Goal: Information Seeking & Learning: Learn about a topic

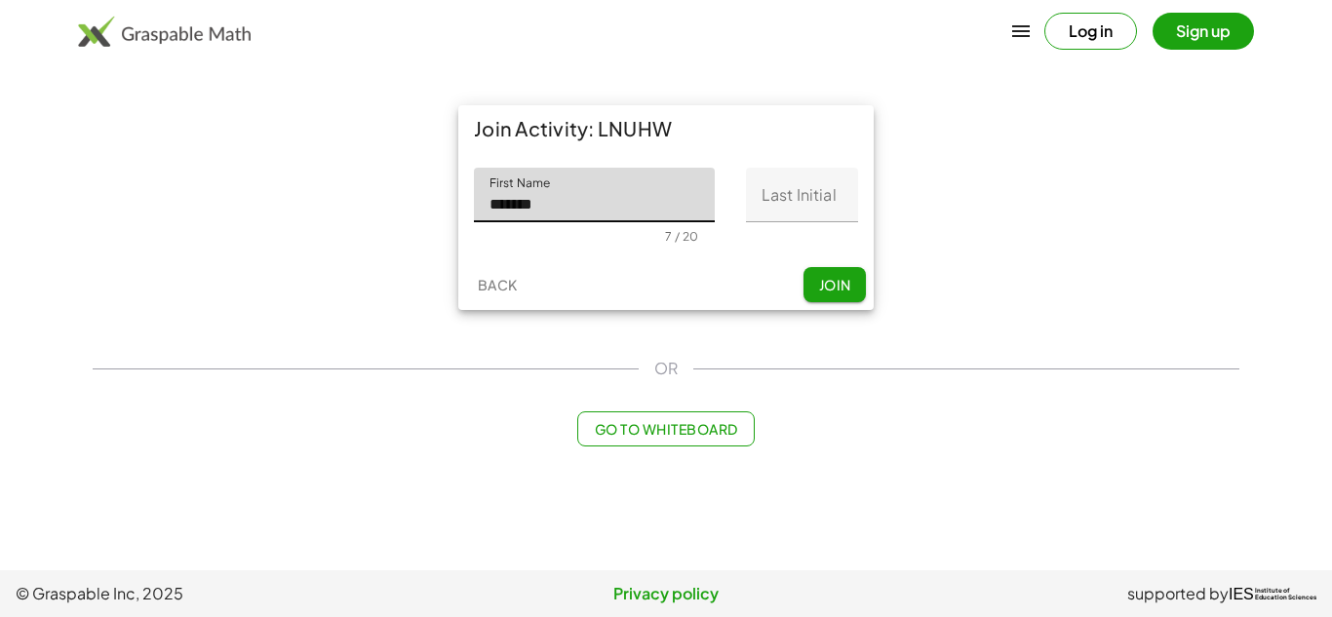
type input "*******"
click at [779, 185] on input "Last Initial" at bounding box center [802, 195] width 112 height 55
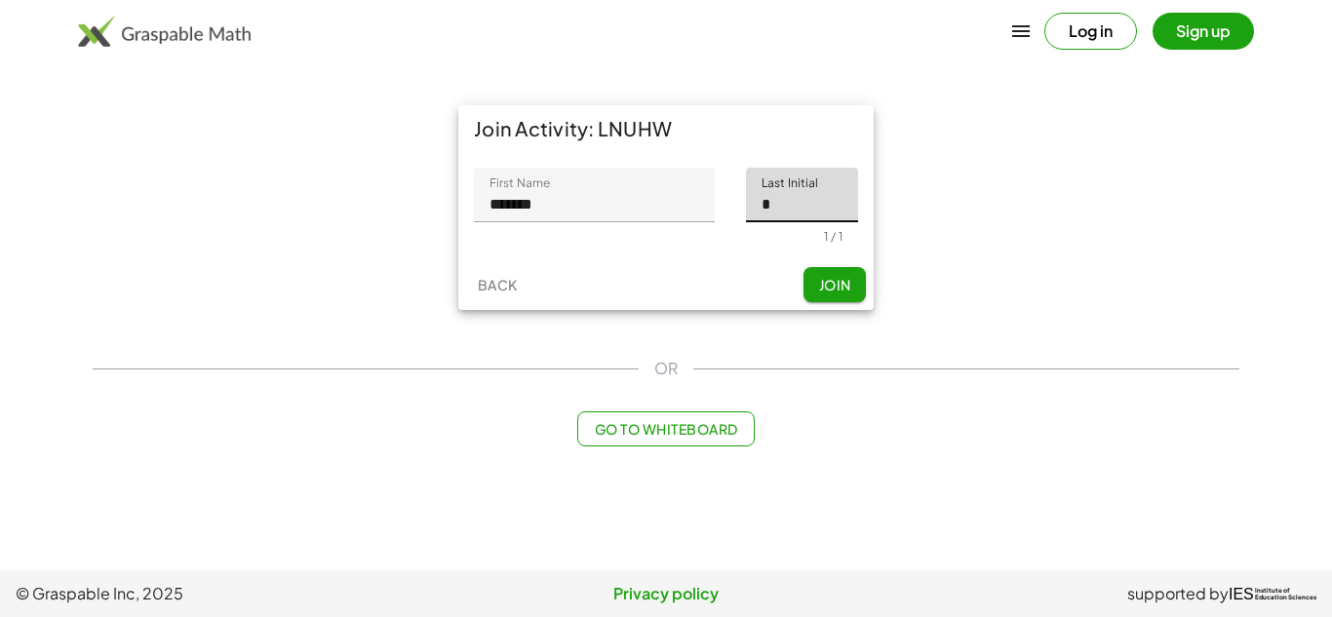
type input "*"
click at [821, 284] on span "Join" at bounding box center [834, 285] width 32 height 18
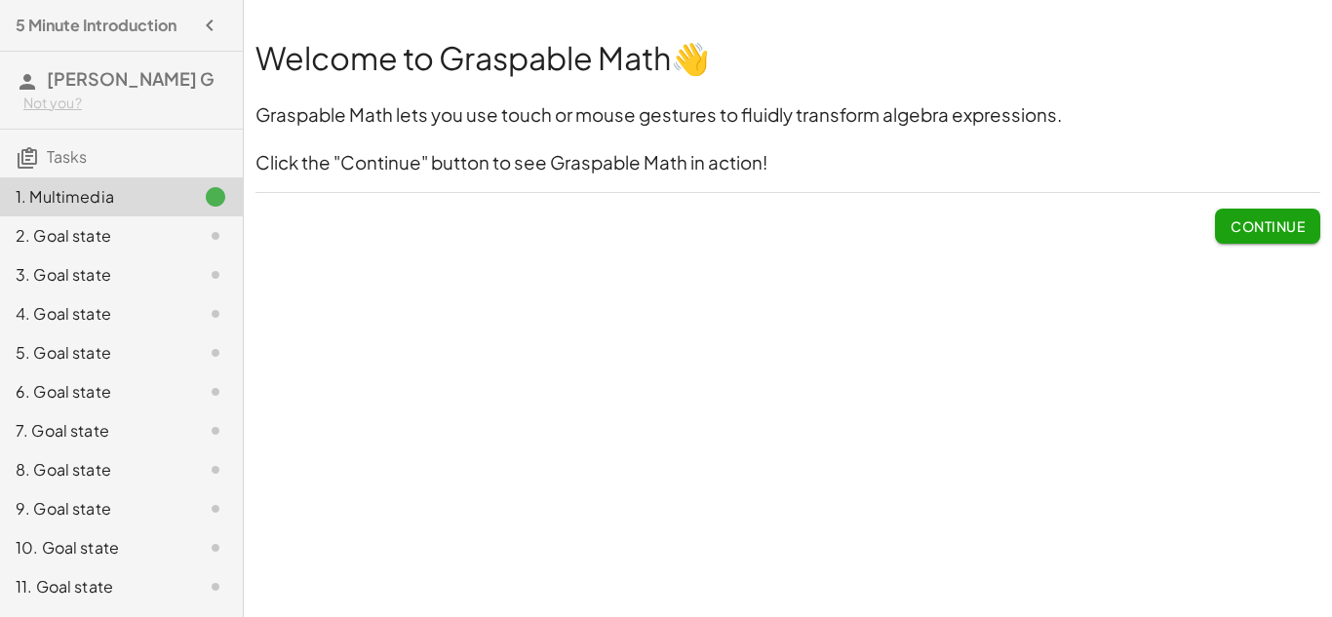
click at [1287, 218] on span "Continue" at bounding box center [1268, 226] width 74 height 18
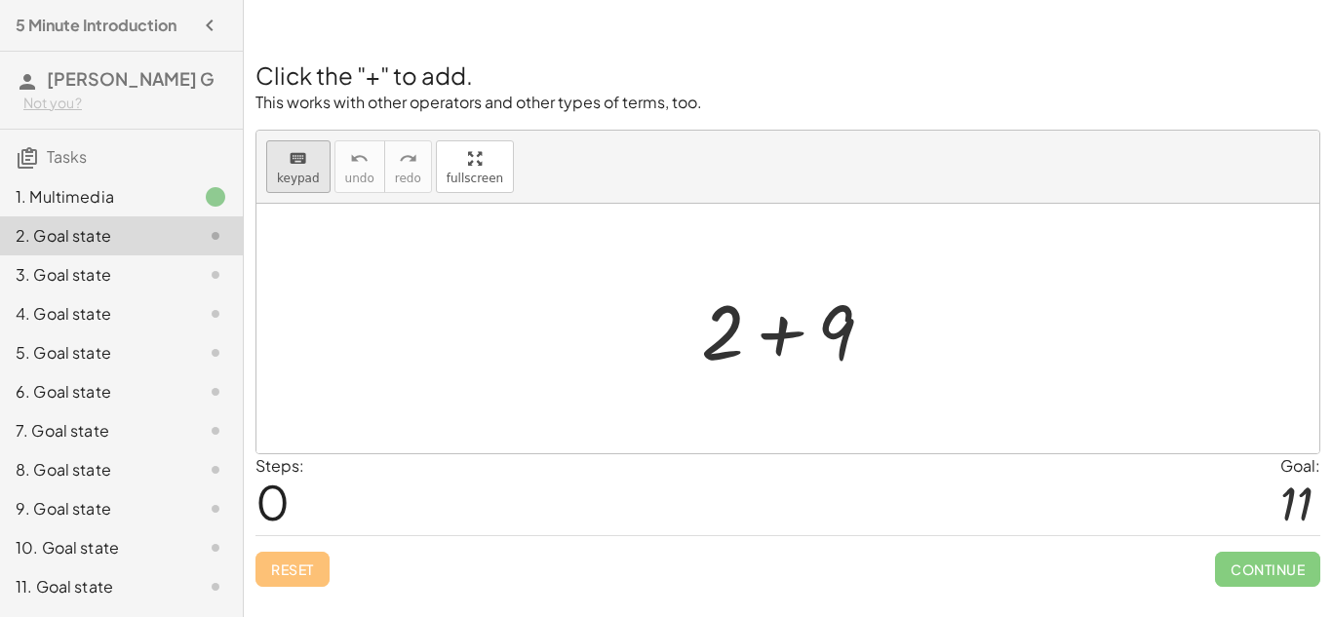
click at [293, 159] on icon "keyboard" at bounding box center [298, 158] width 19 height 23
drag, startPoint x: 916, startPoint y: 287, endPoint x: 930, endPoint y: 402, distance: 116.0
click at [930, 402] on div at bounding box center [787, 329] width 1063 height 250
click at [277, 172] on span "keypad" at bounding box center [298, 179] width 43 height 14
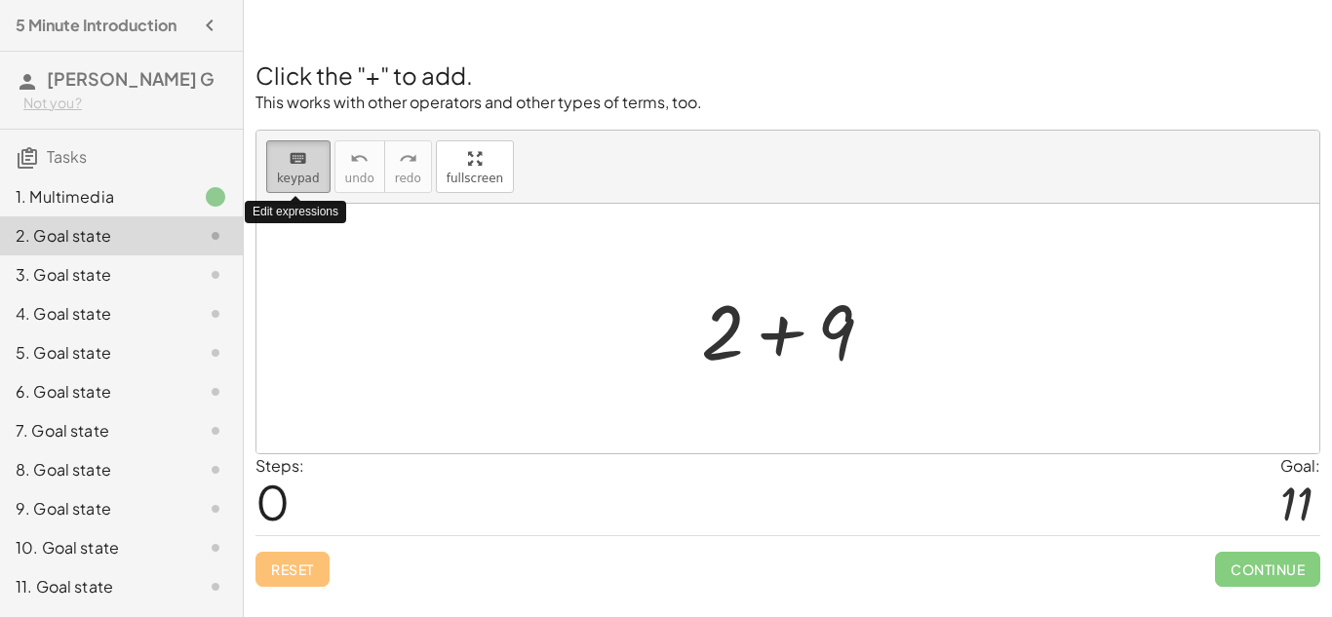
click at [277, 172] on span "keypad" at bounding box center [298, 179] width 43 height 14
click at [777, 334] on div at bounding box center [795, 329] width 208 height 100
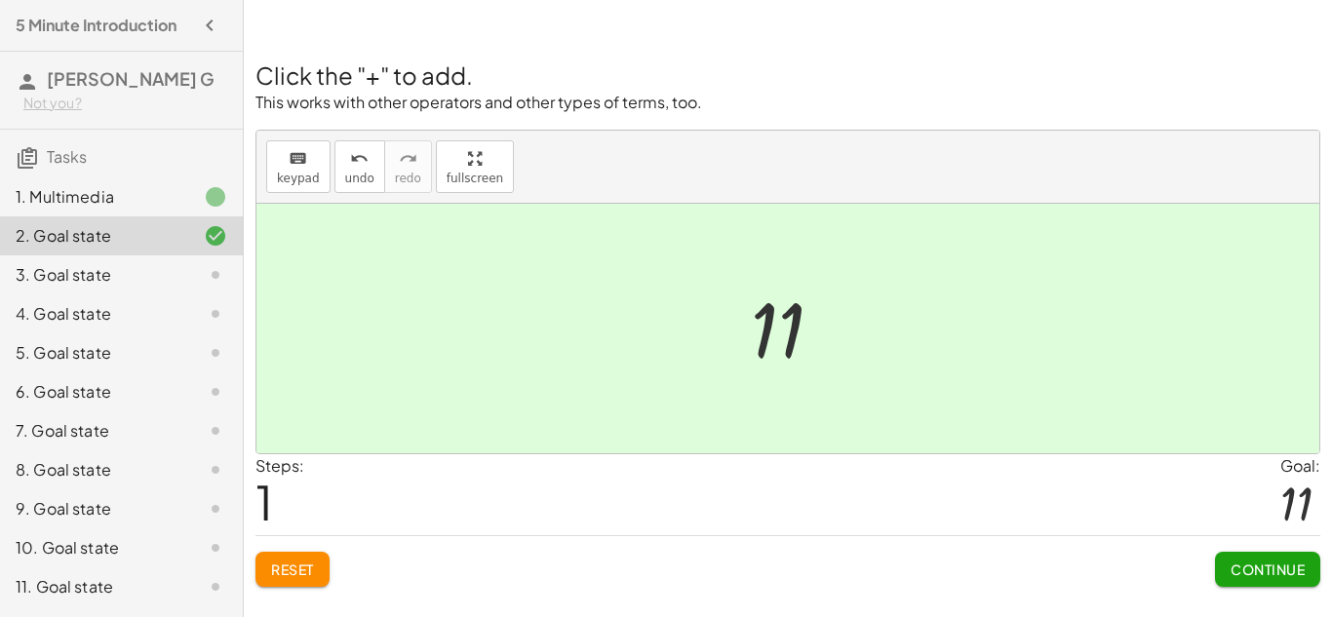
click at [759, 310] on div at bounding box center [794, 329] width 107 height 97
click at [1234, 579] on button "Continue" at bounding box center [1267, 569] width 105 height 35
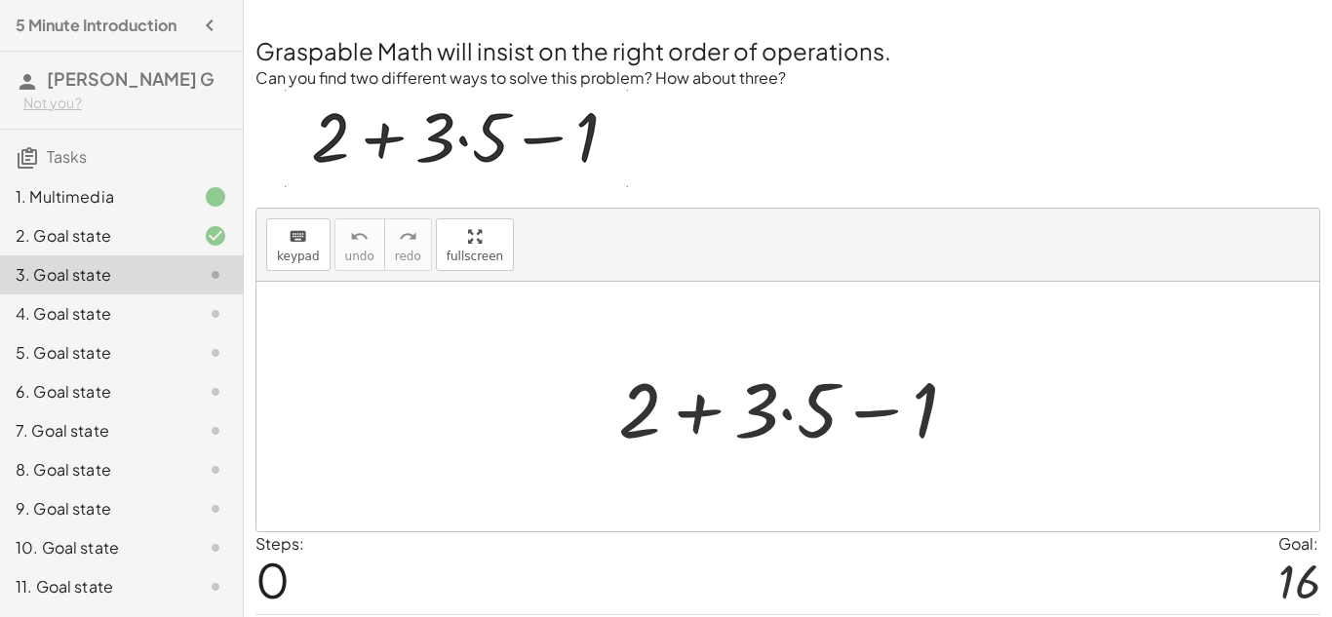
click at [786, 418] on div at bounding box center [796, 407] width 375 height 100
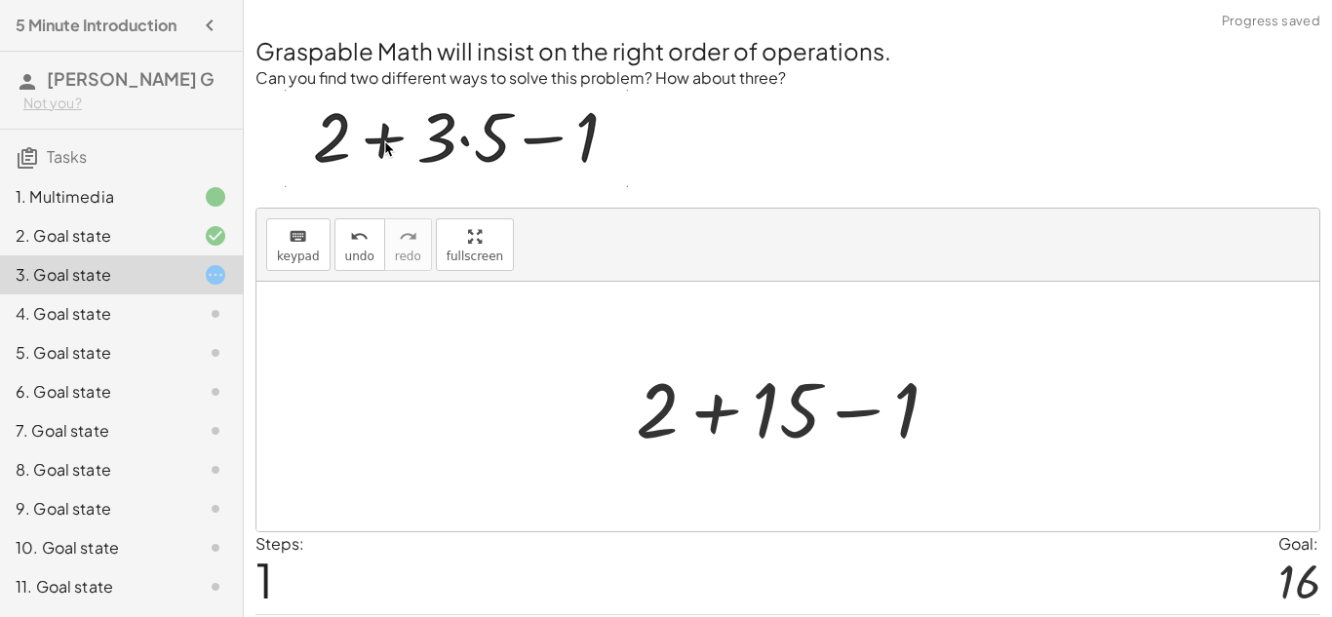
click at [710, 413] on div at bounding box center [795, 407] width 338 height 100
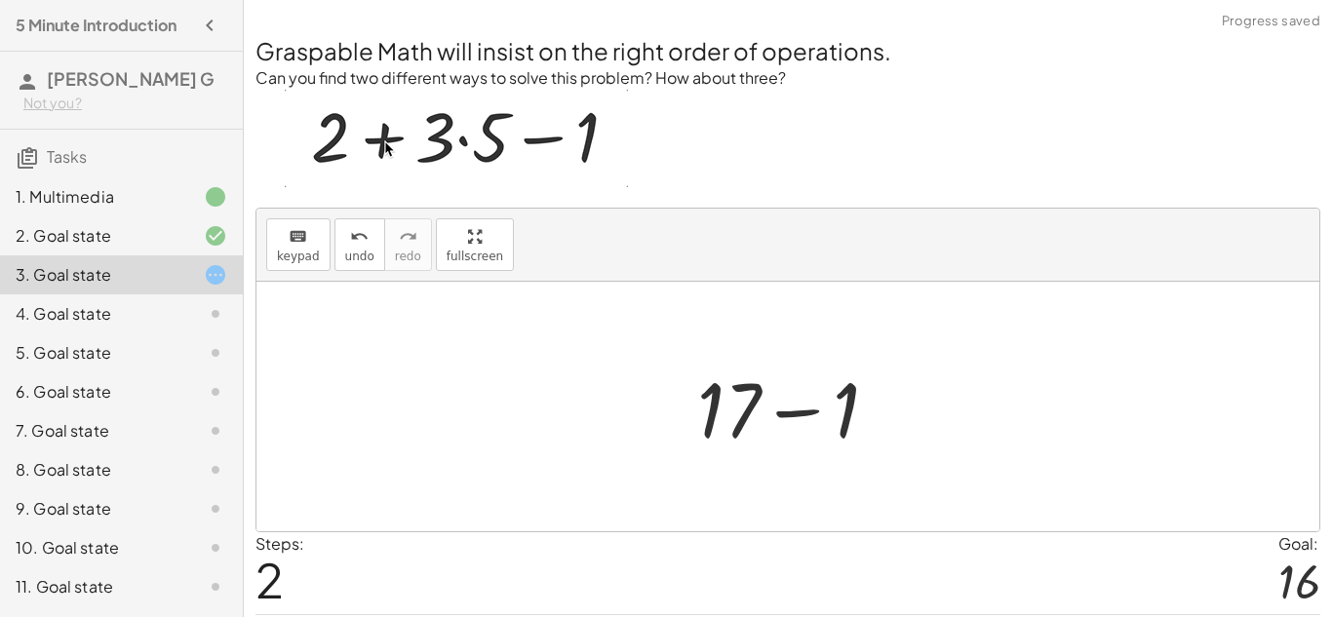
scroll to position [60, 0]
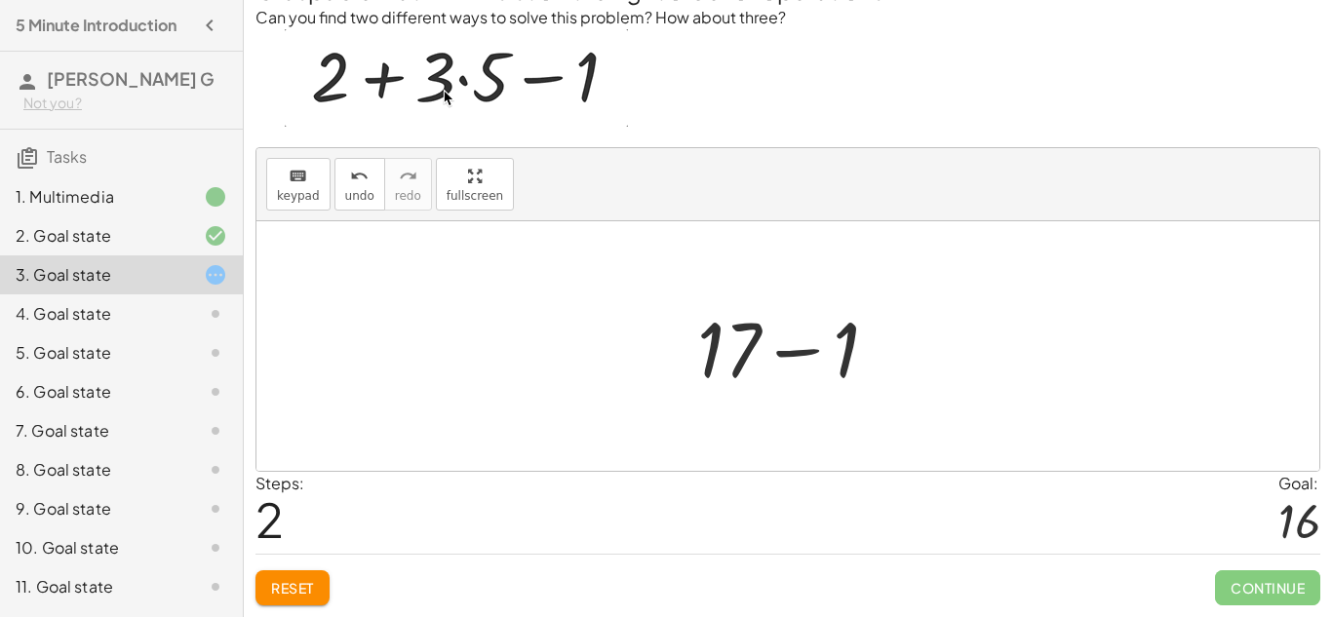
click at [809, 342] on div at bounding box center [796, 346] width 217 height 100
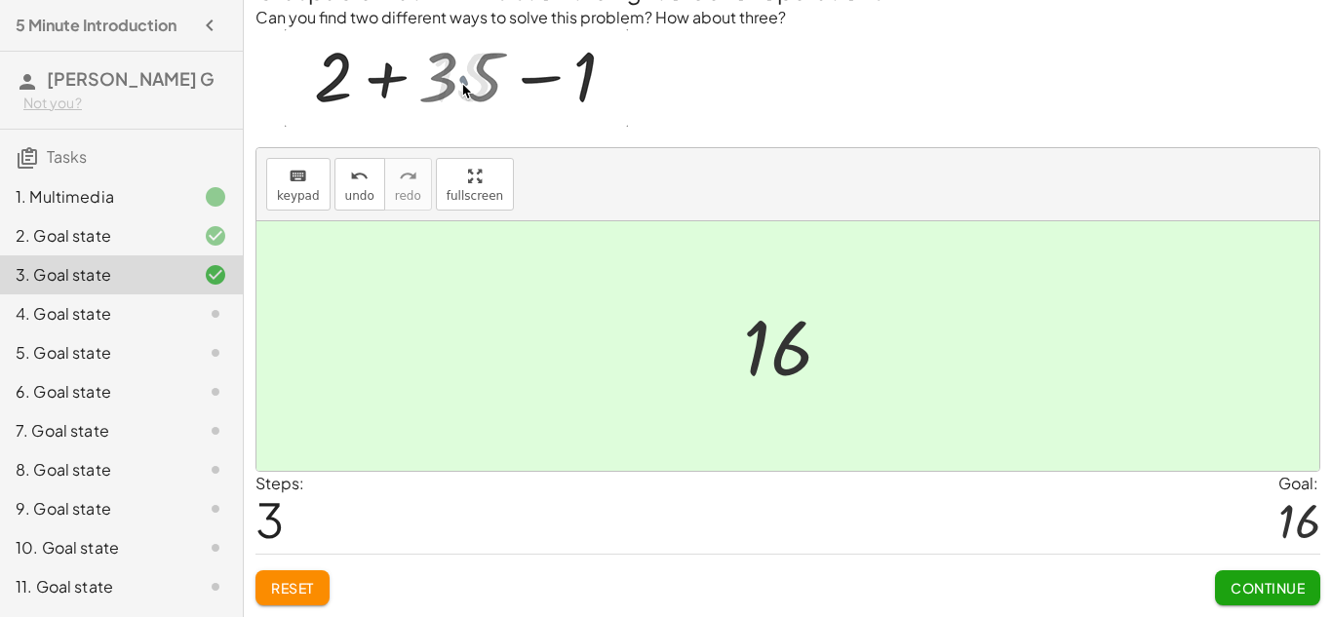
click at [1235, 588] on span "Continue" at bounding box center [1268, 588] width 74 height 18
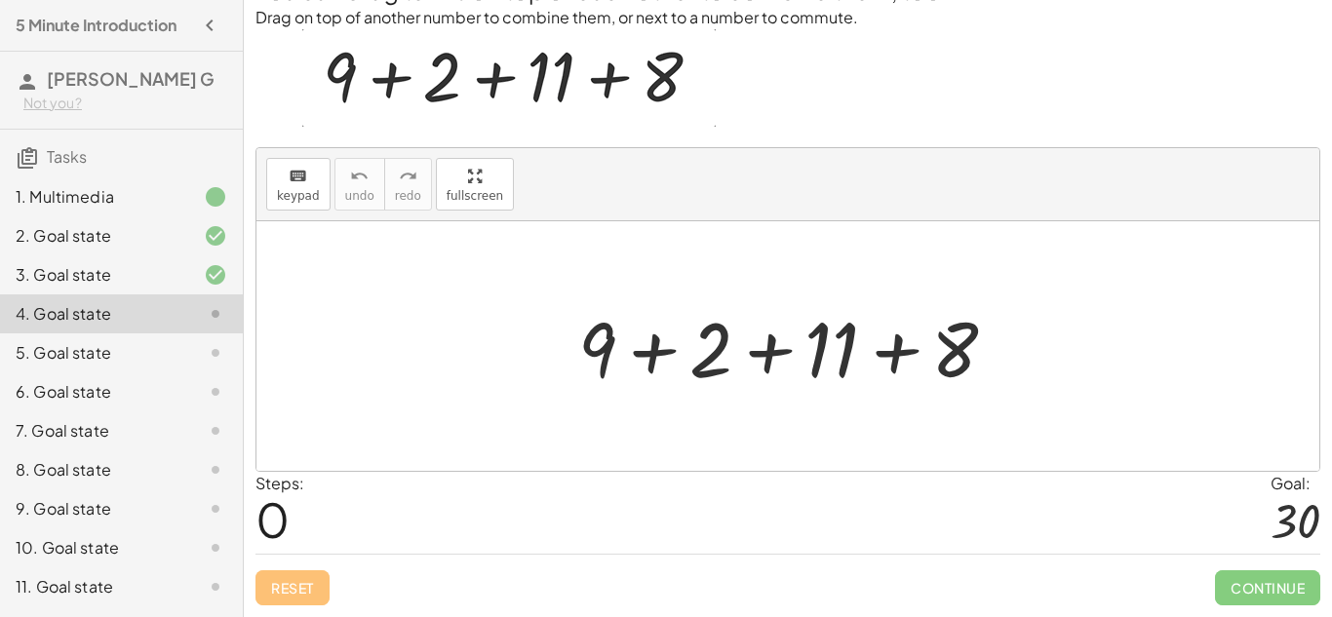
scroll to position [0, 0]
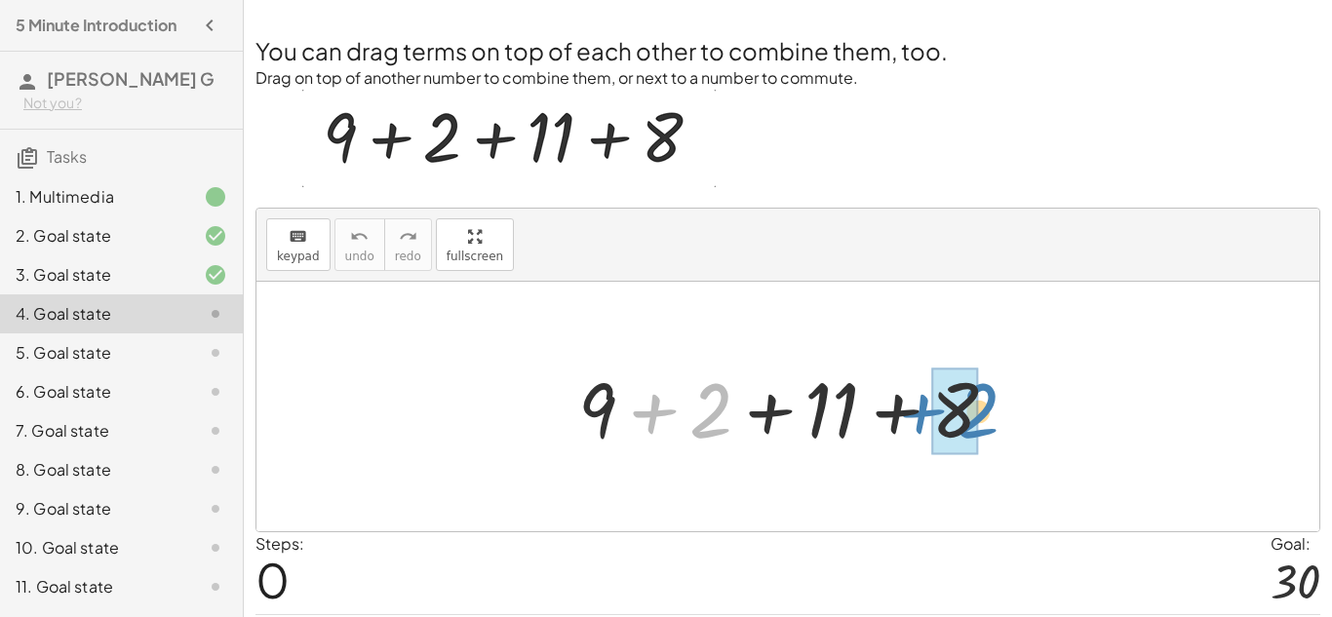
drag, startPoint x: 652, startPoint y: 399, endPoint x: 916, endPoint y: 405, distance: 263.4
click at [916, 405] on div at bounding box center [796, 407] width 454 height 100
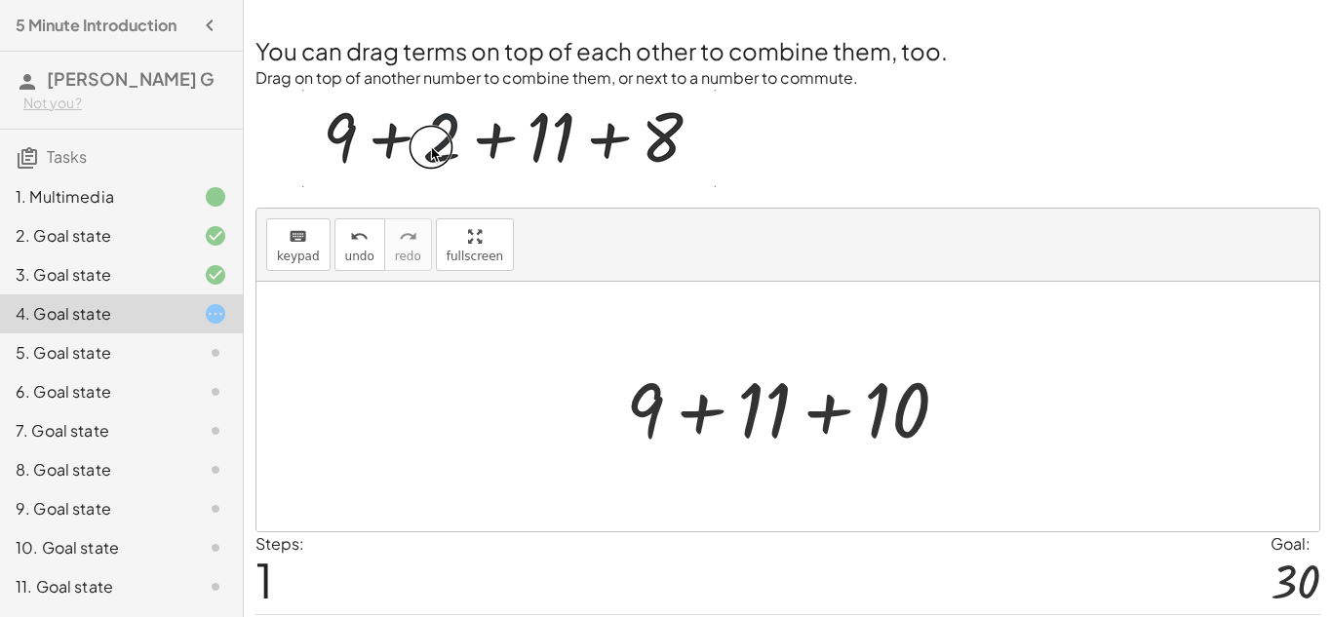
click at [701, 398] on div at bounding box center [794, 407] width 357 height 100
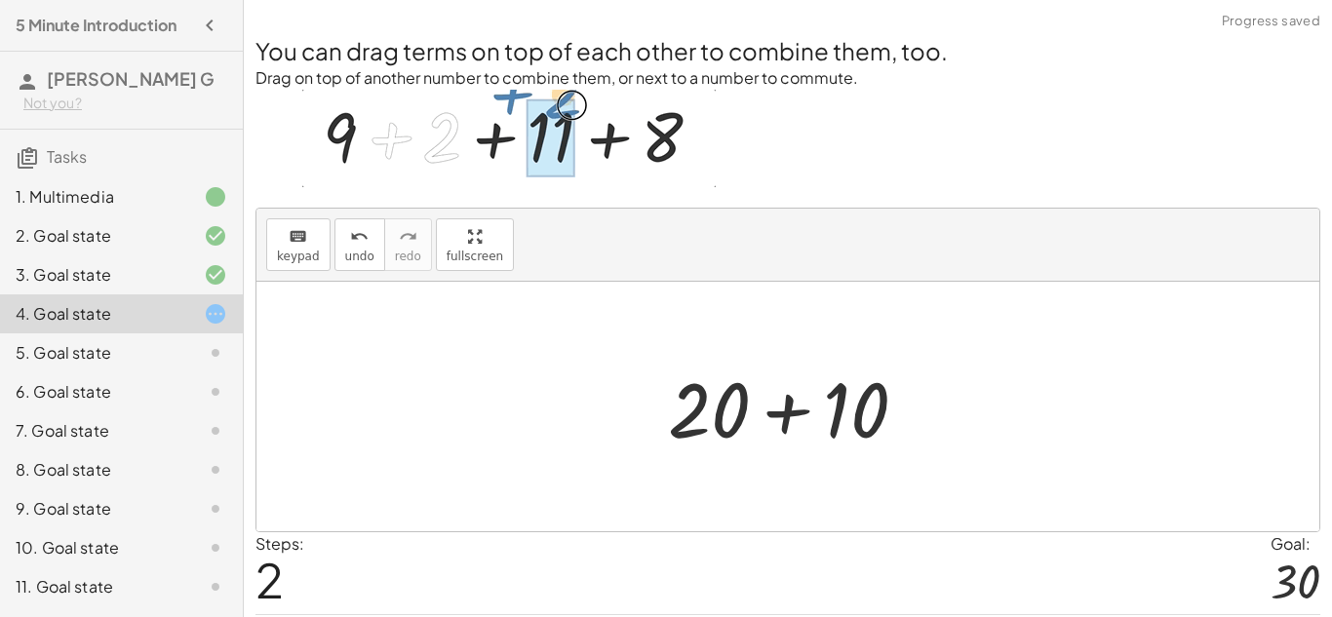
click at [768, 407] on div at bounding box center [795, 407] width 274 height 100
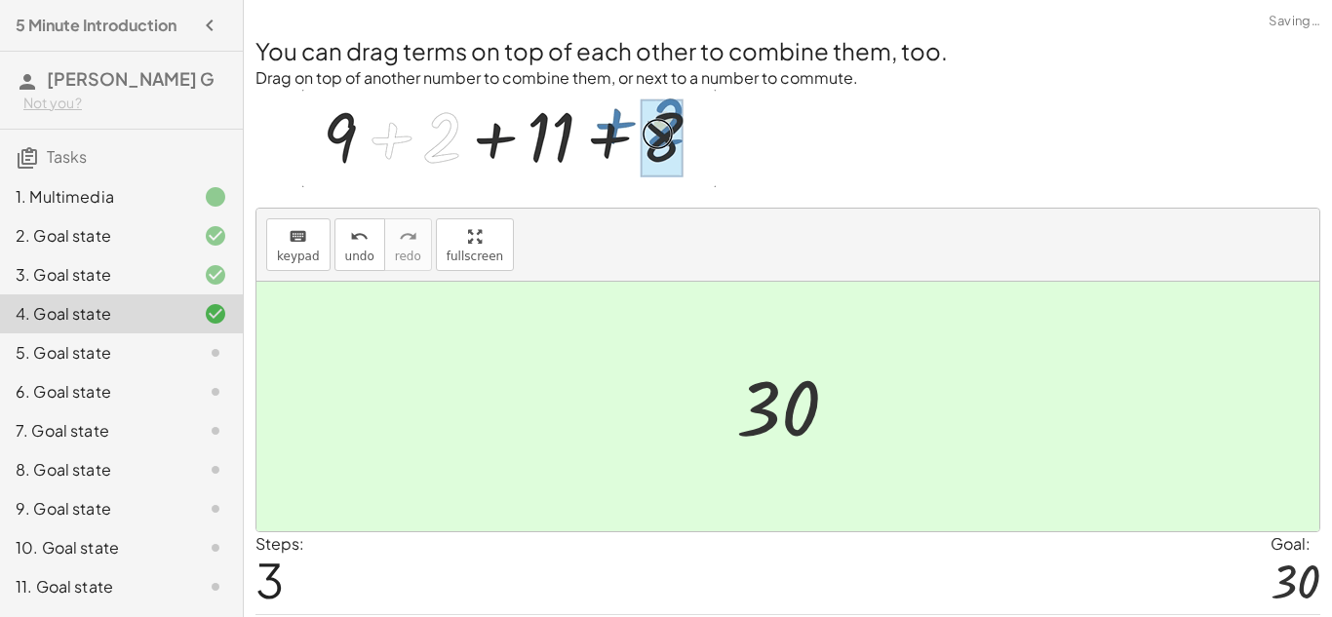
scroll to position [60, 0]
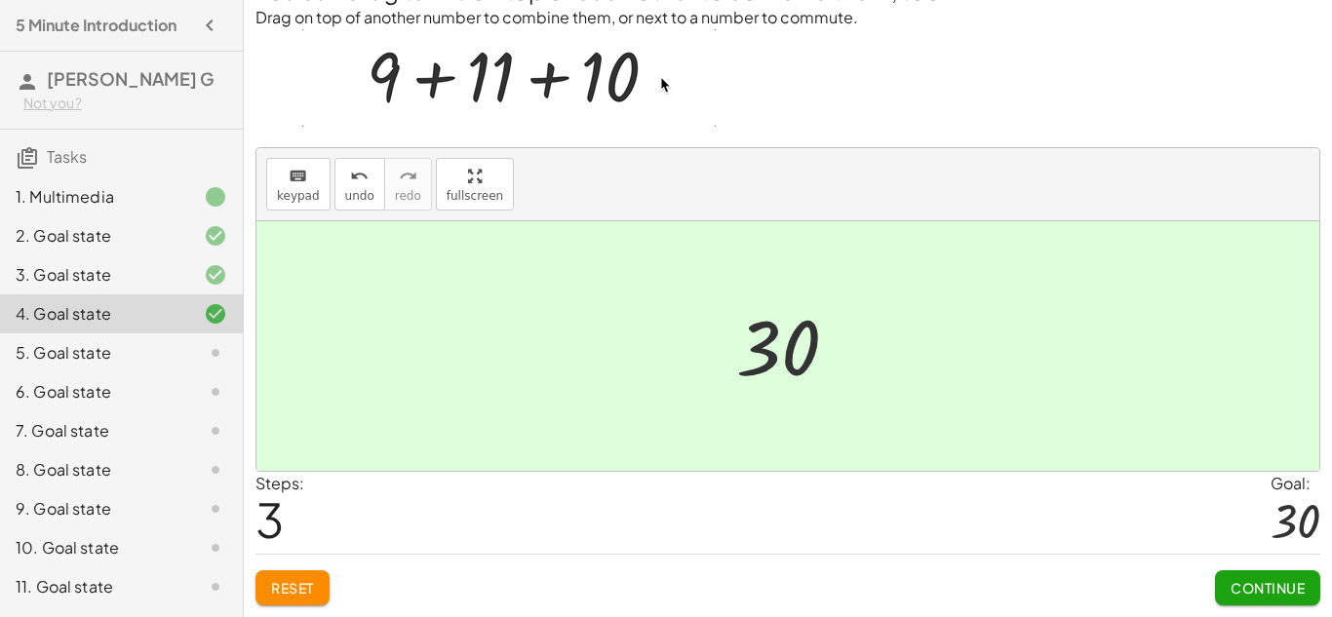
click at [1298, 586] on span "Continue" at bounding box center [1268, 588] width 74 height 18
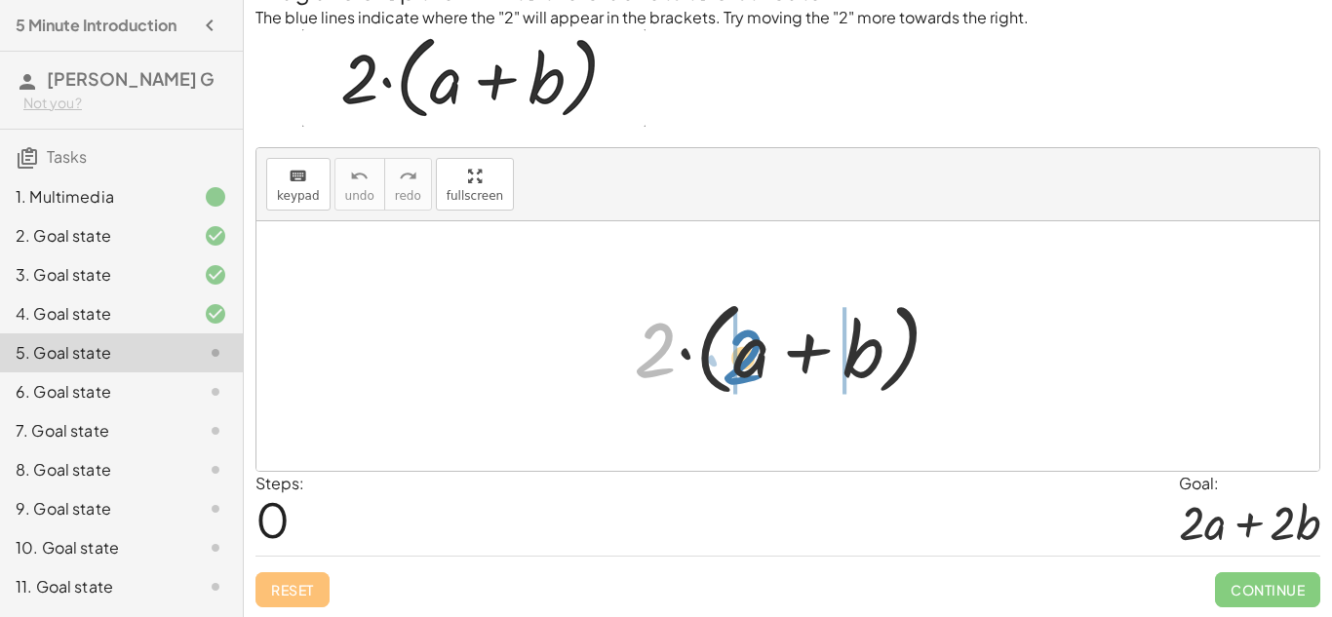
drag, startPoint x: 659, startPoint y: 336, endPoint x: 747, endPoint y: 343, distance: 88.0
click at [747, 343] on div at bounding box center [795, 347] width 342 height 112
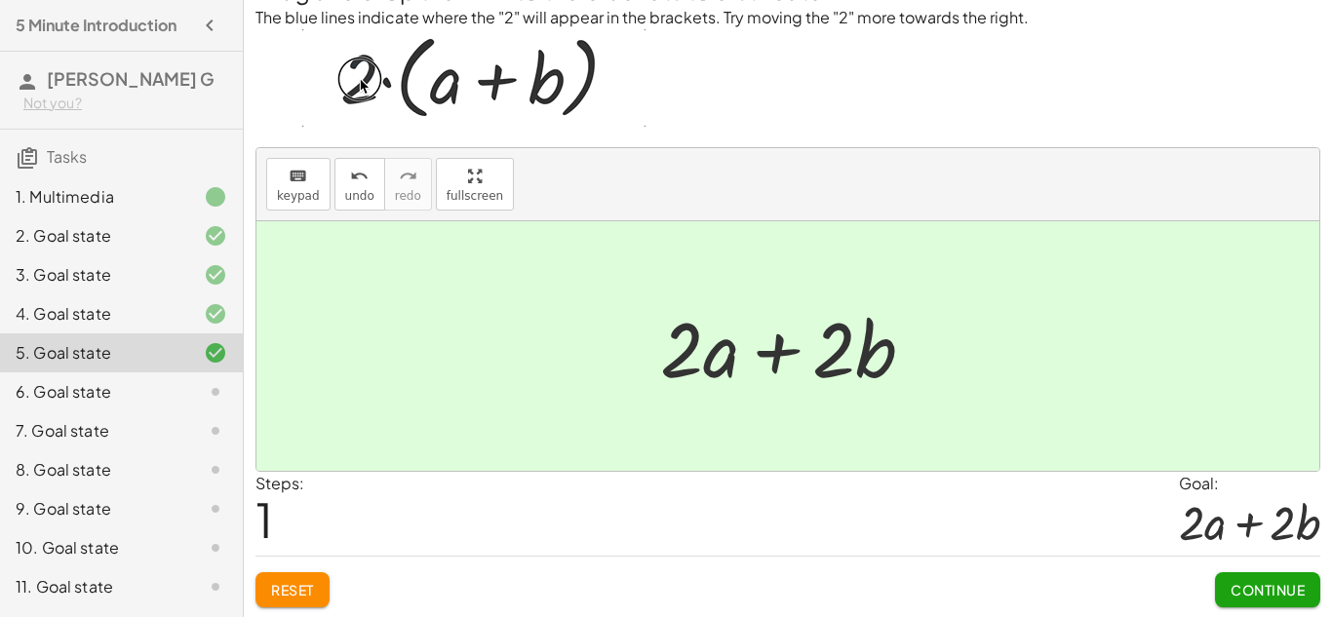
click at [783, 341] on div at bounding box center [796, 346] width 290 height 100
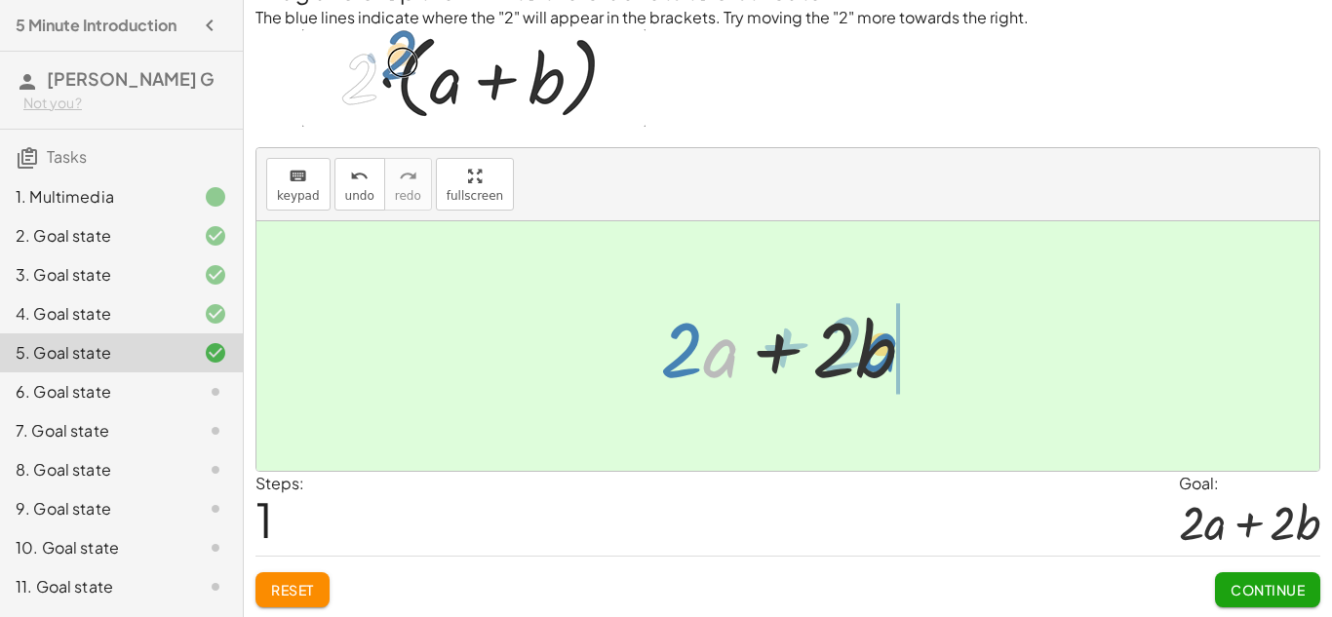
drag, startPoint x: 704, startPoint y: 344, endPoint x: 868, endPoint y: 339, distance: 163.9
click at [868, 339] on div at bounding box center [796, 346] width 290 height 100
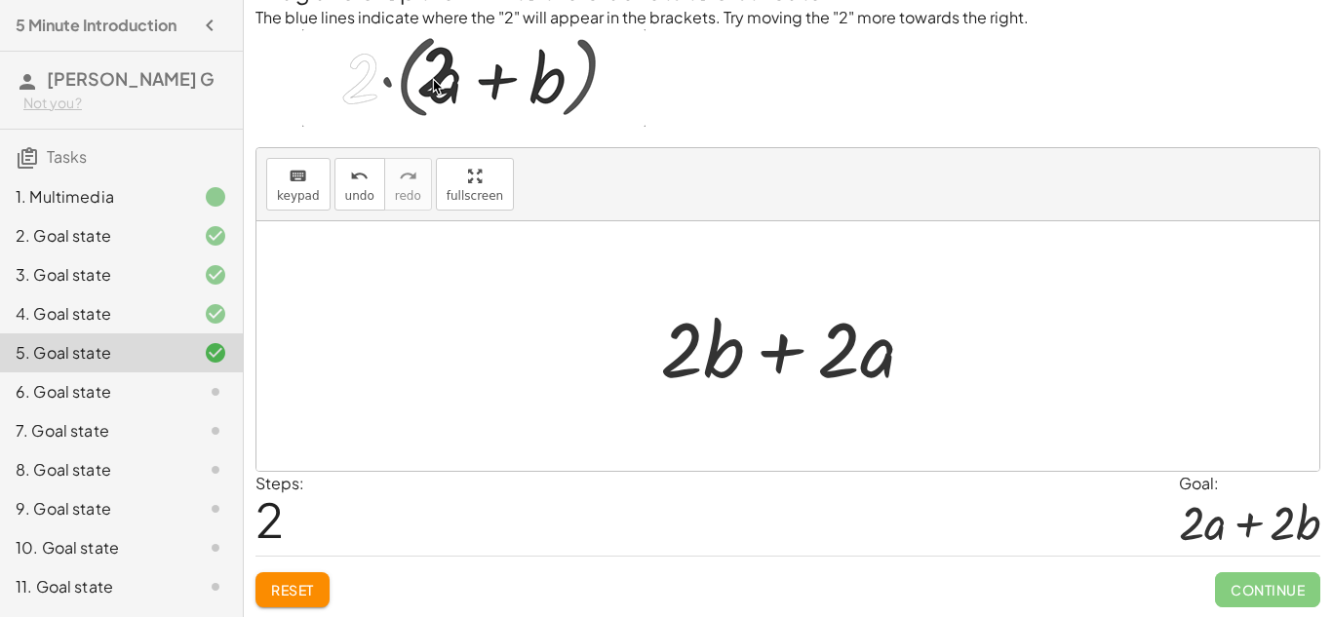
click at [792, 373] on div at bounding box center [796, 346] width 290 height 100
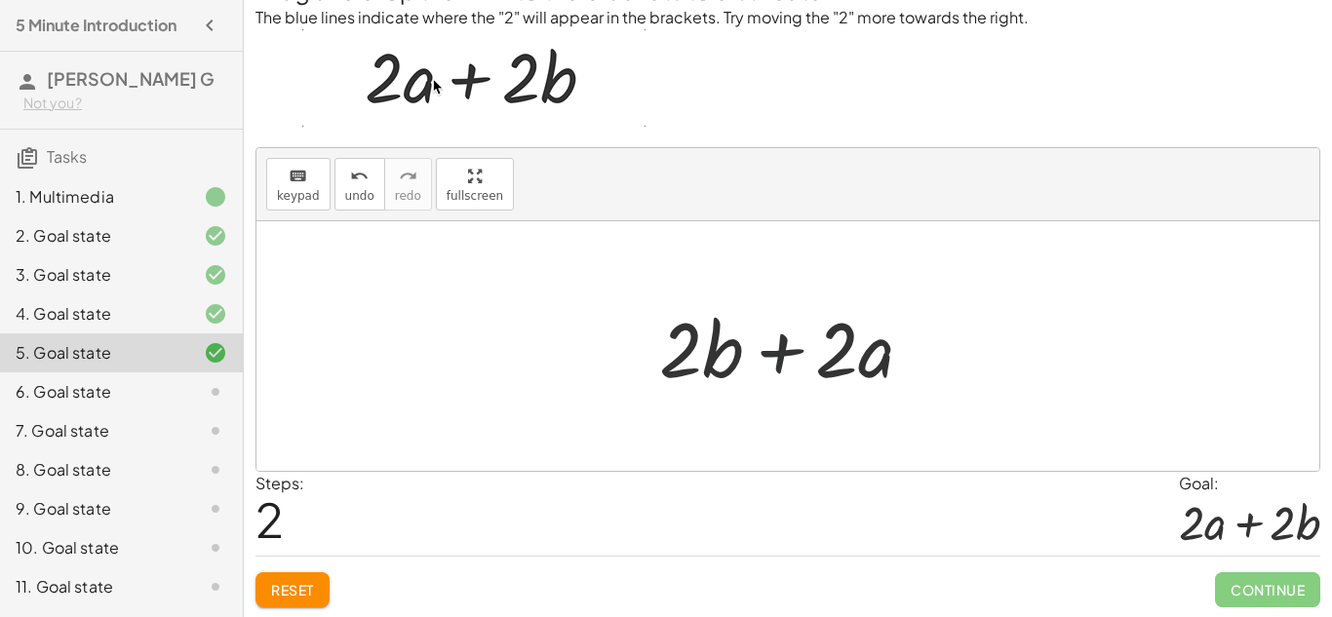
click at [776, 346] on div at bounding box center [796, 346] width 290 height 100
click at [698, 347] on div at bounding box center [796, 346] width 290 height 100
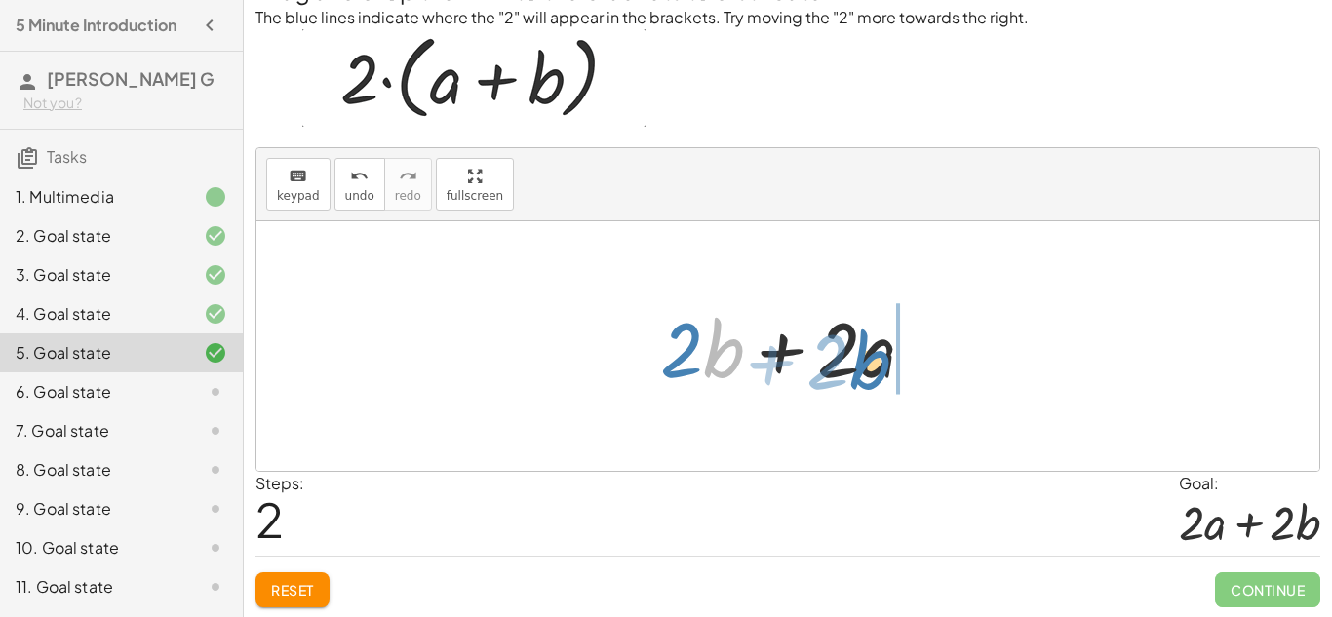
drag, startPoint x: 716, startPoint y: 354, endPoint x: 862, endPoint y: 361, distance: 146.4
click at [862, 361] on div at bounding box center [796, 346] width 290 height 100
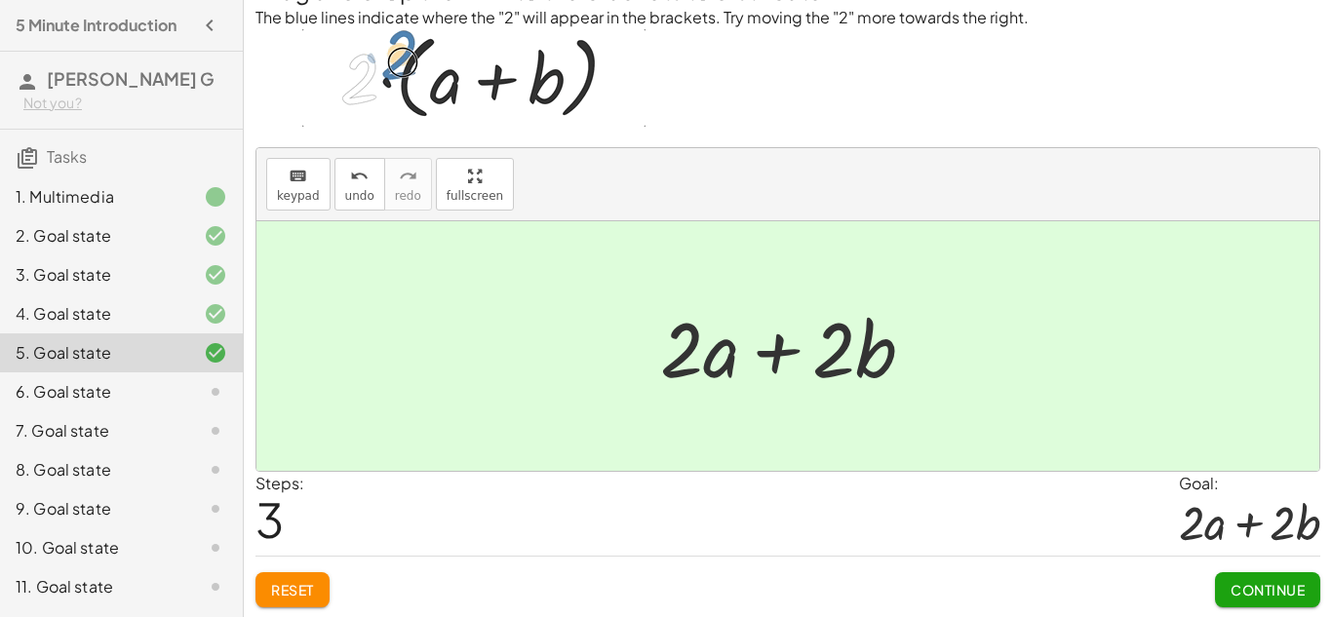
click at [862, 361] on div at bounding box center [796, 346] width 290 height 100
drag, startPoint x: 875, startPoint y: 358, endPoint x: 805, endPoint y: 372, distance: 71.5
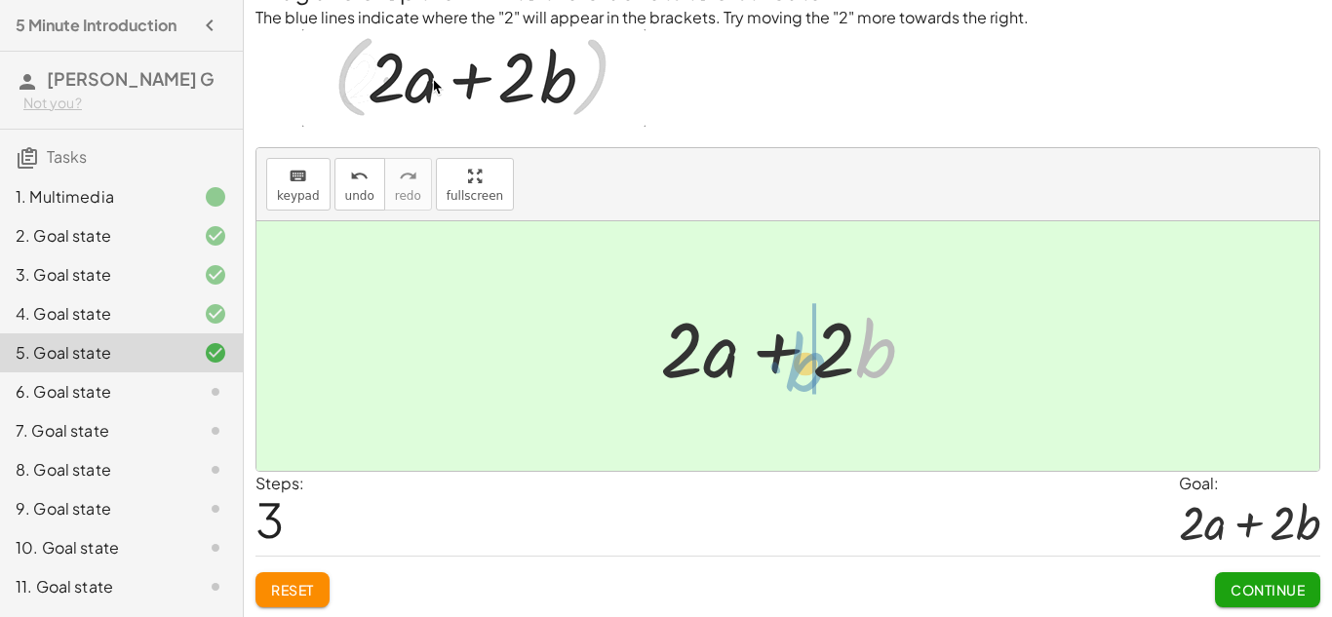
click at [805, 372] on div at bounding box center [796, 346] width 290 height 100
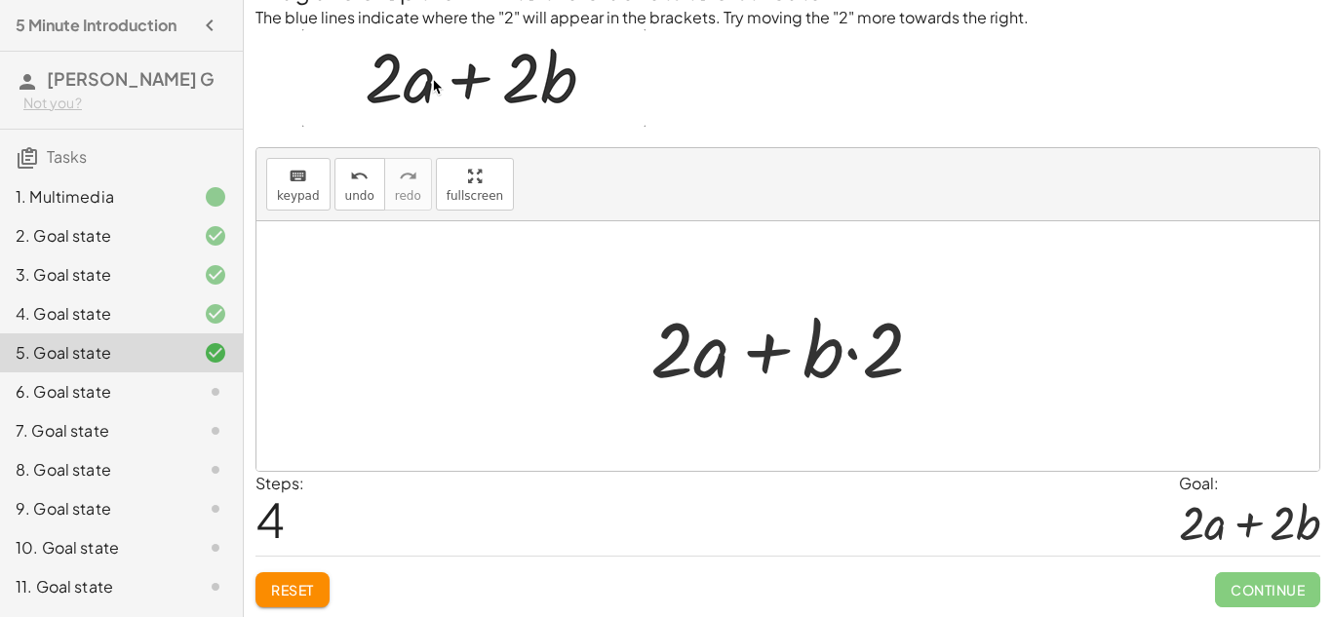
click at [860, 354] on div at bounding box center [795, 346] width 308 height 100
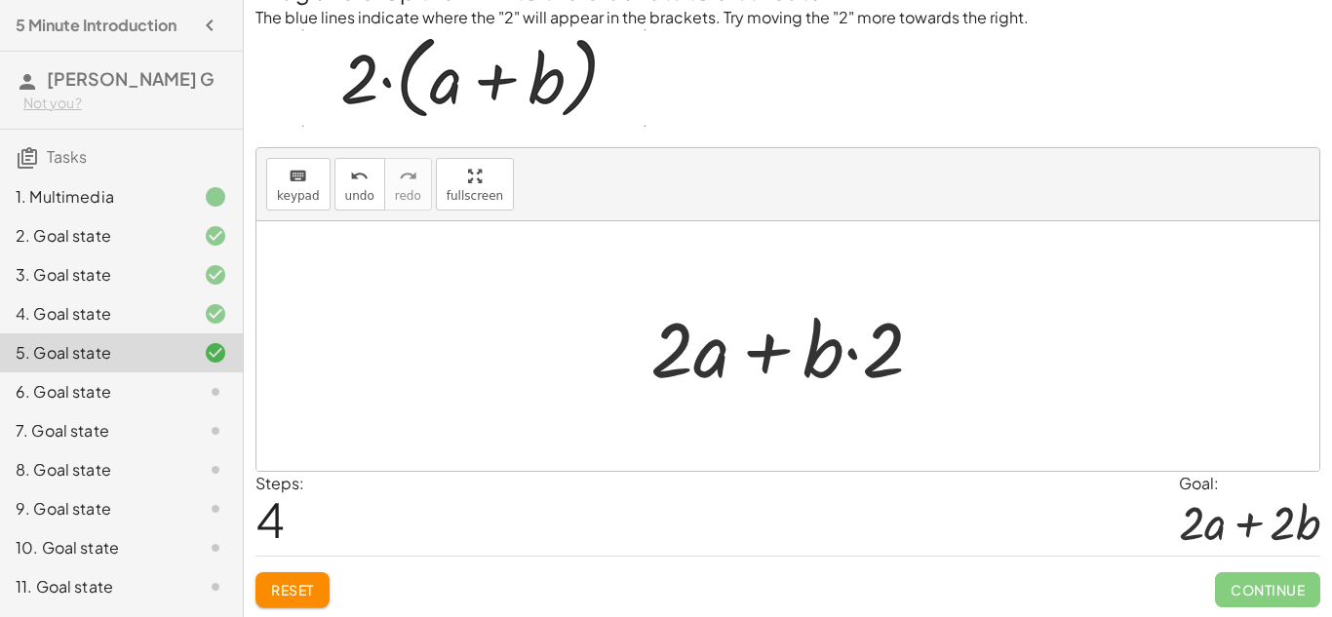
click at [706, 354] on div at bounding box center [795, 346] width 308 height 100
click at [777, 355] on div at bounding box center [795, 346] width 308 height 100
click at [675, 346] on div at bounding box center [795, 346] width 308 height 100
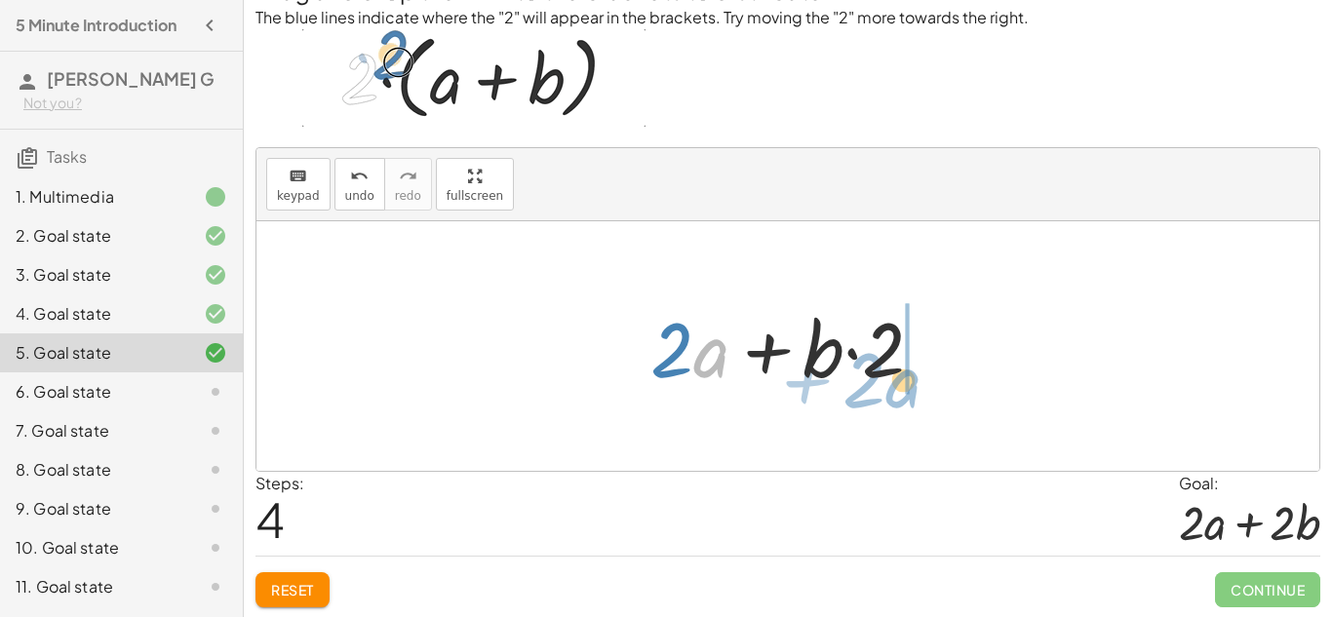
drag, startPoint x: 720, startPoint y: 355, endPoint x: 920, endPoint y: 389, distance: 202.8
click at [920, 389] on div at bounding box center [795, 346] width 308 height 100
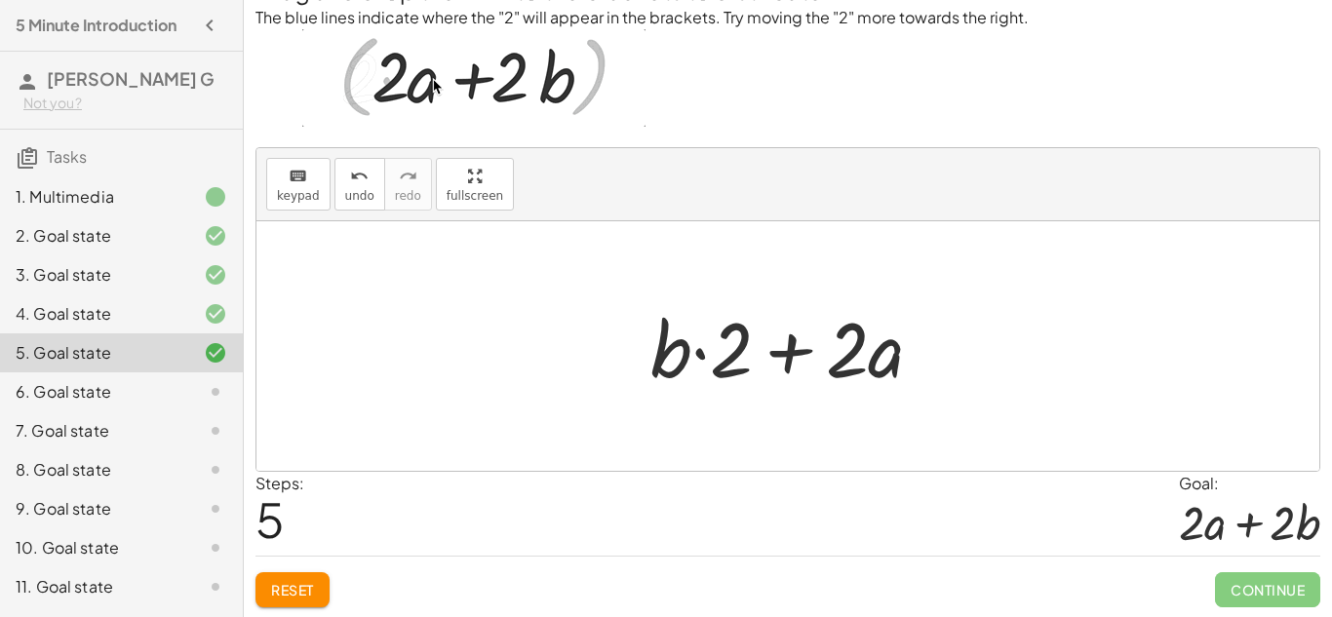
click at [781, 347] on div at bounding box center [795, 346] width 308 height 100
click at [706, 352] on div at bounding box center [795, 346] width 308 height 100
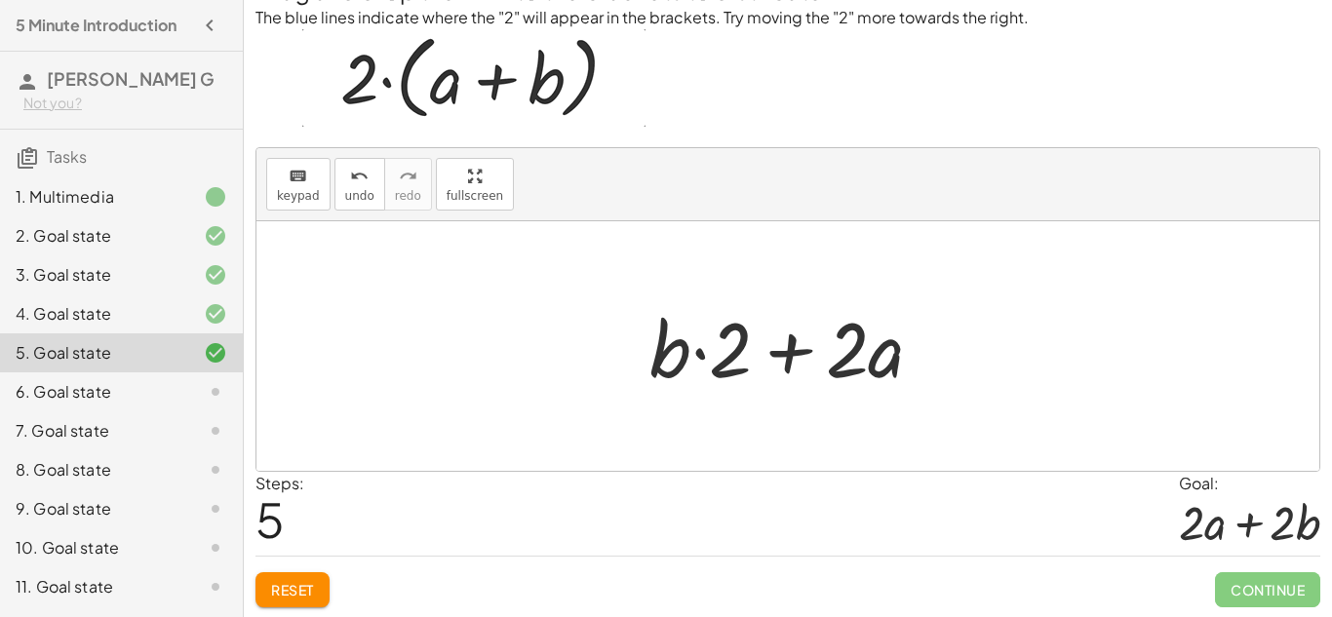
click at [694, 352] on div at bounding box center [795, 346] width 308 height 100
drag, startPoint x: 670, startPoint y: 353, endPoint x: 767, endPoint y: 371, distance: 98.1
click at [767, 371] on div at bounding box center [795, 346] width 308 height 100
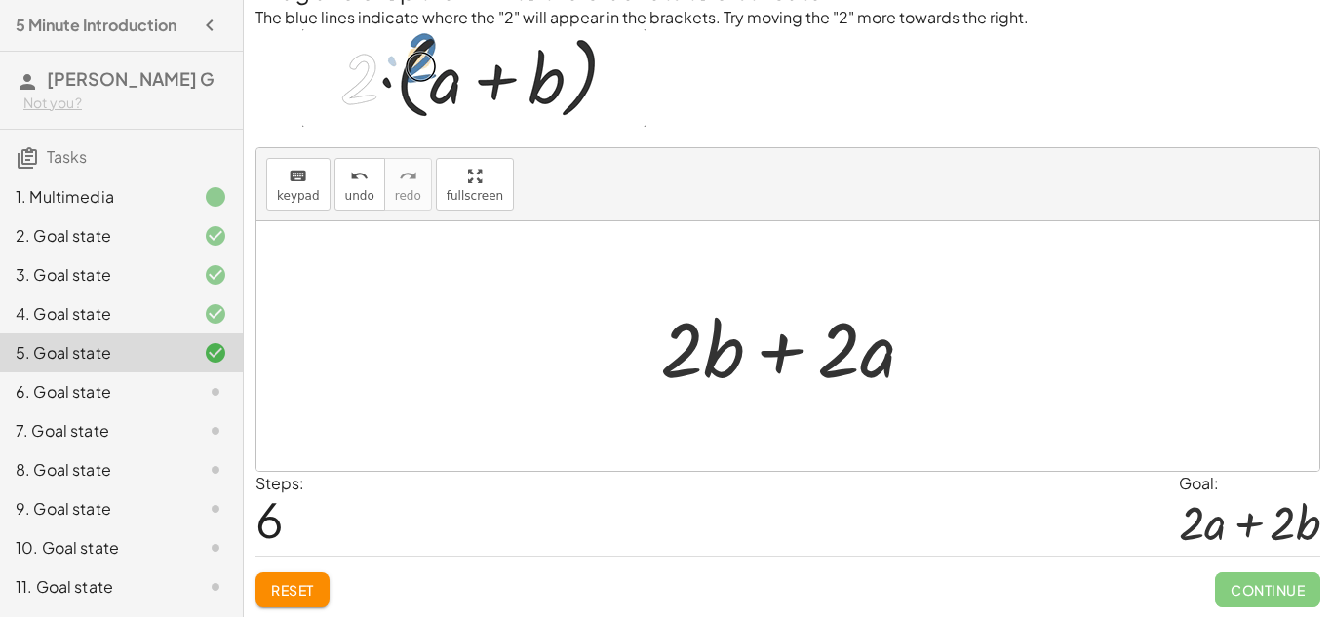
click at [785, 354] on div at bounding box center [796, 346] width 290 height 100
click at [838, 358] on div at bounding box center [796, 346] width 290 height 100
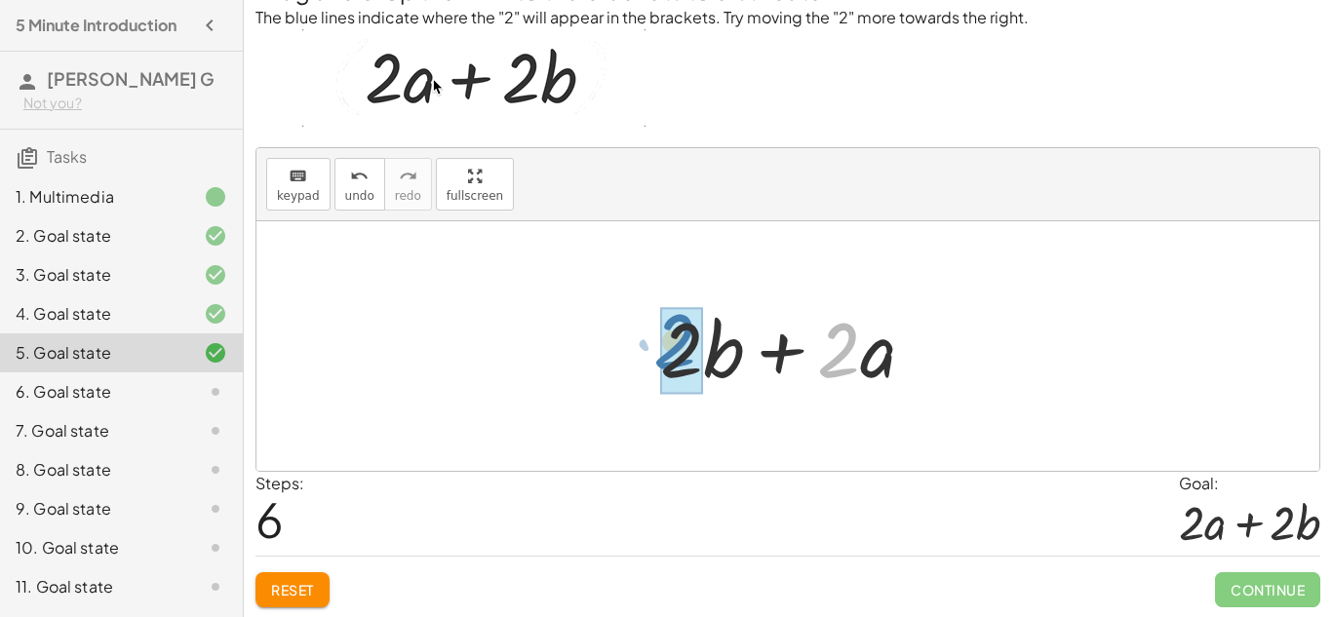
drag, startPoint x: 841, startPoint y: 359, endPoint x: 672, endPoint y: 349, distance: 169.0
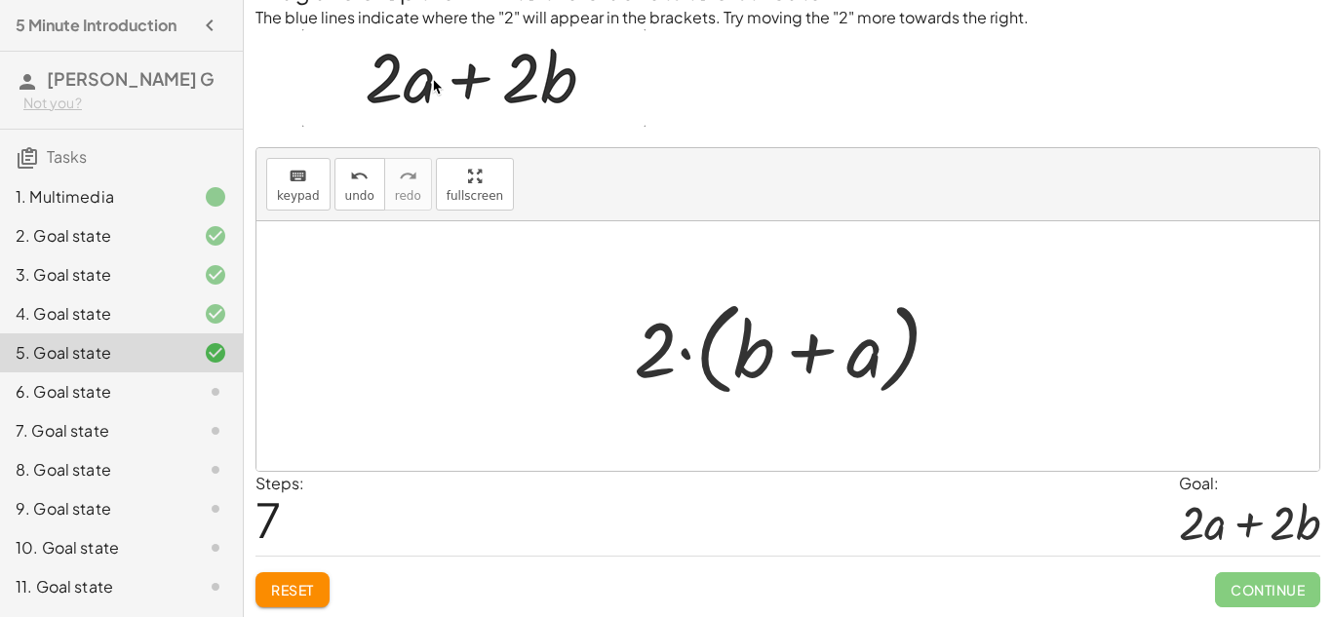
click at [737, 350] on div at bounding box center [795, 347] width 342 height 112
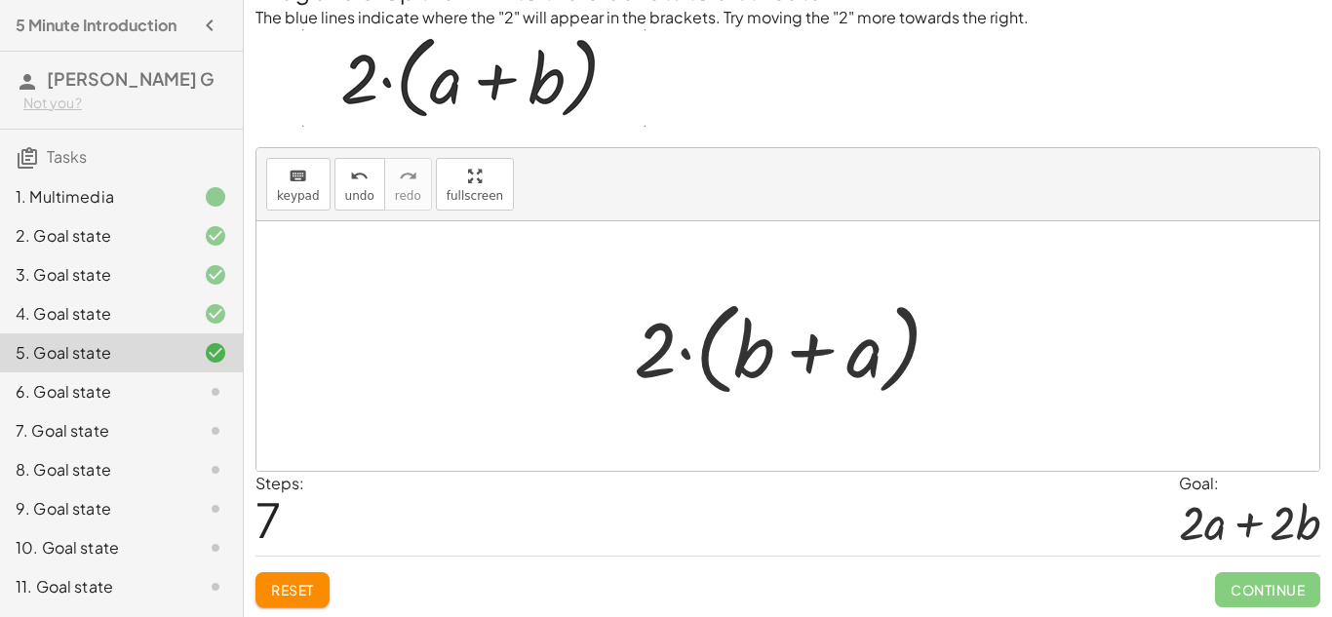
click at [742, 351] on div at bounding box center [795, 347] width 342 height 112
drag, startPoint x: 644, startPoint y: 349, endPoint x: 835, endPoint y: 320, distance: 193.4
click at [835, 320] on div at bounding box center [795, 347] width 342 height 112
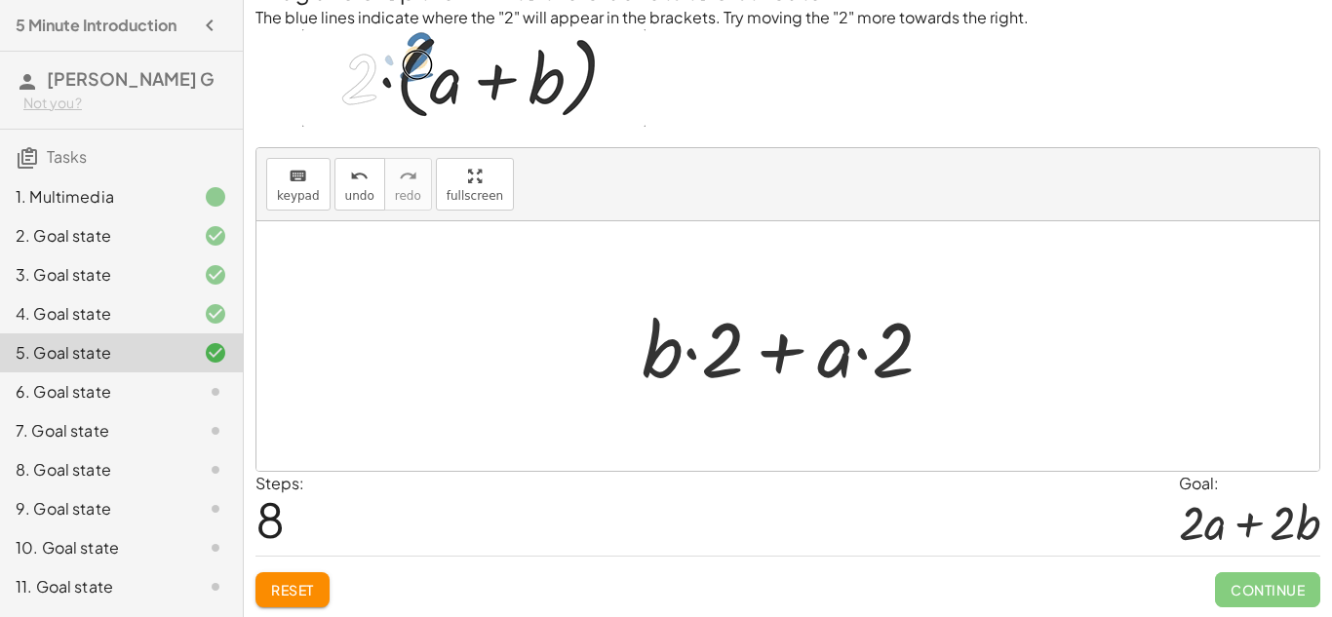
click at [709, 350] on div at bounding box center [795, 346] width 327 height 100
click at [689, 345] on div at bounding box center [795, 346] width 327 height 100
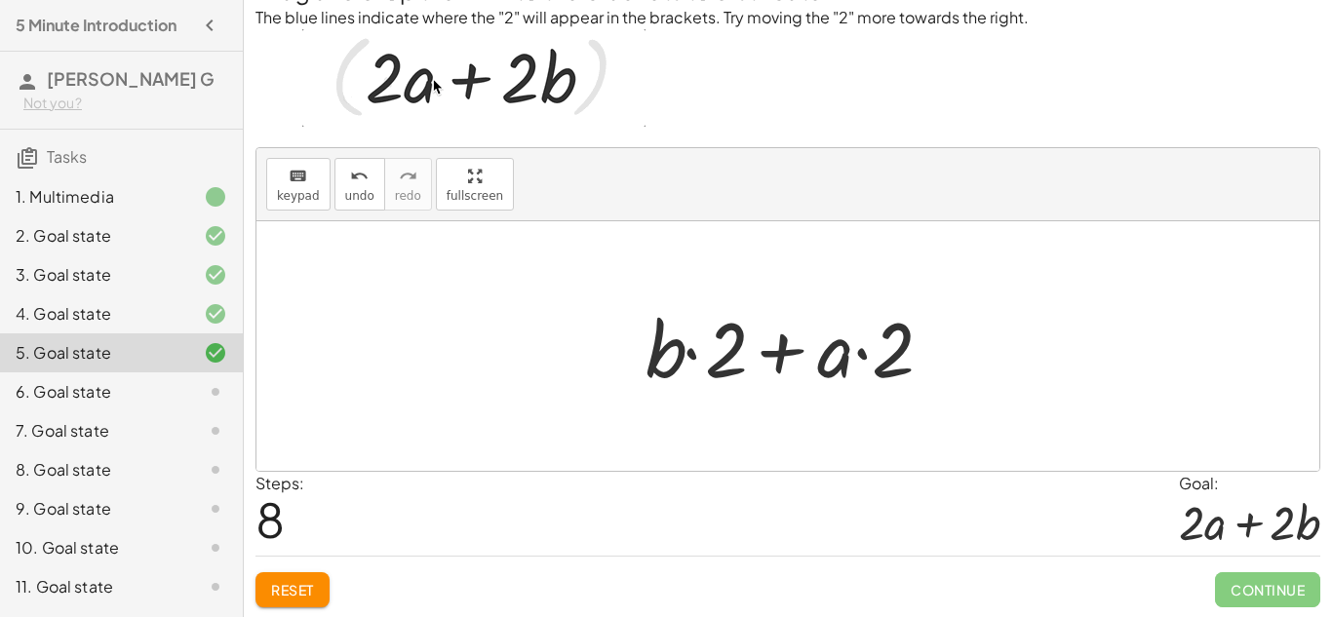
click at [808, 359] on div at bounding box center [795, 346] width 327 height 100
click at [784, 347] on div at bounding box center [795, 346] width 327 height 100
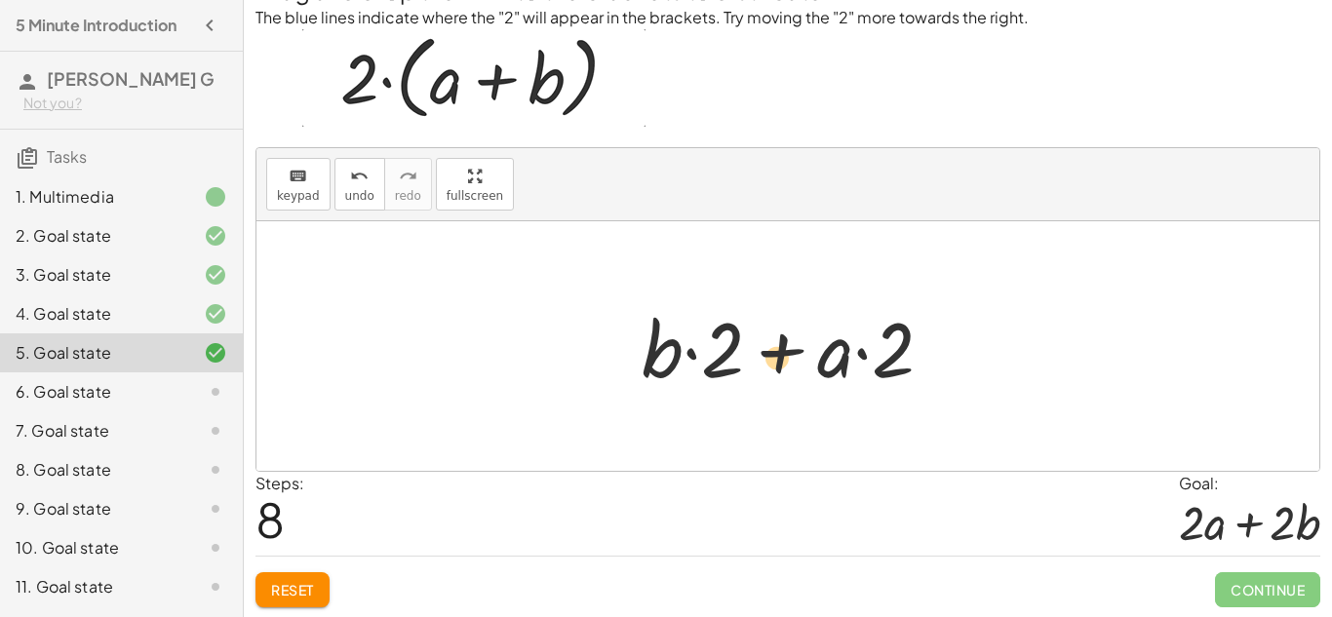
drag, startPoint x: 907, startPoint y: 349, endPoint x: 752, endPoint y: 352, distance: 155.1
click at [752, 352] on div at bounding box center [795, 346] width 327 height 100
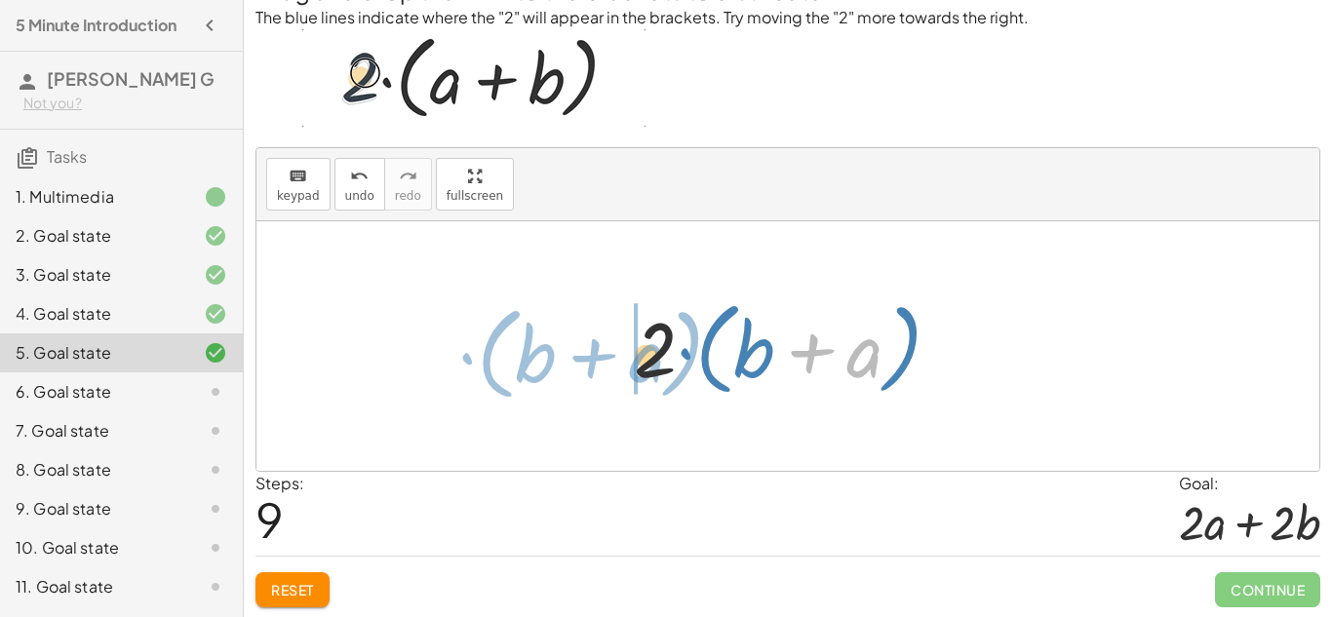
drag, startPoint x: 866, startPoint y: 365, endPoint x: 648, endPoint y: 370, distance: 218.5
click at [648, 370] on div at bounding box center [795, 347] width 342 height 112
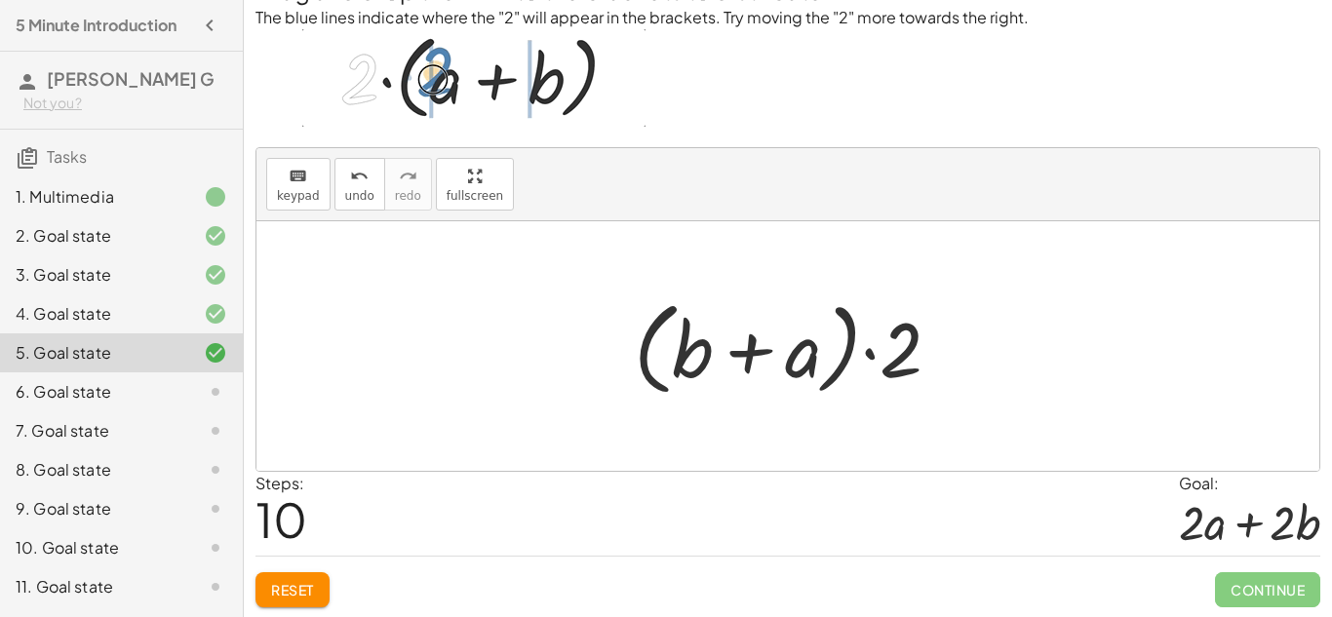
click at [867, 345] on div at bounding box center [795, 347] width 342 height 112
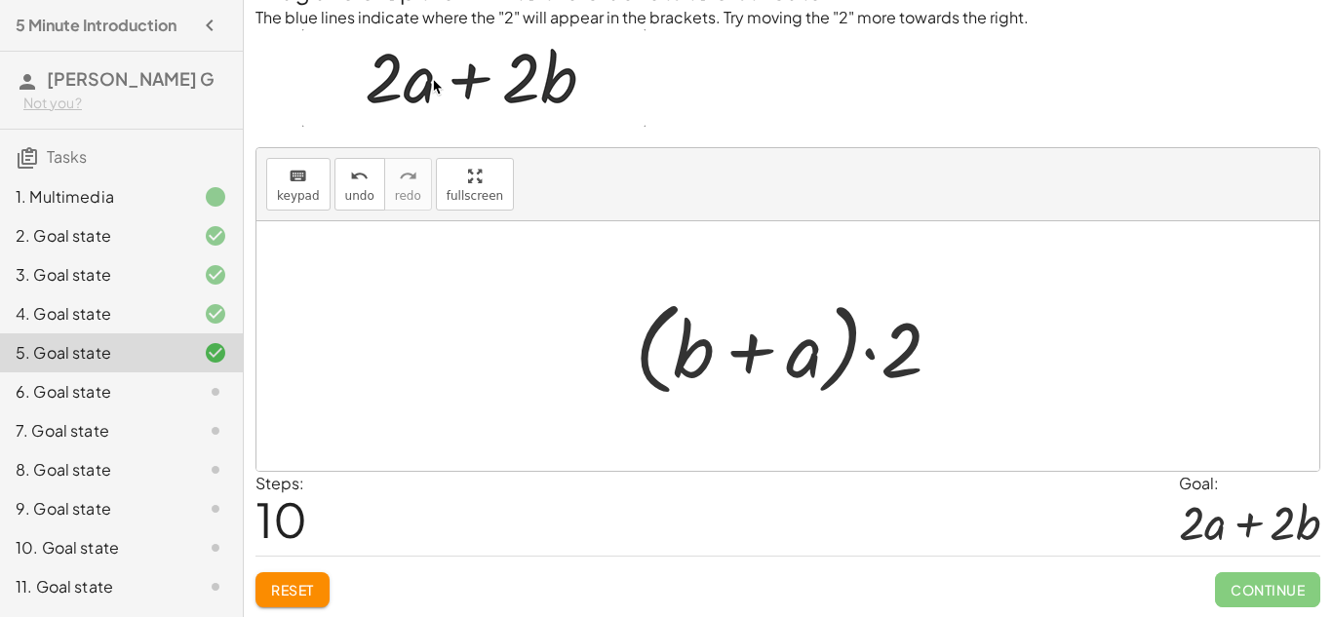
click at [816, 341] on div at bounding box center [795, 347] width 342 height 112
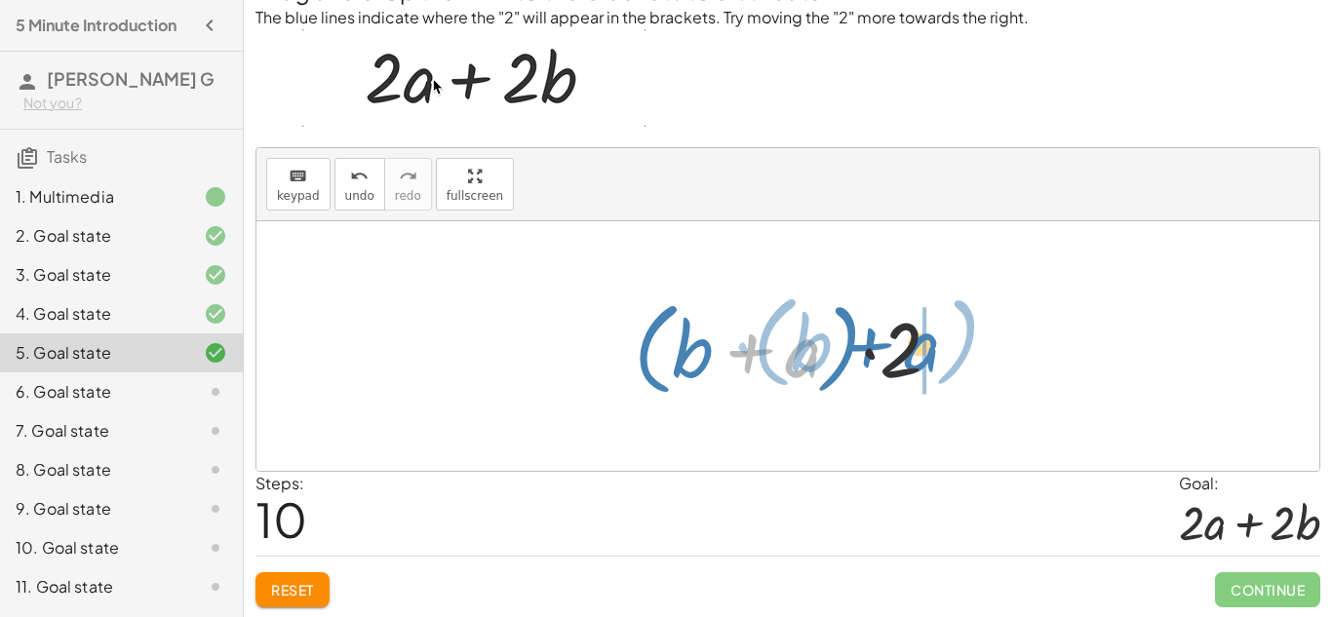
drag, startPoint x: 789, startPoint y: 349, endPoint x: 967, endPoint y: 345, distance: 178.5
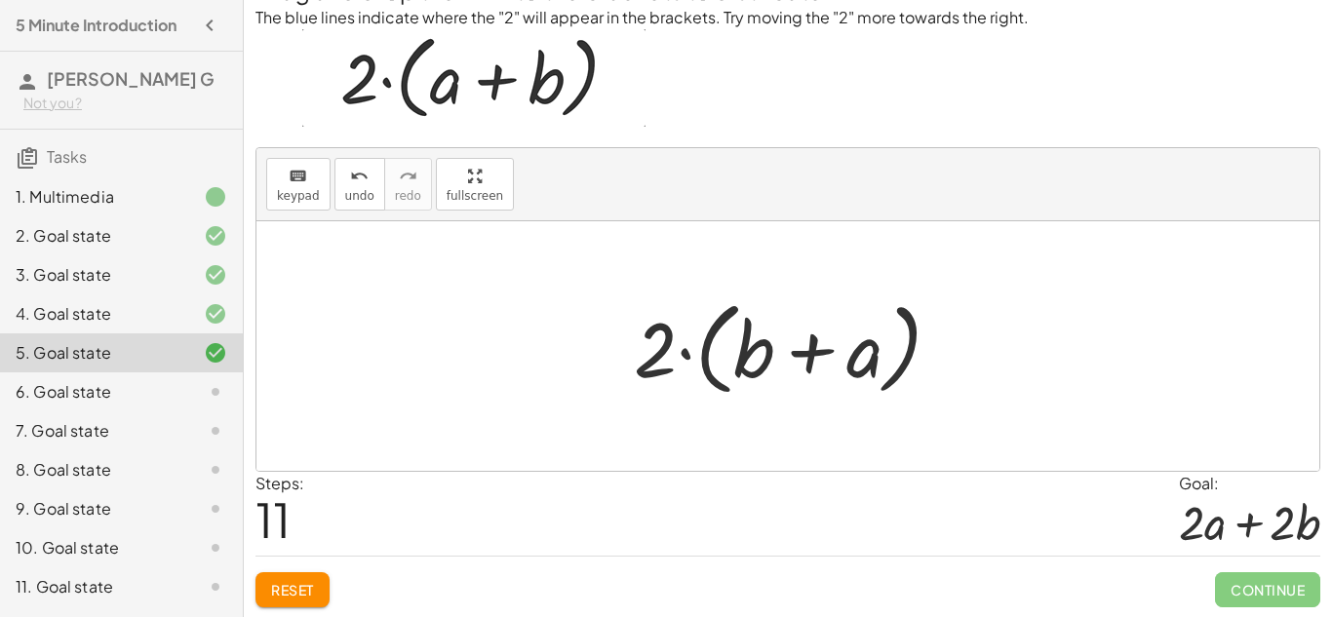
scroll to position [62, 0]
click at [746, 352] on div at bounding box center [795, 345] width 342 height 112
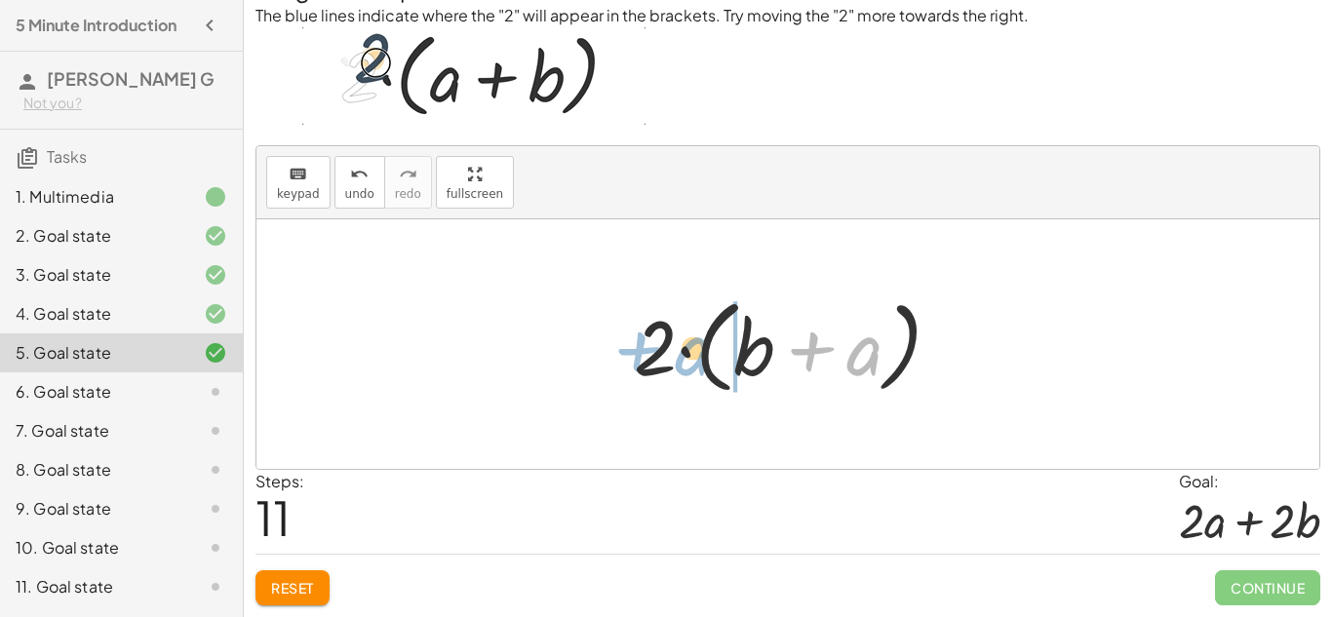
drag, startPoint x: 870, startPoint y: 349, endPoint x: 709, endPoint y: 347, distance: 160.9
click at [709, 347] on div at bounding box center [795, 345] width 342 height 112
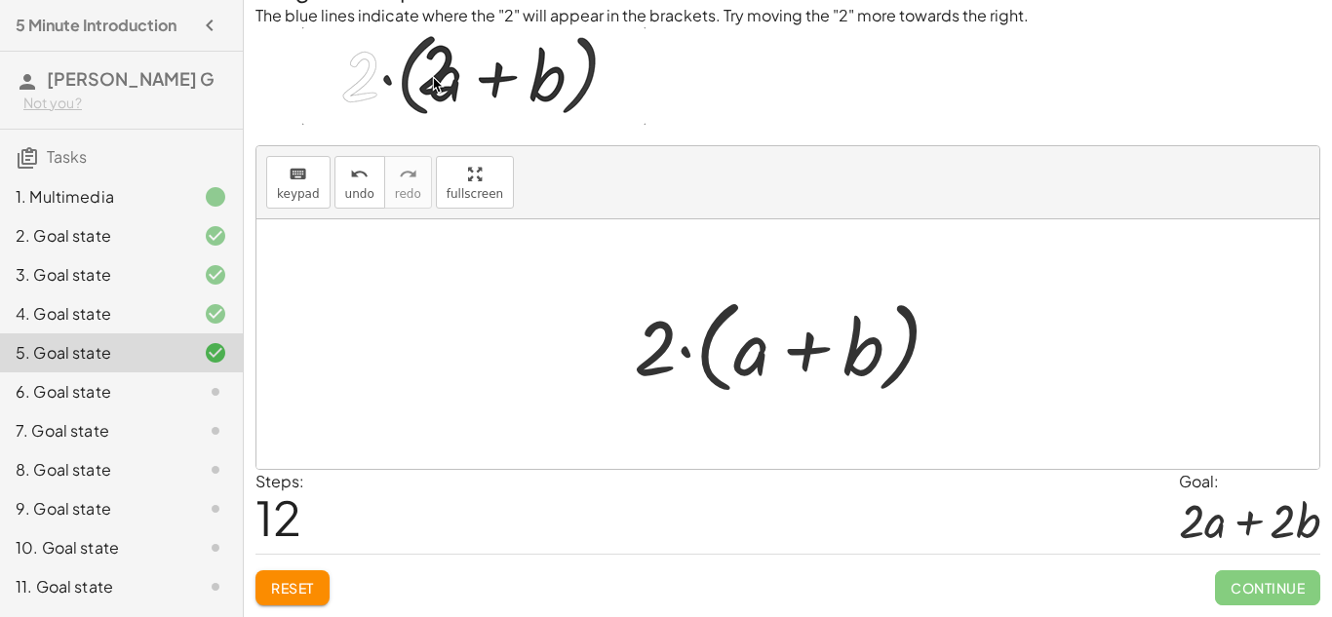
click at [816, 344] on div at bounding box center [795, 345] width 342 height 112
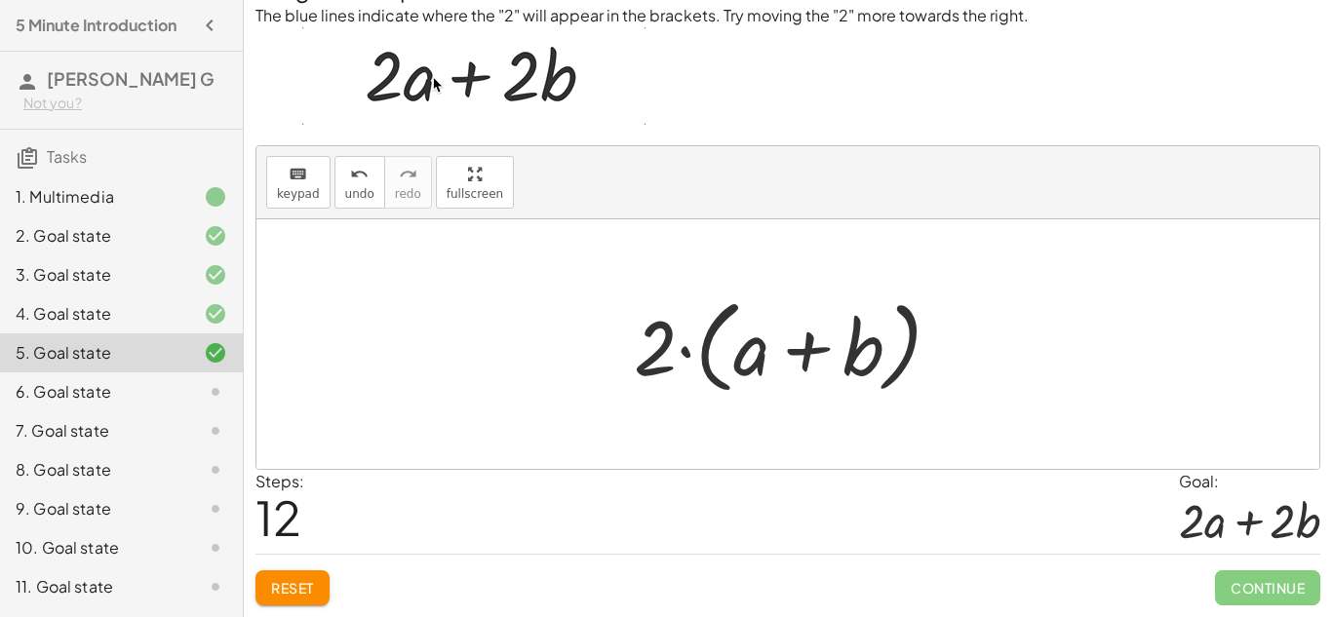
click at [703, 352] on div at bounding box center [795, 345] width 342 height 112
click at [688, 346] on div at bounding box center [795, 345] width 342 height 112
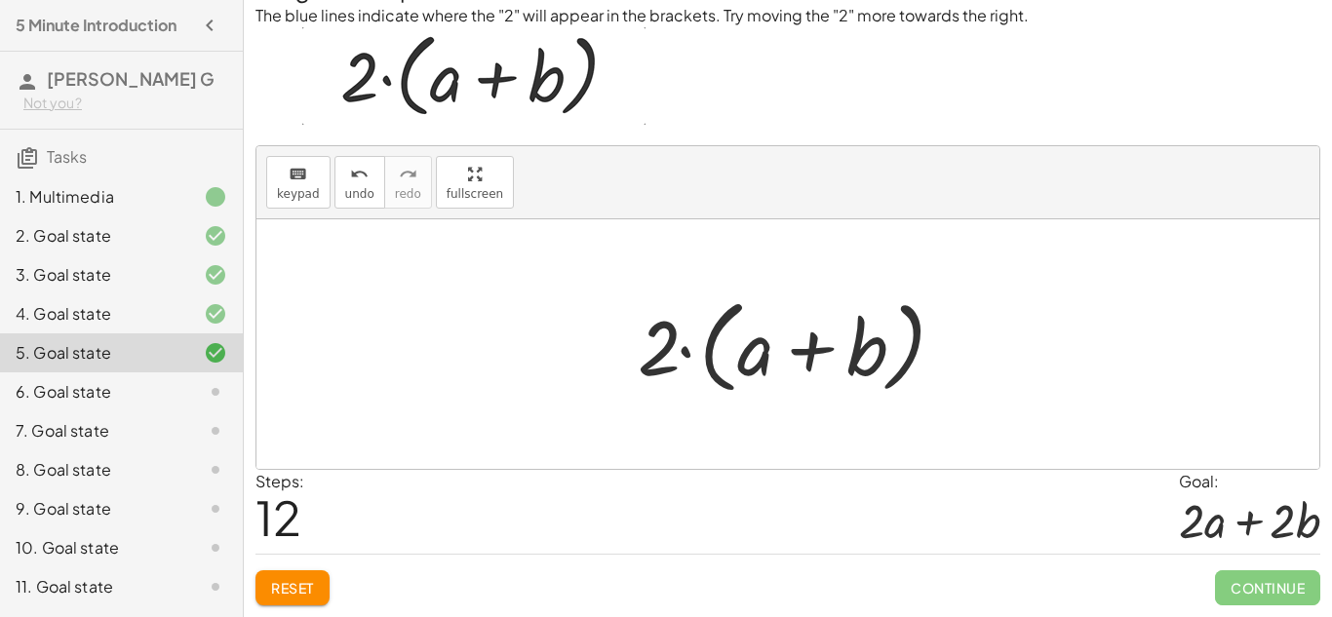
click at [688, 348] on div at bounding box center [795, 345] width 342 height 112
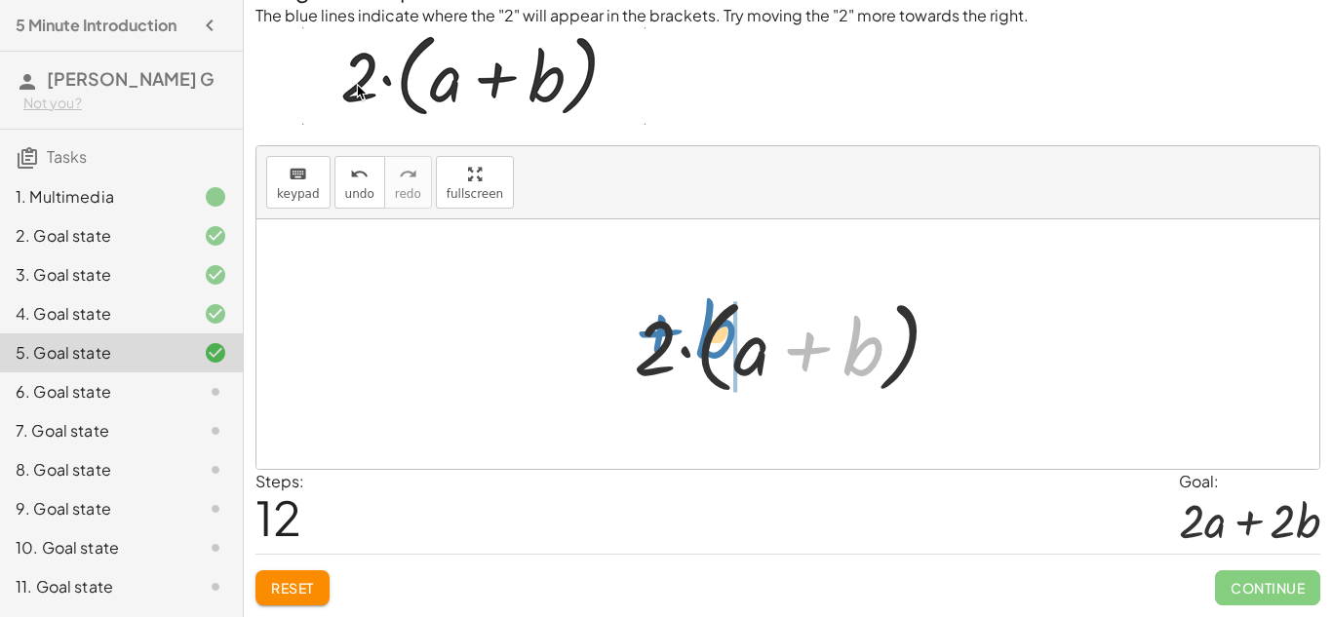
drag, startPoint x: 798, startPoint y: 347, endPoint x: 647, endPoint y: 331, distance: 152.1
click at [647, 331] on div at bounding box center [795, 345] width 342 height 112
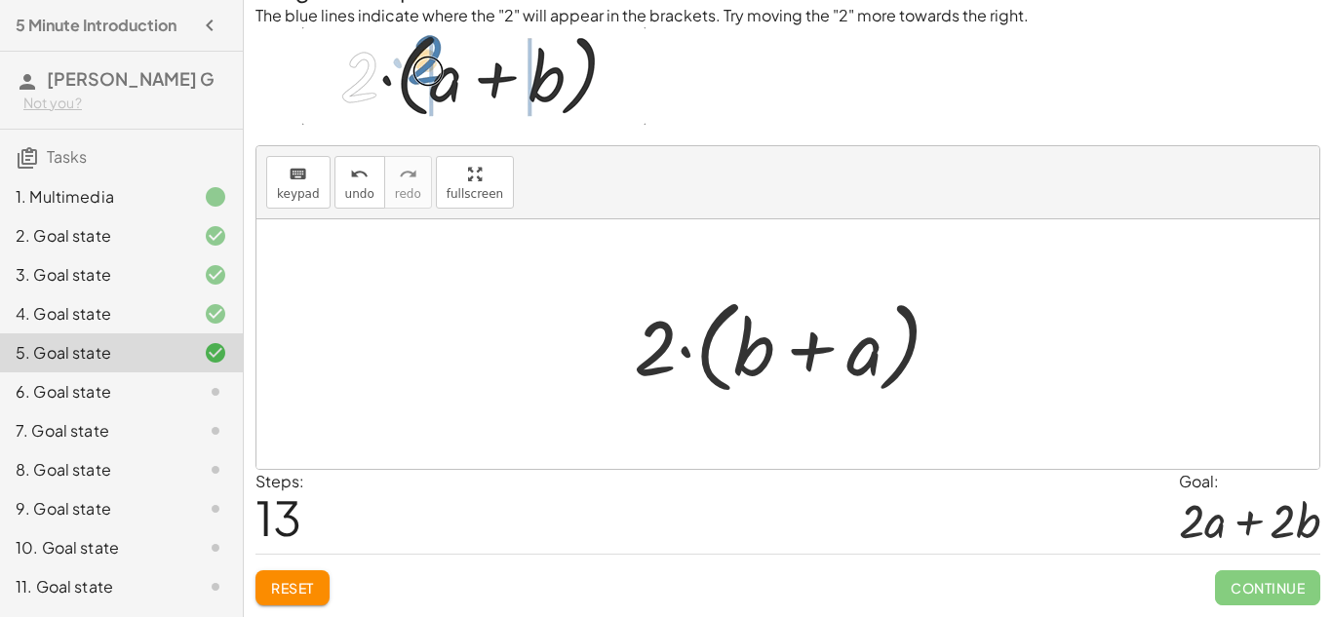
click at [826, 359] on div at bounding box center [795, 345] width 342 height 112
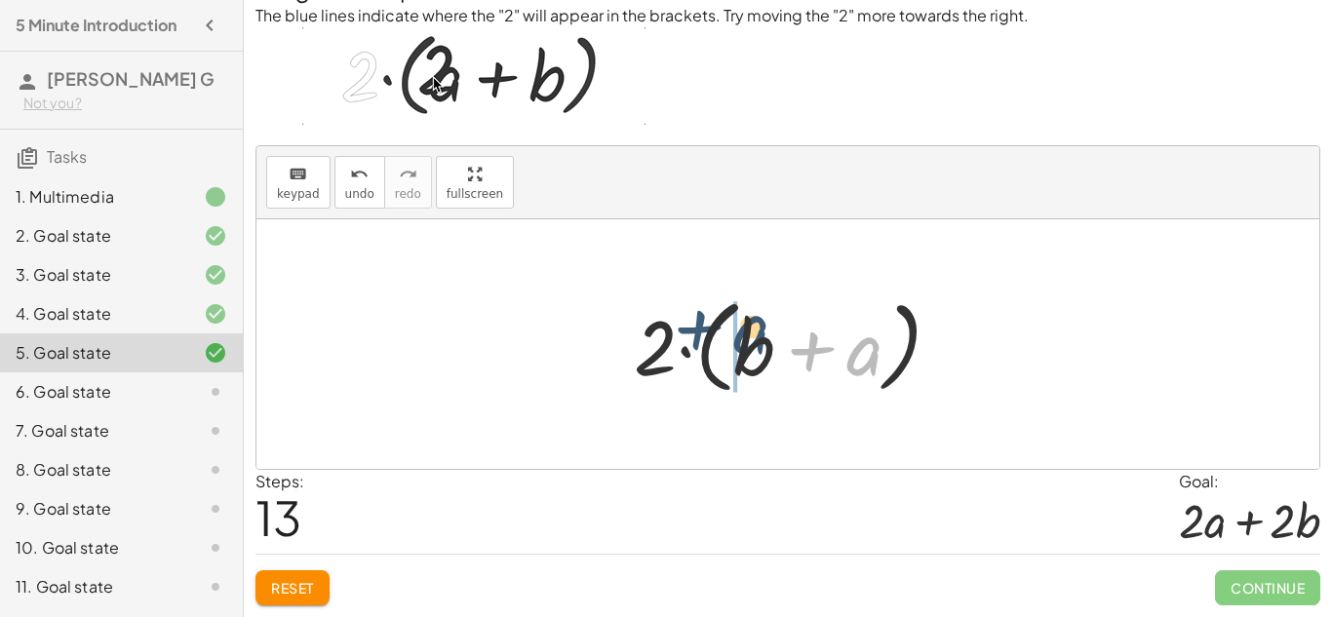
drag, startPoint x: 827, startPoint y: 357, endPoint x: 694, endPoint y: 335, distance: 134.5
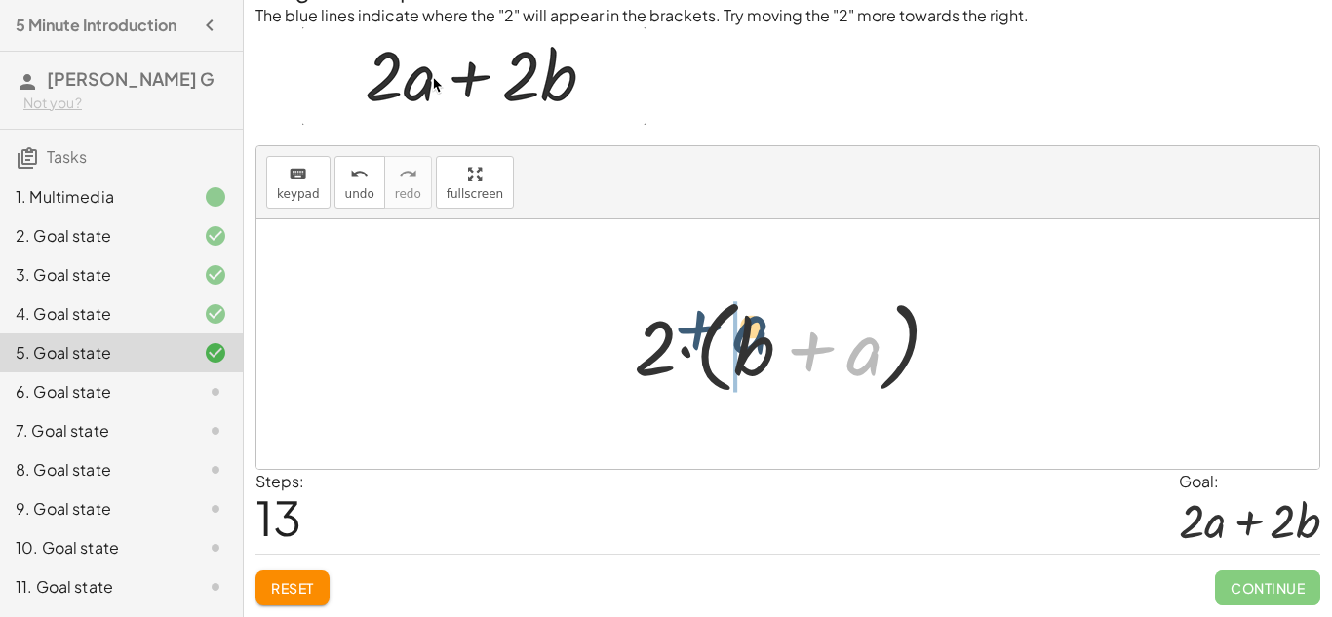
click at [694, 335] on div at bounding box center [795, 345] width 342 height 112
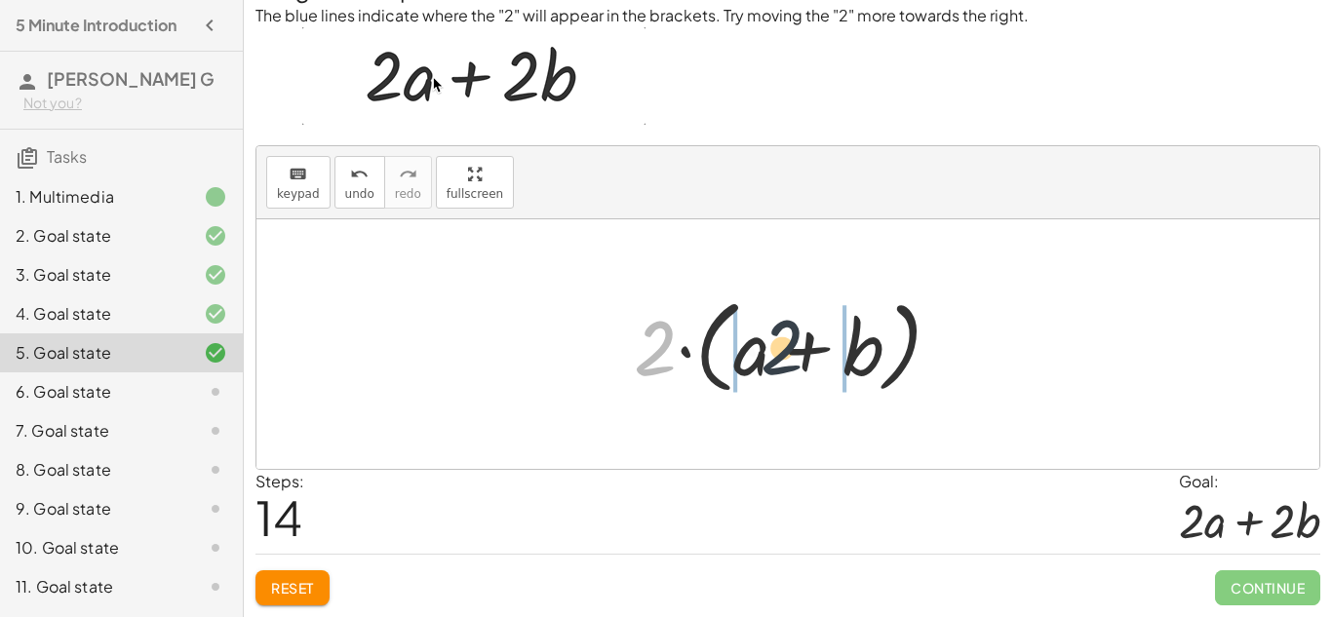
drag, startPoint x: 652, startPoint y: 335, endPoint x: 803, endPoint y: 341, distance: 150.3
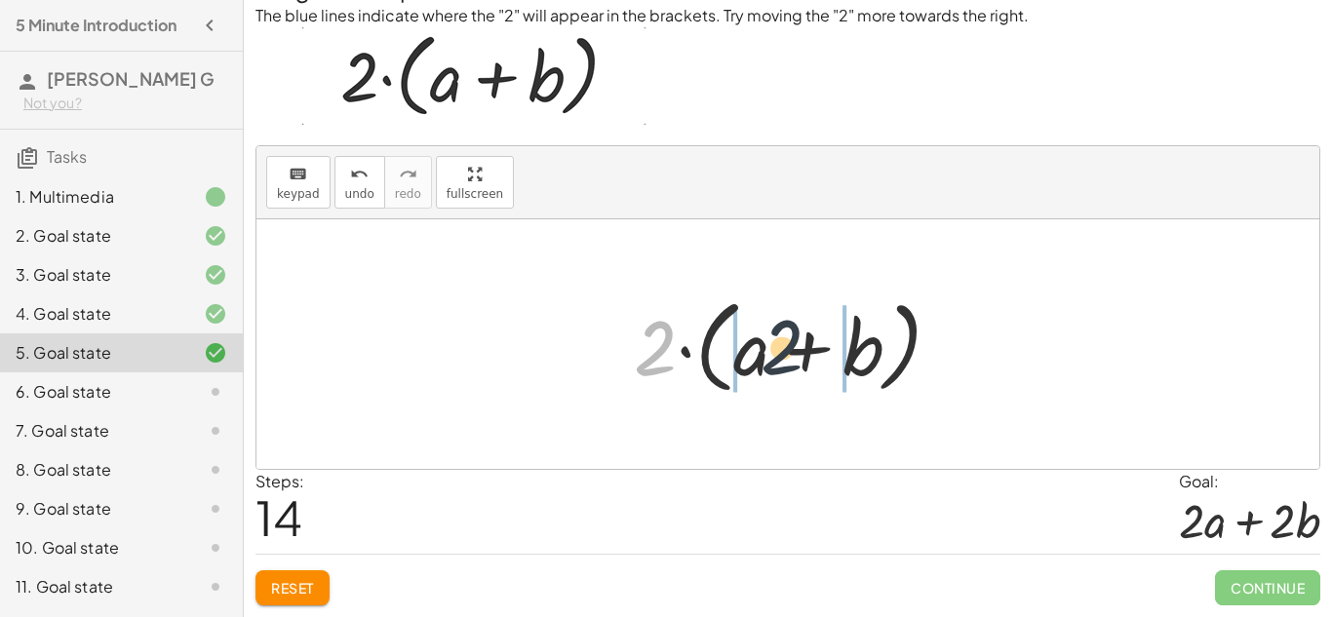
click at [803, 341] on div at bounding box center [795, 345] width 342 height 112
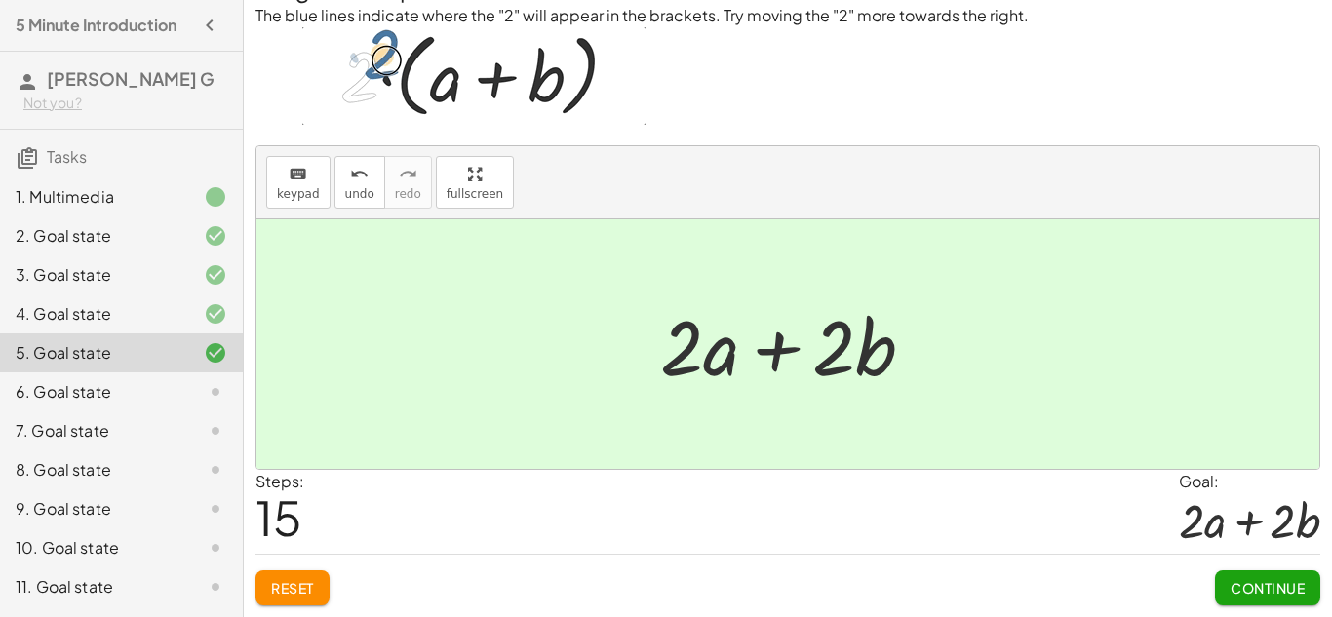
click at [1232, 581] on span "Continue" at bounding box center [1268, 588] width 74 height 18
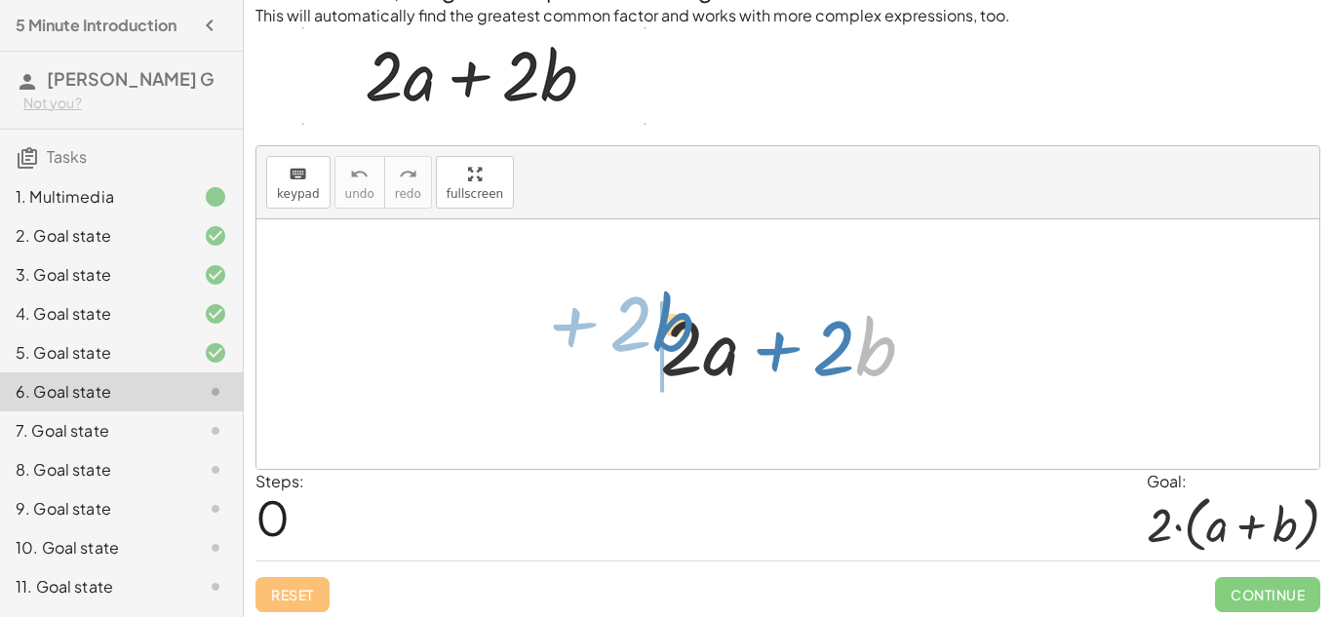
drag, startPoint x: 856, startPoint y: 344, endPoint x: 651, endPoint y: 321, distance: 206.1
click at [651, 321] on div at bounding box center [796, 345] width 290 height 100
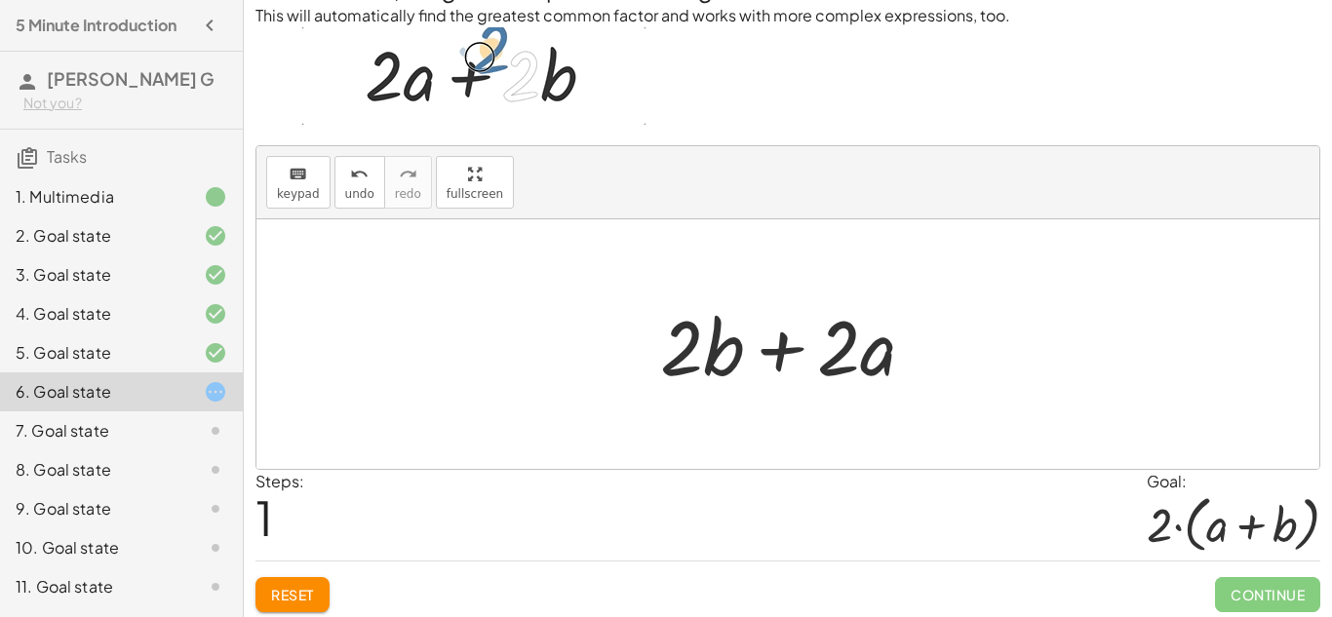
click at [778, 357] on div at bounding box center [796, 345] width 290 height 100
click at [713, 346] on div at bounding box center [796, 345] width 290 height 100
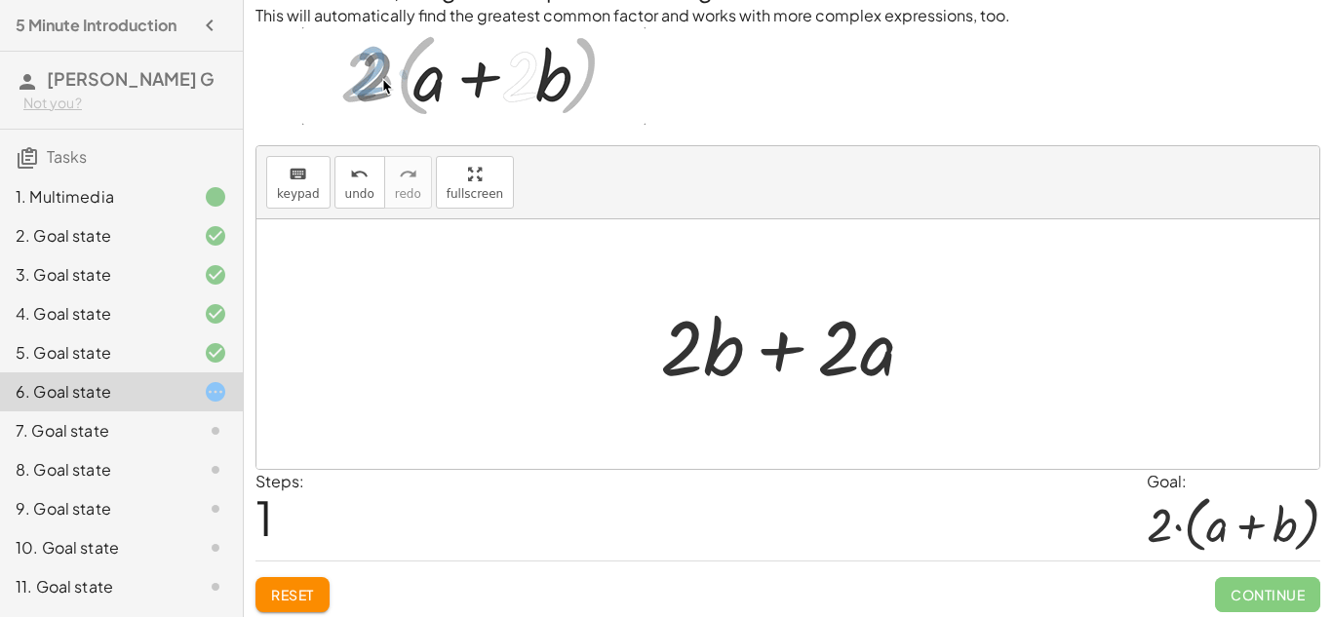
click at [721, 346] on div at bounding box center [796, 345] width 290 height 100
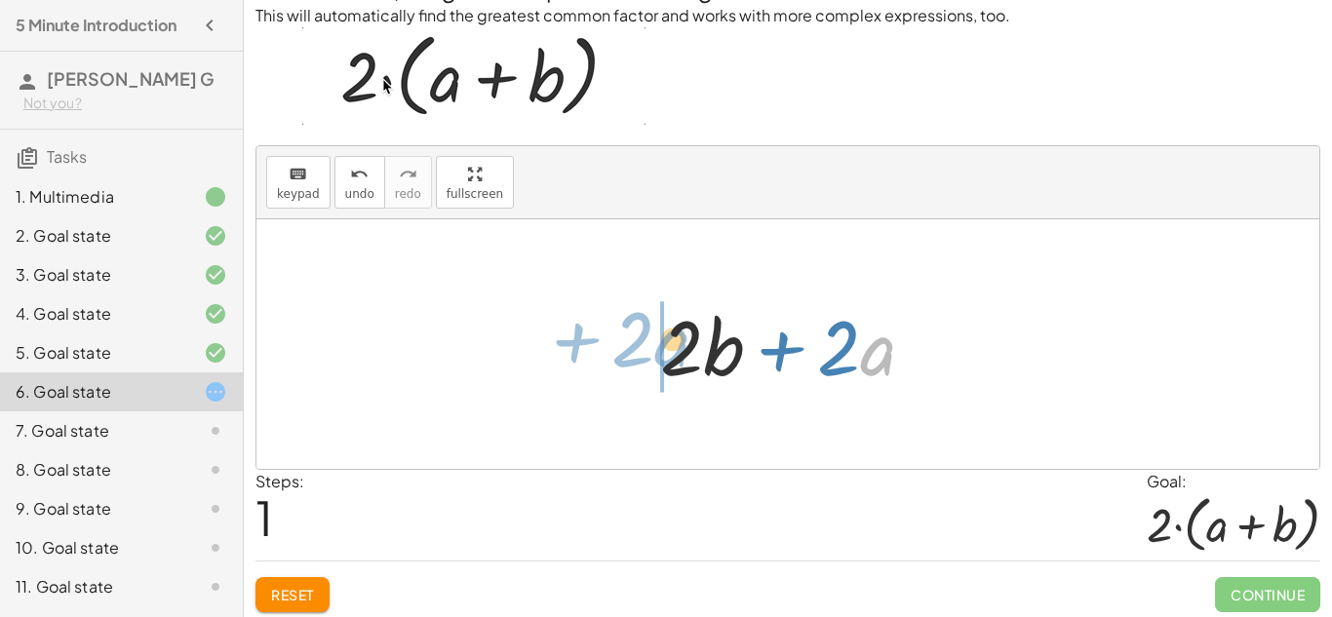
drag, startPoint x: 892, startPoint y: 354, endPoint x: 677, endPoint y: 345, distance: 215.7
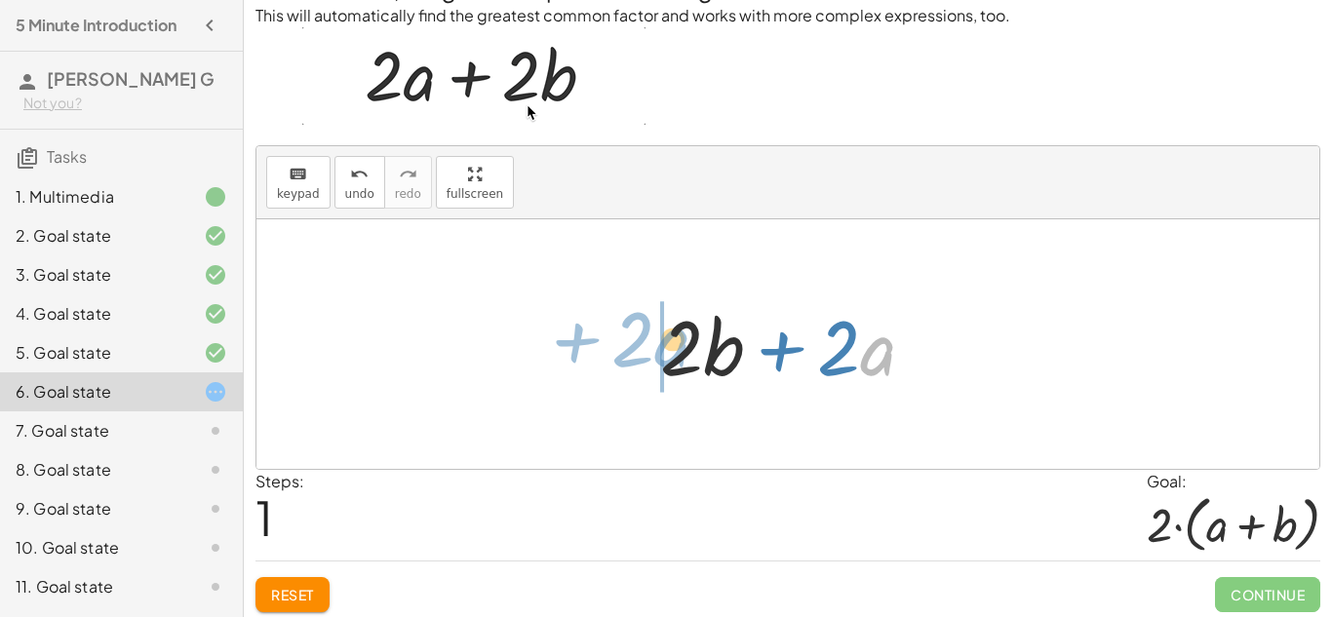
click at [677, 345] on div at bounding box center [796, 345] width 290 height 100
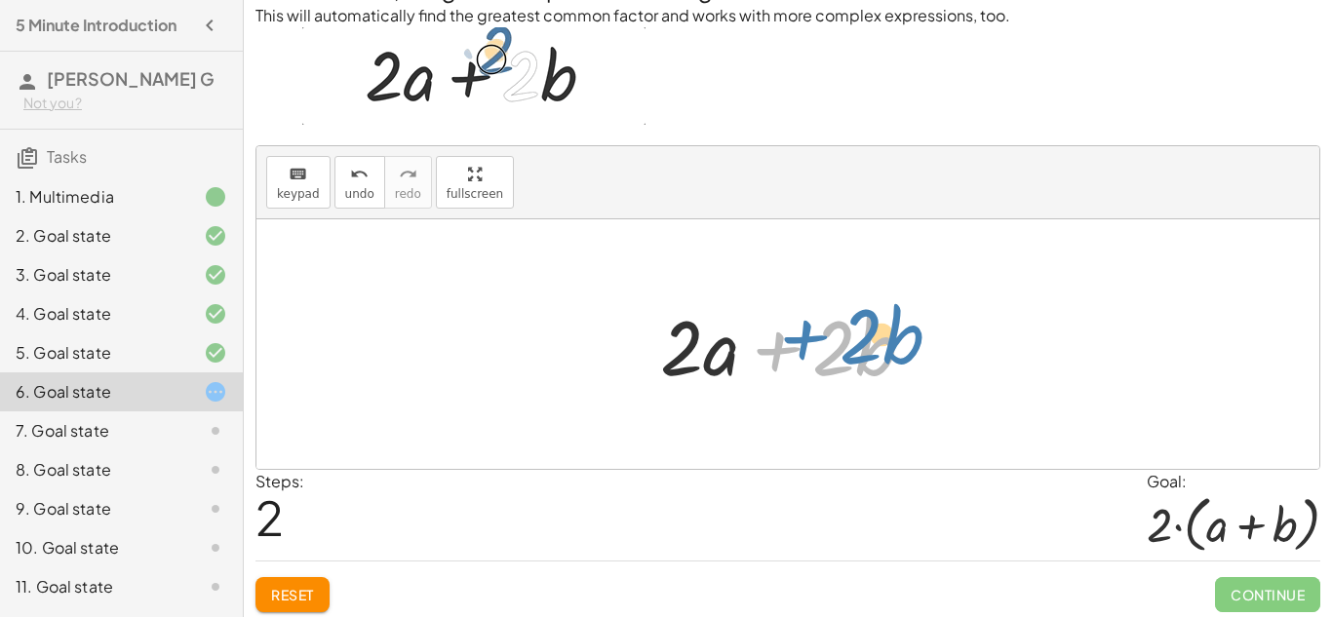
drag, startPoint x: 775, startPoint y: 337, endPoint x: 745, endPoint y: 307, distance: 42.8
click at [745, 307] on div at bounding box center [796, 345] width 290 height 100
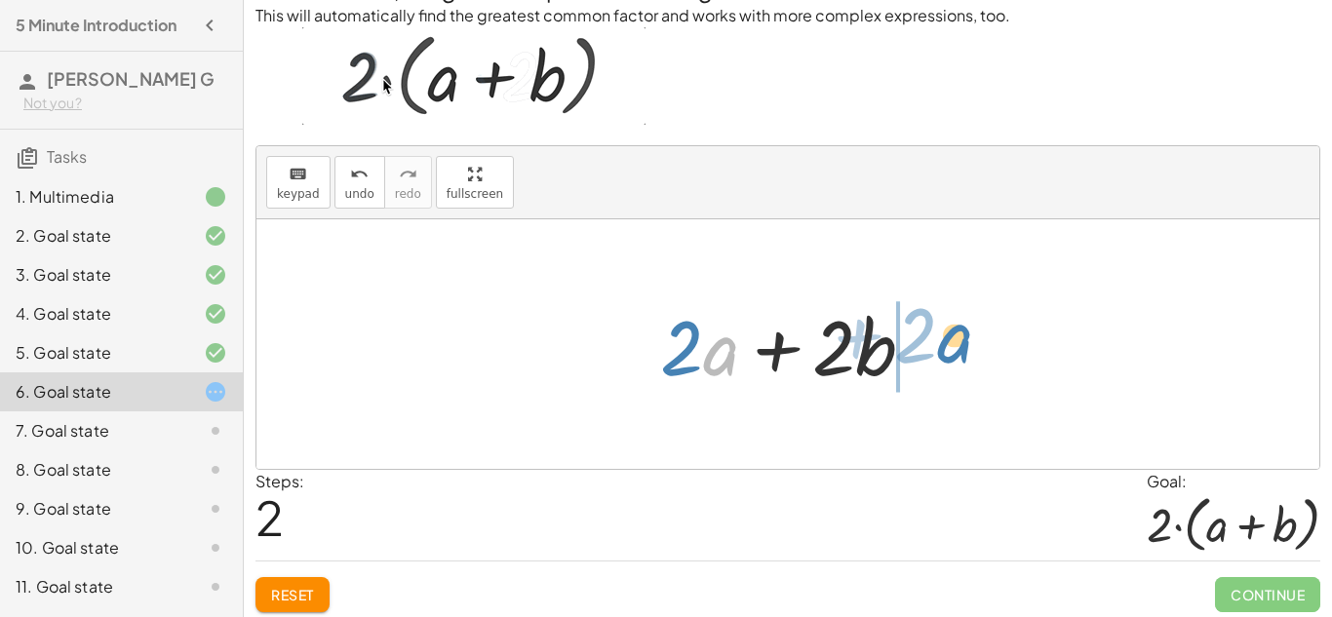
drag, startPoint x: 720, startPoint y: 363, endPoint x: 955, endPoint y: 352, distance: 235.3
click at [955, 352] on div "+ · 2 · a + · 2 · b + · 2 · b + · 2 · a · a + · 2 + · 2 · a + · 2 · b" at bounding box center [787, 344] width 1063 height 250
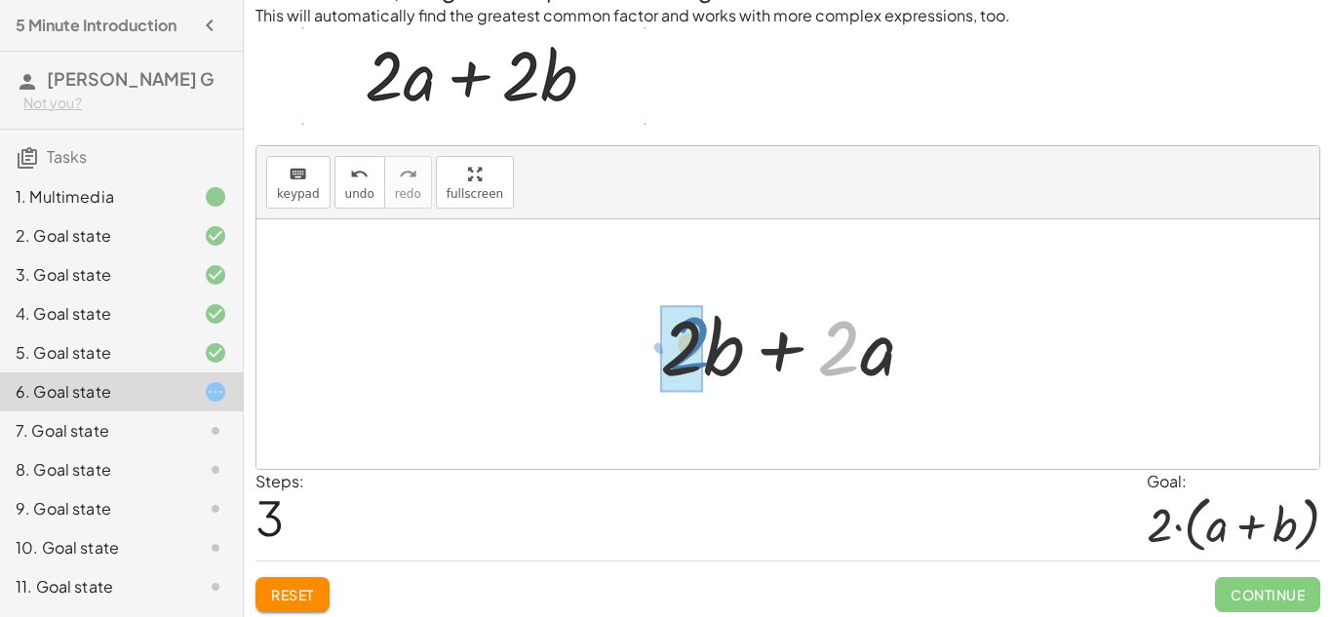
drag, startPoint x: 827, startPoint y: 340, endPoint x: 677, endPoint y: 336, distance: 150.2
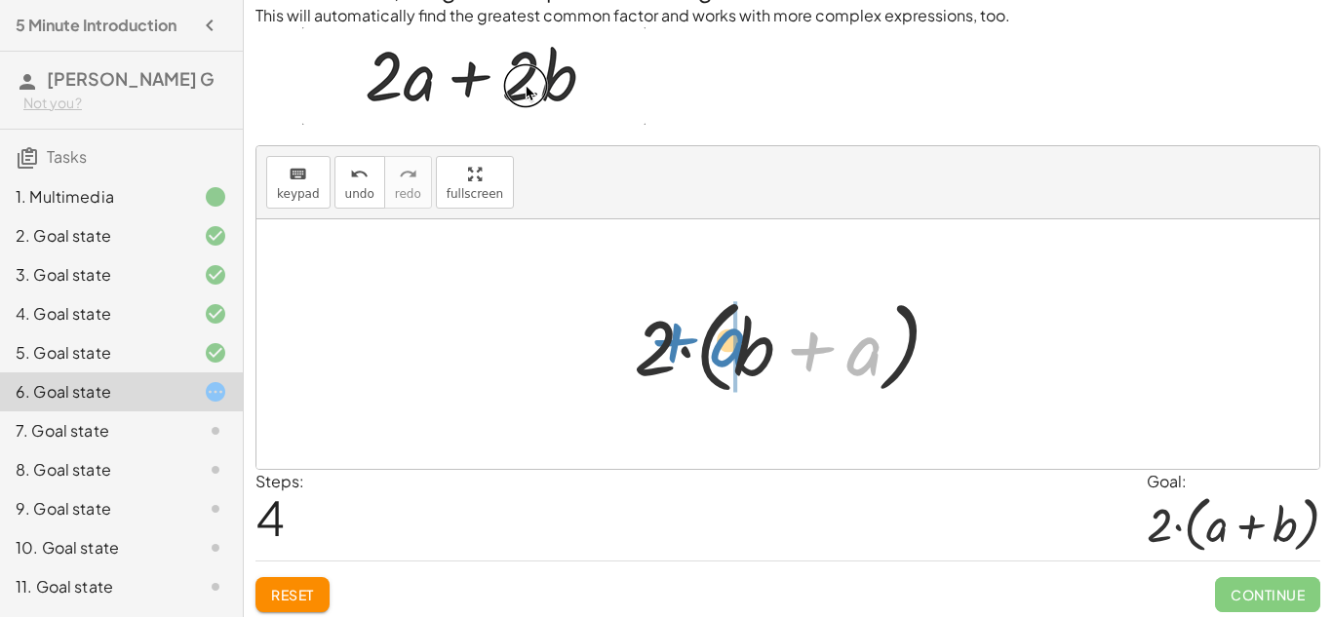
drag, startPoint x: 867, startPoint y: 356, endPoint x: 729, endPoint y: 347, distance: 137.8
click at [729, 347] on div at bounding box center [795, 345] width 342 height 112
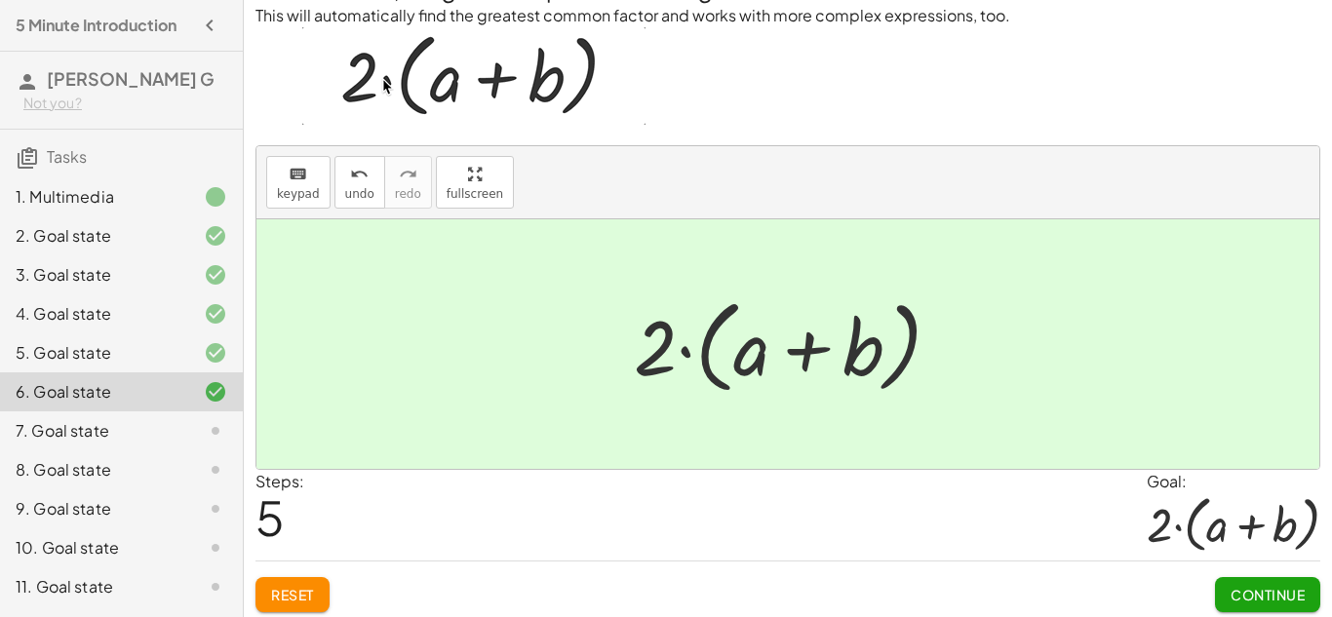
click at [1244, 598] on span "Continue" at bounding box center [1268, 595] width 74 height 18
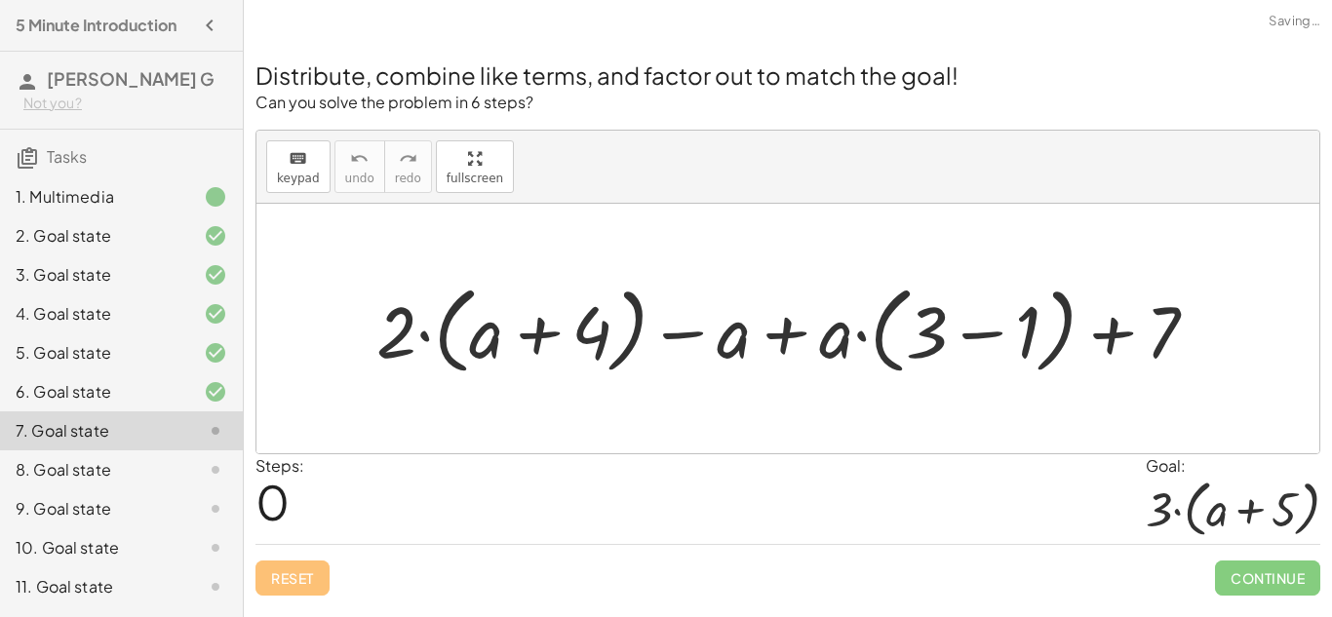
scroll to position [0, 0]
click at [1139, 523] on div "Steps: 0 Goal: · 3 · ( + a + 5 )" at bounding box center [788, 499] width 1065 height 91
click at [424, 333] on div at bounding box center [795, 328] width 856 height 105
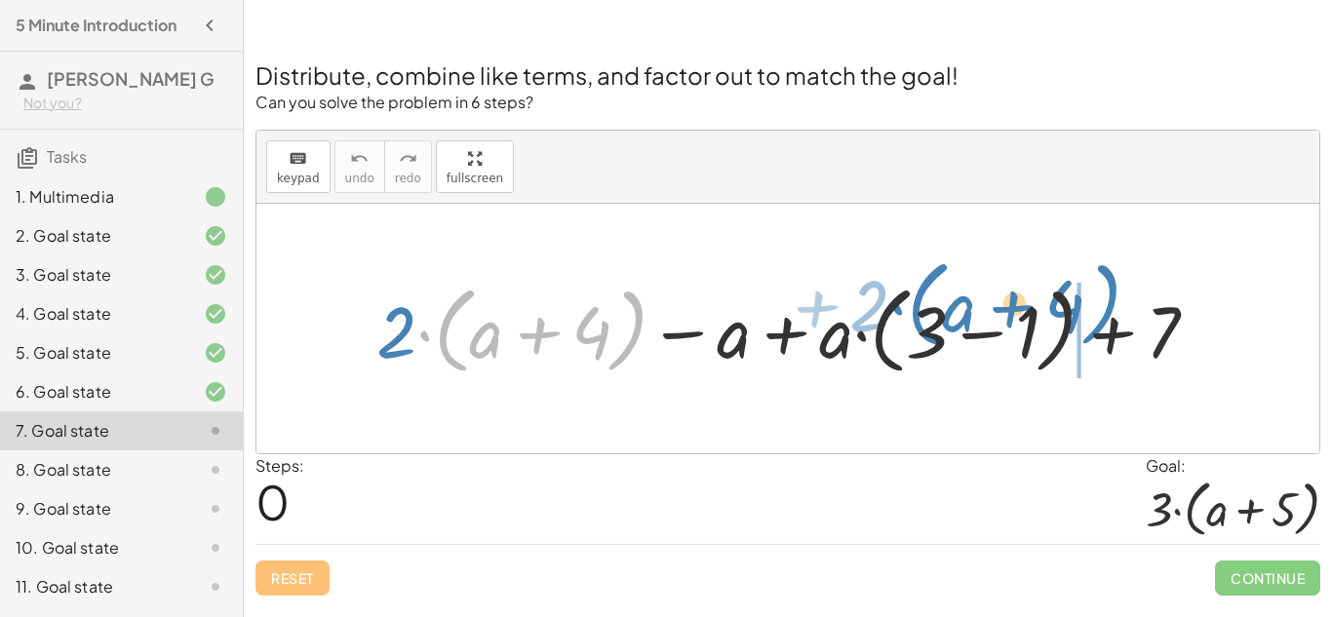
drag, startPoint x: 421, startPoint y: 329, endPoint x: 887, endPoint y: 321, distance: 465.3
click at [887, 321] on div at bounding box center [795, 328] width 856 height 105
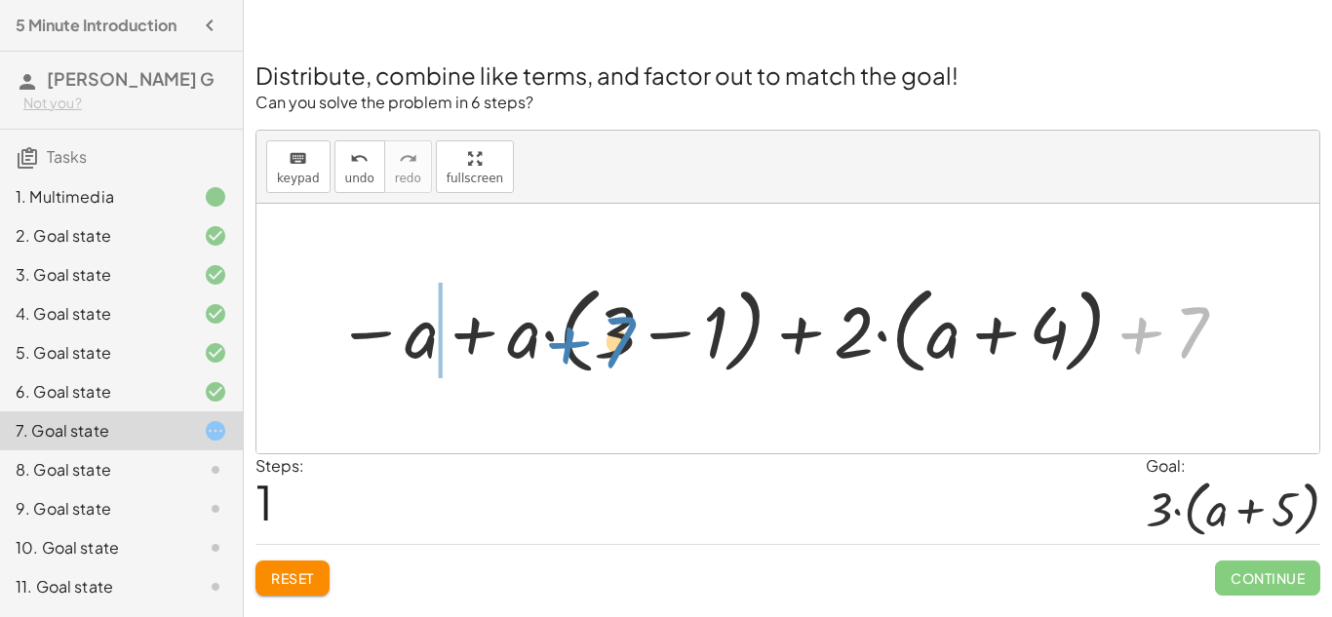
drag, startPoint x: 1188, startPoint y: 343, endPoint x: 615, endPoint y: 353, distance: 572.6
click at [615, 353] on div at bounding box center [783, 328] width 913 height 105
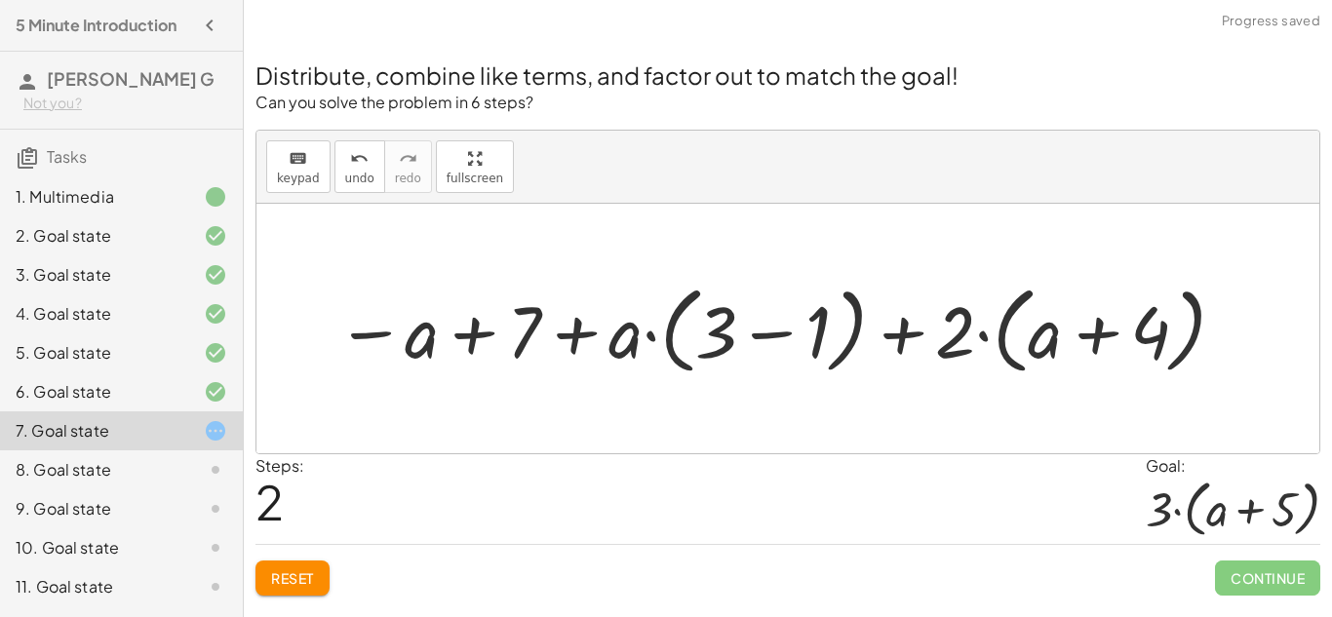
click at [576, 329] on div at bounding box center [783, 328] width 913 height 105
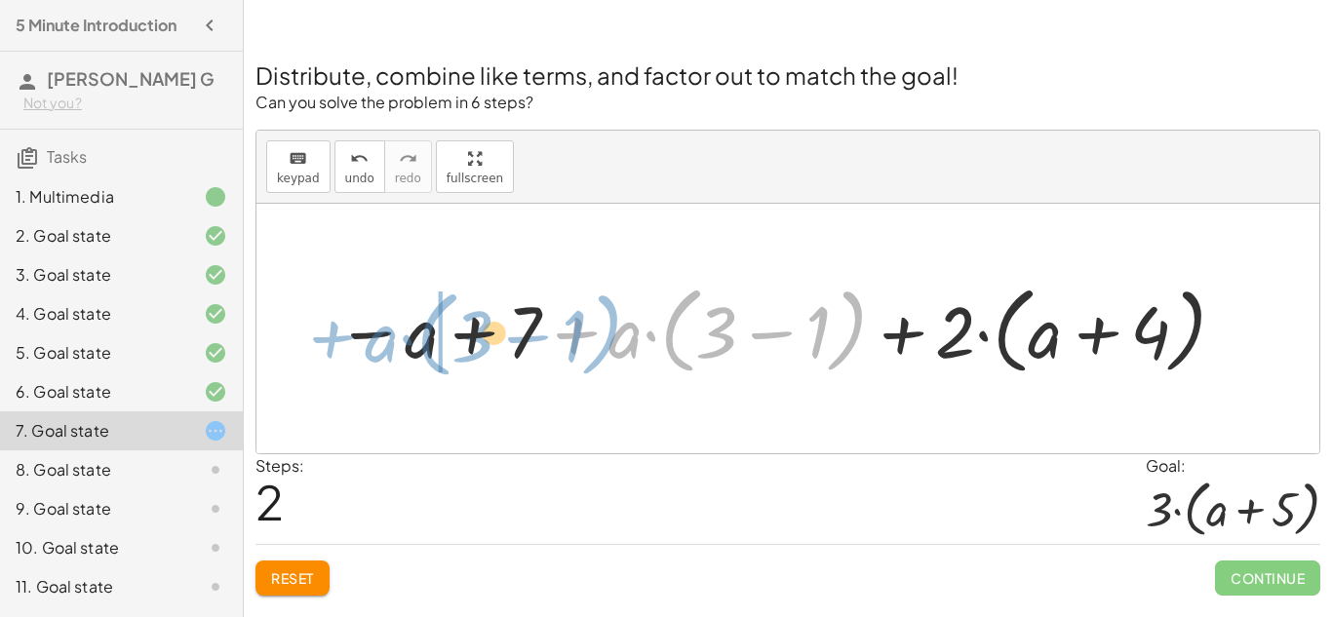
drag, startPoint x: 576, startPoint y: 329, endPoint x: 334, endPoint y: 333, distance: 242.9
click at [334, 333] on div at bounding box center [783, 328] width 913 height 105
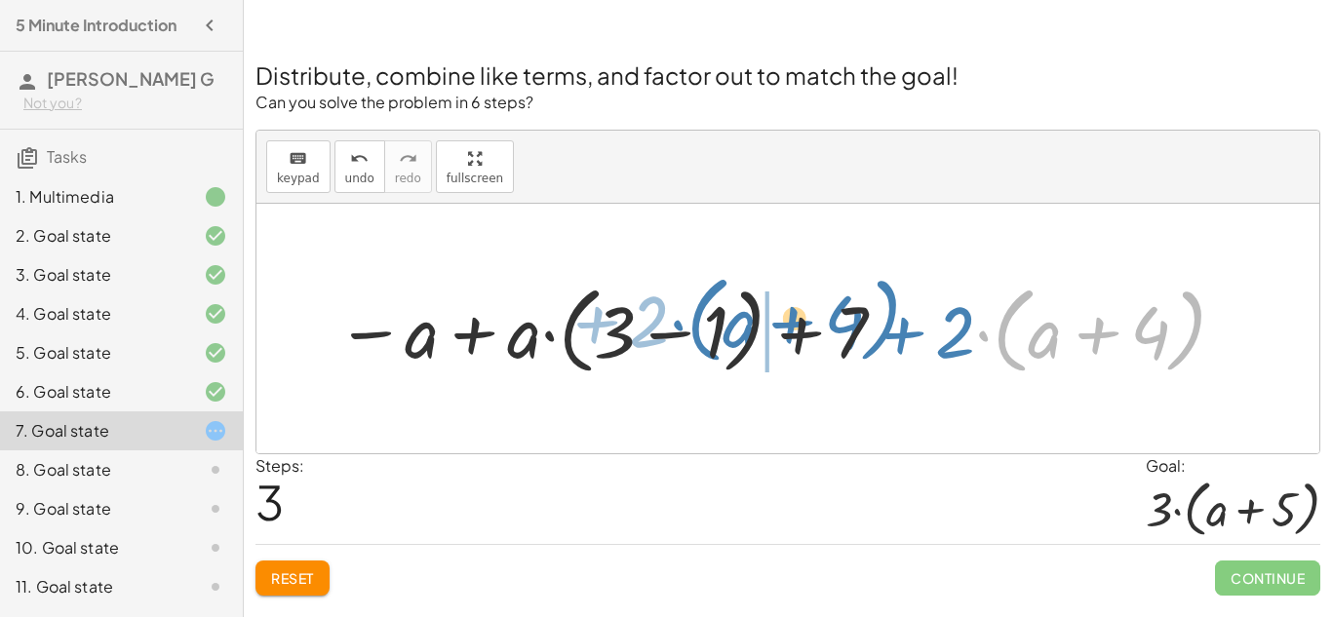
drag, startPoint x: 983, startPoint y: 336, endPoint x: 680, endPoint y: 327, distance: 303.5
click at [680, 327] on div at bounding box center [783, 328] width 913 height 105
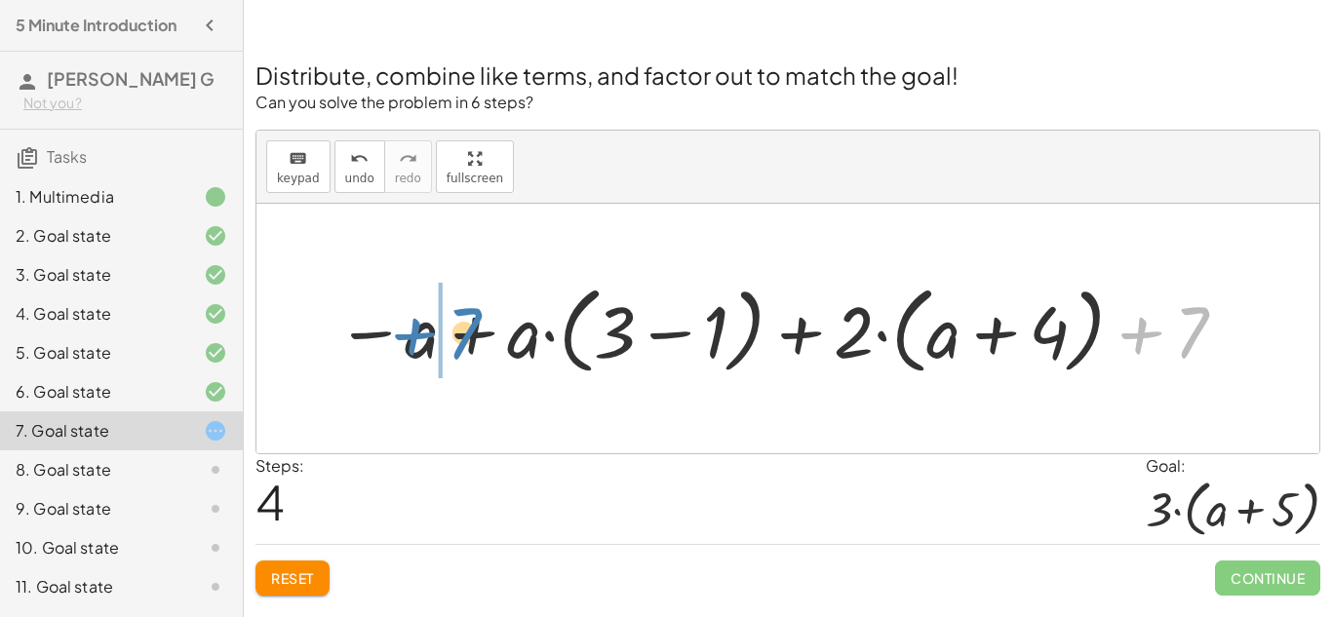
drag, startPoint x: 1131, startPoint y: 345, endPoint x: 397, endPoint y: 347, distance: 734.4
click at [397, 347] on div at bounding box center [783, 328] width 913 height 105
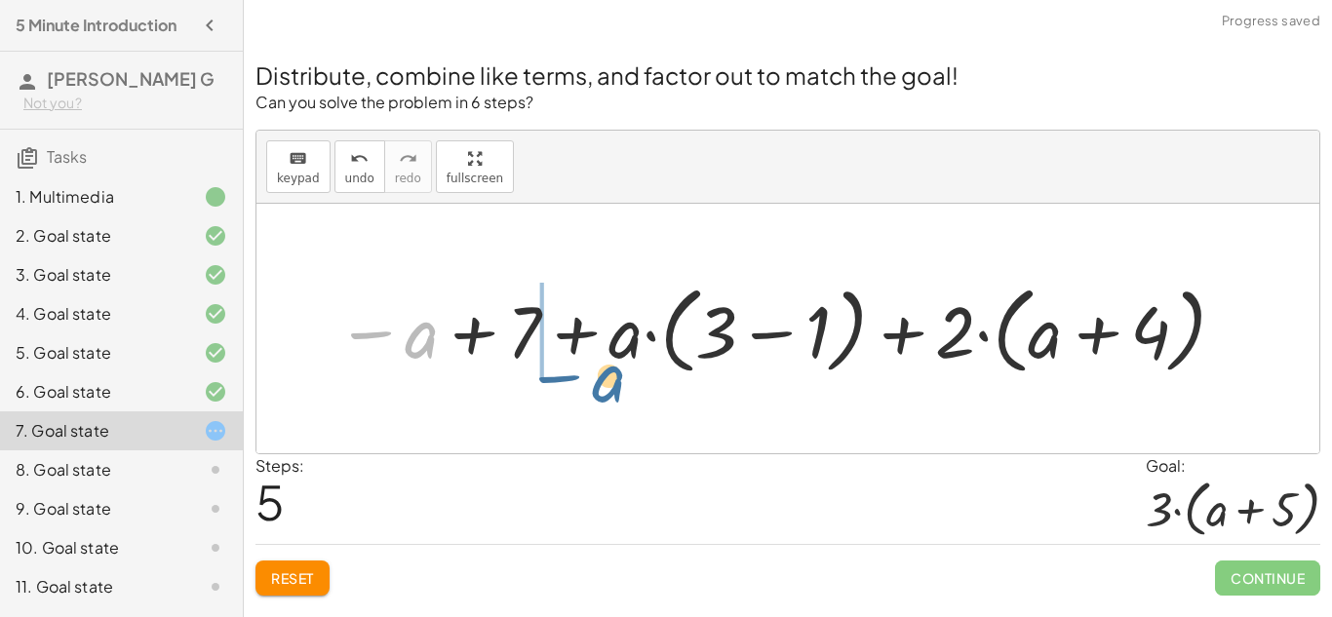
drag, startPoint x: 420, startPoint y: 336, endPoint x: 611, endPoint y: 379, distance: 195.9
click at [611, 379] on div at bounding box center [783, 328] width 913 height 105
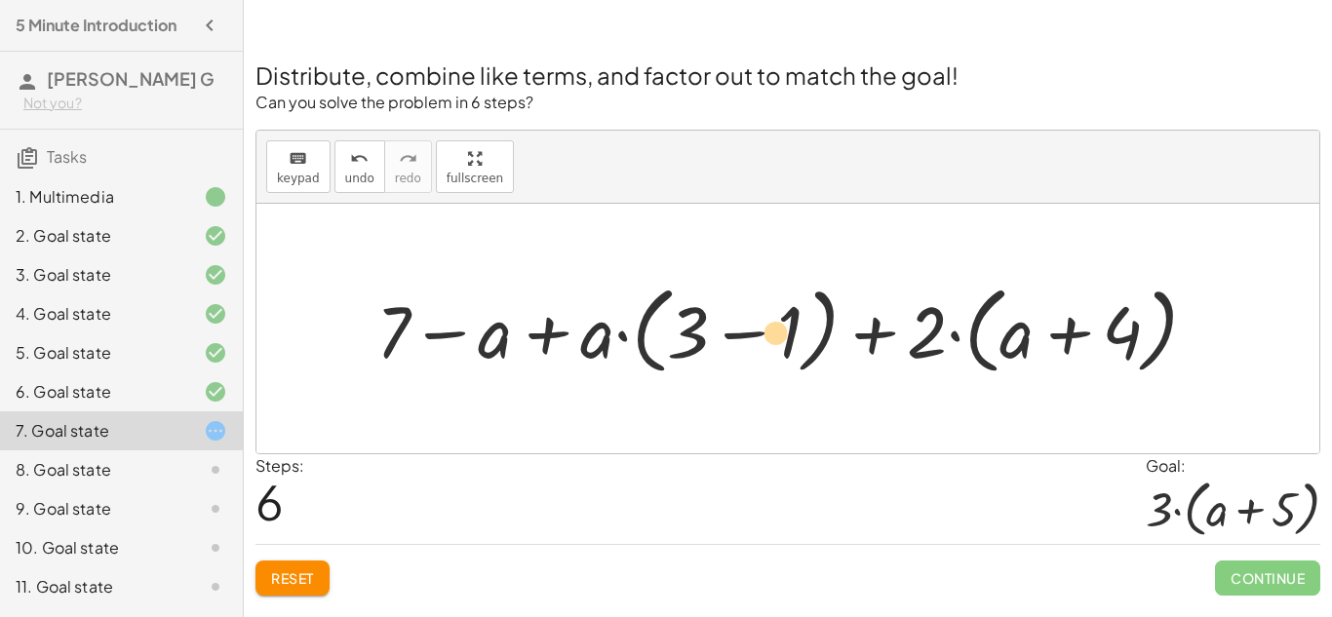
drag, startPoint x: 1028, startPoint y: 332, endPoint x: 794, endPoint y: 344, distance: 234.4
click at [794, 344] on div at bounding box center [795, 328] width 856 height 105
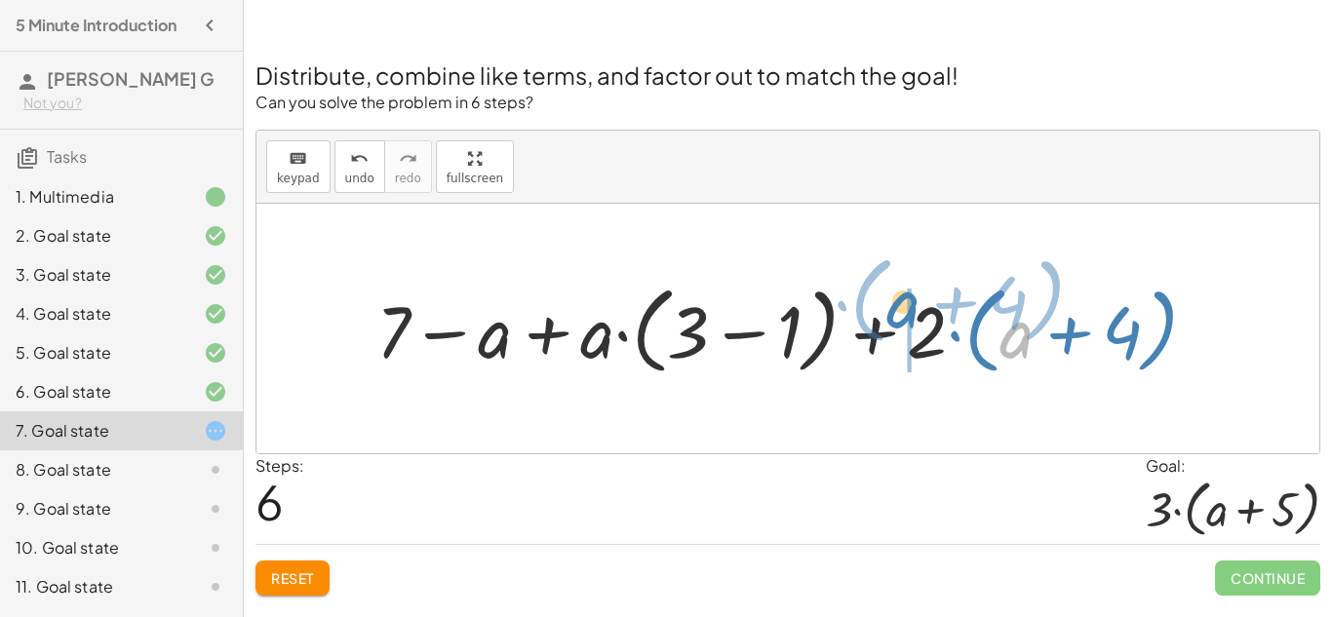
drag, startPoint x: 1009, startPoint y: 334, endPoint x: 833, endPoint y: 331, distance: 176.5
click at [833, 331] on div at bounding box center [795, 328] width 856 height 105
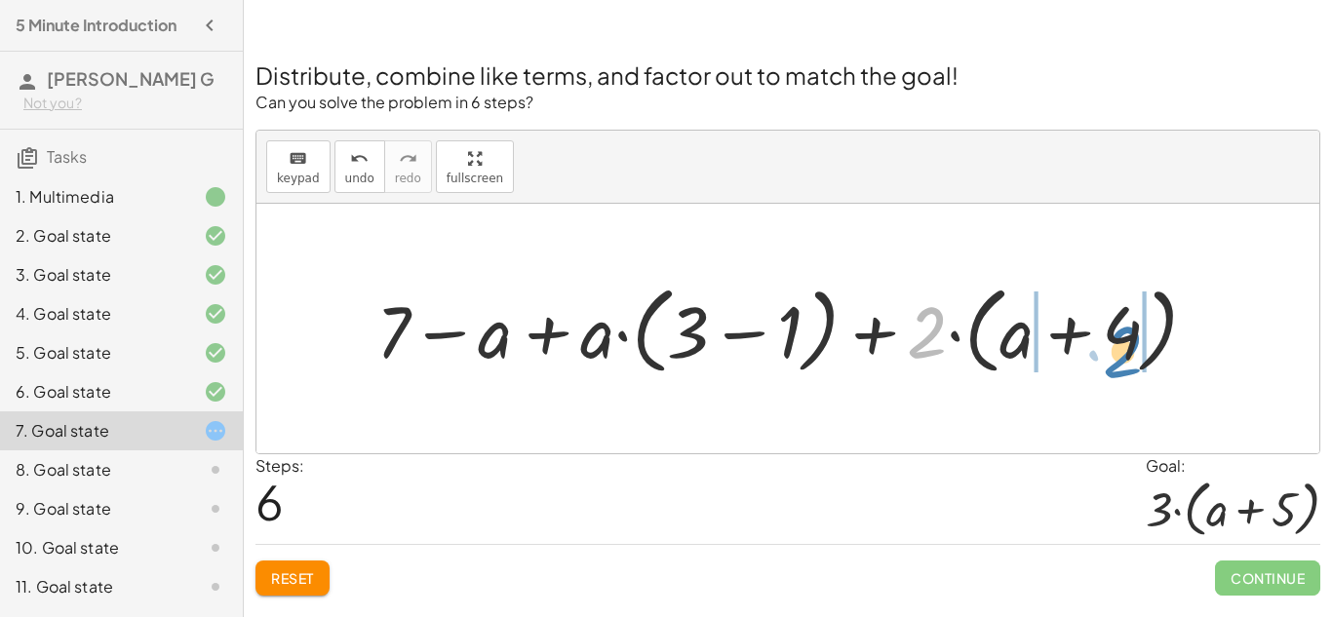
drag, startPoint x: 929, startPoint y: 315, endPoint x: 1102, endPoint y: 325, distance: 172.9
click at [1102, 325] on div at bounding box center [795, 328] width 856 height 105
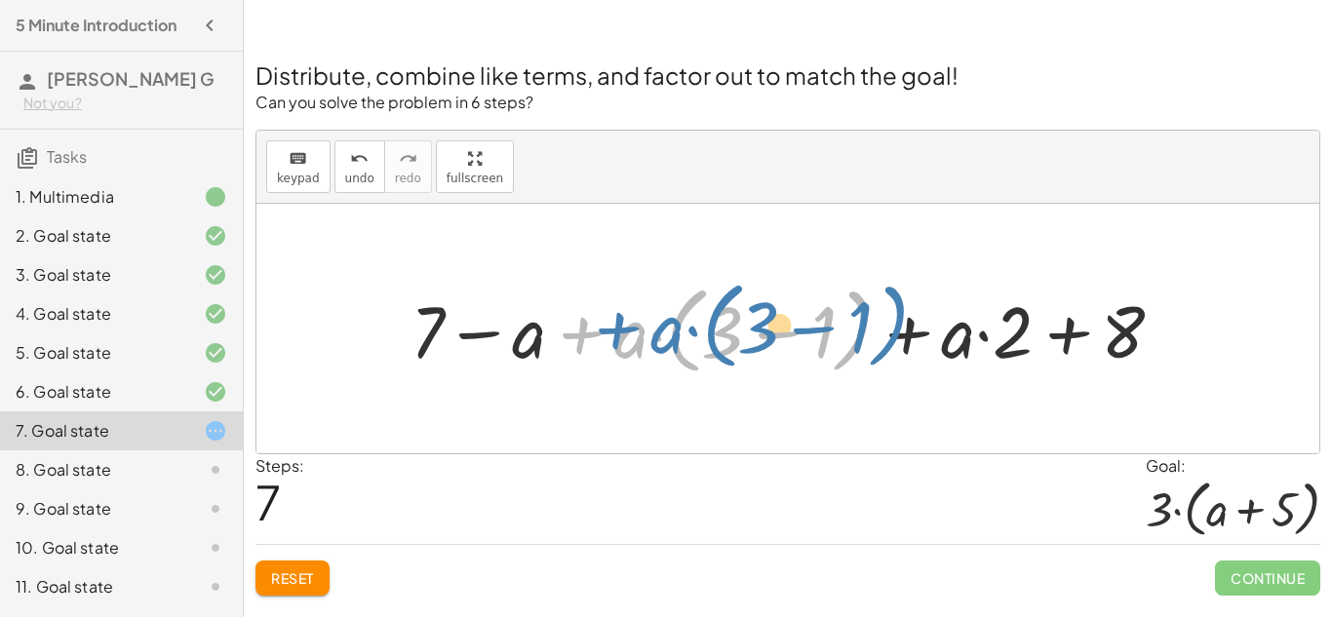
drag, startPoint x: 582, startPoint y: 336, endPoint x: 593, endPoint y: 333, distance: 11.4
click at [593, 333] on div at bounding box center [795, 328] width 788 height 105
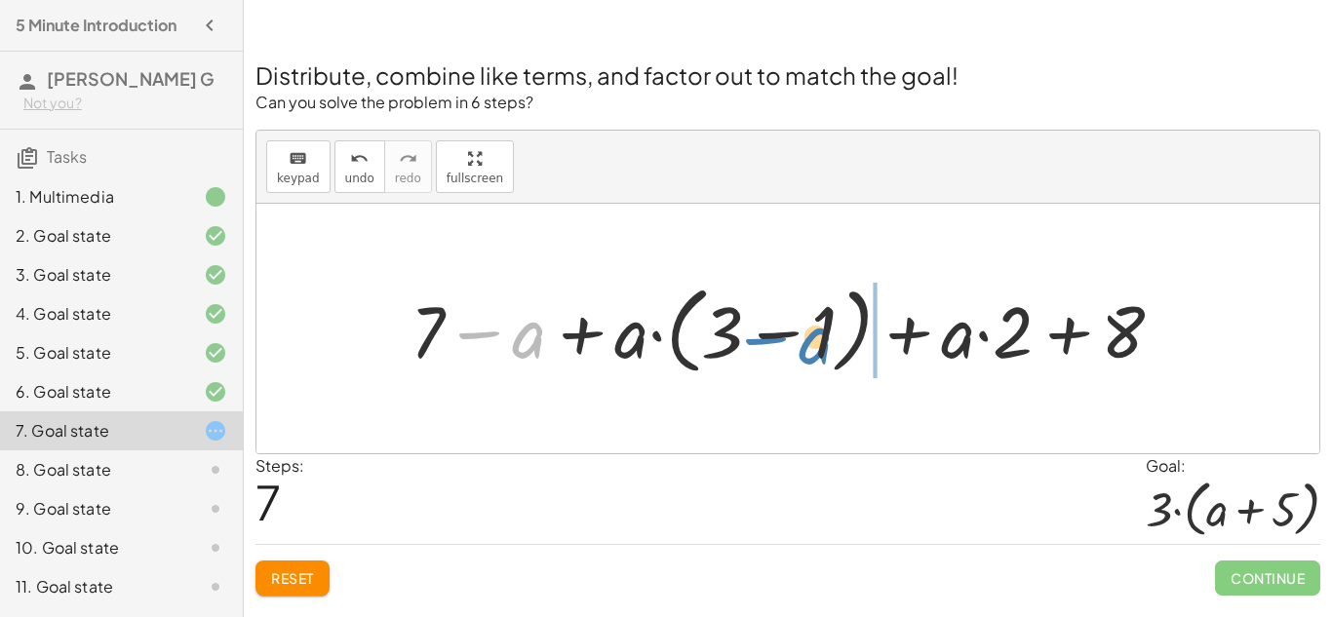
drag, startPoint x: 511, startPoint y: 331, endPoint x: 799, endPoint y: 336, distance: 287.8
click at [799, 336] on div at bounding box center [795, 328] width 788 height 105
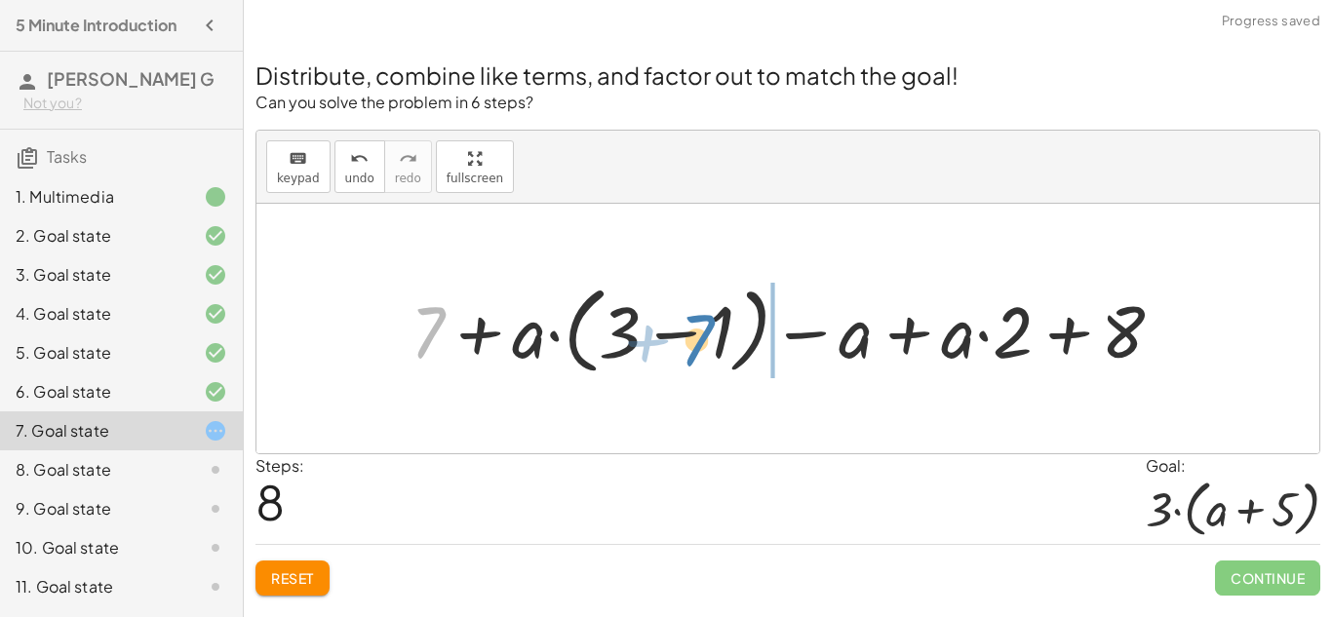
drag, startPoint x: 439, startPoint y: 317, endPoint x: 709, endPoint y: 325, distance: 270.3
click at [709, 325] on div at bounding box center [795, 328] width 788 height 105
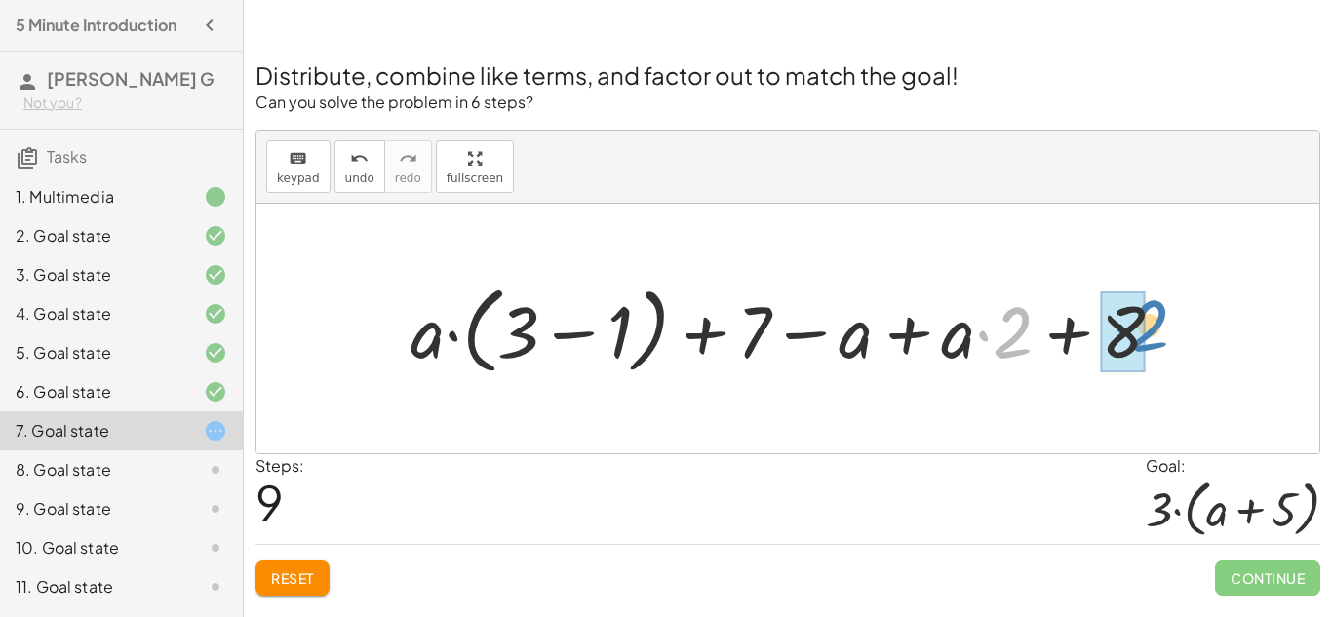
drag, startPoint x: 1021, startPoint y: 319, endPoint x: 1159, endPoint y: 312, distance: 137.7
click at [1159, 312] on div at bounding box center [795, 328] width 788 height 105
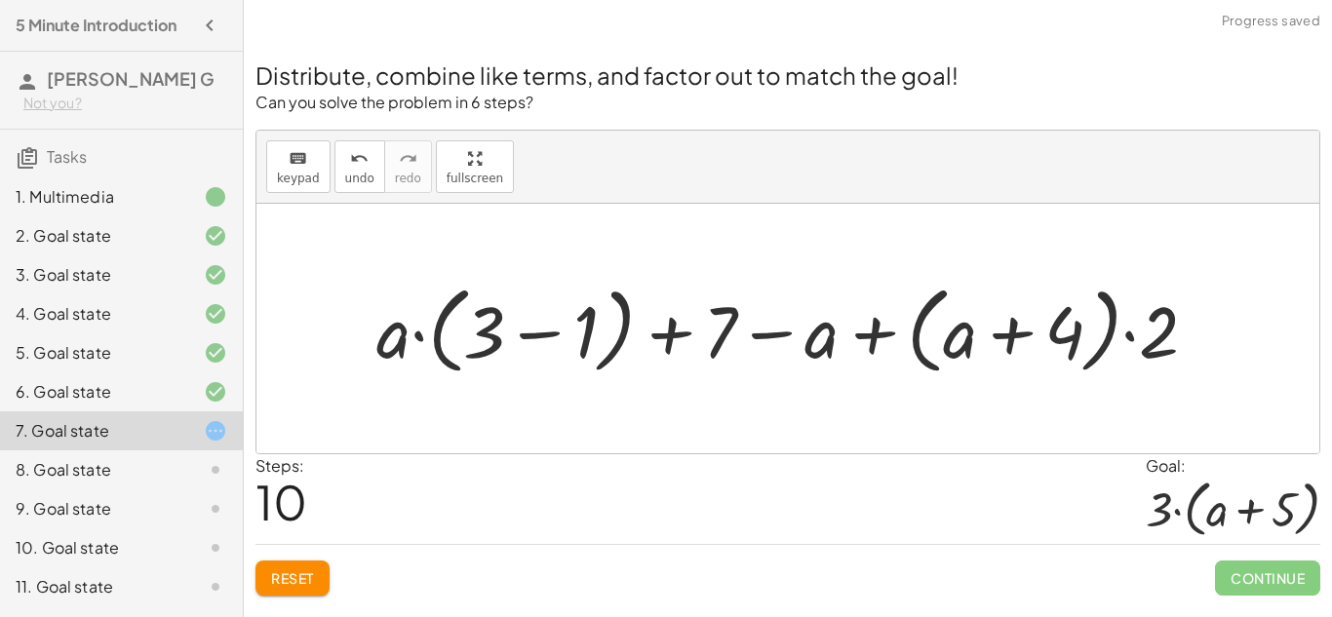
click at [1133, 340] on div at bounding box center [795, 328] width 856 height 105
drag, startPoint x: 1133, startPoint y: 340, endPoint x: 990, endPoint y: 333, distance: 143.6
click at [990, 333] on div at bounding box center [795, 328] width 856 height 105
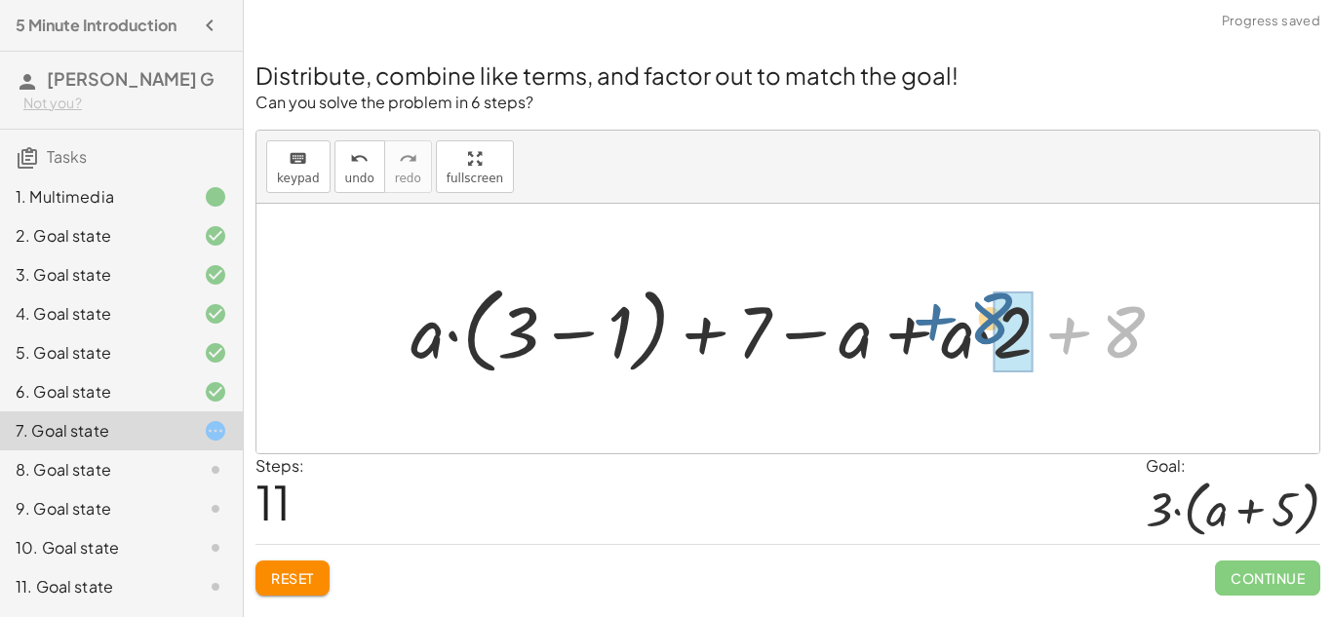
drag, startPoint x: 1117, startPoint y: 326, endPoint x: 1024, endPoint y: 322, distance: 92.7
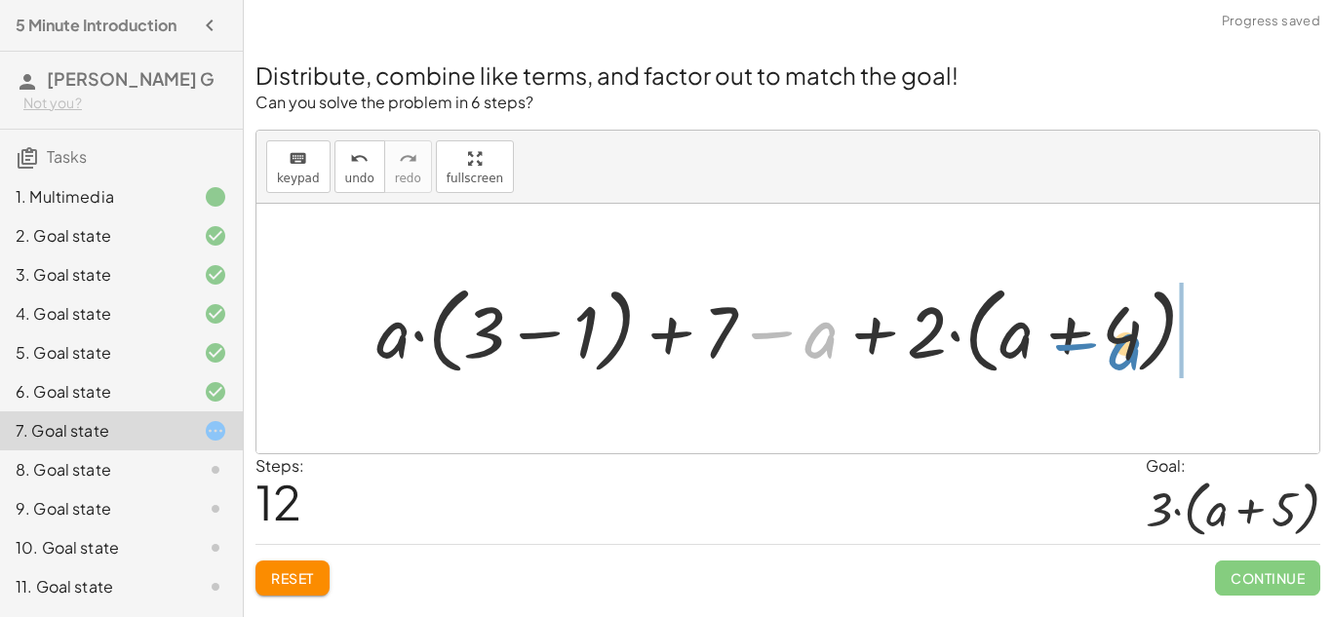
drag, startPoint x: 826, startPoint y: 331, endPoint x: 1129, endPoint y: 340, distance: 303.5
click at [1129, 340] on div at bounding box center [795, 328] width 856 height 105
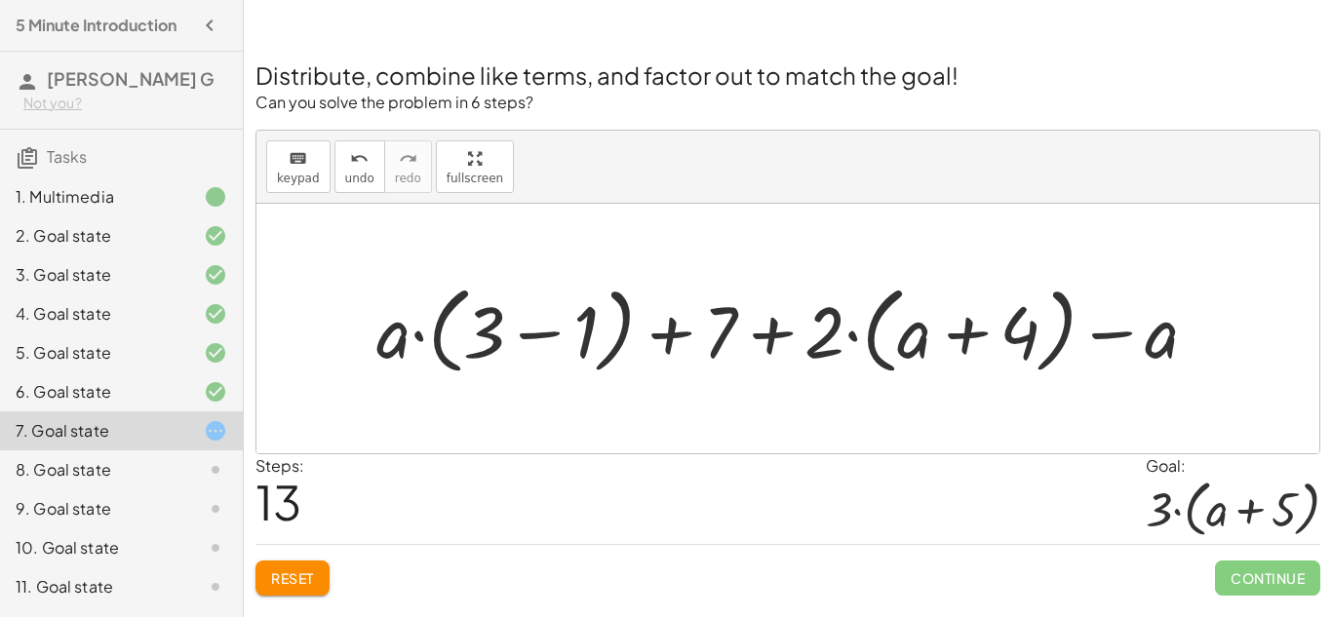
drag, startPoint x: 832, startPoint y: 331, endPoint x: 645, endPoint y: 289, distance: 191.9
click at [645, 289] on div at bounding box center [795, 328] width 856 height 105
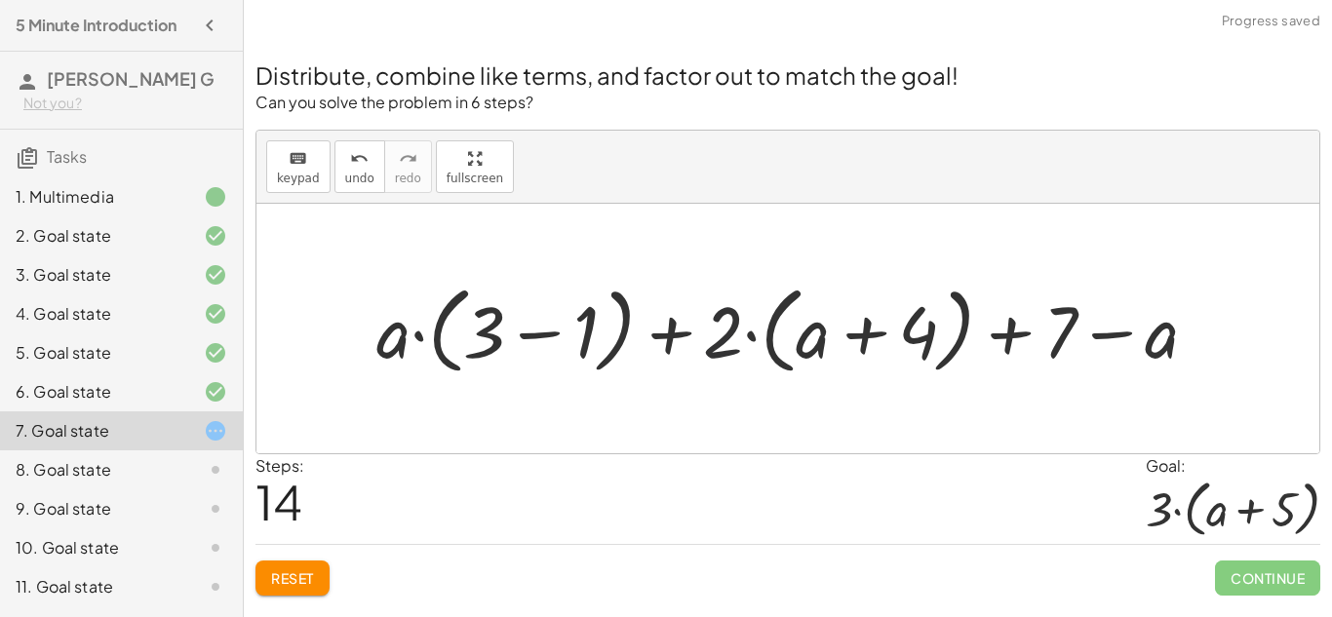
click at [738, 334] on div at bounding box center [795, 328] width 856 height 105
drag, startPoint x: 385, startPoint y: 345, endPoint x: 518, endPoint y: 334, distance: 133.2
click at [518, 334] on div at bounding box center [795, 328] width 856 height 105
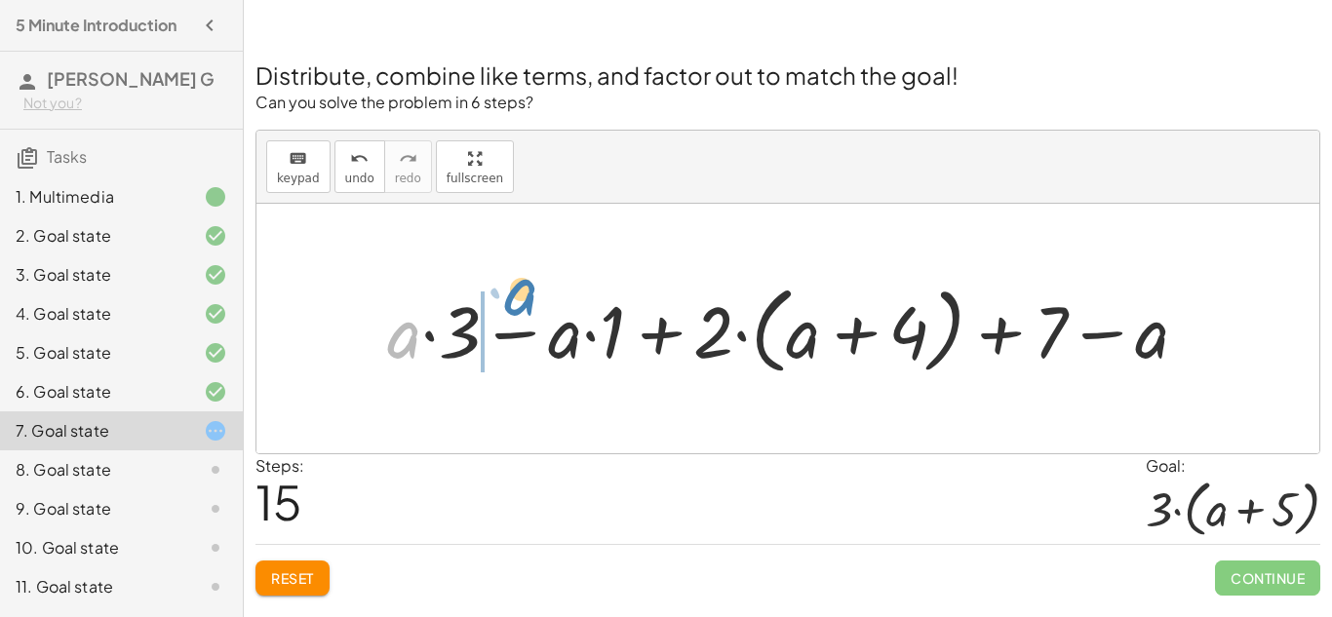
drag, startPoint x: 404, startPoint y: 330, endPoint x: 513, endPoint y: 309, distance: 111.1
click at [513, 309] on div at bounding box center [795, 328] width 836 height 105
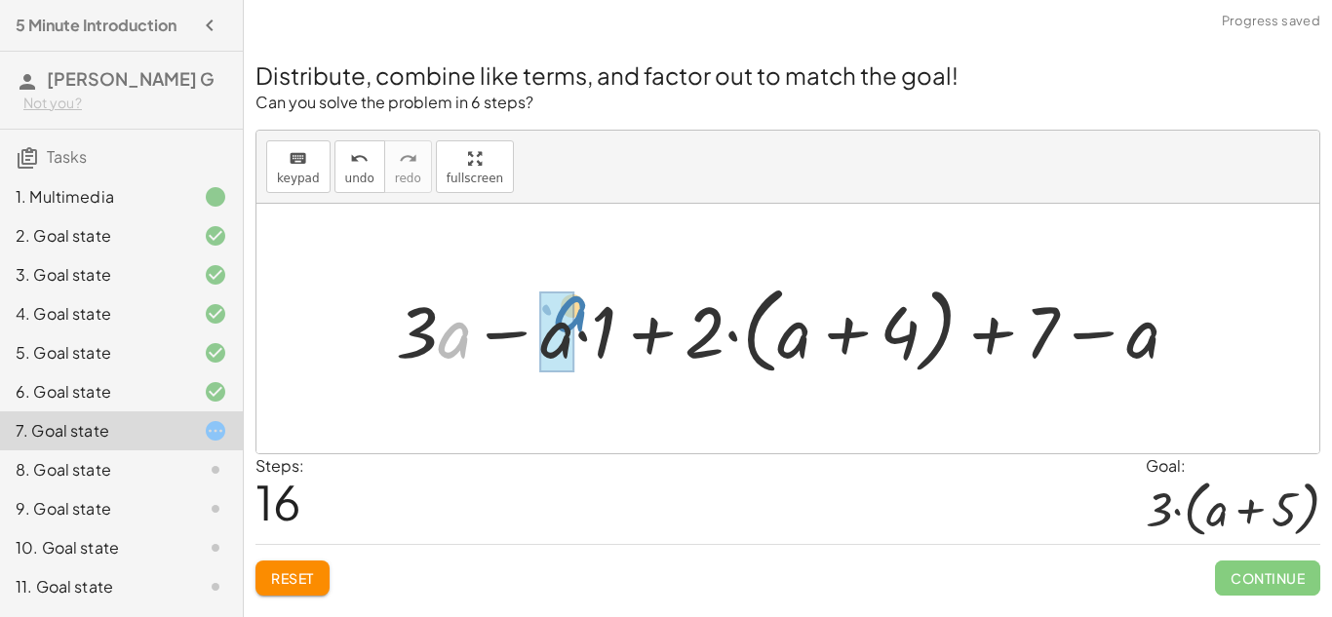
drag, startPoint x: 451, startPoint y: 328, endPoint x: 570, endPoint y: 302, distance: 121.7
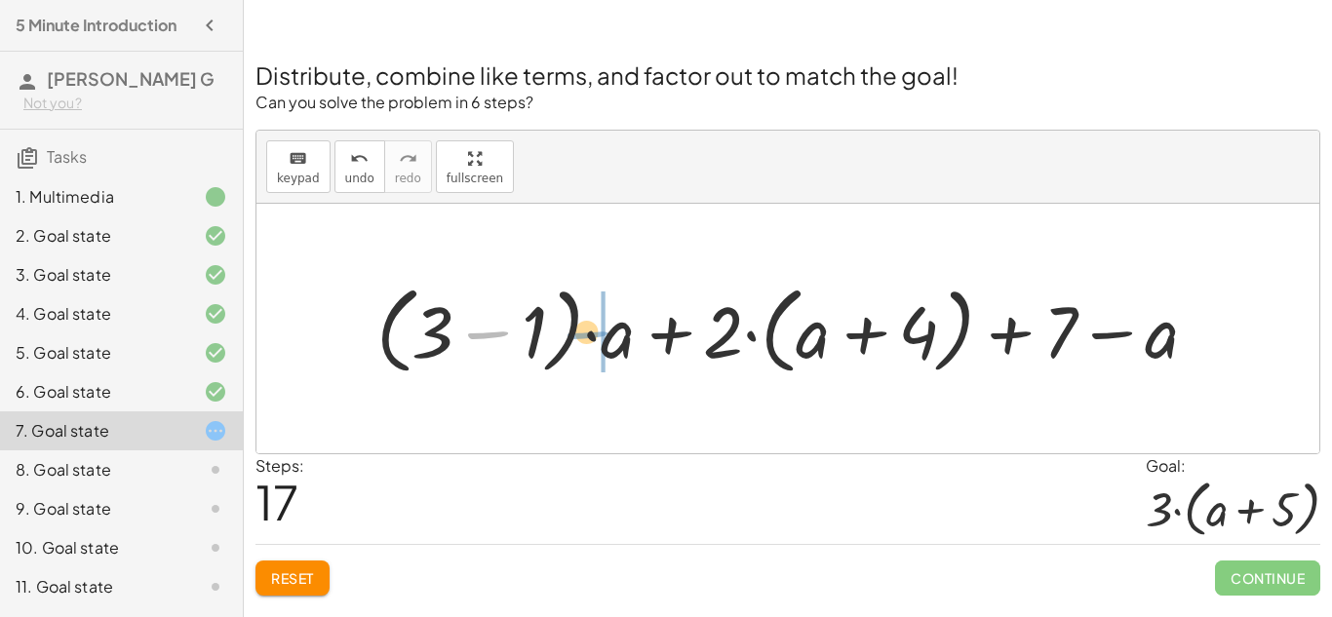
drag, startPoint x: 475, startPoint y: 347, endPoint x: 574, endPoint y: 347, distance: 99.5
click at [574, 347] on div at bounding box center [795, 328] width 856 height 105
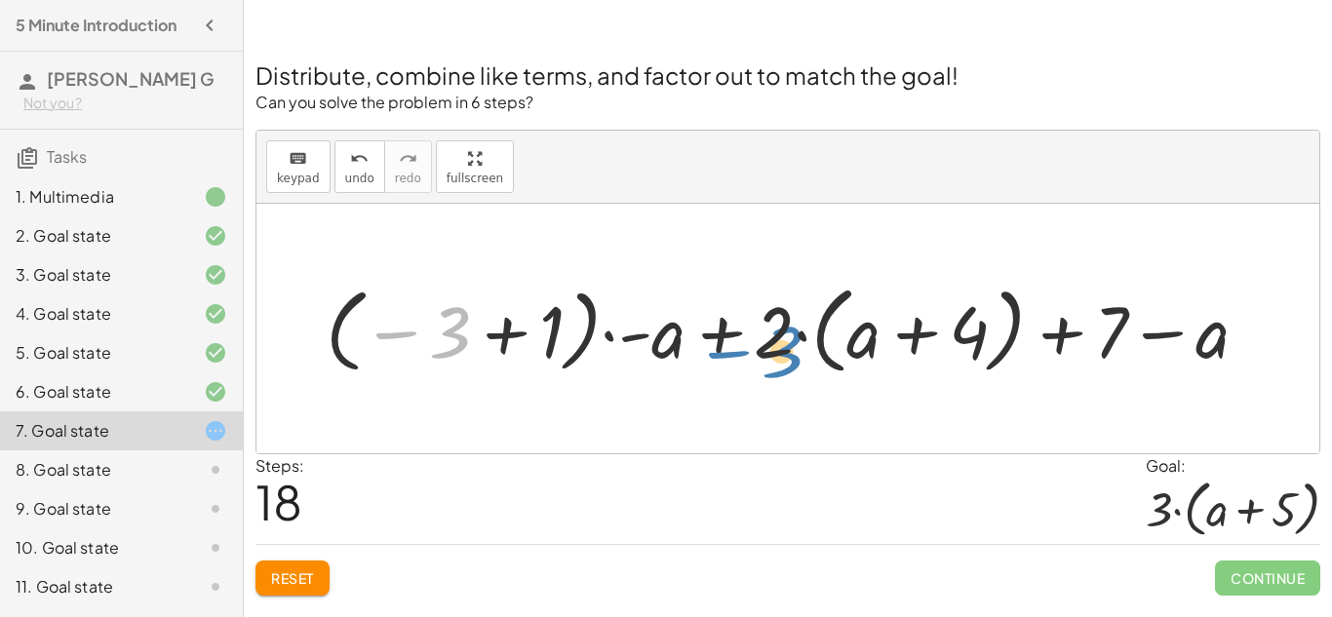
drag, startPoint x: 401, startPoint y: 337, endPoint x: 1084, endPoint y: 340, distance: 683.7
click at [1084, 340] on div at bounding box center [795, 328] width 958 height 105
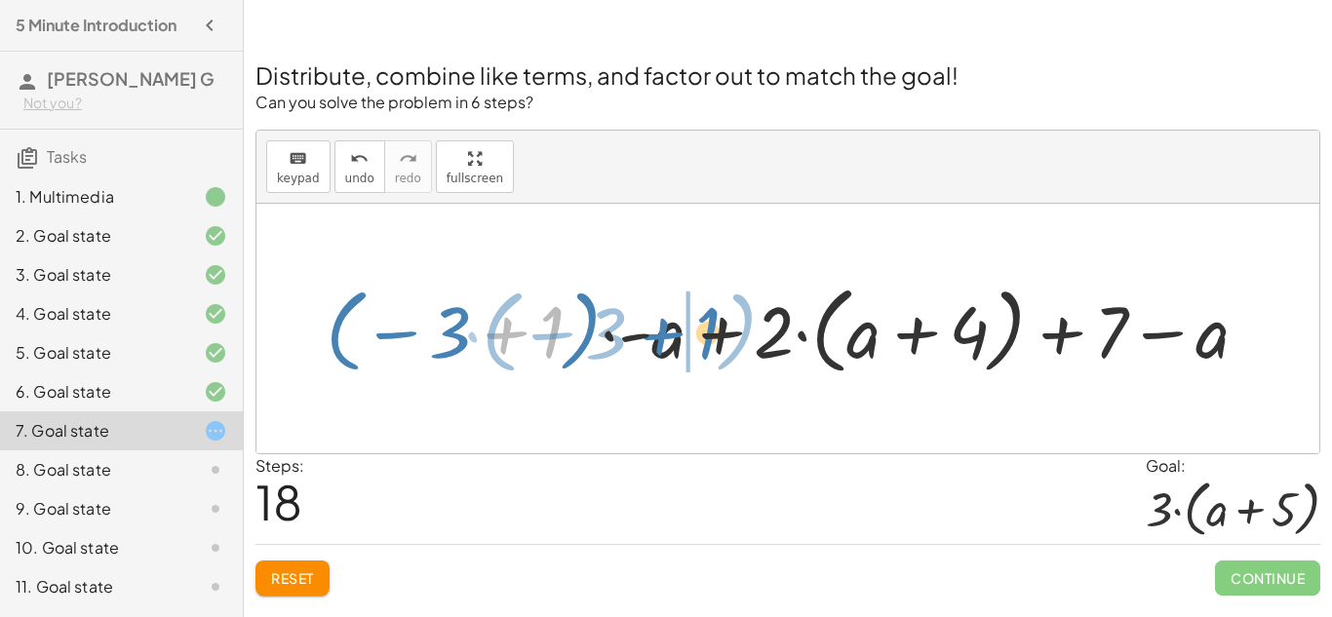
drag, startPoint x: 549, startPoint y: 335, endPoint x: 703, endPoint y: 336, distance: 154.1
click at [703, 336] on div at bounding box center [795, 328] width 958 height 105
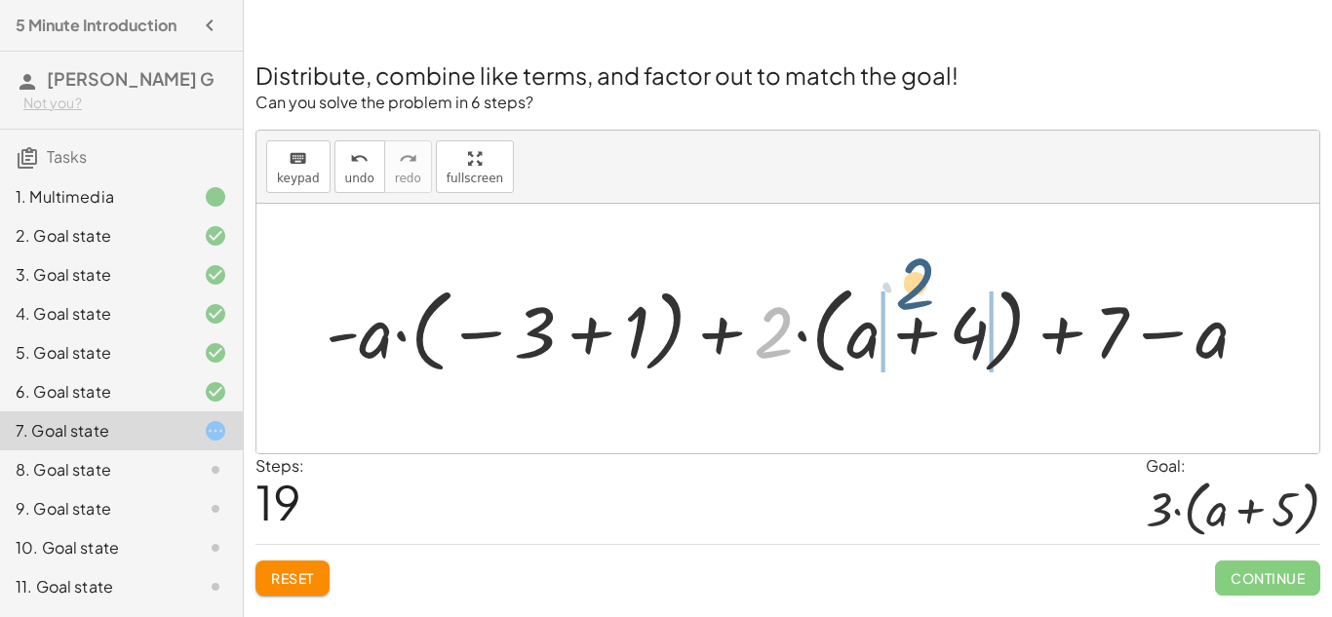
drag, startPoint x: 782, startPoint y: 317, endPoint x: 1062, endPoint y: 325, distance: 280.0
click at [1062, 325] on div at bounding box center [795, 328] width 958 height 105
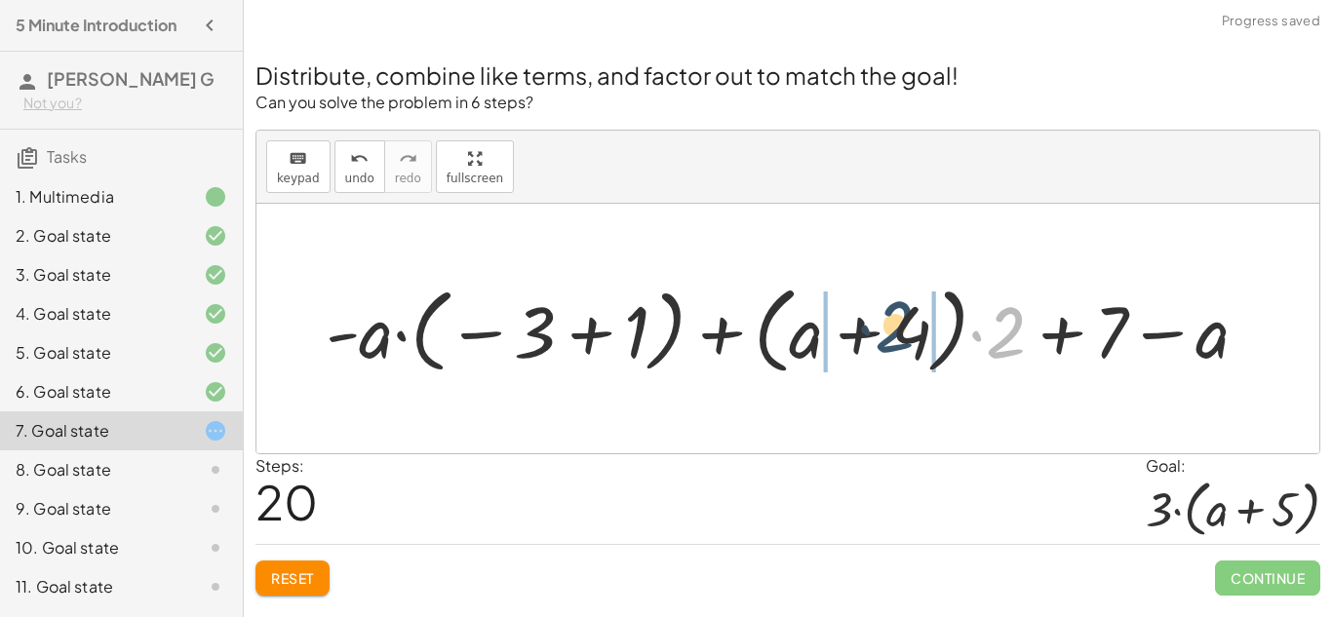
drag, startPoint x: 1022, startPoint y: 324, endPoint x: 905, endPoint y: 317, distance: 117.2
click at [905, 317] on div at bounding box center [795, 328] width 958 height 105
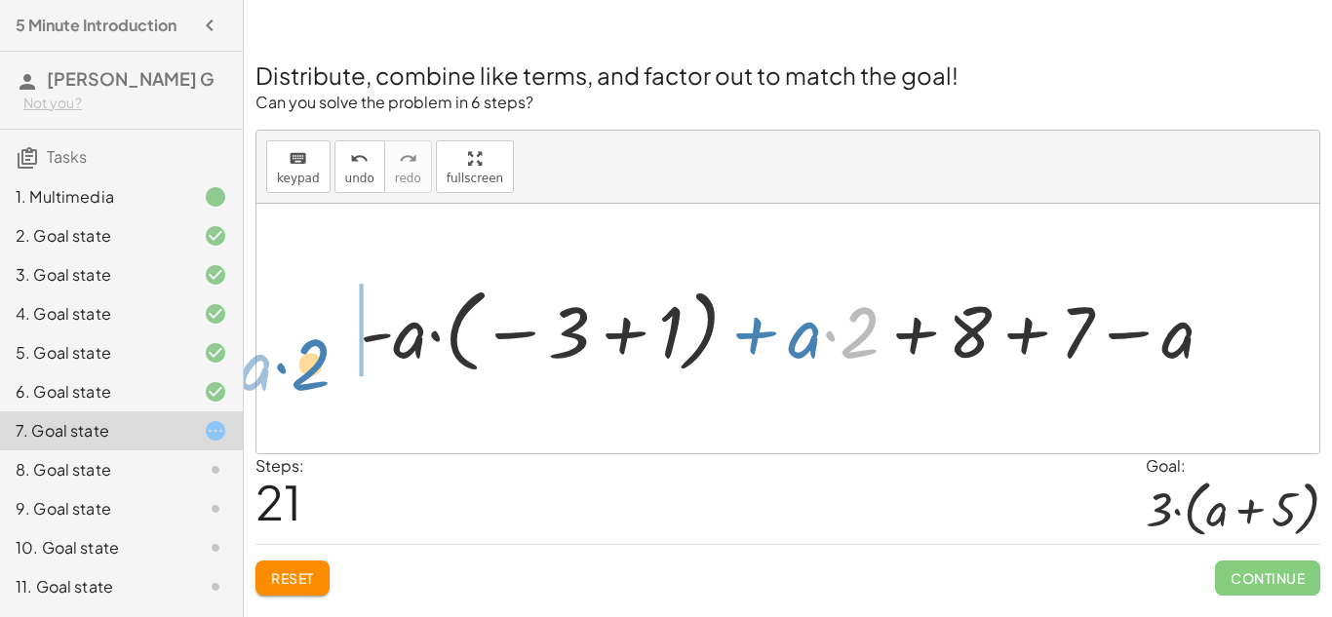
drag, startPoint x: 847, startPoint y: 320, endPoint x: 339, endPoint y: 342, distance: 507.6
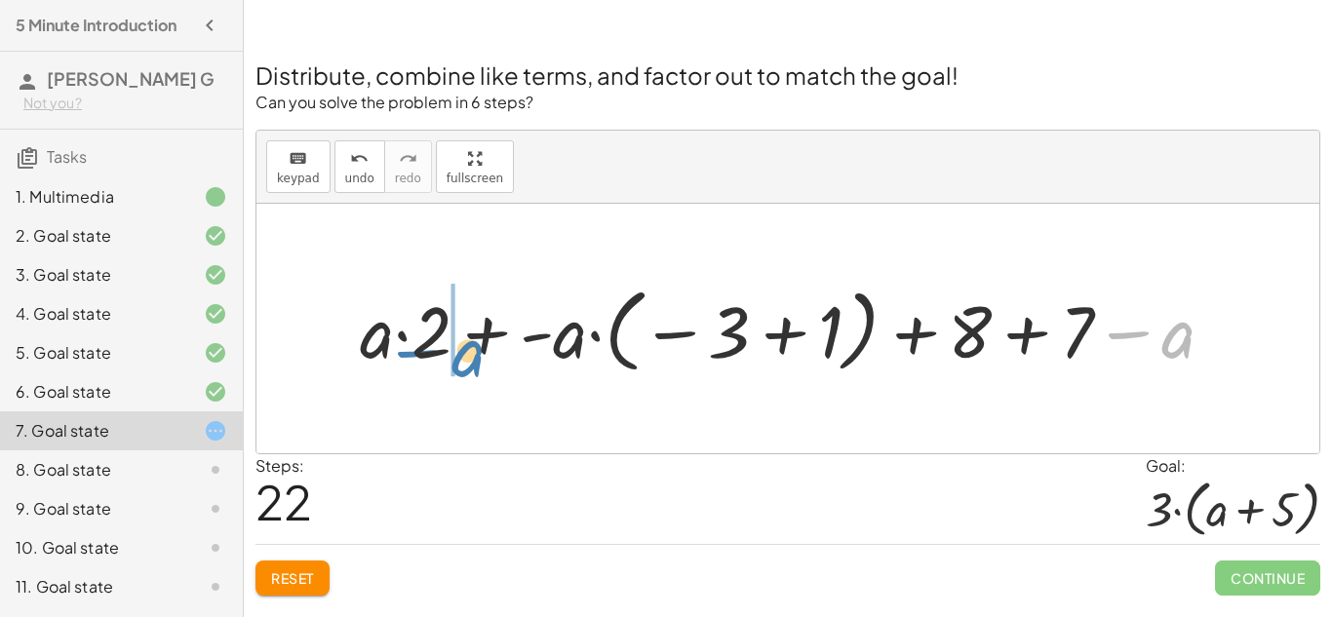
drag, startPoint x: 1180, startPoint y: 330, endPoint x: 471, endPoint y: 348, distance: 709.3
click at [471, 348] on div at bounding box center [794, 328] width 889 height 101
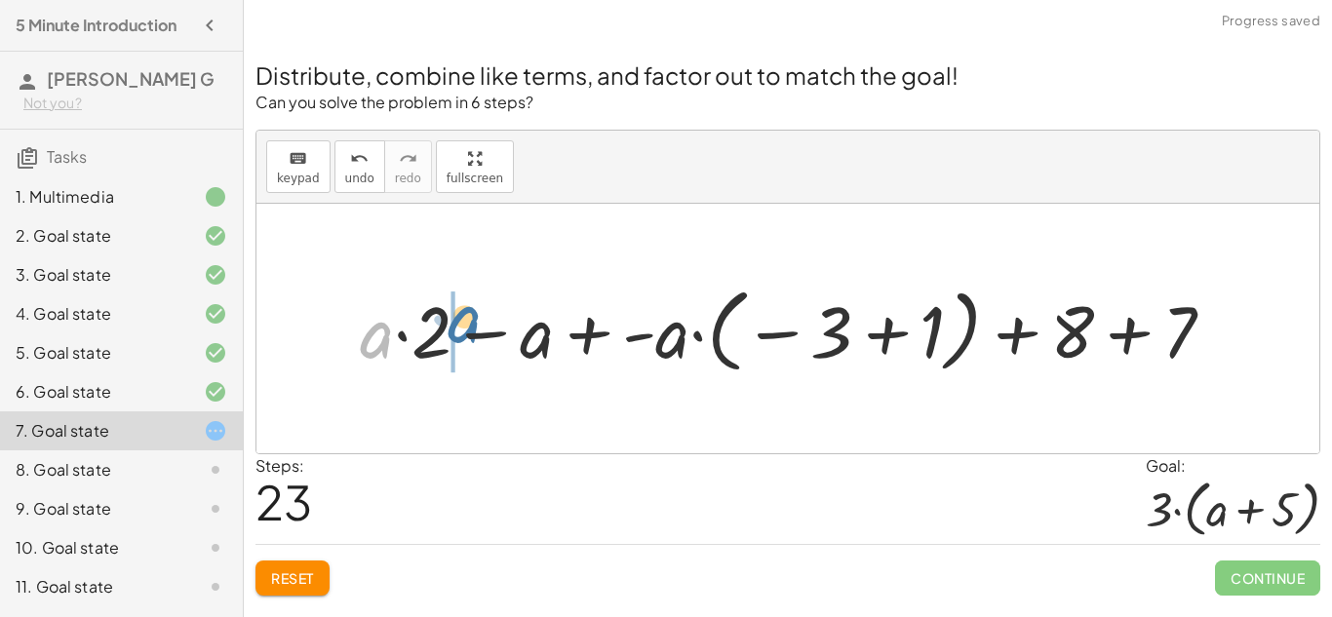
drag, startPoint x: 376, startPoint y: 340, endPoint x: 464, endPoint y: 326, distance: 89.0
click at [464, 326] on div at bounding box center [794, 328] width 889 height 101
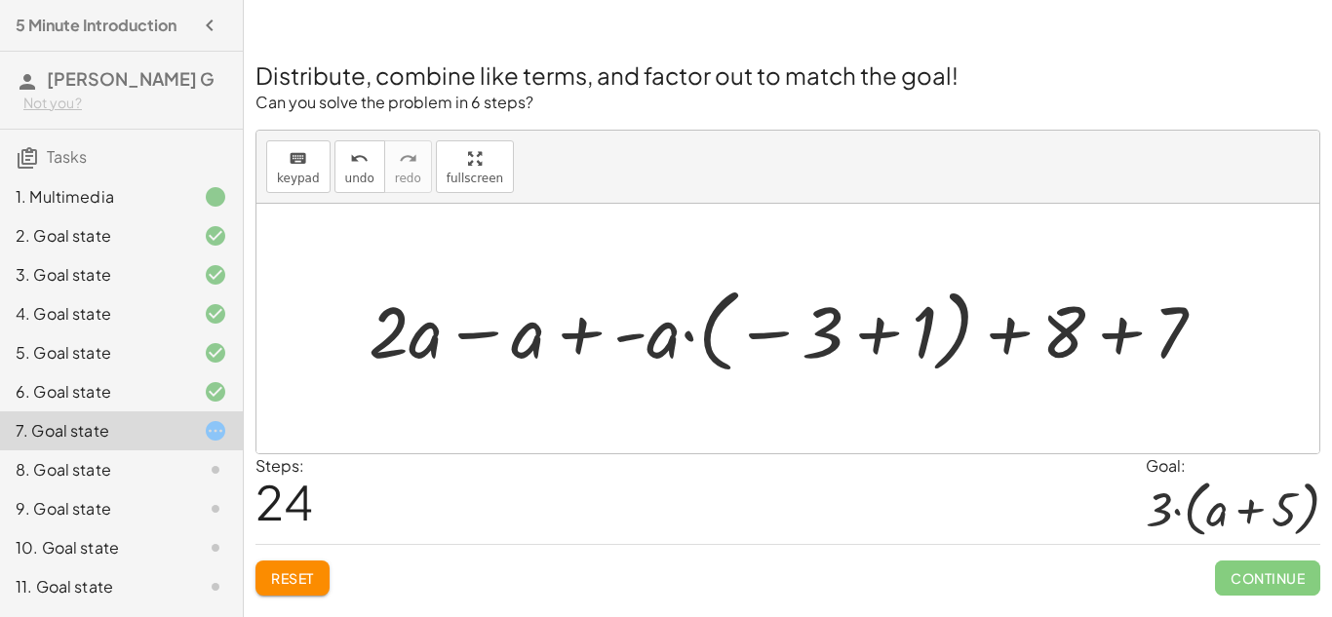
click at [485, 332] on div at bounding box center [795, 328] width 872 height 101
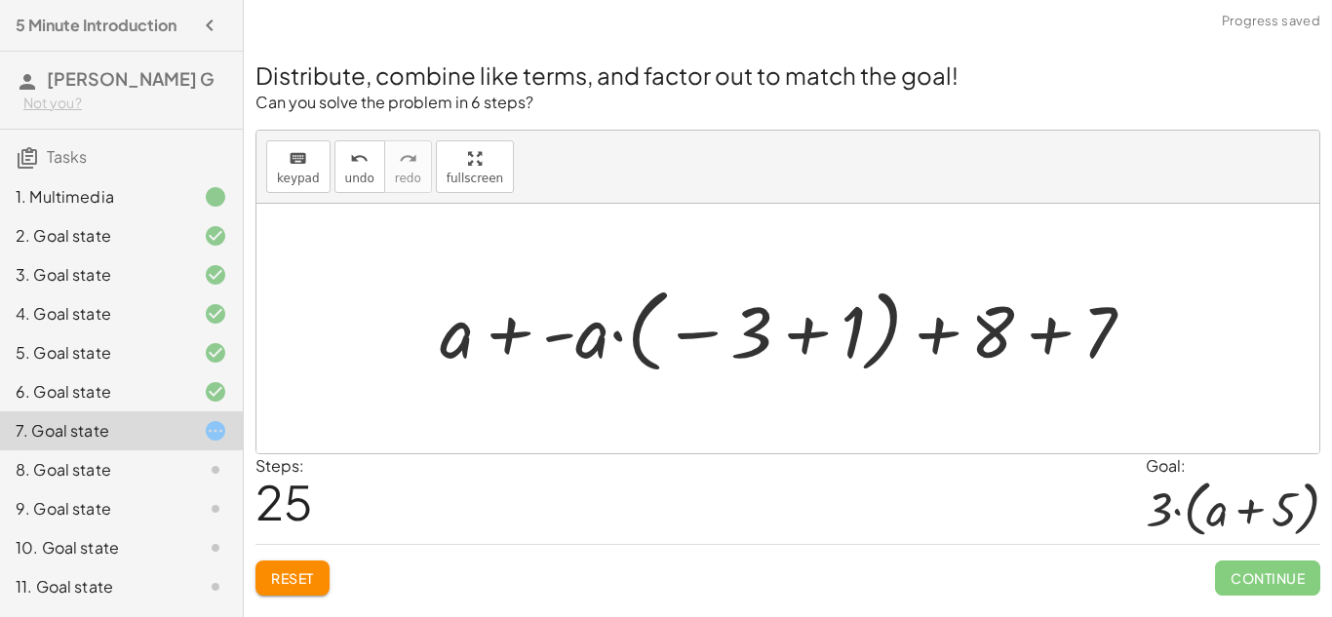
click at [554, 337] on div at bounding box center [794, 328] width 729 height 101
click at [510, 338] on div at bounding box center [794, 328] width 729 height 101
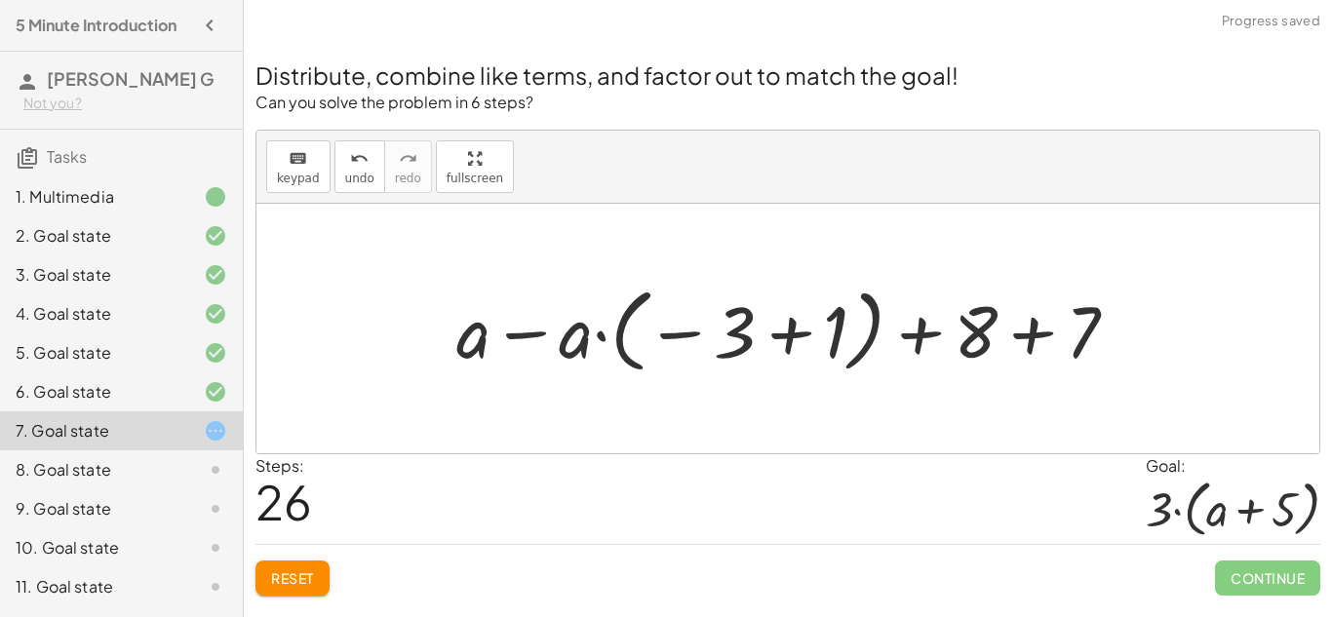
click at [725, 328] on div at bounding box center [795, 328] width 696 height 101
drag, startPoint x: 742, startPoint y: 333, endPoint x: 480, endPoint y: 335, distance: 262.4
click at [480, 335] on div at bounding box center [795, 328] width 696 height 101
drag, startPoint x: 728, startPoint y: 318, endPoint x: 452, endPoint y: 324, distance: 276.1
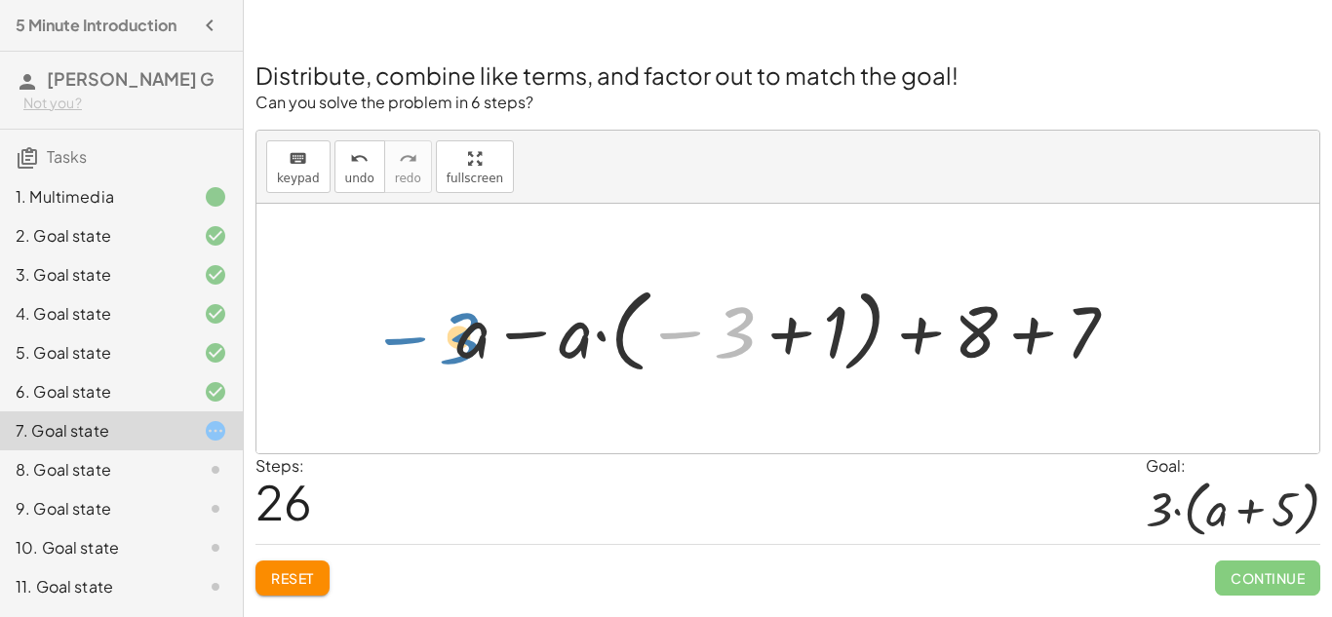
click at [452, 324] on div at bounding box center [795, 328] width 696 height 101
drag, startPoint x: 738, startPoint y: 320, endPoint x: 719, endPoint y: 316, distance: 19.9
click at [719, 316] on div at bounding box center [795, 328] width 696 height 101
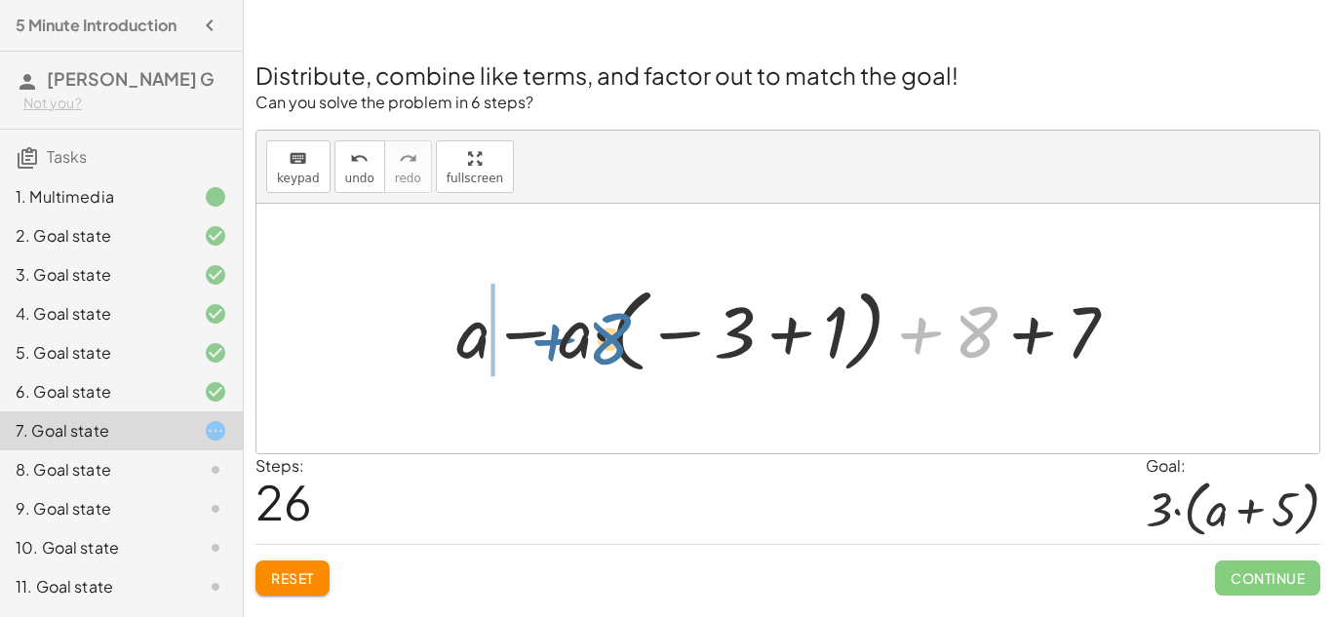
drag, startPoint x: 971, startPoint y: 320, endPoint x: 530, endPoint y: 324, distance: 441.8
click at [530, 324] on div at bounding box center [795, 328] width 696 height 101
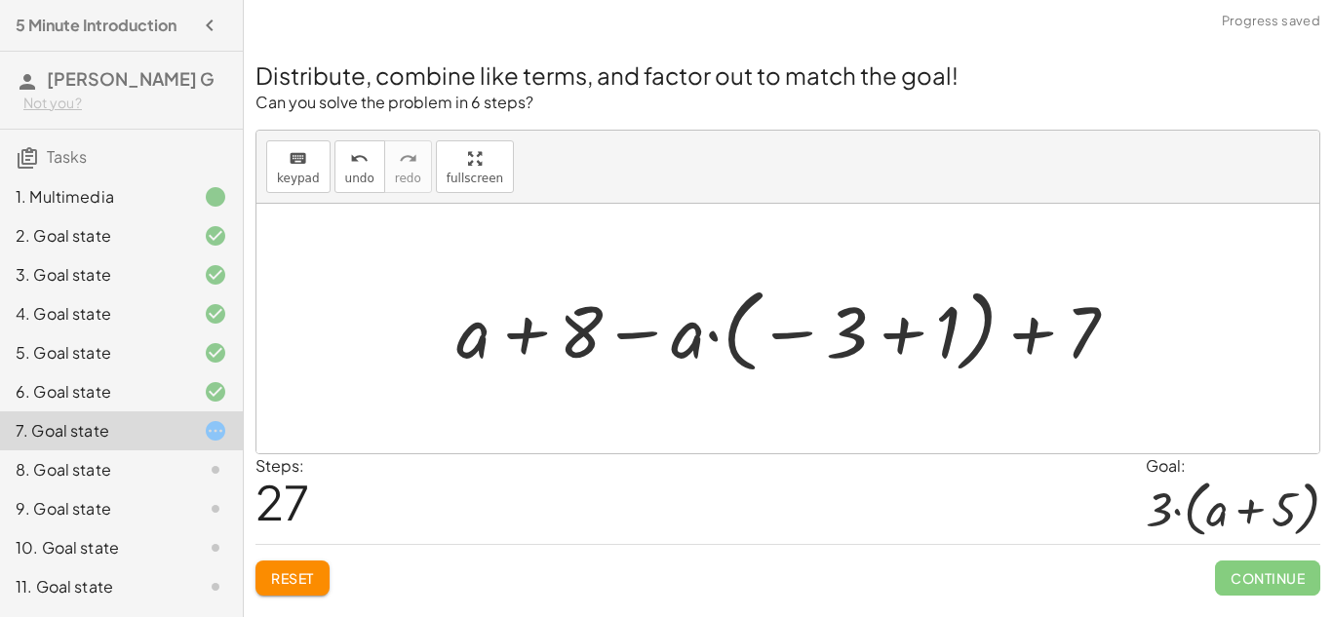
click at [525, 339] on div at bounding box center [795, 328] width 696 height 101
click at [628, 332] on div at bounding box center [795, 328] width 696 height 101
drag, startPoint x: 534, startPoint y: 343, endPoint x: 1080, endPoint y: 320, distance: 545.7
click at [1080, 320] on div at bounding box center [795, 328] width 696 height 101
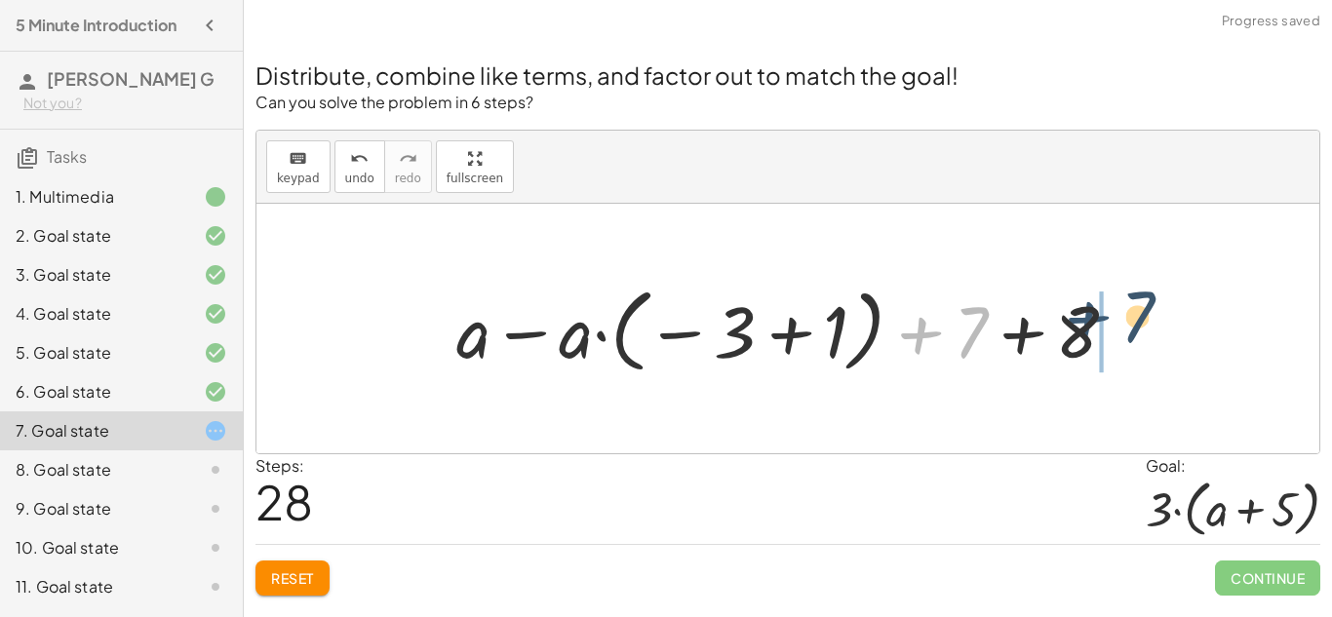
drag, startPoint x: 928, startPoint y: 332, endPoint x: 1104, endPoint y: 318, distance: 176.1
click at [1104, 318] on div at bounding box center [795, 328] width 696 height 101
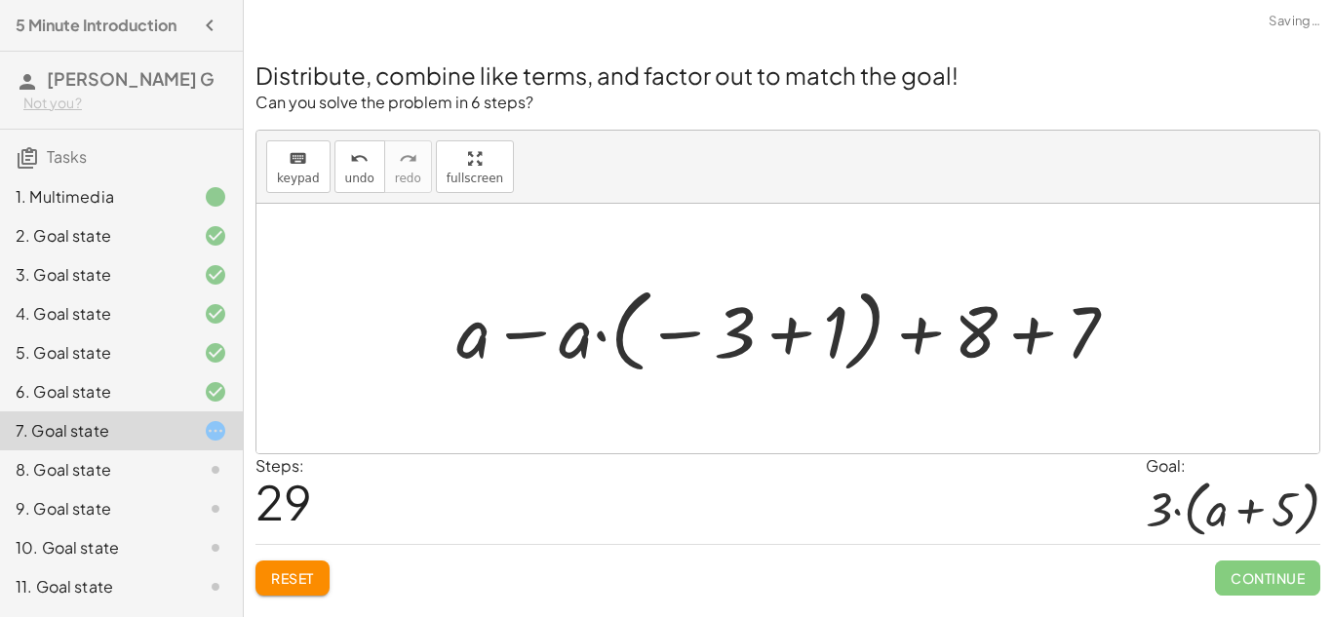
click at [925, 323] on div at bounding box center [795, 328] width 696 height 101
click at [523, 335] on div at bounding box center [795, 328] width 696 height 101
drag, startPoint x: 478, startPoint y: 336, endPoint x: 582, endPoint y: 334, distance: 104.4
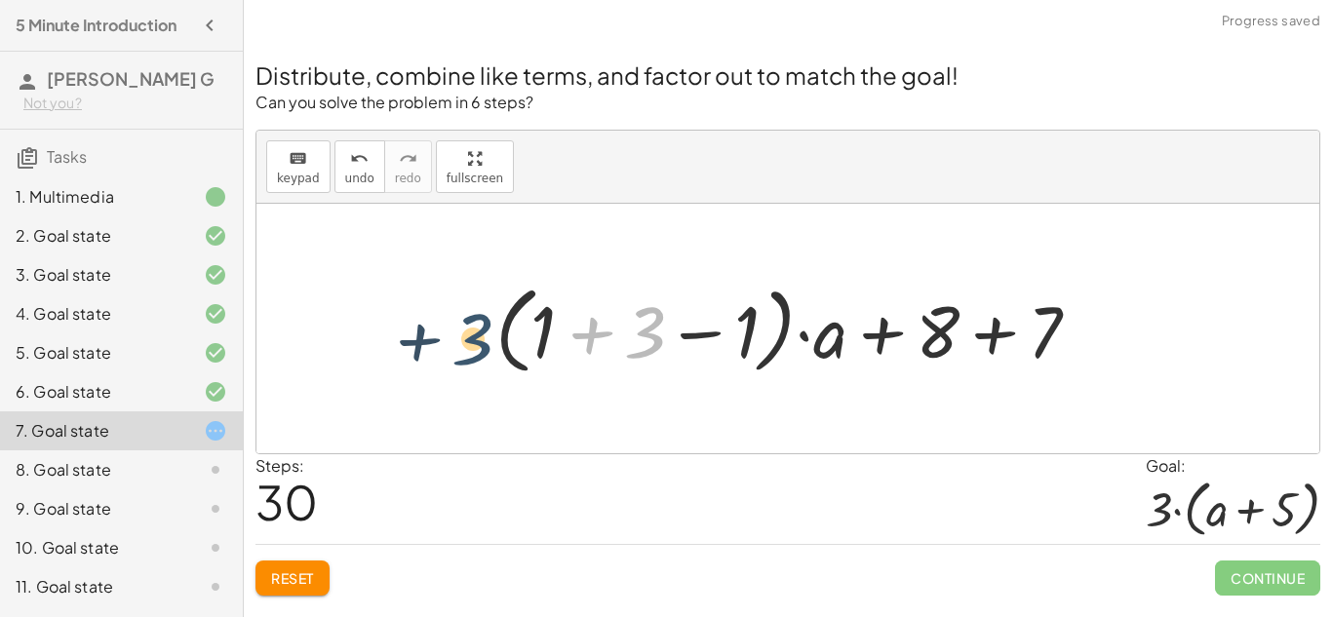
drag, startPoint x: 641, startPoint y: 326, endPoint x: 459, endPoint y: 333, distance: 181.5
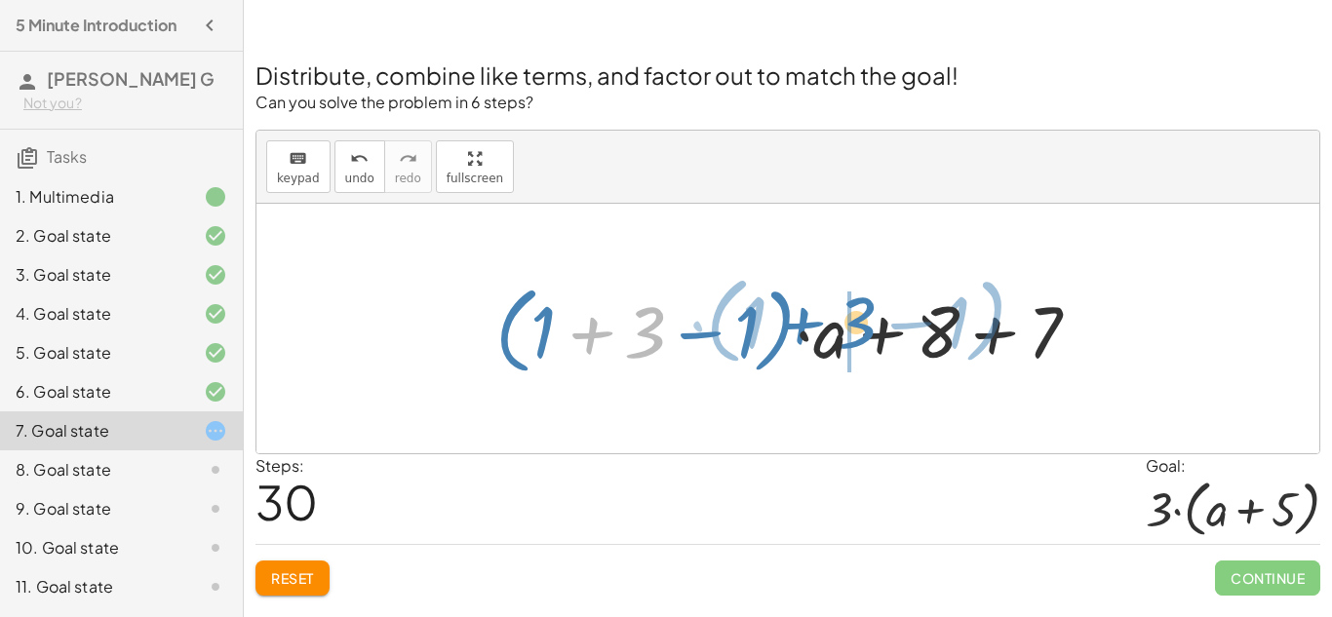
drag, startPoint x: 659, startPoint y: 335, endPoint x: 870, endPoint y: 326, distance: 210.9
click at [870, 326] on div at bounding box center [795, 328] width 619 height 105
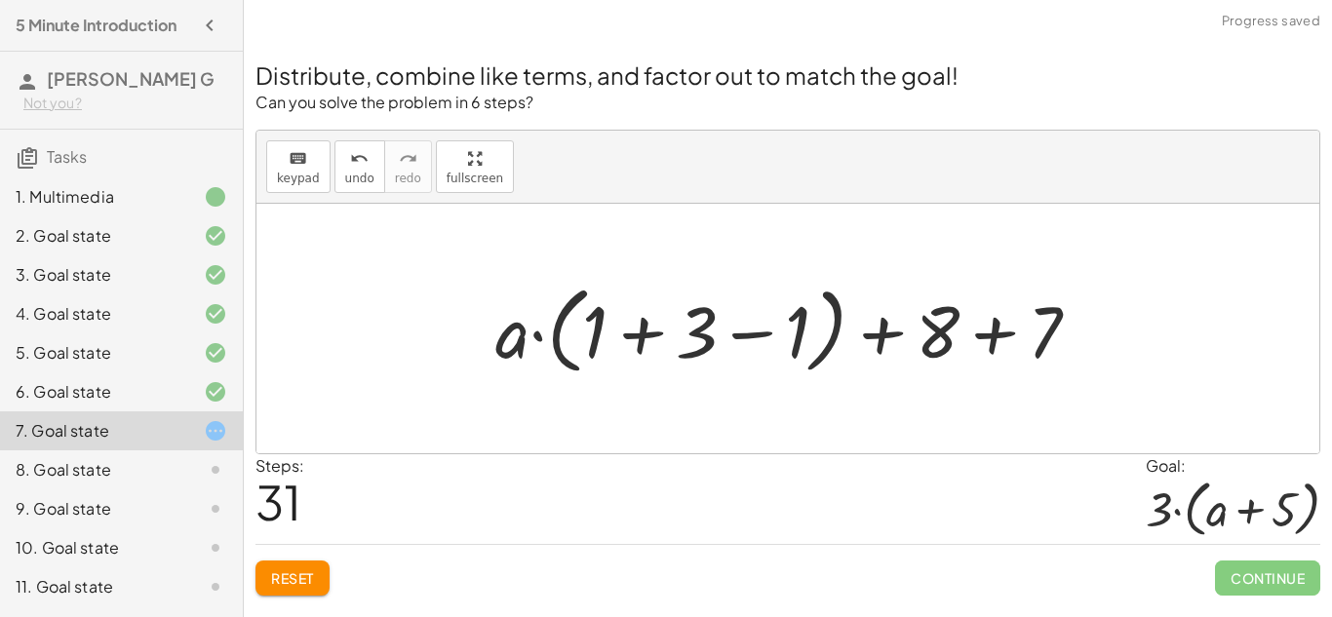
click at [698, 329] on div at bounding box center [795, 328] width 619 height 105
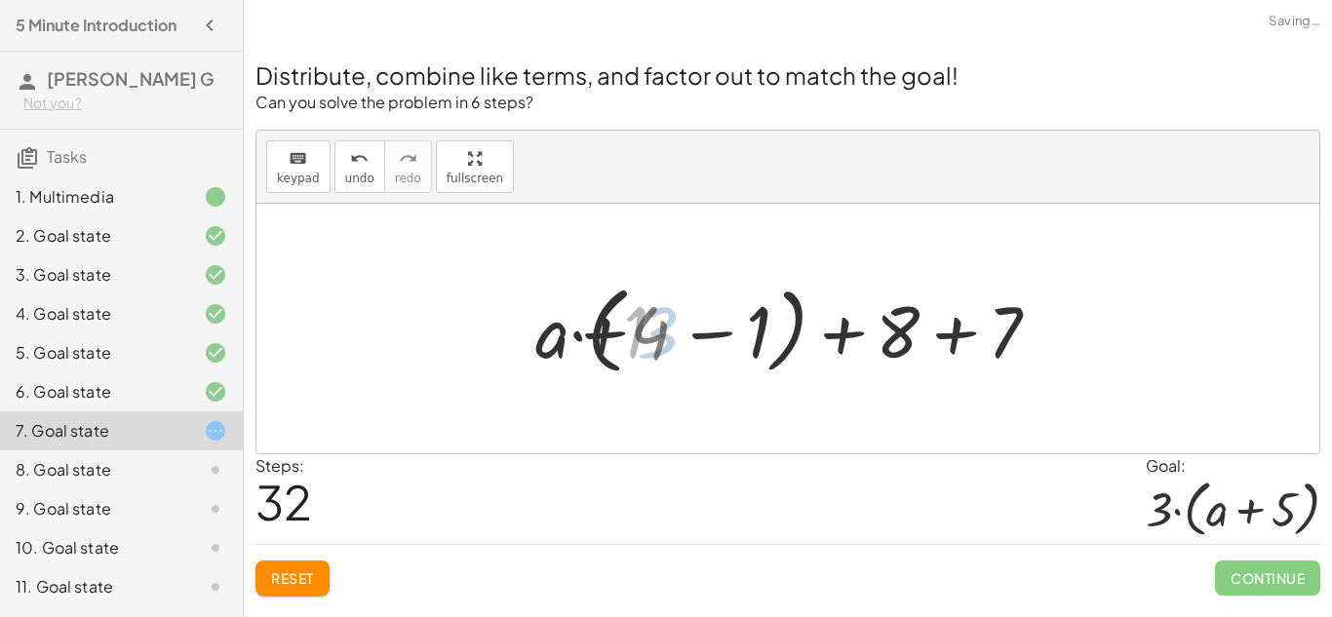
click at [699, 329] on div at bounding box center [795, 328] width 525 height 105
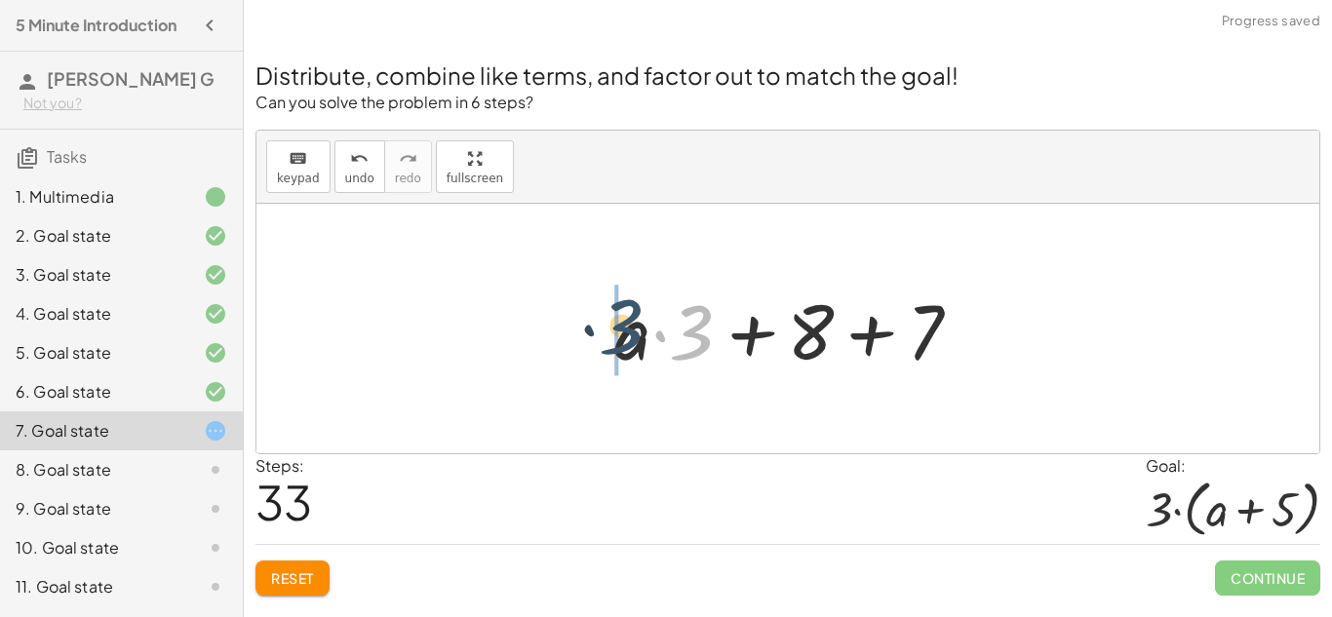
drag, startPoint x: 699, startPoint y: 329, endPoint x: 605, endPoint y: 323, distance: 94.8
click at [605, 323] on div at bounding box center [796, 329] width 382 height 100
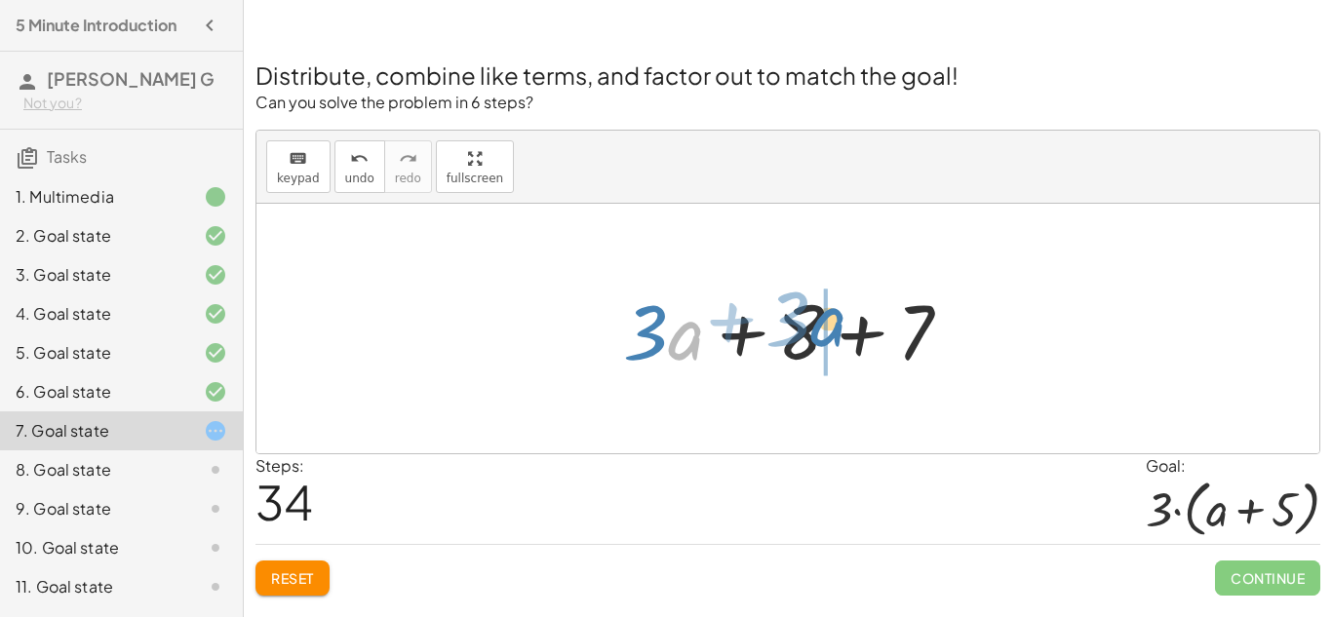
drag, startPoint x: 704, startPoint y: 339, endPoint x: 847, endPoint y: 326, distance: 143.0
click at [847, 326] on div at bounding box center [795, 329] width 364 height 100
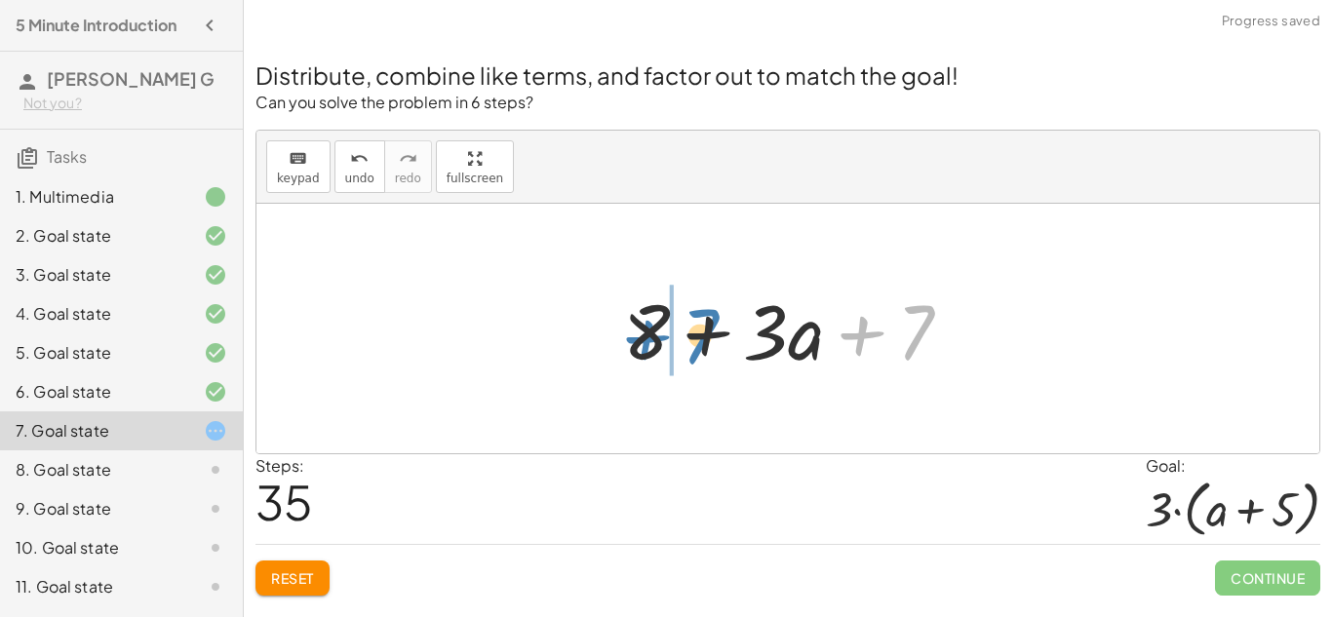
drag, startPoint x: 922, startPoint y: 326, endPoint x: 684, endPoint y: 326, distance: 238.0
click at [684, 326] on div at bounding box center [795, 329] width 364 height 100
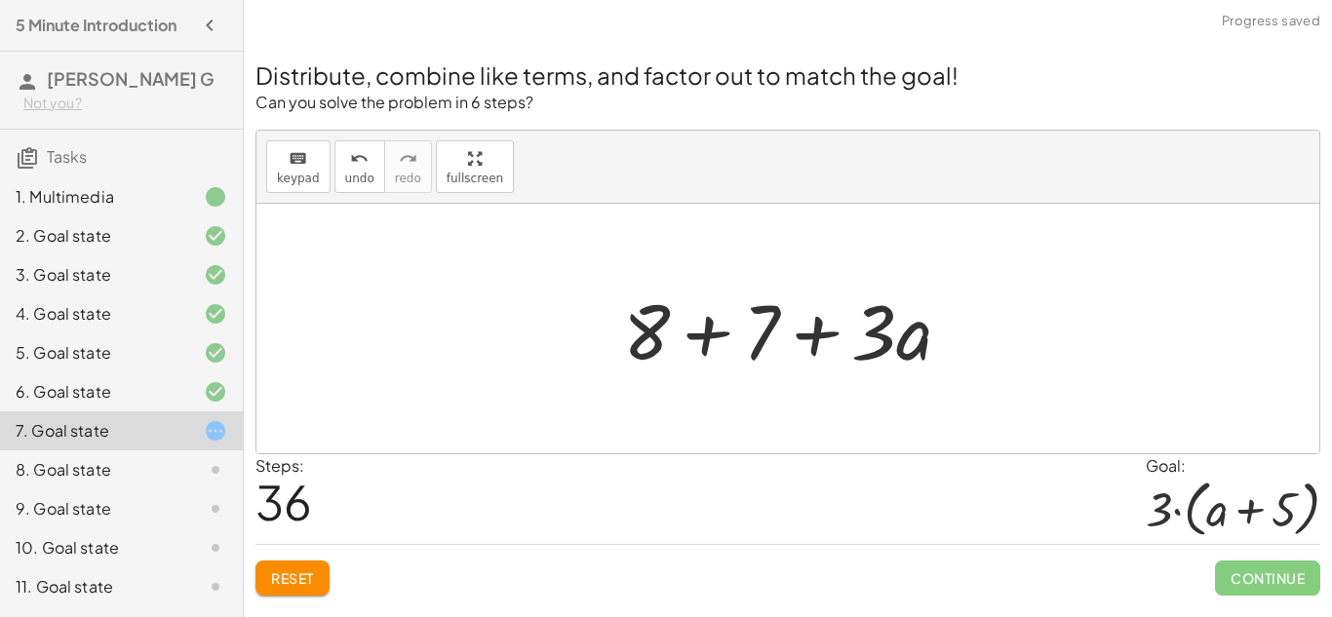
click at [884, 322] on div at bounding box center [795, 329] width 364 height 100
drag, startPoint x: 884, startPoint y: 322, endPoint x: 628, endPoint y: 324, distance: 255.5
click at [628, 324] on div at bounding box center [795, 329] width 364 height 100
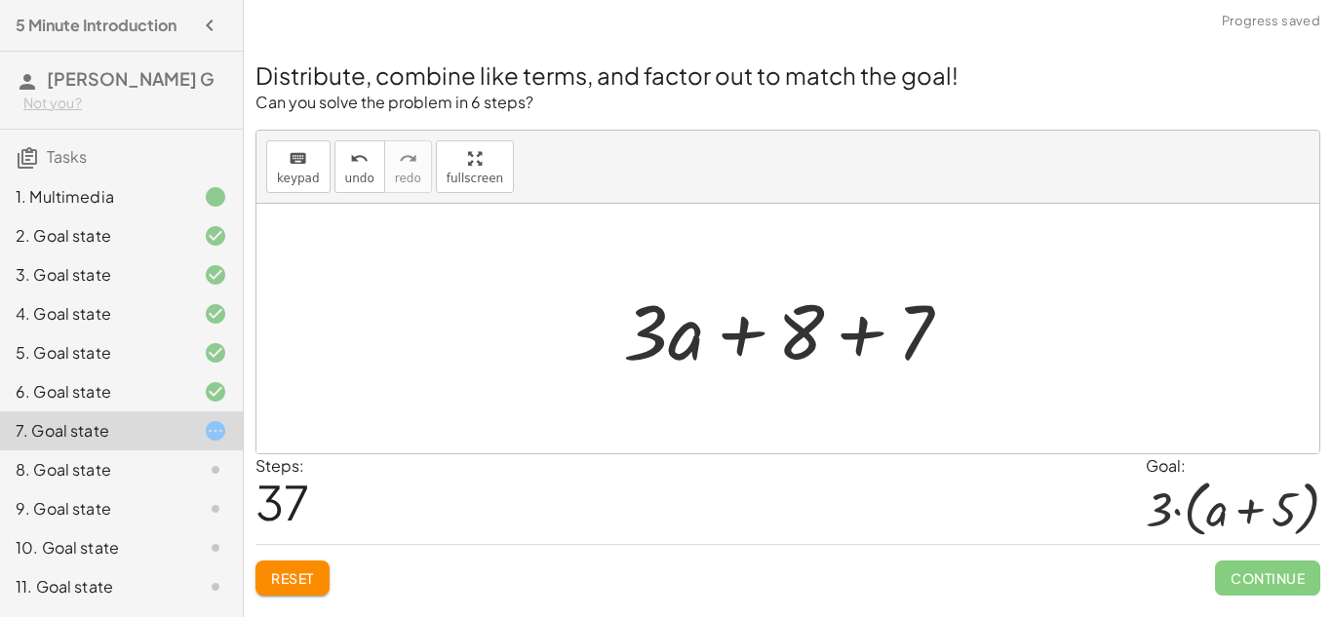
click at [746, 329] on div at bounding box center [795, 329] width 364 height 100
click at [858, 324] on div at bounding box center [795, 329] width 364 height 100
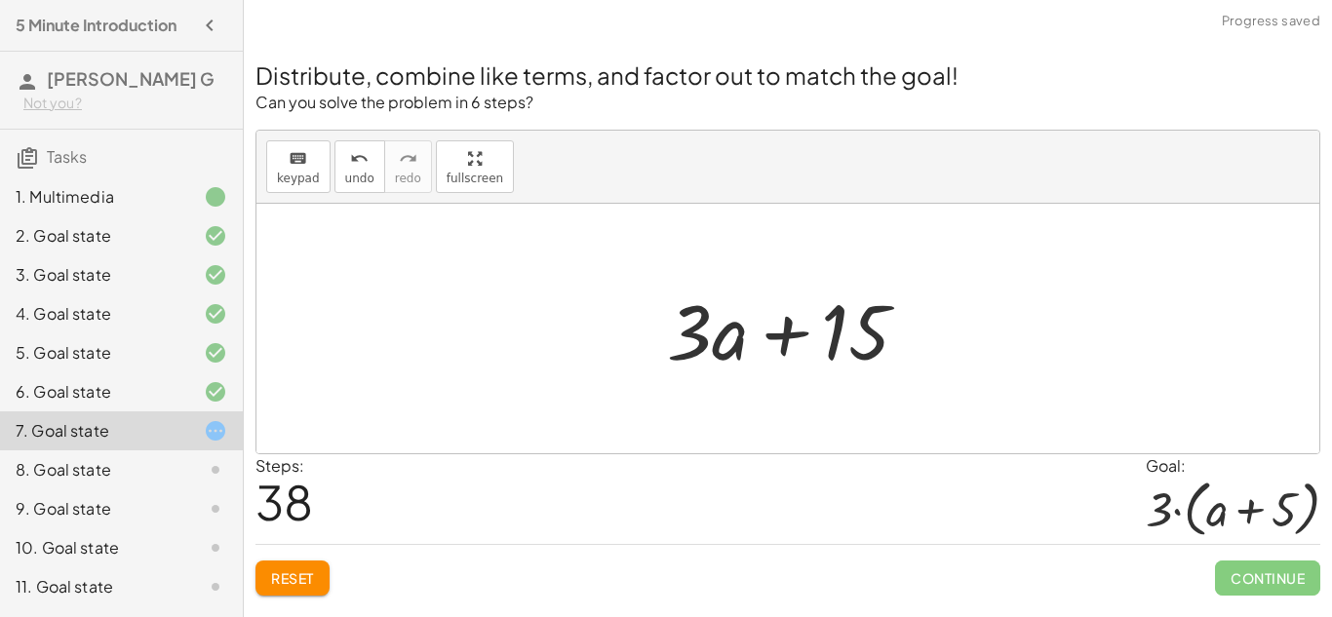
click at [798, 330] on div at bounding box center [795, 329] width 277 height 100
click at [829, 329] on div at bounding box center [795, 329] width 277 height 100
click at [738, 346] on div at bounding box center [795, 329] width 277 height 100
click at [846, 326] on div at bounding box center [795, 329] width 277 height 100
click at [732, 335] on div at bounding box center [795, 329] width 277 height 100
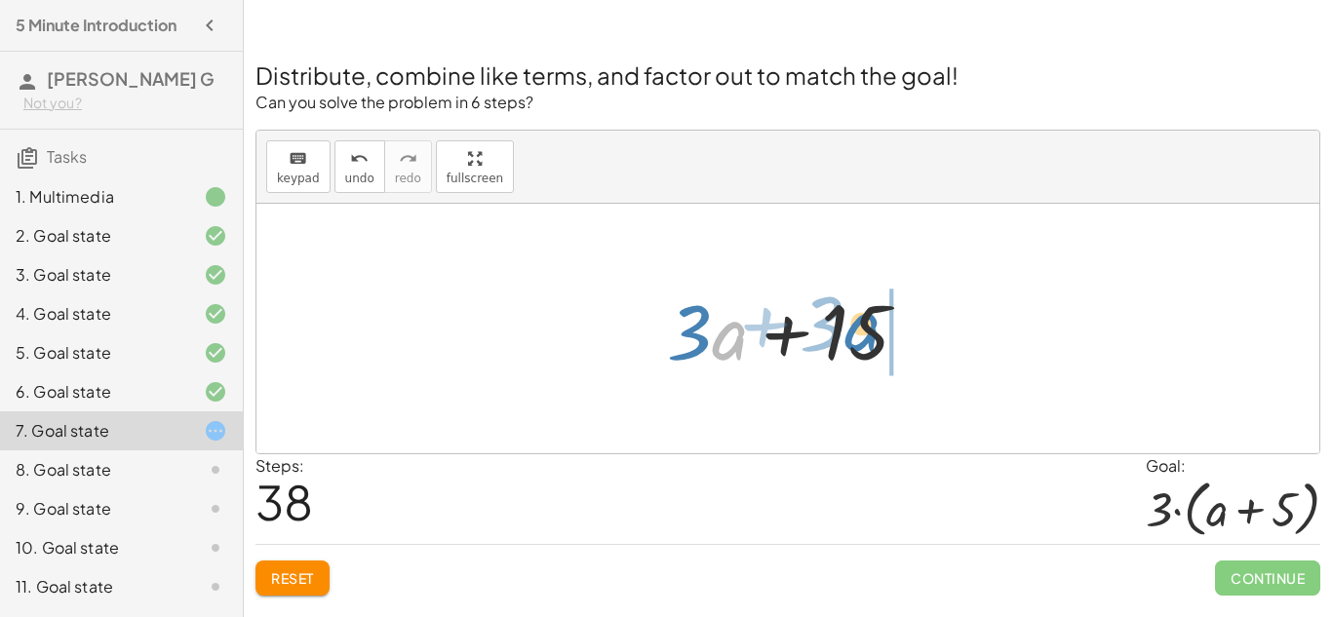
drag, startPoint x: 734, startPoint y: 335, endPoint x: 867, endPoint y: 326, distance: 132.9
click at [867, 326] on div at bounding box center [795, 329] width 277 height 100
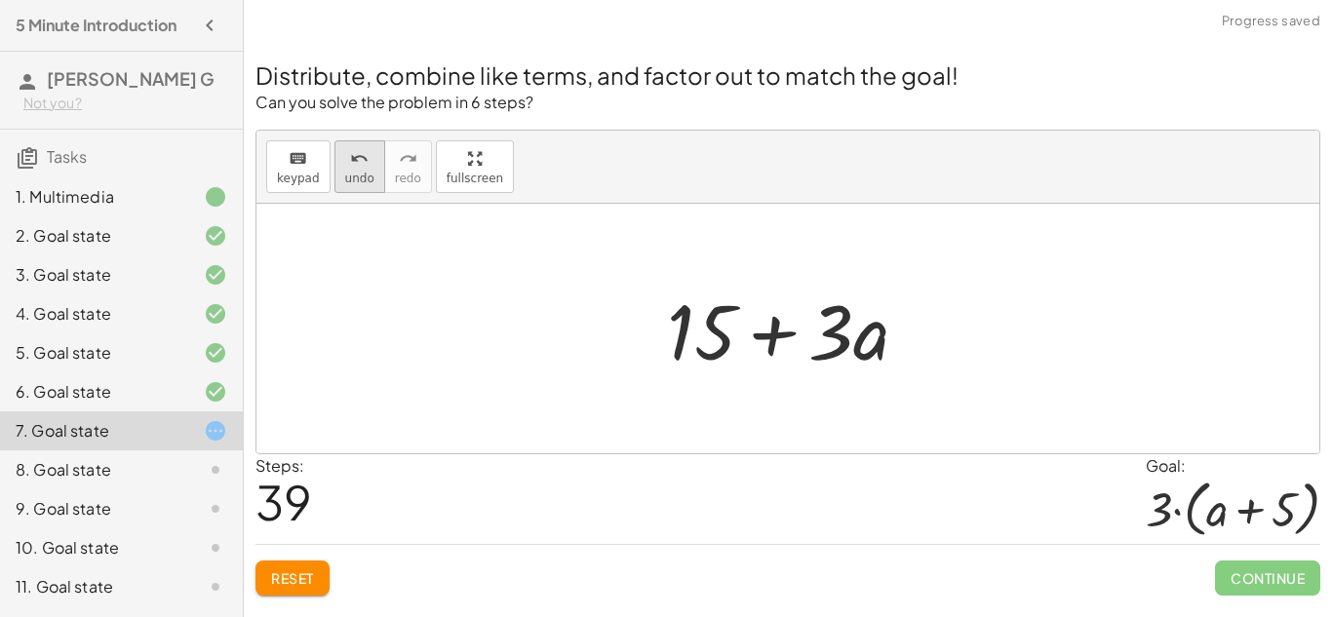
click at [356, 178] on span "undo" at bounding box center [359, 179] width 29 height 14
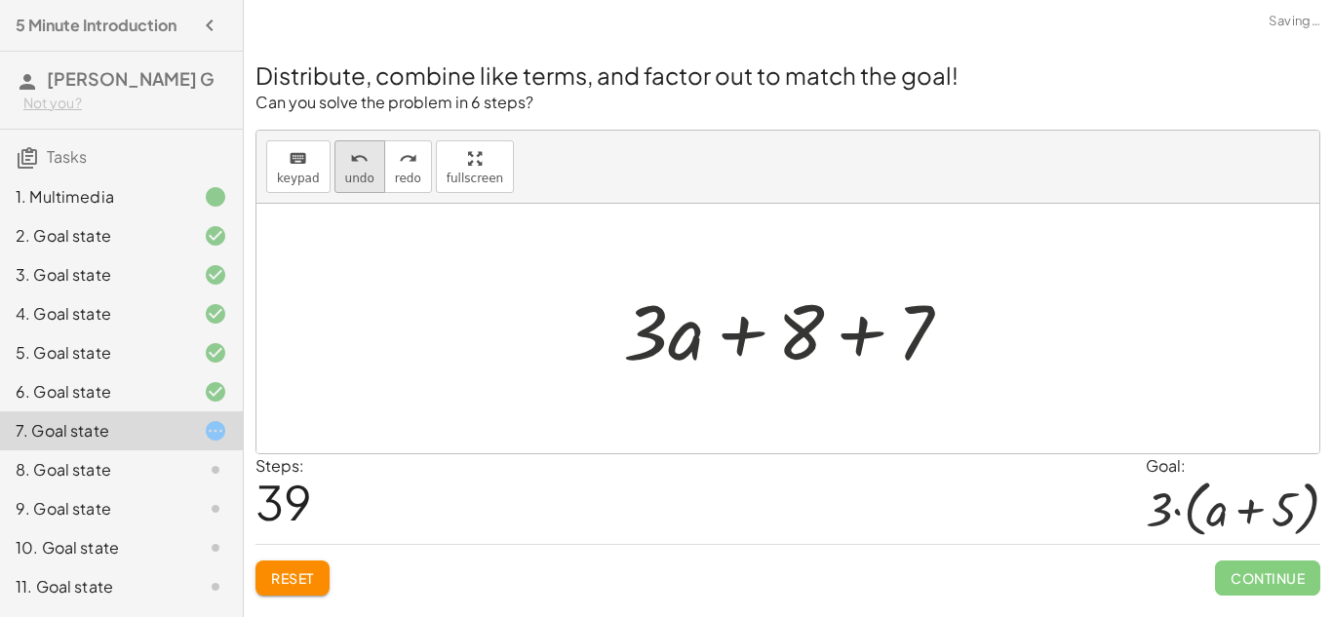
click at [356, 178] on span "undo" at bounding box center [359, 179] width 29 height 14
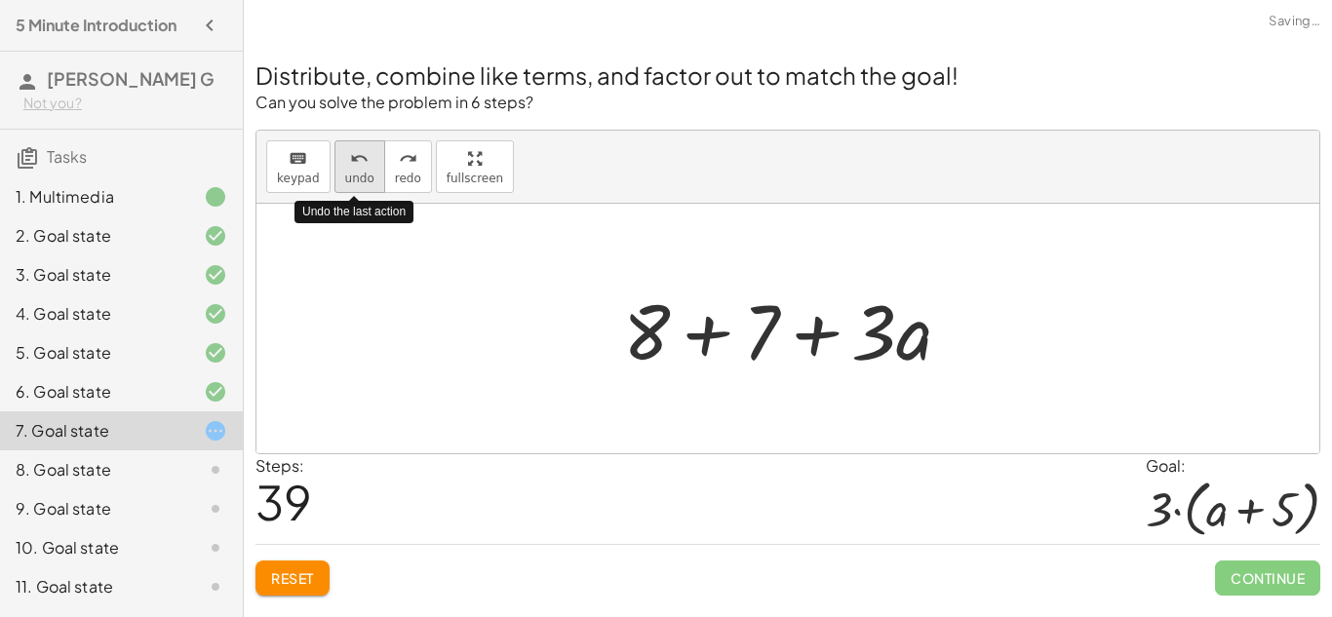
click at [356, 178] on span "undo" at bounding box center [359, 179] width 29 height 14
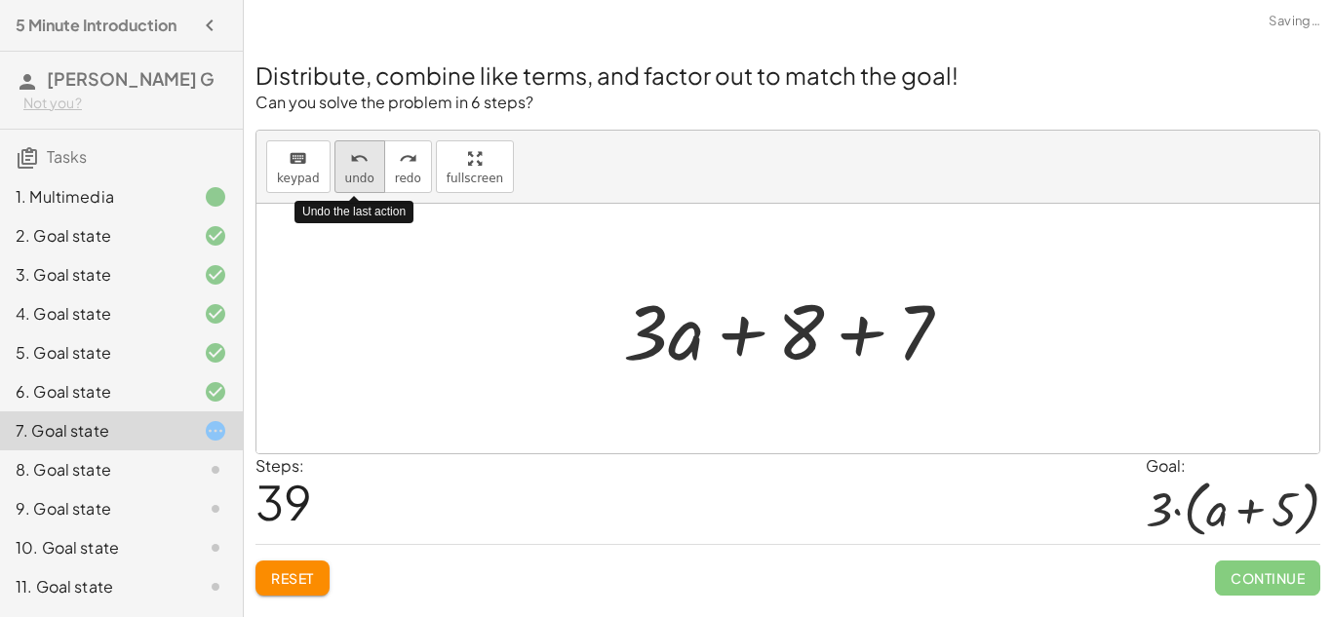
click at [356, 178] on span "undo" at bounding box center [359, 179] width 29 height 14
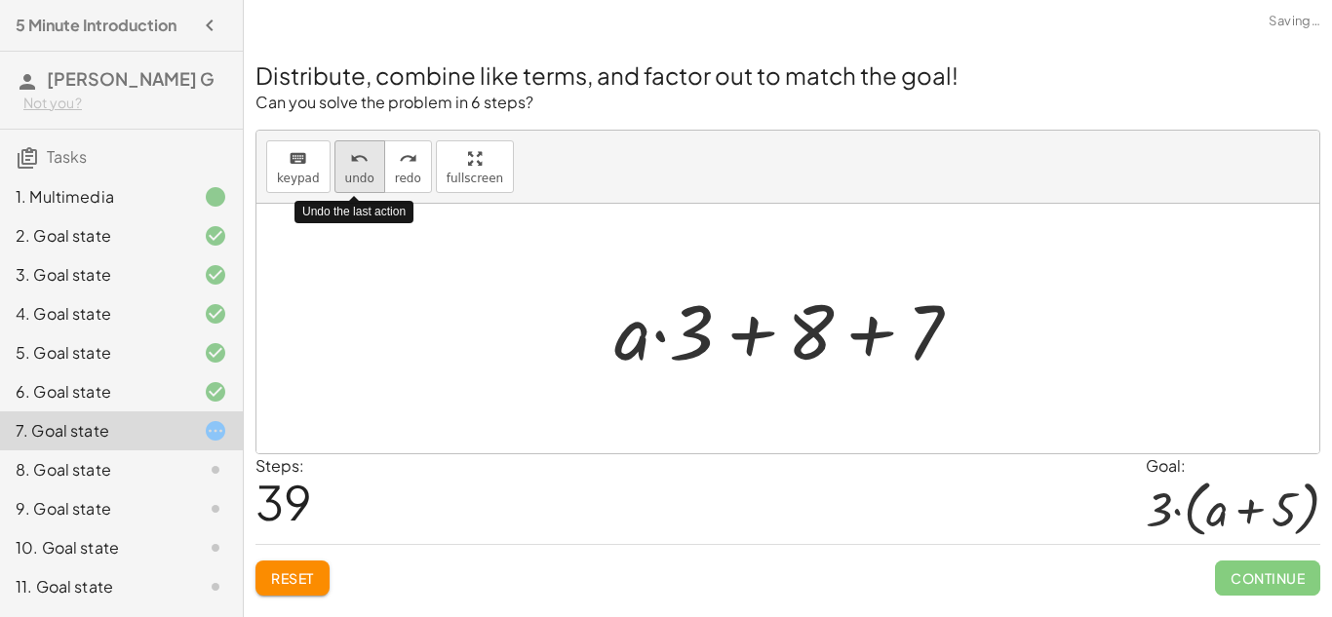
click at [356, 178] on span "undo" at bounding box center [359, 179] width 29 height 14
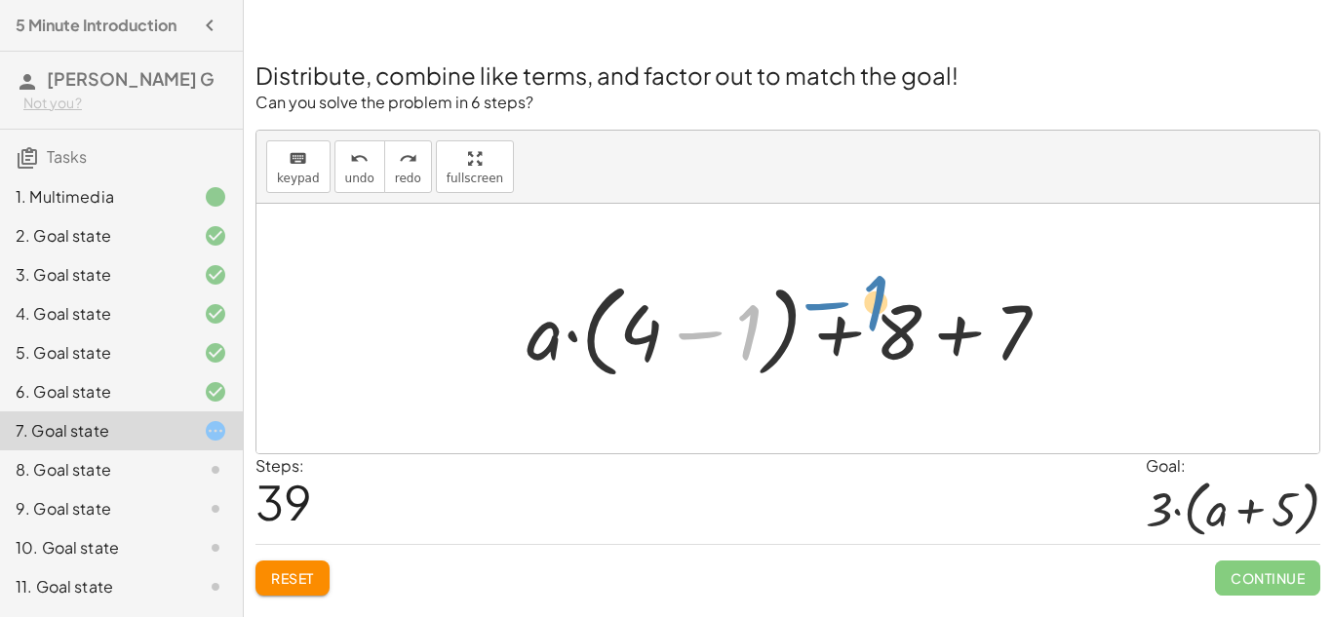
drag, startPoint x: 739, startPoint y: 331, endPoint x: 914, endPoint y: 295, distance: 178.3
click at [914, 295] on div at bounding box center [795, 329] width 557 height 112
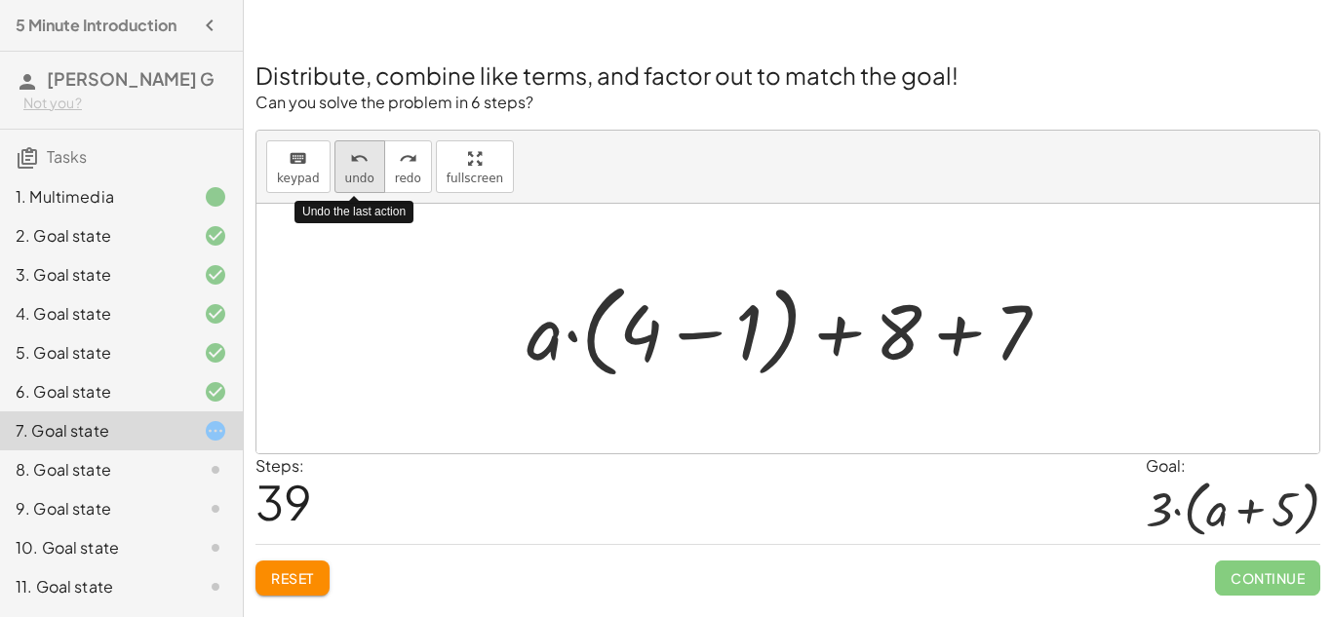
click at [350, 162] on icon "undo" at bounding box center [359, 158] width 19 height 23
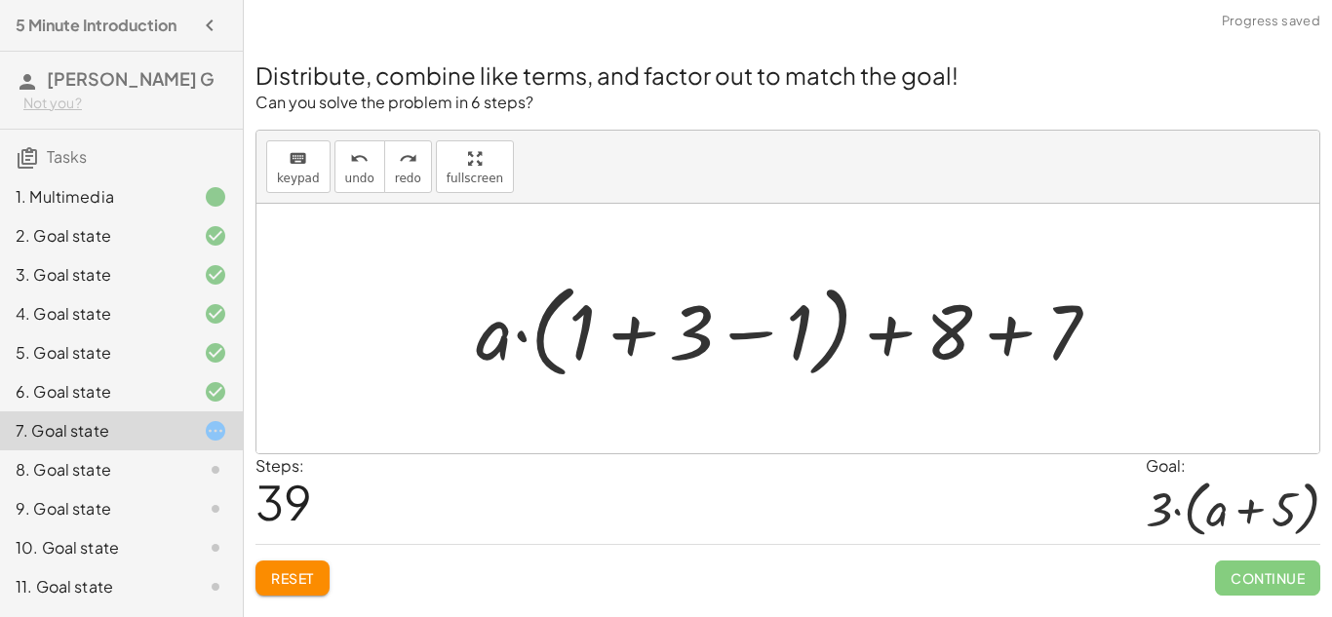
click at [583, 316] on div at bounding box center [795, 329] width 658 height 112
click at [624, 329] on div at bounding box center [795, 329] width 658 height 112
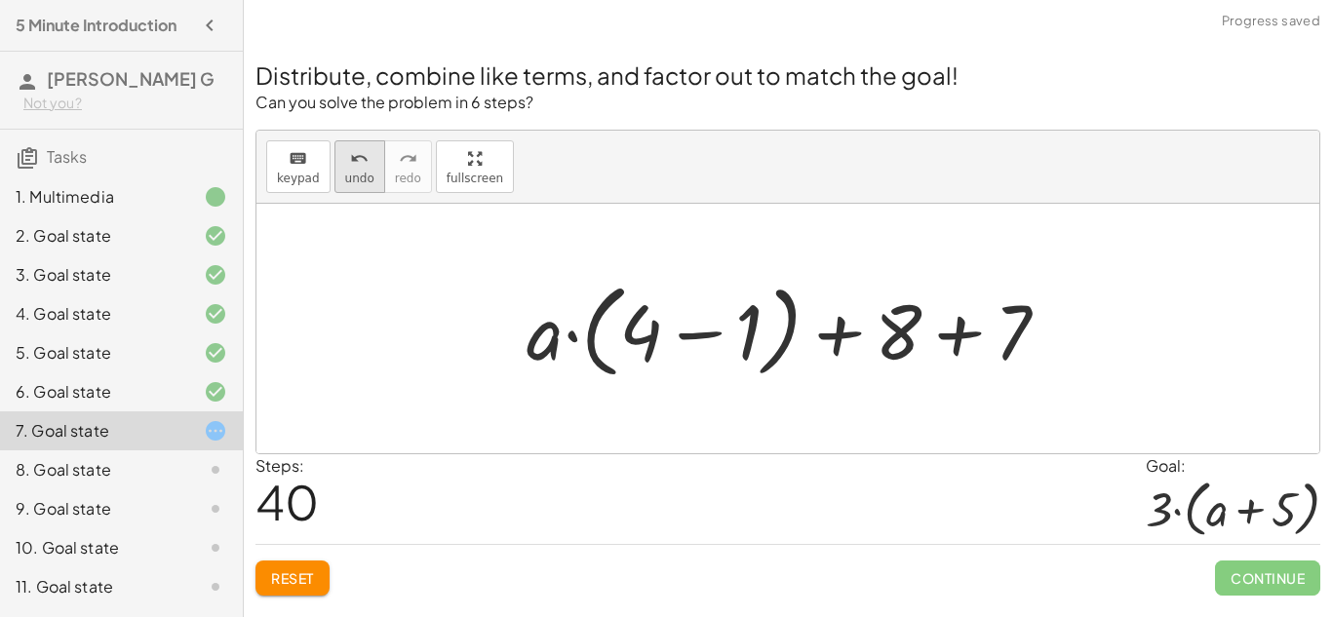
click at [358, 164] on icon "undo" at bounding box center [359, 158] width 19 height 23
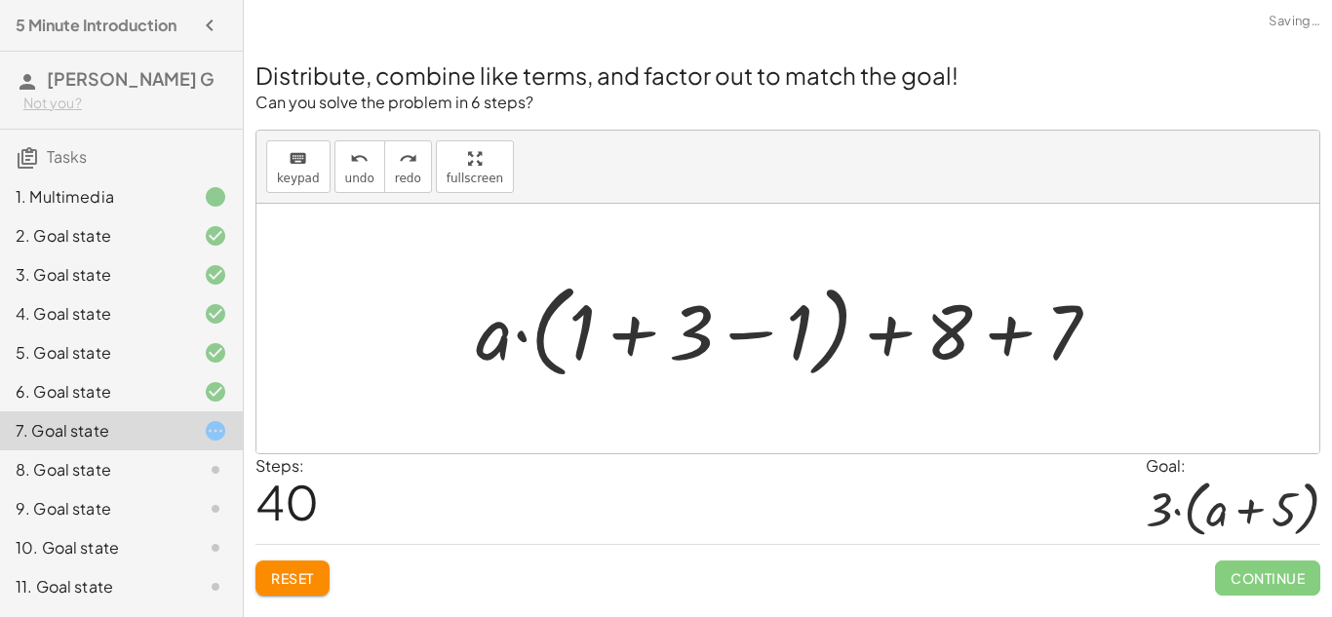
click at [742, 350] on div at bounding box center [795, 329] width 658 height 112
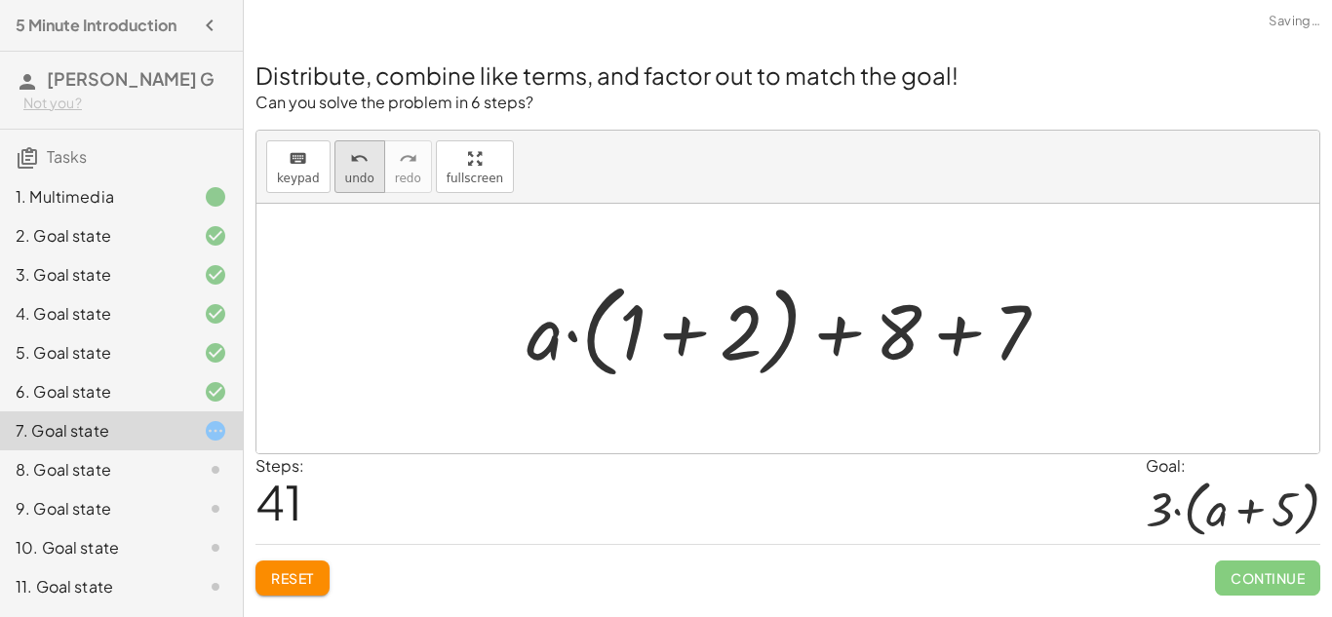
click at [350, 152] on icon "undo" at bounding box center [359, 158] width 19 height 23
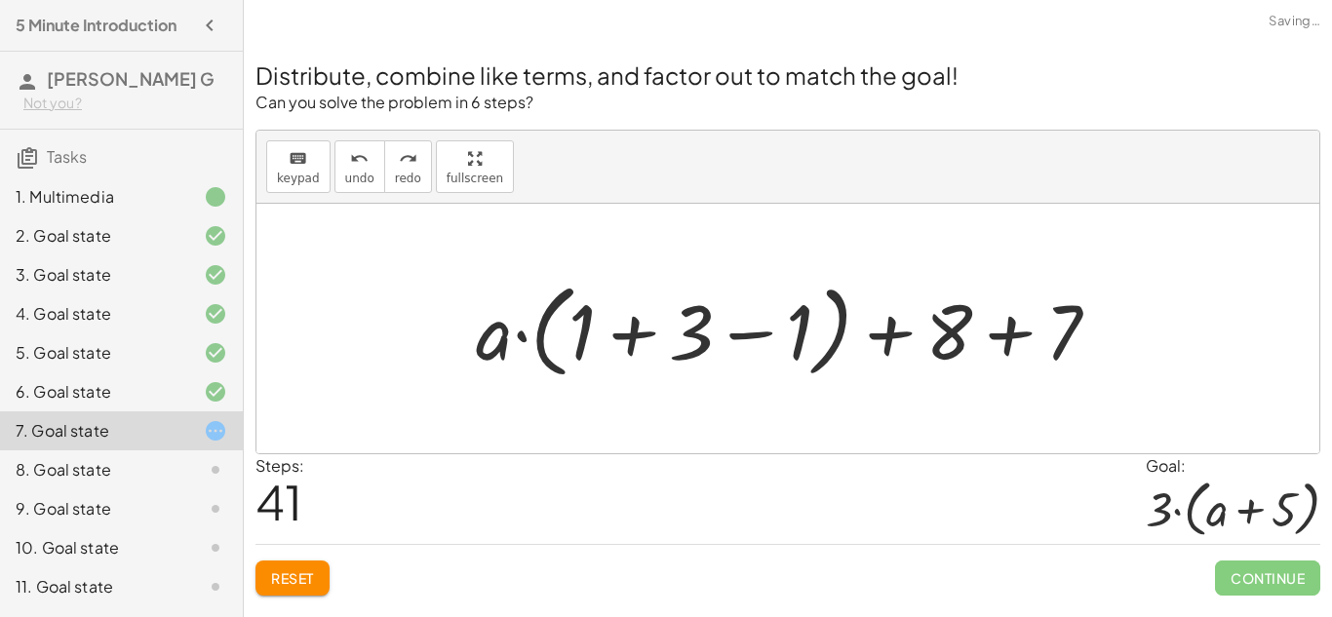
click at [888, 327] on div at bounding box center [795, 329] width 658 height 112
click at [1003, 344] on div at bounding box center [795, 329] width 658 height 112
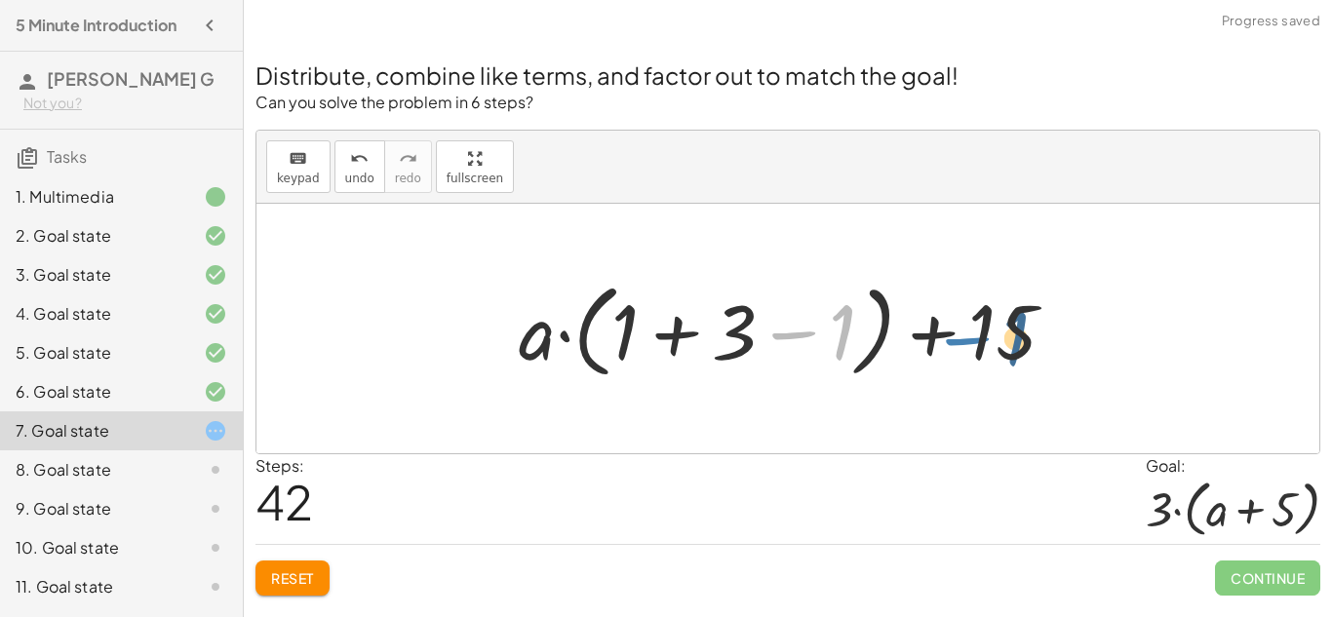
drag, startPoint x: 801, startPoint y: 333, endPoint x: 943, endPoint y: 337, distance: 142.5
click at [943, 337] on div at bounding box center [795, 329] width 572 height 112
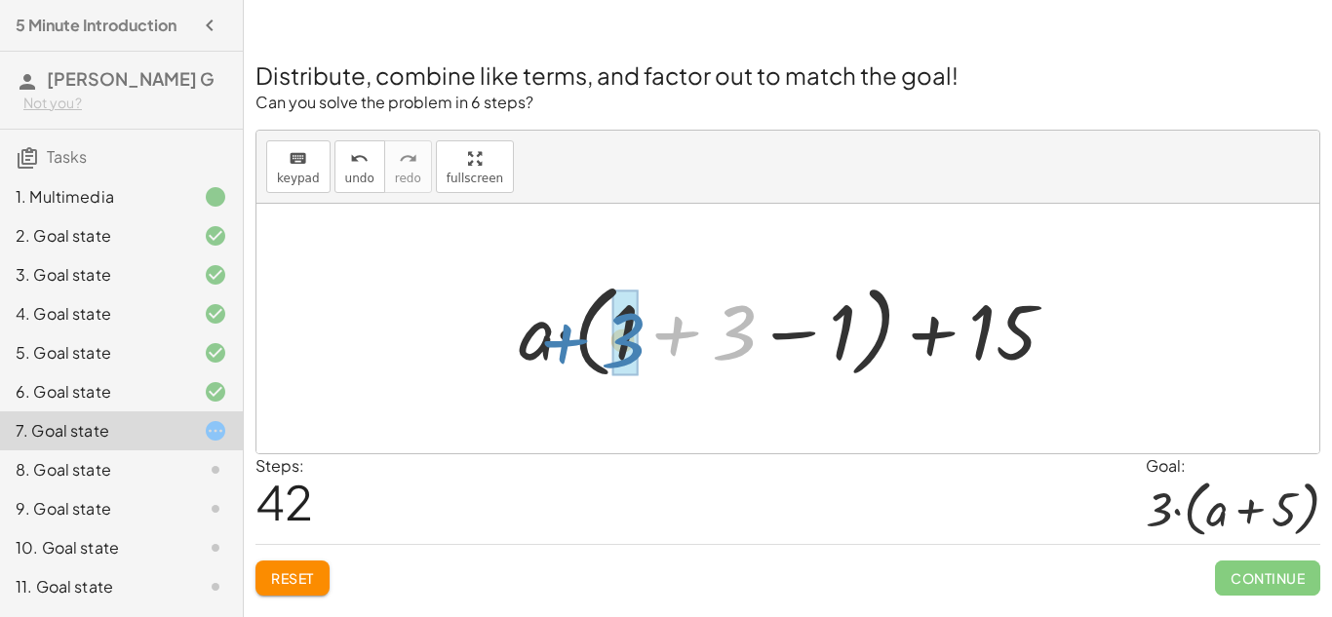
drag, startPoint x: 679, startPoint y: 327, endPoint x: 567, endPoint y: 335, distance: 112.4
click at [567, 335] on div at bounding box center [795, 329] width 572 height 112
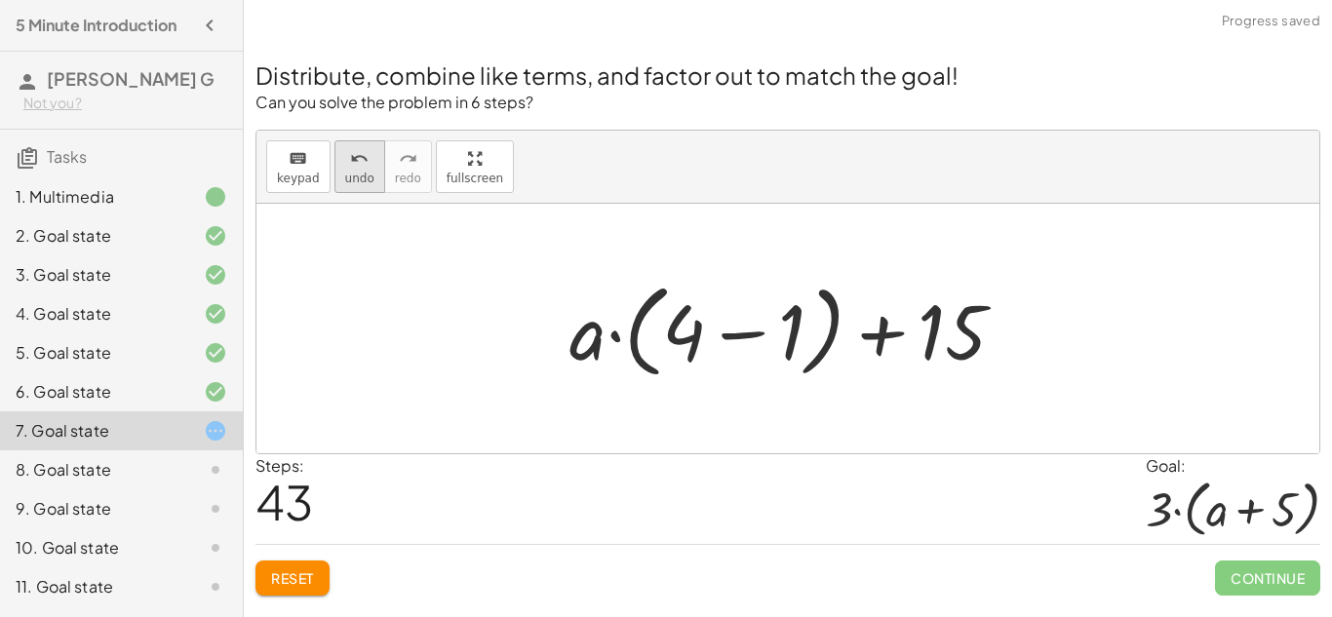
click at [346, 173] on span "undo" at bounding box center [359, 179] width 29 height 14
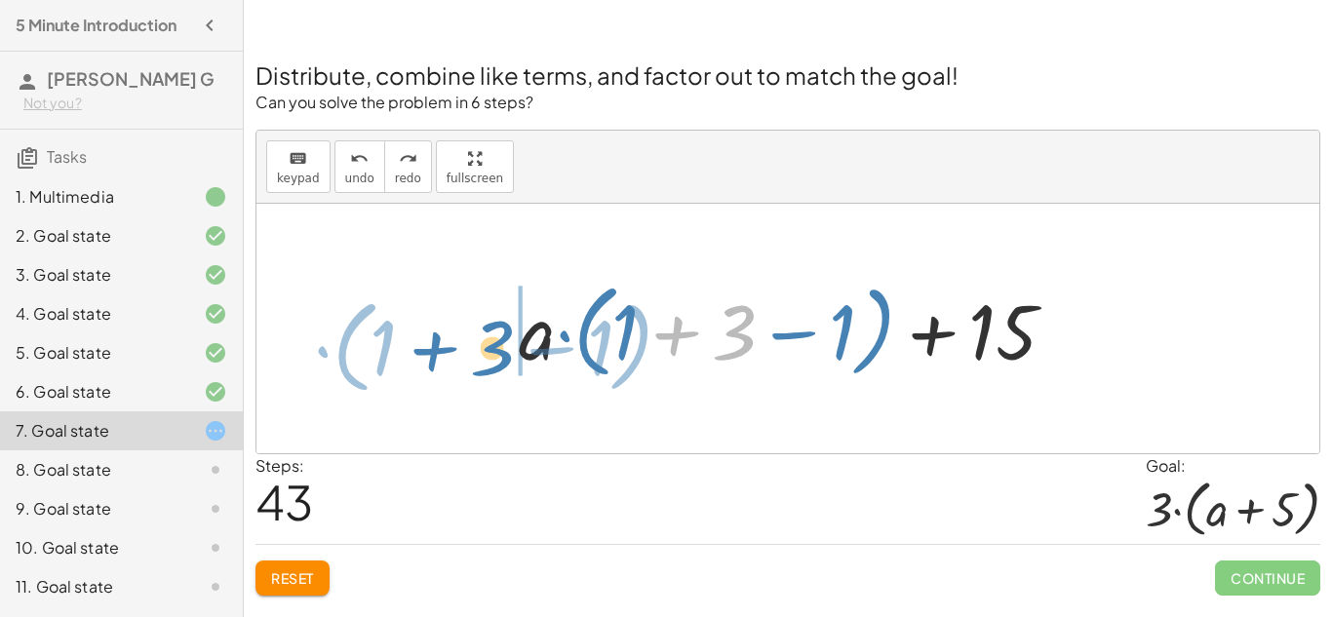
drag, startPoint x: 735, startPoint y: 332, endPoint x: 493, endPoint y: 347, distance: 242.4
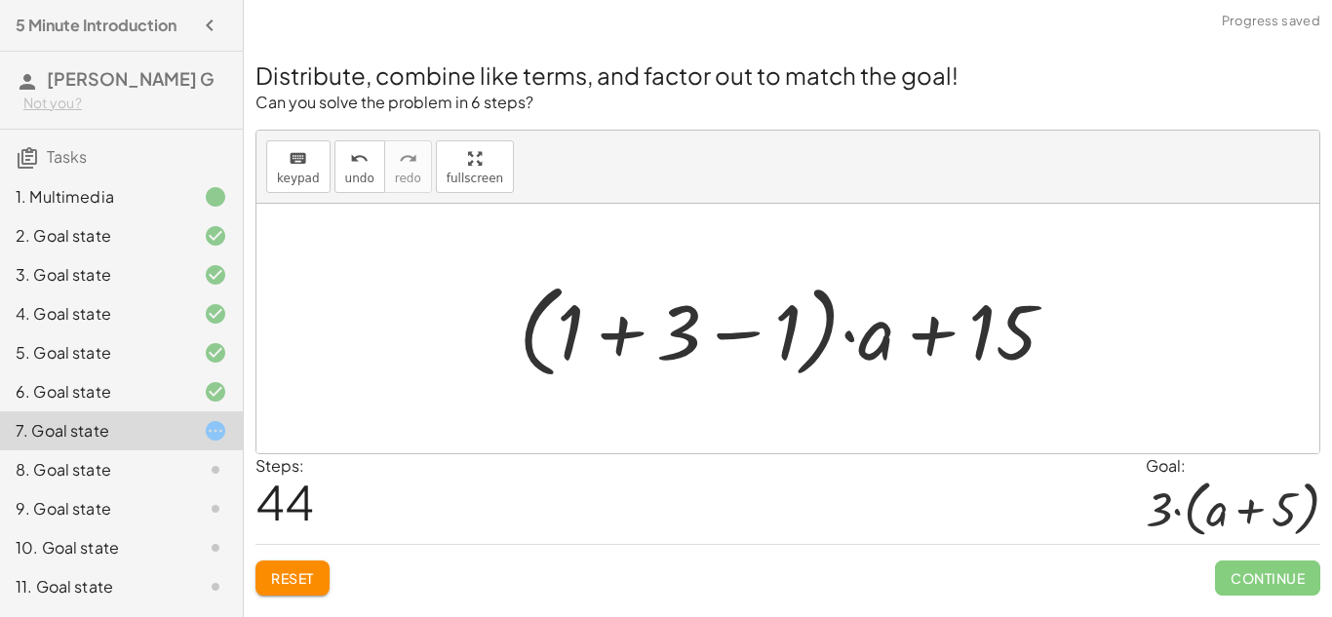
click at [677, 331] on div at bounding box center [795, 329] width 572 height 112
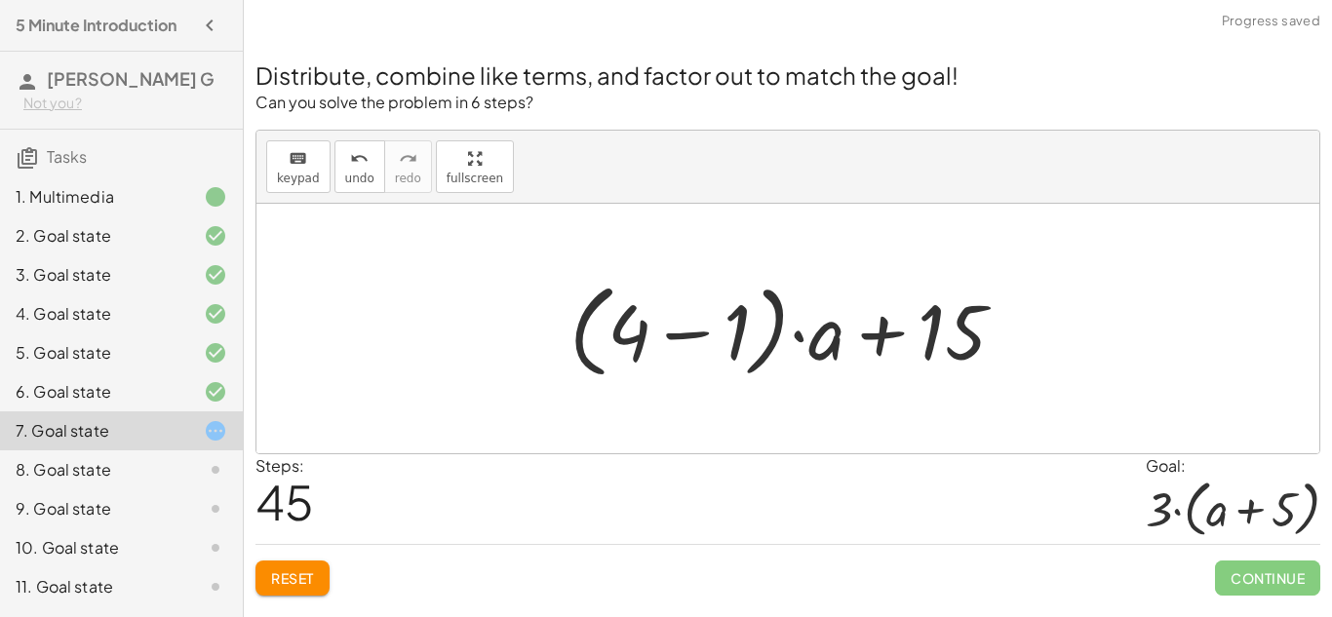
click at [674, 331] on div at bounding box center [795, 329] width 470 height 112
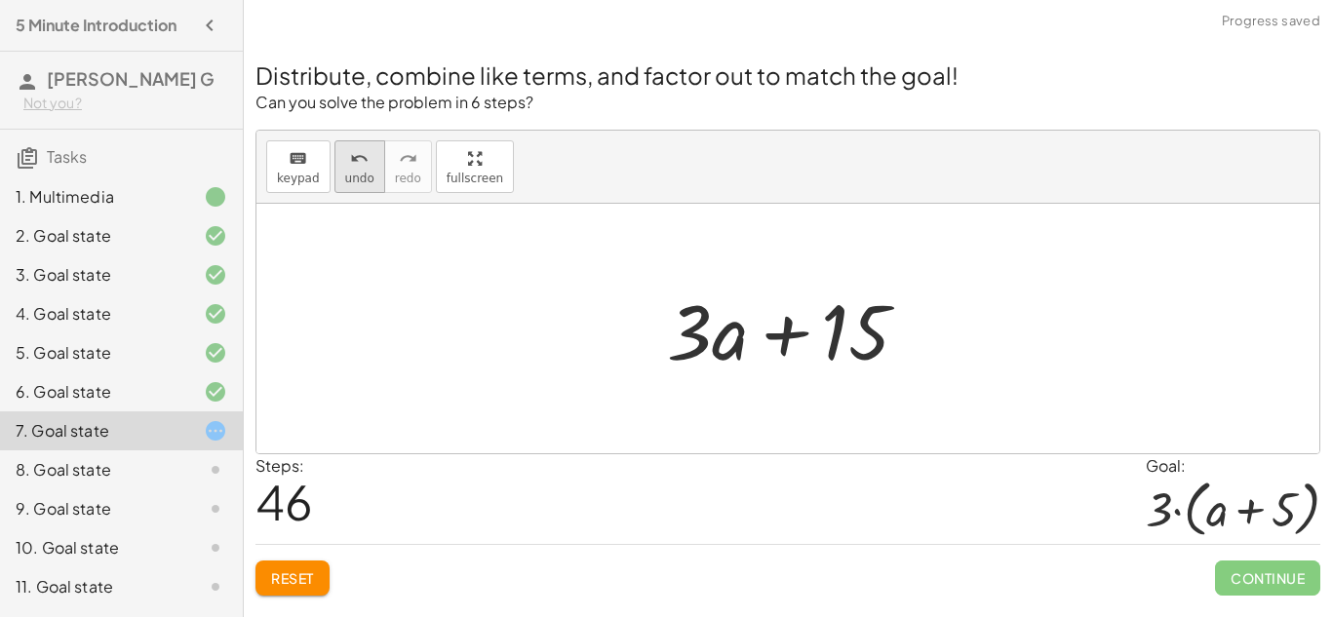
click at [345, 172] on span "undo" at bounding box center [359, 179] width 29 height 14
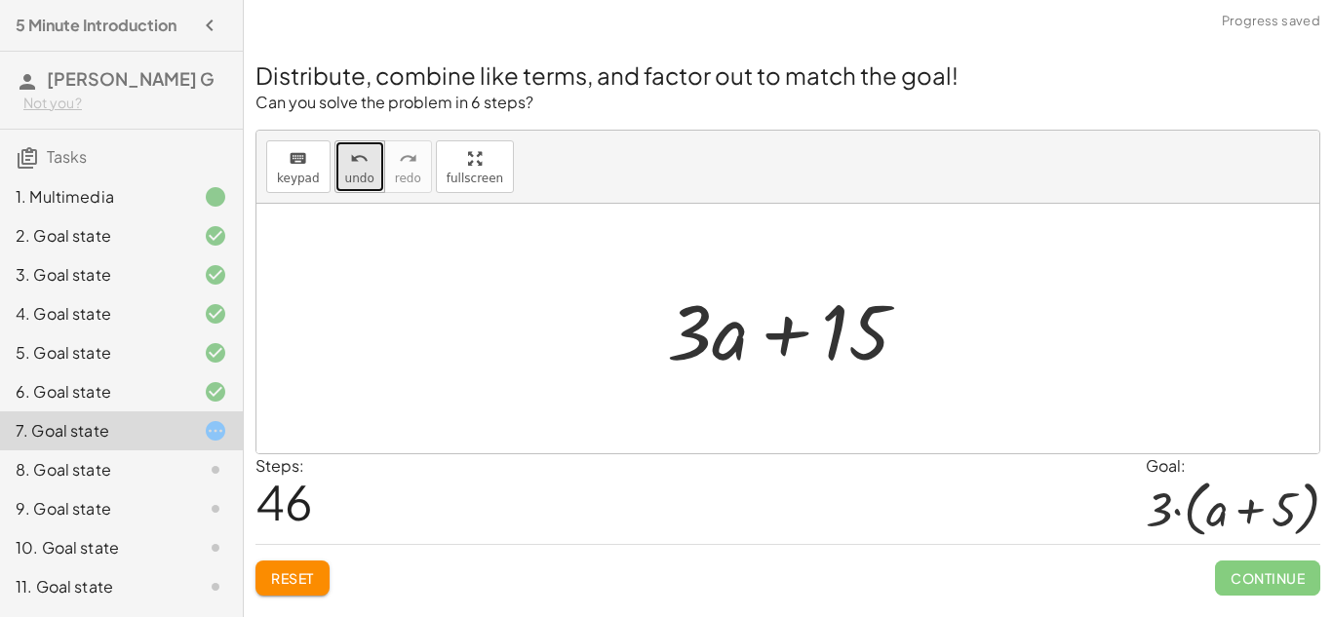
click at [345, 172] on span "undo" at bounding box center [359, 179] width 29 height 14
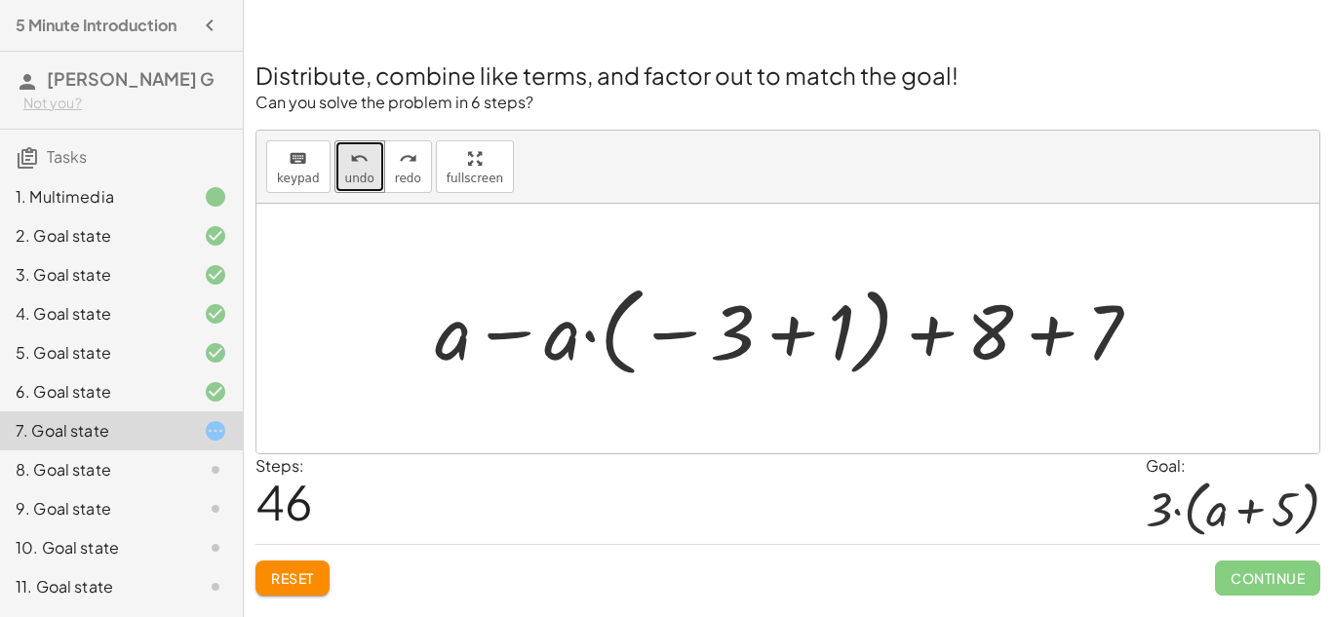
click at [675, 334] on div at bounding box center [795, 329] width 741 height 108
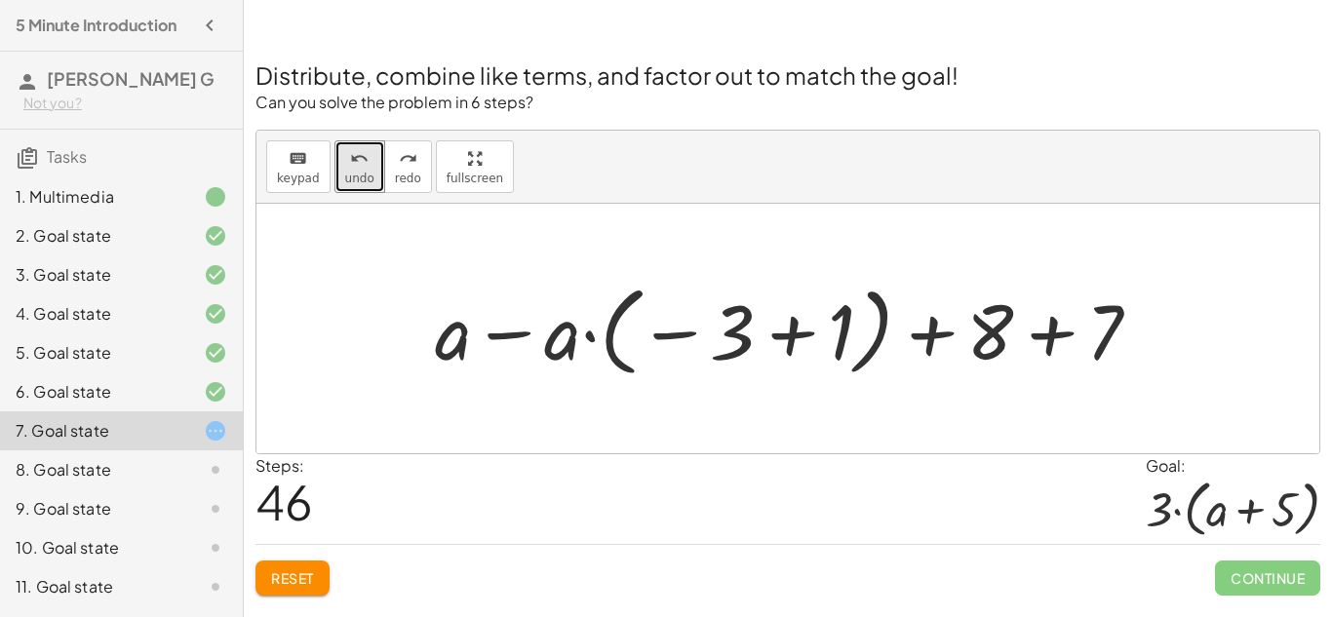
click at [675, 334] on div at bounding box center [795, 329] width 741 height 108
click at [508, 337] on div at bounding box center [795, 329] width 741 height 108
click at [920, 327] on div at bounding box center [795, 329] width 741 height 108
drag, startPoint x: 970, startPoint y: 345, endPoint x: 811, endPoint y: 332, distance: 159.6
click at [811, 332] on div at bounding box center [795, 329] width 741 height 108
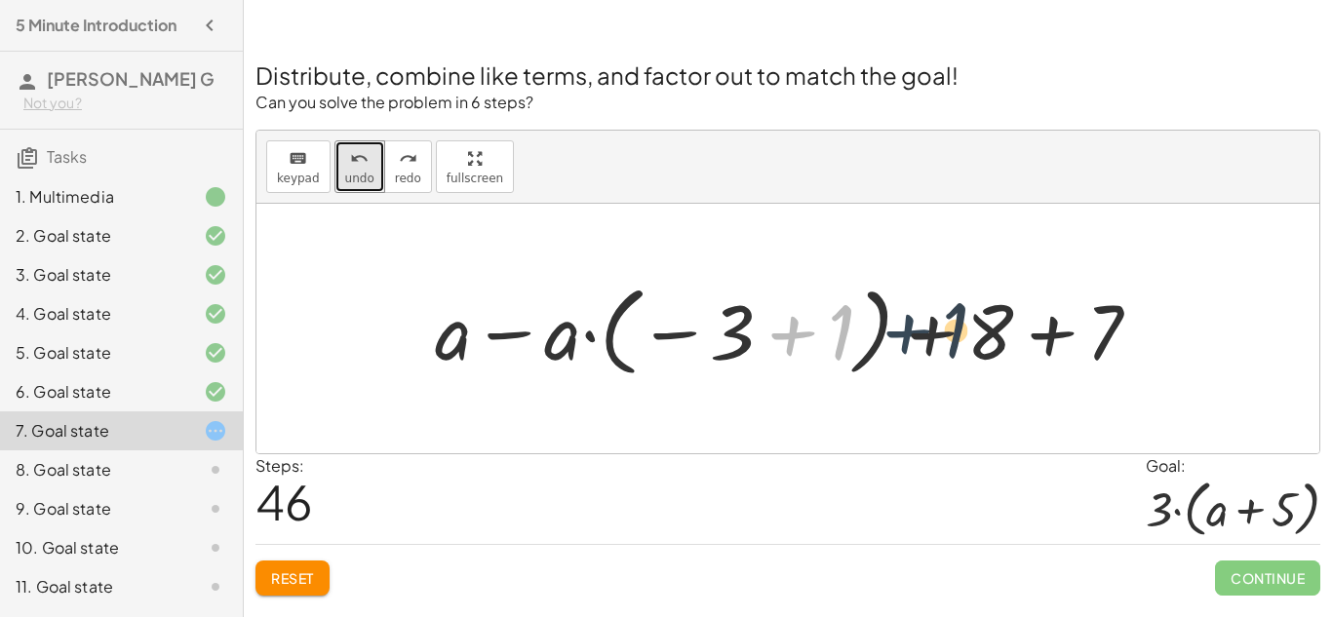
drag, startPoint x: 808, startPoint y: 333, endPoint x: 955, endPoint y: 338, distance: 146.4
click at [955, 338] on div at bounding box center [795, 329] width 741 height 108
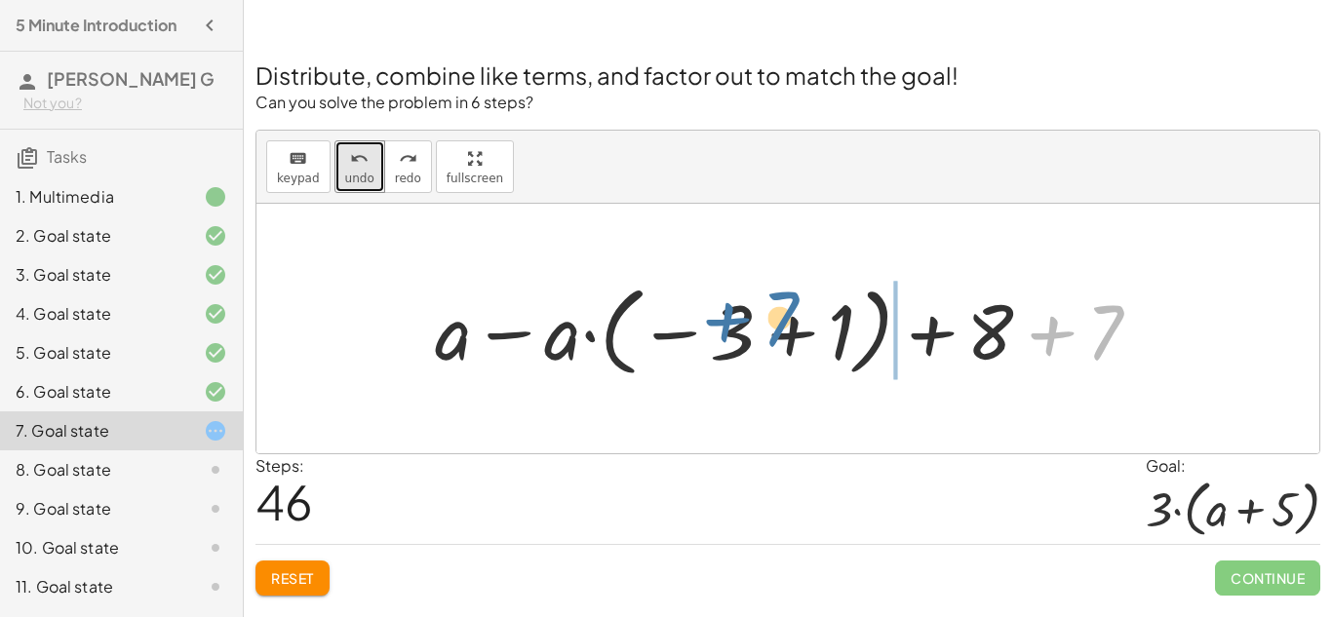
drag, startPoint x: 1112, startPoint y: 337, endPoint x: 802, endPoint y: 341, distance: 310.2
click at [802, 341] on div at bounding box center [795, 329] width 741 height 108
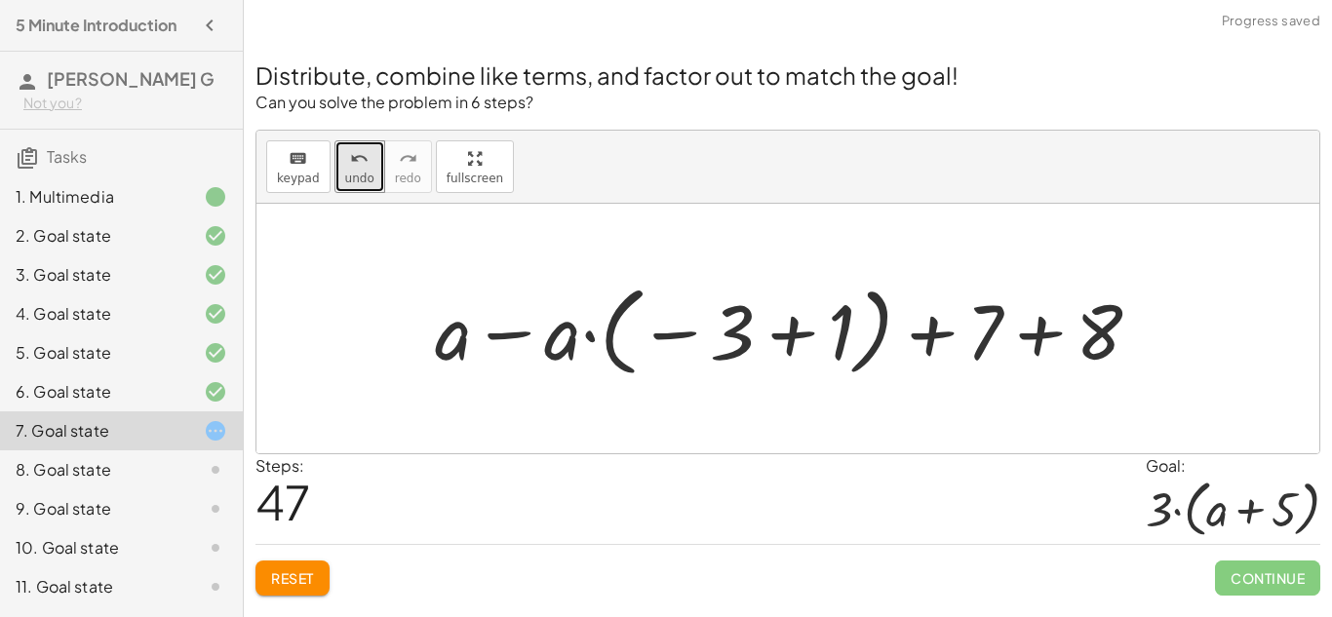
click at [512, 333] on div at bounding box center [795, 329] width 741 height 108
drag, startPoint x: 446, startPoint y: 341, endPoint x: 576, endPoint y: 349, distance: 130.9
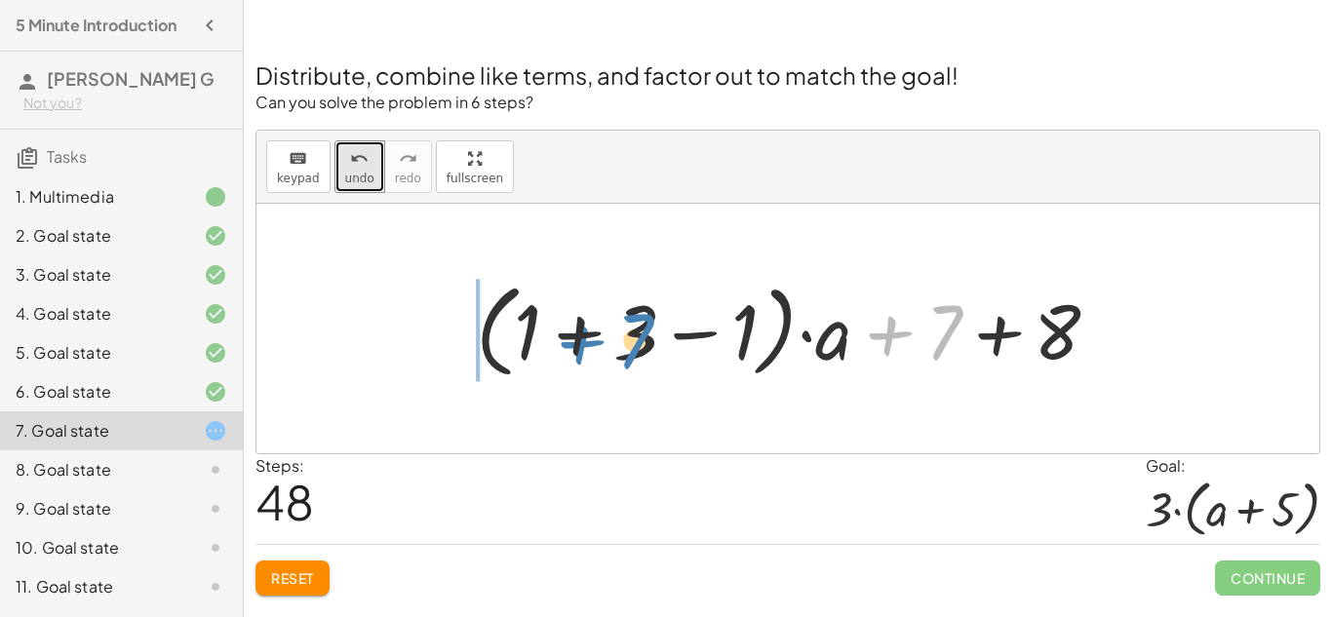
drag, startPoint x: 941, startPoint y: 349, endPoint x: 634, endPoint y: 357, distance: 307.3
click at [634, 357] on div at bounding box center [795, 329] width 658 height 112
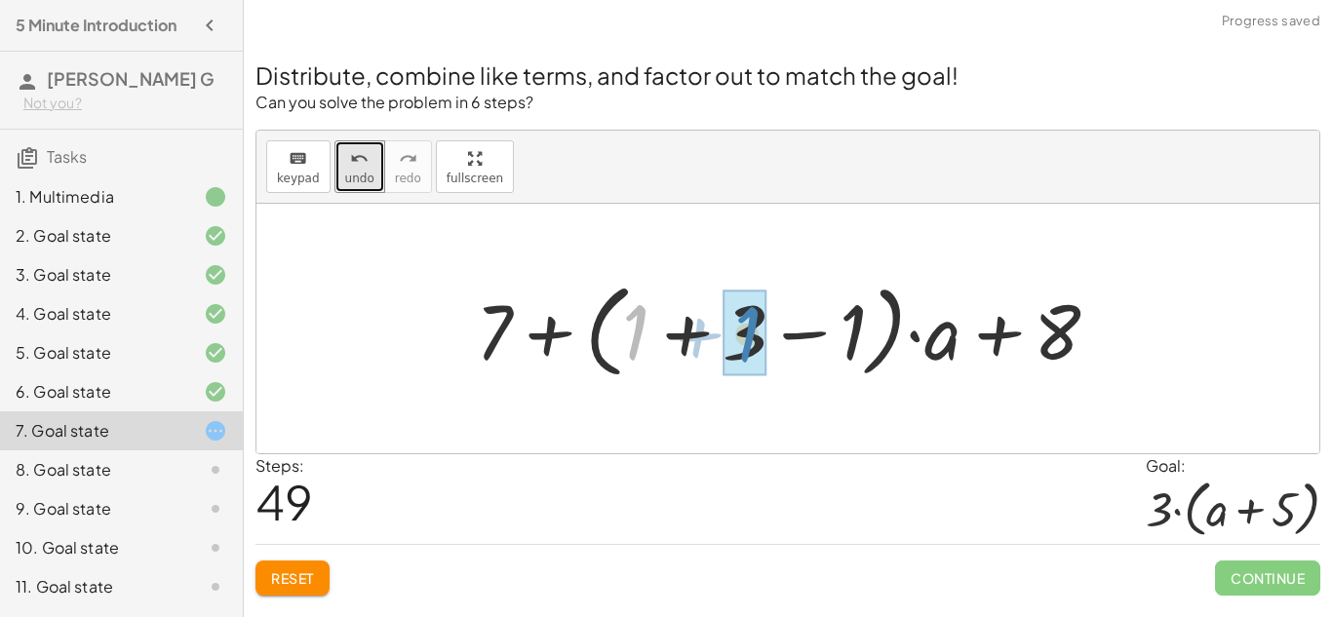
drag, startPoint x: 630, startPoint y: 335, endPoint x: 743, endPoint y: 338, distance: 113.2
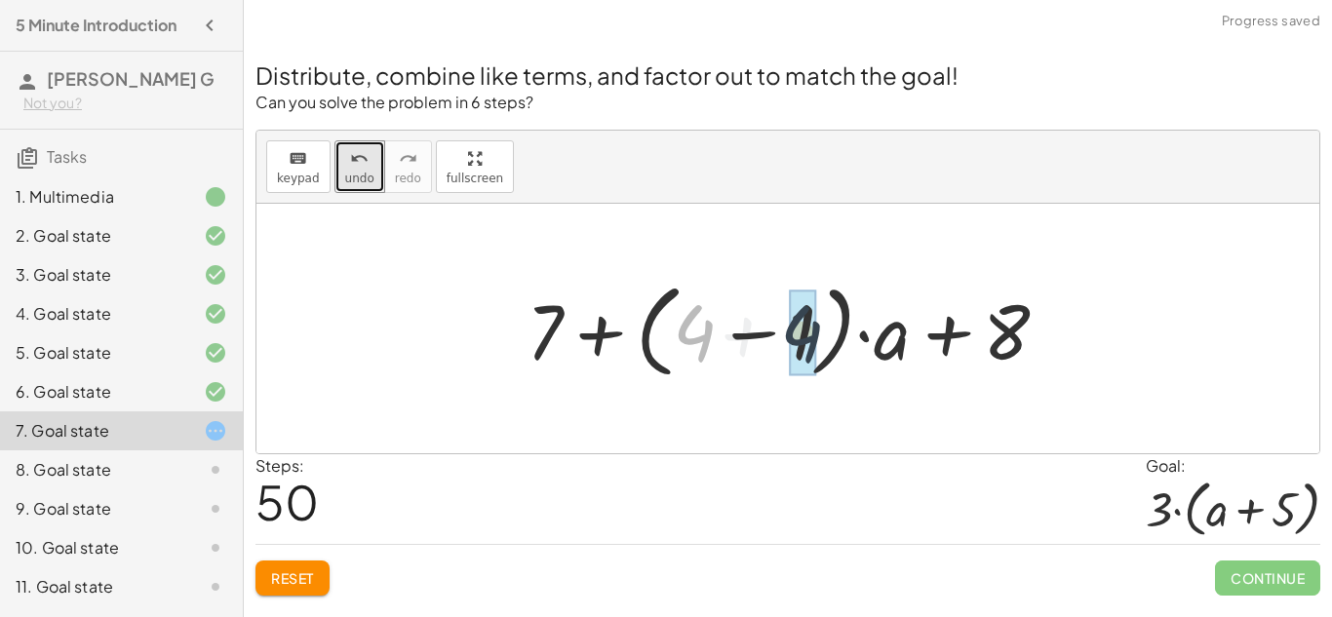
drag, startPoint x: 706, startPoint y: 339, endPoint x: 816, endPoint y: 339, distance: 110.2
click at [816, 339] on div at bounding box center [795, 329] width 557 height 112
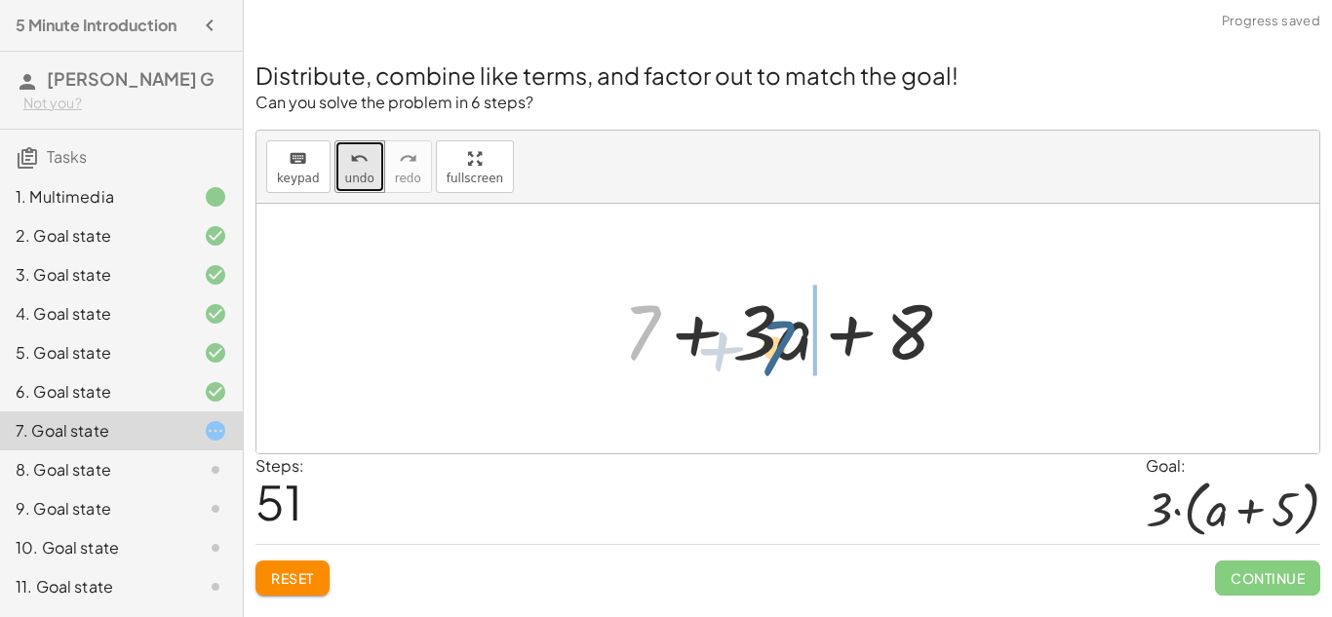
drag, startPoint x: 646, startPoint y: 334, endPoint x: 781, endPoint y: 352, distance: 136.8
click at [781, 352] on div at bounding box center [795, 329] width 364 height 100
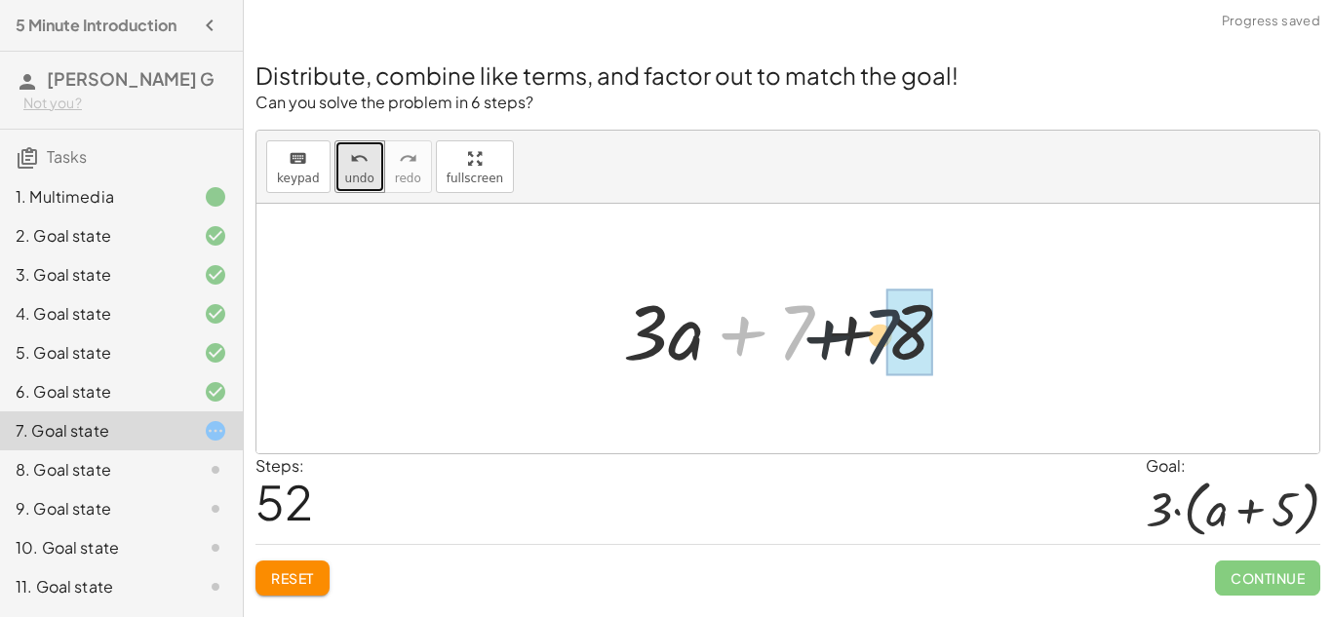
drag, startPoint x: 779, startPoint y: 334, endPoint x: 886, endPoint y: 340, distance: 106.5
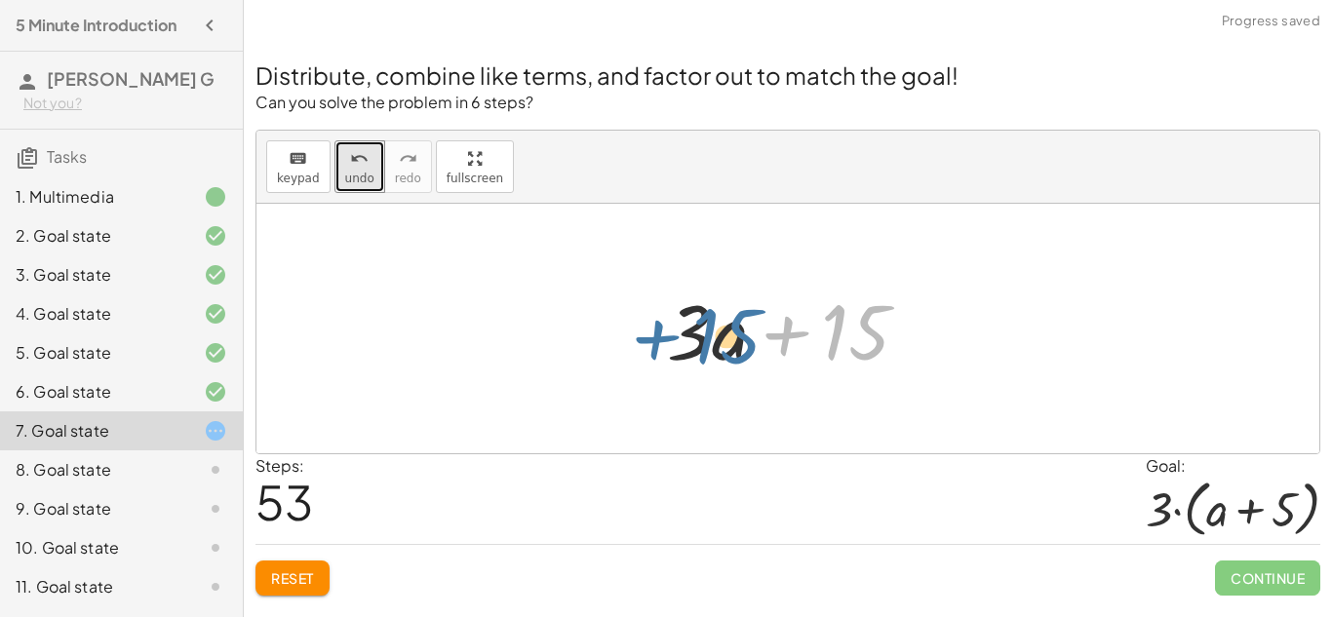
drag, startPoint x: 867, startPoint y: 342, endPoint x: 733, endPoint y: 346, distance: 133.7
click at [733, 346] on div at bounding box center [795, 329] width 277 height 100
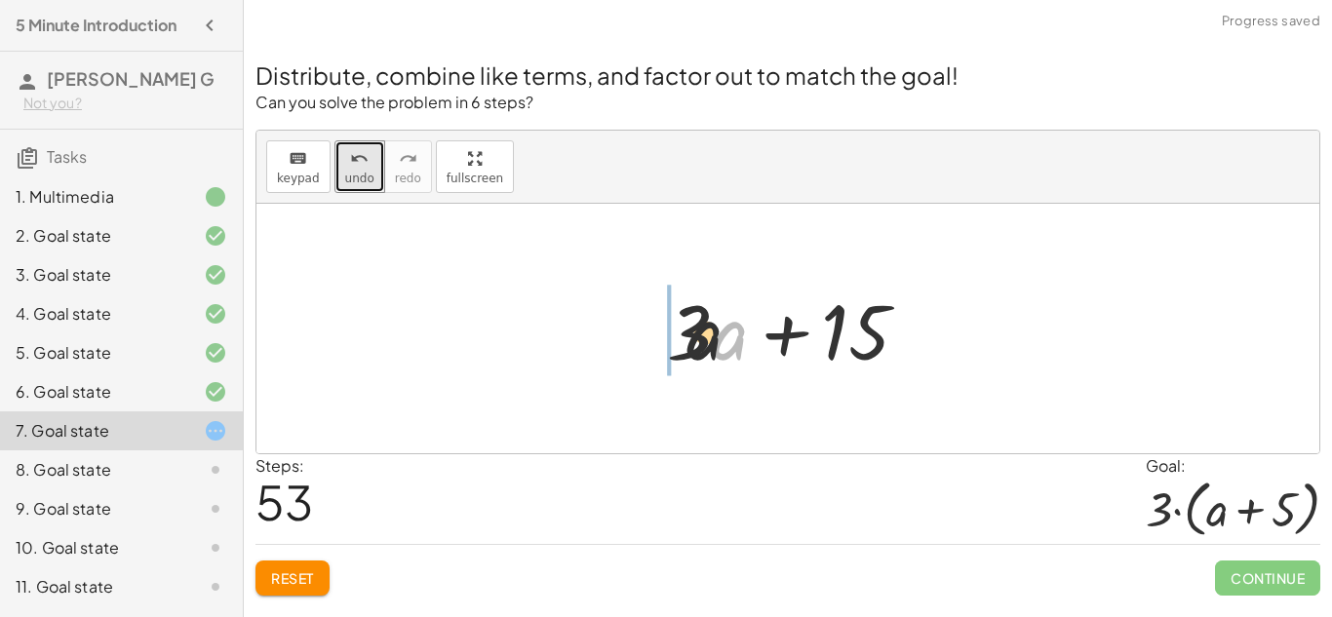
drag, startPoint x: 669, startPoint y: 344, endPoint x: 638, endPoint y: 335, distance: 32.4
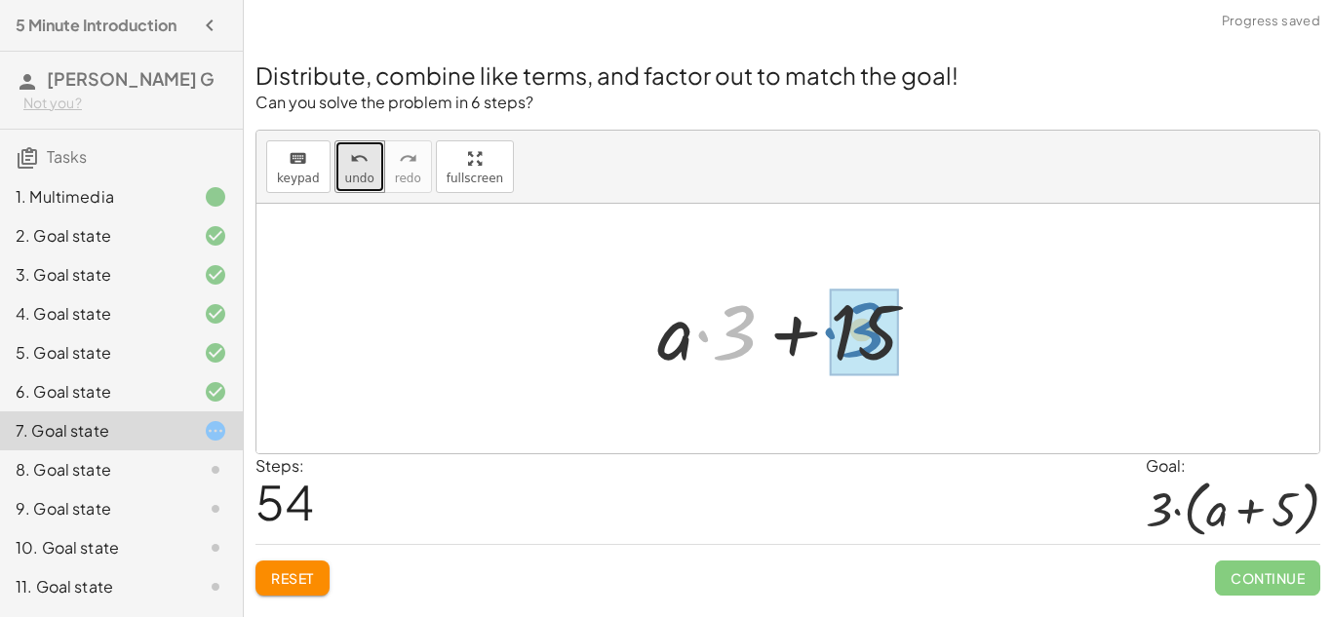
drag, startPoint x: 734, startPoint y: 339, endPoint x: 867, endPoint y: 338, distance: 132.6
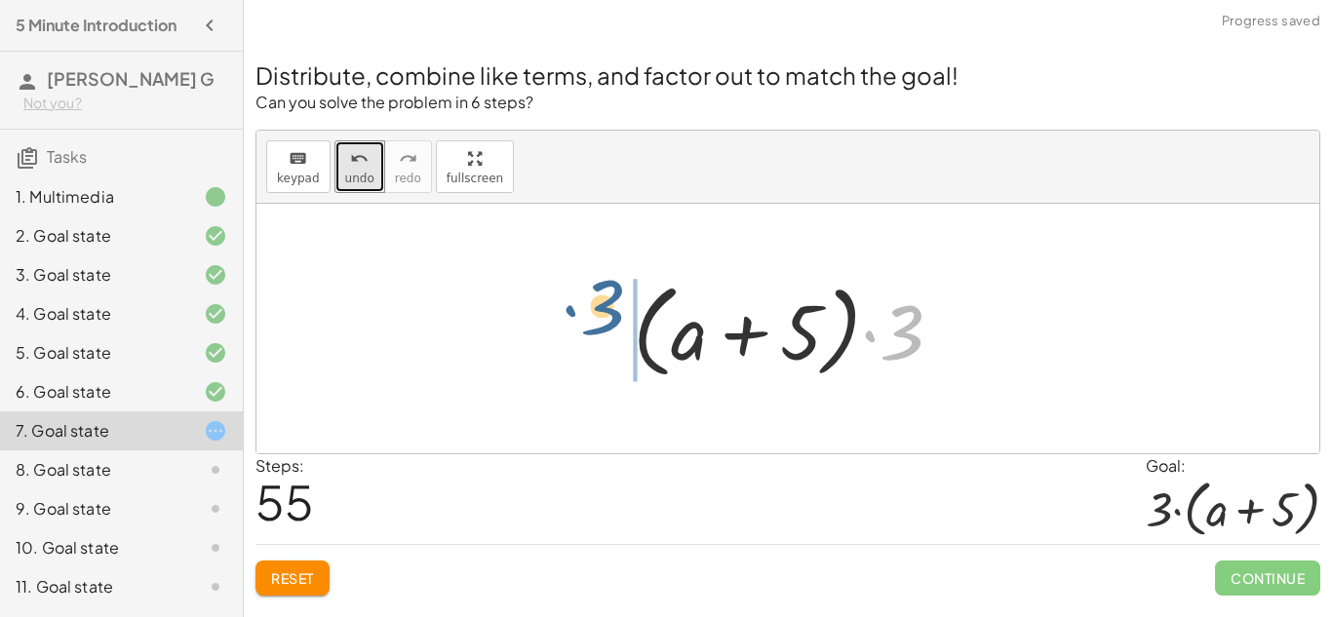
drag, startPoint x: 897, startPoint y: 339, endPoint x: 583, endPoint y: 323, distance: 314.5
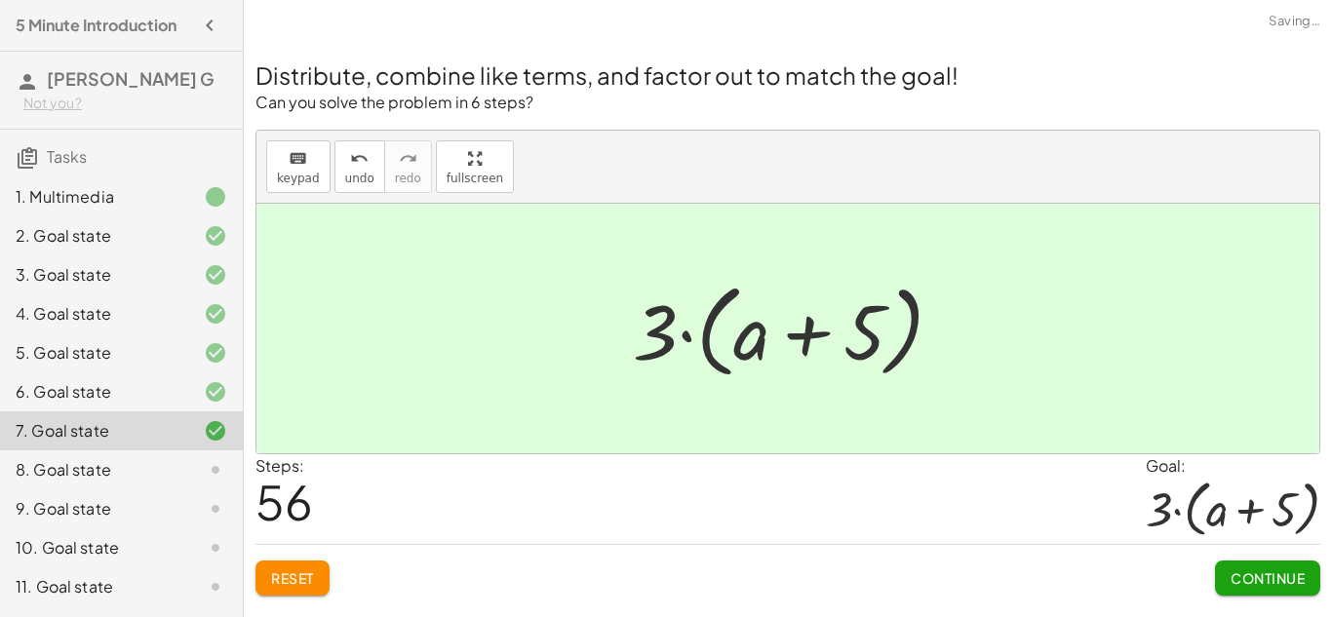
click at [1289, 573] on span "Continue" at bounding box center [1268, 579] width 74 height 18
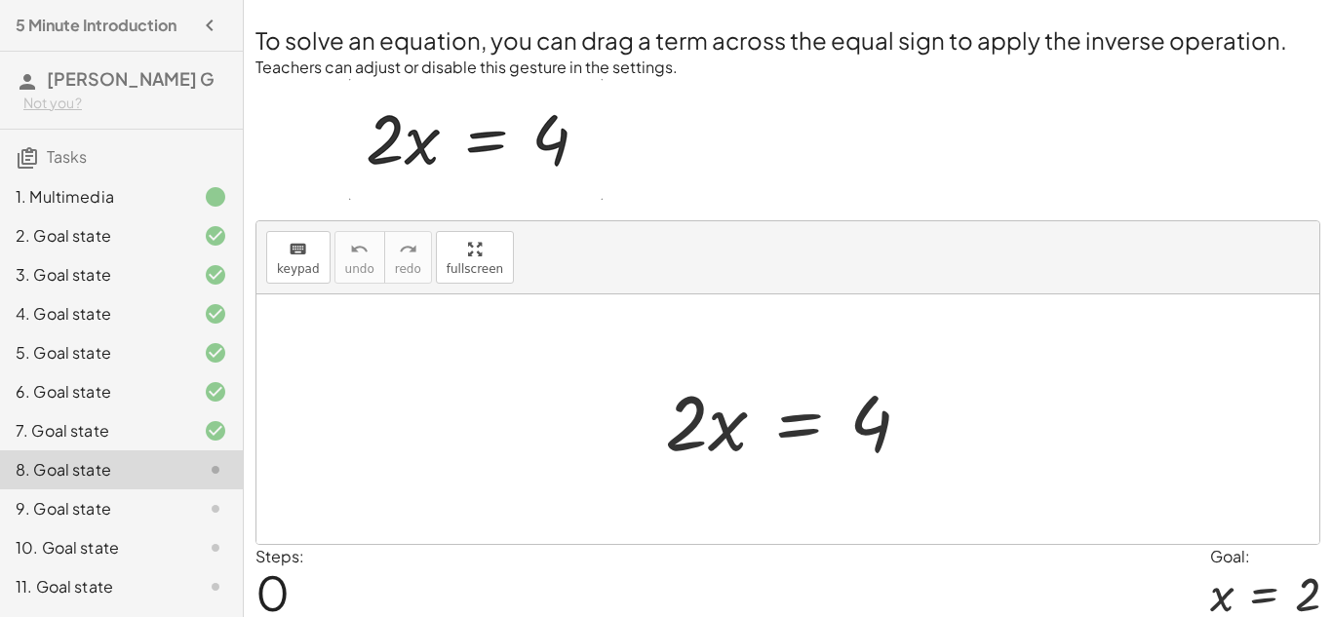
scroll to position [10, 0]
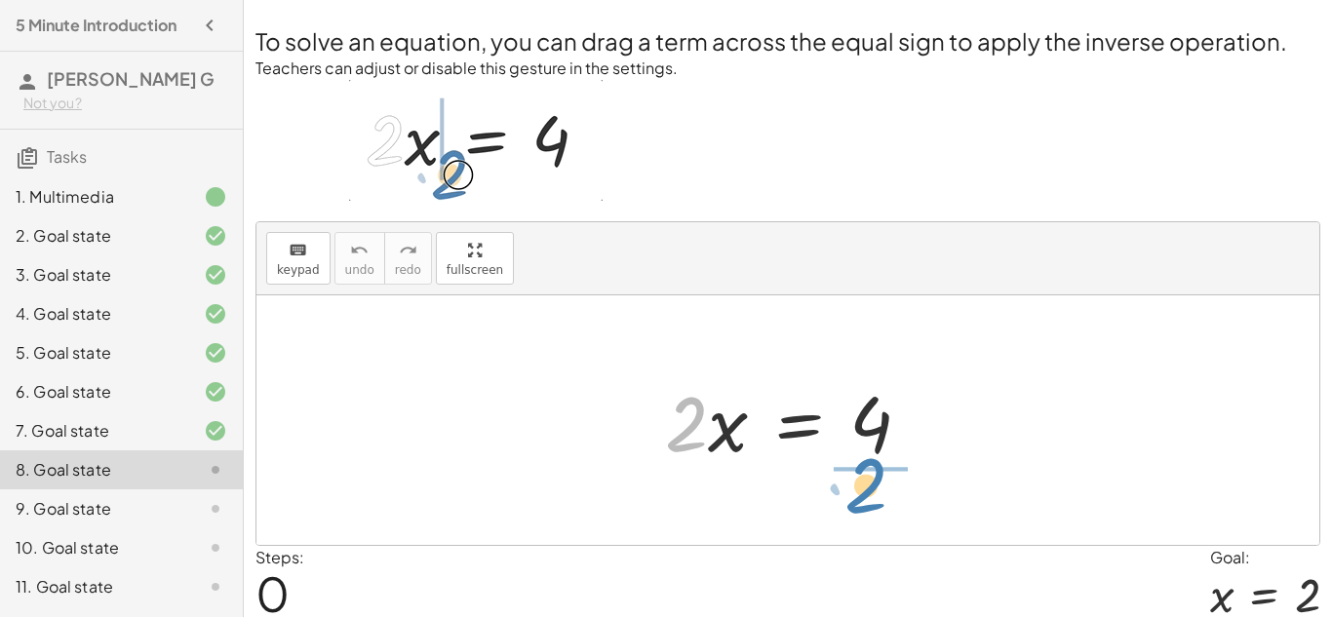
drag, startPoint x: 681, startPoint y: 414, endPoint x: 861, endPoint y: 476, distance: 190.6
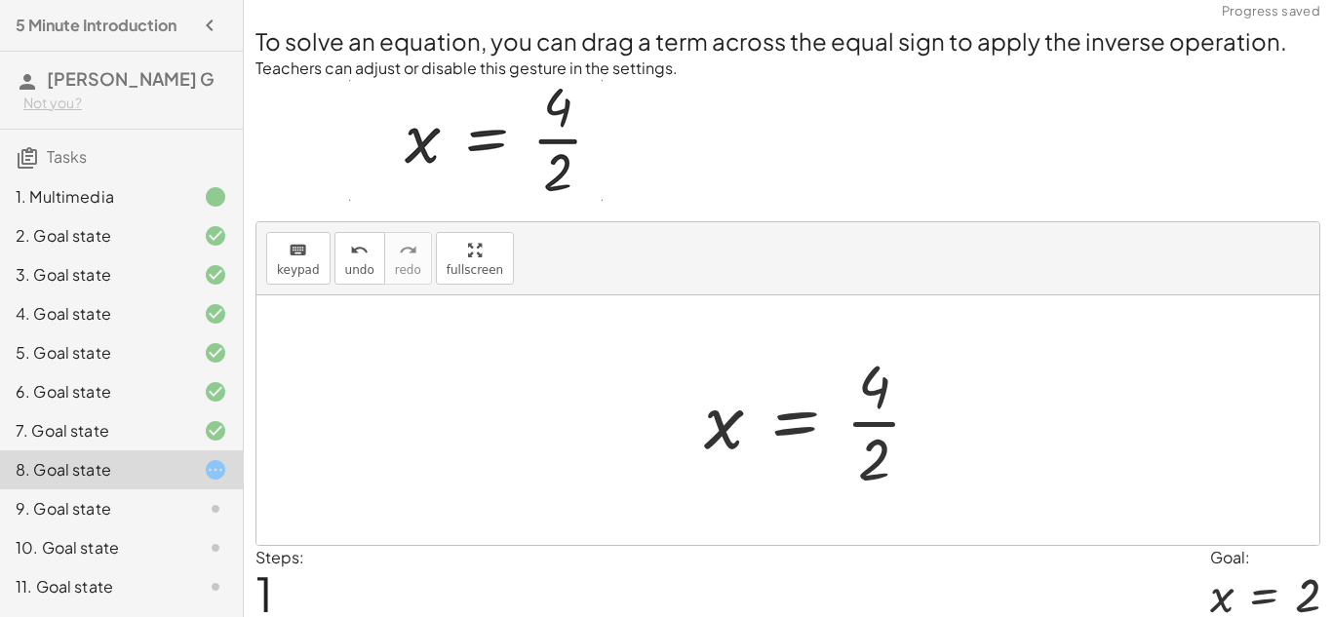
scroll to position [84, 0]
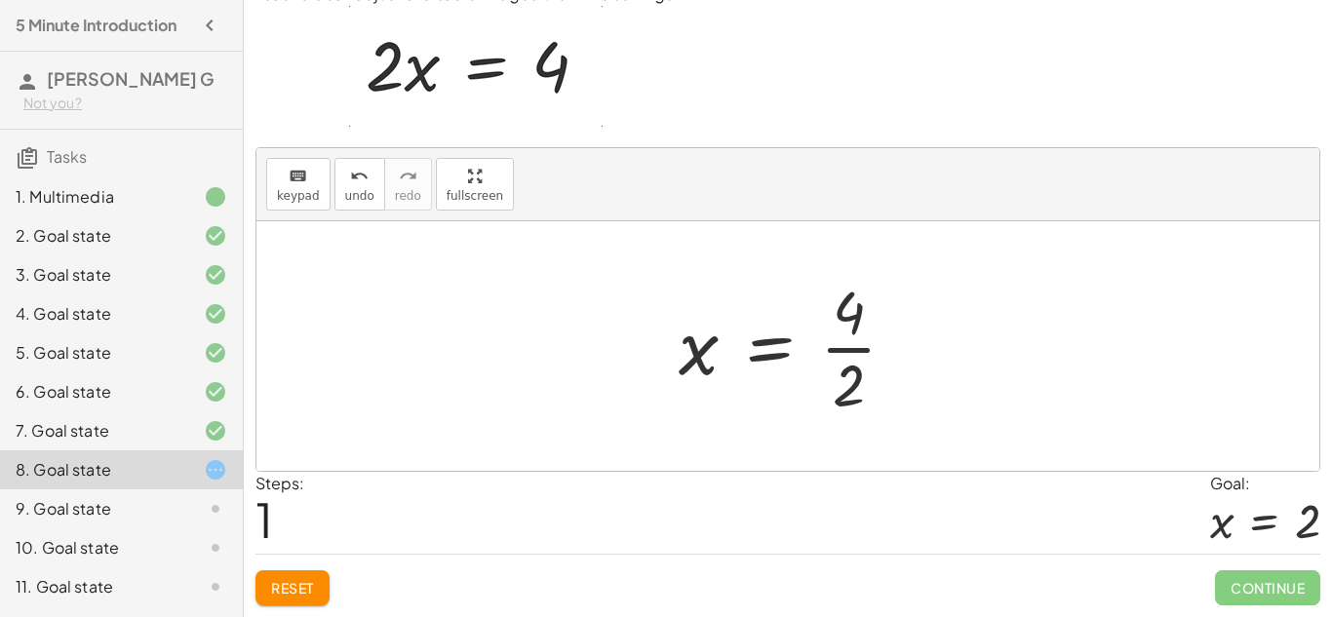
click at [856, 347] on div at bounding box center [795, 346] width 253 height 150
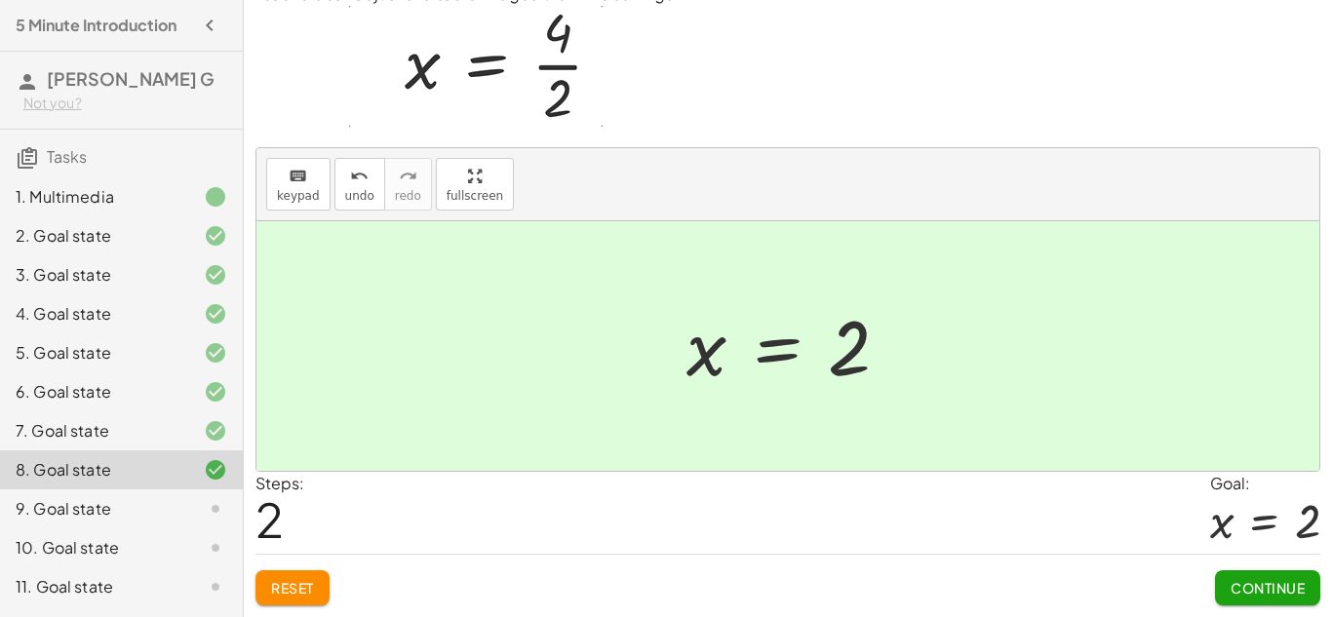
click at [1248, 577] on button "Continue" at bounding box center [1267, 588] width 105 height 35
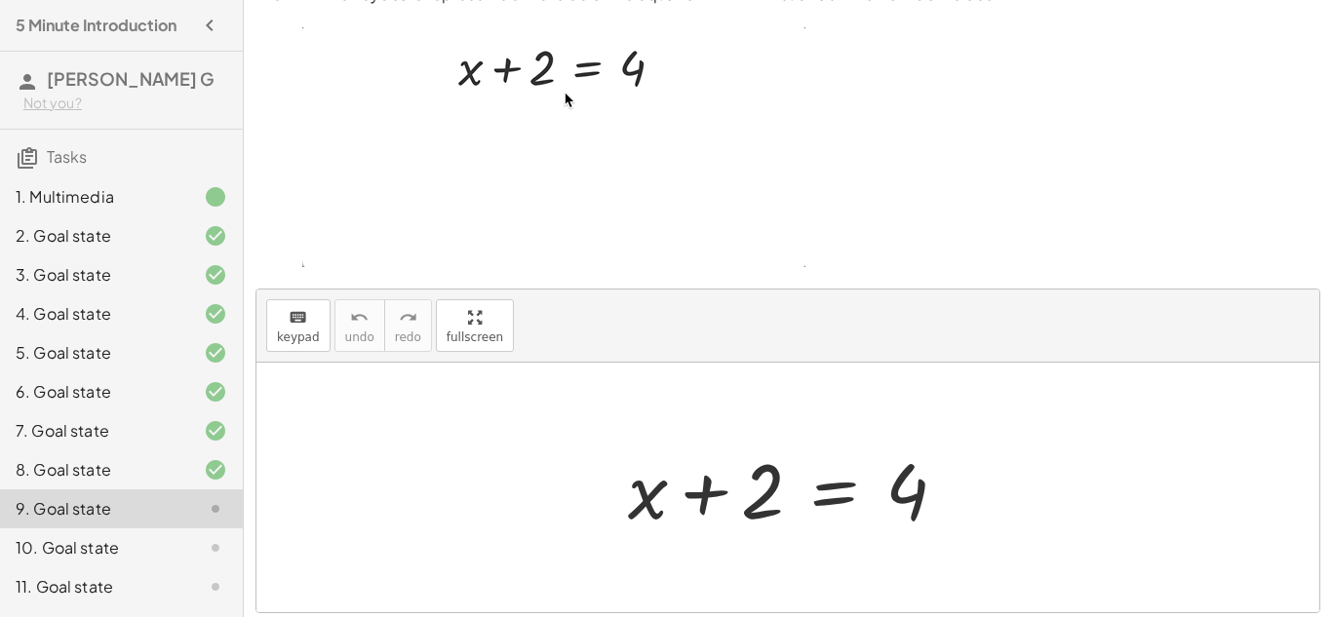
click at [830, 493] on div at bounding box center [795, 488] width 354 height 100
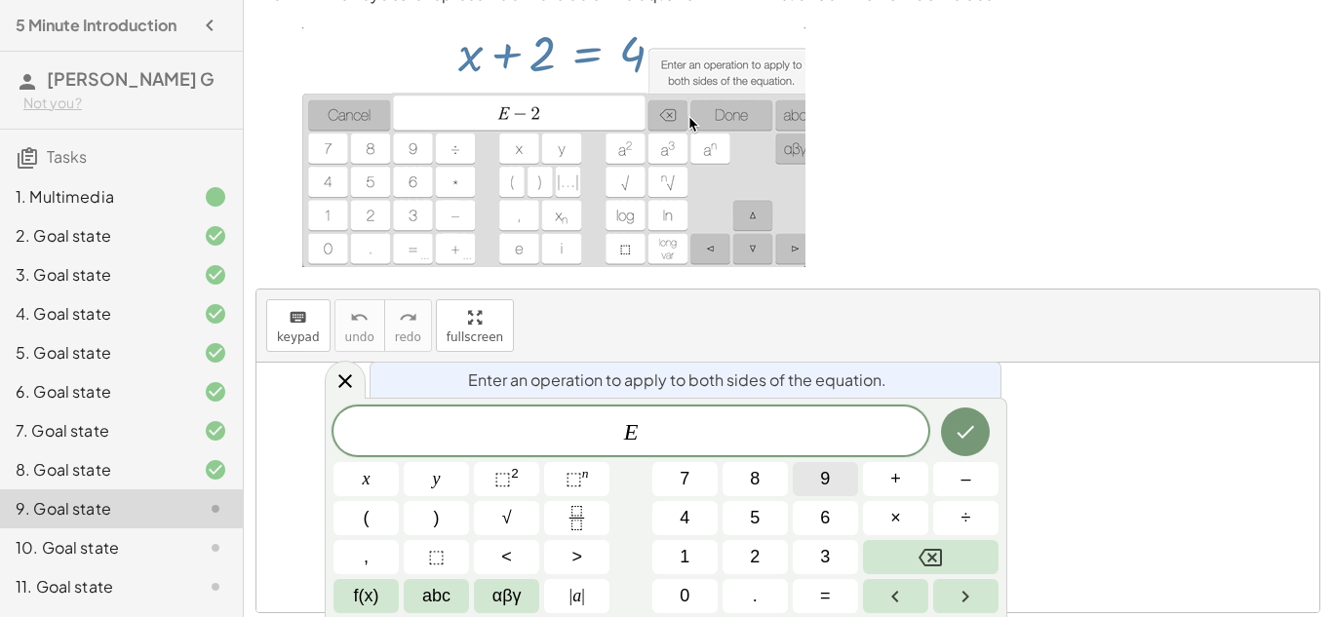
click at [841, 493] on button "9" at bounding box center [825, 479] width 65 height 34
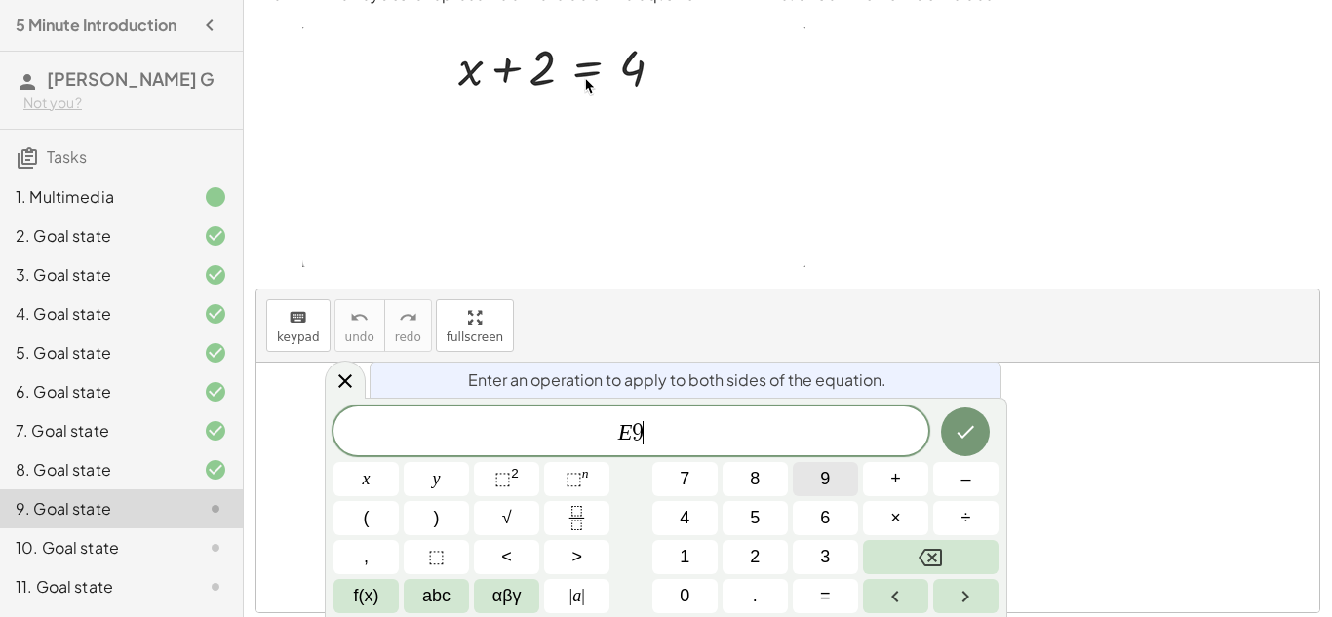
scroll to position [1, 0]
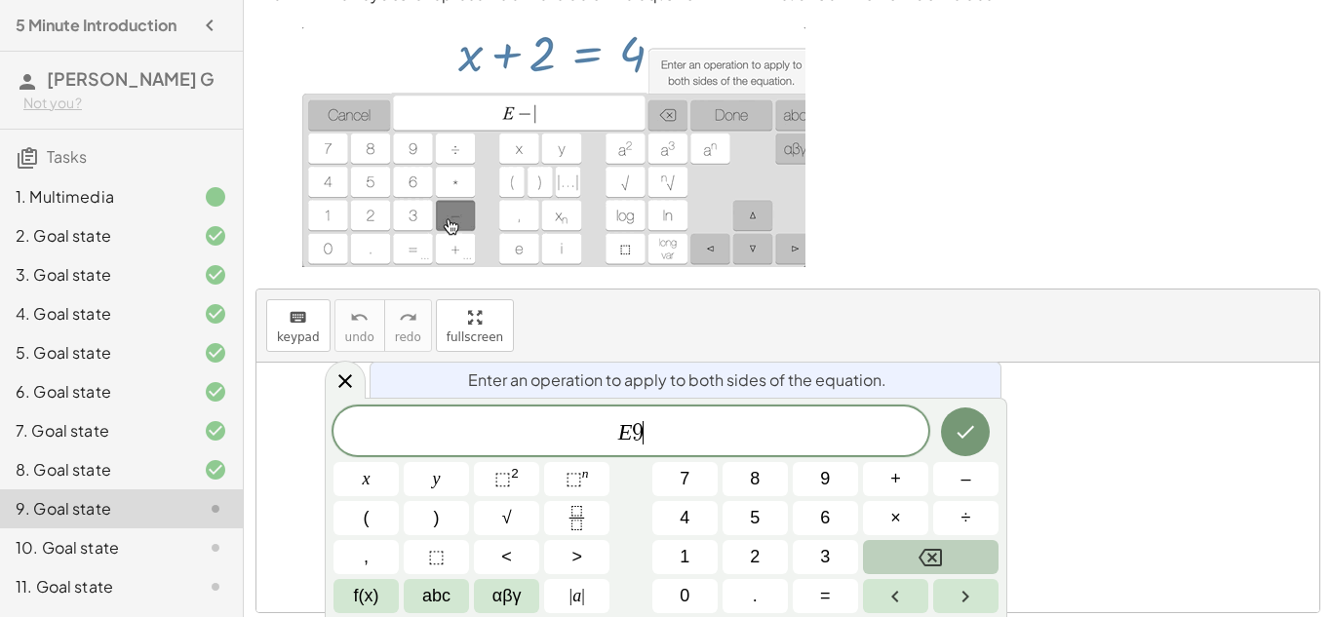
click at [924, 551] on icon "Backspace" at bounding box center [930, 558] width 23 height 18
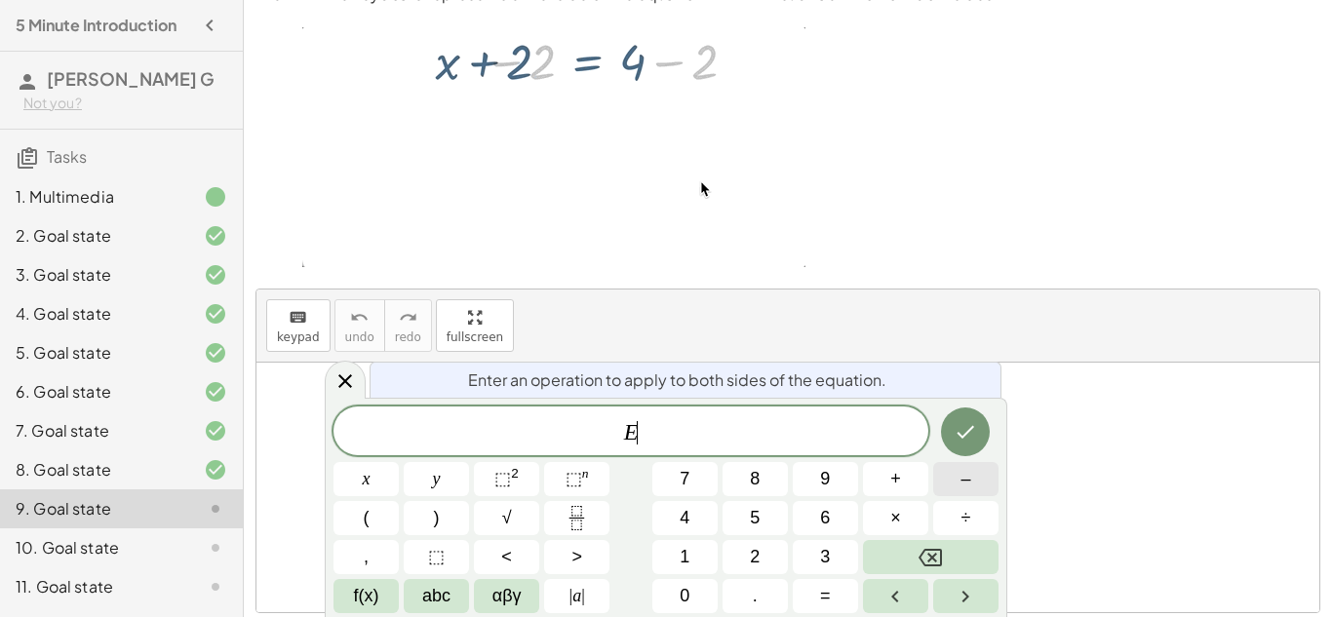
click at [956, 488] on button "–" at bounding box center [965, 479] width 65 height 34
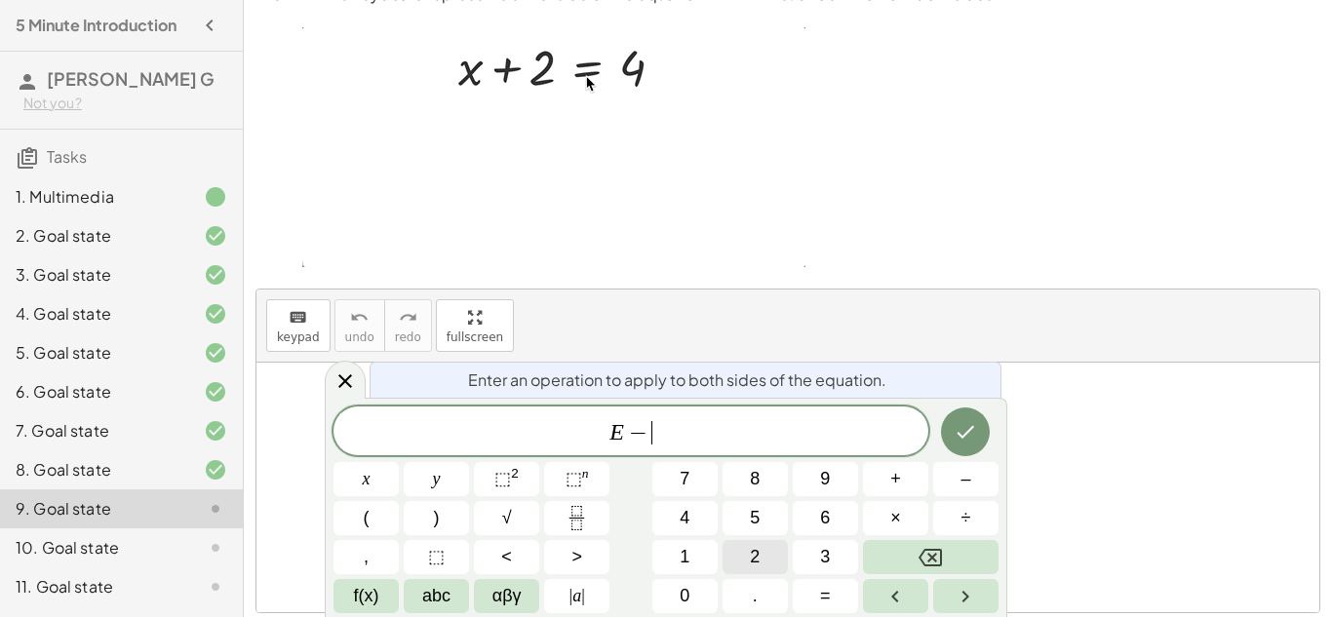
click at [774, 555] on button "2" at bounding box center [755, 557] width 65 height 34
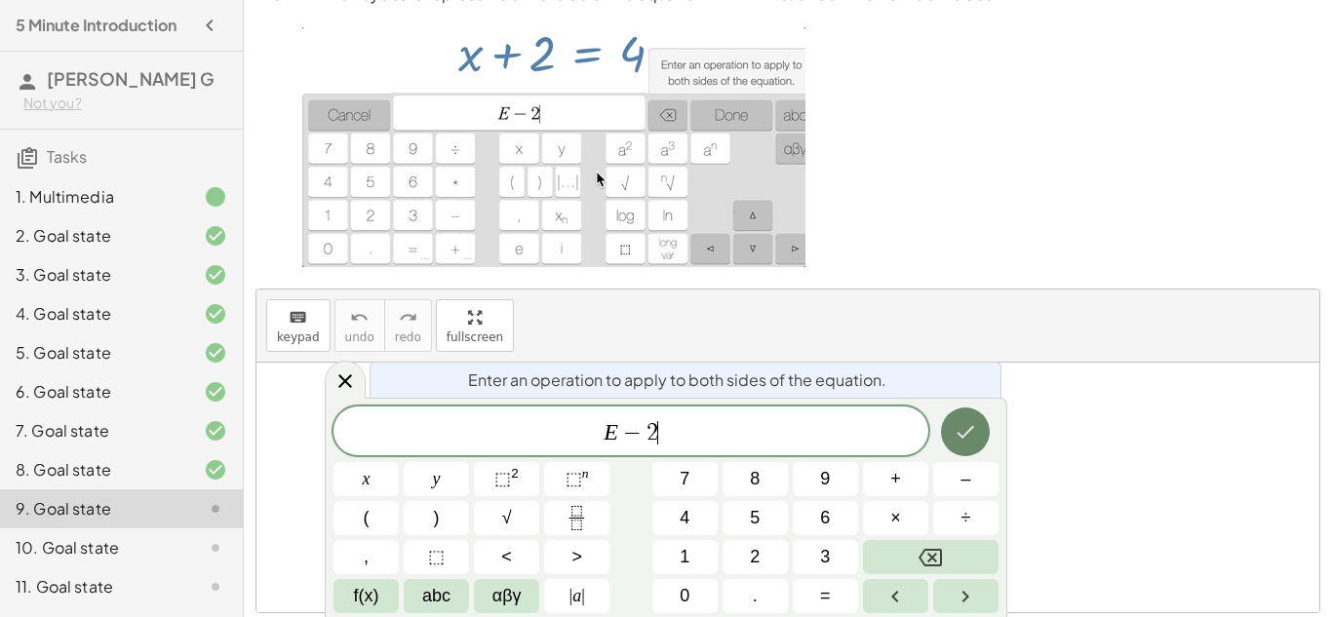
click at [968, 434] on icon "Done" at bounding box center [965, 431] width 23 height 23
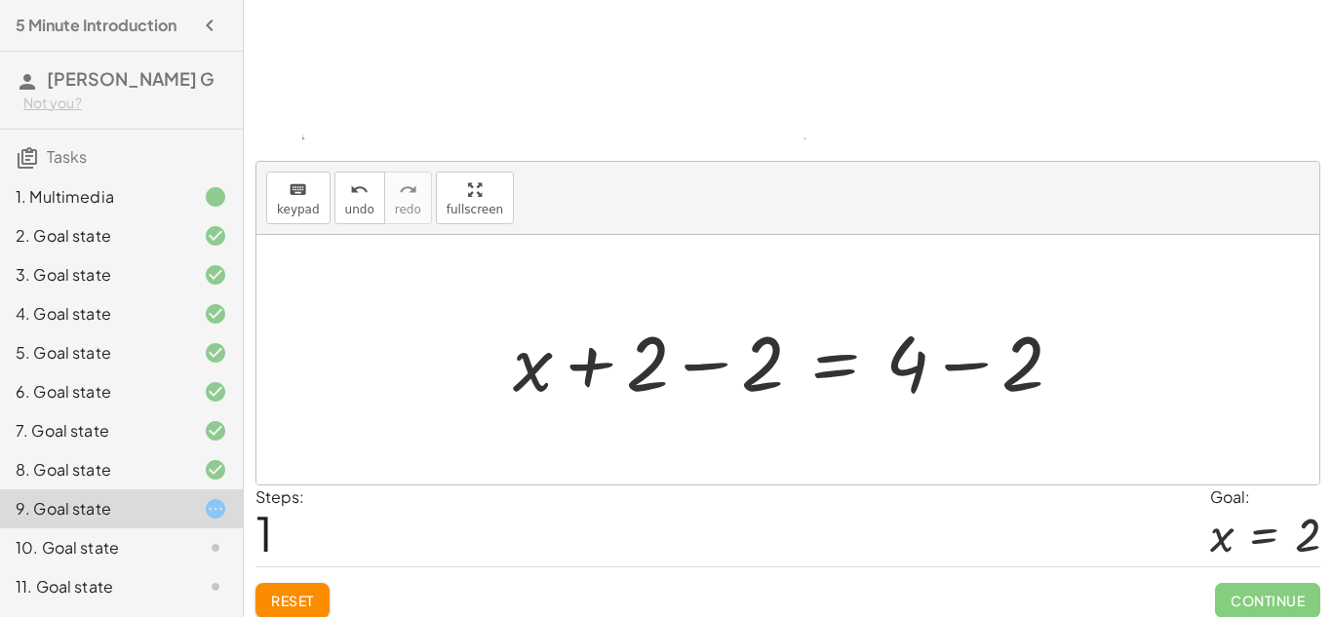
scroll to position [224, 0]
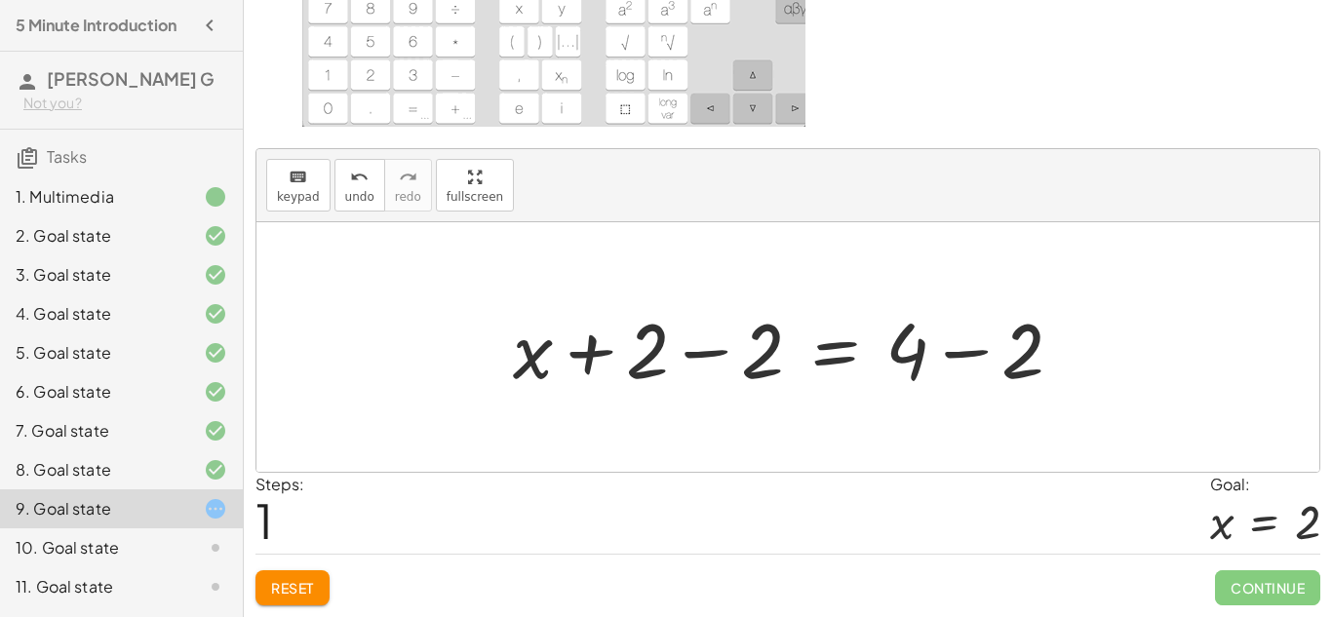
click at [594, 349] on div at bounding box center [795, 347] width 585 height 100
click at [700, 349] on div at bounding box center [795, 347] width 585 height 100
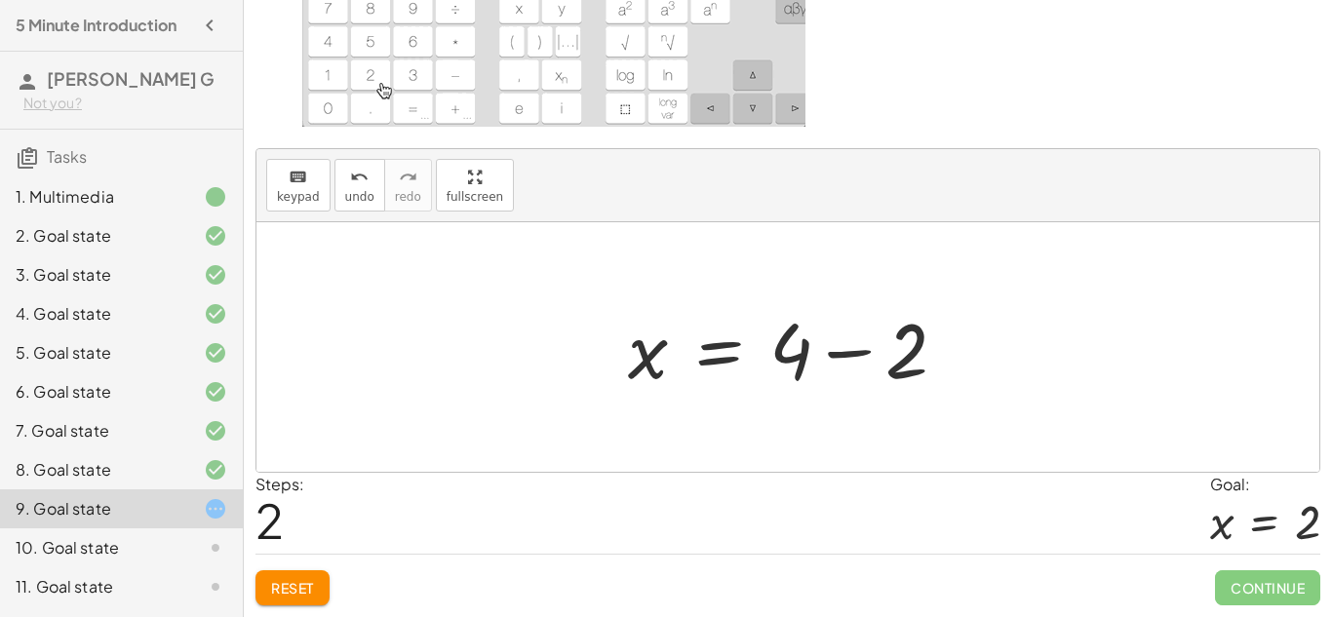
click at [841, 358] on div at bounding box center [795, 347] width 354 height 100
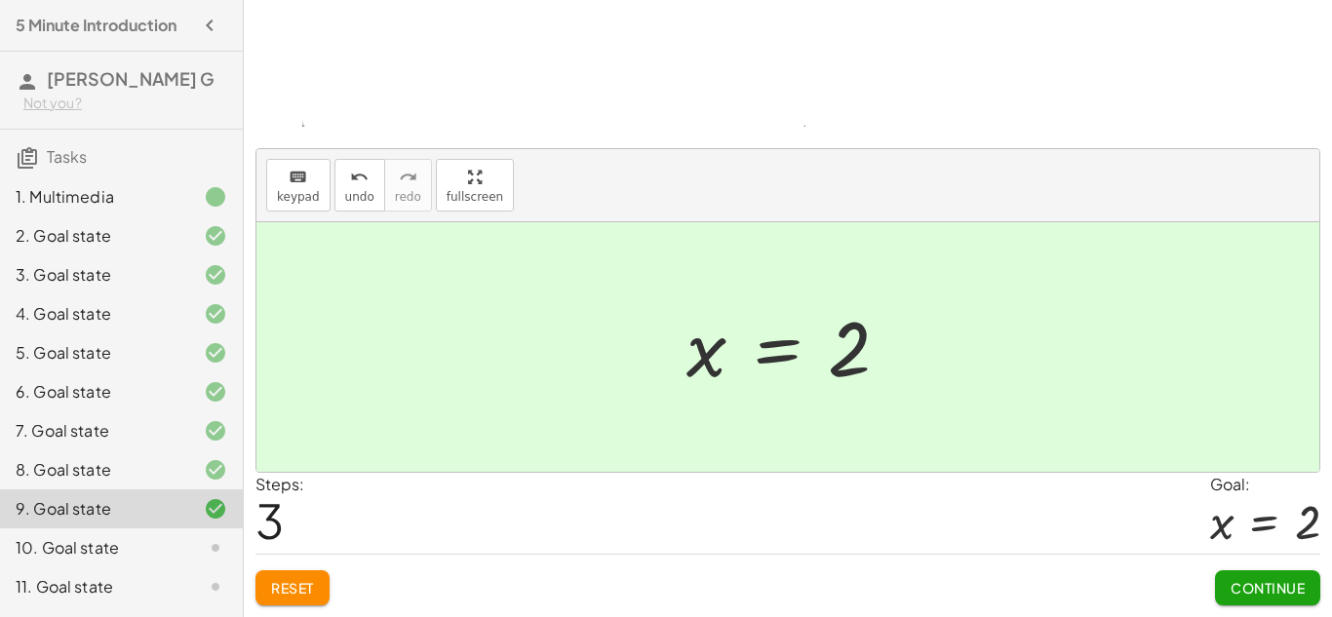
click at [1225, 578] on button "Continue" at bounding box center [1267, 588] width 105 height 35
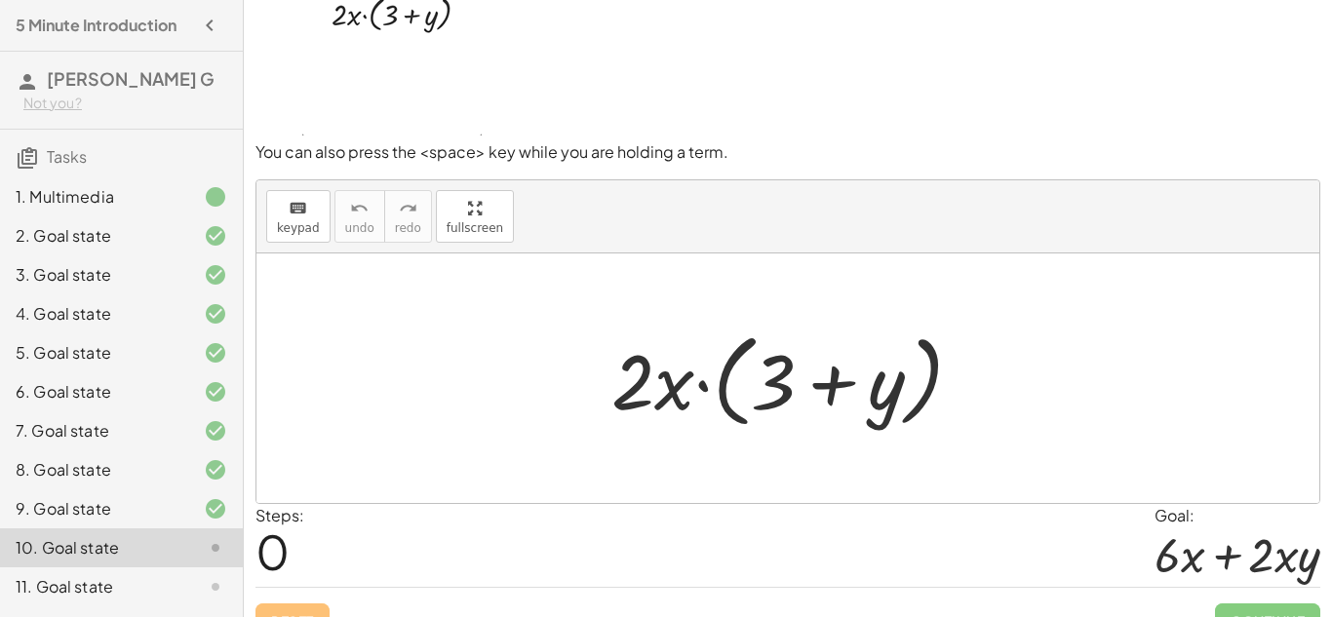
scroll to position [0, 0]
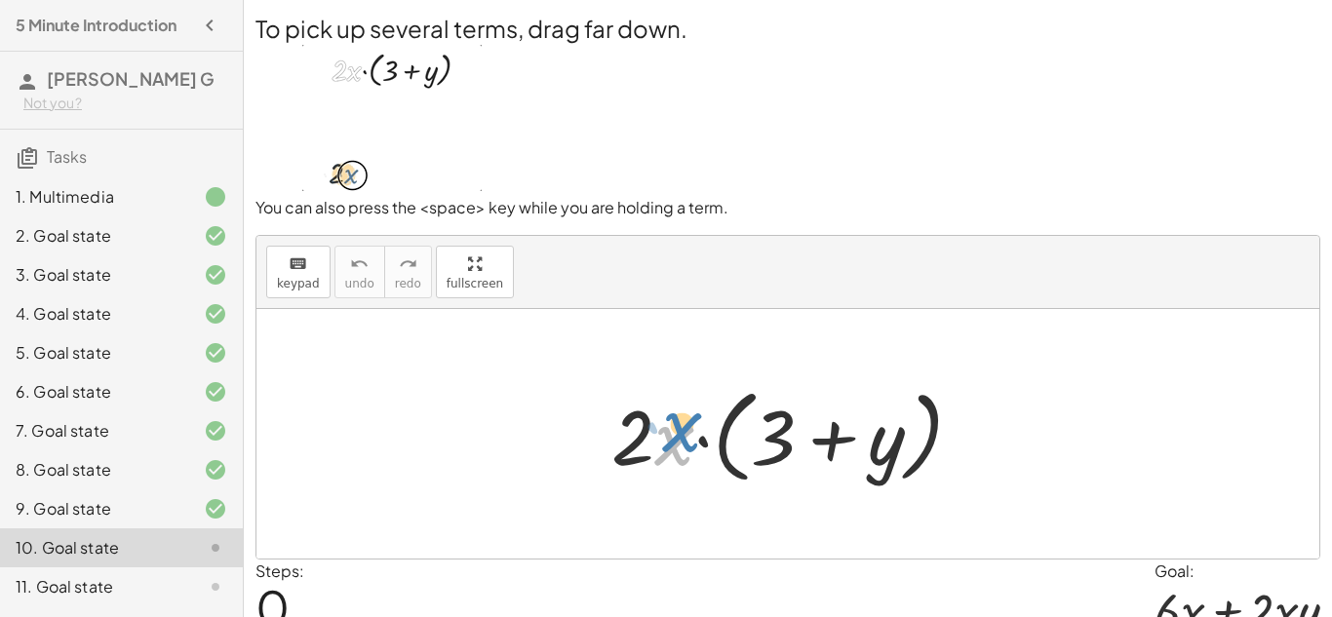
drag, startPoint x: 670, startPoint y: 436, endPoint x: 683, endPoint y: 426, distance: 16.0
click at [683, 426] on div at bounding box center [795, 434] width 386 height 112
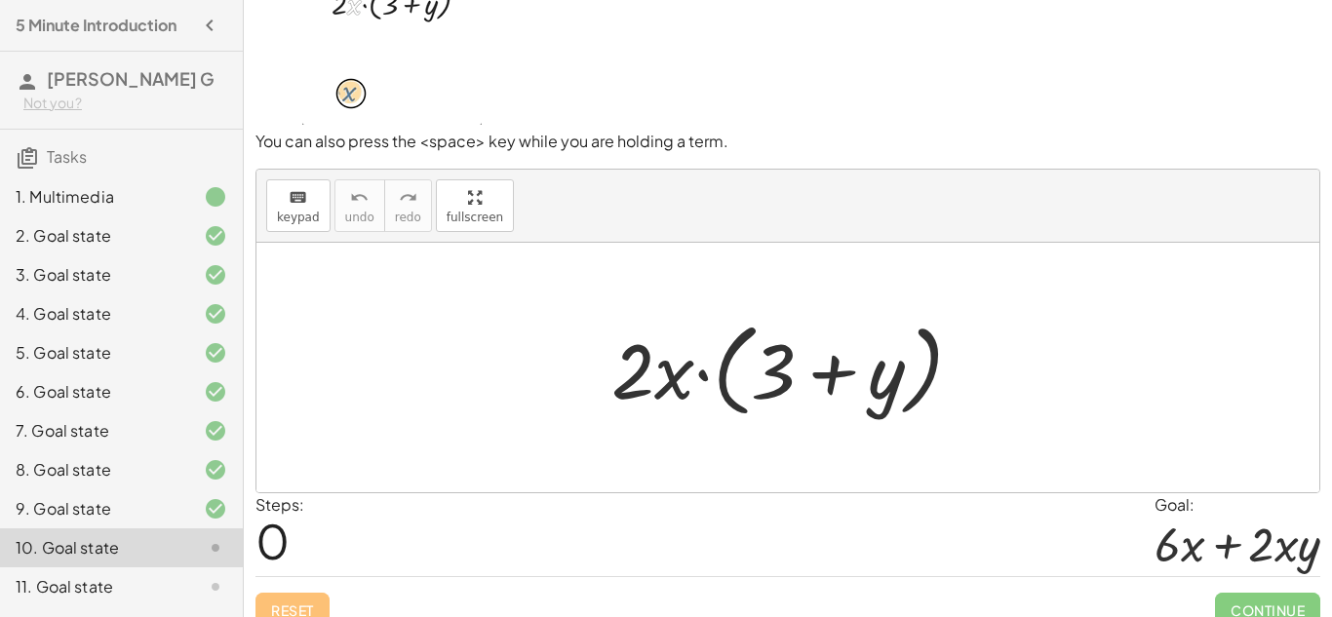
scroll to position [89, 0]
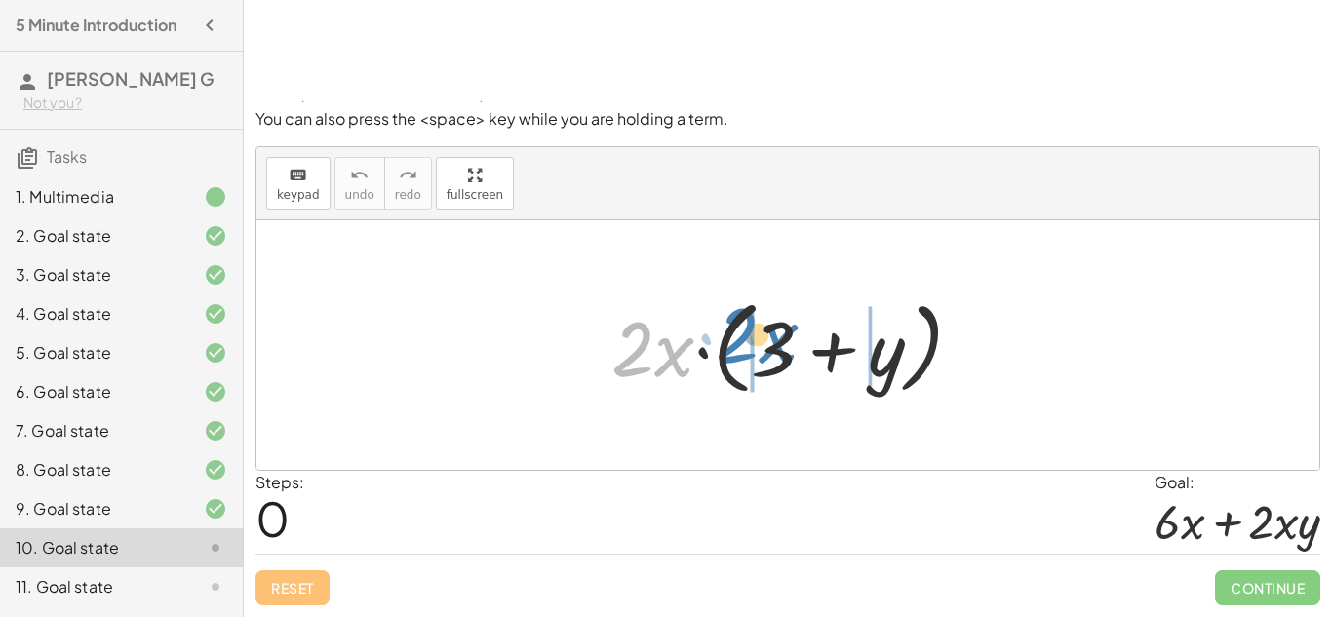
drag, startPoint x: 680, startPoint y: 362, endPoint x: 784, endPoint y: 347, distance: 105.4
click at [784, 347] on div at bounding box center [795, 346] width 386 height 112
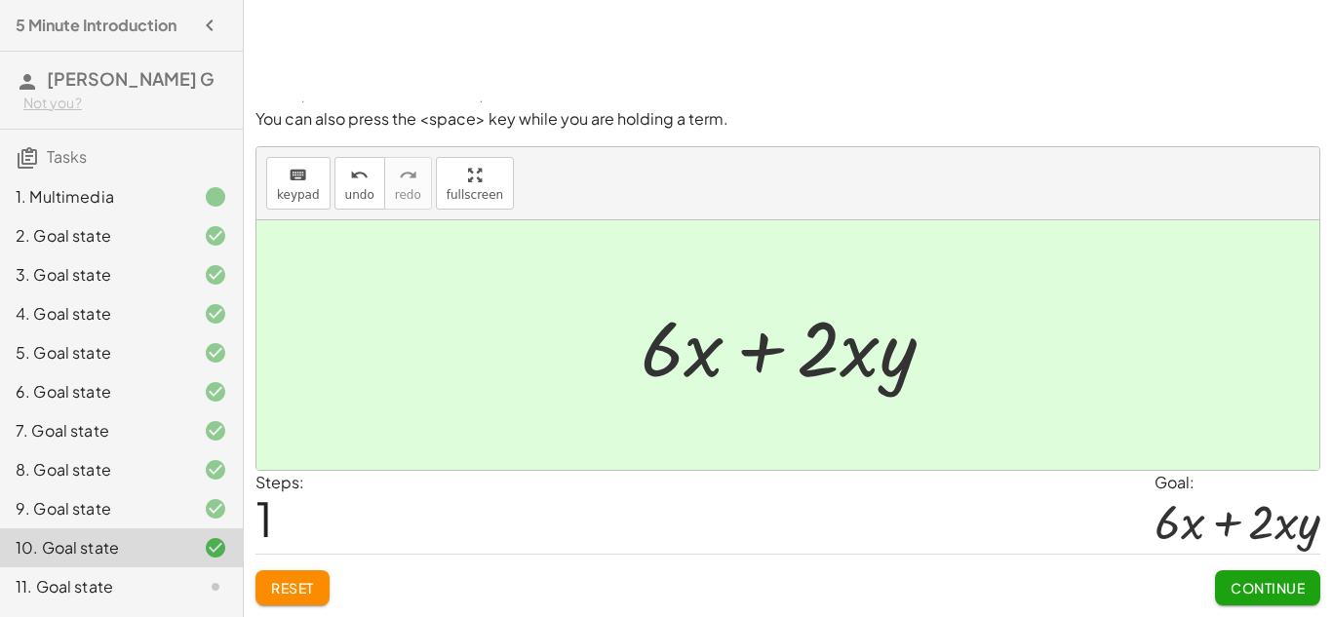
click at [1244, 579] on span "Continue" at bounding box center [1268, 588] width 74 height 18
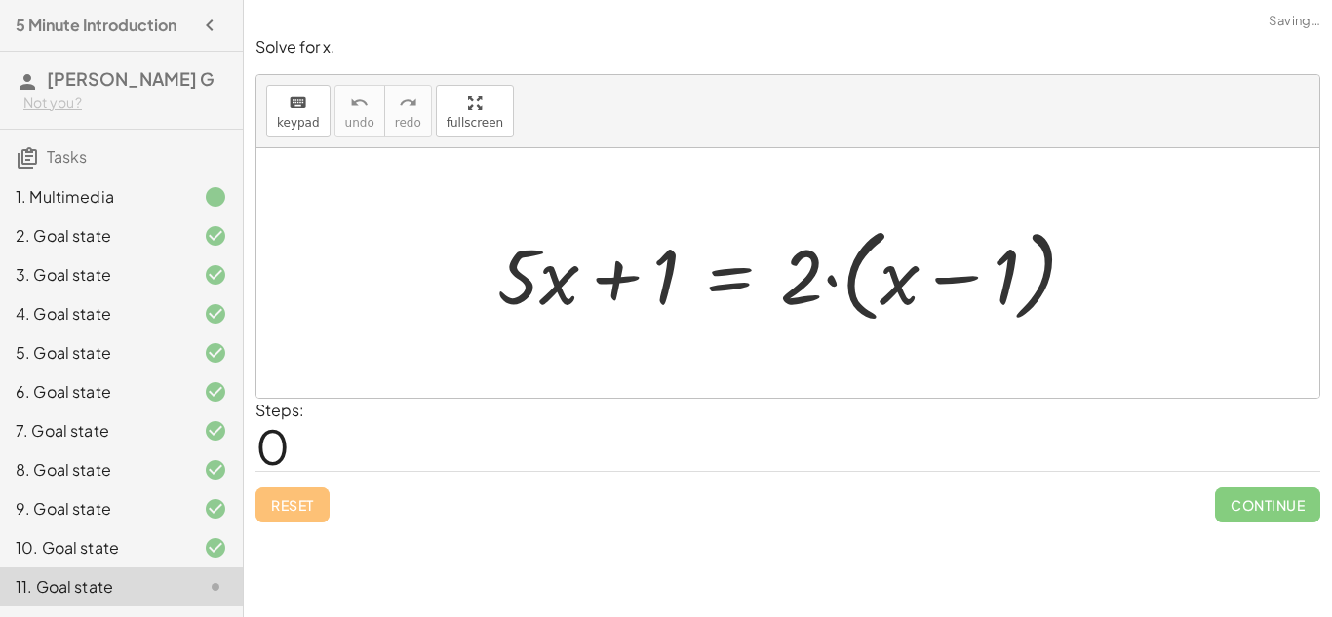
scroll to position [0, 0]
click at [574, 272] on div at bounding box center [795, 273] width 615 height 112
drag, startPoint x: 530, startPoint y: 256, endPoint x: 904, endPoint y: 270, distance: 374.8
click at [904, 270] on div at bounding box center [795, 273] width 615 height 112
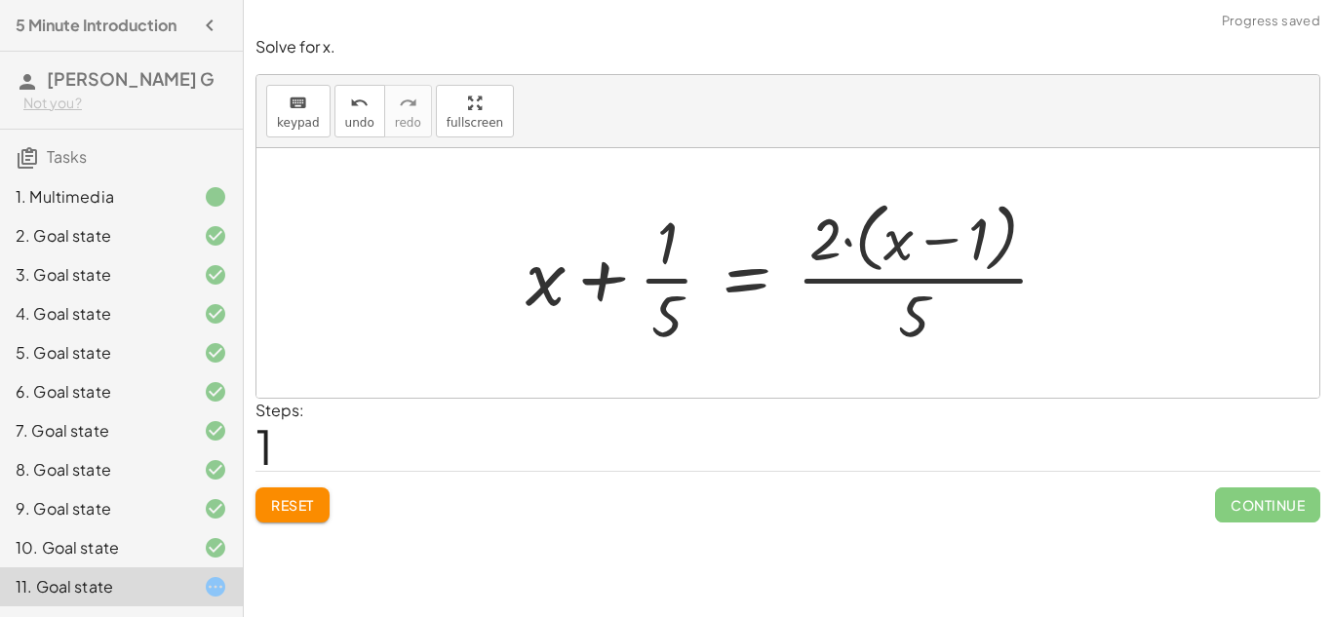
click at [863, 260] on div at bounding box center [795, 272] width 559 height 159
click at [905, 248] on div at bounding box center [795, 272] width 559 height 159
click at [924, 239] on div at bounding box center [795, 272] width 559 height 159
click at [845, 243] on div at bounding box center [795, 272] width 559 height 159
click at [710, 280] on div at bounding box center [795, 272] width 559 height 159
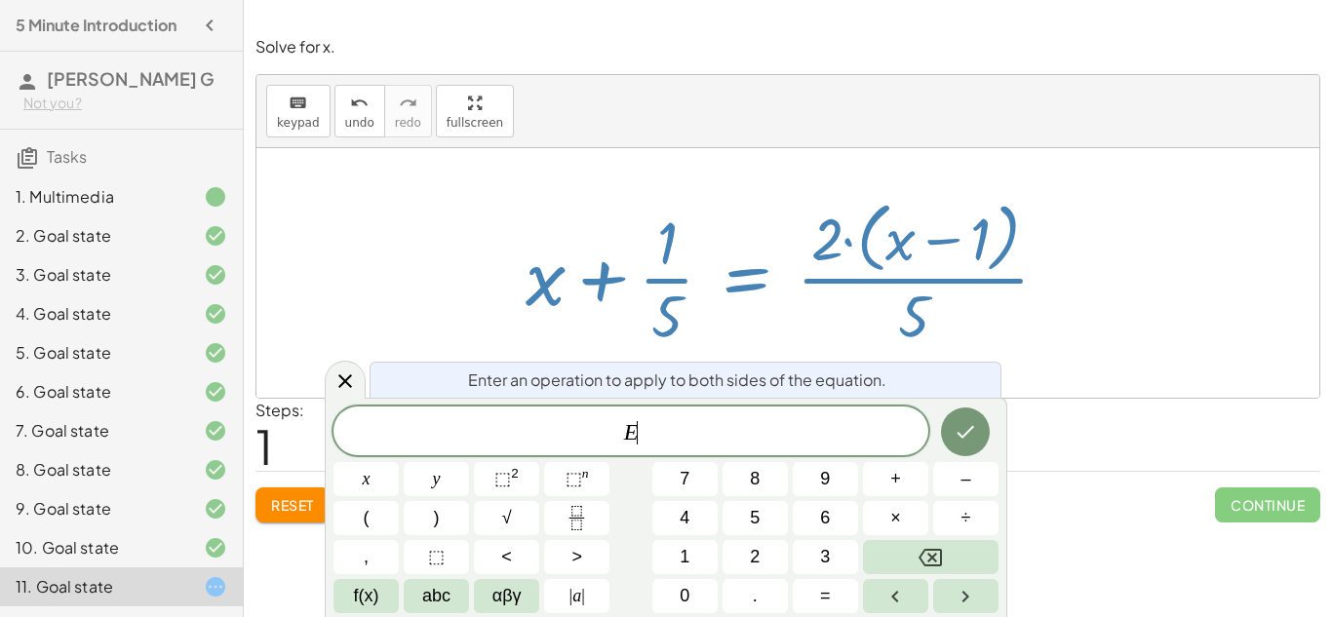
scroll to position [2, 0]
click at [977, 471] on button "–" at bounding box center [965, 479] width 65 height 34
click at [846, 523] on button "6" at bounding box center [825, 518] width 65 height 34
click at [964, 434] on icon "Done" at bounding box center [965, 431] width 23 height 23
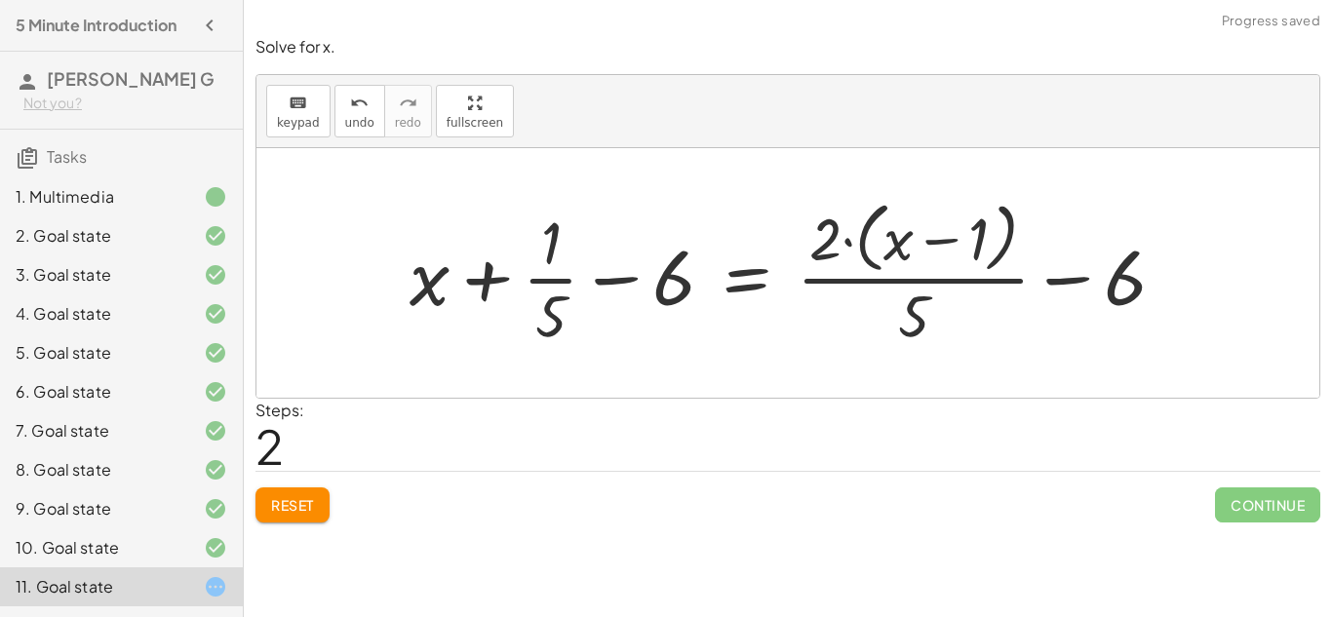
click at [886, 307] on div at bounding box center [795, 272] width 791 height 159
click at [929, 293] on div at bounding box center [795, 272] width 791 height 159
click at [657, 300] on div at bounding box center [795, 272] width 791 height 159
click at [607, 281] on div at bounding box center [795, 272] width 791 height 159
click at [352, 116] on span "undo" at bounding box center [359, 123] width 29 height 14
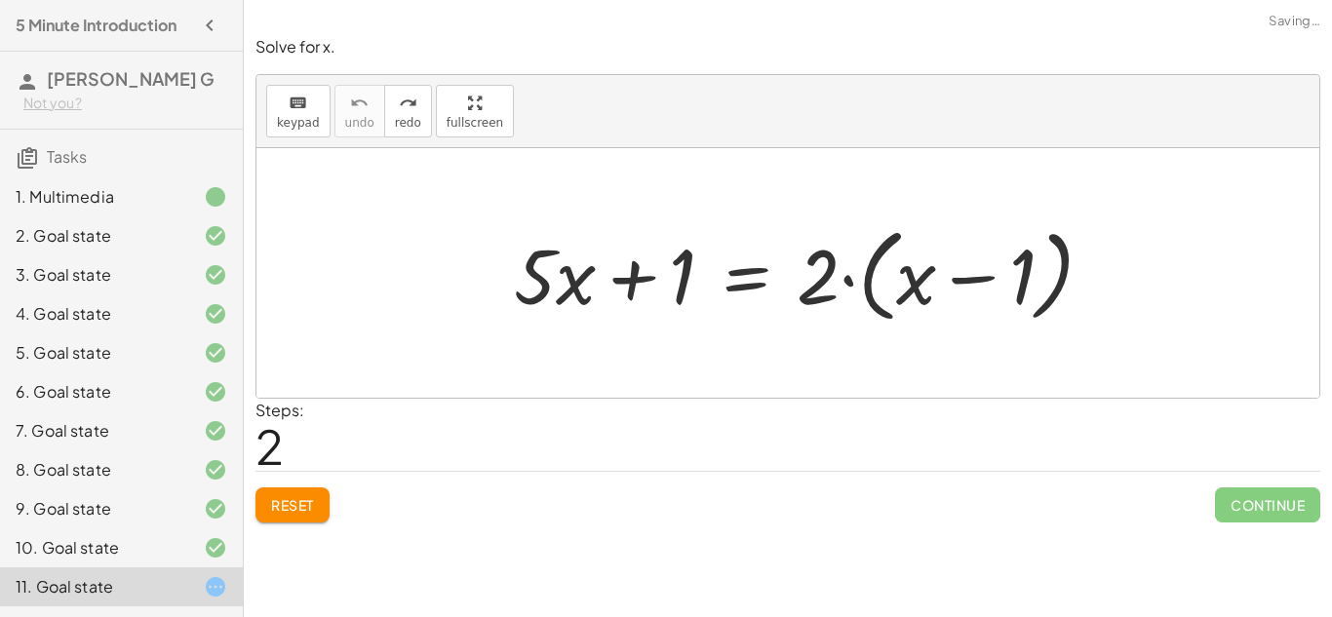
click at [820, 256] on div at bounding box center [811, 273] width 615 height 112
click at [825, 258] on div at bounding box center [811, 273] width 615 height 112
click at [836, 259] on div at bounding box center [811, 273] width 615 height 112
click at [635, 262] on div at bounding box center [811, 273] width 615 height 112
click at [582, 283] on div at bounding box center [811, 273] width 615 height 112
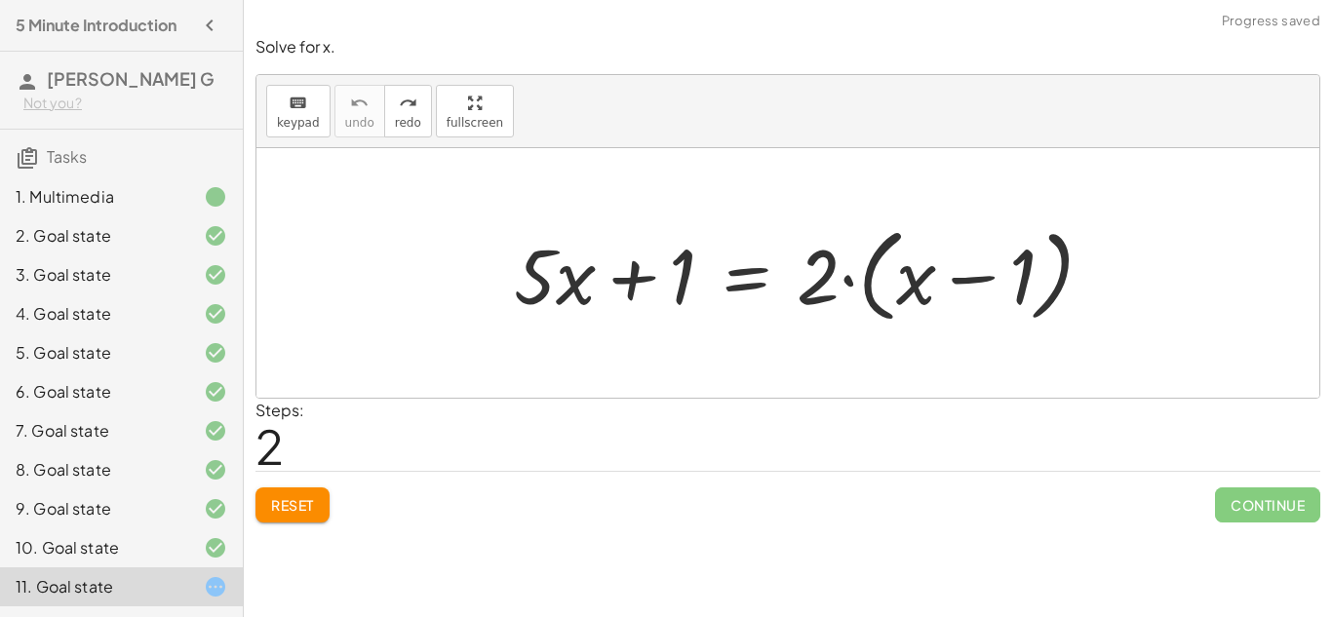
click at [574, 280] on div at bounding box center [811, 273] width 615 height 112
click at [299, 502] on span "Reset" at bounding box center [292, 505] width 43 height 18
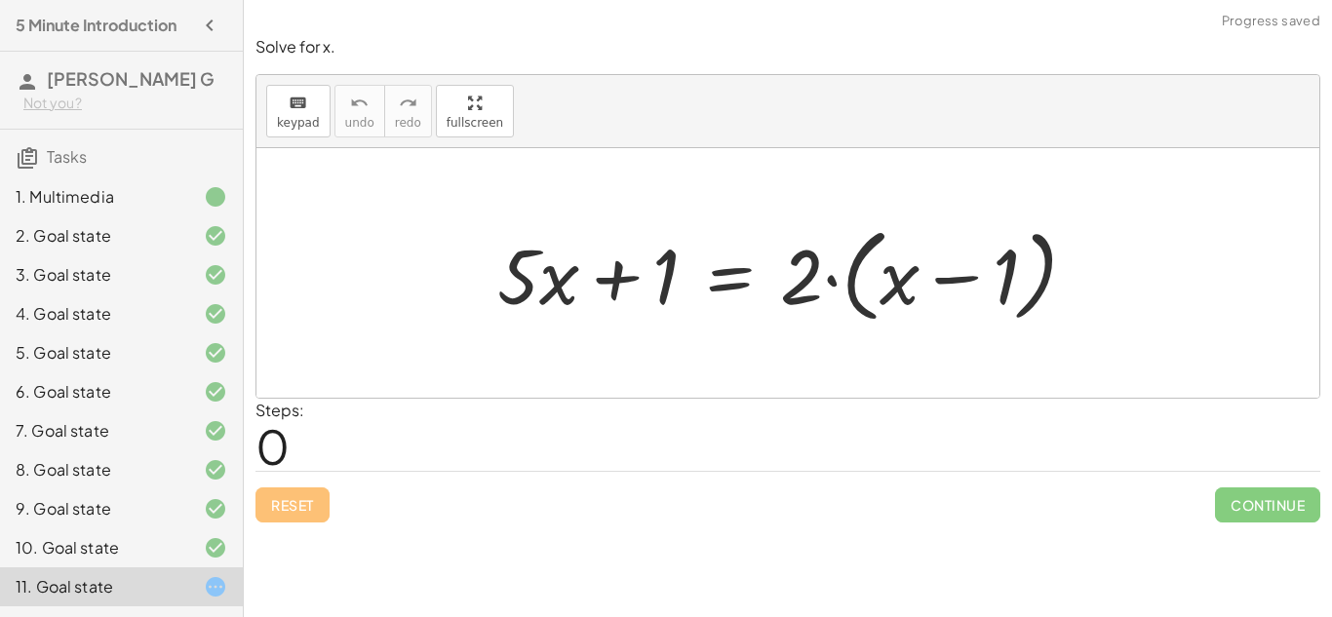
click at [672, 277] on div at bounding box center [795, 273] width 615 height 112
click at [668, 276] on div at bounding box center [795, 273] width 615 height 112
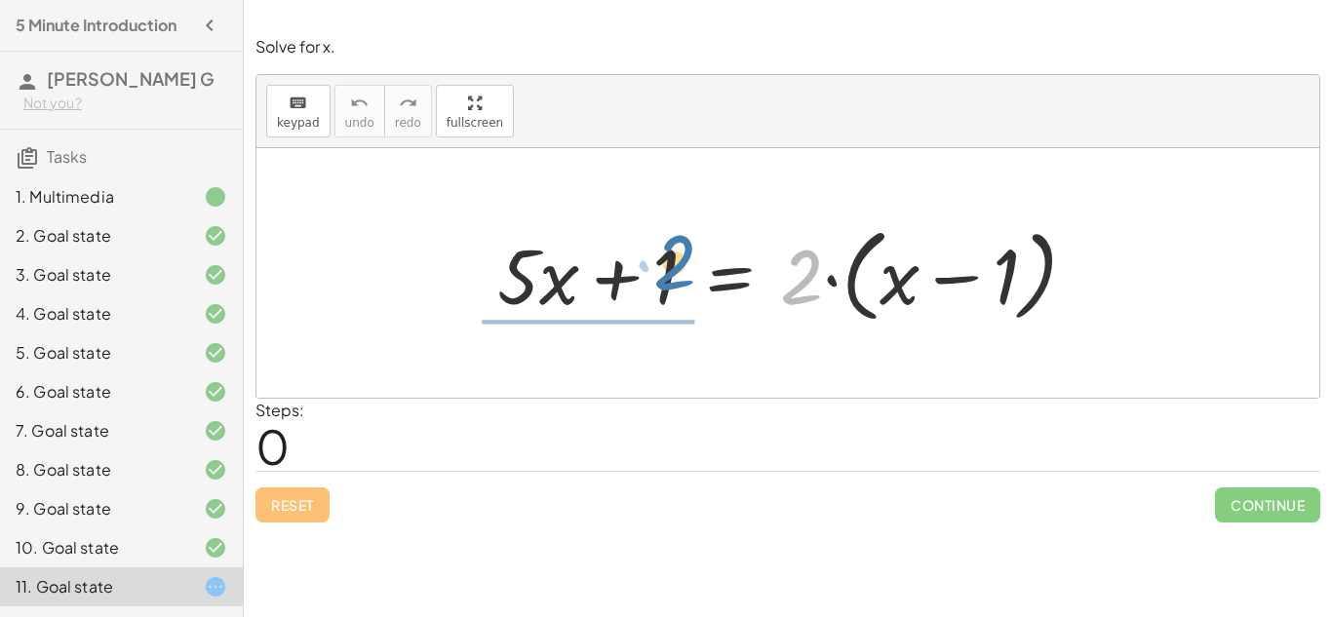
drag, startPoint x: 796, startPoint y: 261, endPoint x: 667, endPoint y: 248, distance: 129.5
click at [667, 248] on div at bounding box center [795, 273] width 615 height 112
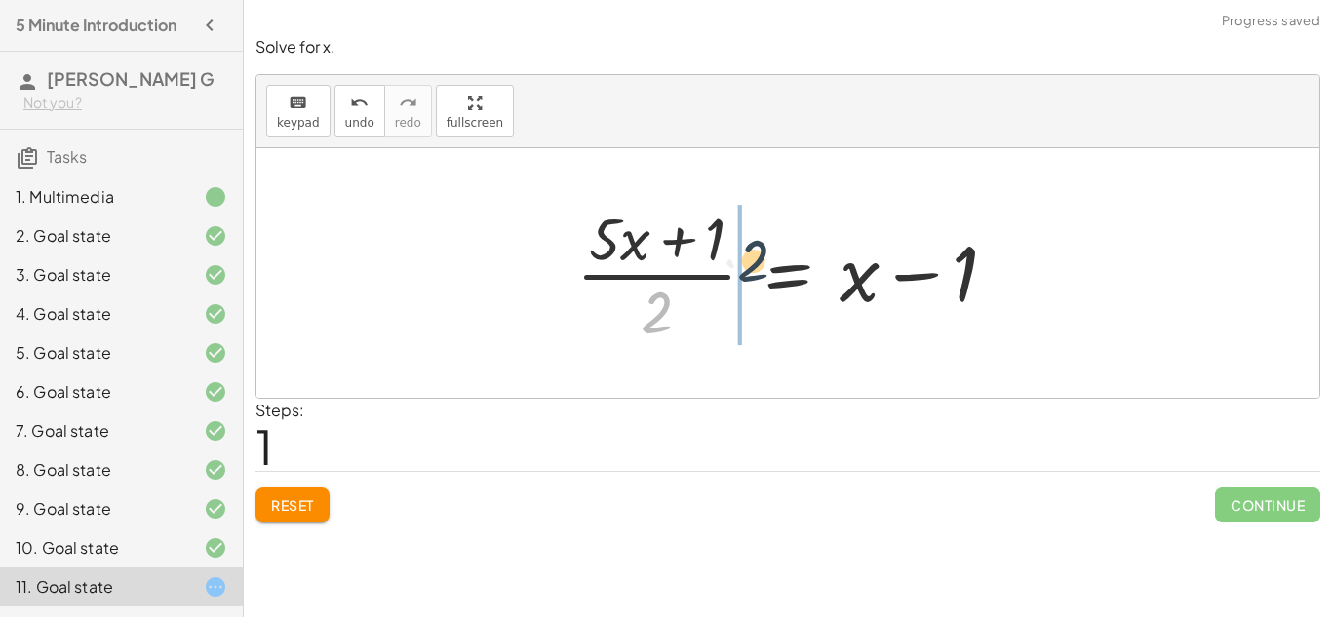
drag, startPoint x: 665, startPoint y: 305, endPoint x: 771, endPoint y: 232, distance: 129.0
click at [771, 232] on div at bounding box center [795, 273] width 456 height 150
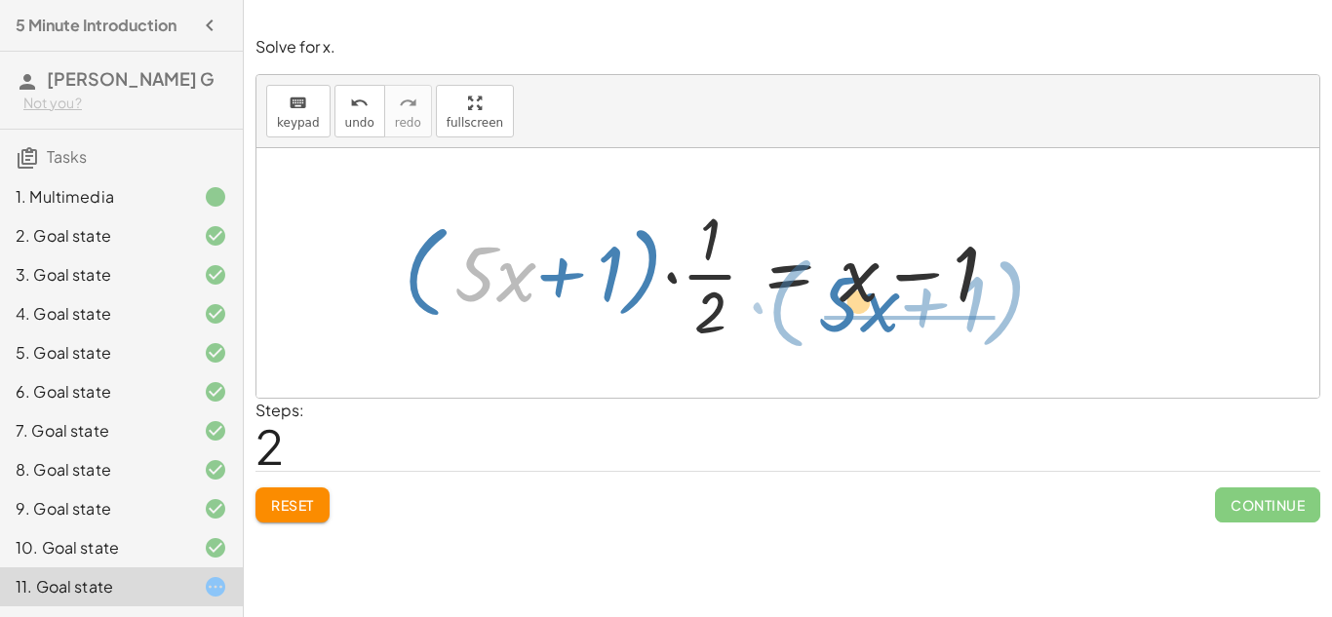
drag, startPoint x: 502, startPoint y: 281, endPoint x: 853, endPoint y: 301, distance: 351.7
click at [853, 301] on div at bounding box center [709, 273] width 630 height 150
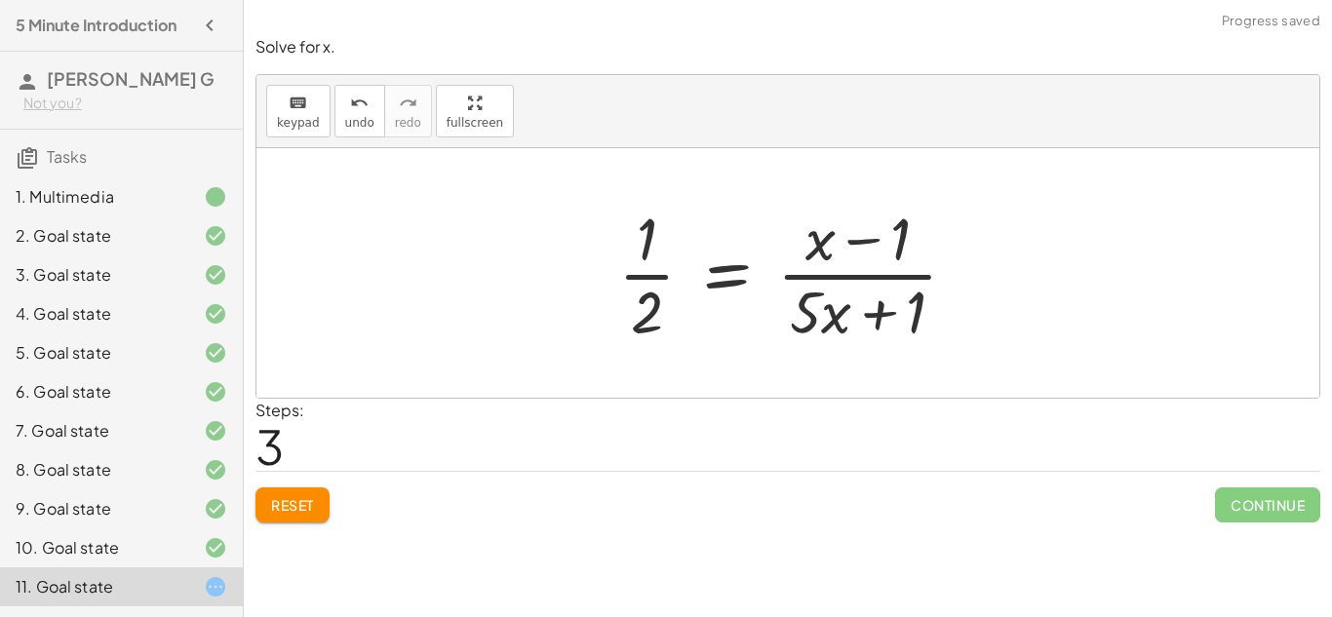
click at [883, 321] on div at bounding box center [796, 273] width 375 height 150
click at [854, 234] on div at bounding box center [796, 273] width 375 height 150
click at [754, 275] on div at bounding box center [796, 273] width 375 height 150
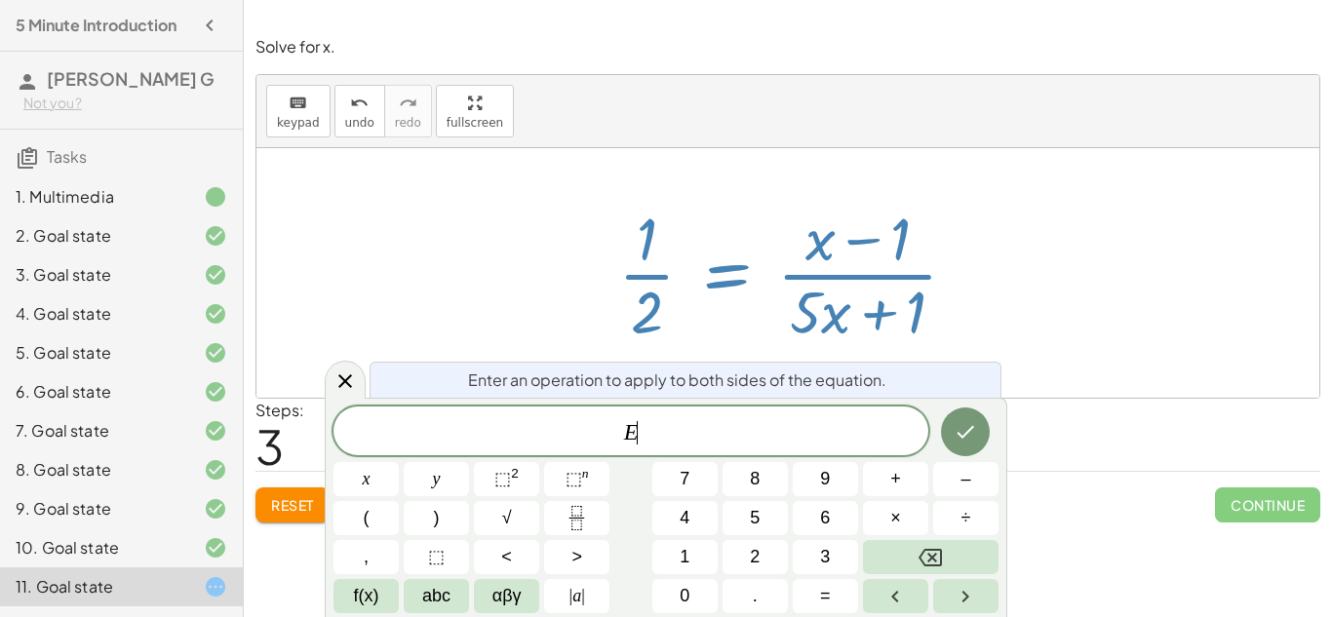
scroll to position [3, 0]
click at [964, 420] on icon "Done" at bounding box center [965, 431] width 23 height 23
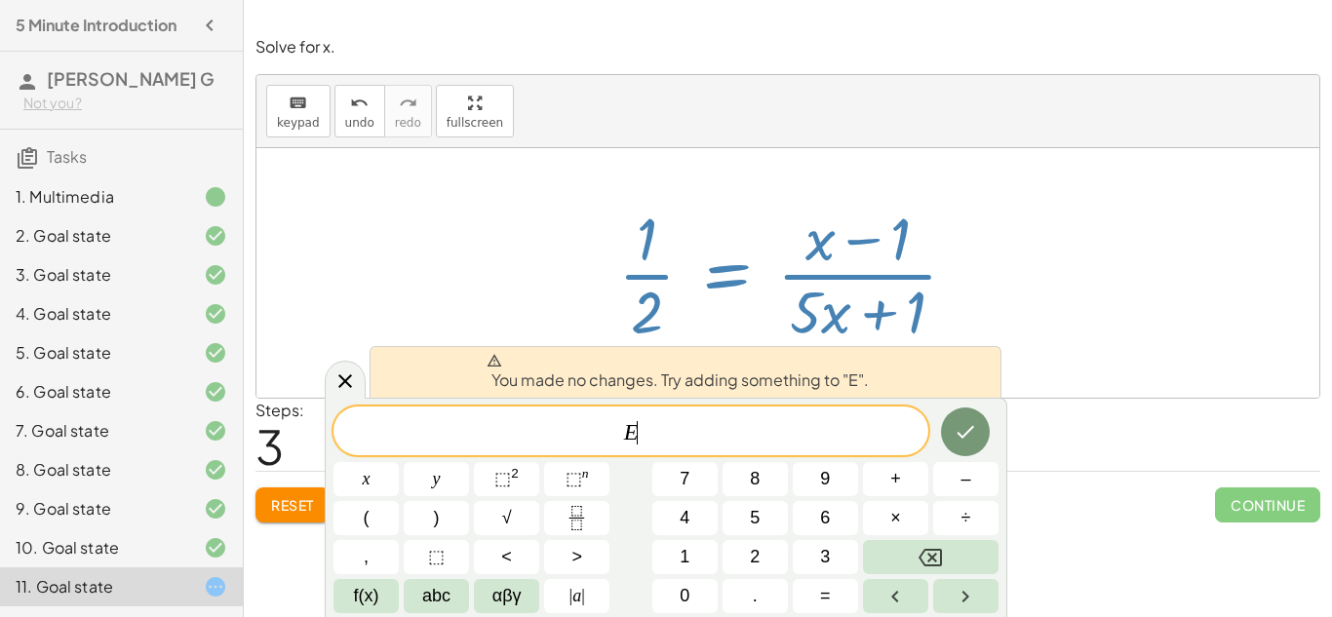
click at [951, 280] on div at bounding box center [796, 273] width 375 height 150
click at [339, 375] on icon at bounding box center [345, 382] width 14 height 14
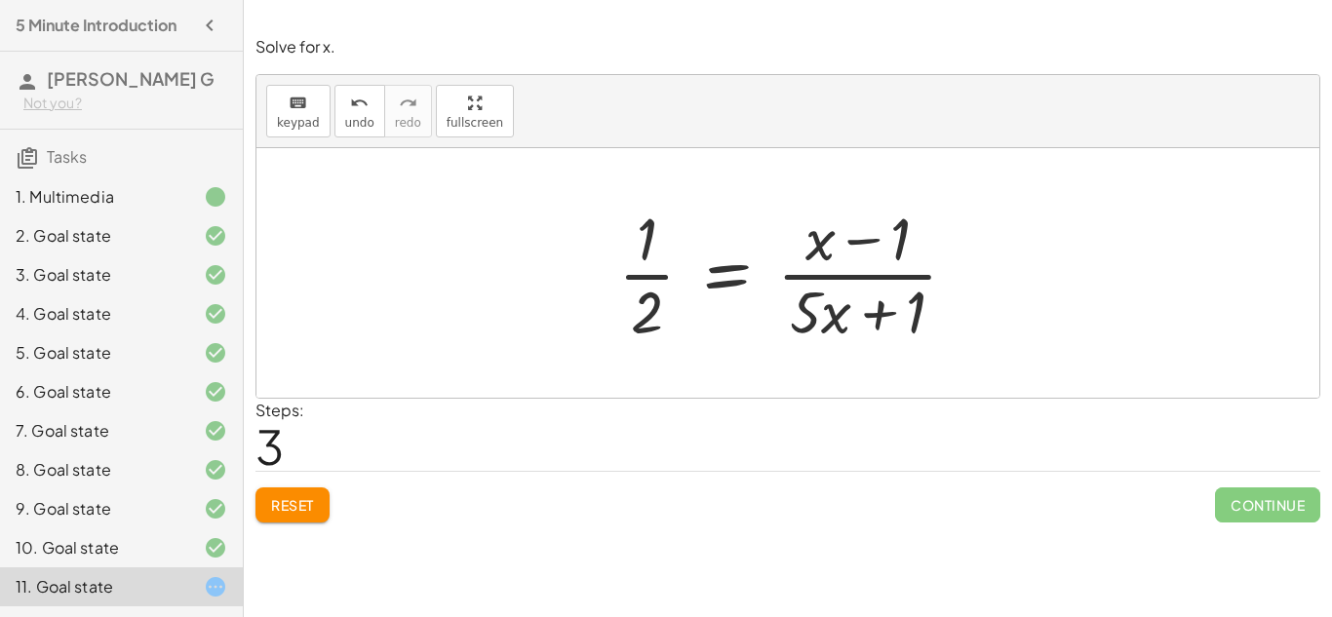
click at [649, 300] on div at bounding box center [796, 273] width 375 height 150
click at [653, 300] on div at bounding box center [796, 273] width 375 height 150
click at [638, 275] on div at bounding box center [796, 273] width 375 height 150
click at [641, 251] on div at bounding box center [796, 273] width 375 height 150
click at [713, 273] on div at bounding box center [796, 273] width 375 height 150
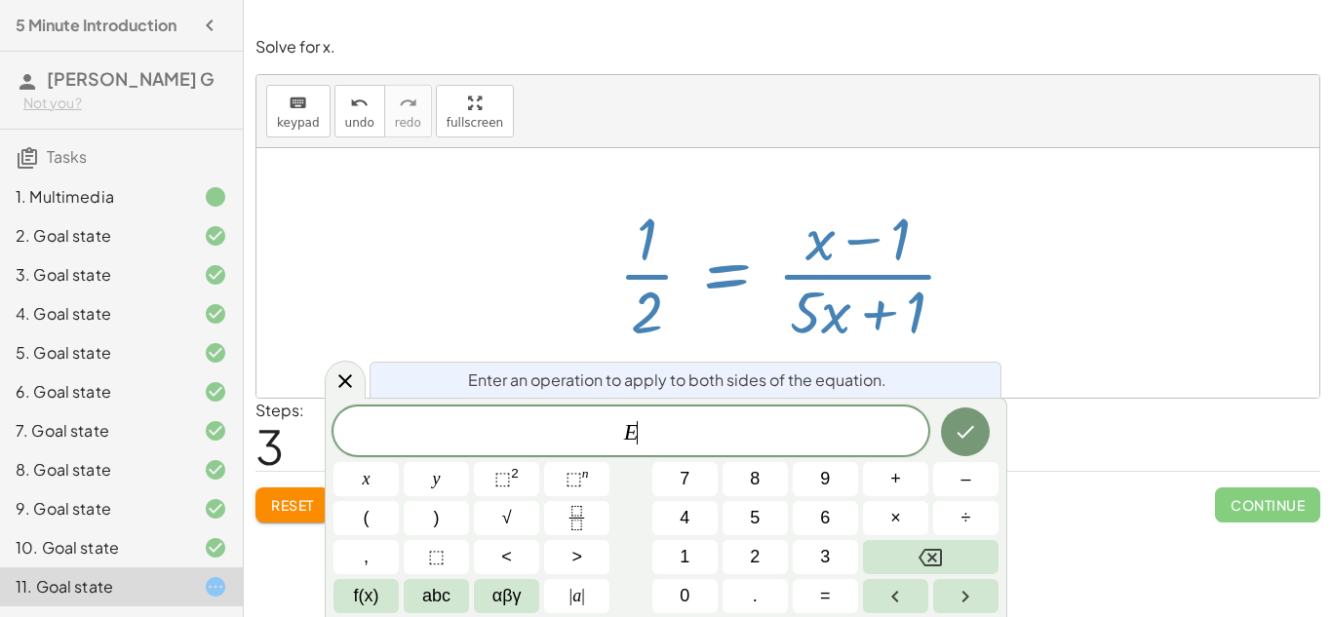
scroll to position [4, 0]
click at [861, 263] on div at bounding box center [796, 273] width 375 height 150
click at [354, 377] on icon at bounding box center [345, 381] width 23 height 23
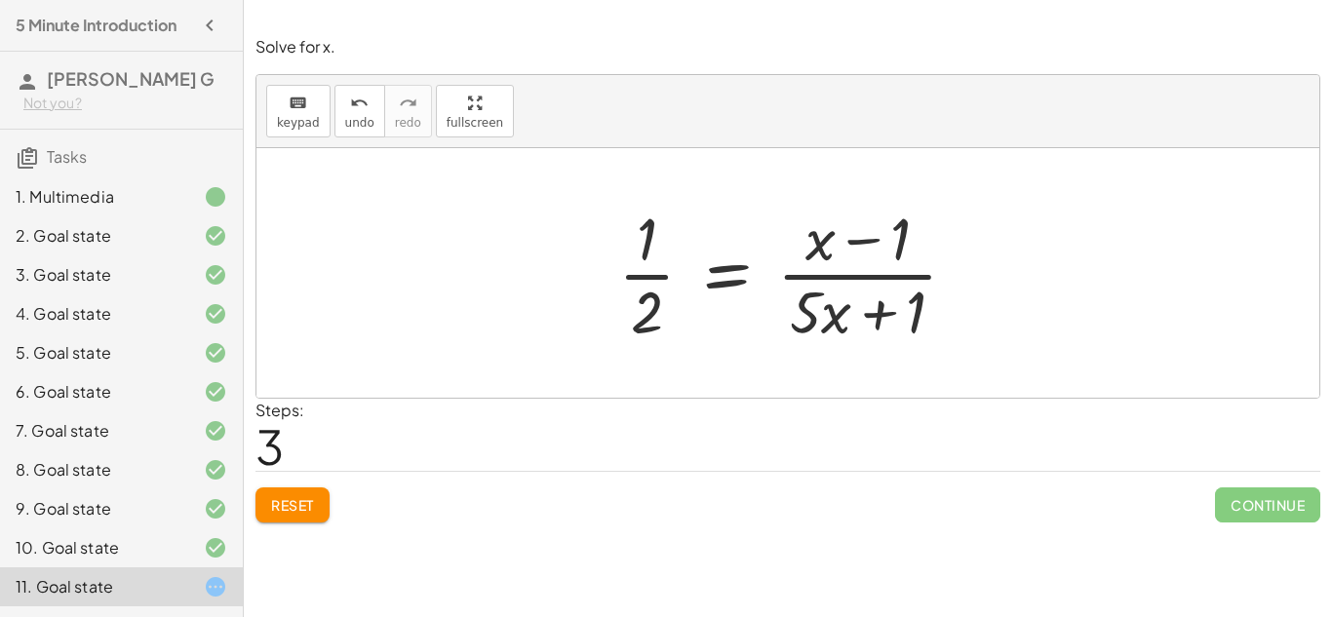
click at [807, 297] on div at bounding box center [796, 273] width 375 height 150
click at [857, 318] on div at bounding box center [796, 273] width 375 height 150
click at [924, 304] on div at bounding box center [796, 273] width 375 height 150
click at [876, 223] on div at bounding box center [796, 273] width 375 height 150
click at [840, 237] on div at bounding box center [796, 273] width 375 height 150
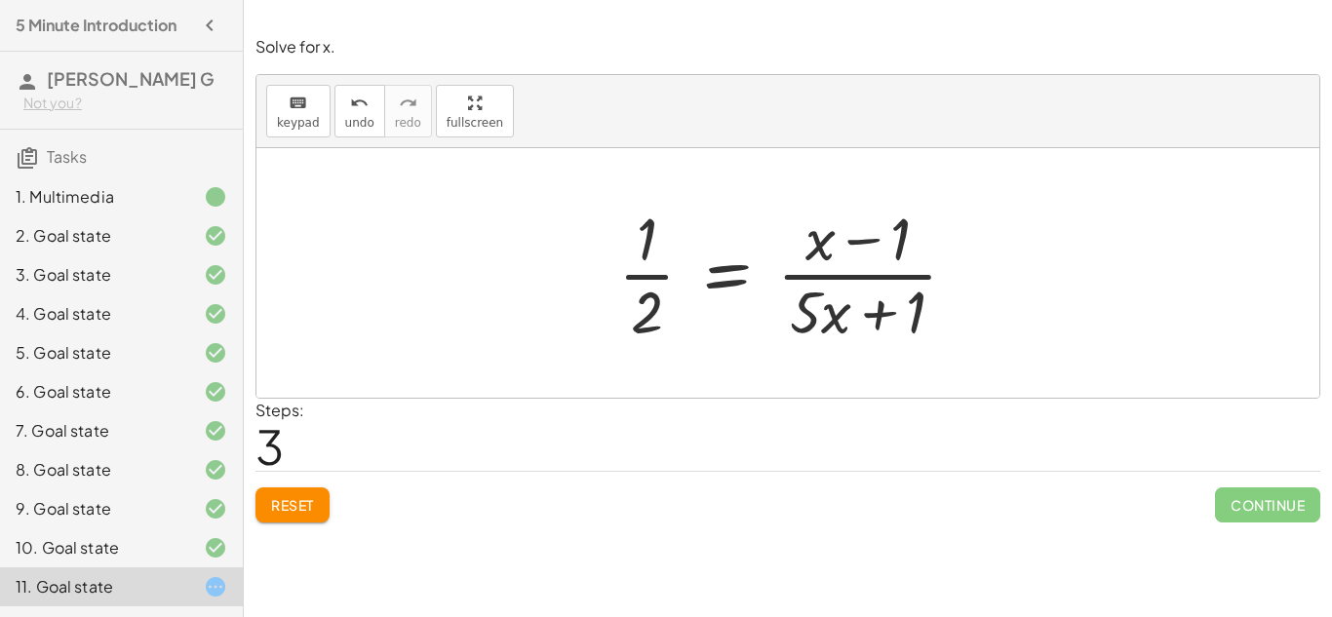
scroll to position [36, 0]
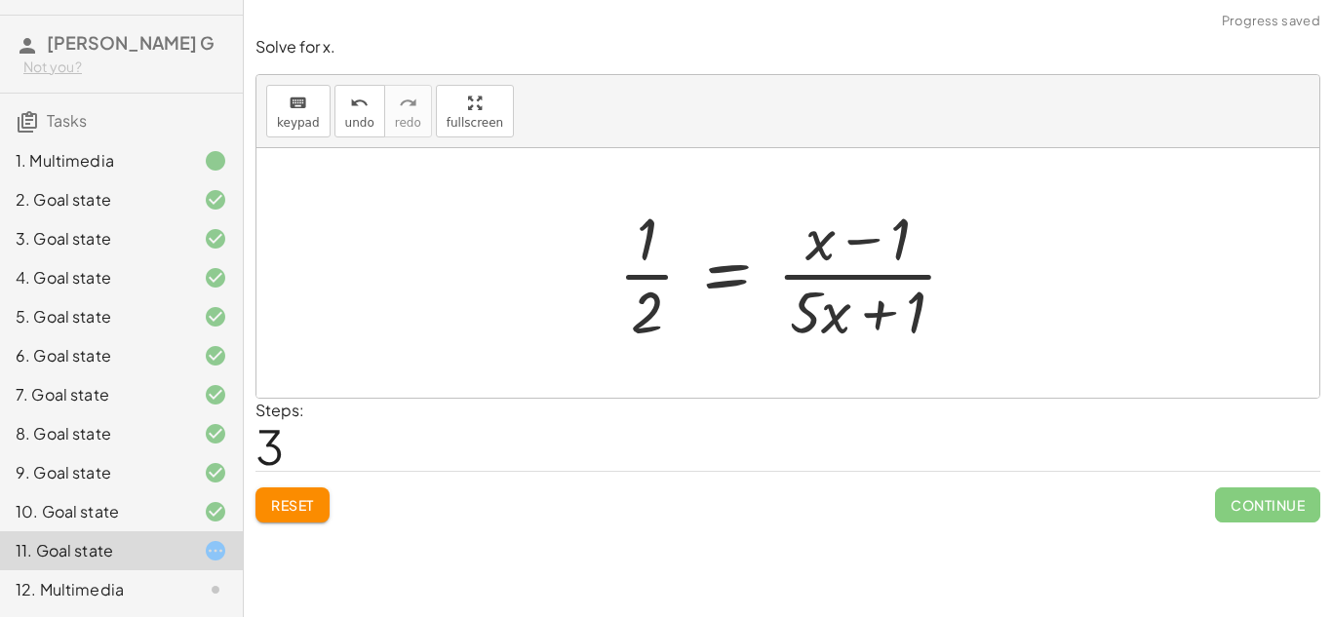
click at [735, 252] on div at bounding box center [796, 273] width 375 height 150
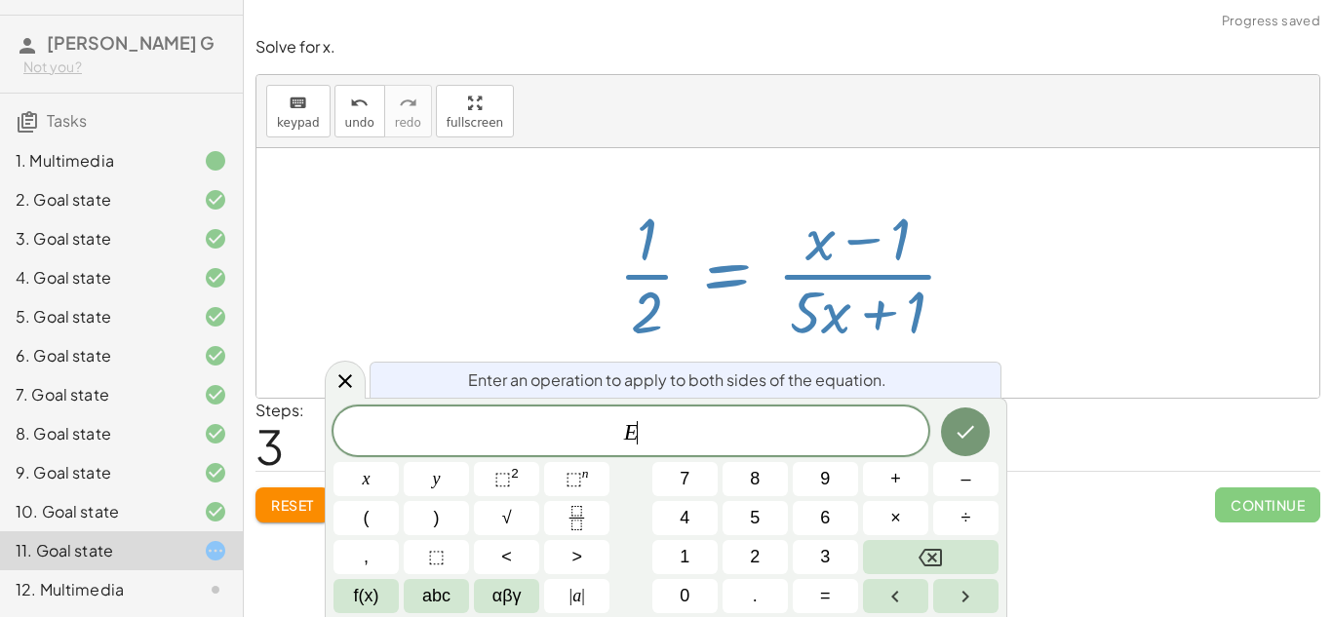
scroll to position [5, 0]
click at [951, 428] on button "Done" at bounding box center [965, 432] width 49 height 49
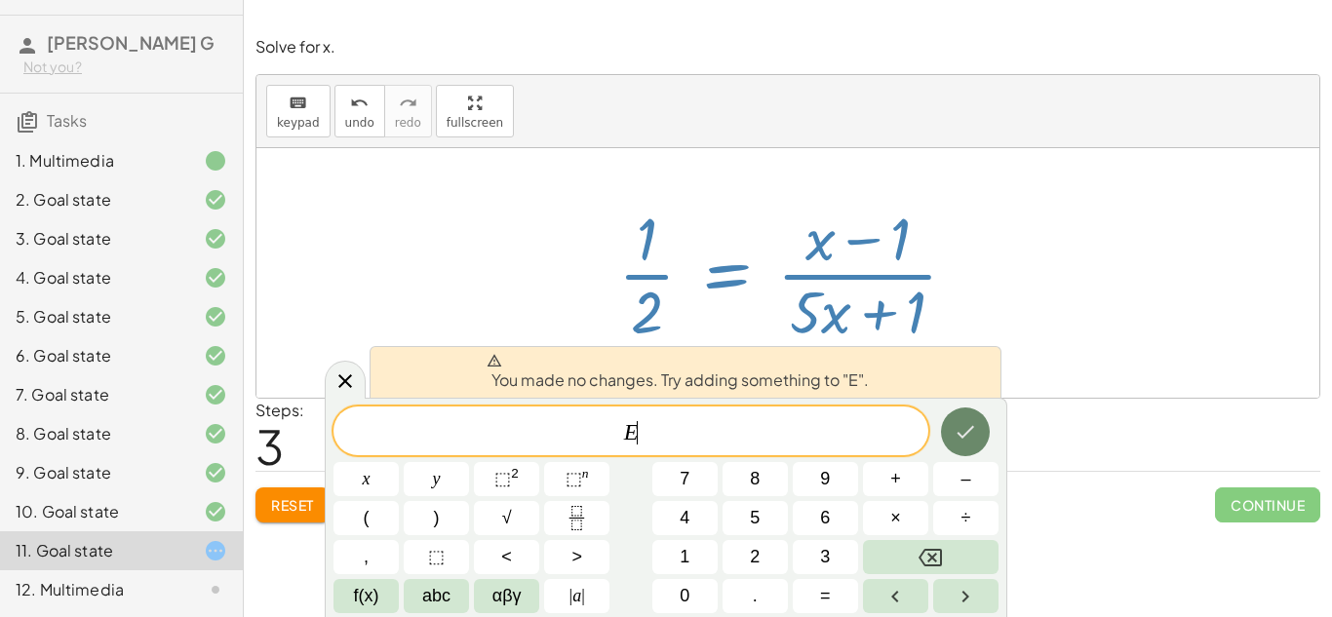
click at [950, 428] on button "Done" at bounding box center [965, 432] width 49 height 49
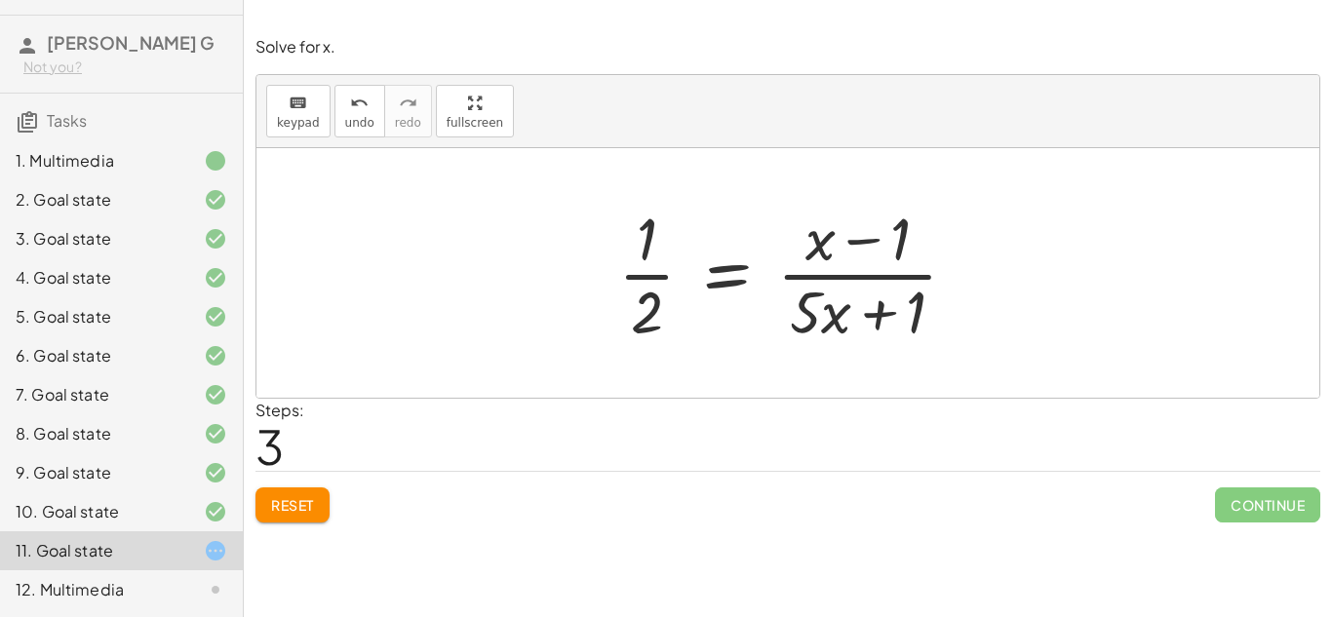
click at [810, 319] on div at bounding box center [796, 273] width 375 height 150
click at [829, 314] on div at bounding box center [796, 273] width 375 height 150
click at [892, 293] on div at bounding box center [796, 273] width 375 height 150
click at [883, 300] on div at bounding box center [796, 273] width 375 height 150
click at [805, 250] on div at bounding box center [796, 273] width 375 height 150
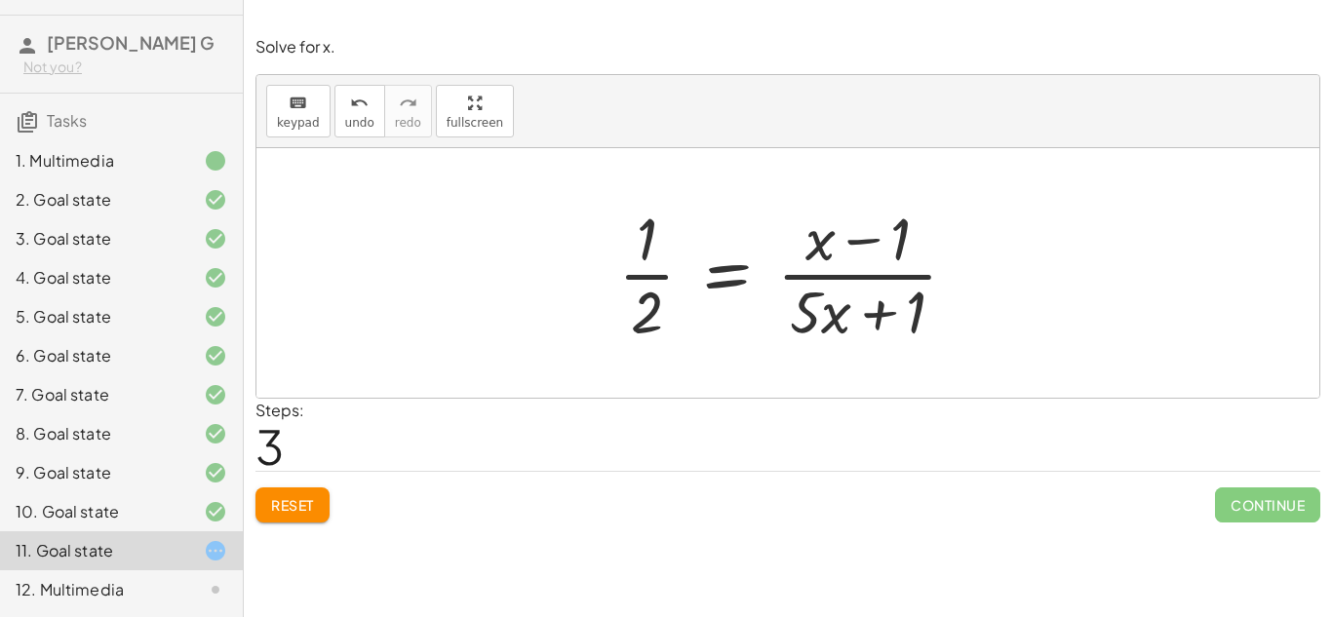
click at [691, 282] on div at bounding box center [796, 273] width 375 height 150
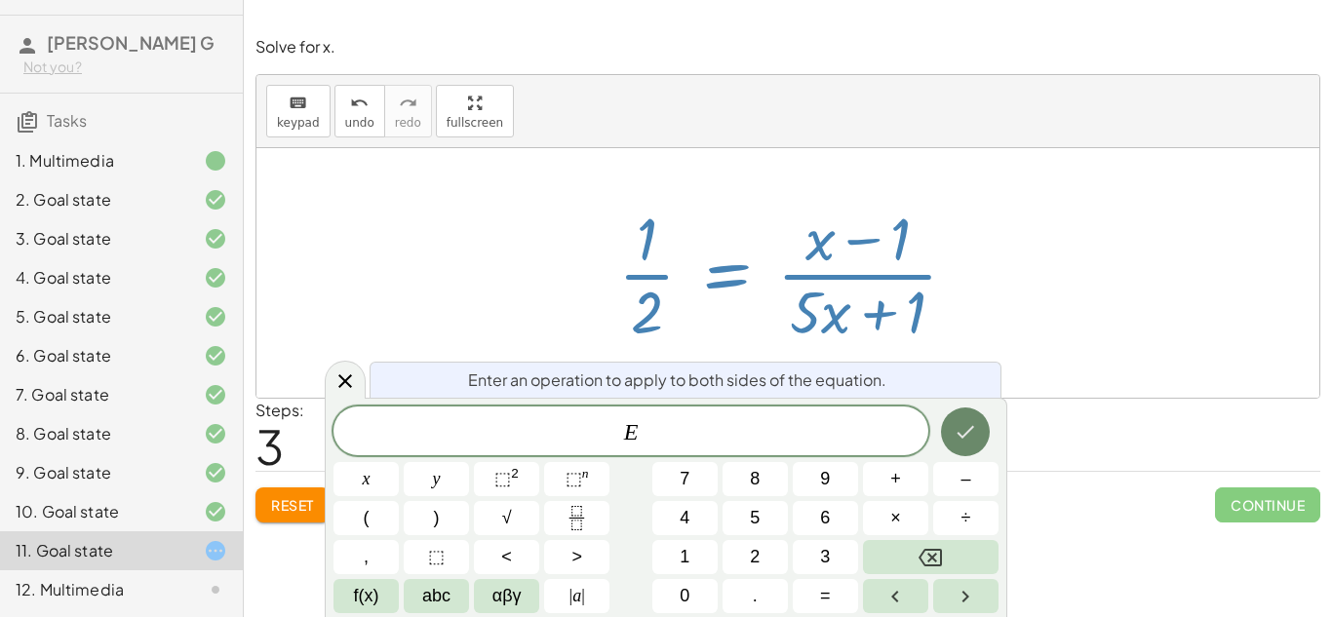
click at [965, 450] on button "Done" at bounding box center [965, 432] width 49 height 49
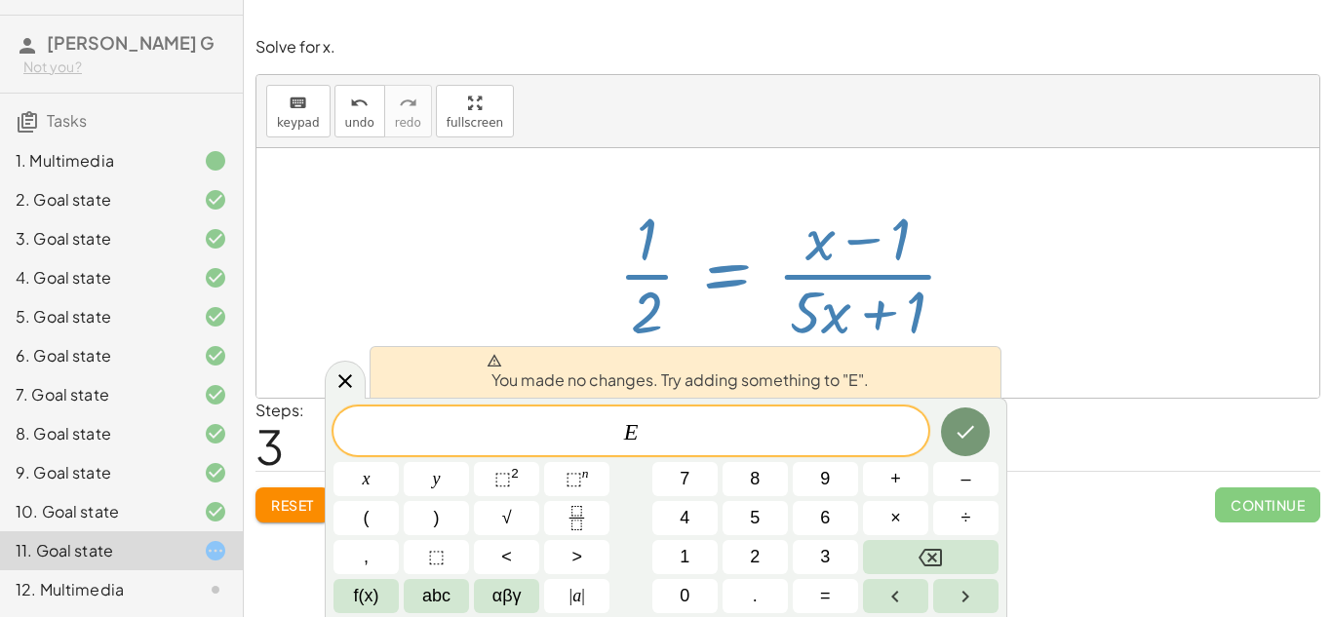
click at [884, 371] on div "You made no changes. Try adding something to "E"." at bounding box center [686, 372] width 632 height 52
click at [978, 19] on div at bounding box center [788, 12] width 1088 height 24
click at [341, 383] on icon at bounding box center [345, 382] width 14 height 14
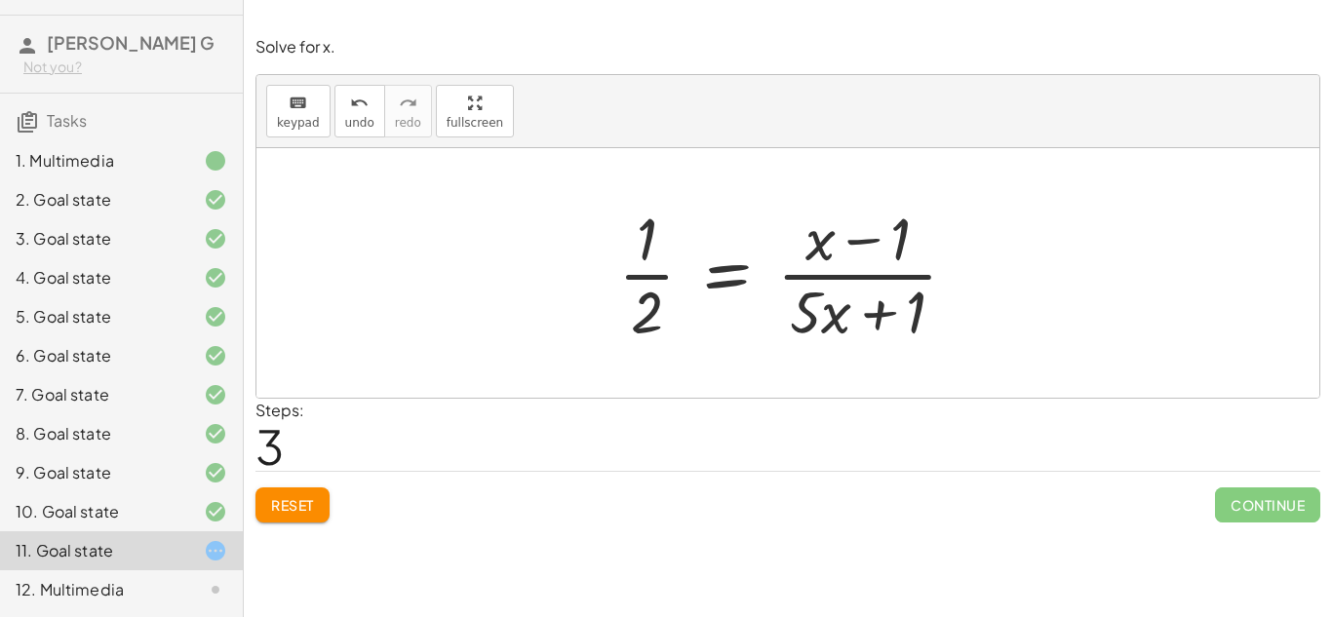
click at [296, 493] on button "Reset" at bounding box center [293, 505] width 74 height 35
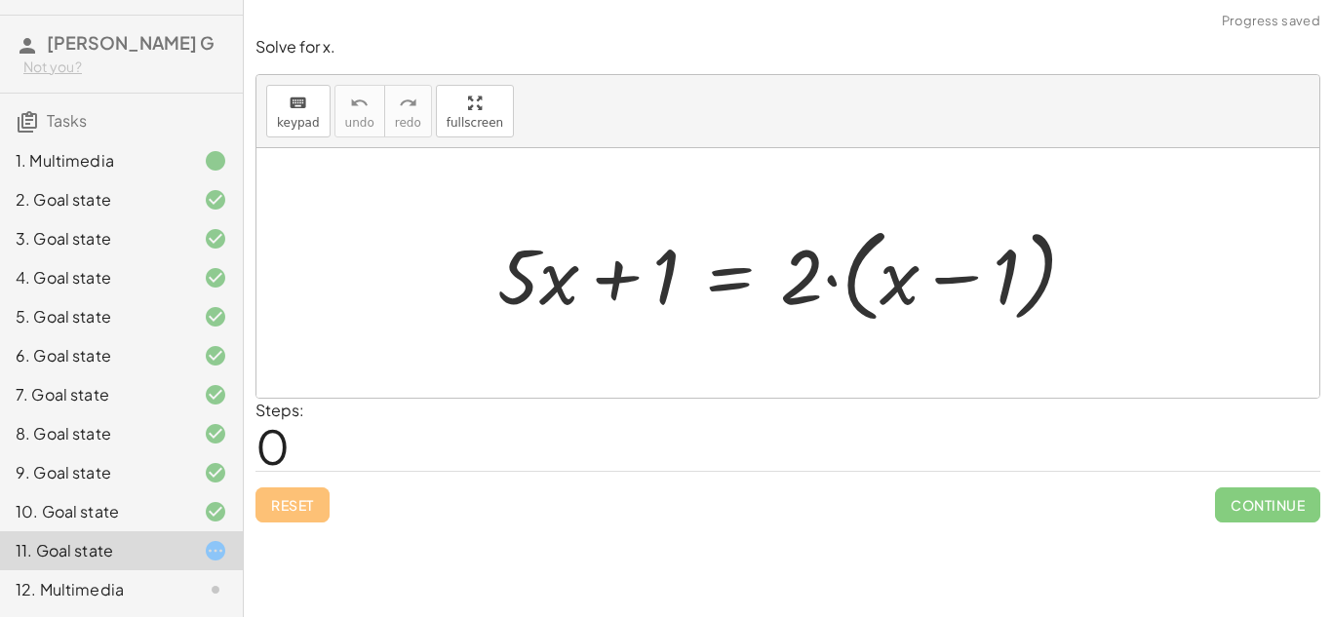
click at [296, 493] on div "Reset Continue" at bounding box center [788, 497] width 1065 height 52
drag, startPoint x: 800, startPoint y: 296, endPoint x: 898, endPoint y: 296, distance: 98.5
click at [898, 296] on div at bounding box center [795, 273] width 615 height 112
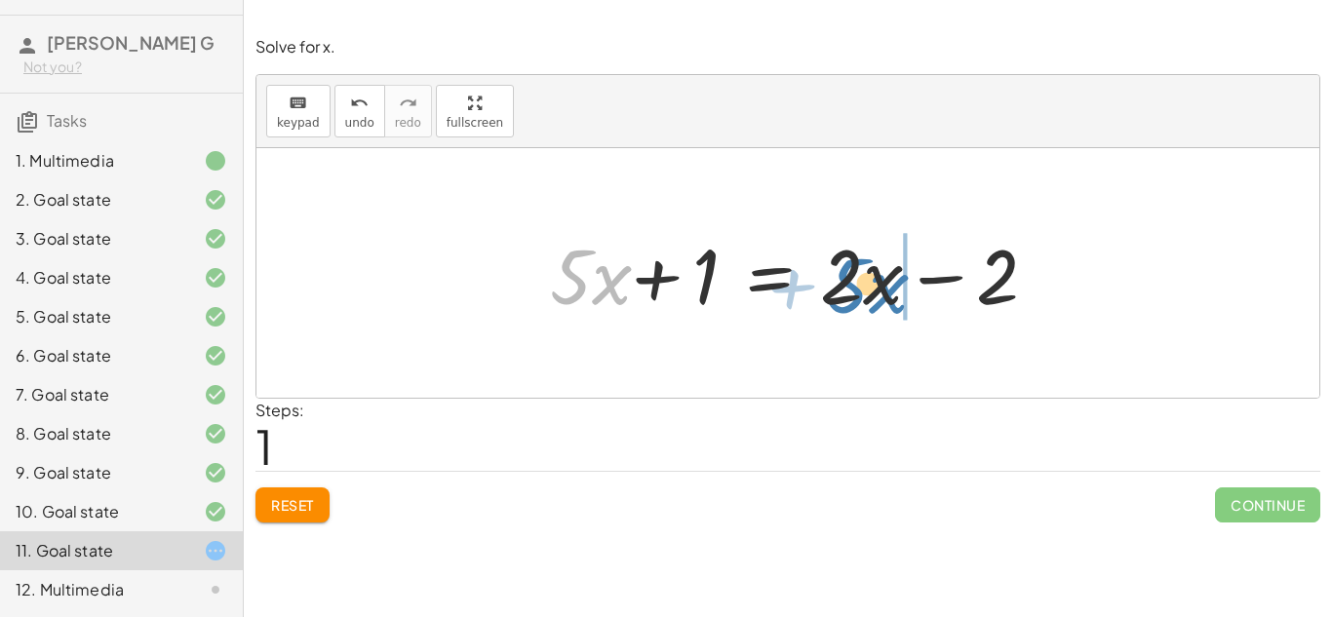
drag, startPoint x: 564, startPoint y: 280, endPoint x: 841, endPoint y: 286, distance: 277.0
click at [841, 286] on div at bounding box center [789, 273] width 523 height 100
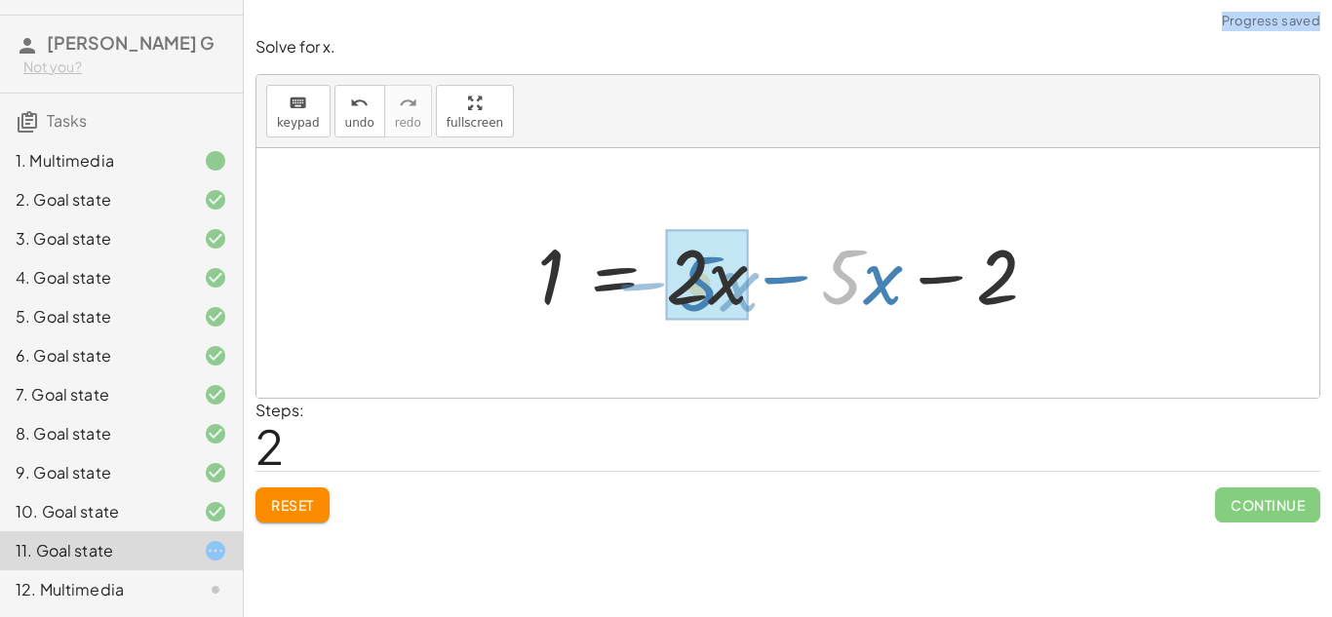
drag, startPoint x: 862, startPoint y: 298, endPoint x: 716, endPoint y: 305, distance: 146.4
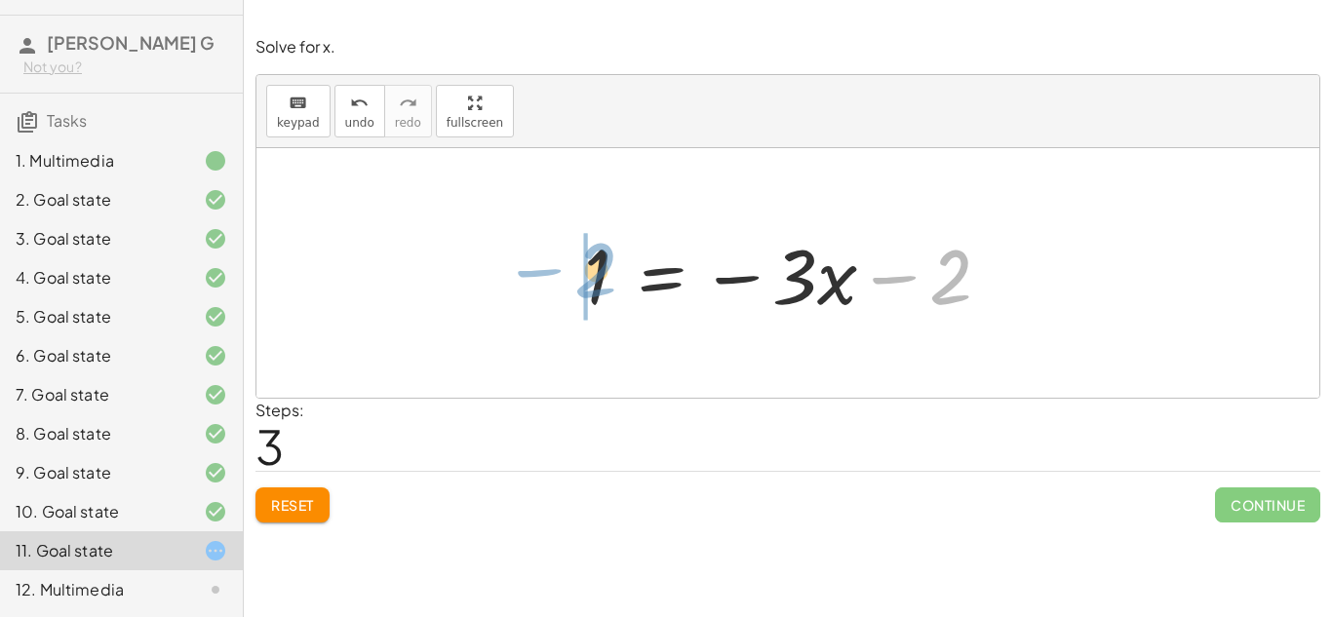
drag, startPoint x: 954, startPoint y: 278, endPoint x: 603, endPoint y: 272, distance: 351.1
click at [603, 272] on div at bounding box center [795, 273] width 442 height 100
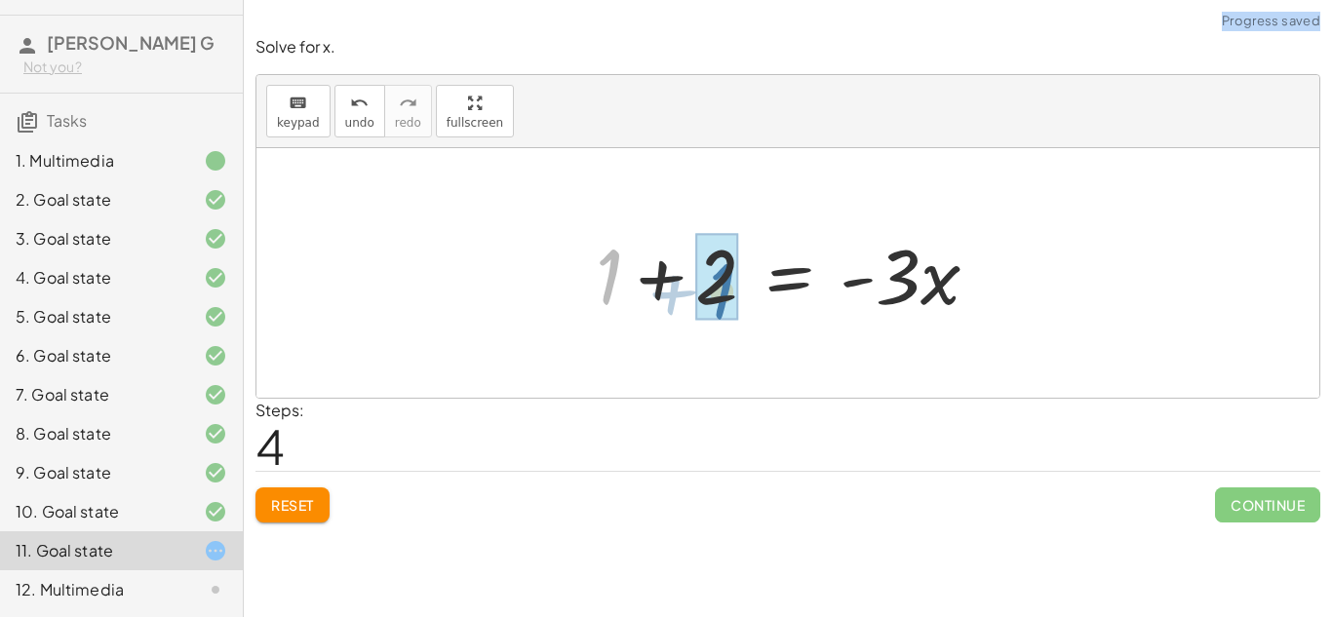
drag, startPoint x: 602, startPoint y: 282, endPoint x: 717, endPoint y: 296, distance: 116.0
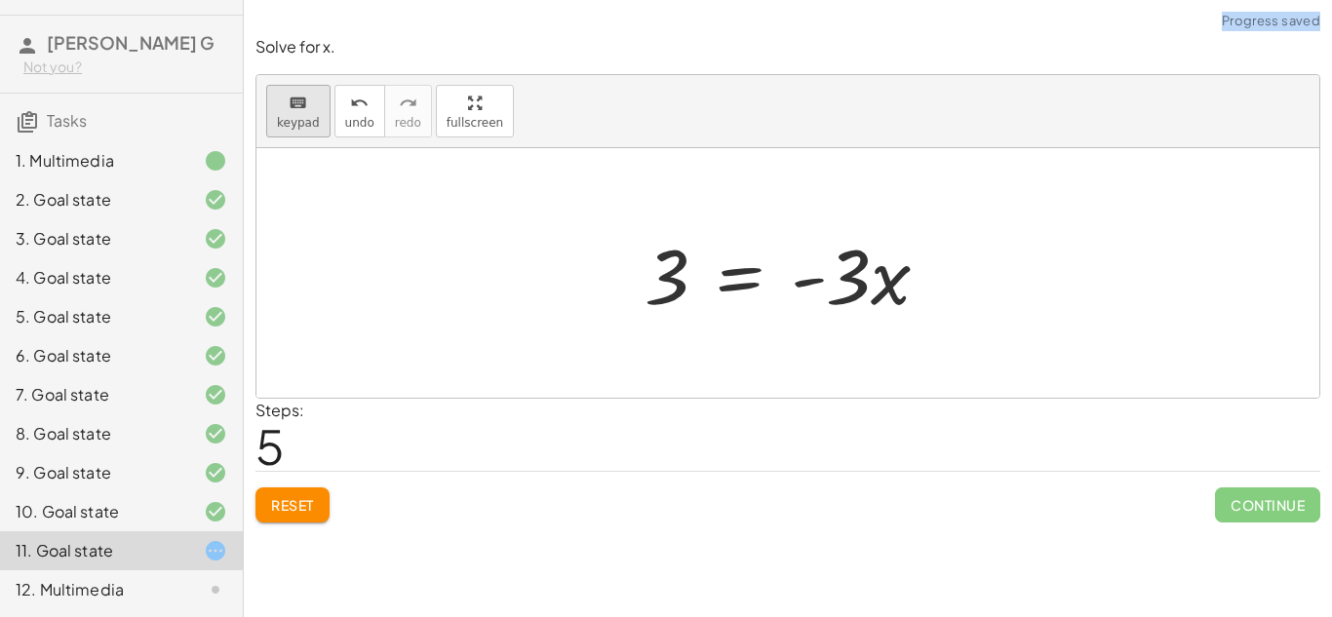
click at [301, 120] on span "keypad" at bounding box center [298, 123] width 43 height 14
click at [686, 294] on div at bounding box center [667, 277] width 45 height 87
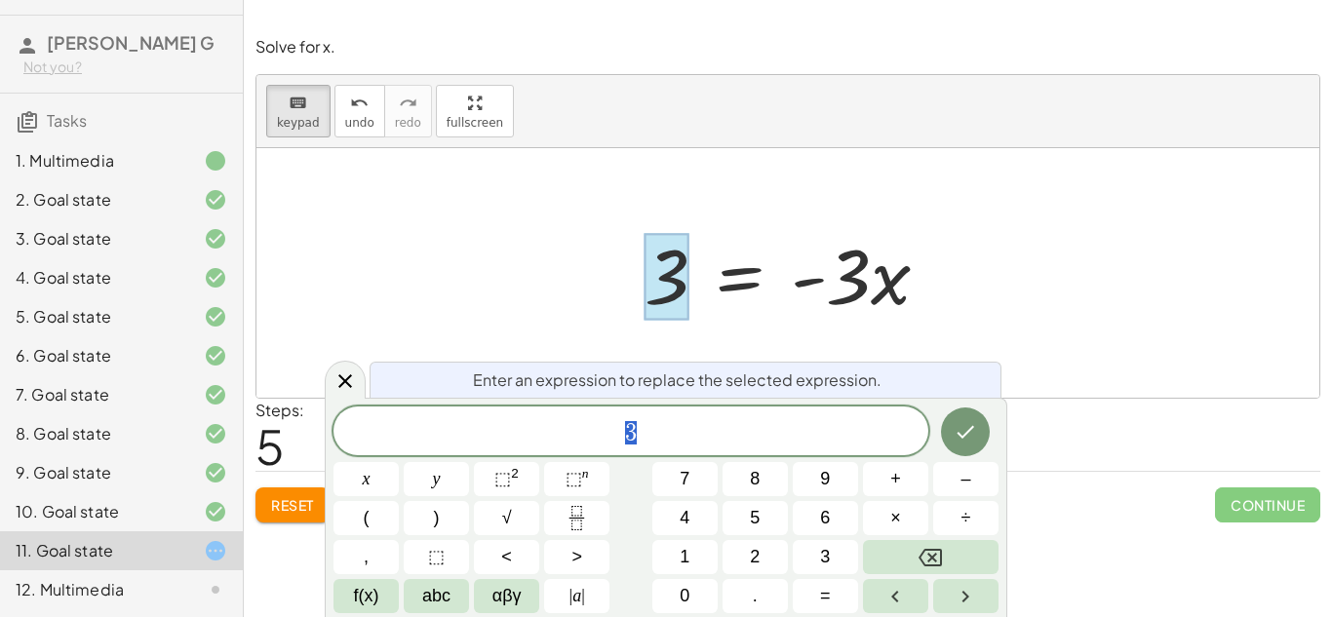
scroll to position [7, 0]
click at [576, 529] on icon "Fraction" at bounding box center [577, 518] width 24 height 24
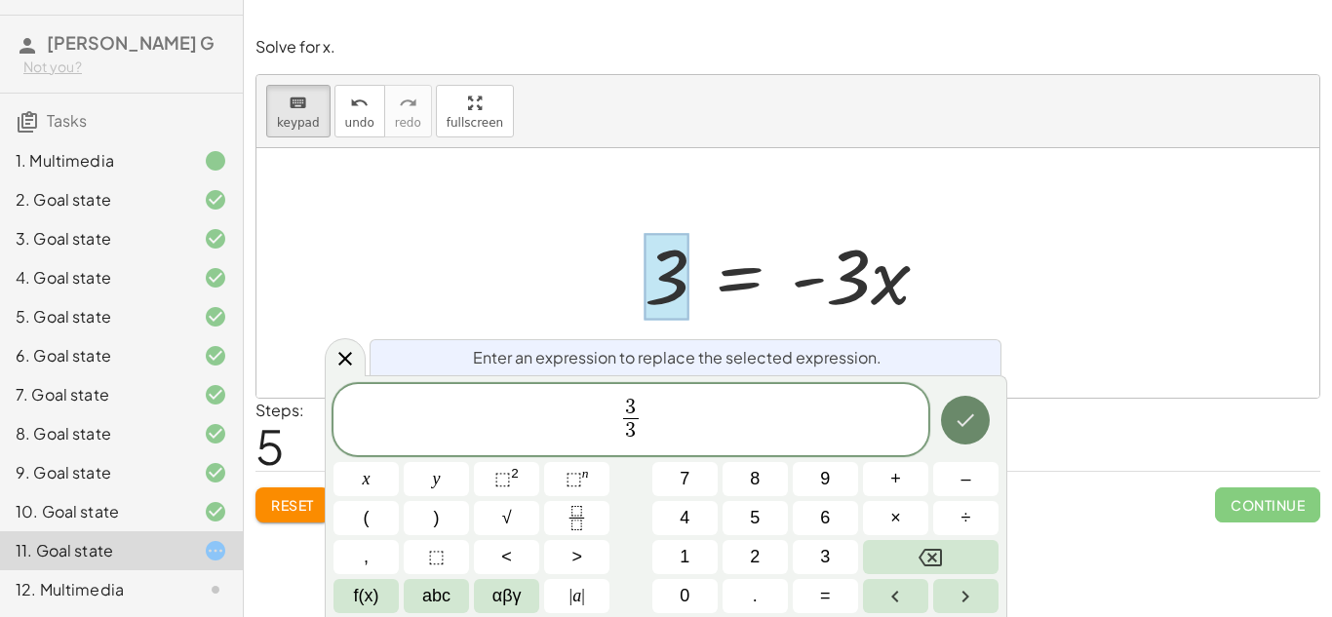
click at [951, 423] on button "Done" at bounding box center [965, 420] width 49 height 49
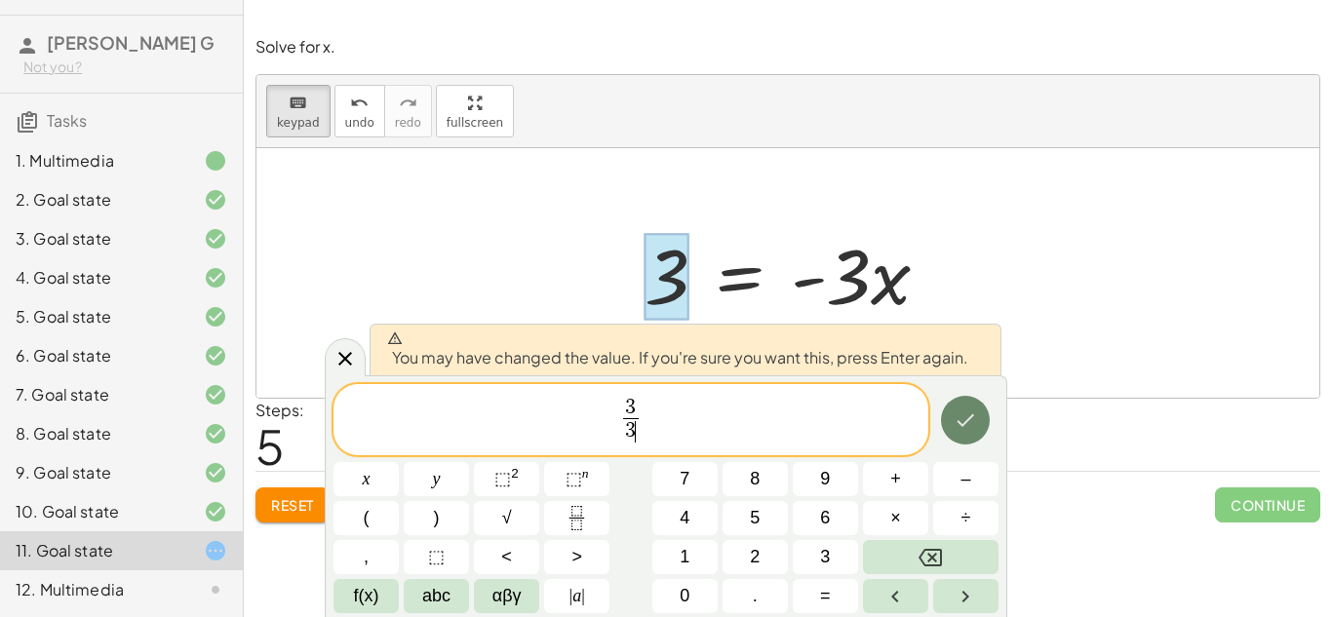
click at [967, 424] on icon "Done" at bounding box center [965, 420] width 23 height 23
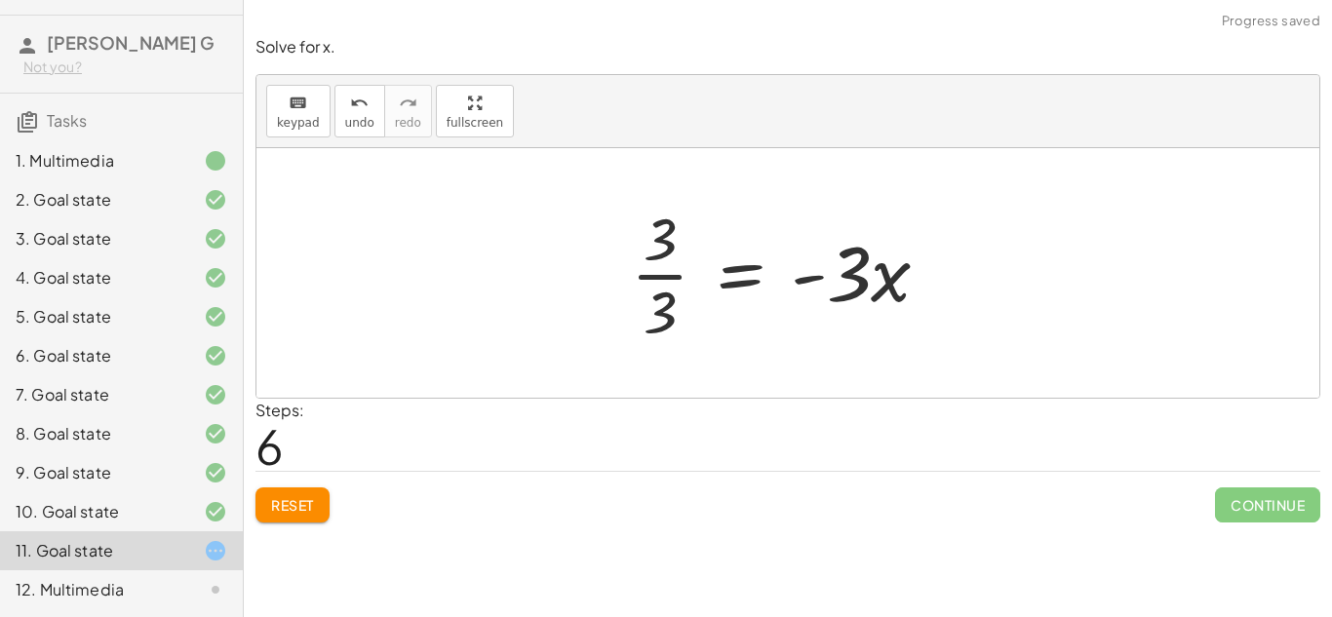
click at [866, 301] on div at bounding box center [788, 273] width 335 height 150
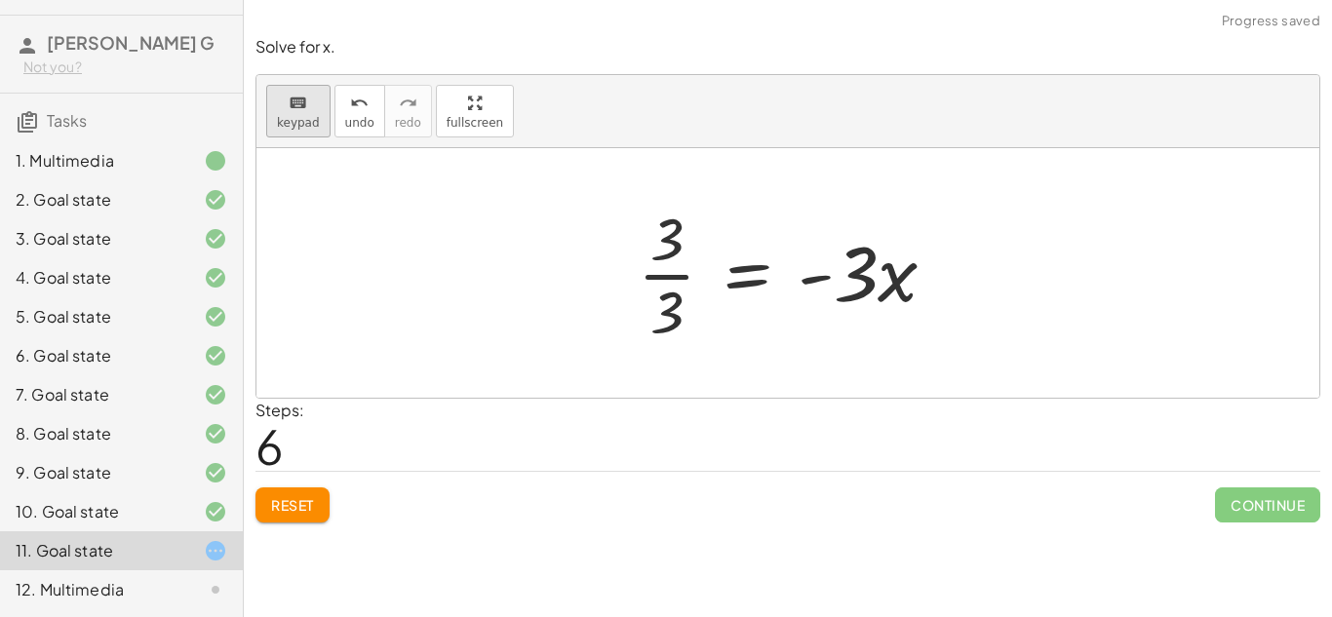
click at [274, 134] on button "keyboard keypad" at bounding box center [298, 111] width 64 height 53
click at [849, 267] on div at bounding box center [838, 273] width 80 height 87
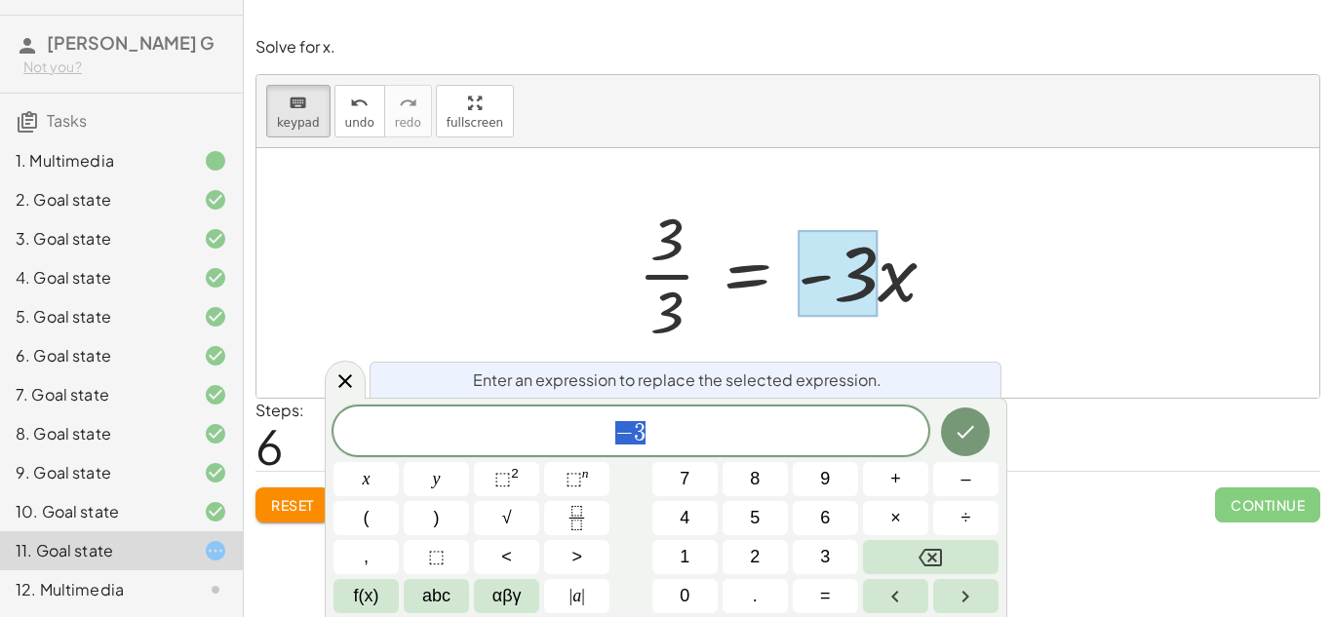
click at [862, 419] on span "− 3" at bounding box center [631, 432] width 595 height 27
click at [576, 516] on icon "Fraction" at bounding box center [577, 518] width 24 height 24
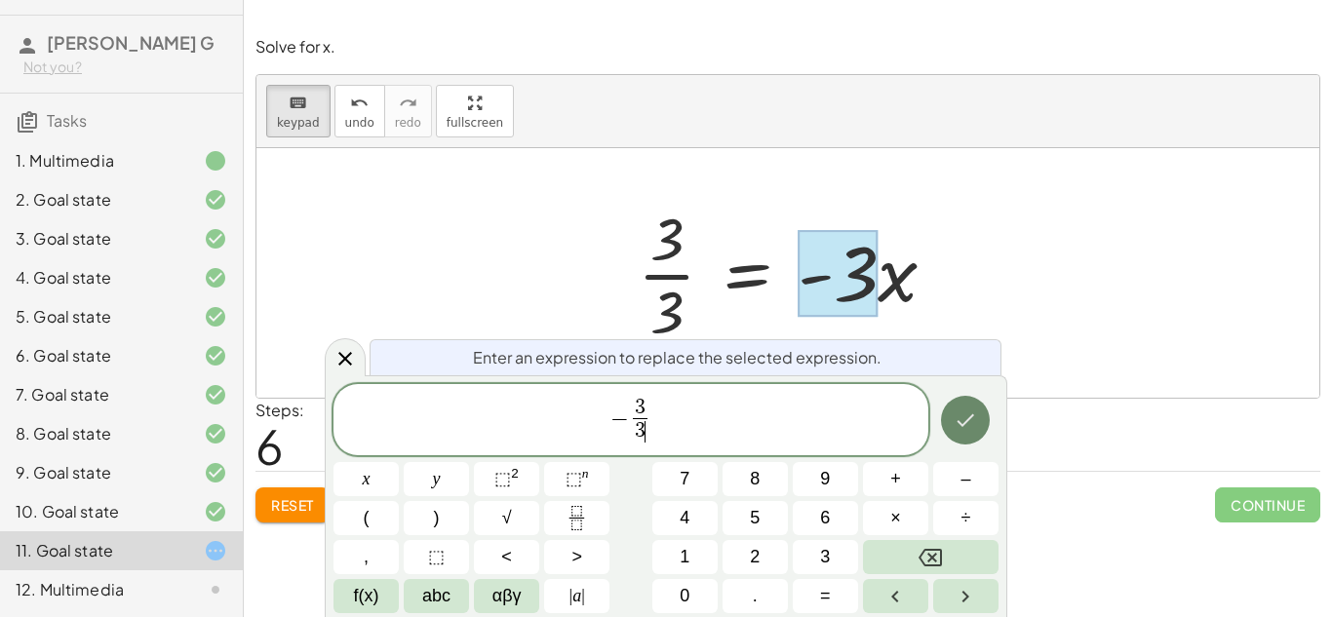
click at [987, 413] on button "Done" at bounding box center [965, 420] width 49 height 49
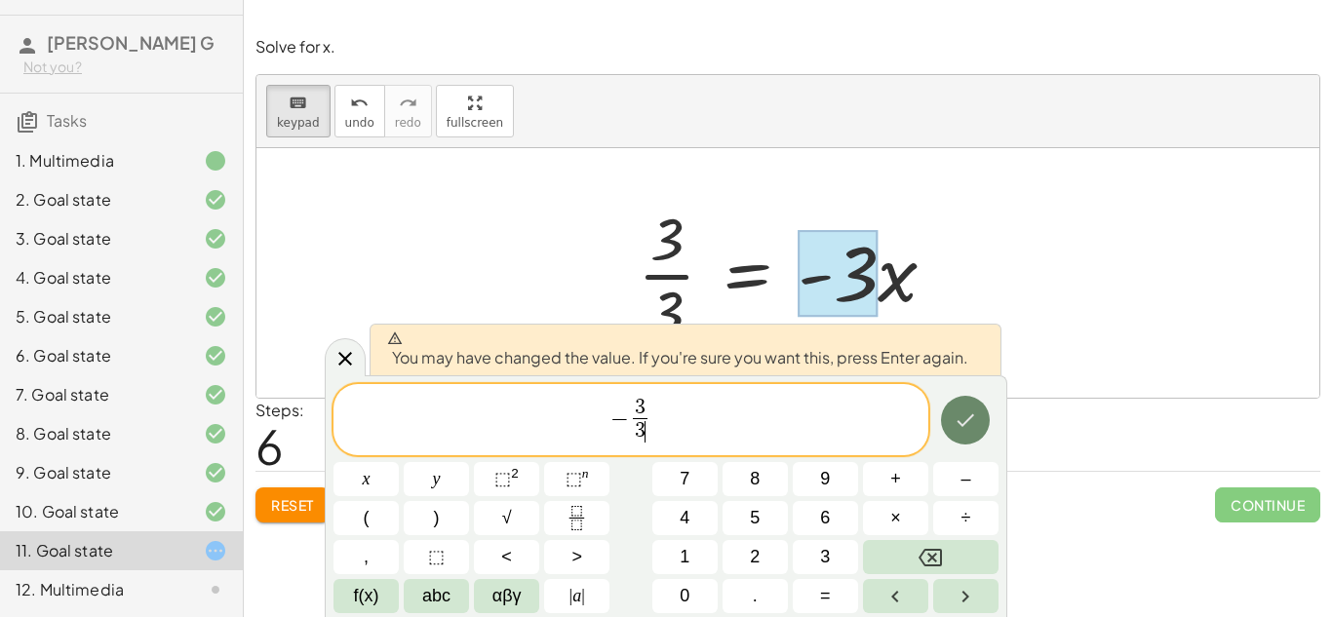
click at [950, 428] on button "Done" at bounding box center [965, 420] width 49 height 49
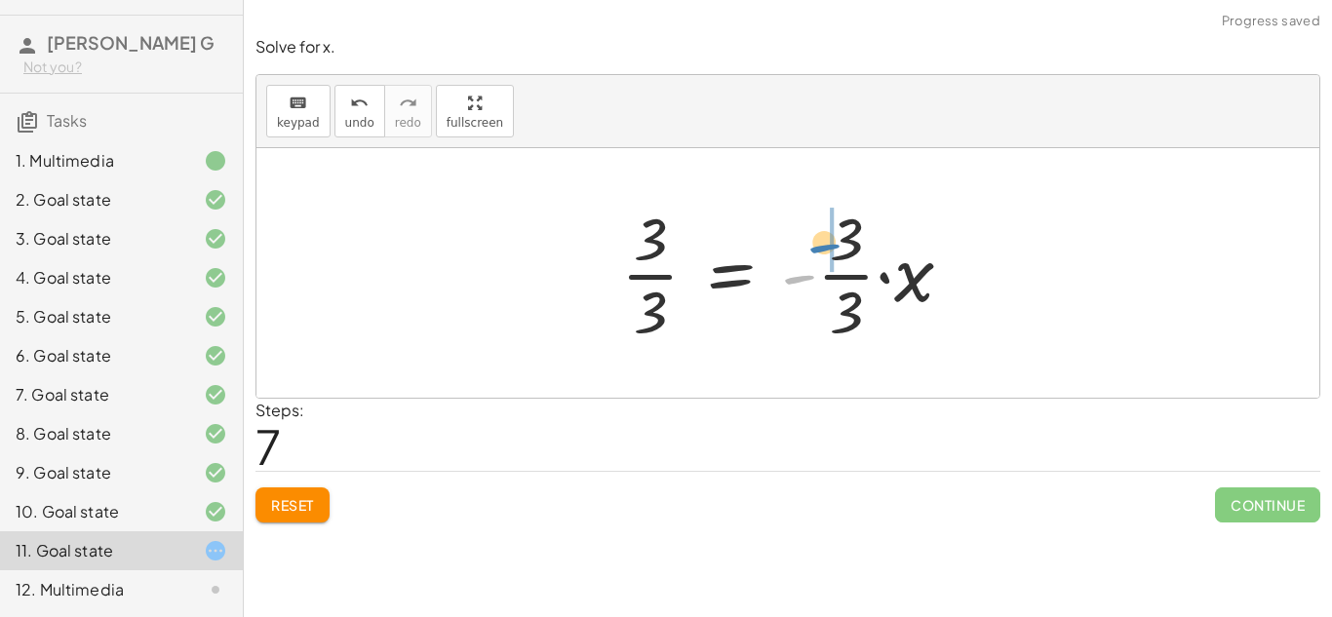
drag, startPoint x: 808, startPoint y: 275, endPoint x: 834, endPoint y: 243, distance: 41.0
click at [834, 243] on div at bounding box center [794, 273] width 367 height 150
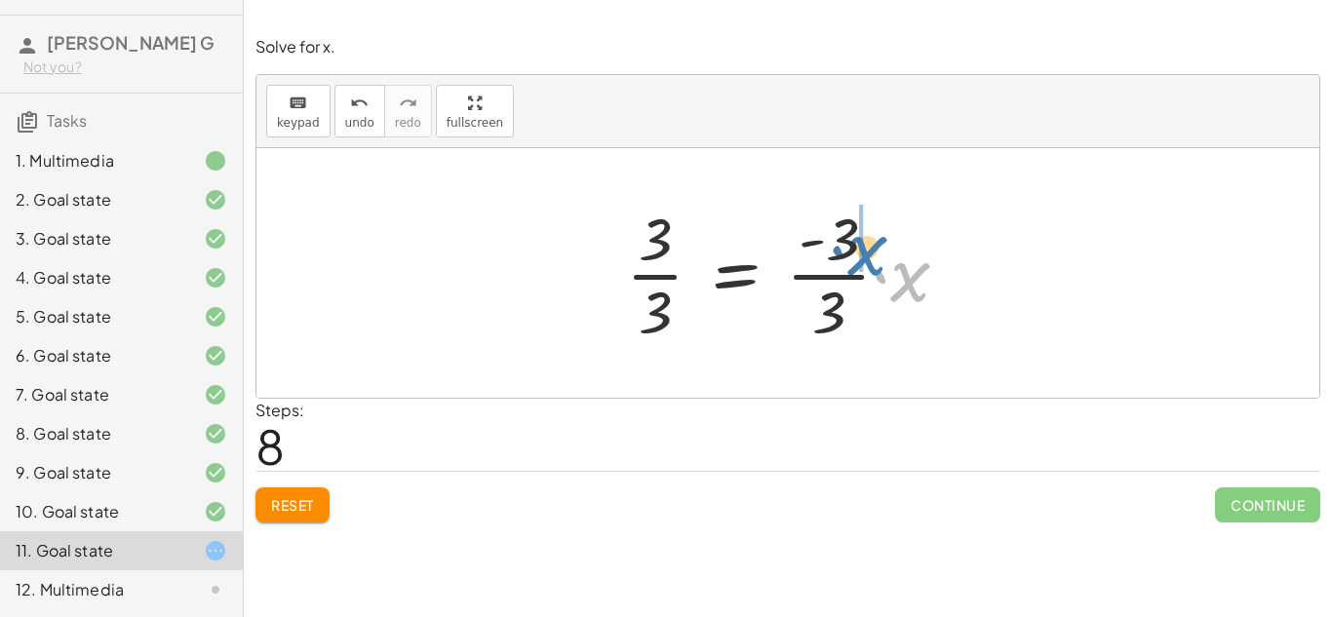
drag, startPoint x: 913, startPoint y: 281, endPoint x: 870, endPoint y: 254, distance: 50.9
click at [870, 254] on div at bounding box center [795, 273] width 358 height 150
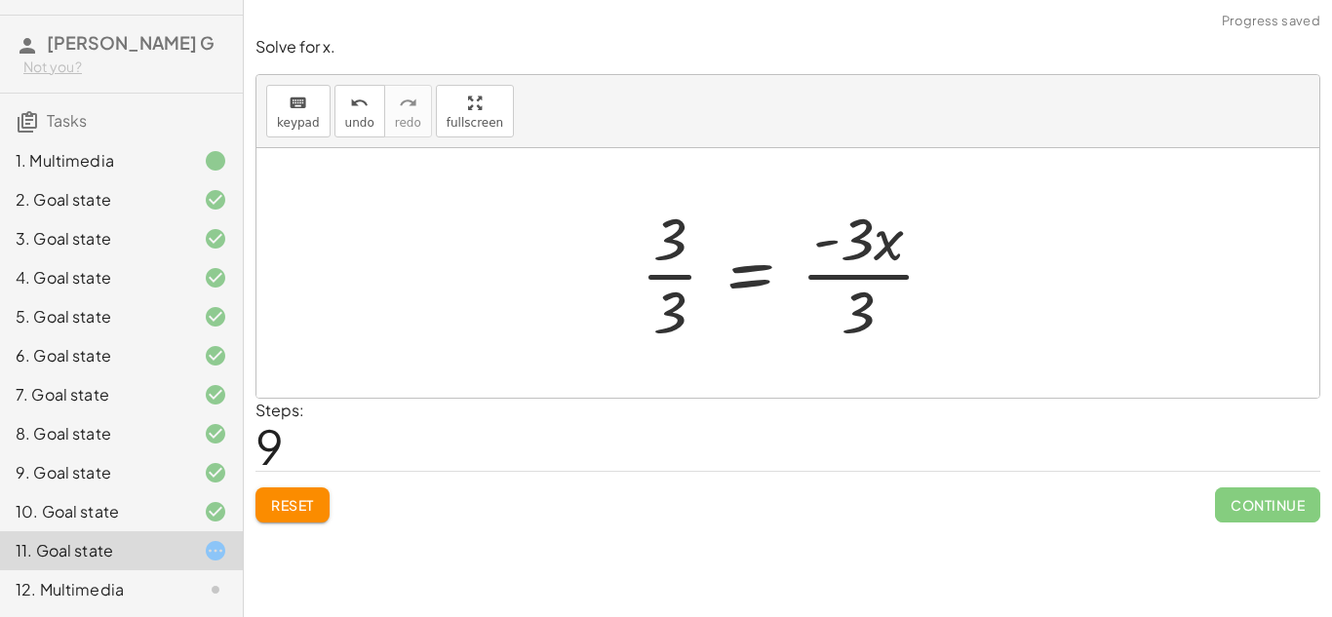
click at [681, 289] on div at bounding box center [796, 273] width 330 height 150
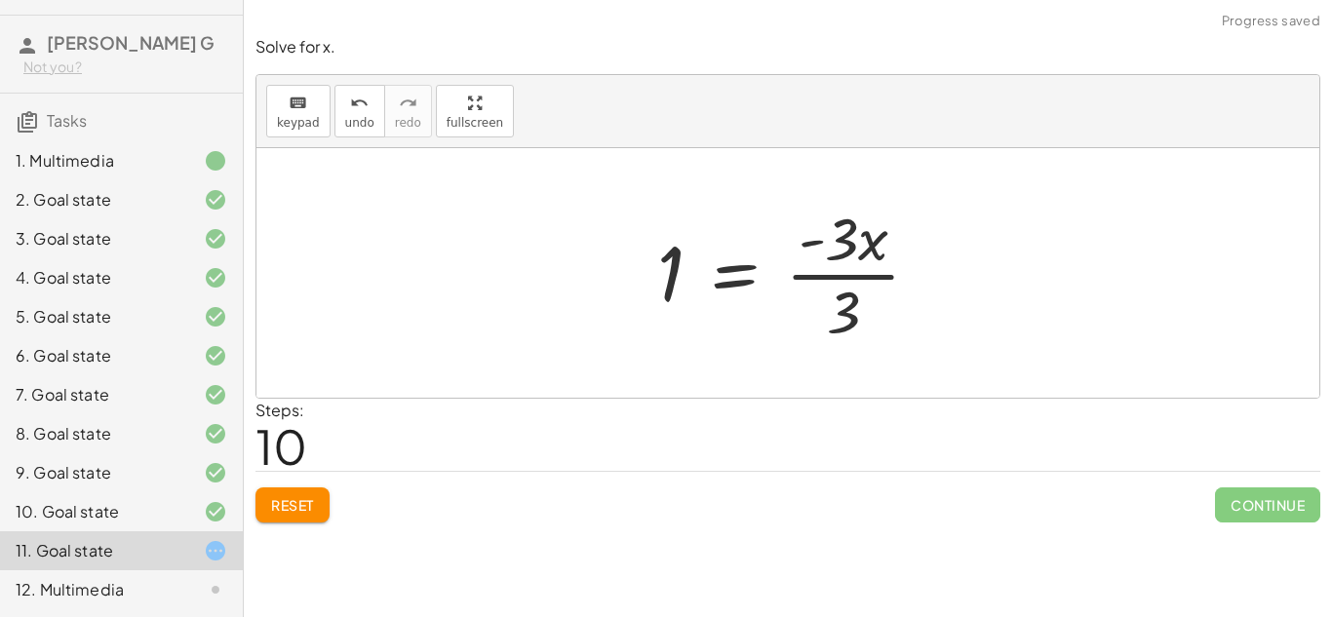
click at [883, 269] on div at bounding box center [796, 273] width 297 height 150
click at [822, 279] on div at bounding box center [795, 273] width 297 height 150
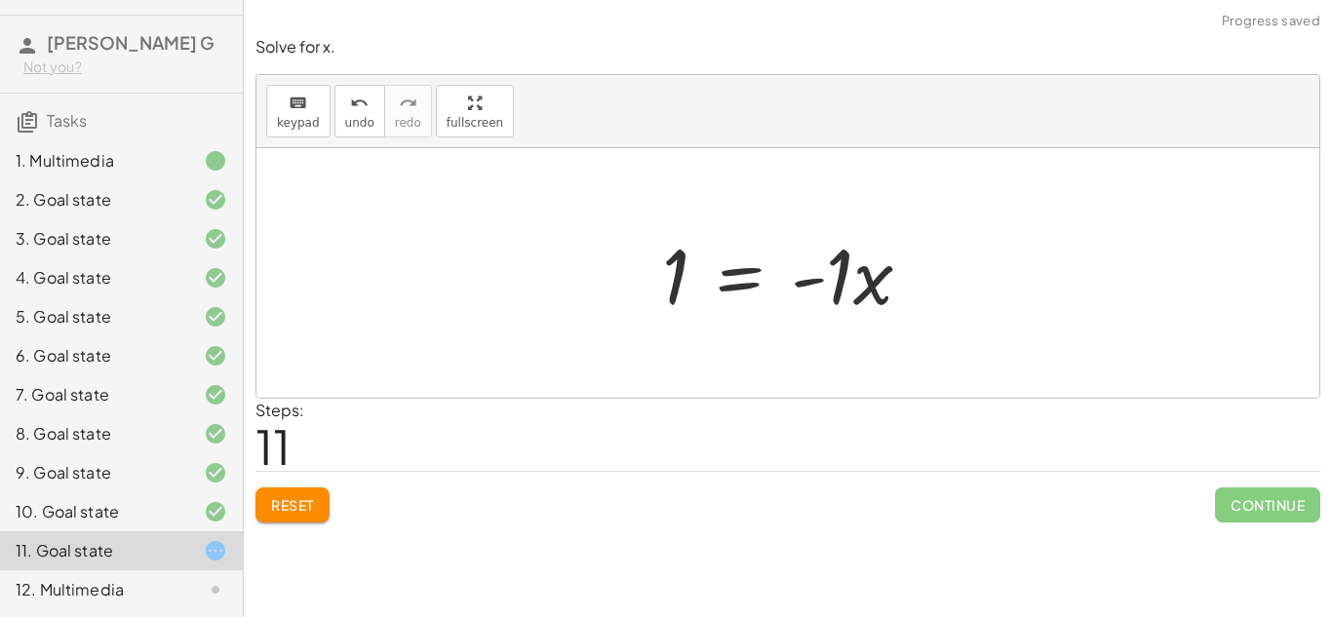
click at [847, 287] on div at bounding box center [794, 273] width 285 height 100
drag, startPoint x: 831, startPoint y: 282, endPoint x: 668, endPoint y: 295, distance: 163.4
click at [668, 295] on div at bounding box center [794, 273] width 257 height 97
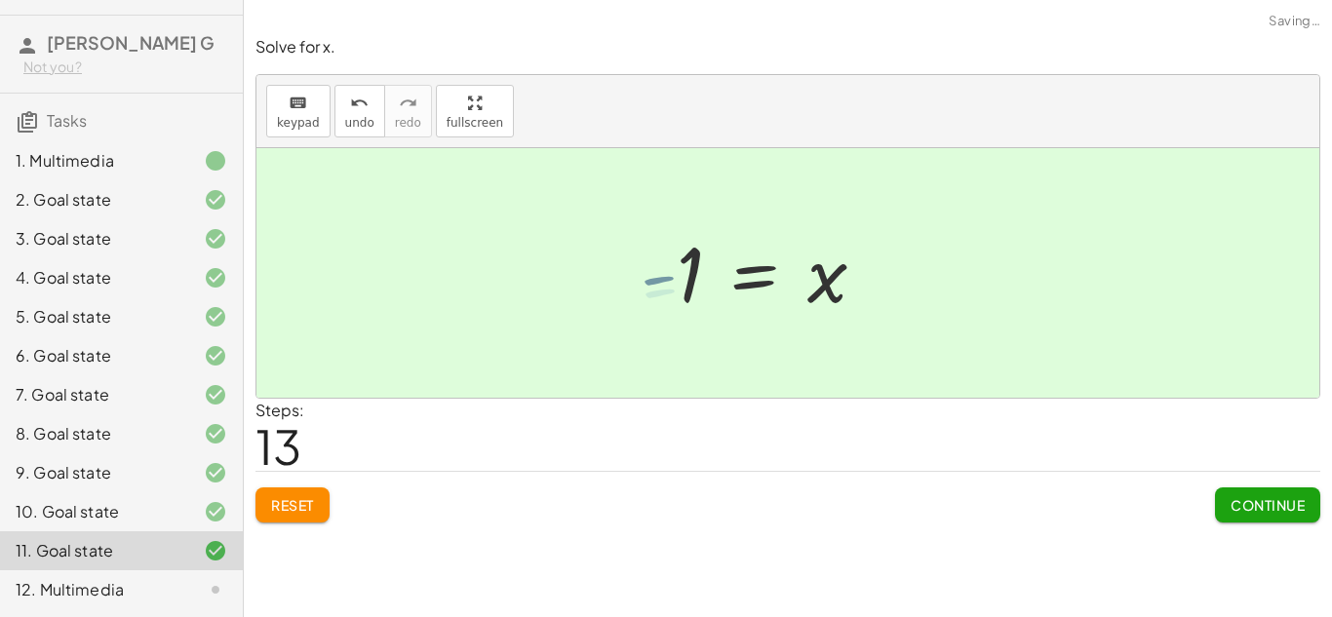
click at [668, 295] on div at bounding box center [759, 273] width 257 height 97
click at [1307, 510] on button "Continue" at bounding box center [1267, 505] width 105 height 35
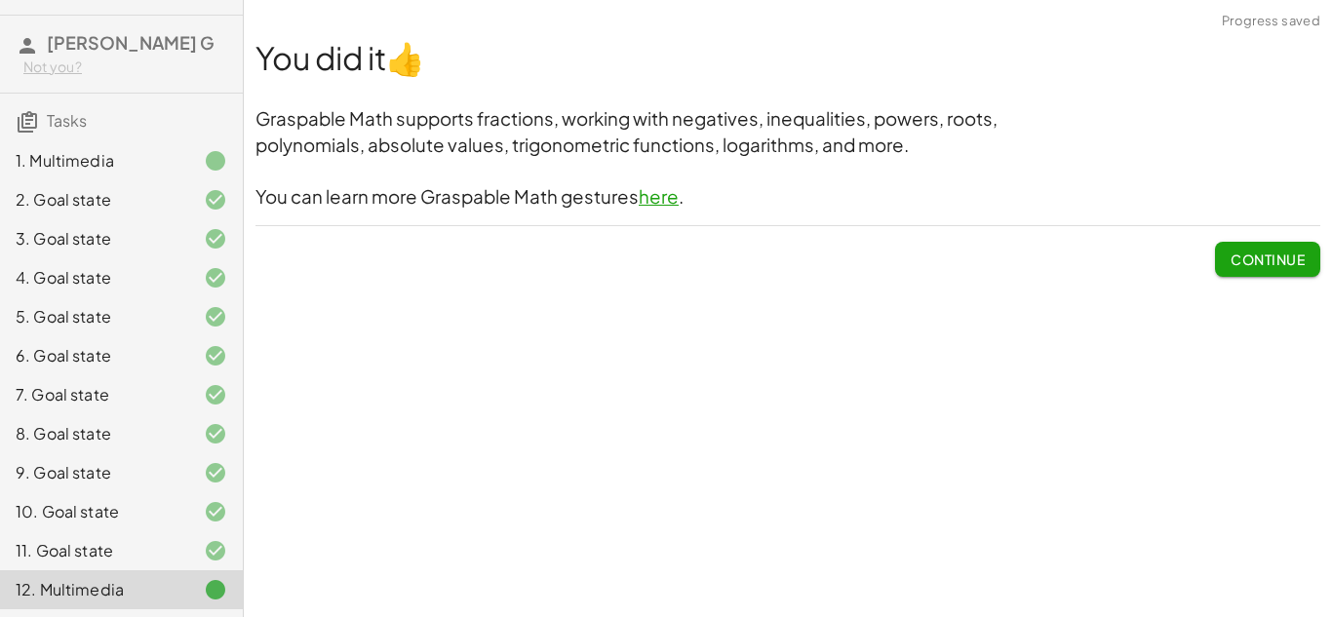
click at [1296, 276] on button "Continue" at bounding box center [1267, 259] width 105 height 35
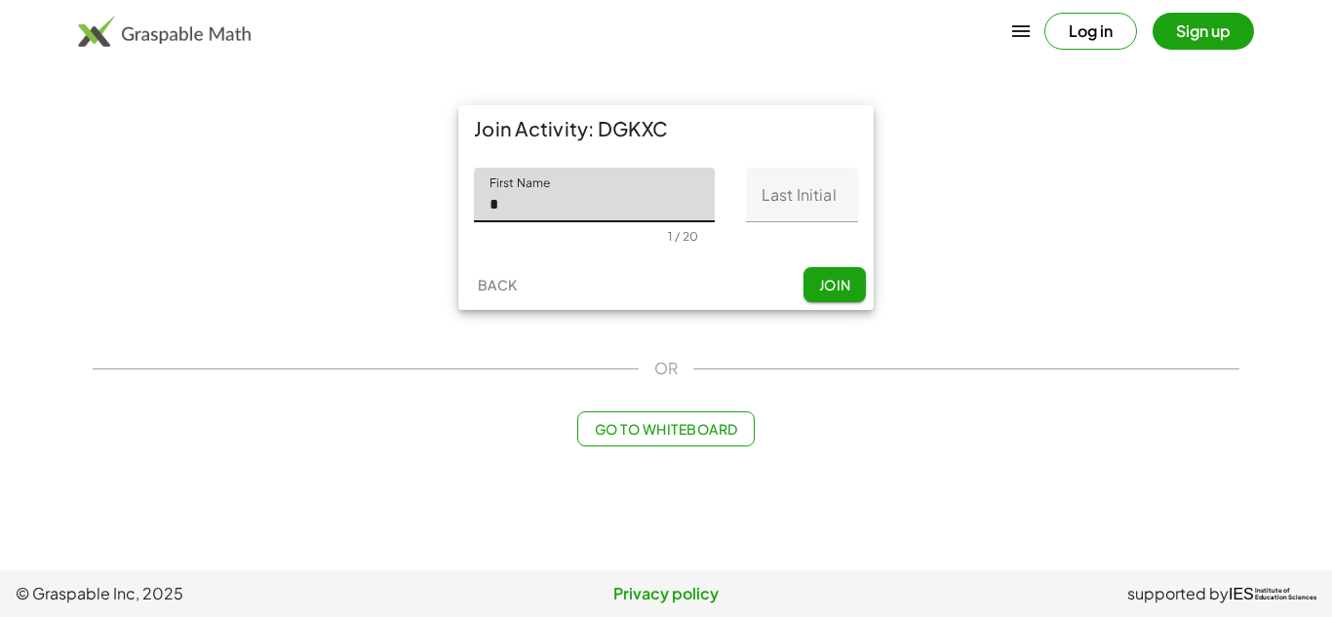
type input "*"
click at [790, 184] on input "Last Initial" at bounding box center [802, 195] width 112 height 55
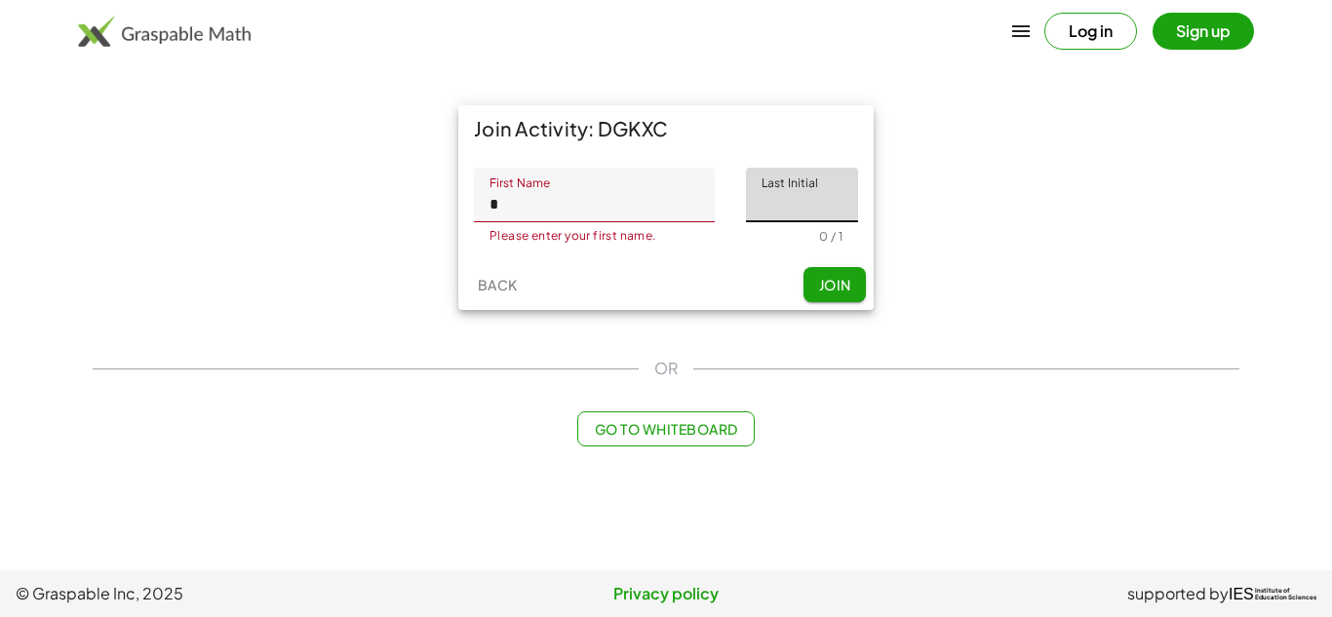
type input "*"
click at [588, 220] on input "*" at bounding box center [594, 195] width 241 height 55
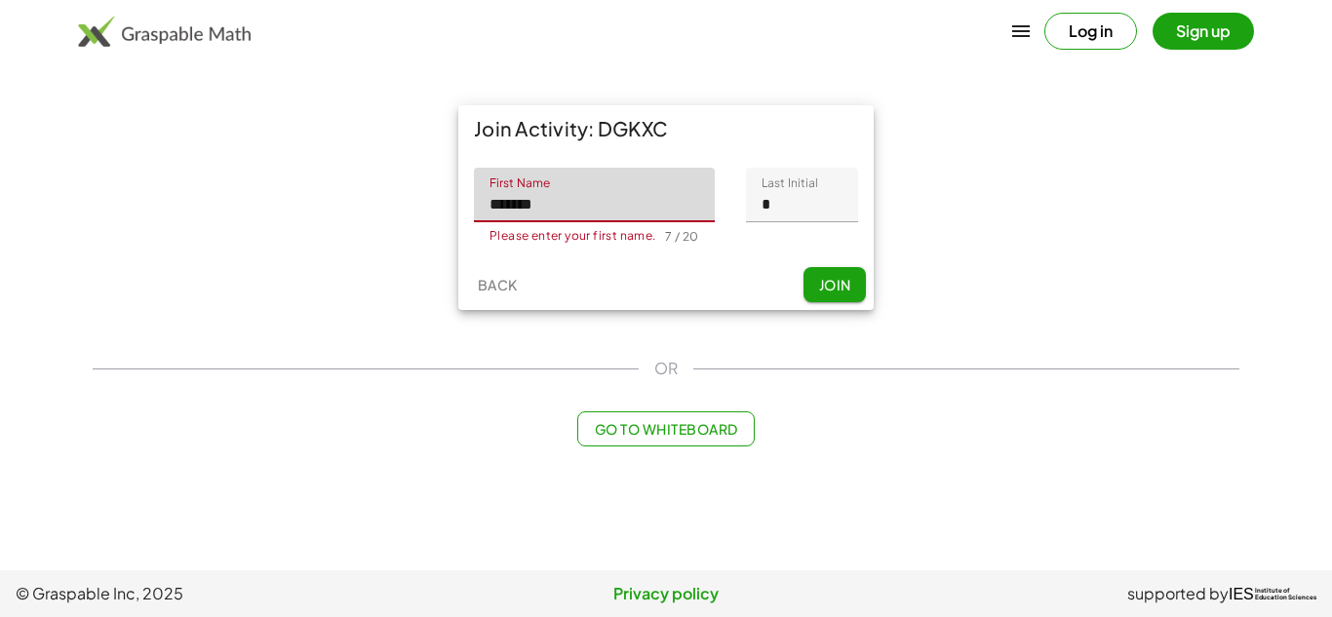
type input "*******"
click at [823, 272] on button "Join" at bounding box center [835, 284] width 62 height 35
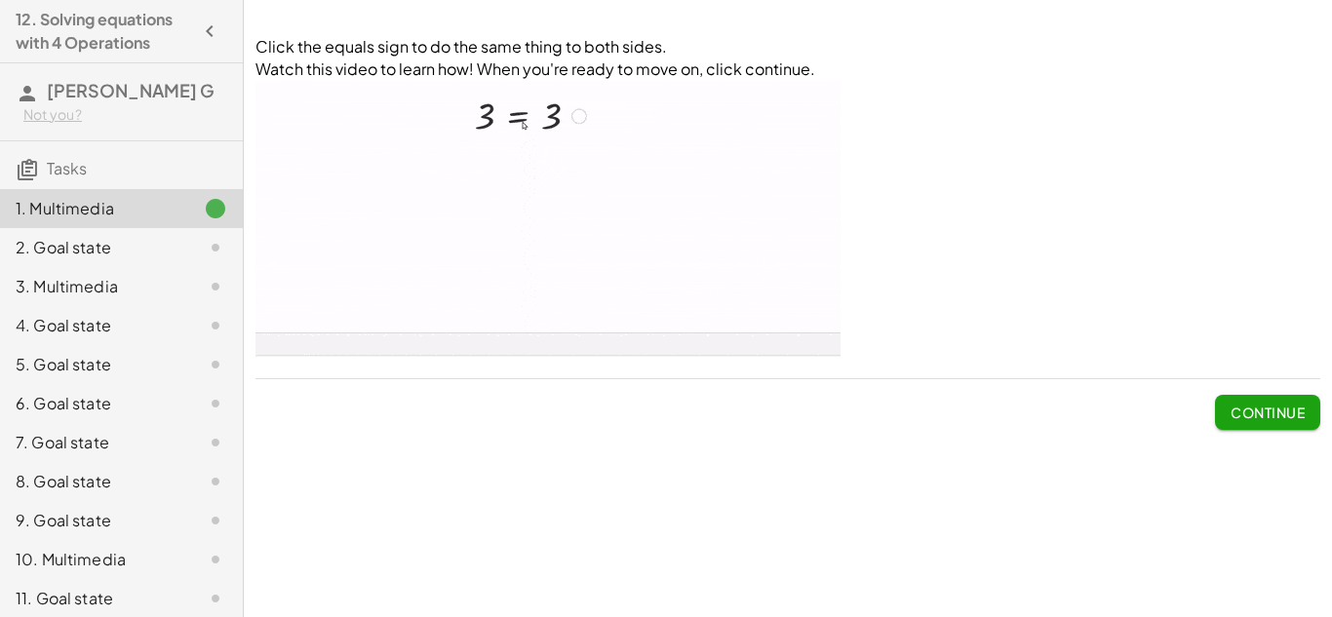
click at [456, 337] on img at bounding box center [548, 218] width 585 height 277
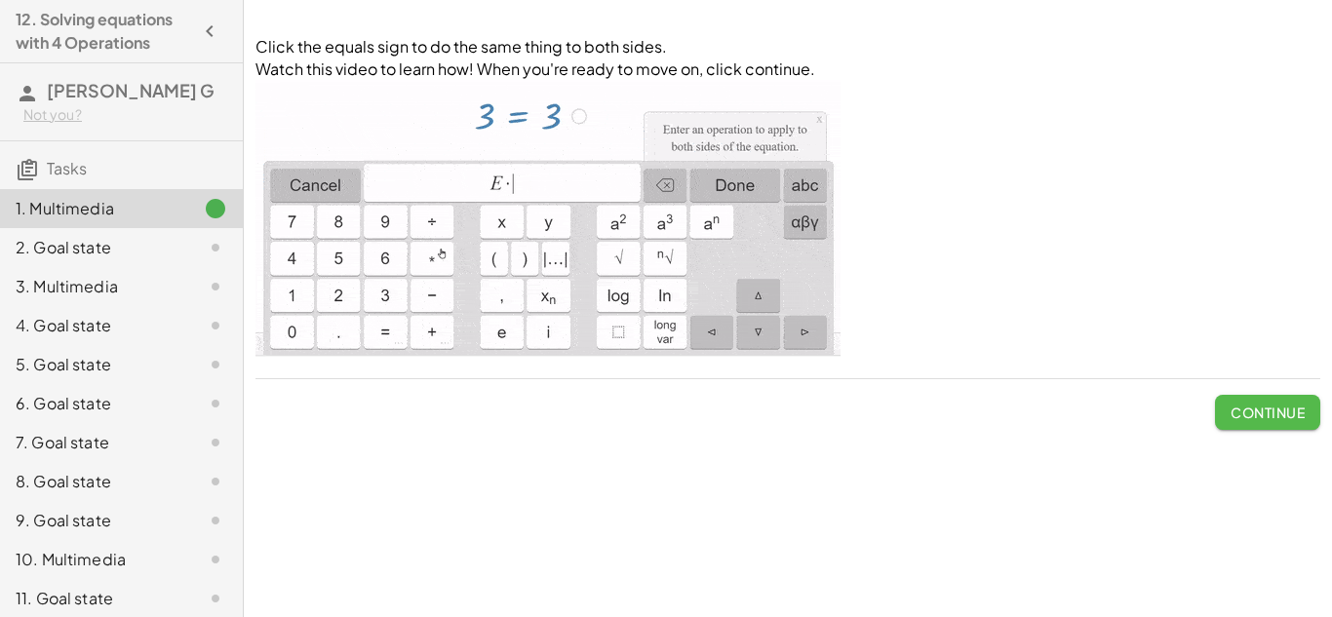
click at [1246, 408] on span "Continue" at bounding box center [1268, 413] width 74 height 18
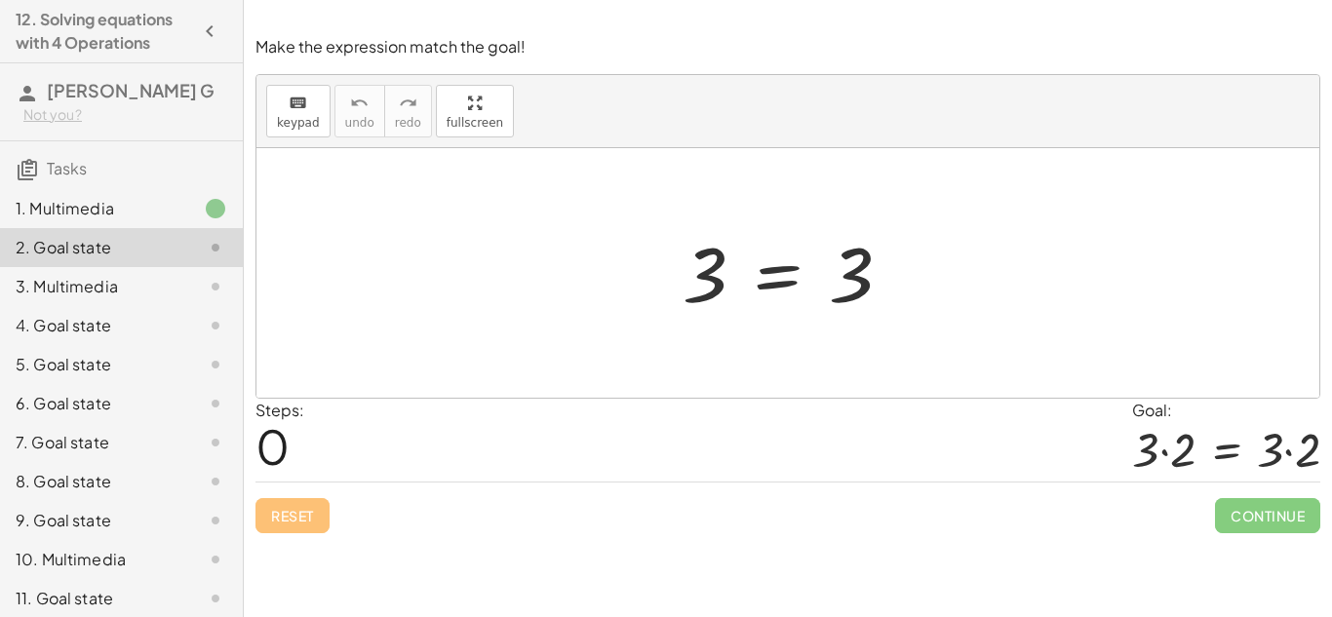
click at [778, 284] on div at bounding box center [795, 273] width 244 height 97
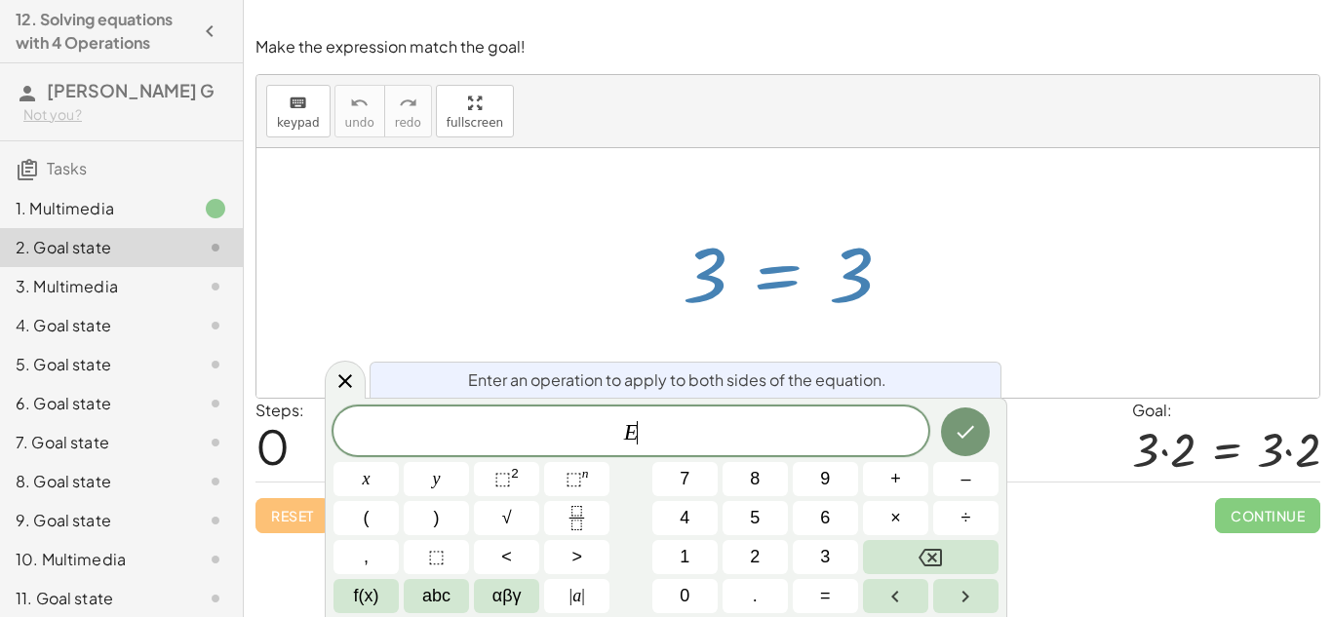
scroll to position [1, 0]
click at [885, 512] on button "×" at bounding box center [895, 518] width 65 height 34
click at [753, 550] on span "2" at bounding box center [755, 557] width 10 height 26
click at [965, 423] on icon "Done" at bounding box center [965, 431] width 23 height 23
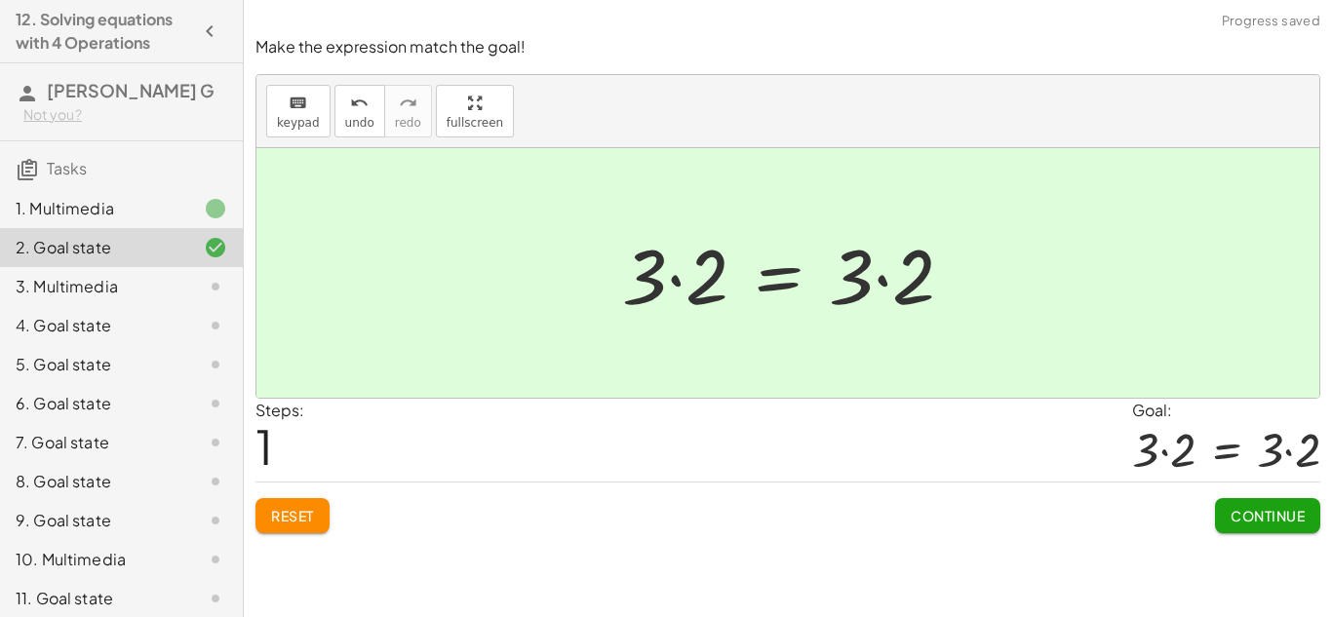
click at [1242, 496] on div "Continue" at bounding box center [1267, 508] width 105 height 51
click at [1246, 503] on button "Continue" at bounding box center [1267, 515] width 105 height 35
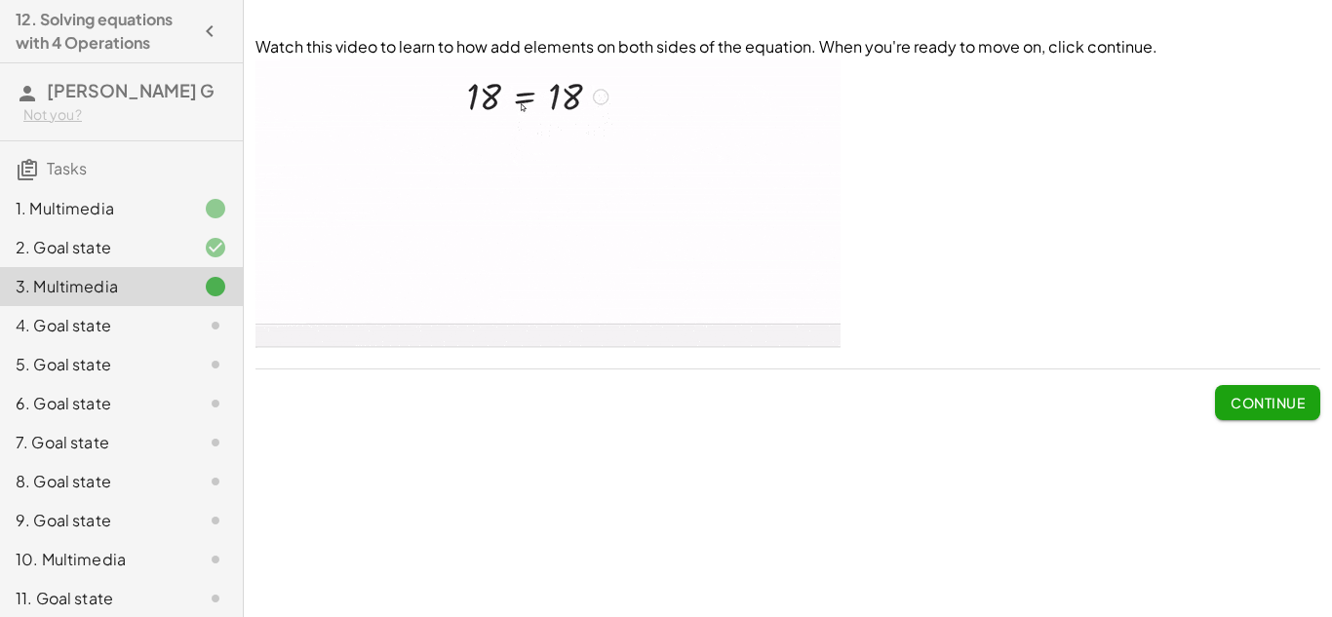
click at [1223, 398] on button "Continue" at bounding box center [1267, 402] width 105 height 35
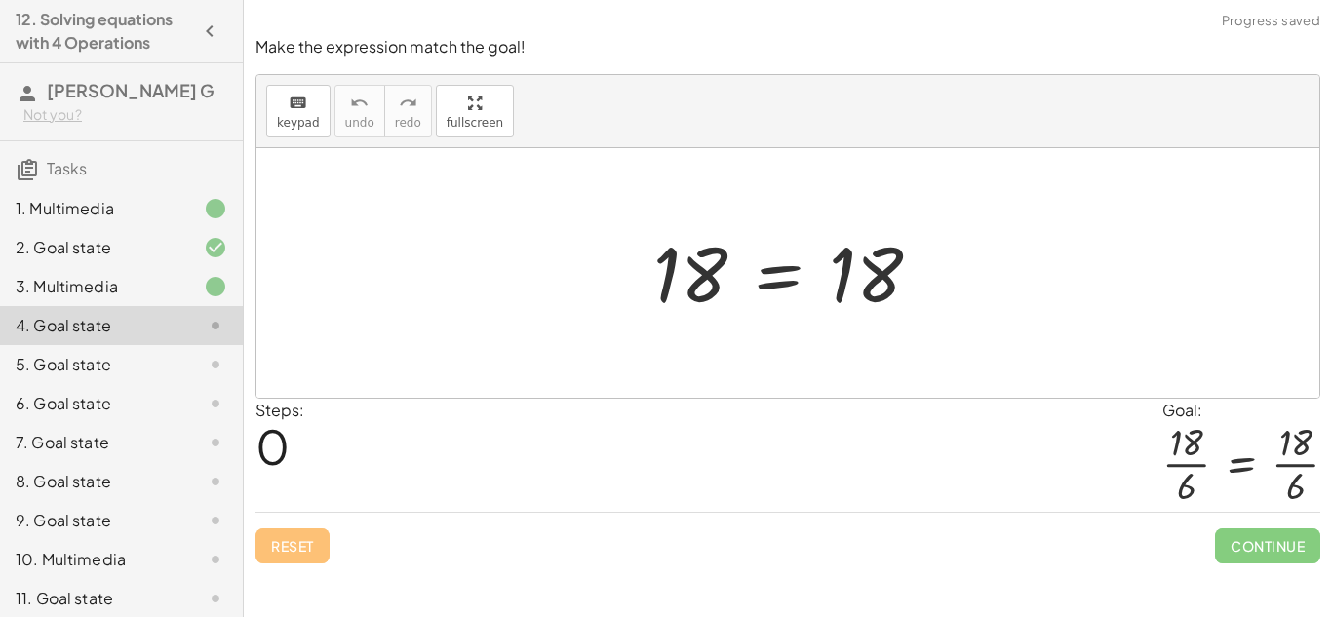
click at [770, 276] on div at bounding box center [795, 273] width 303 height 97
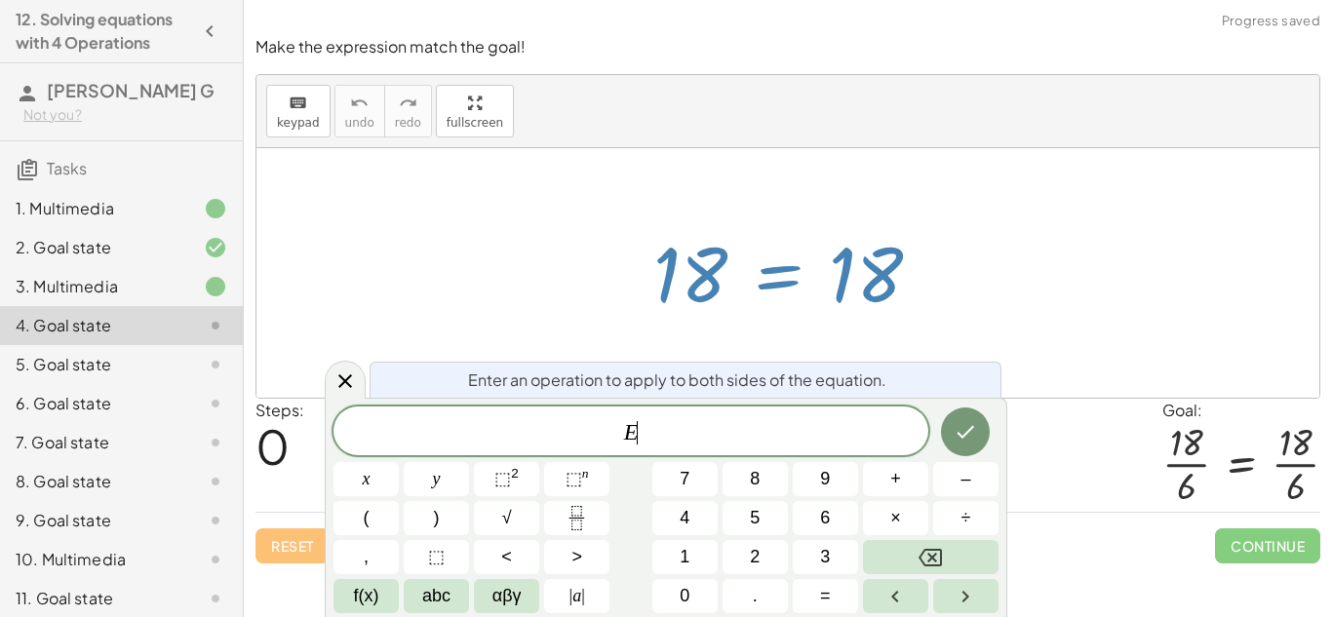
scroll to position [2, 0]
click at [770, 276] on div at bounding box center [795, 273] width 303 height 97
click at [960, 520] on button "÷" at bounding box center [965, 518] width 65 height 34
click at [829, 512] on span "6" at bounding box center [825, 518] width 10 height 26
click at [959, 452] on button "Done" at bounding box center [965, 432] width 49 height 49
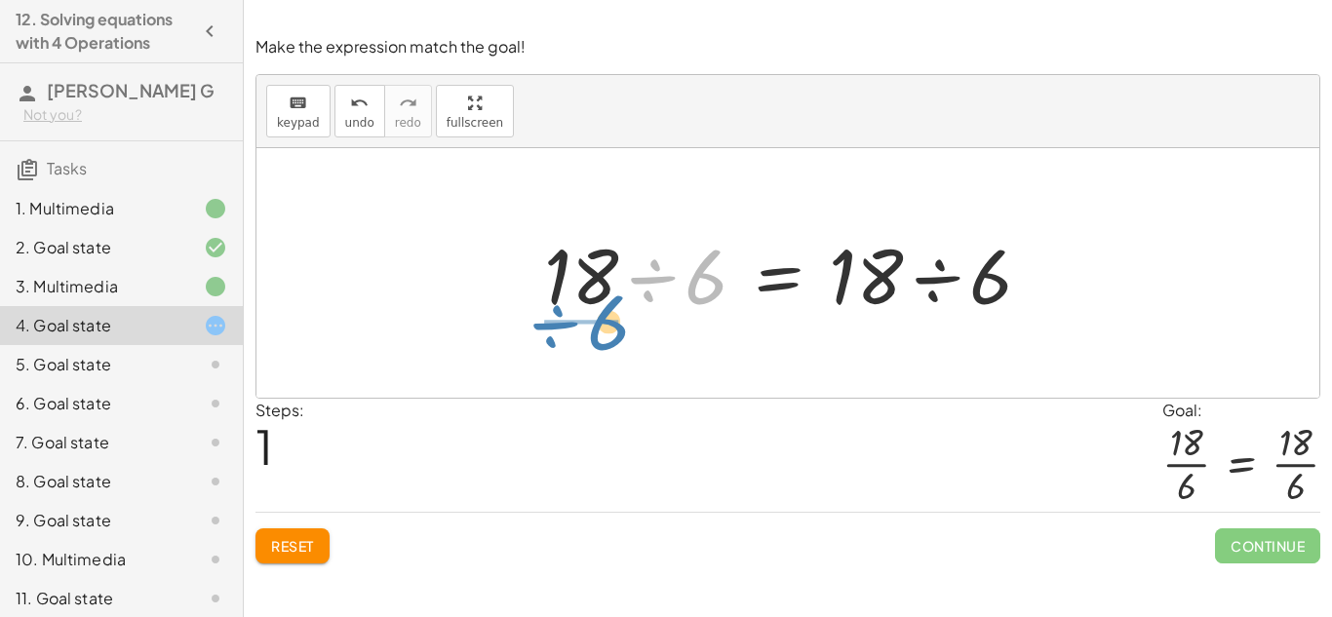
drag, startPoint x: 695, startPoint y: 288, endPoint x: 598, endPoint y: 334, distance: 107.8
click at [598, 334] on div "18 = 18 ÷ 6 18 = 18 · ÷ 6 · ÷ 6" at bounding box center [787, 273] width 1063 height 250
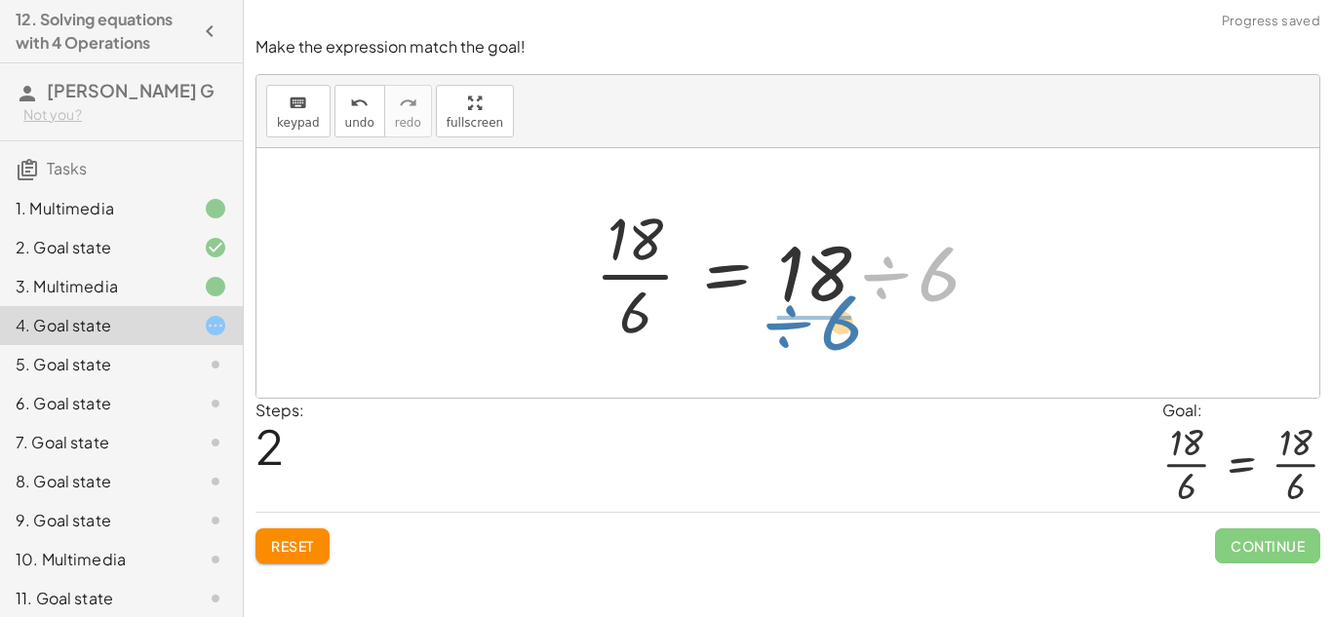
drag, startPoint x: 934, startPoint y: 271, endPoint x: 835, endPoint y: 321, distance: 111.2
click at [835, 321] on div at bounding box center [794, 273] width 419 height 150
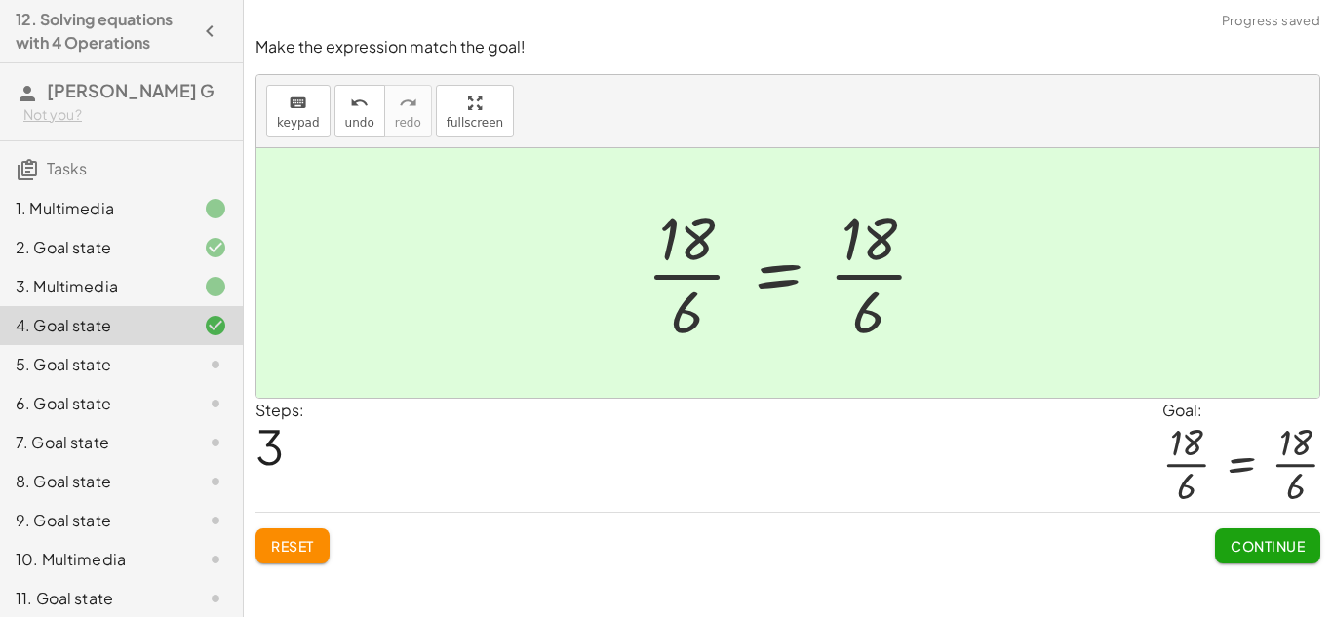
click at [1276, 543] on span "Continue" at bounding box center [1268, 546] width 74 height 18
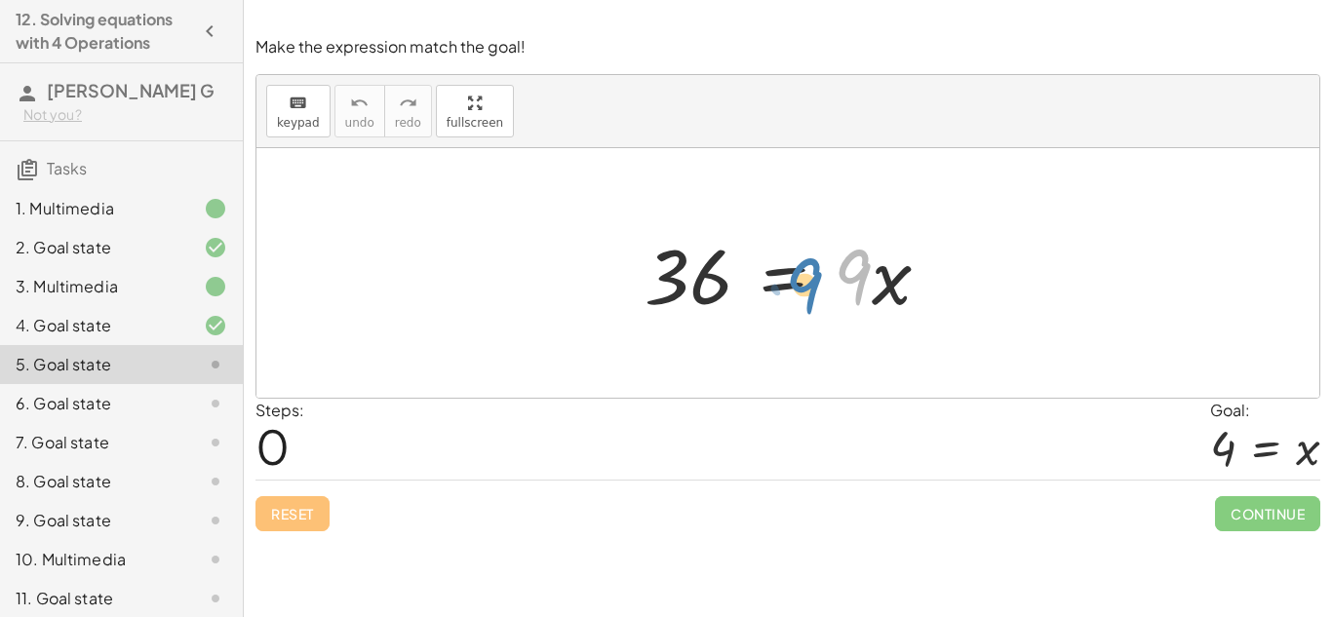
drag, startPoint x: 859, startPoint y: 279, endPoint x: 886, endPoint y: 283, distance: 26.6
click at [886, 283] on div at bounding box center [795, 273] width 321 height 100
click at [894, 271] on div at bounding box center [795, 273] width 321 height 100
click at [790, 262] on div at bounding box center [795, 273] width 321 height 100
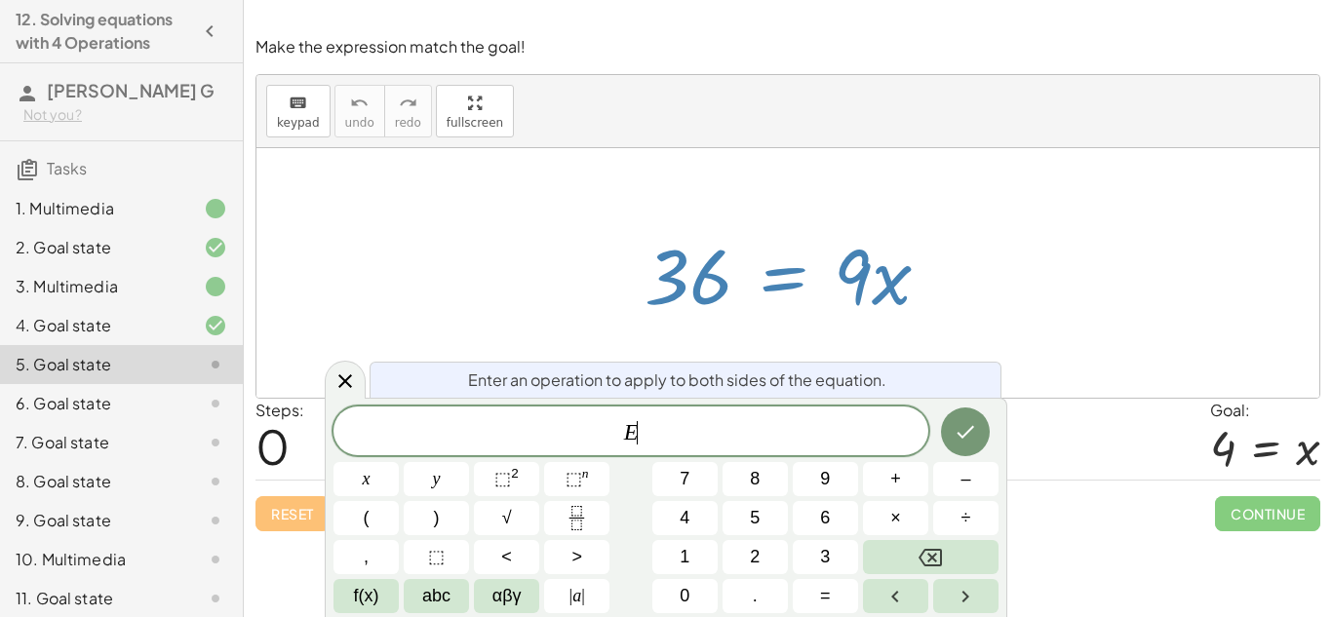
scroll to position [3, 0]
click at [896, 511] on span "×" at bounding box center [895, 518] width 11 height 26
click at [698, 519] on button "4" at bounding box center [684, 518] width 65 height 34
click at [955, 445] on button "Done" at bounding box center [965, 432] width 49 height 49
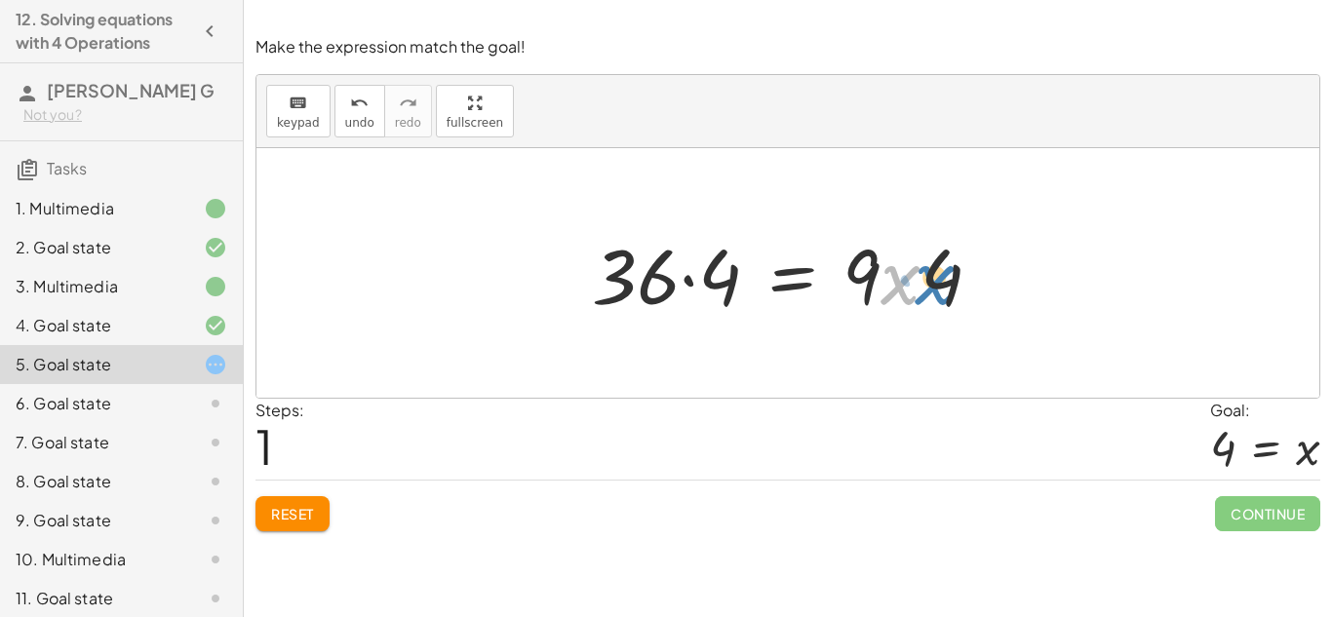
drag, startPoint x: 907, startPoint y: 284, endPoint x: 939, endPoint y: 284, distance: 32.2
click at [939, 284] on div at bounding box center [794, 273] width 425 height 100
click at [689, 278] on div at bounding box center [794, 273] width 425 height 100
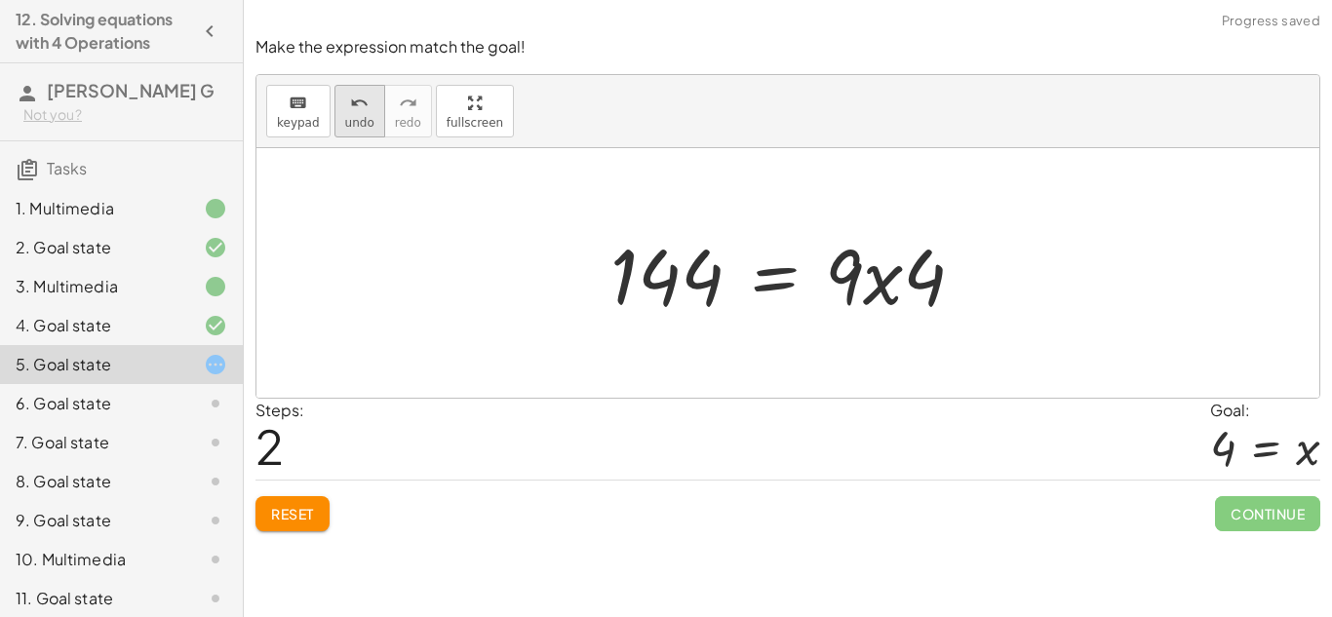
click at [353, 99] on icon "undo" at bounding box center [359, 103] width 19 height 23
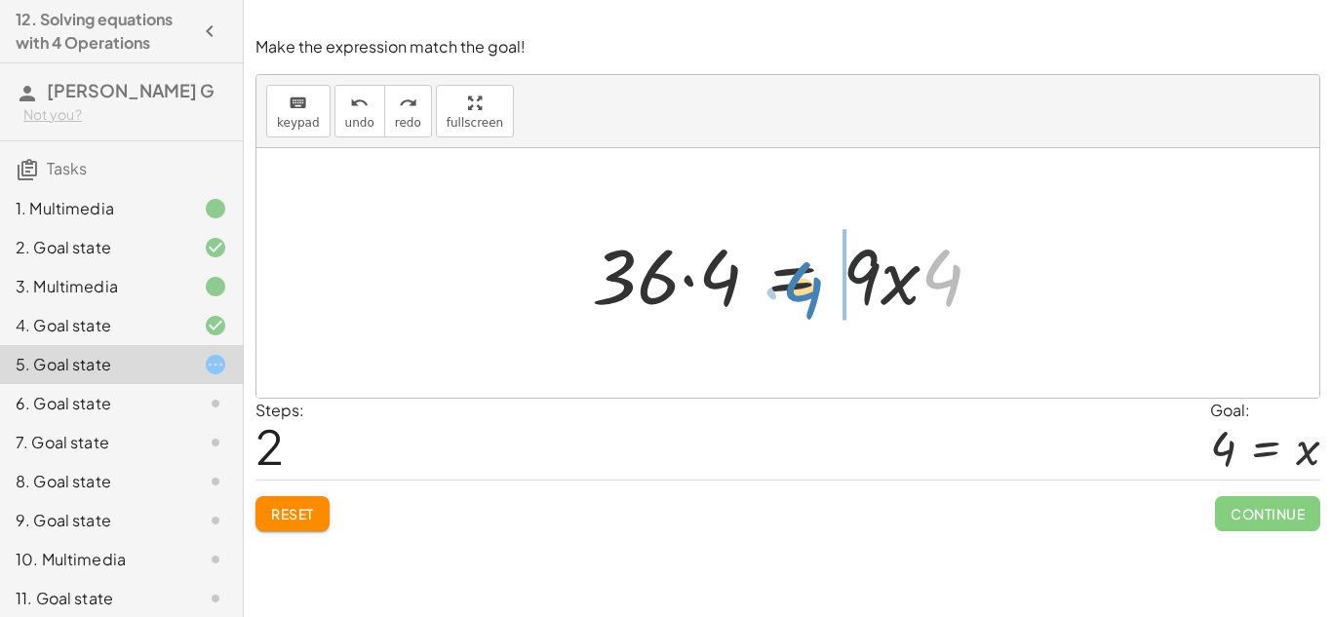
drag, startPoint x: 956, startPoint y: 275, endPoint x: 824, endPoint y: 288, distance: 132.3
click at [824, 288] on div at bounding box center [794, 273] width 425 height 100
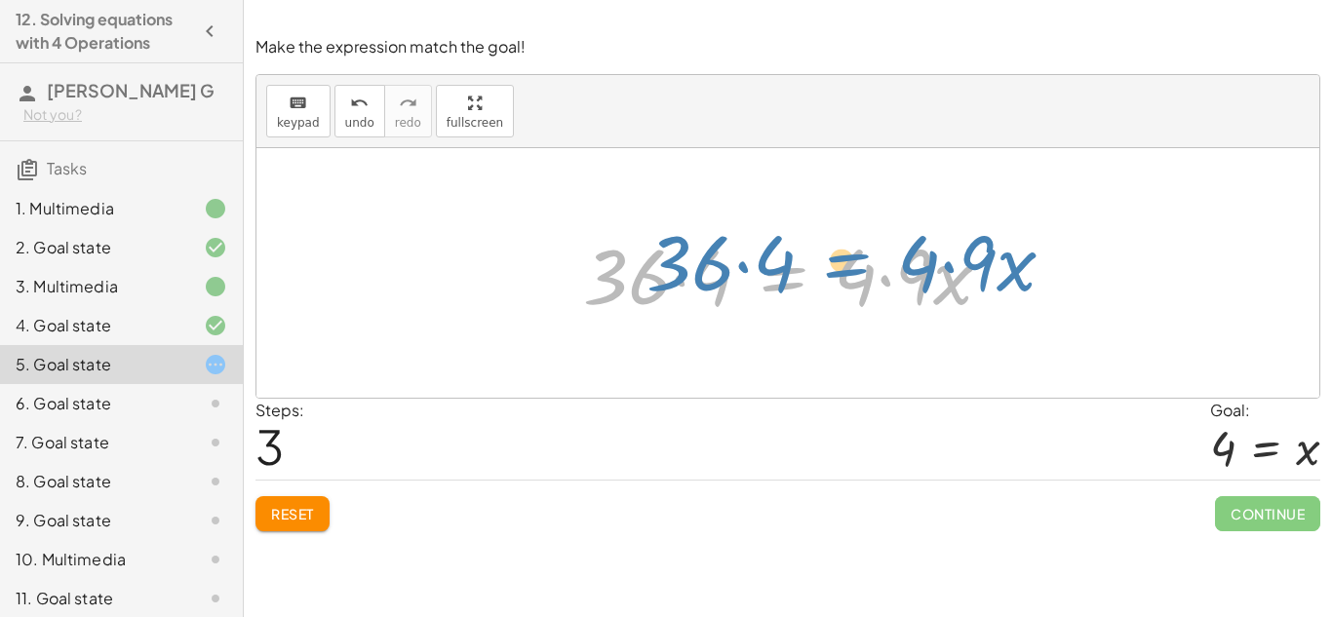
click at [773, 271] on div at bounding box center [795, 273] width 444 height 100
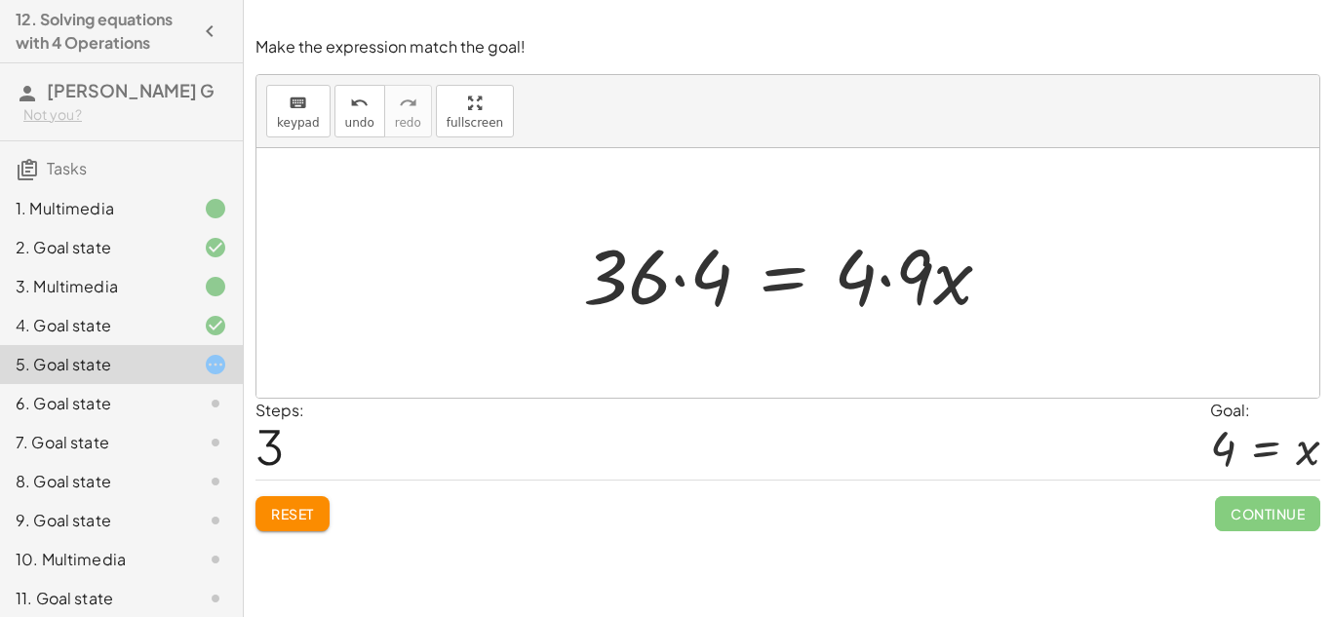
click at [888, 280] on div at bounding box center [795, 273] width 444 height 100
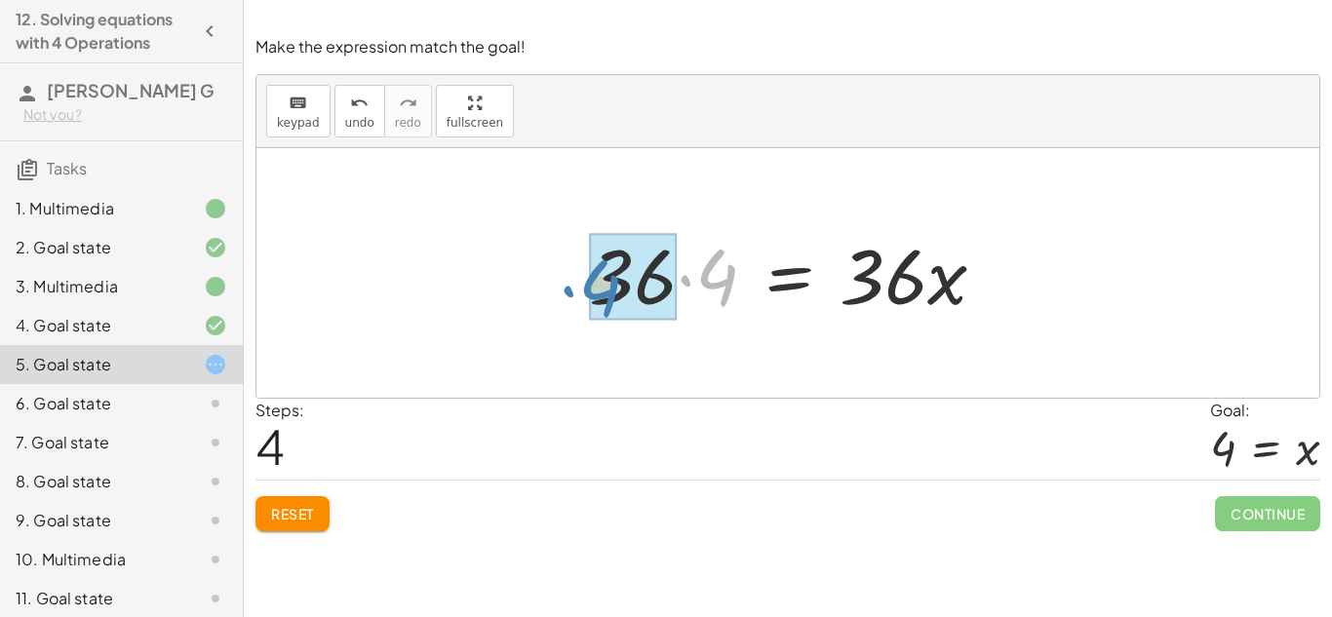
drag, startPoint x: 707, startPoint y: 275, endPoint x: 590, endPoint y: 286, distance: 117.5
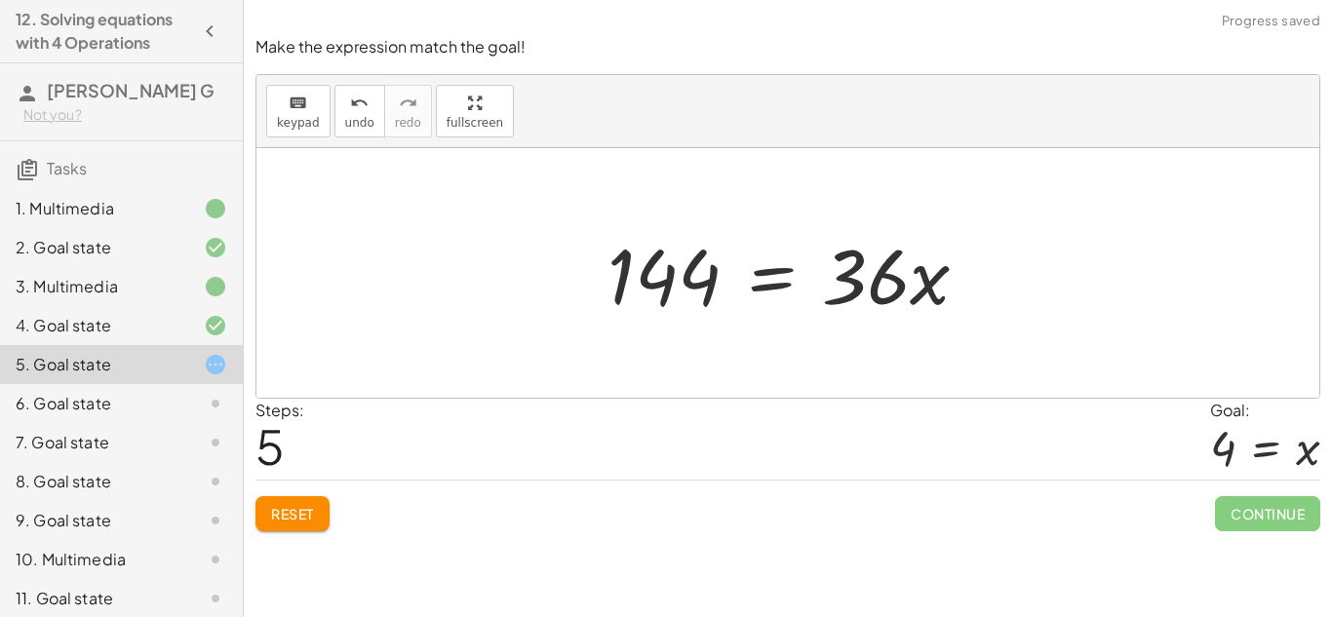
click at [632, 262] on div at bounding box center [796, 273] width 396 height 100
click at [360, 108] on icon "undo" at bounding box center [359, 103] width 19 height 23
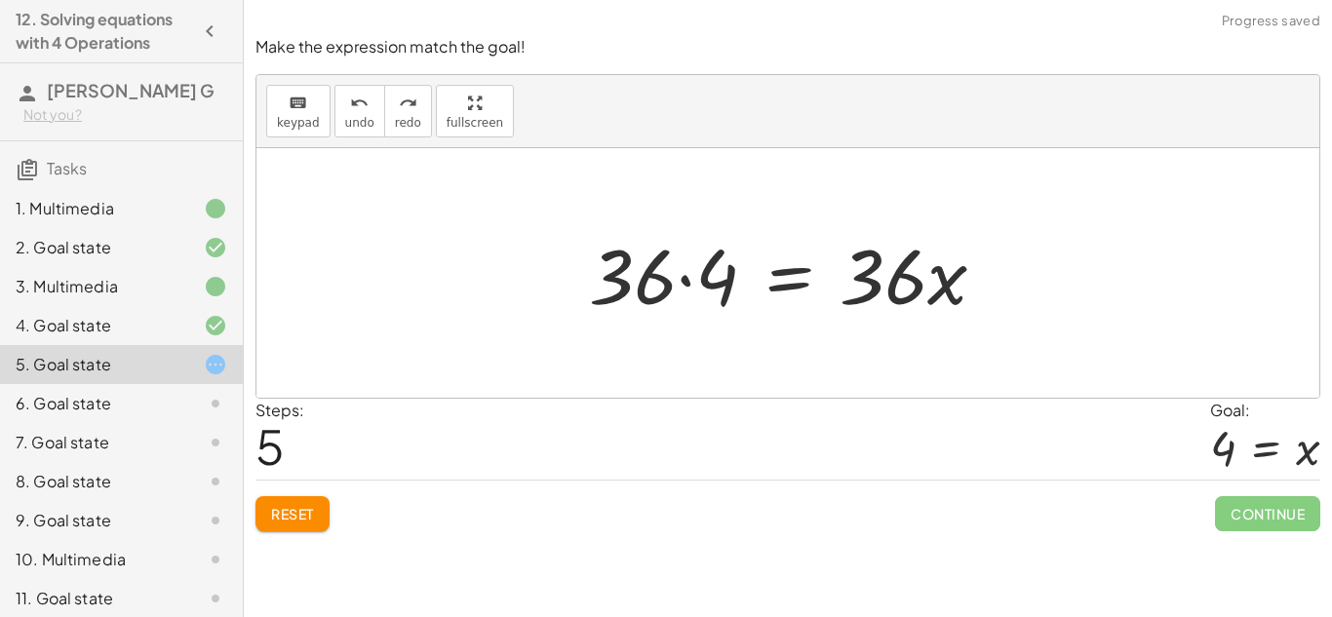
click at [274, 502] on button "Reset" at bounding box center [293, 513] width 74 height 35
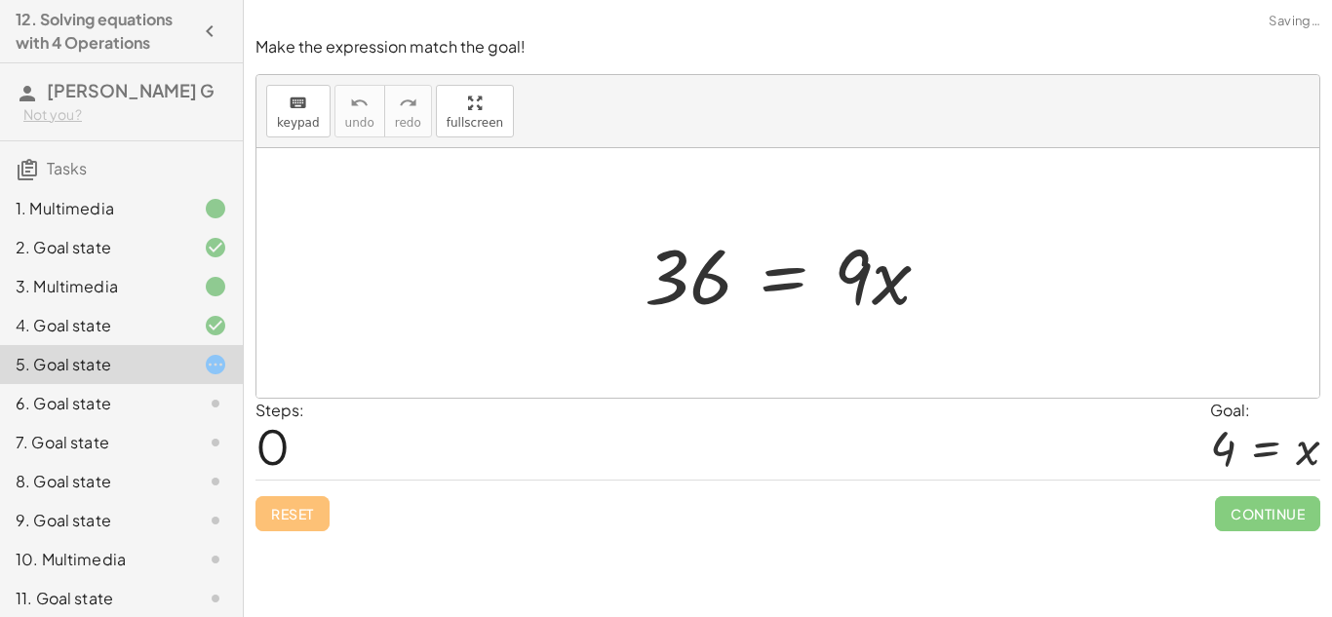
click at [791, 279] on div at bounding box center [795, 273] width 321 height 100
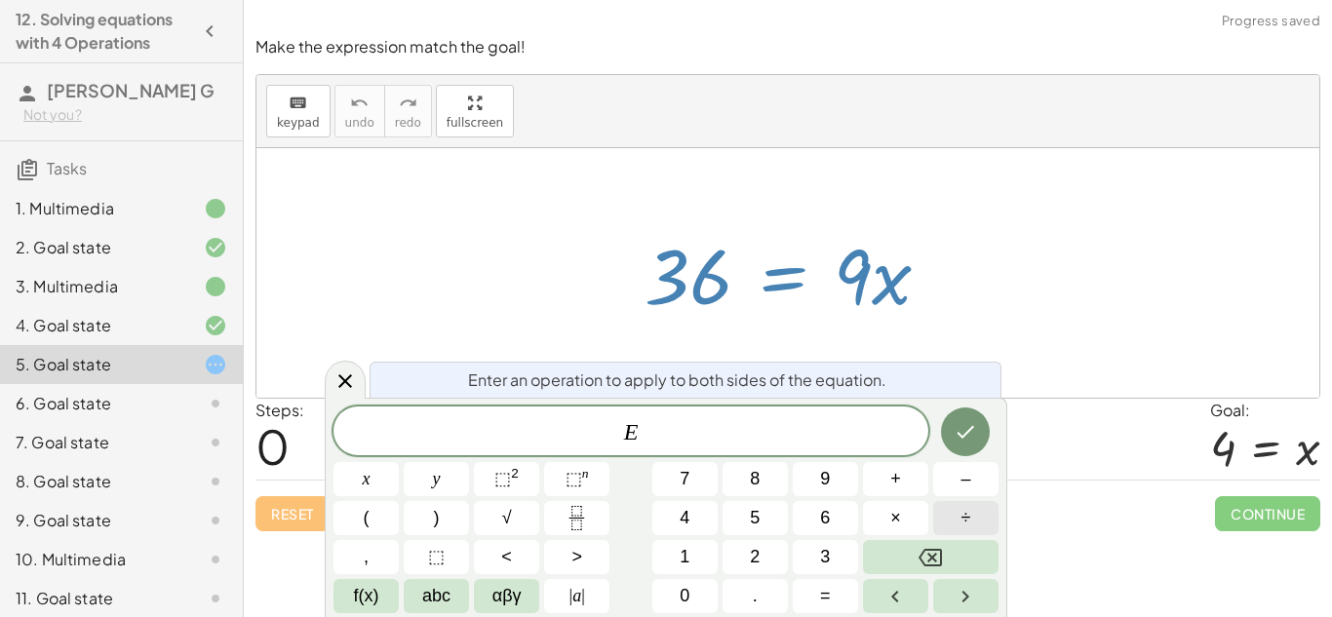
click at [953, 513] on button "÷" at bounding box center [965, 518] width 65 height 34
click at [688, 516] on span "4" at bounding box center [685, 518] width 10 height 26
click at [974, 418] on button "Done" at bounding box center [965, 432] width 49 height 49
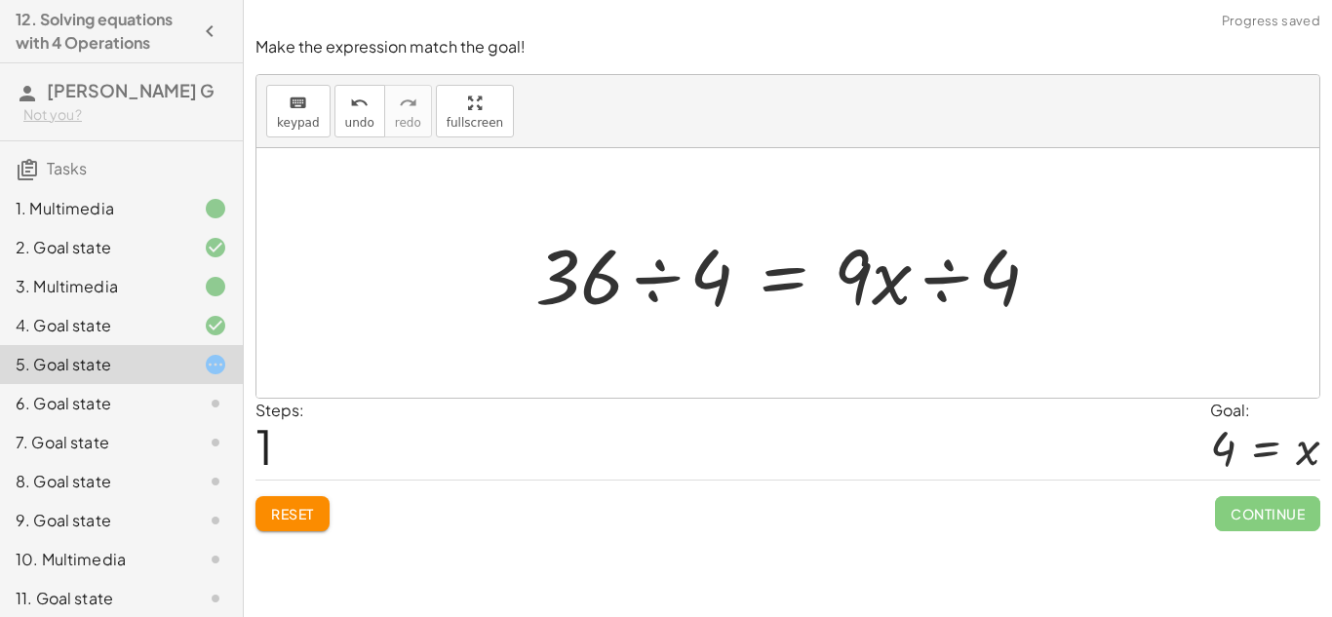
click at [657, 270] on div at bounding box center [795, 273] width 539 height 100
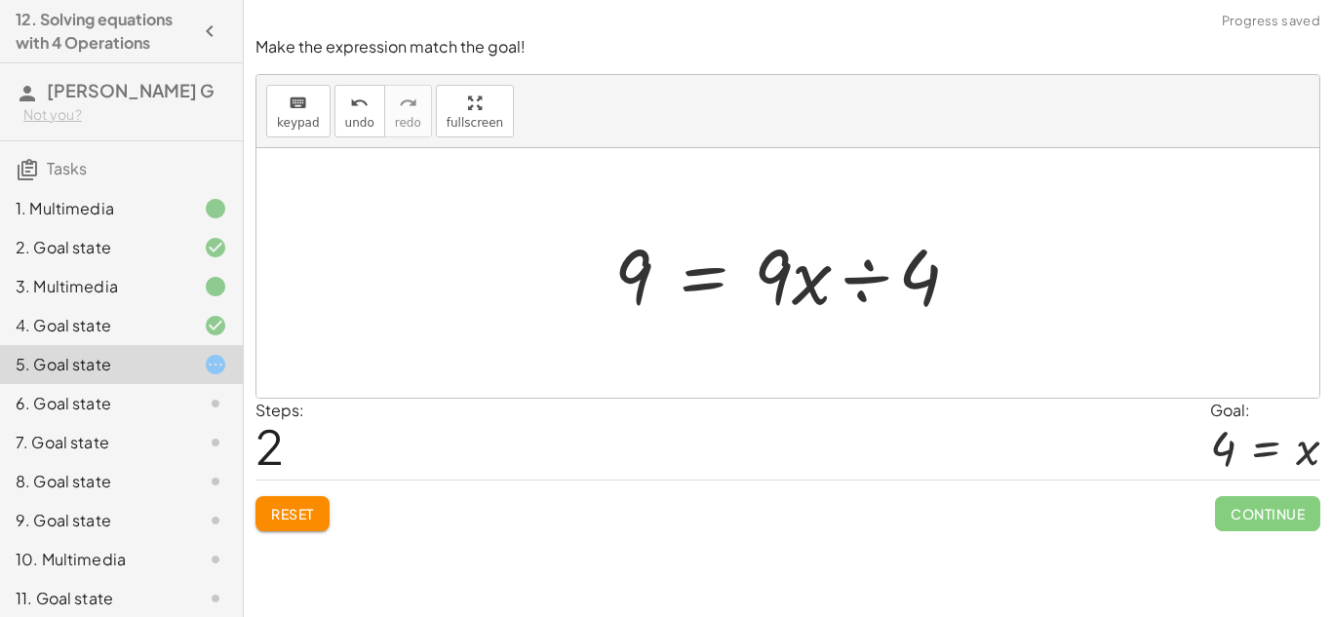
click at [871, 271] on div at bounding box center [795, 273] width 380 height 100
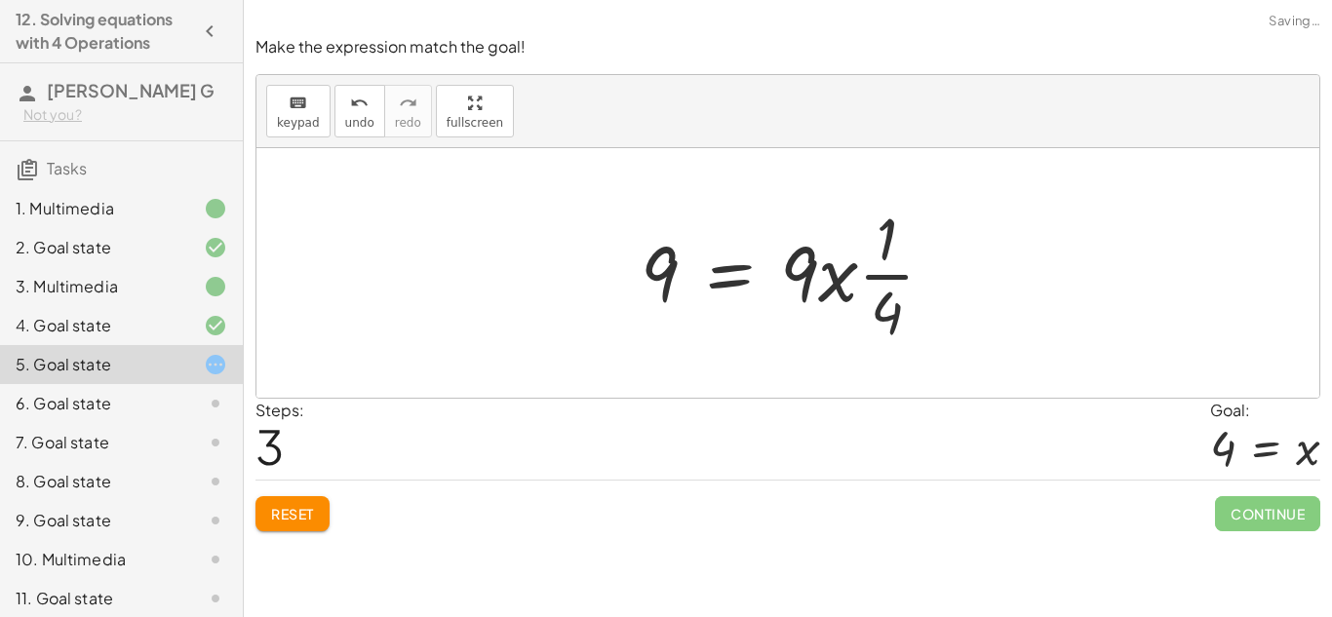
click at [833, 272] on div at bounding box center [795, 273] width 329 height 150
click at [348, 118] on span "undo" at bounding box center [359, 123] width 29 height 14
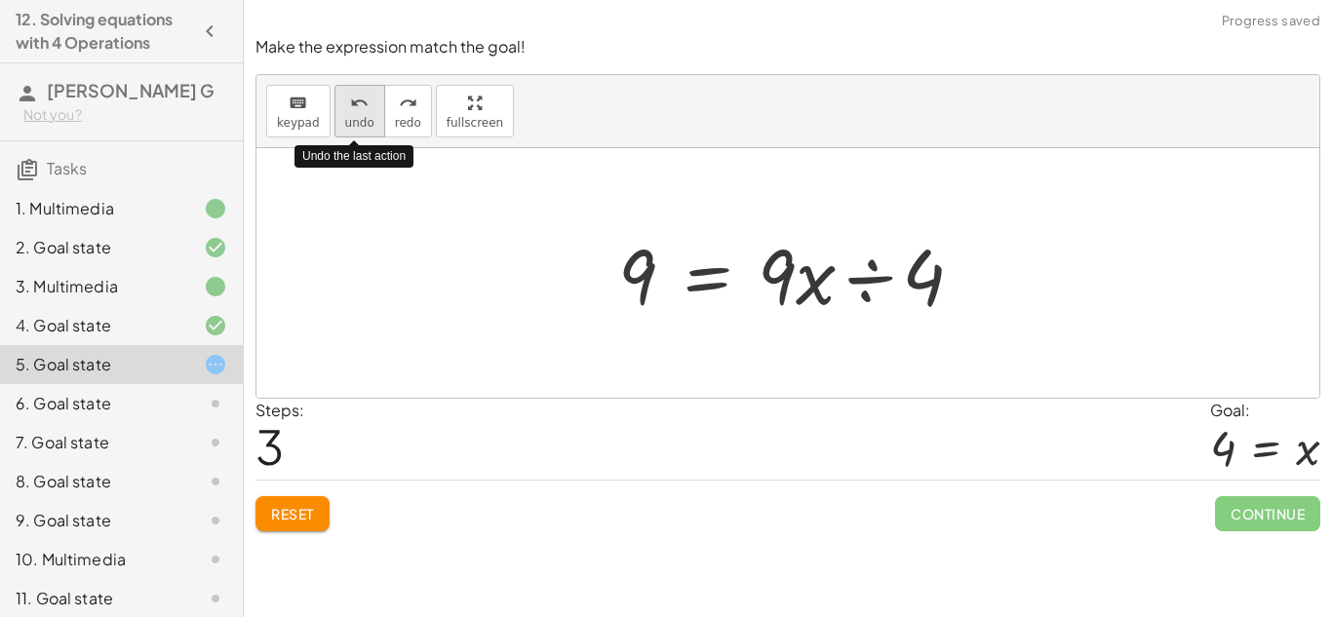
click at [348, 118] on span "undo" at bounding box center [359, 123] width 29 height 14
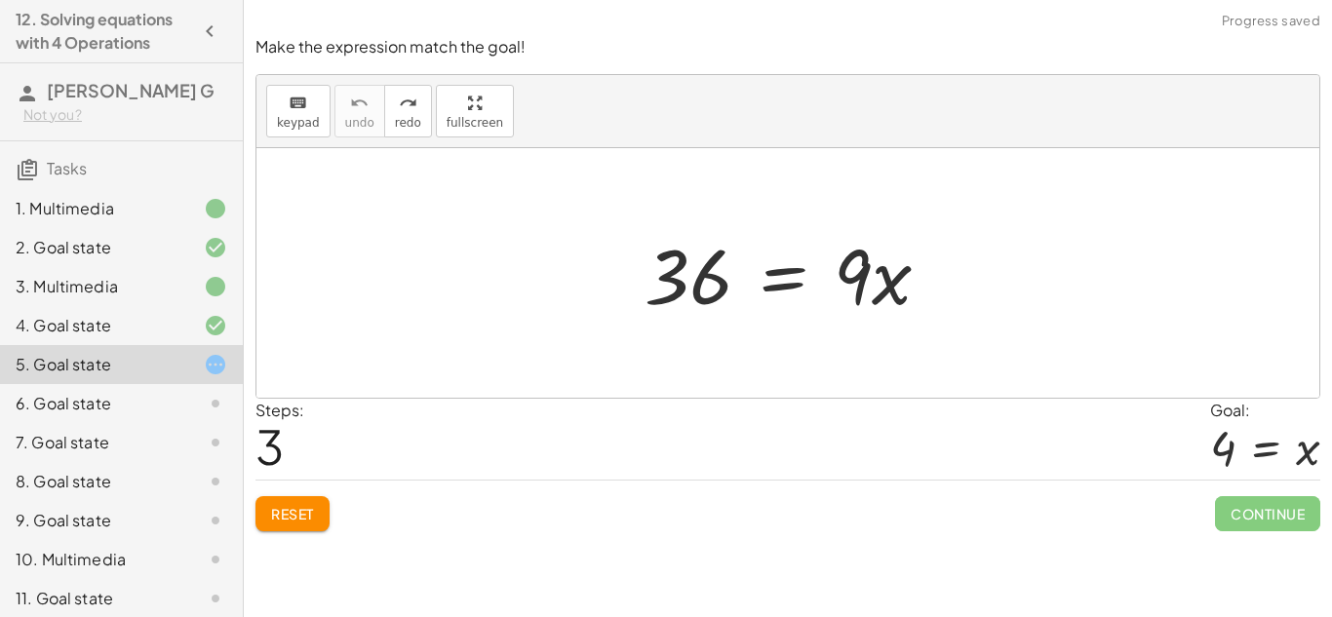
click at [691, 283] on div at bounding box center [795, 273] width 321 height 100
click at [665, 270] on div at bounding box center [795, 273] width 321 height 100
click at [677, 273] on div at bounding box center [795, 273] width 321 height 100
drag, startPoint x: 677, startPoint y: 273, endPoint x: 720, endPoint y: 272, distance: 42.9
click at [720, 272] on div at bounding box center [795, 273] width 321 height 100
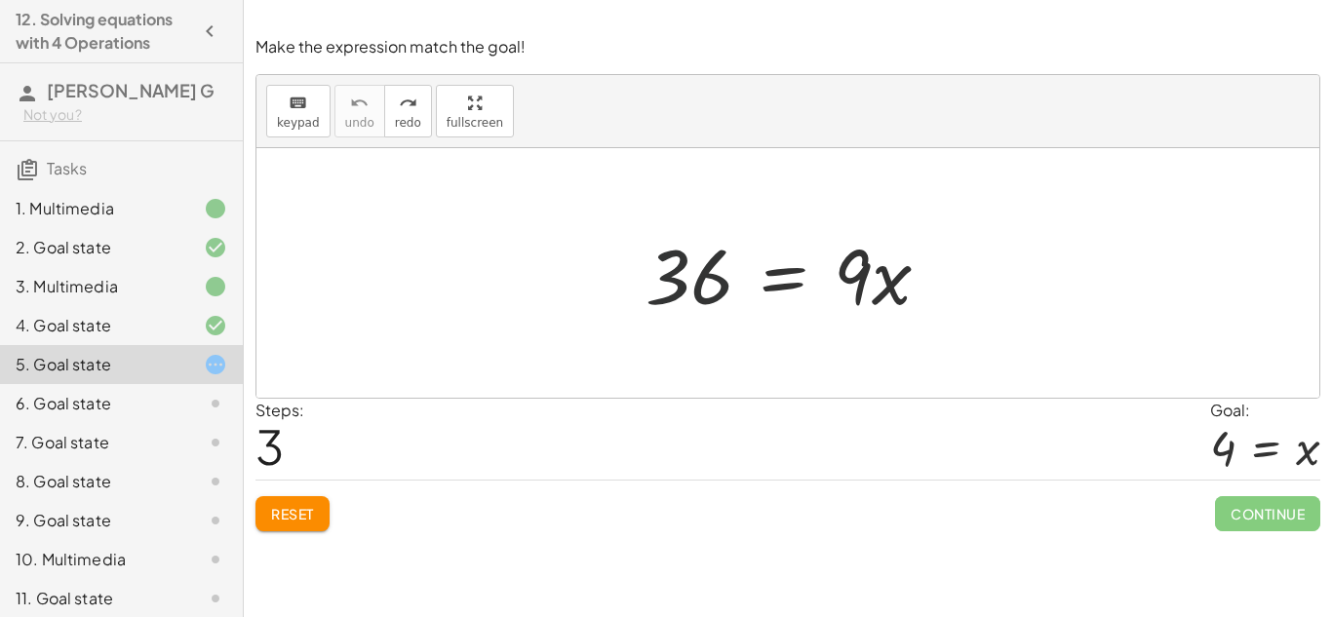
click at [793, 288] on div at bounding box center [795, 273] width 321 height 100
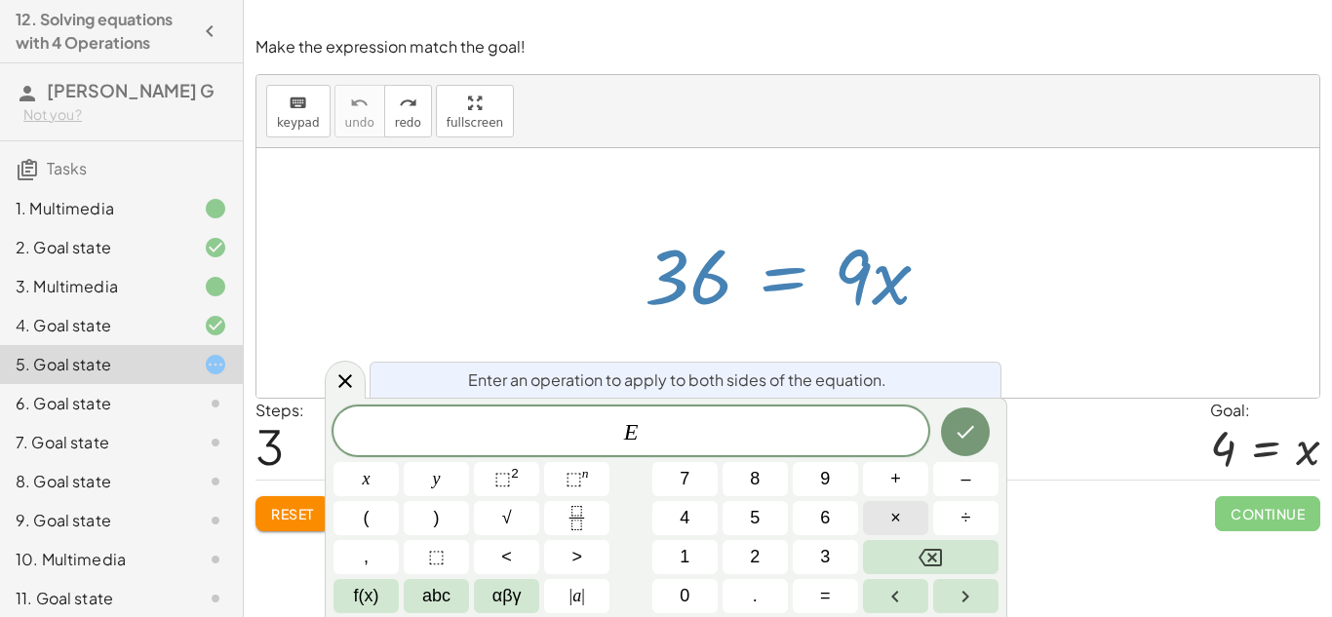
click at [906, 513] on button "×" at bounding box center [895, 518] width 65 height 34
click at [681, 533] on button "4" at bounding box center [684, 518] width 65 height 34
click at [944, 420] on button "Done" at bounding box center [965, 432] width 49 height 49
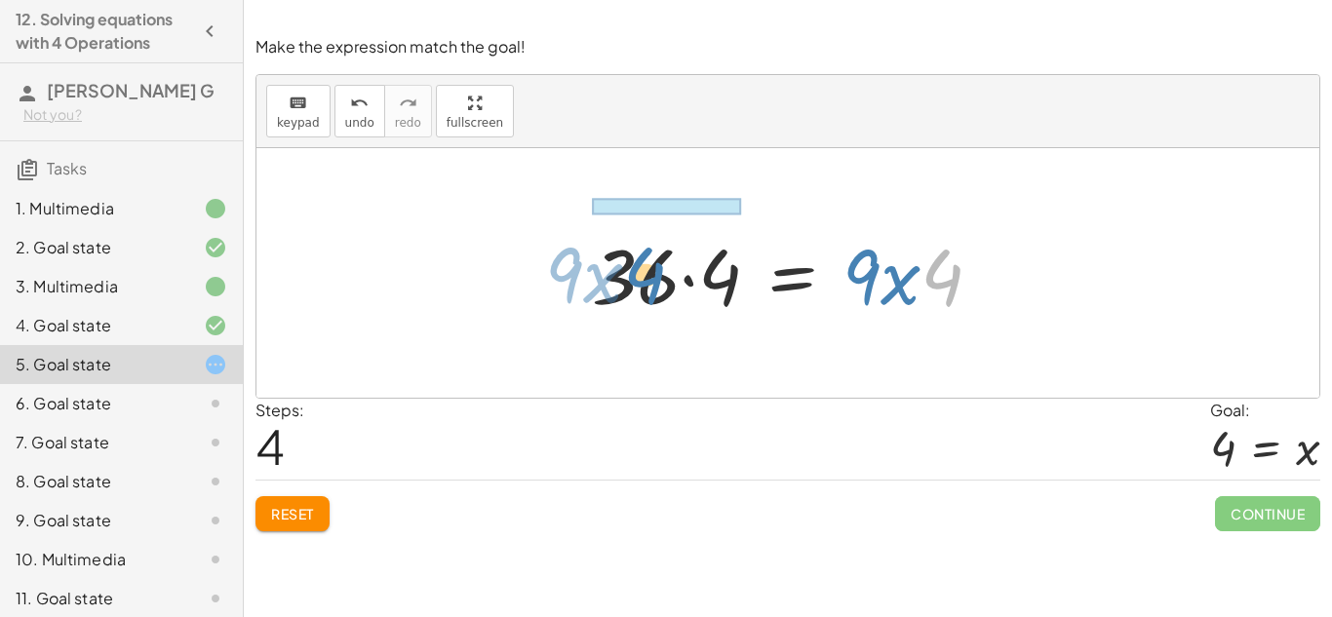
drag, startPoint x: 953, startPoint y: 256, endPoint x: 646, endPoint y: 255, distance: 307.2
click at [646, 255] on div at bounding box center [794, 273] width 425 height 100
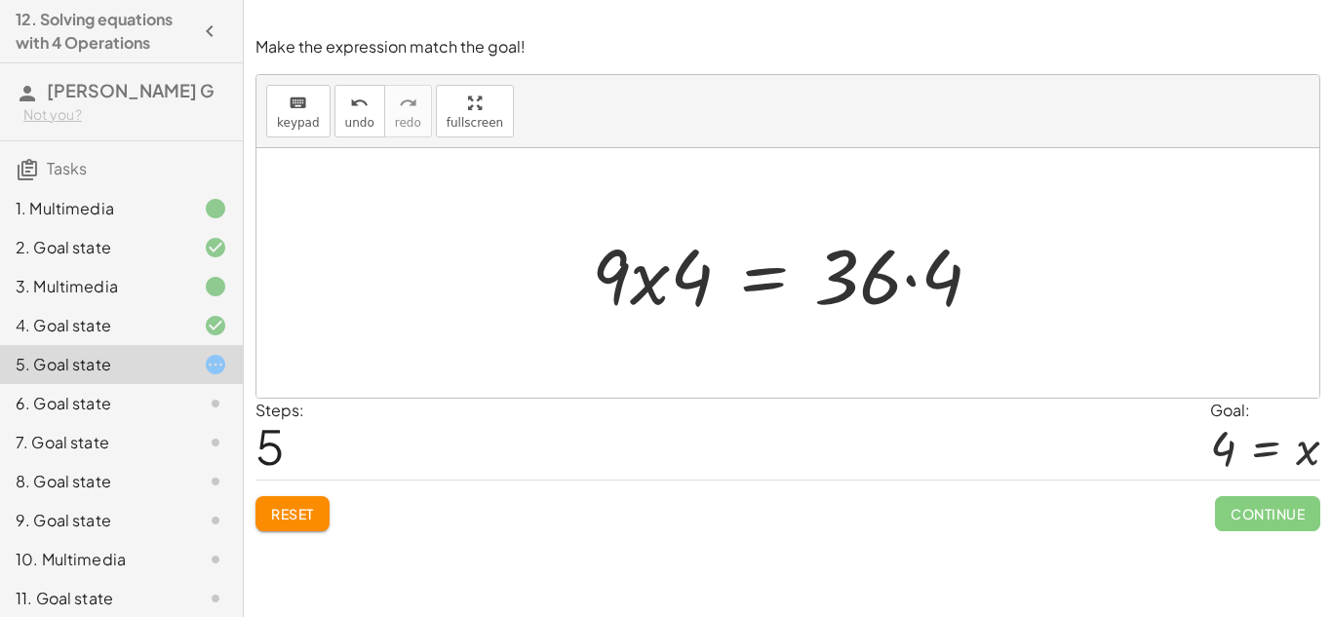
click at [907, 279] on div at bounding box center [794, 273] width 425 height 100
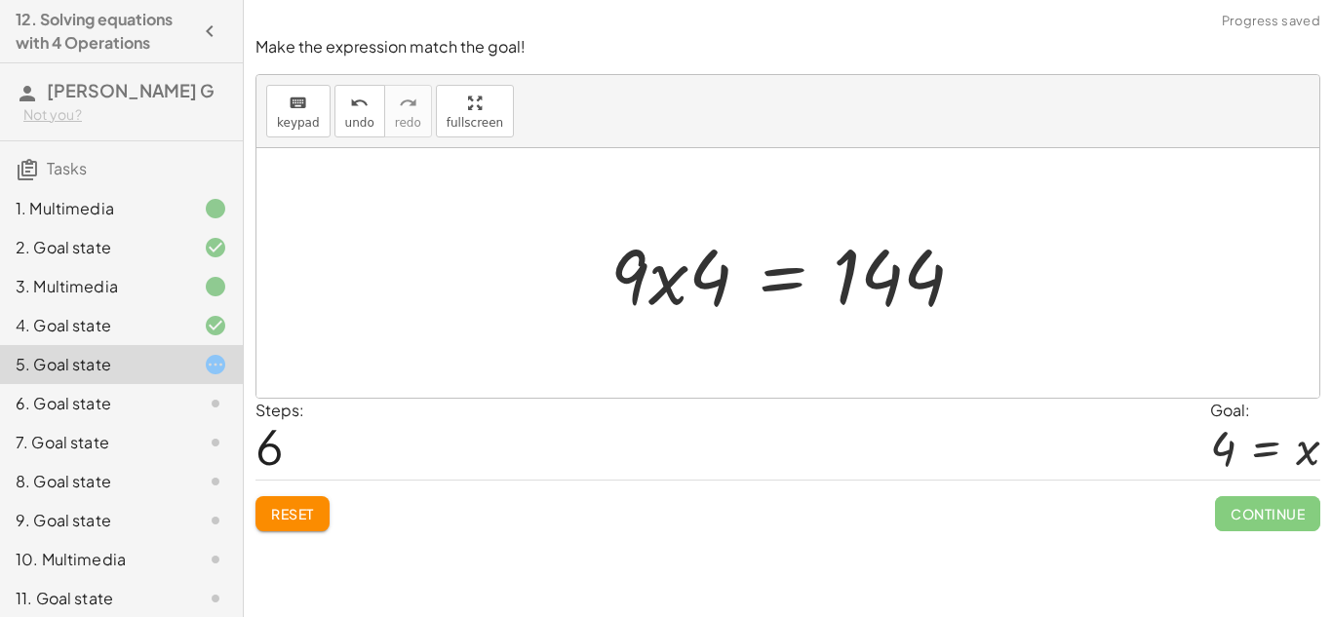
click at [908, 267] on div at bounding box center [795, 273] width 389 height 100
click at [339, 93] on button "undo undo" at bounding box center [360, 111] width 51 height 53
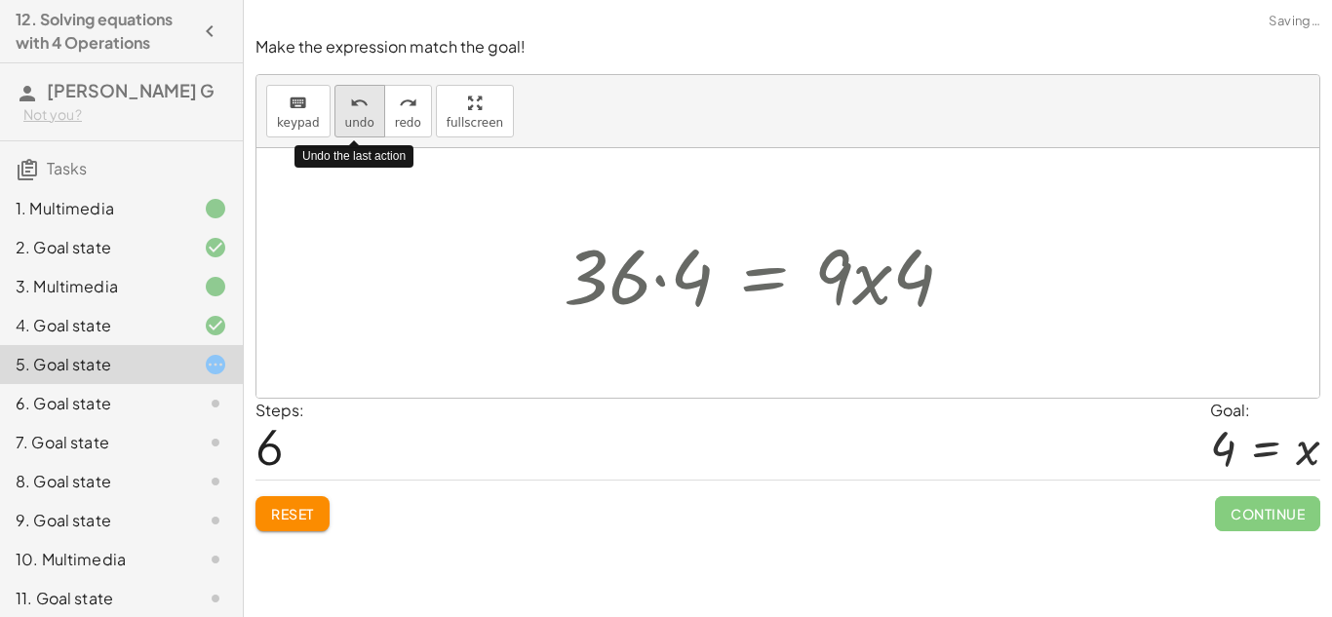
click at [345, 94] on div "undo" at bounding box center [359, 102] width 29 height 23
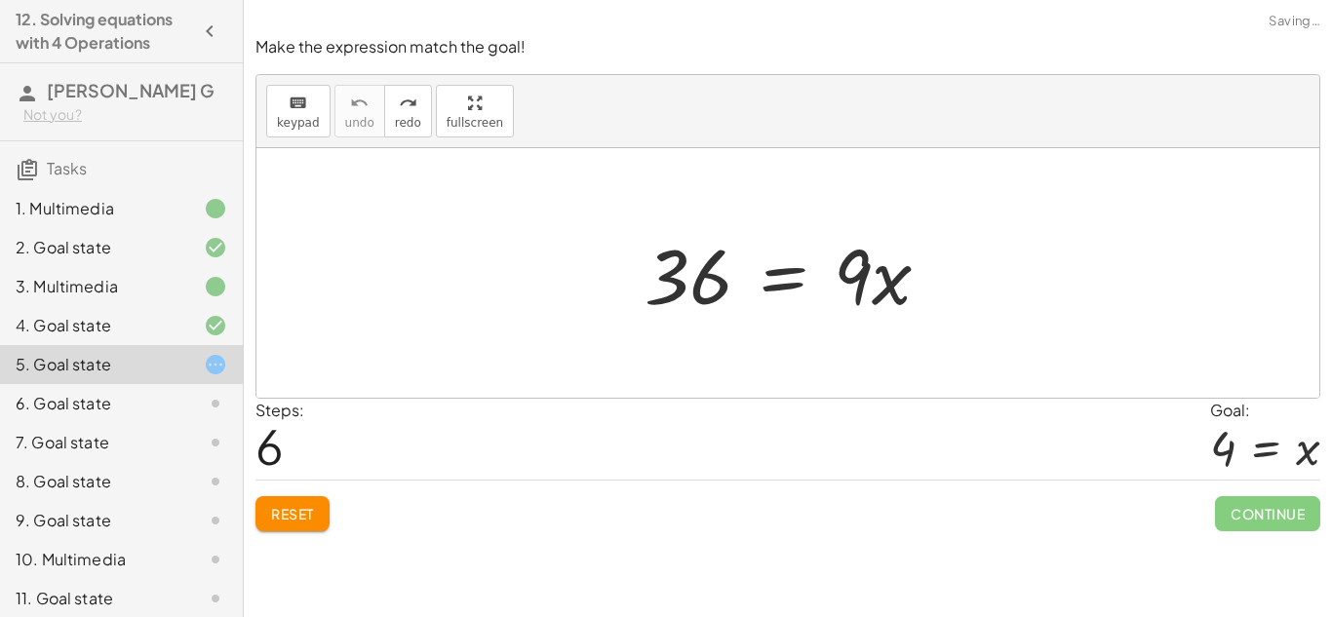
click at [812, 280] on div at bounding box center [795, 273] width 321 height 100
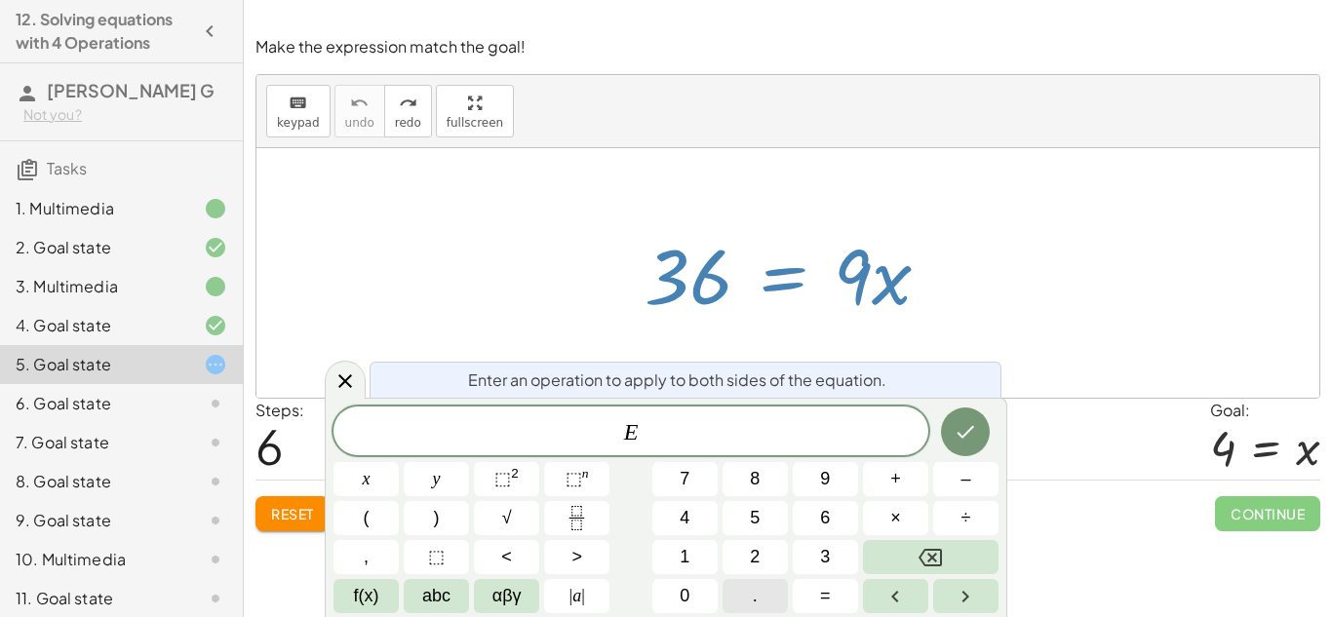
click at [769, 585] on button "." at bounding box center [755, 596] width 65 height 34
click at [919, 562] on icon "Backspace" at bounding box center [930, 557] width 23 height 23
click at [808, 470] on button "9" at bounding box center [825, 479] width 65 height 34
click at [964, 431] on icon "Done" at bounding box center [965, 431] width 23 height 23
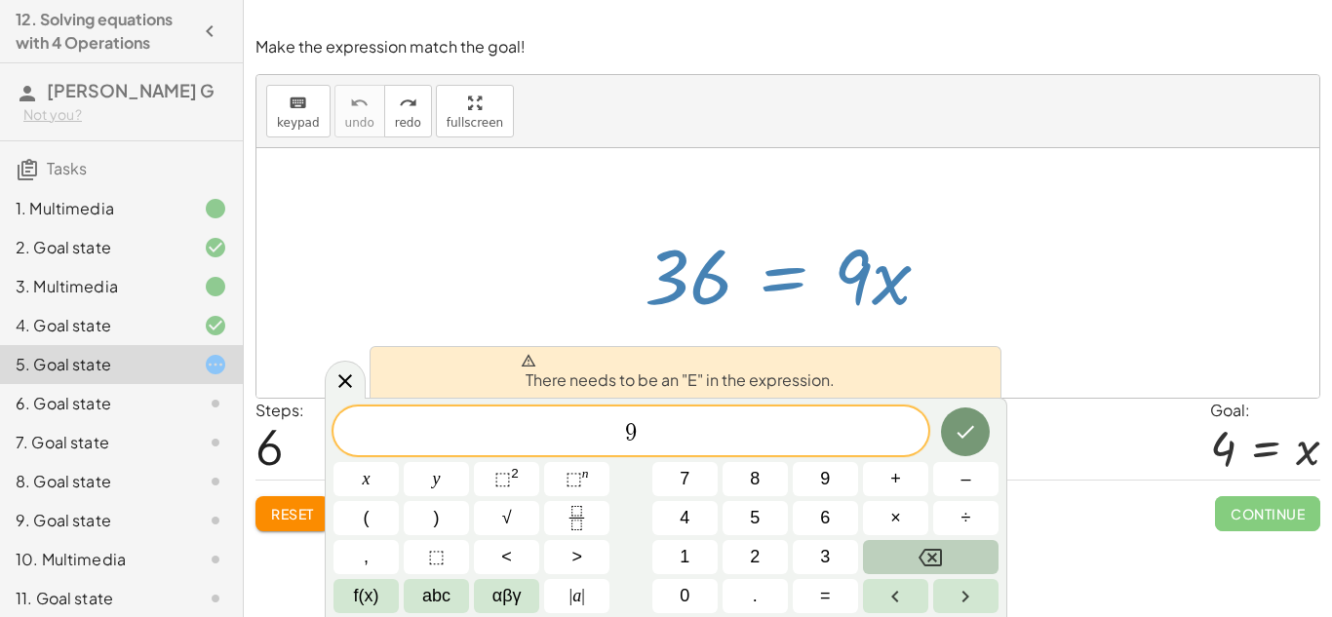
click at [951, 565] on button "Backspace" at bounding box center [931, 557] width 136 height 34
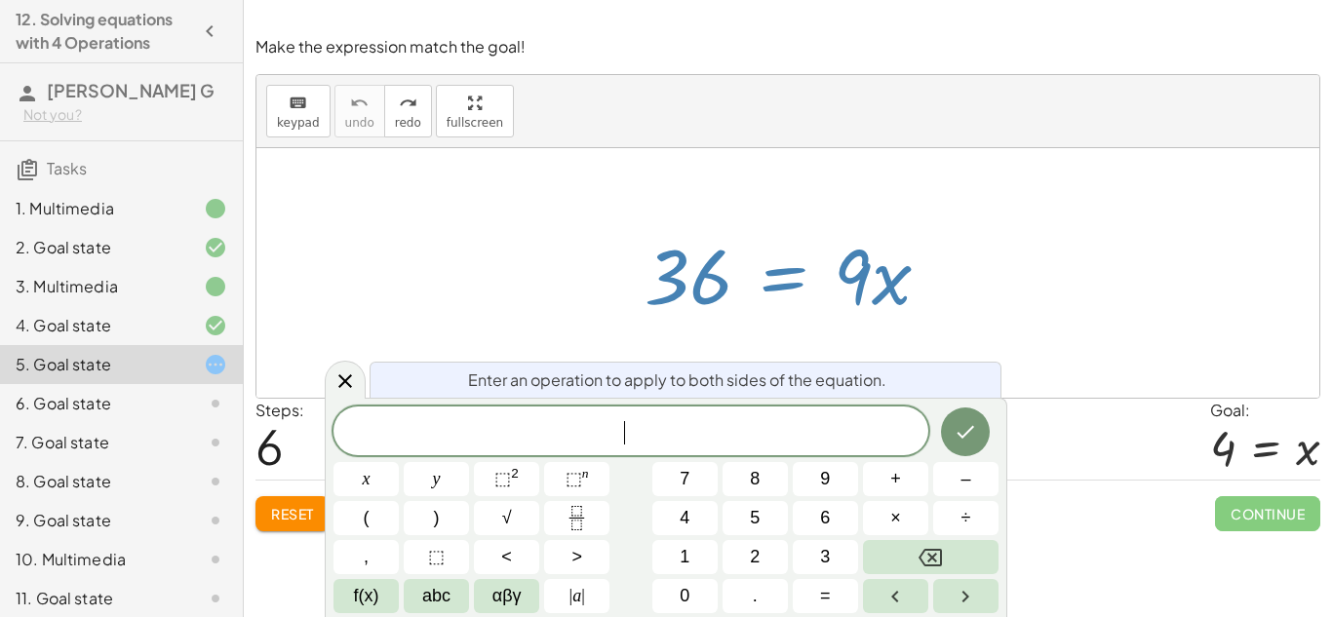
click at [685, 349] on div at bounding box center [787, 273] width 1063 height 250
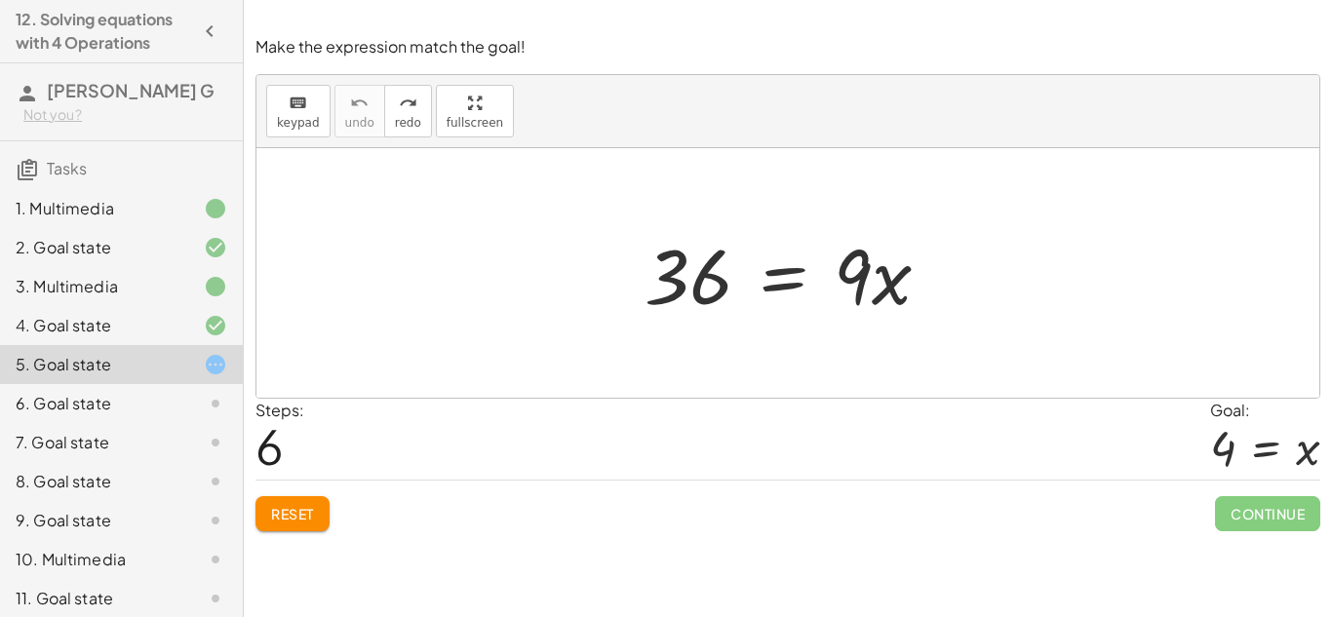
click at [795, 281] on div at bounding box center [795, 273] width 321 height 100
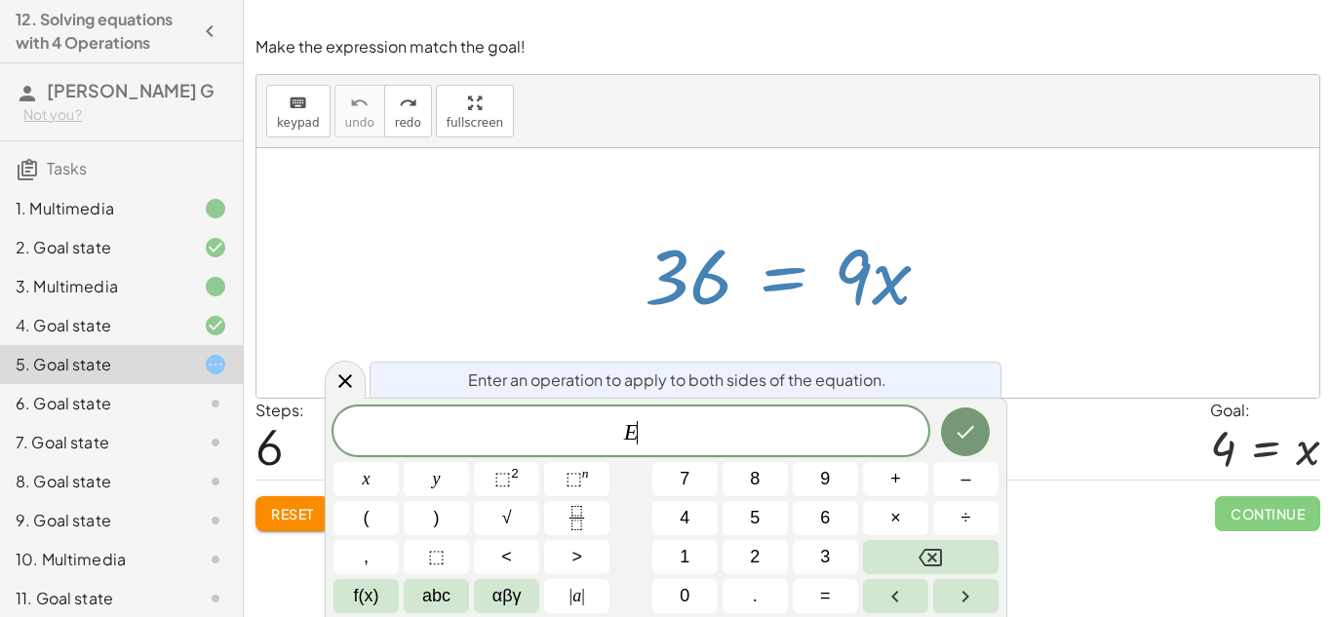
scroll to position [7, 0]
click at [558, 529] on button "Fraction" at bounding box center [576, 518] width 65 height 34
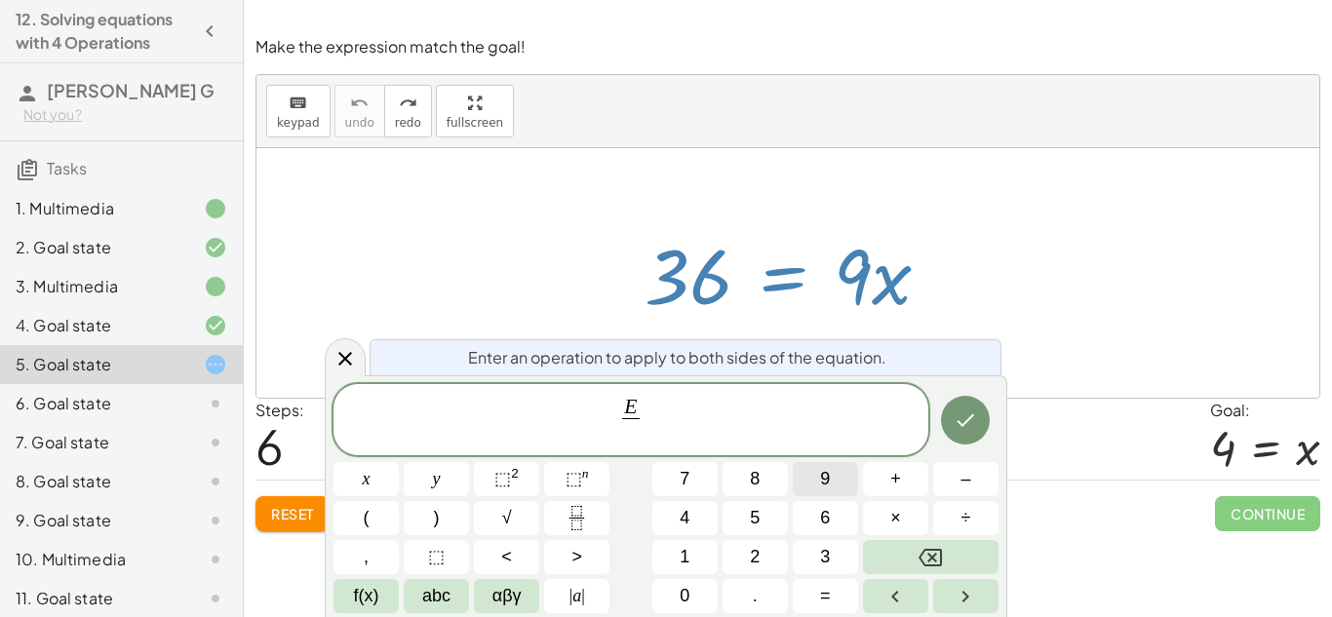
click at [811, 491] on button "9" at bounding box center [825, 479] width 65 height 34
click at [972, 413] on icon "Done" at bounding box center [965, 420] width 23 height 23
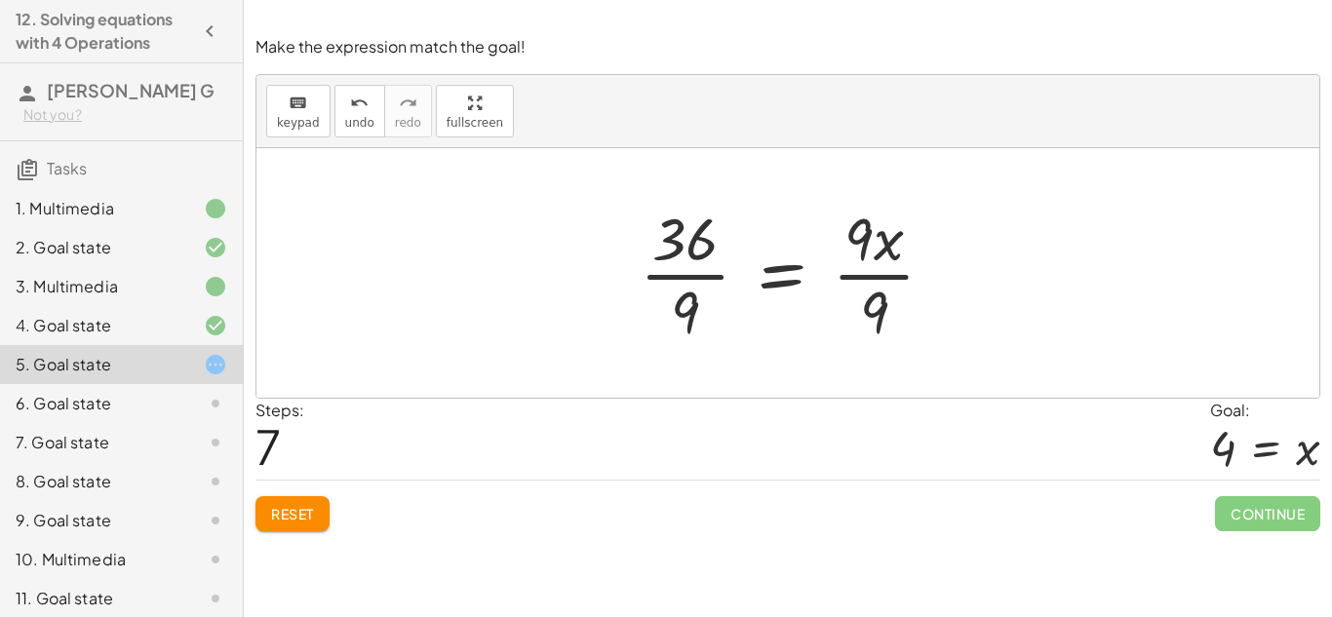
click at [698, 274] on div at bounding box center [795, 273] width 331 height 150
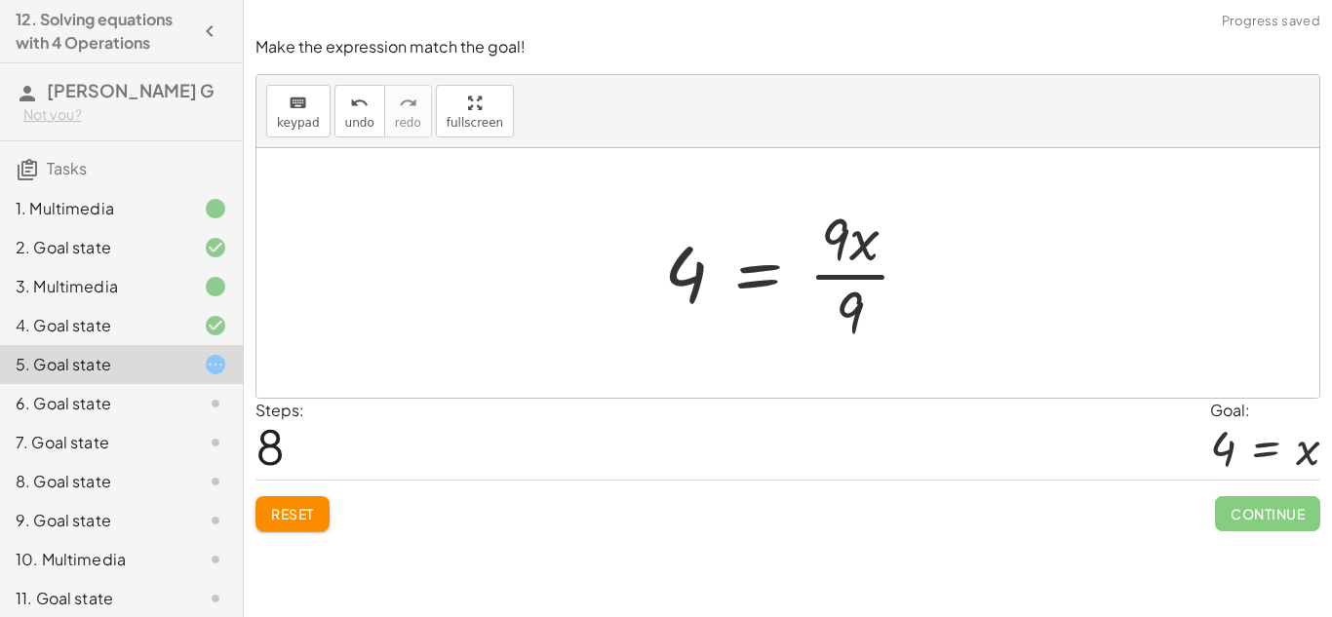
click at [823, 277] on div at bounding box center [795, 273] width 282 height 150
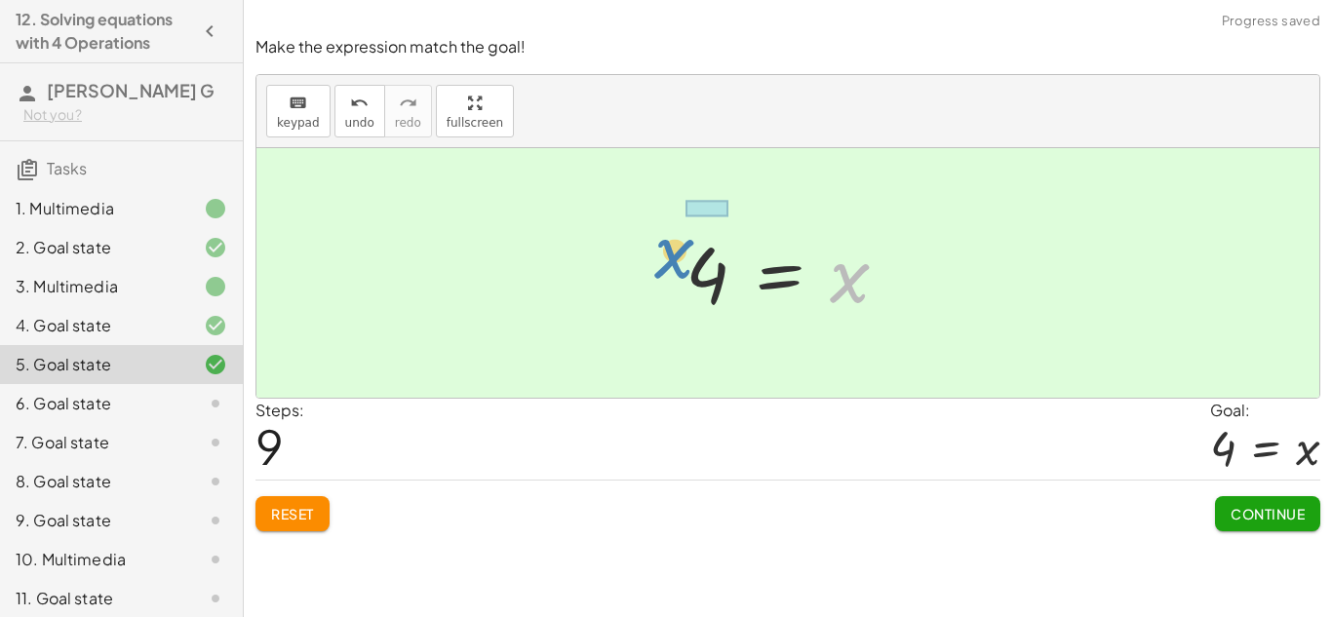
drag, startPoint x: 844, startPoint y: 295, endPoint x: 668, endPoint y: 271, distance: 177.1
click at [668, 271] on div "36 = · 9 · x · 36 · 9 = · 9 · x · 9 4 = · 9 · x · 9 x = x 4" at bounding box center [787, 273] width 262 height 106
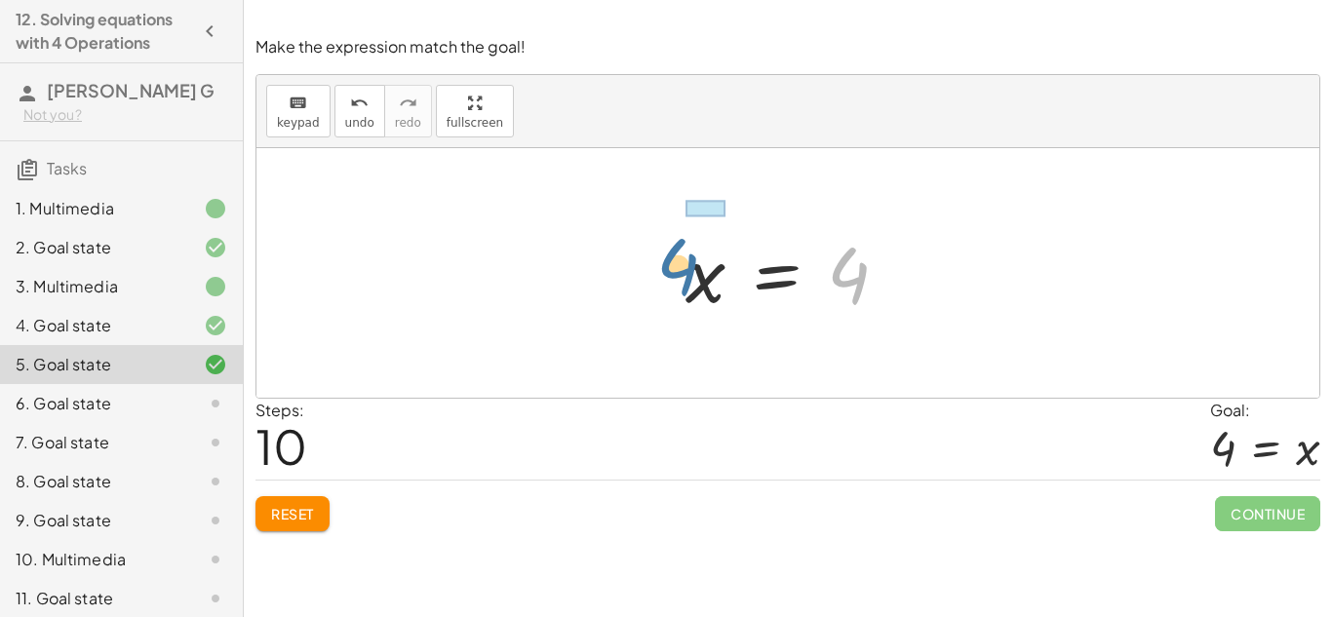
drag, startPoint x: 855, startPoint y: 286, endPoint x: 655, endPoint y: 272, distance: 200.4
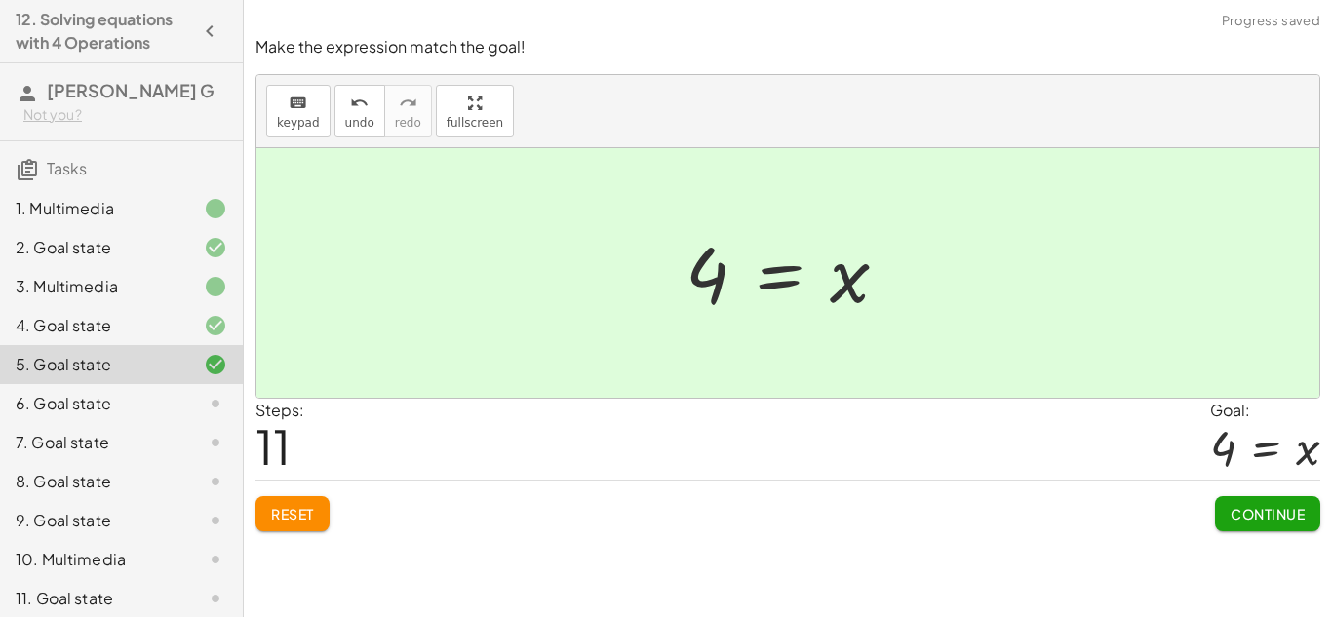
click at [1254, 503] on button "Continue" at bounding box center [1267, 513] width 105 height 35
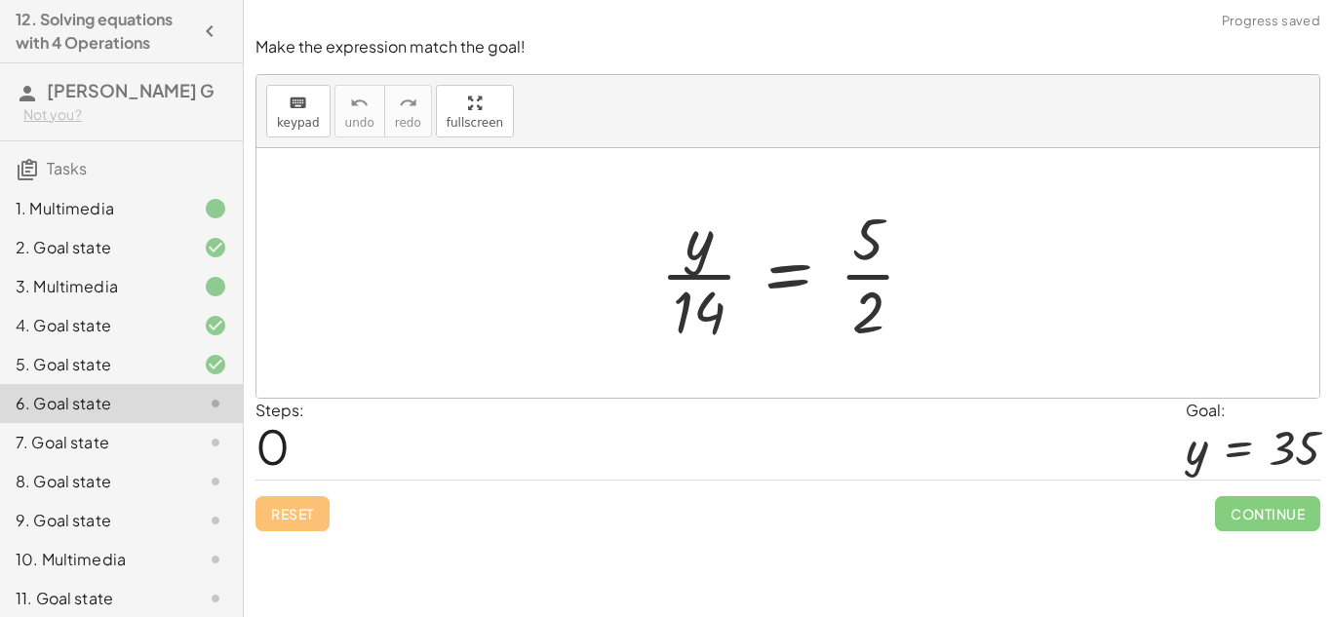
click at [690, 273] on div at bounding box center [796, 273] width 291 height 150
click at [847, 278] on div at bounding box center [796, 273] width 291 height 150
click at [798, 274] on div at bounding box center [796, 273] width 291 height 150
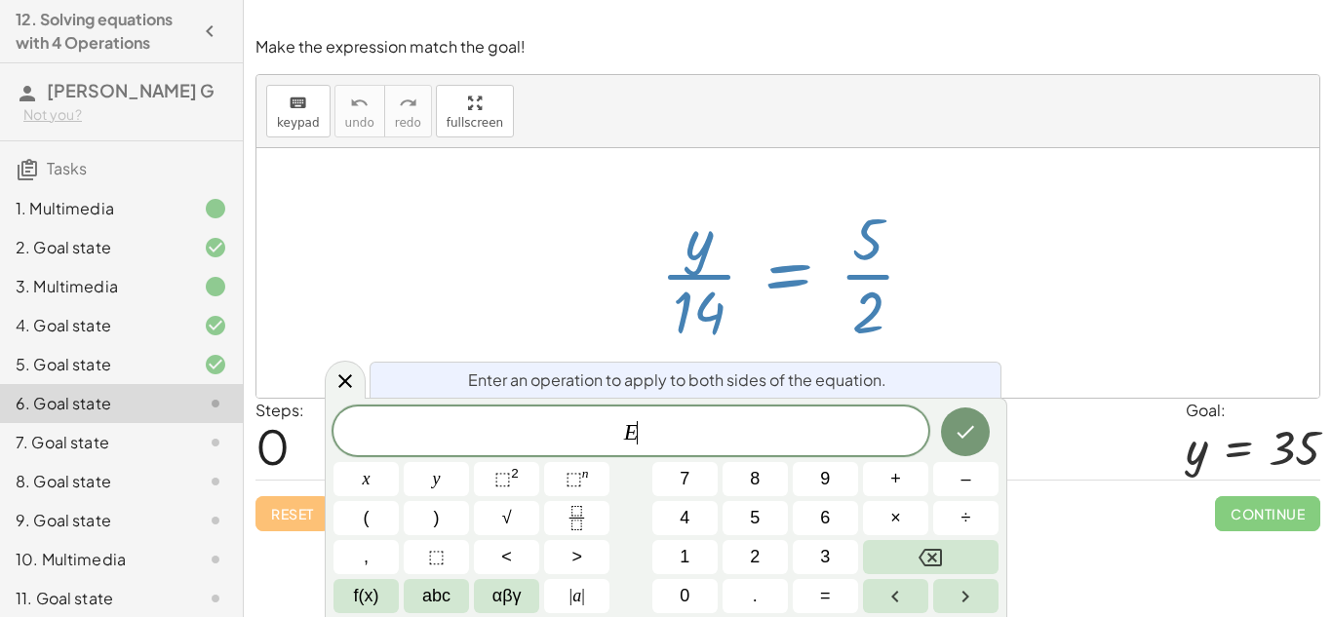
scroll to position [8, 0]
click at [901, 510] on button "×" at bounding box center [895, 518] width 65 height 34
click at [750, 521] on span "5" at bounding box center [755, 518] width 10 height 26
click at [960, 446] on button "Done" at bounding box center [965, 432] width 49 height 49
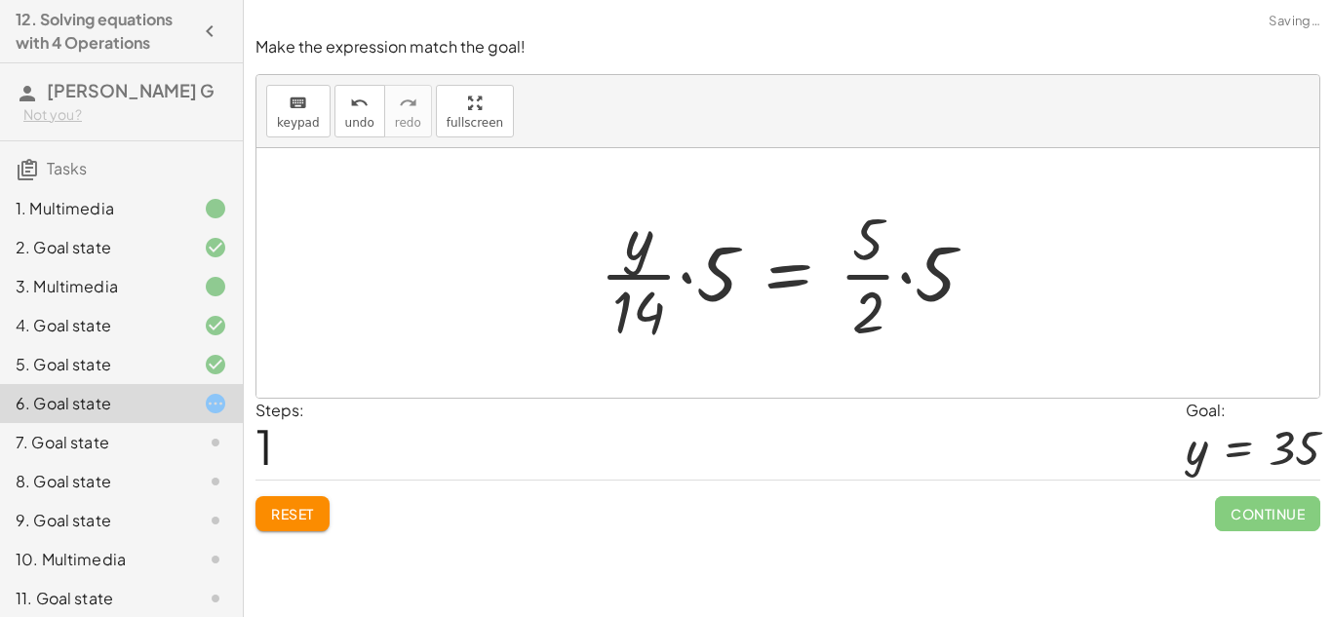
click at [682, 273] on div at bounding box center [795, 273] width 411 height 150
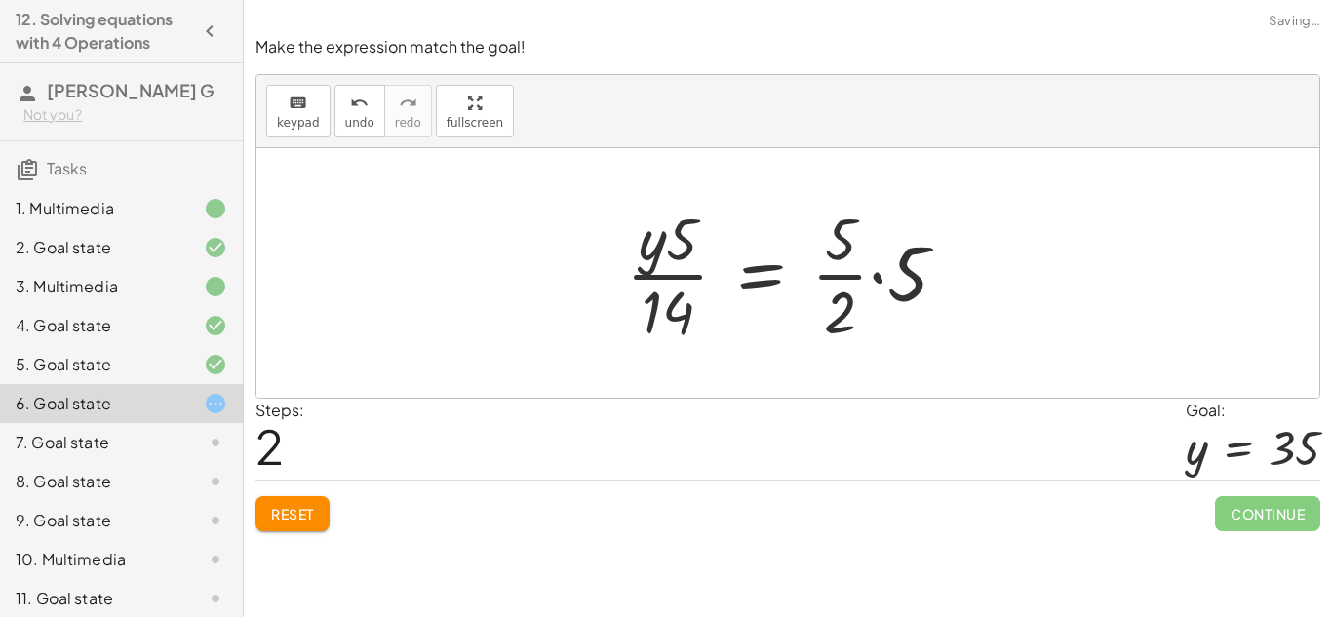
click at [877, 281] on div at bounding box center [794, 273] width 357 height 150
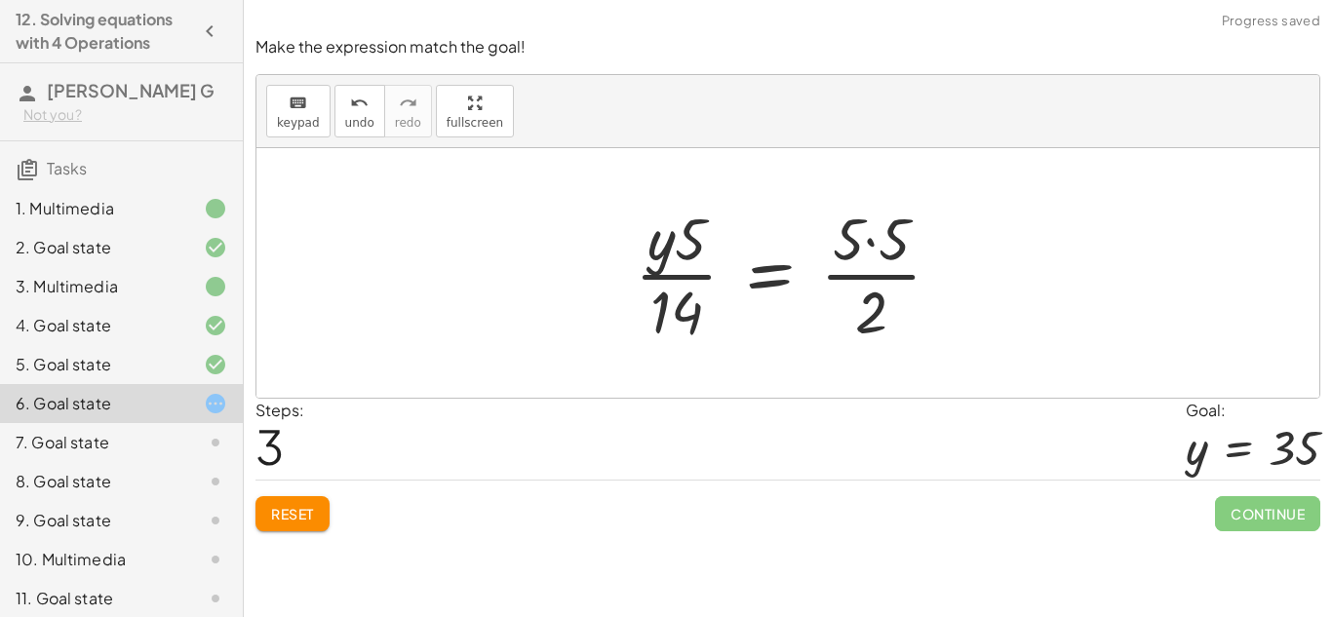
click at [868, 238] on div at bounding box center [795, 273] width 341 height 150
click at [685, 245] on div at bounding box center [795, 273] width 328 height 150
click at [891, 247] on div at bounding box center [795, 273] width 328 height 150
click at [866, 238] on div at bounding box center [795, 273] width 328 height 150
click at [861, 275] on div at bounding box center [795, 273] width 328 height 150
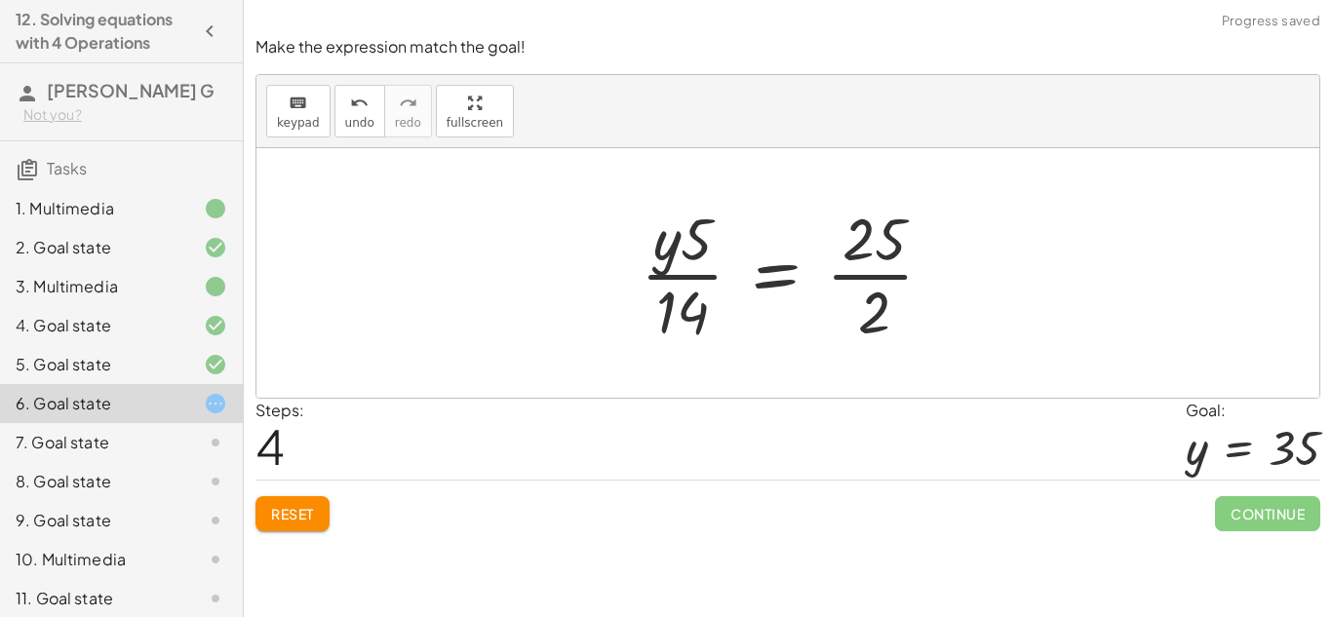
click at [773, 261] on div at bounding box center [795, 273] width 328 height 150
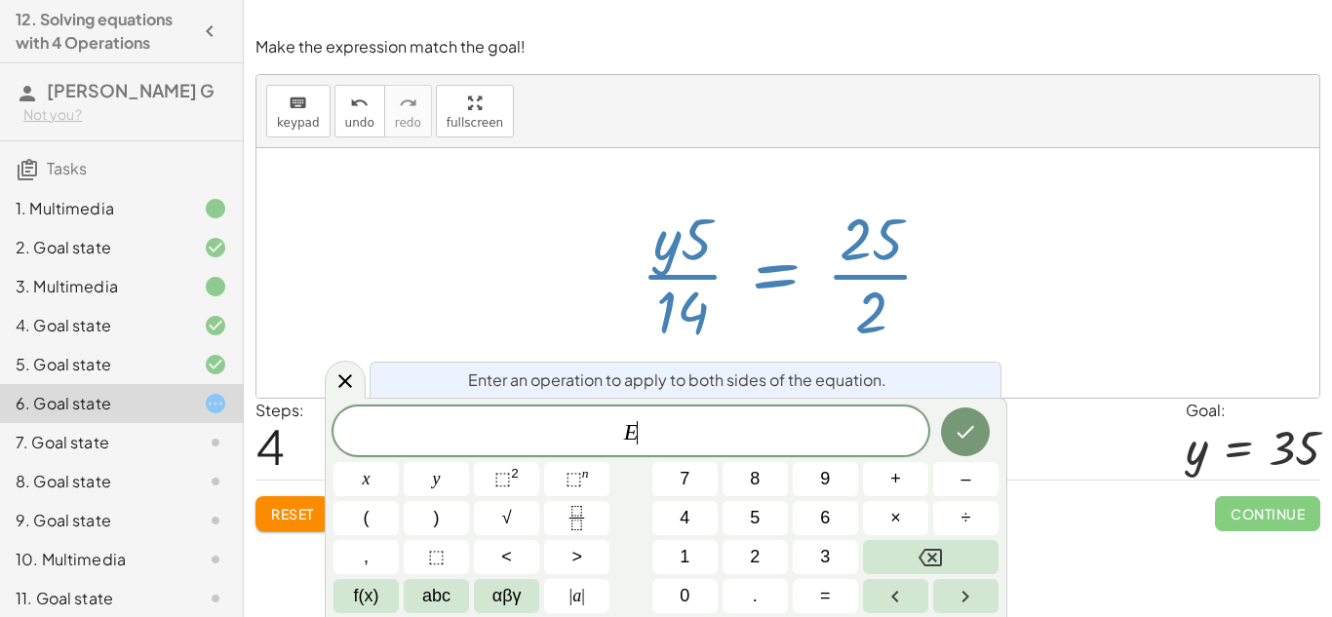
scroll to position [9, 0]
click at [352, 121] on span "undo" at bounding box center [359, 123] width 29 height 14
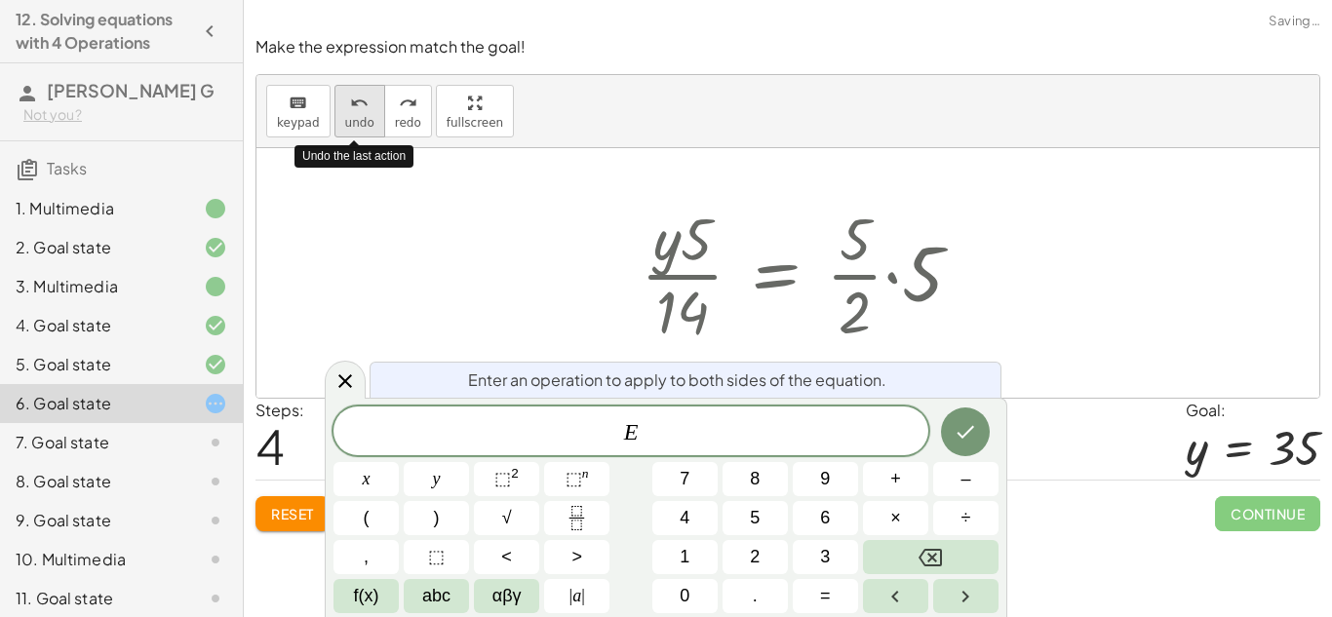
click at [352, 121] on span "undo" at bounding box center [359, 123] width 29 height 14
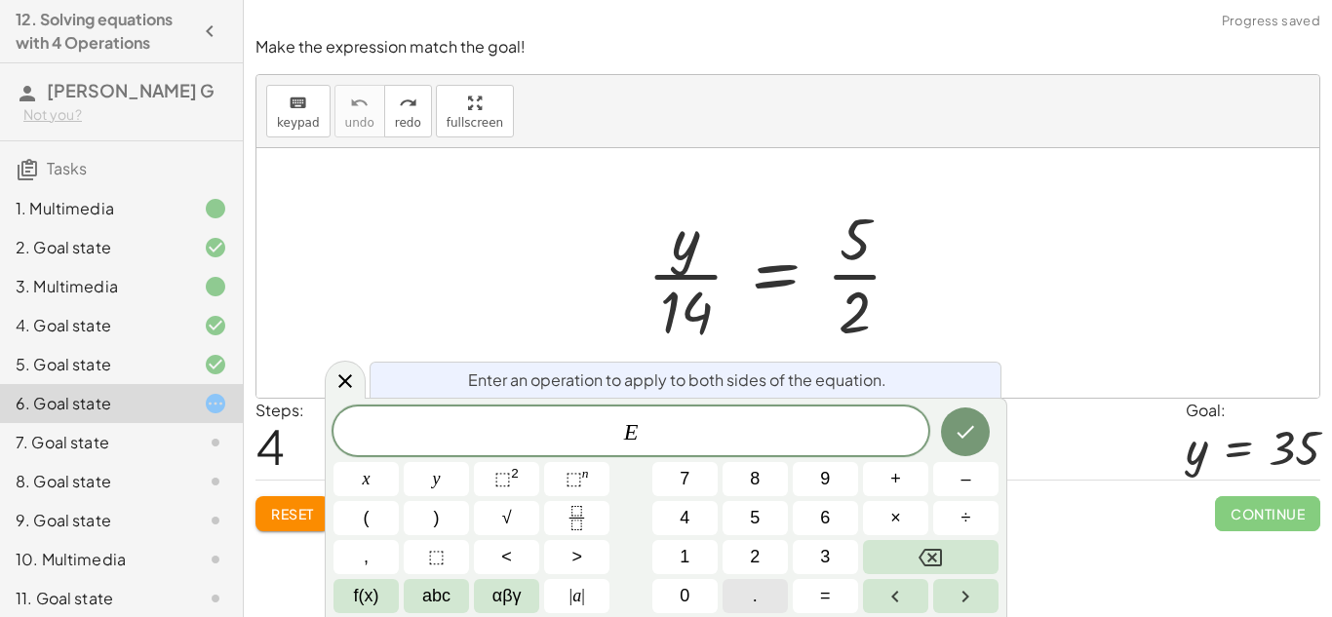
click at [762, 593] on button "." at bounding box center [755, 596] width 65 height 34
click at [889, 569] on button "Backspace" at bounding box center [931, 557] width 136 height 34
click at [887, 526] on button "×" at bounding box center [895, 518] width 65 height 34
click at [704, 549] on button "1" at bounding box center [684, 557] width 65 height 34
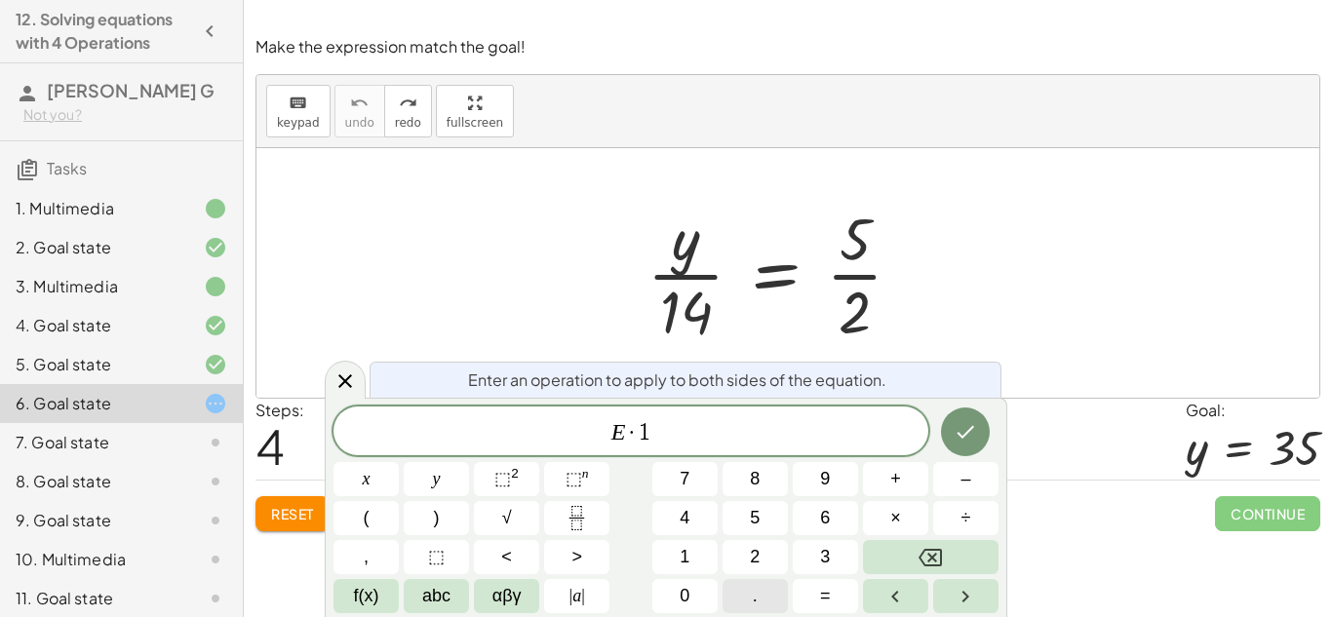
click at [753, 590] on span "." at bounding box center [755, 596] width 5 height 26
click at [944, 541] on button "Backspace" at bounding box center [931, 557] width 136 height 34
click at [671, 603] on button "0" at bounding box center [684, 596] width 65 height 34
click at [969, 421] on icon "Done" at bounding box center [965, 431] width 23 height 23
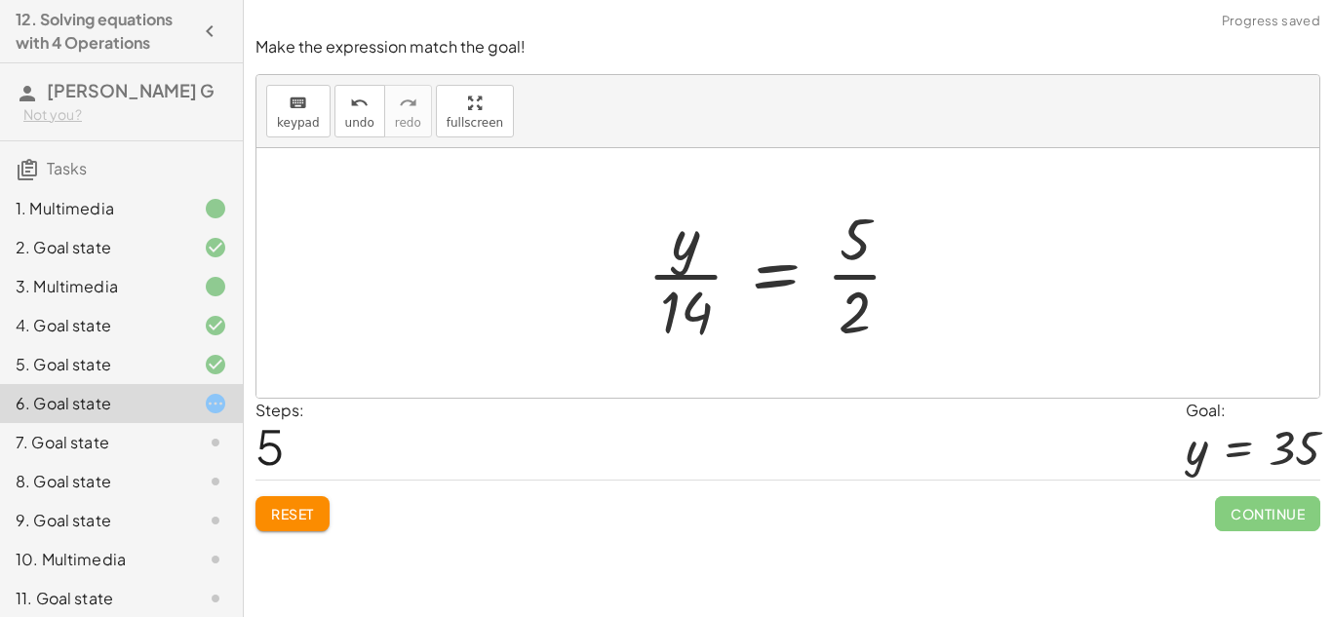
click at [869, 293] on div at bounding box center [795, 273] width 328 height 150
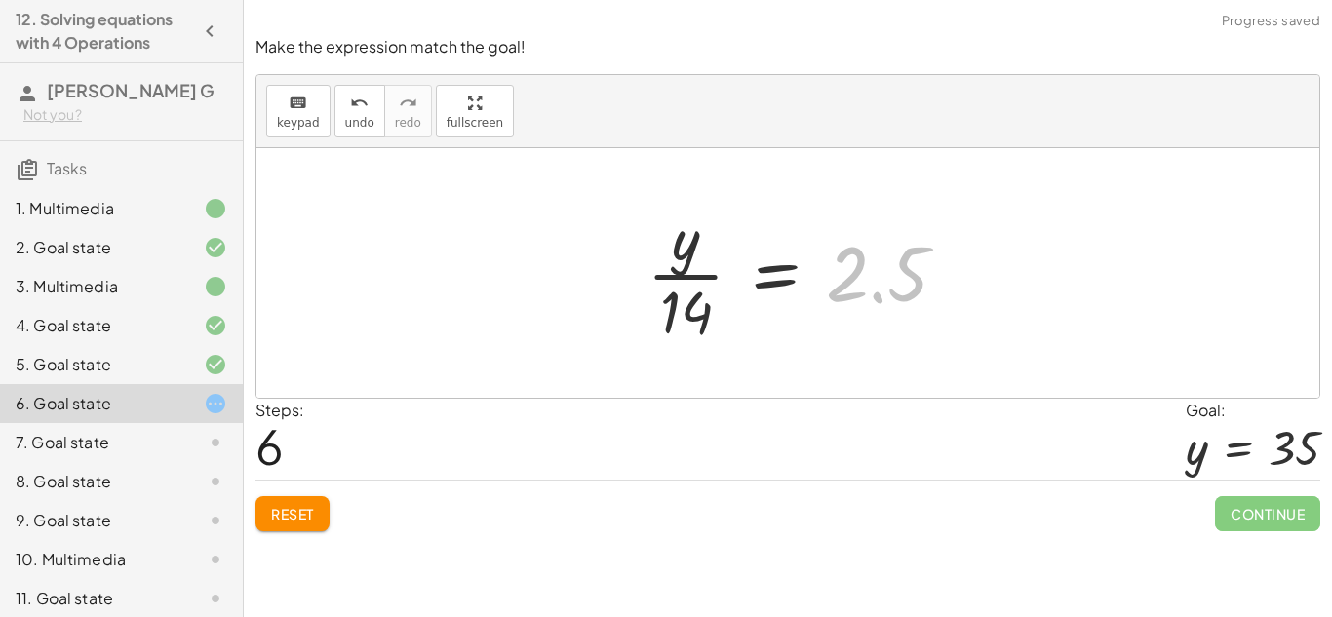
click at [869, 293] on div at bounding box center [795, 273] width 328 height 150
click at [874, 300] on div at bounding box center [795, 273] width 328 height 150
click at [762, 266] on div at bounding box center [795, 273] width 328 height 150
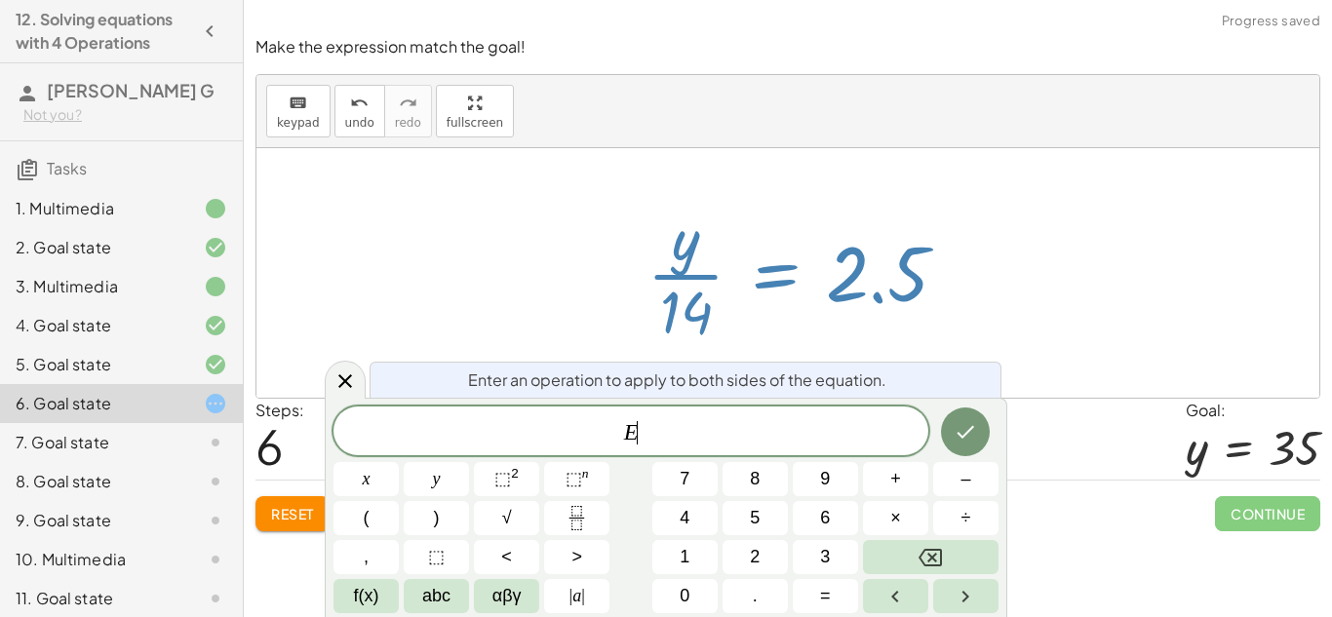
scroll to position [11, 0]
click at [762, 266] on div at bounding box center [795, 273] width 328 height 150
click at [704, 275] on div at bounding box center [795, 273] width 328 height 150
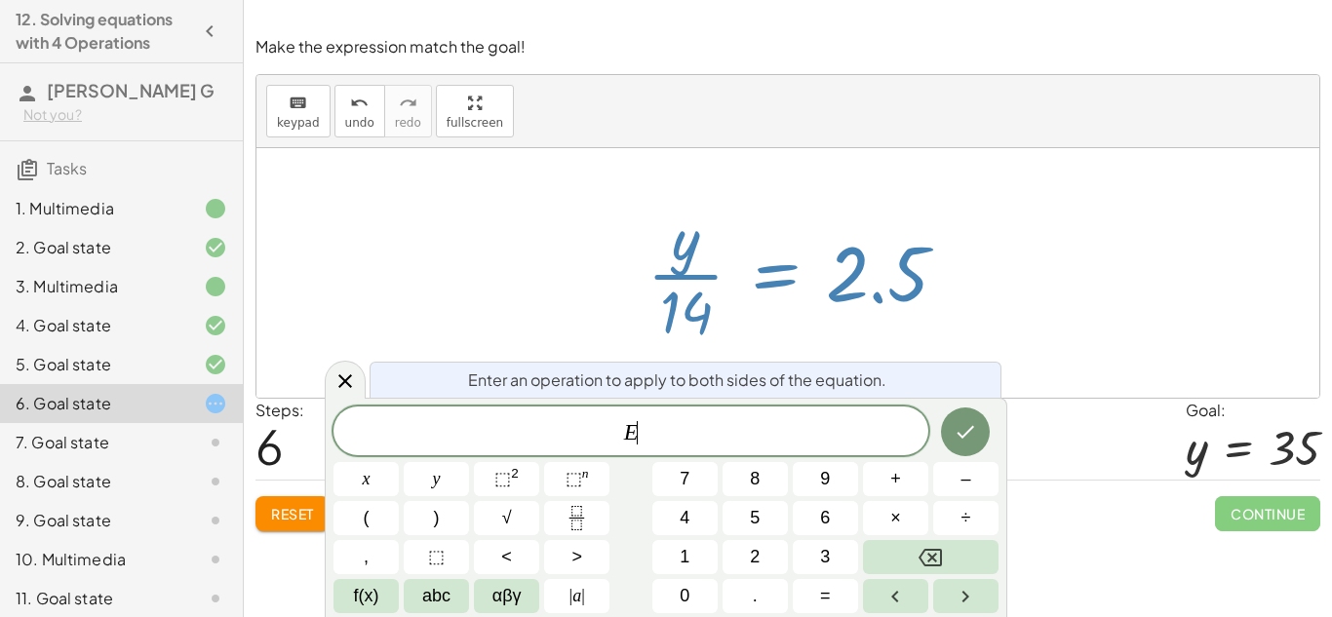
click at [704, 275] on div at bounding box center [795, 273] width 328 height 150
click at [685, 328] on div at bounding box center [795, 273] width 328 height 150
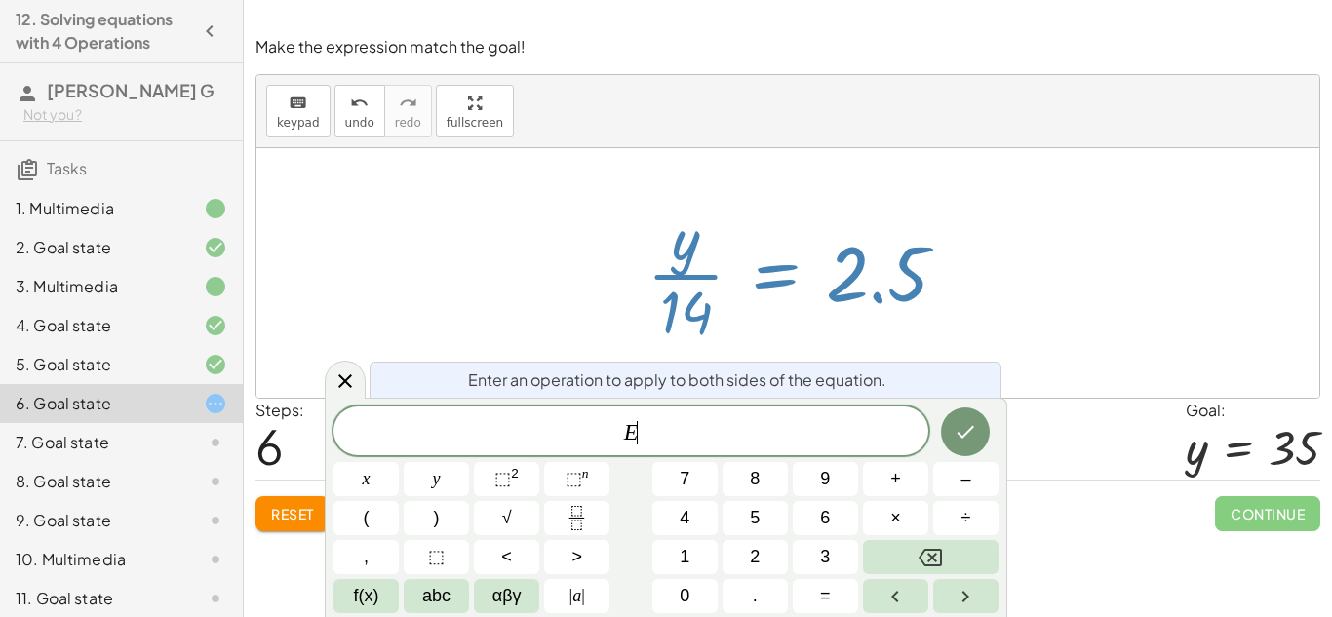
click at [685, 328] on div at bounding box center [795, 273] width 328 height 150
click at [961, 420] on icon "Done" at bounding box center [965, 431] width 23 height 23
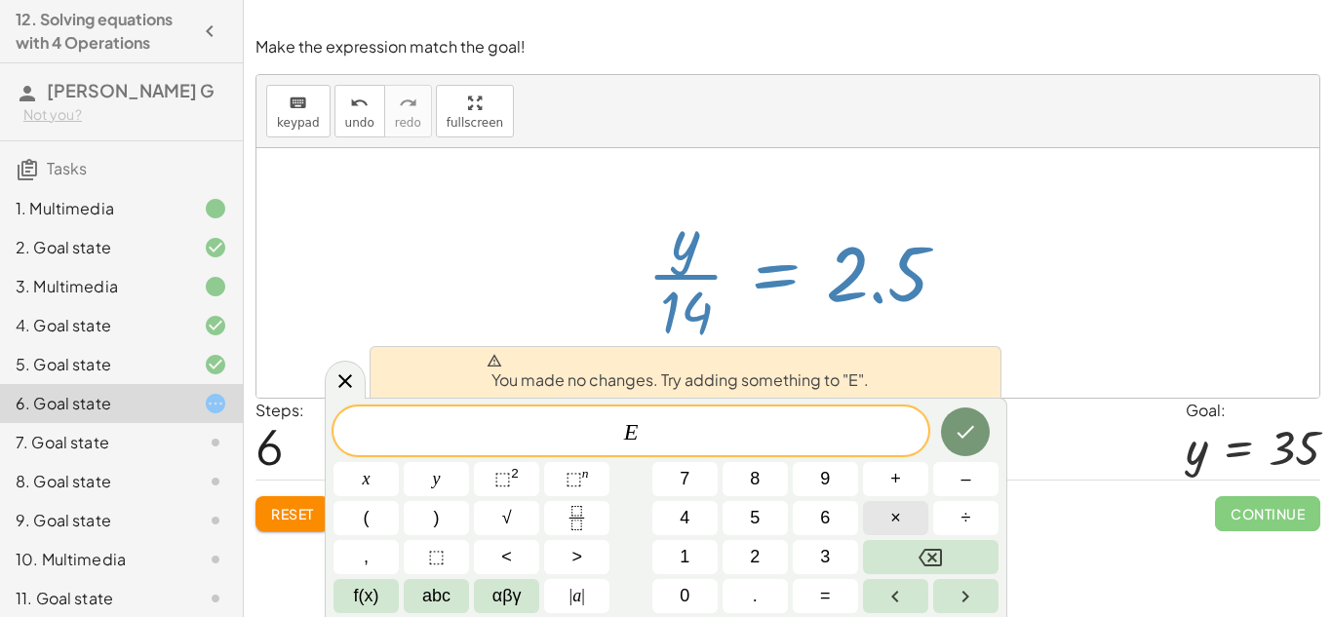
click at [890, 528] on span "×" at bounding box center [895, 518] width 11 height 26
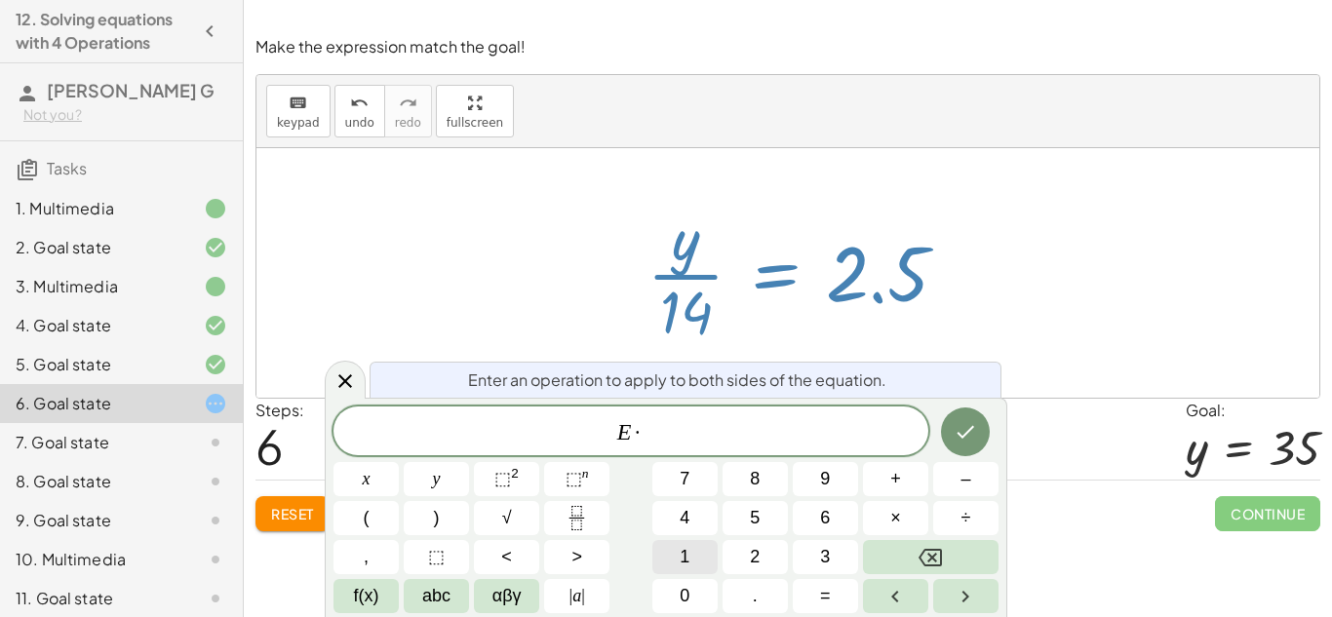
click at [692, 546] on button "1" at bounding box center [684, 557] width 65 height 34
click at [688, 586] on span "0" at bounding box center [685, 596] width 10 height 26
click at [952, 427] on button "Done" at bounding box center [965, 432] width 49 height 49
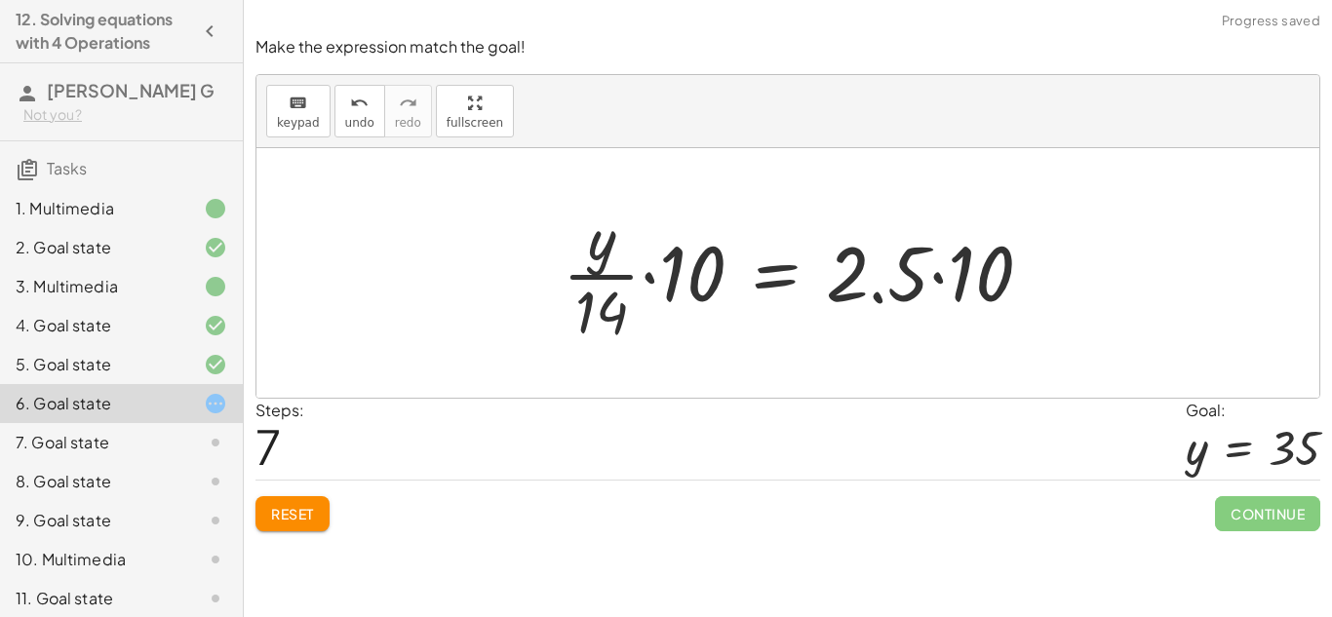
click at [877, 298] on div at bounding box center [795, 273] width 328 height 150
click at [937, 272] on div at bounding box center [795, 273] width 328 height 150
click at [644, 279] on div at bounding box center [795, 273] width 328 height 150
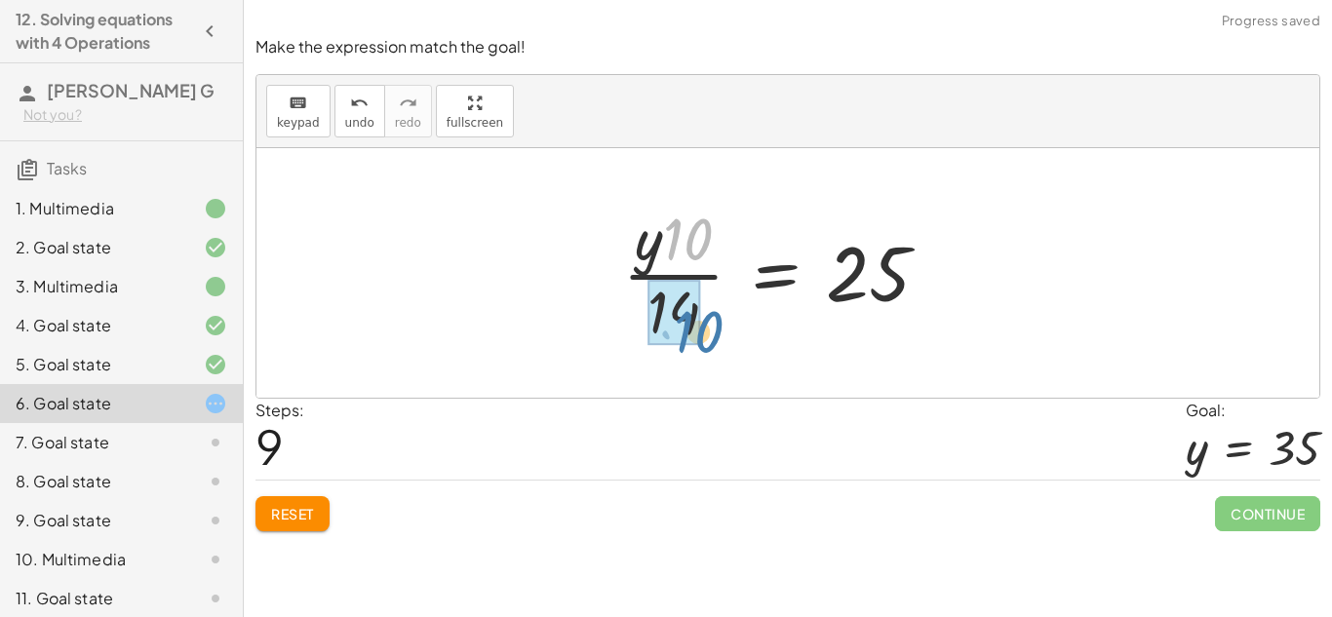
drag, startPoint x: 685, startPoint y: 232, endPoint x: 693, endPoint y: 326, distance: 94.0
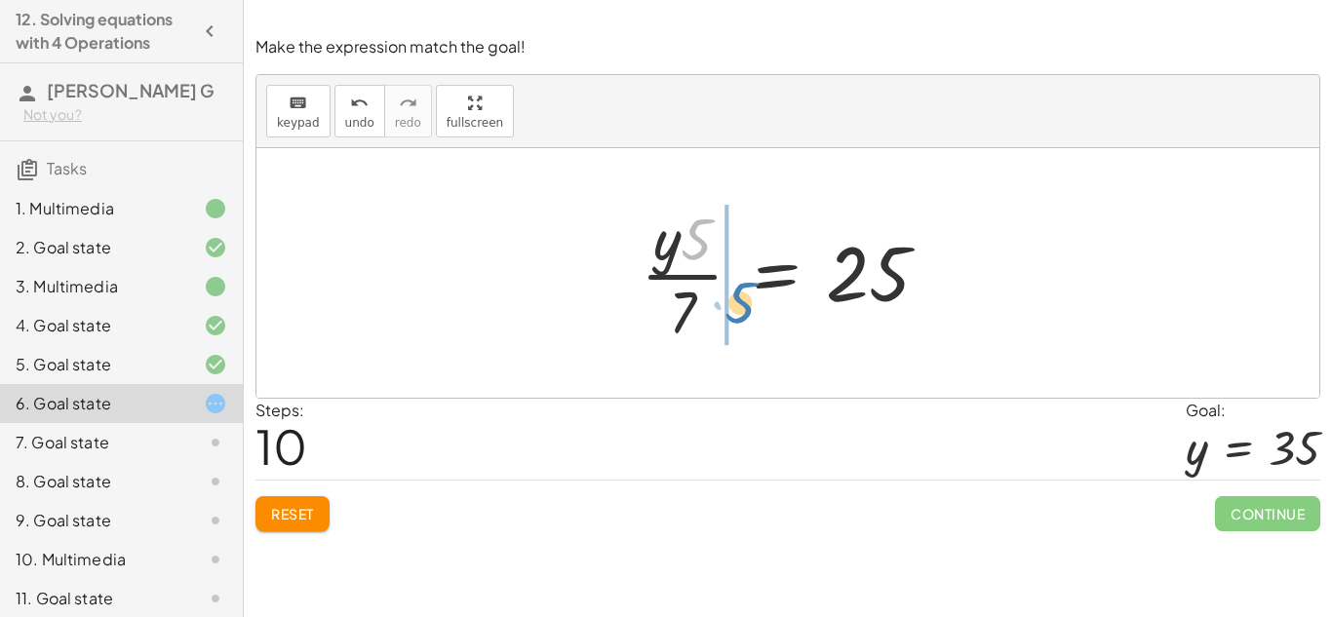
drag, startPoint x: 695, startPoint y: 247, endPoint x: 739, endPoint y: 310, distance: 77.1
click at [739, 310] on div at bounding box center [795, 273] width 328 height 150
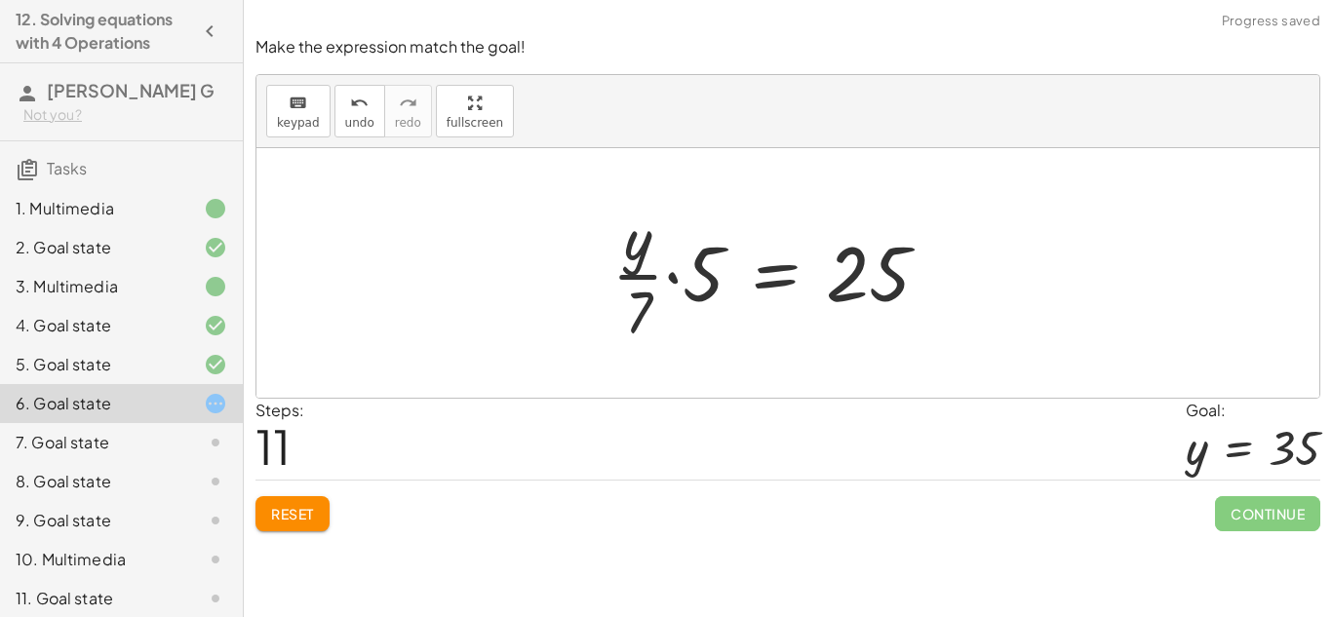
click at [671, 275] on div at bounding box center [795, 273] width 328 height 150
click at [691, 292] on div at bounding box center [795, 273] width 328 height 150
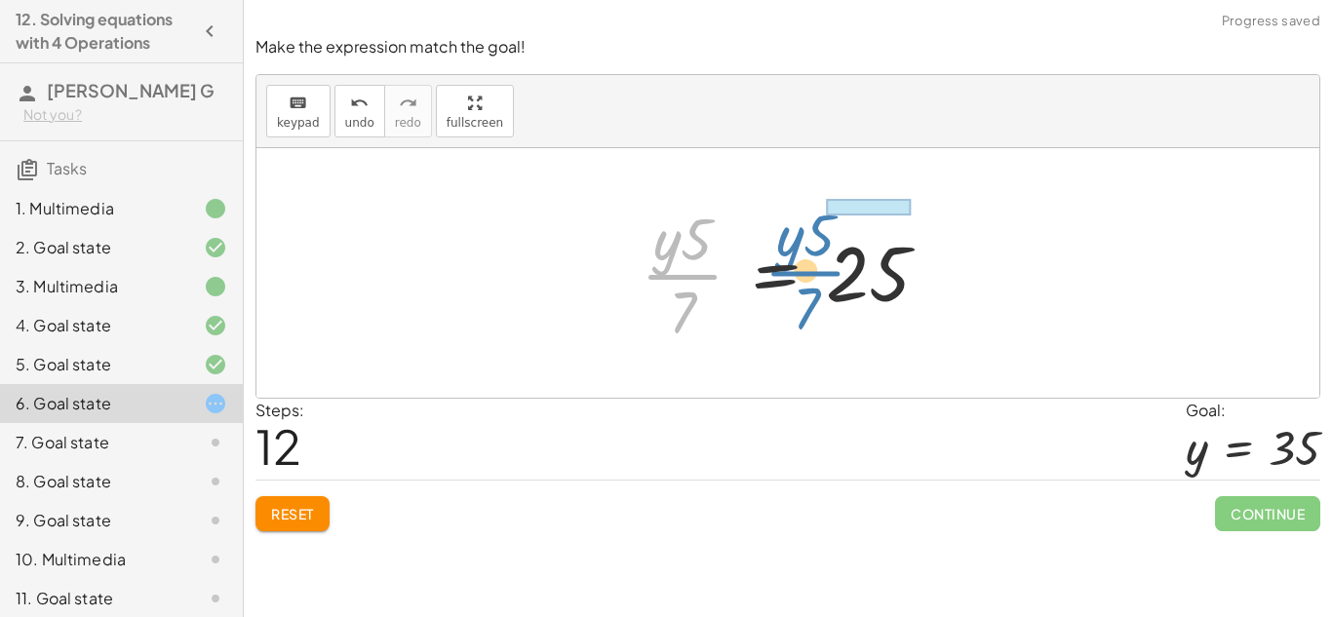
drag, startPoint x: 690, startPoint y: 291, endPoint x: 818, endPoint y: 289, distance: 128.8
click at [818, 289] on div at bounding box center [795, 273] width 328 height 150
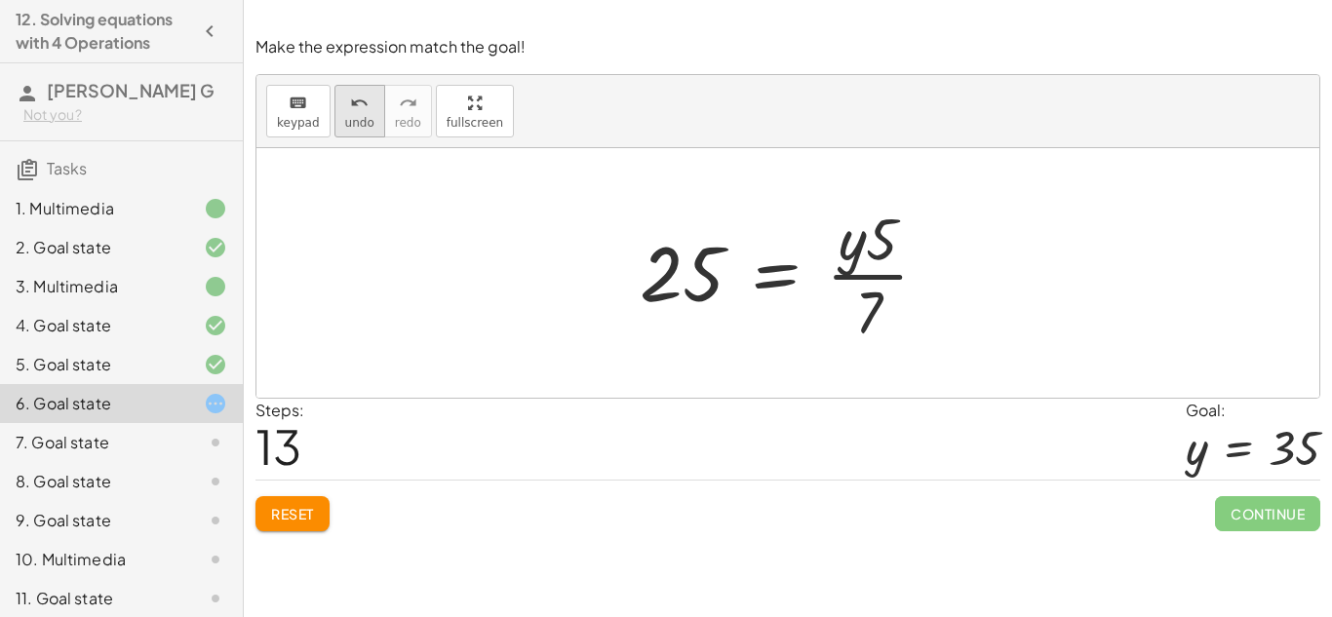
click at [350, 92] on icon "undo" at bounding box center [359, 103] width 19 height 23
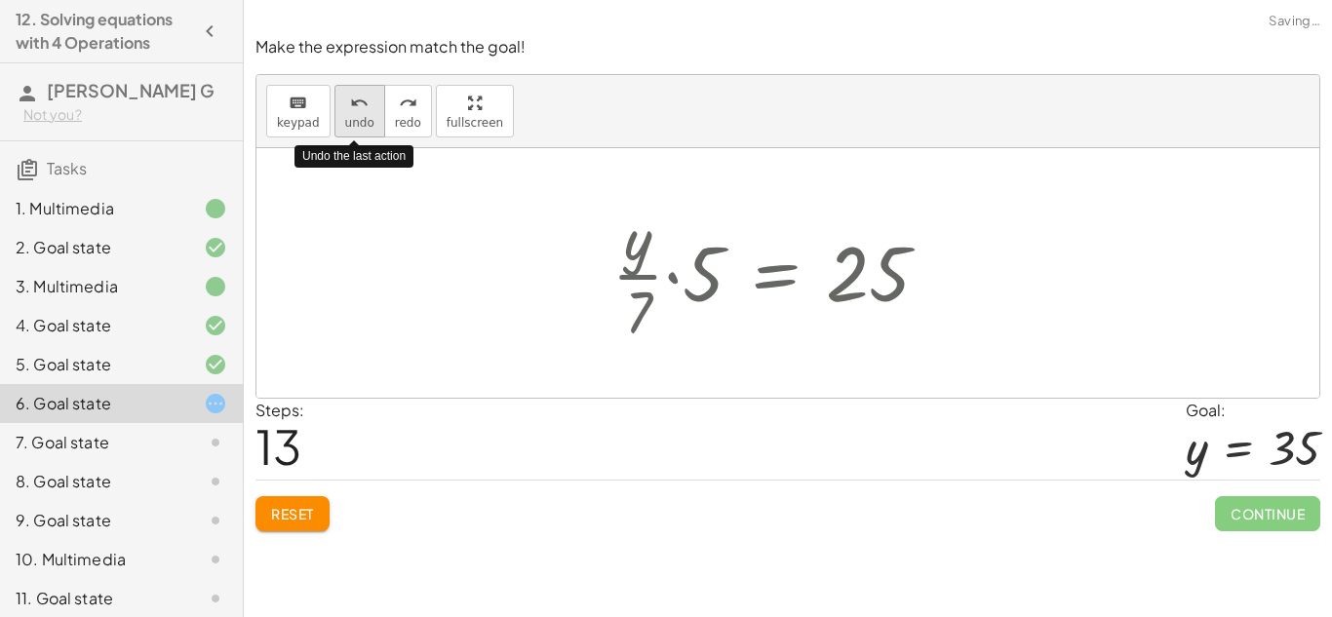
click at [350, 92] on icon "undo" at bounding box center [359, 103] width 19 height 23
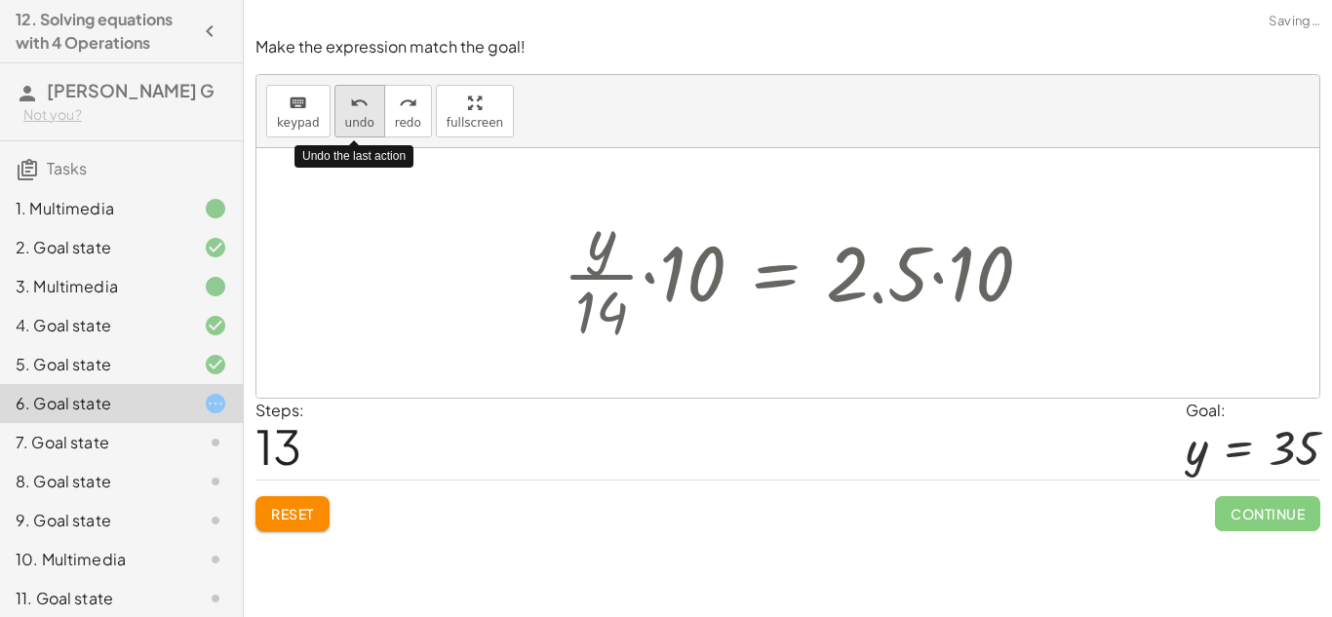
click at [350, 92] on icon "undo" at bounding box center [359, 103] width 19 height 23
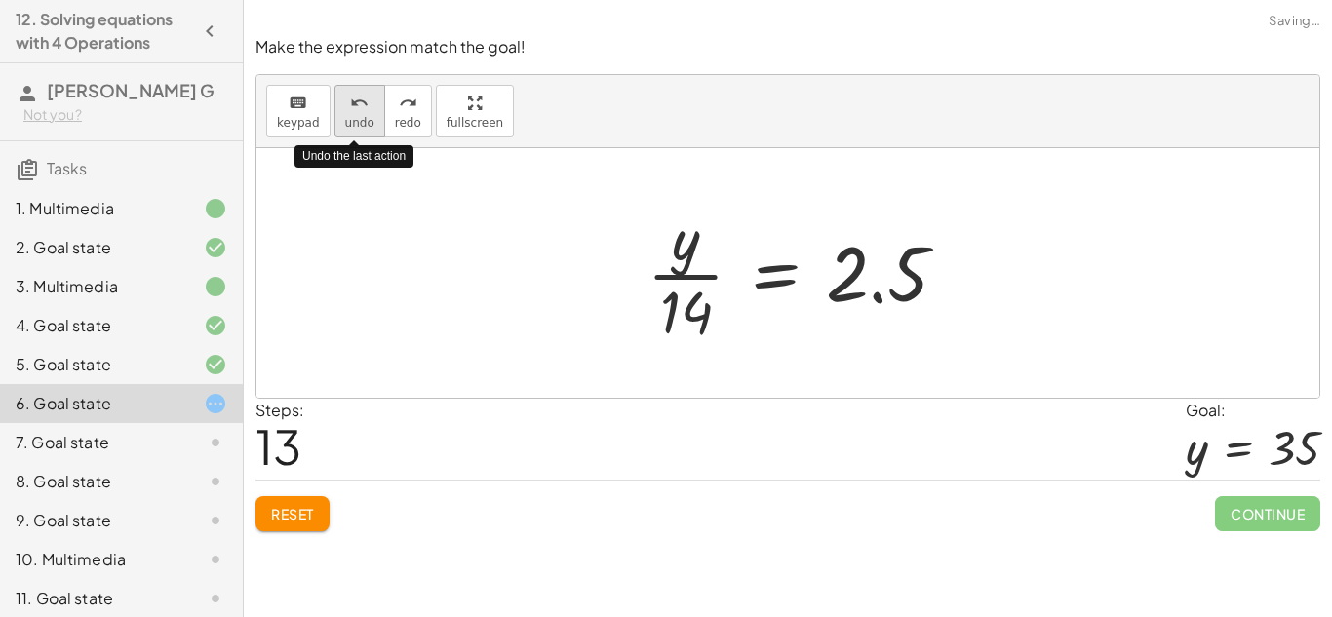
click at [350, 92] on icon "undo" at bounding box center [359, 103] width 19 height 23
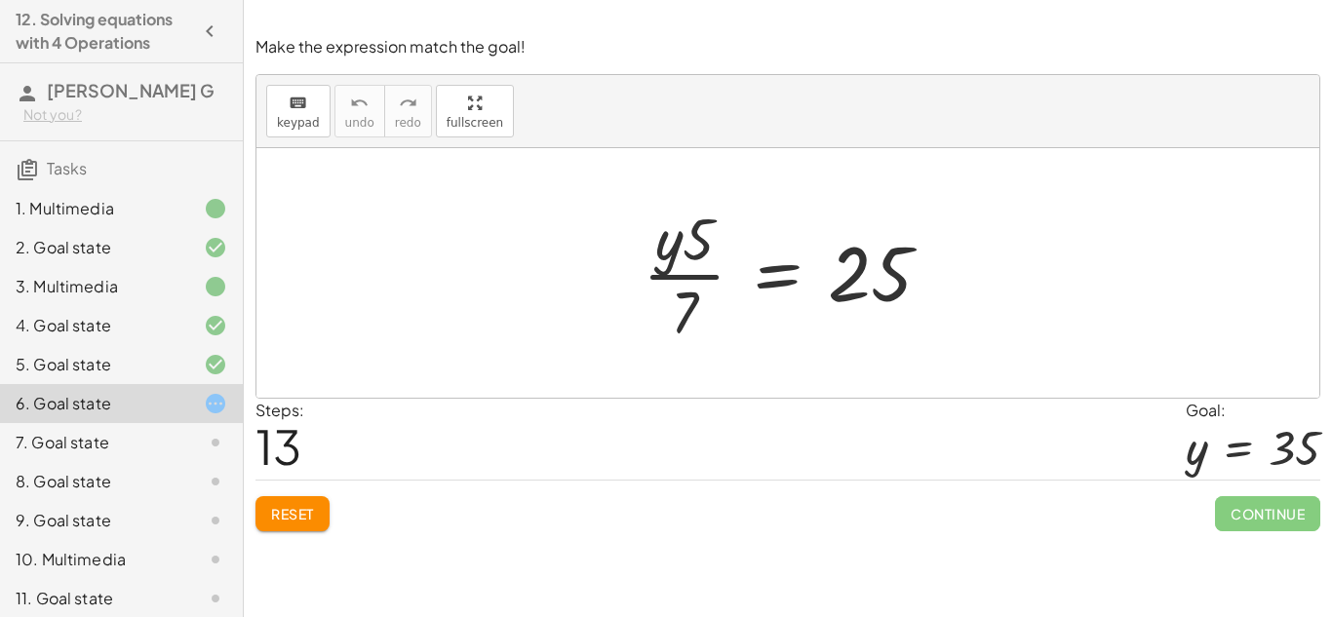
click at [281, 515] on span "Reset" at bounding box center [292, 514] width 43 height 18
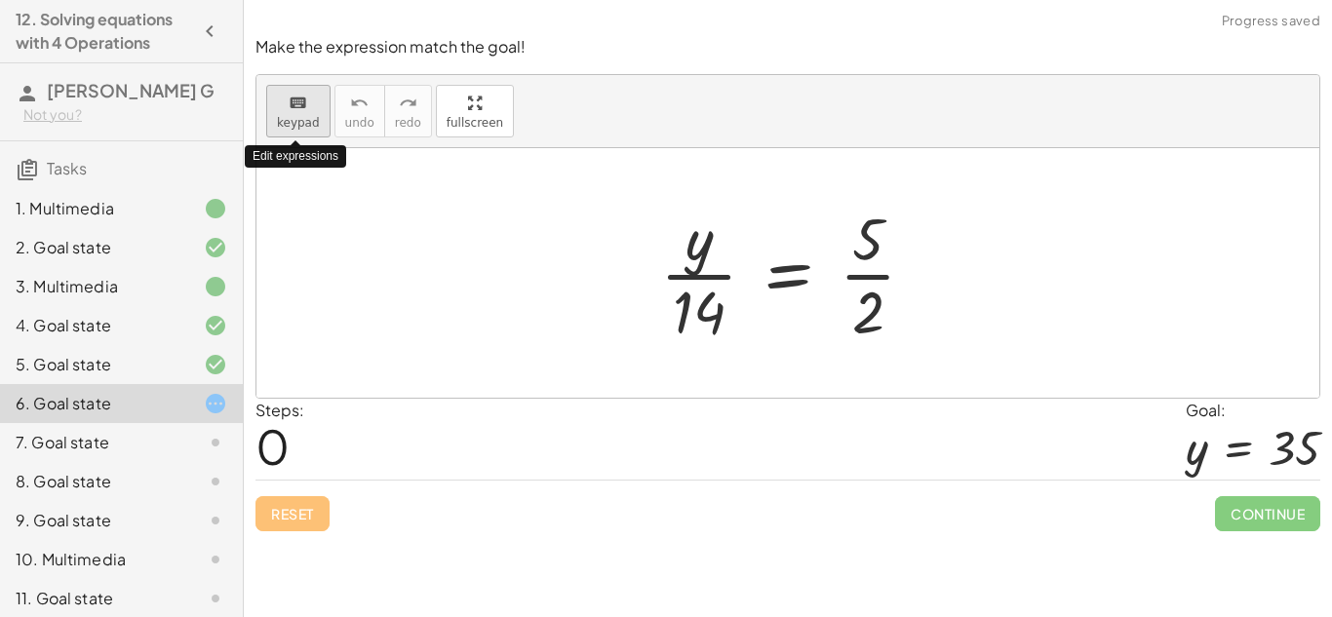
click at [309, 98] on div "keyboard" at bounding box center [298, 102] width 43 height 23
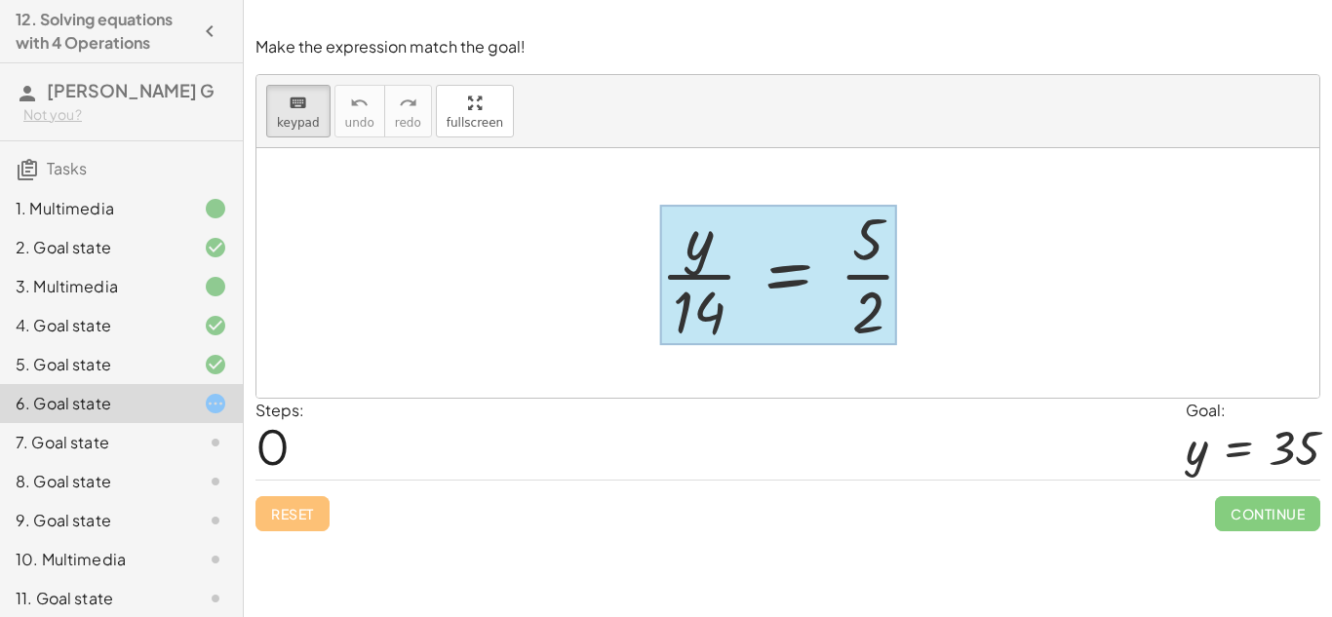
click at [792, 291] on div at bounding box center [778, 275] width 237 height 140
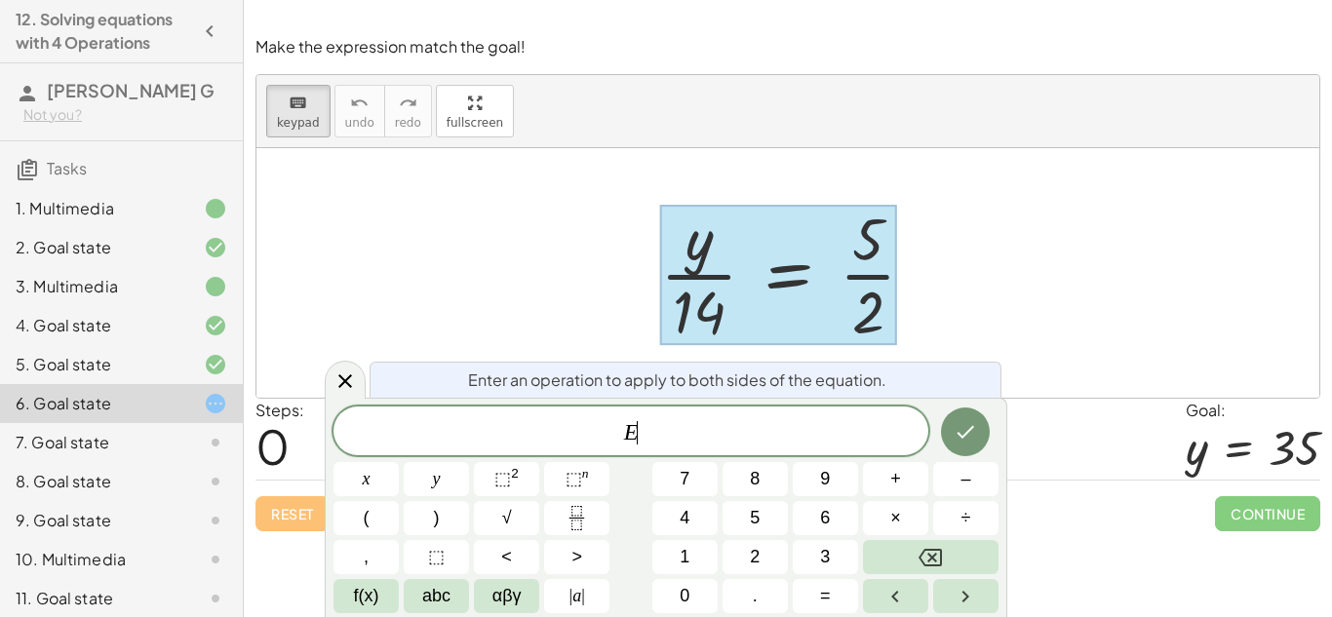
scroll to position [1, 0]
click at [767, 596] on button "." at bounding box center [755, 596] width 65 height 34
click at [697, 547] on button "1" at bounding box center [684, 557] width 65 height 34
click at [956, 552] on button "Backspace" at bounding box center [931, 557] width 136 height 34
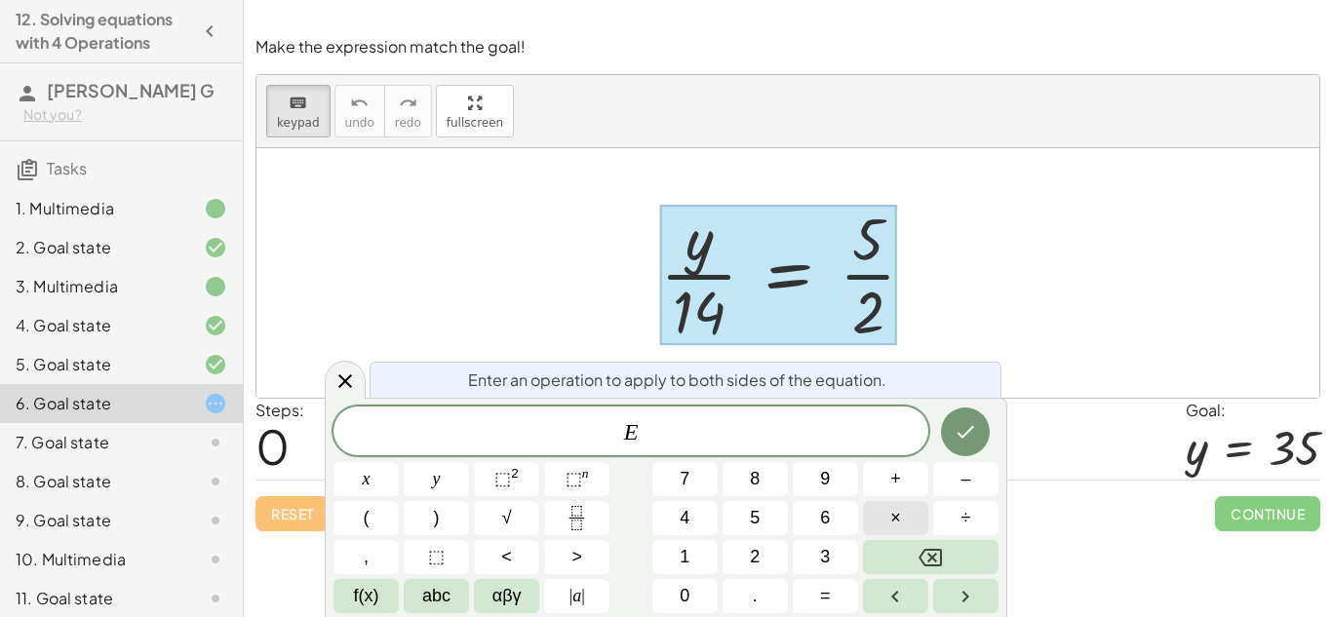
click at [906, 524] on button "×" at bounding box center [895, 518] width 65 height 34
click at [675, 558] on button "1" at bounding box center [684, 557] width 65 height 34
click at [690, 516] on button "4" at bounding box center [684, 518] width 65 height 34
click at [971, 428] on icon "Done" at bounding box center [967, 432] width 18 height 13
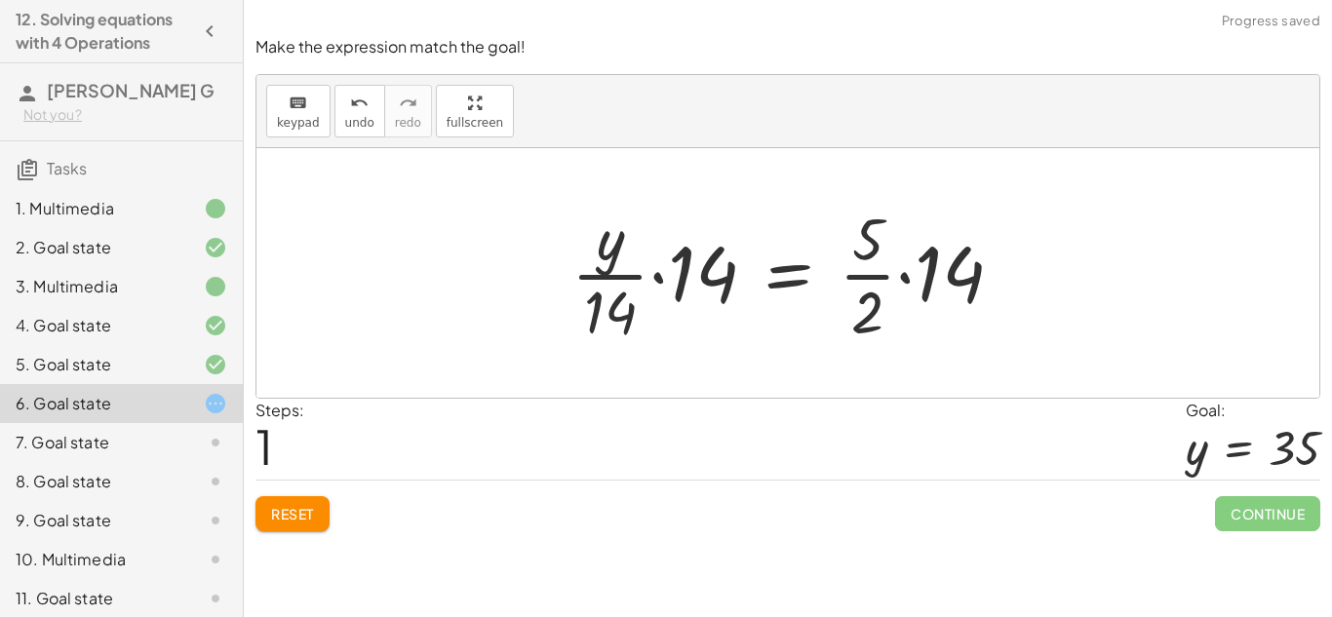
click at [653, 280] on div at bounding box center [795, 273] width 467 height 150
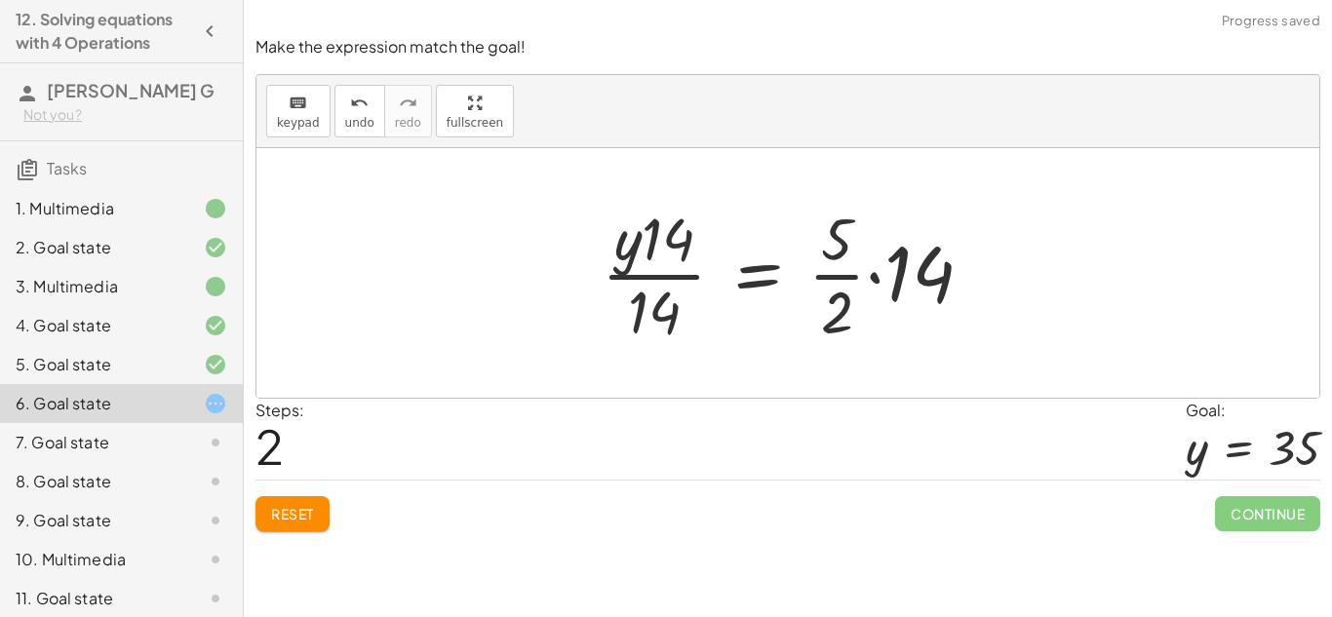
click at [874, 274] on div at bounding box center [795, 273] width 406 height 150
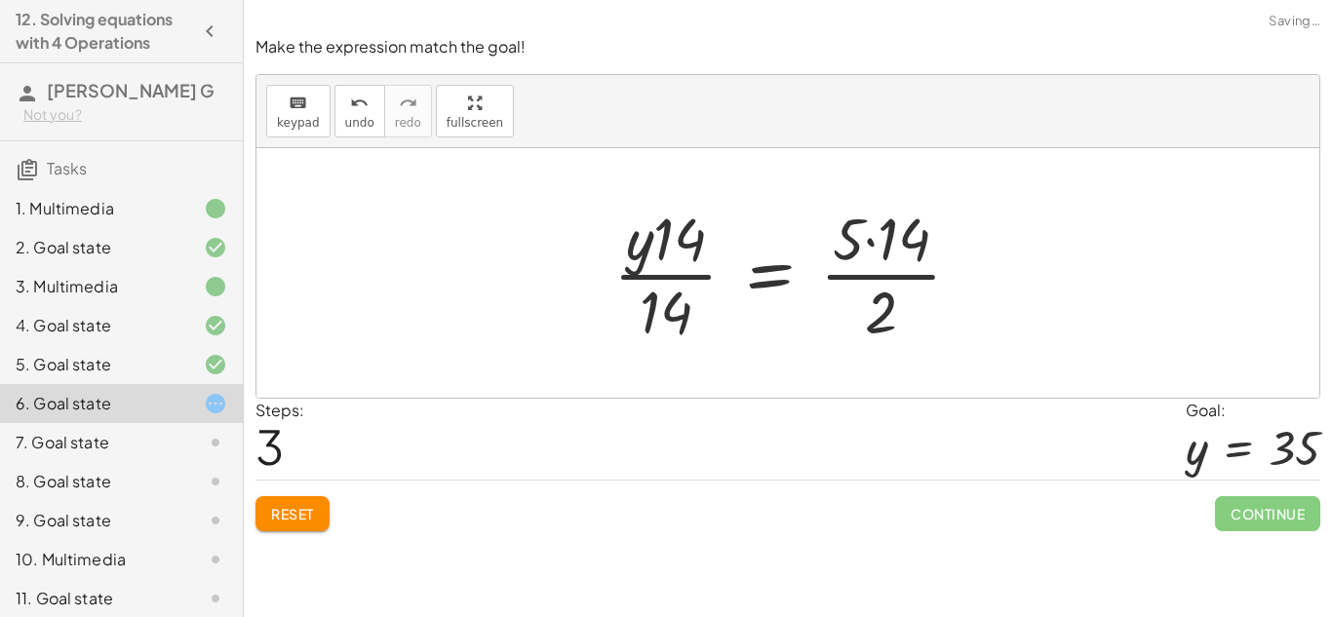
click at [873, 237] on div at bounding box center [795, 273] width 383 height 150
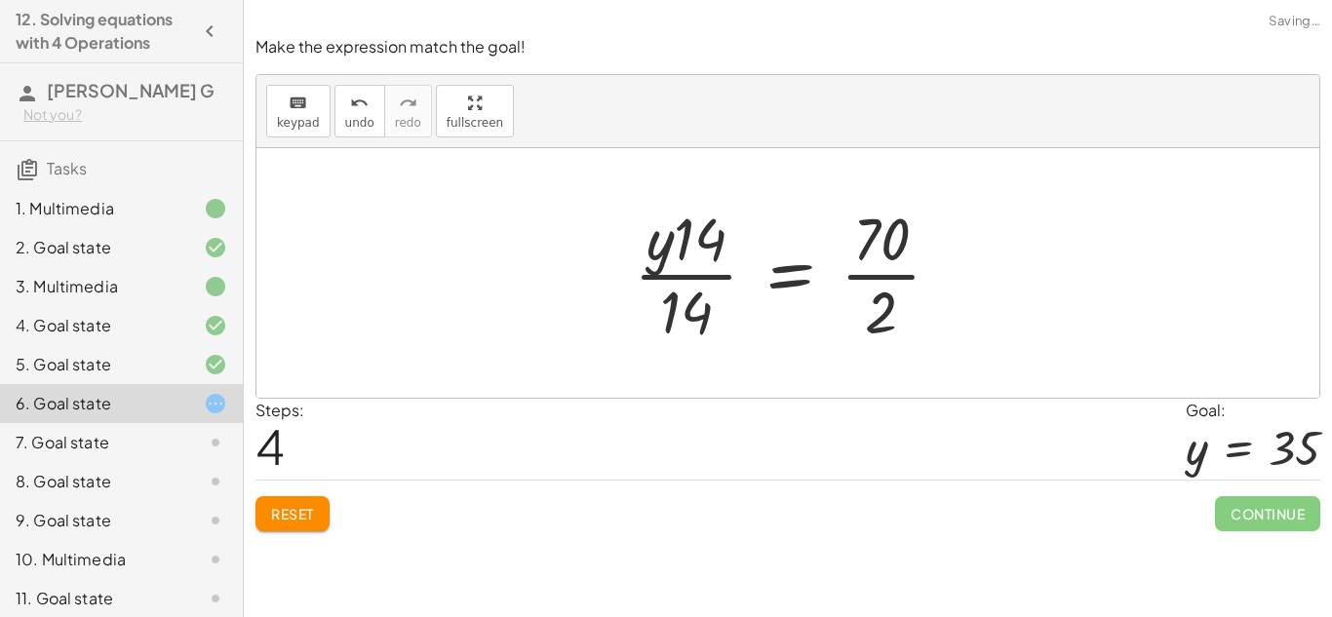
click at [874, 276] on div at bounding box center [794, 273] width 341 height 150
click at [700, 271] on div at bounding box center [795, 273] width 346 height 150
click at [671, 246] on div at bounding box center [795, 273] width 346 height 150
click at [684, 249] on div at bounding box center [795, 273] width 346 height 150
click at [689, 283] on div at bounding box center [795, 273] width 346 height 150
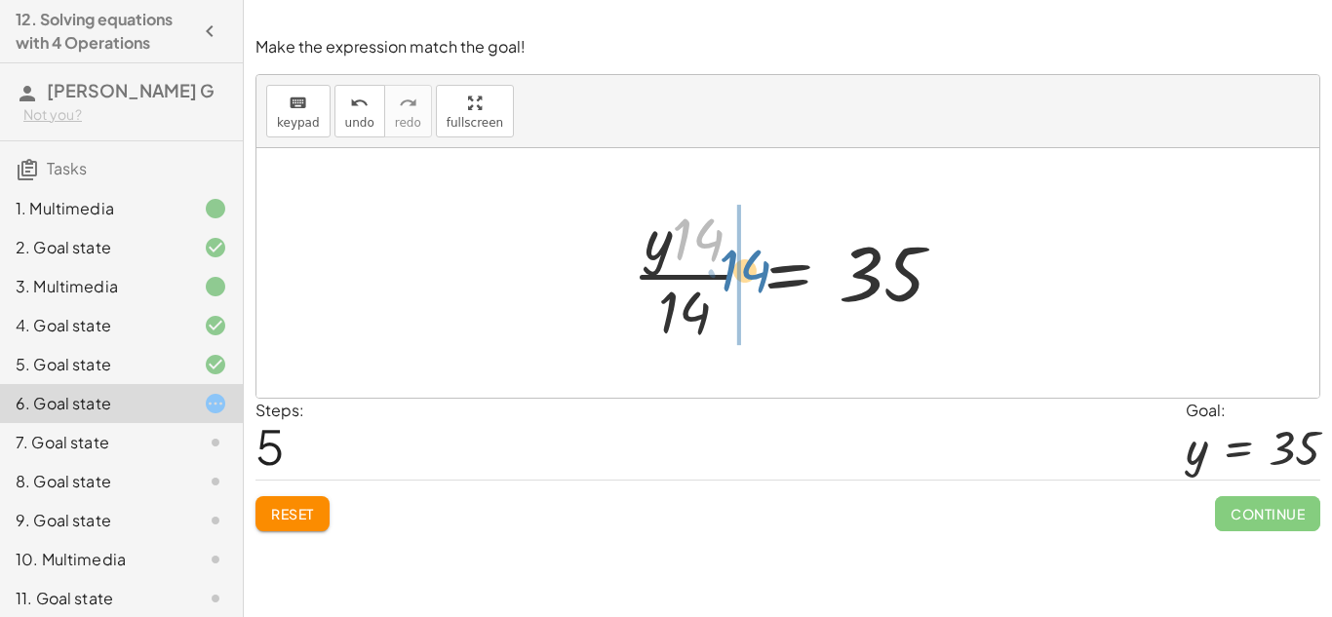
drag, startPoint x: 689, startPoint y: 245, endPoint x: 731, endPoint y: 277, distance: 53.6
click at [731, 277] on div at bounding box center [795, 273] width 346 height 150
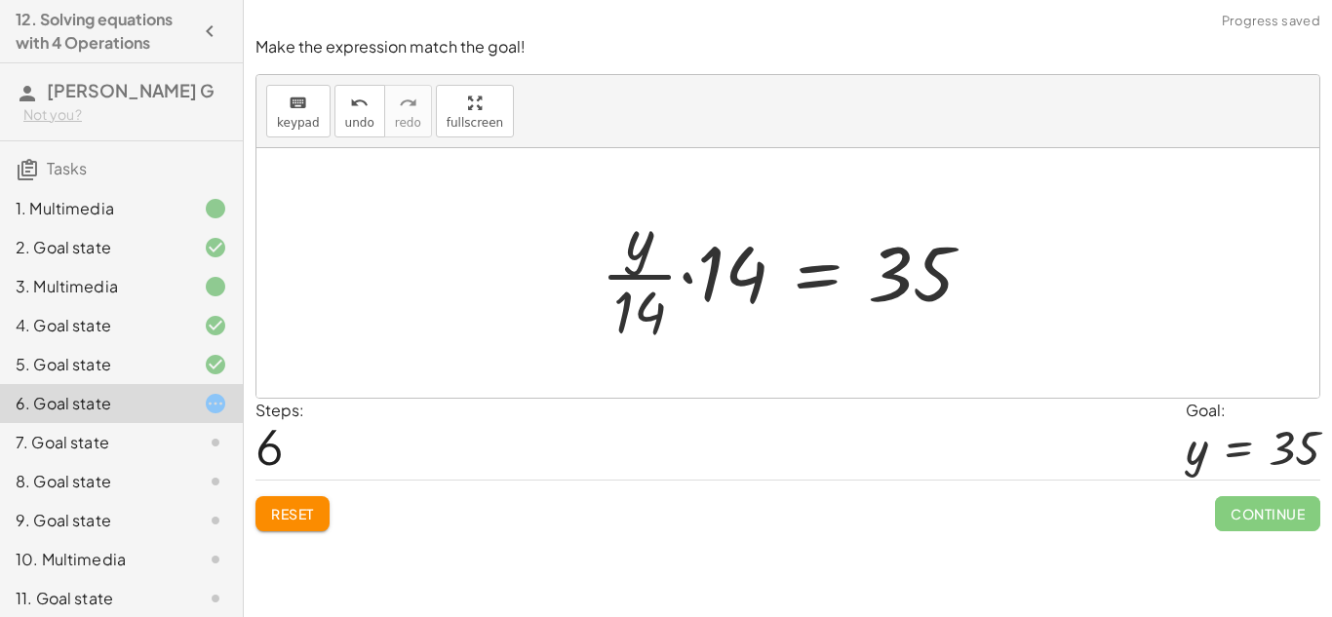
click at [654, 272] on div at bounding box center [795, 273] width 408 height 150
drag, startPoint x: 686, startPoint y: 259, endPoint x: 754, endPoint y: 286, distance: 73.2
click at [754, 286] on div at bounding box center [795, 273] width 408 height 150
click at [650, 303] on div at bounding box center [795, 273] width 408 height 150
click at [651, 267] on div at bounding box center [795, 273] width 408 height 150
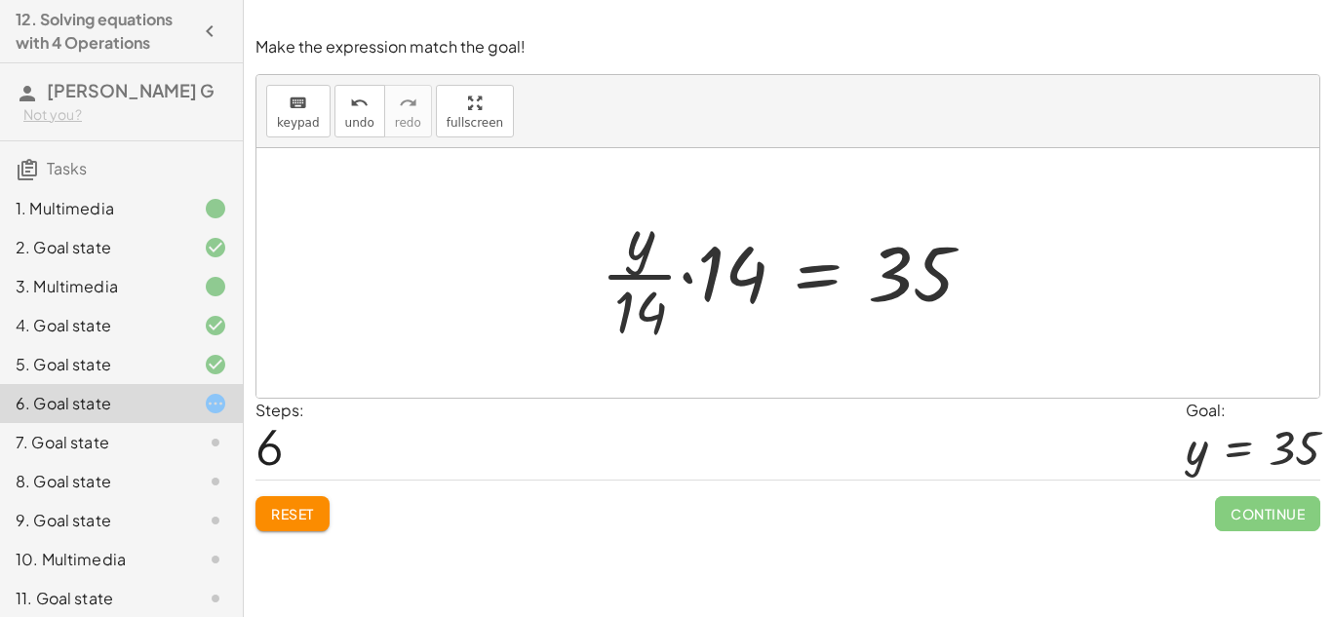
click at [654, 274] on div at bounding box center [795, 273] width 408 height 150
click at [640, 254] on div at bounding box center [795, 273] width 408 height 150
click at [686, 281] on div at bounding box center [795, 273] width 408 height 150
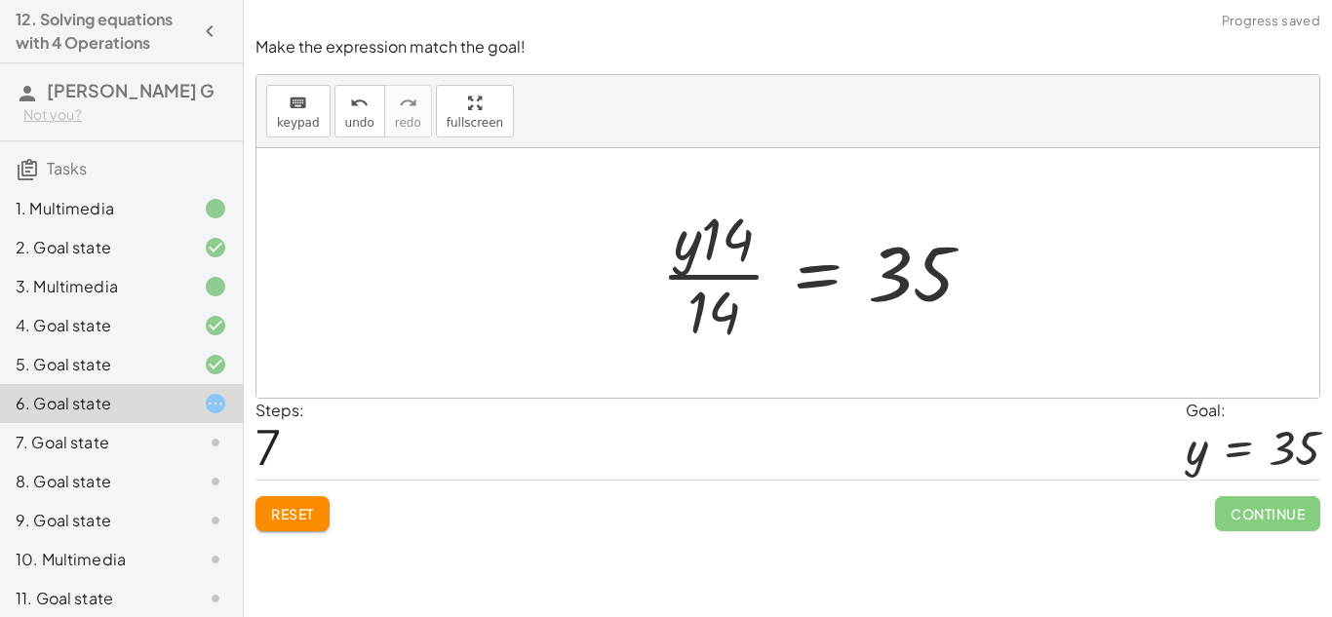
click at [707, 269] on div at bounding box center [824, 273] width 346 height 150
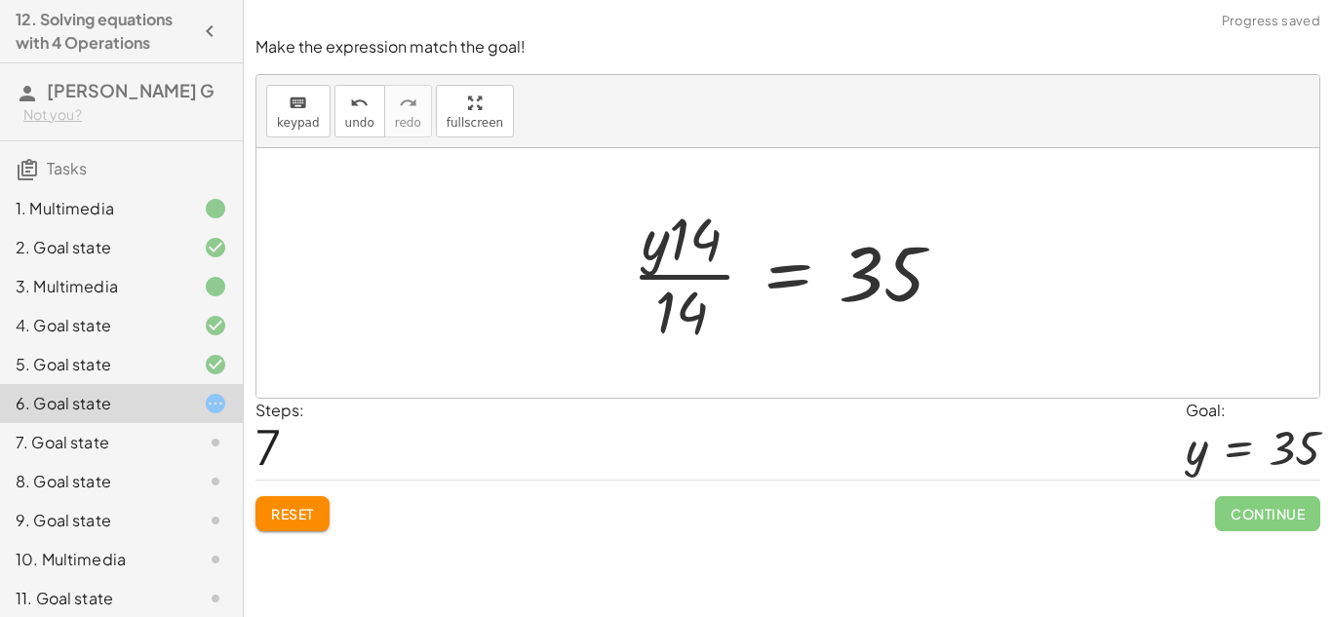
click at [707, 270] on div at bounding box center [795, 273] width 346 height 150
click at [699, 285] on div at bounding box center [795, 273] width 346 height 150
click at [701, 296] on div at bounding box center [795, 273] width 346 height 150
click at [771, 285] on div at bounding box center [795, 273] width 346 height 150
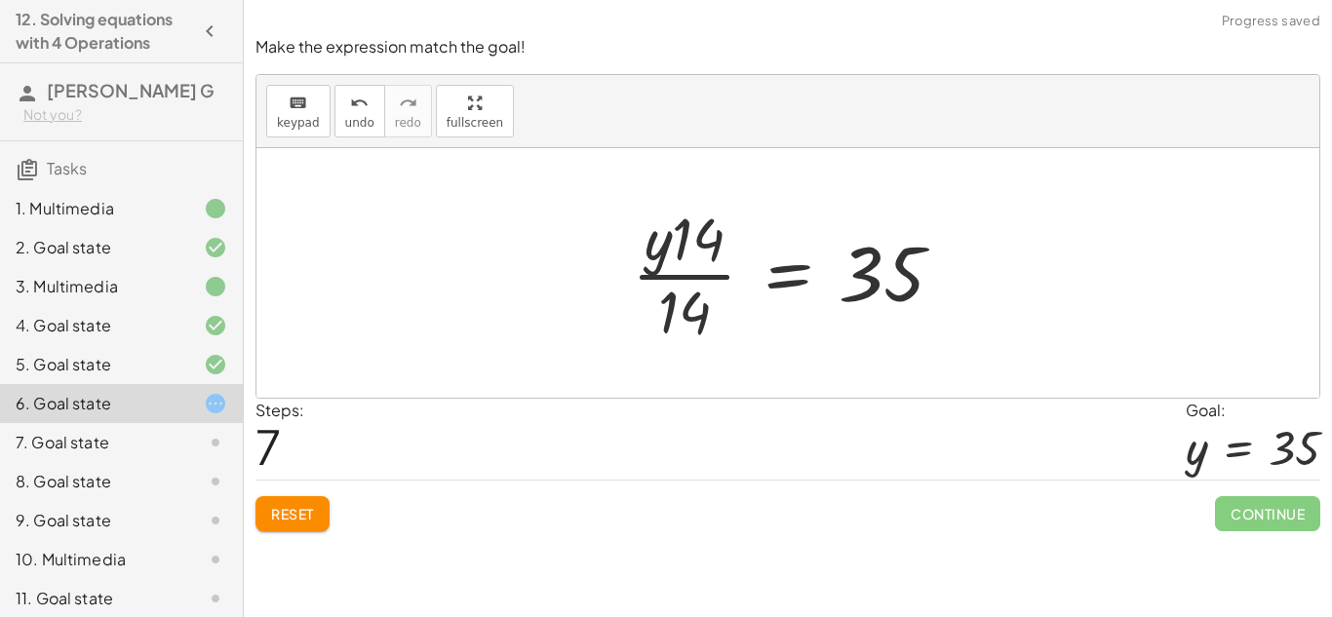
scroll to position [2, 0]
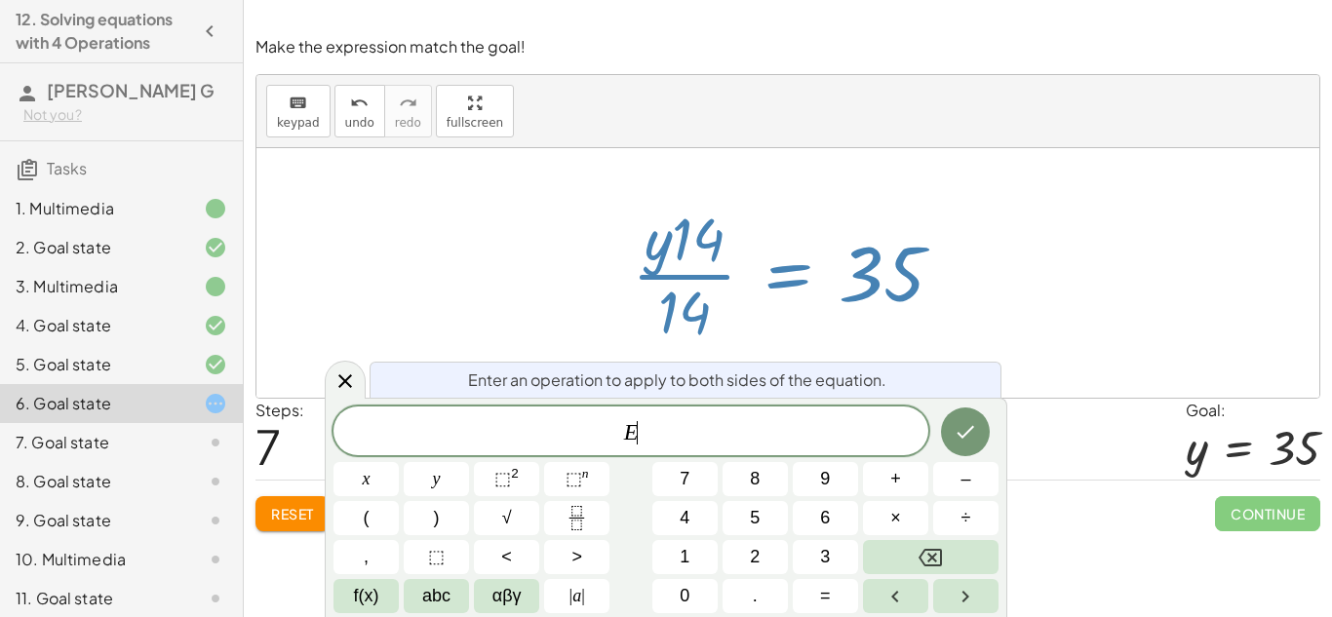
click at [883, 319] on div at bounding box center [795, 273] width 346 height 150
click at [345, 109] on div "undo" at bounding box center [359, 102] width 29 height 23
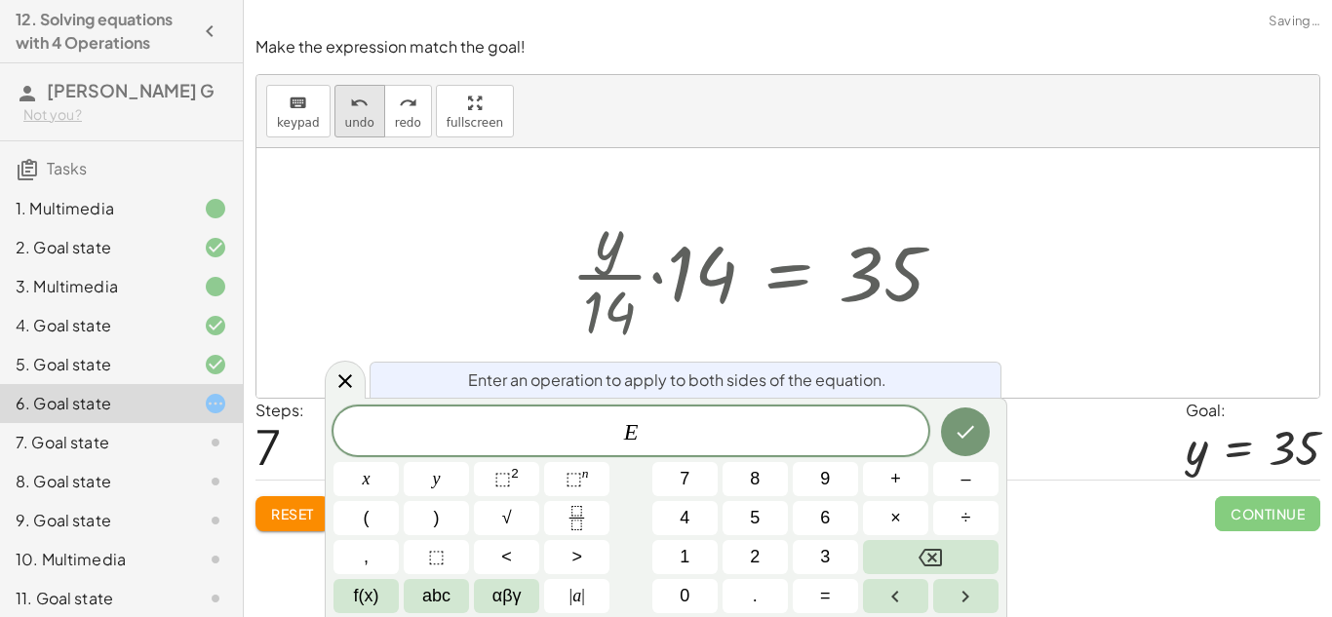
click at [345, 109] on div "undo" at bounding box center [359, 102] width 29 height 23
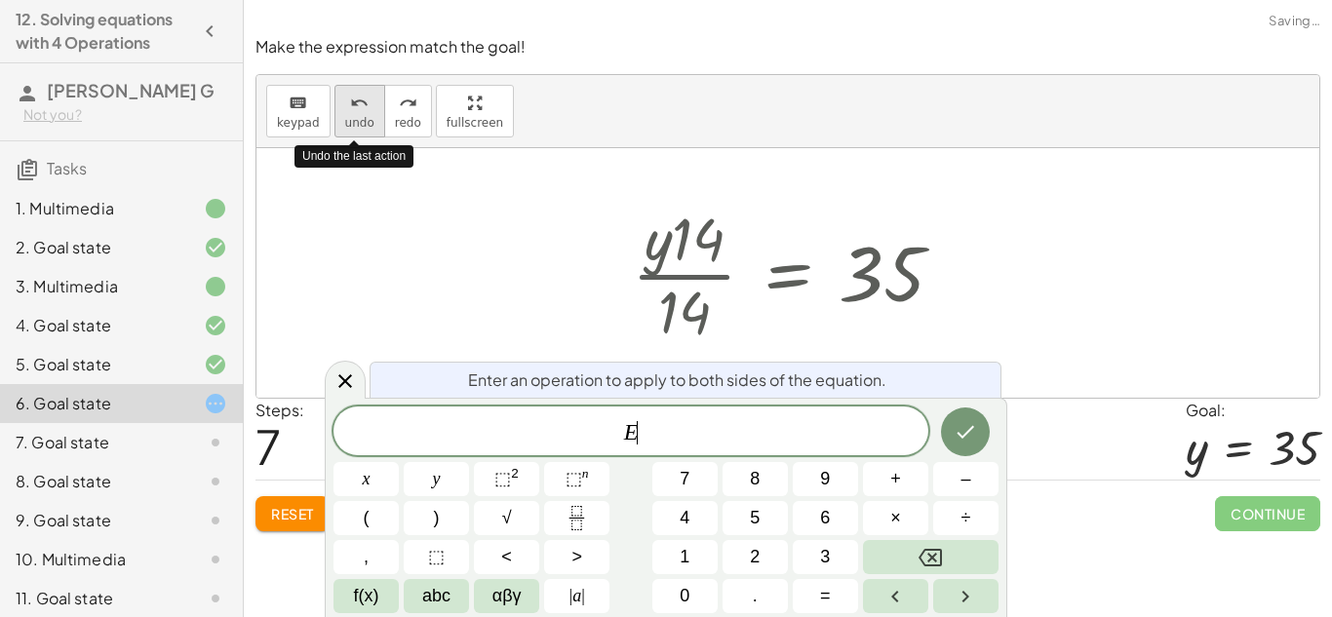
click at [345, 109] on div "undo" at bounding box center [359, 102] width 29 height 23
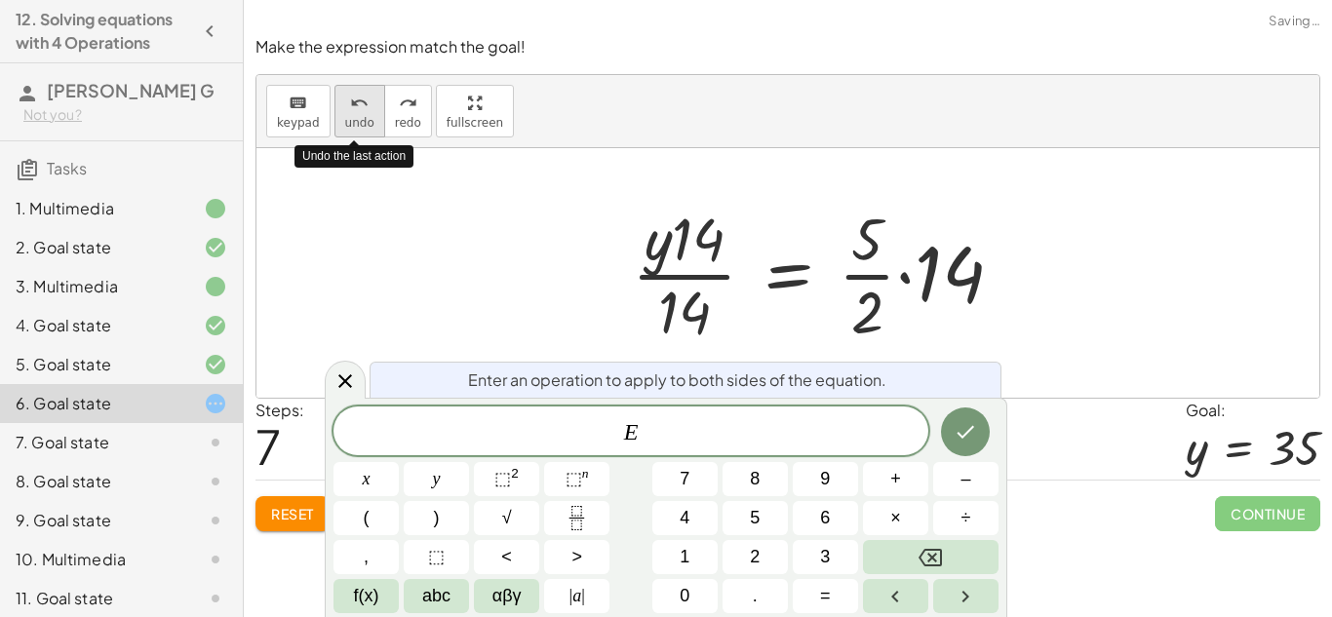
click at [350, 110] on icon "undo" at bounding box center [359, 103] width 19 height 23
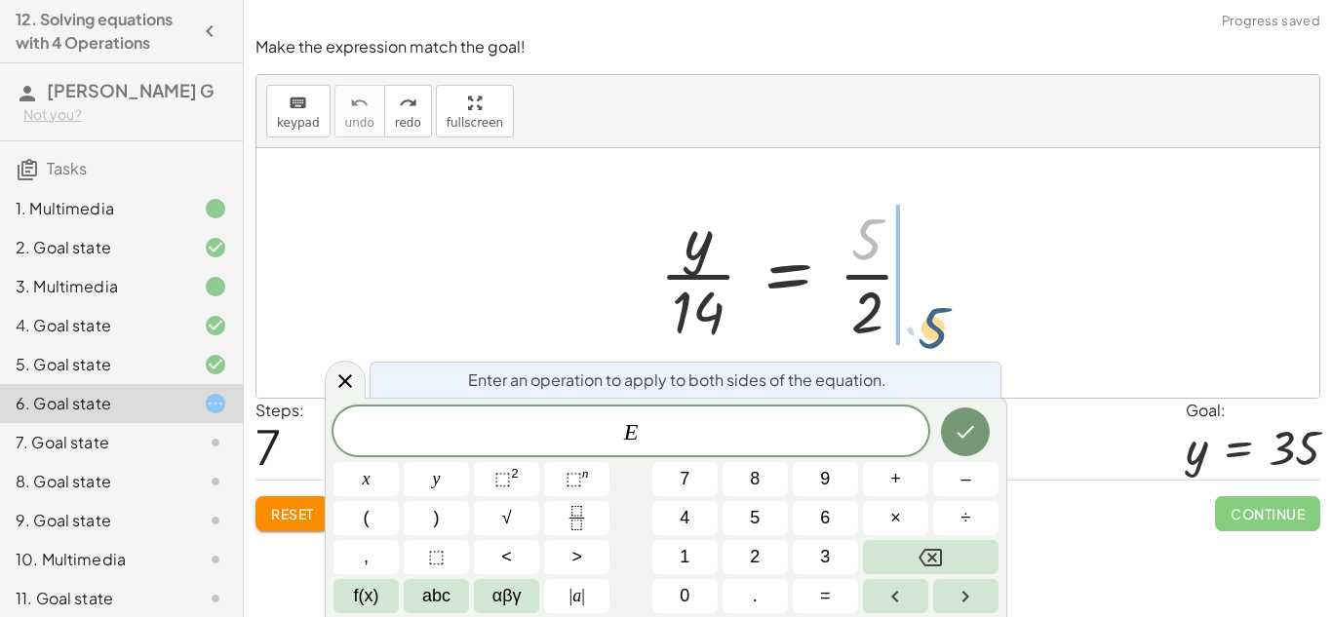
drag, startPoint x: 819, startPoint y: 227, endPoint x: 884, endPoint y: 318, distance: 111.2
click at [884, 318] on div at bounding box center [795, 273] width 346 height 150
click at [335, 377] on icon at bounding box center [345, 381] width 23 height 23
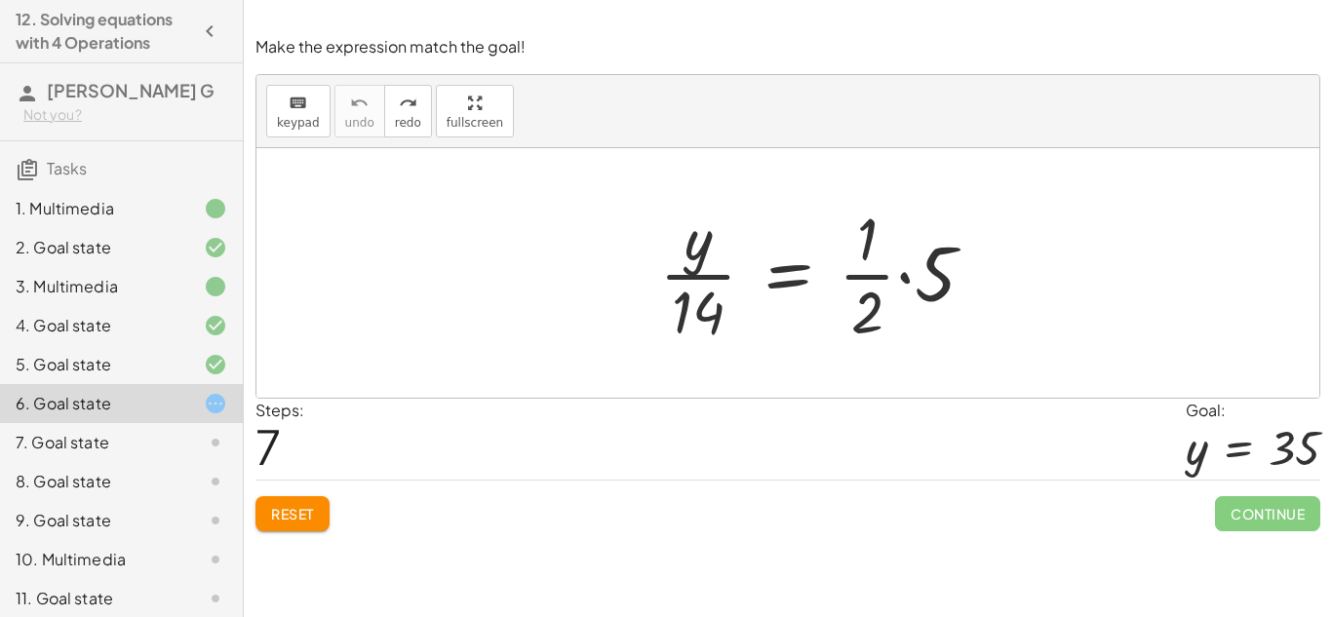
click at [313, 501] on button "Reset" at bounding box center [293, 513] width 74 height 35
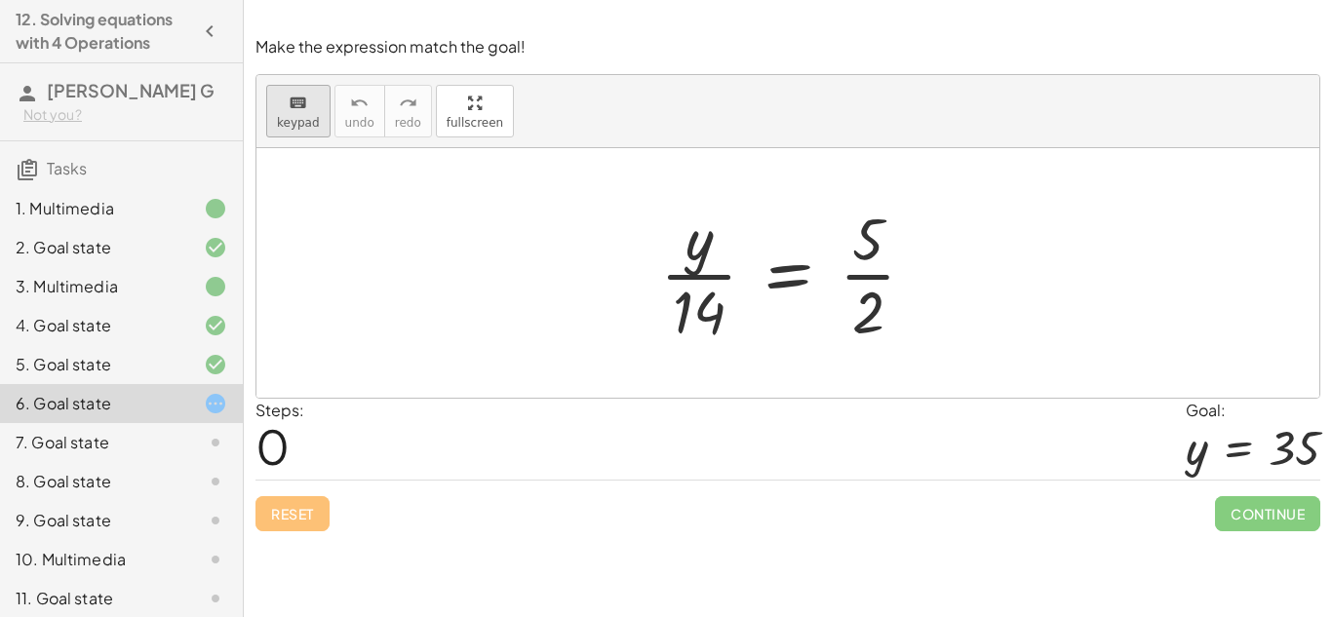
click at [292, 105] on icon "keyboard" at bounding box center [298, 103] width 19 height 23
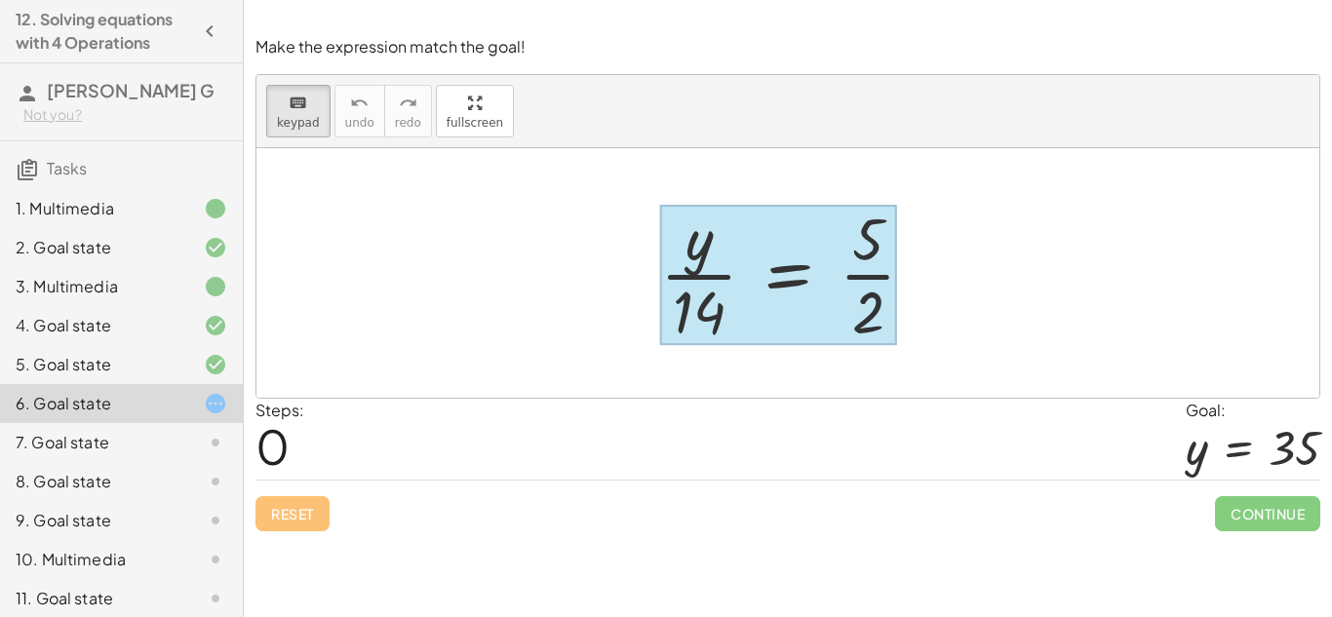
click at [816, 256] on div at bounding box center [778, 275] width 237 height 140
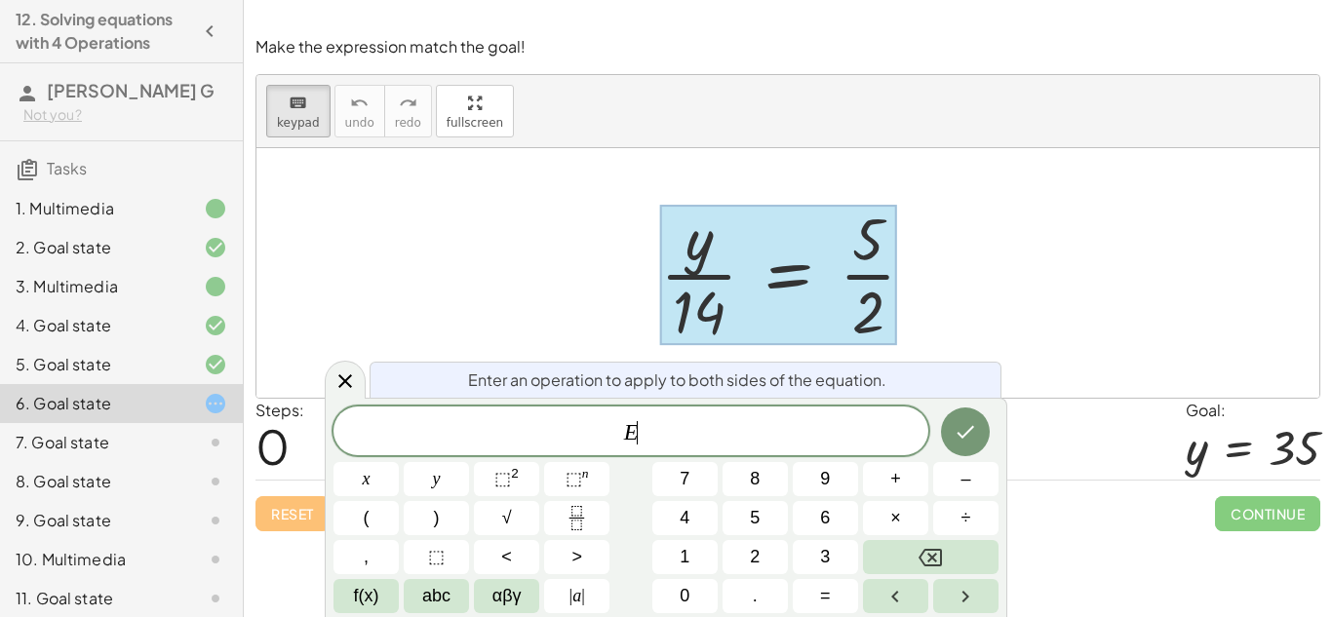
scroll to position [3, 0]
click at [904, 527] on button "×" at bounding box center [895, 518] width 65 height 34
click at [978, 413] on button "Done" at bounding box center [965, 432] width 49 height 49
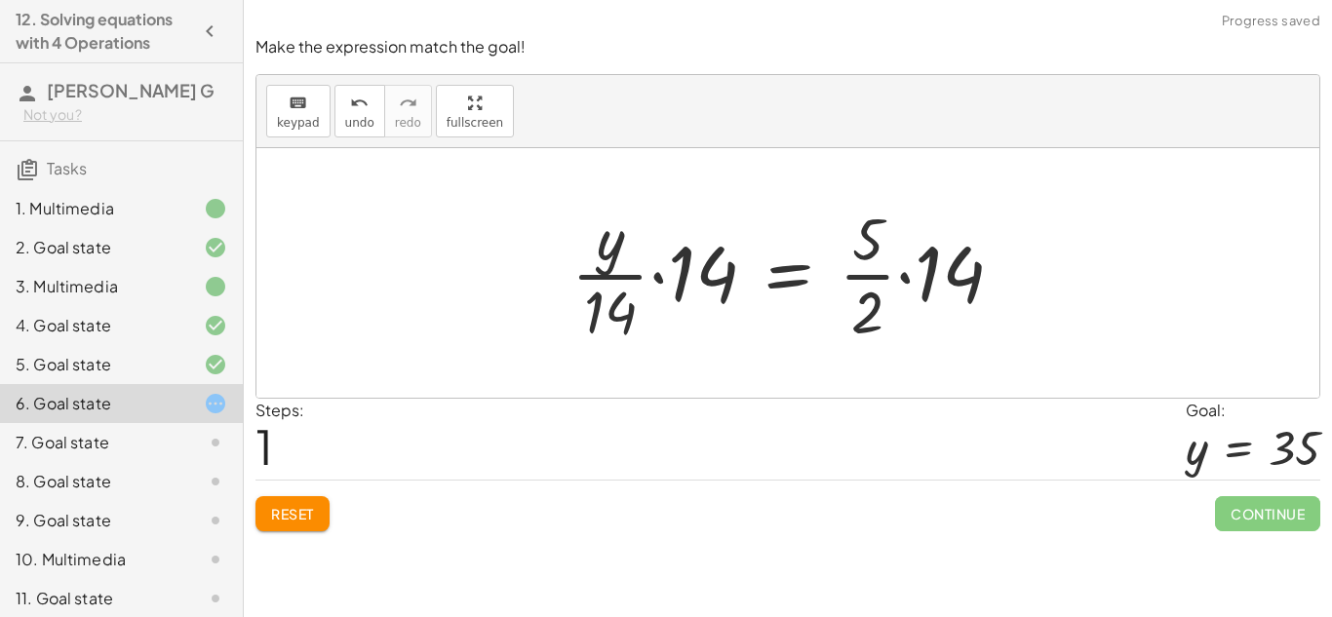
click at [906, 280] on div at bounding box center [795, 273] width 467 height 150
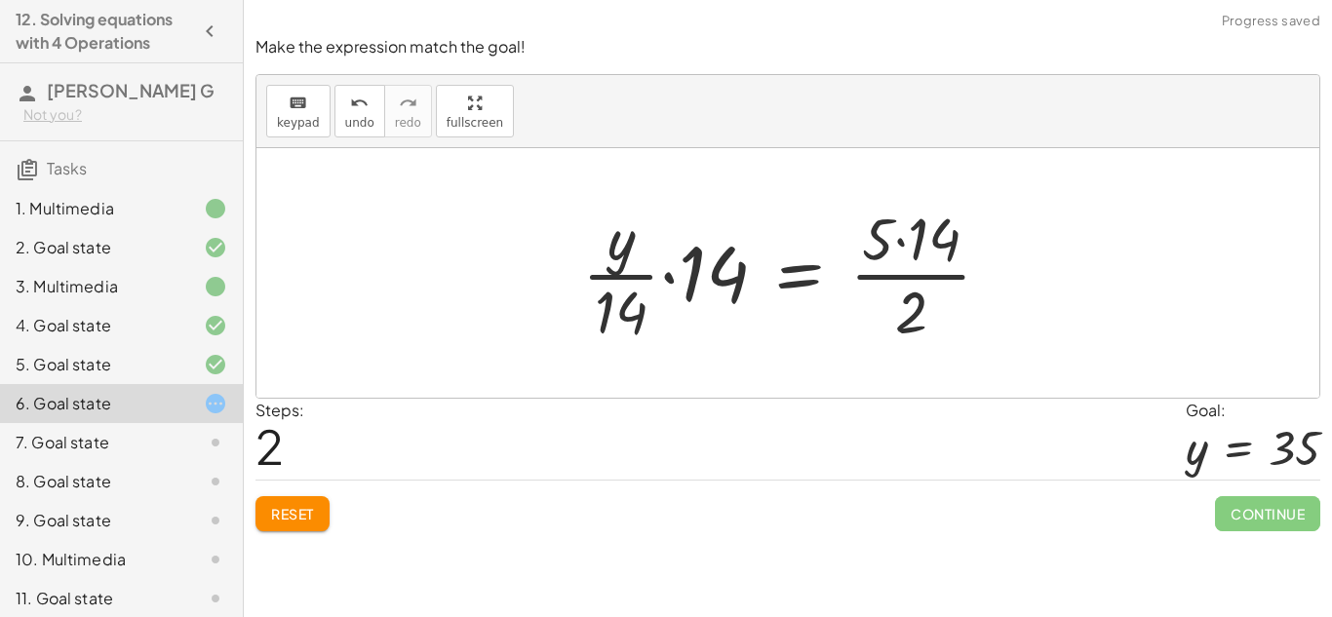
click at [904, 274] on div at bounding box center [794, 273] width 445 height 150
click at [903, 272] on div at bounding box center [795, 273] width 445 height 150
click at [897, 239] on div at bounding box center [795, 273] width 445 height 150
click at [910, 273] on div at bounding box center [774, 273] width 403 height 150
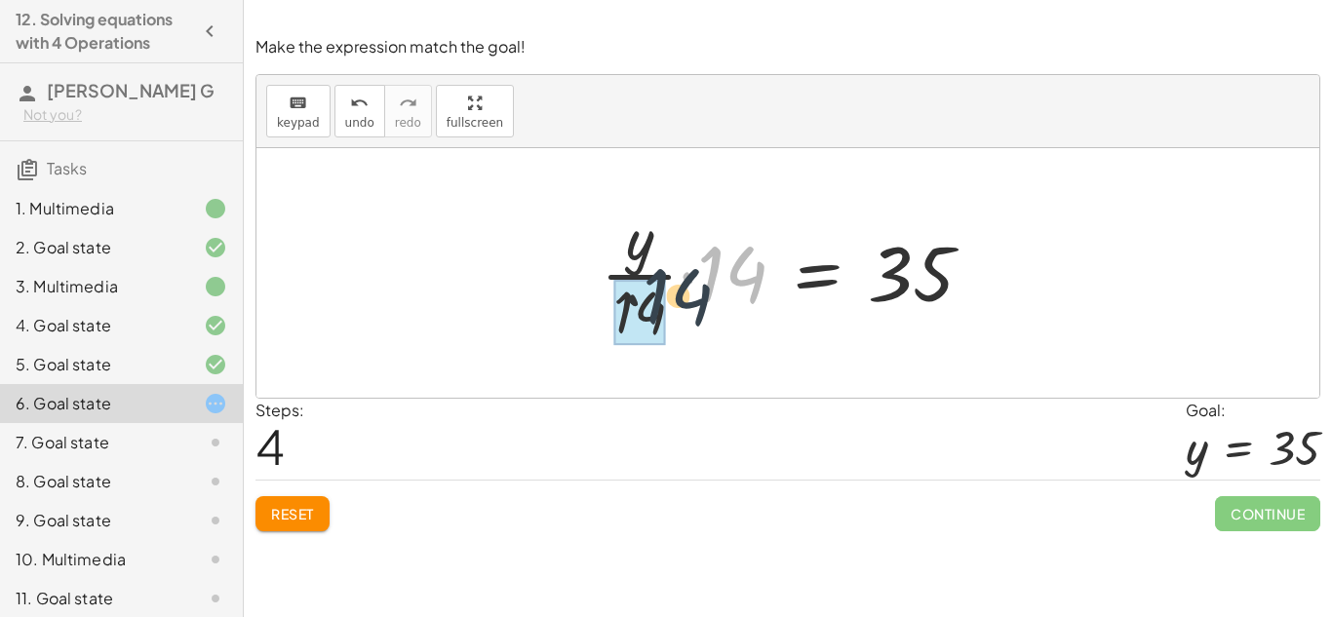
drag, startPoint x: 722, startPoint y: 262, endPoint x: 648, endPoint y: 301, distance: 83.8
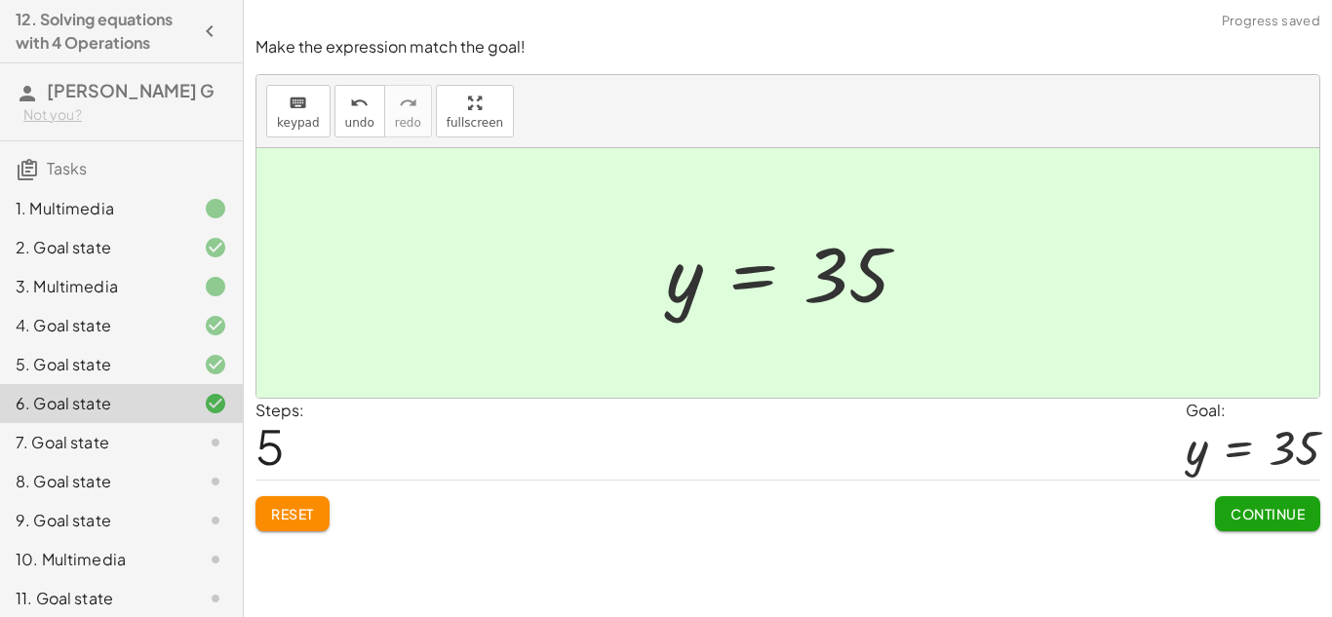
click at [1262, 522] on span "Continue" at bounding box center [1268, 514] width 74 height 18
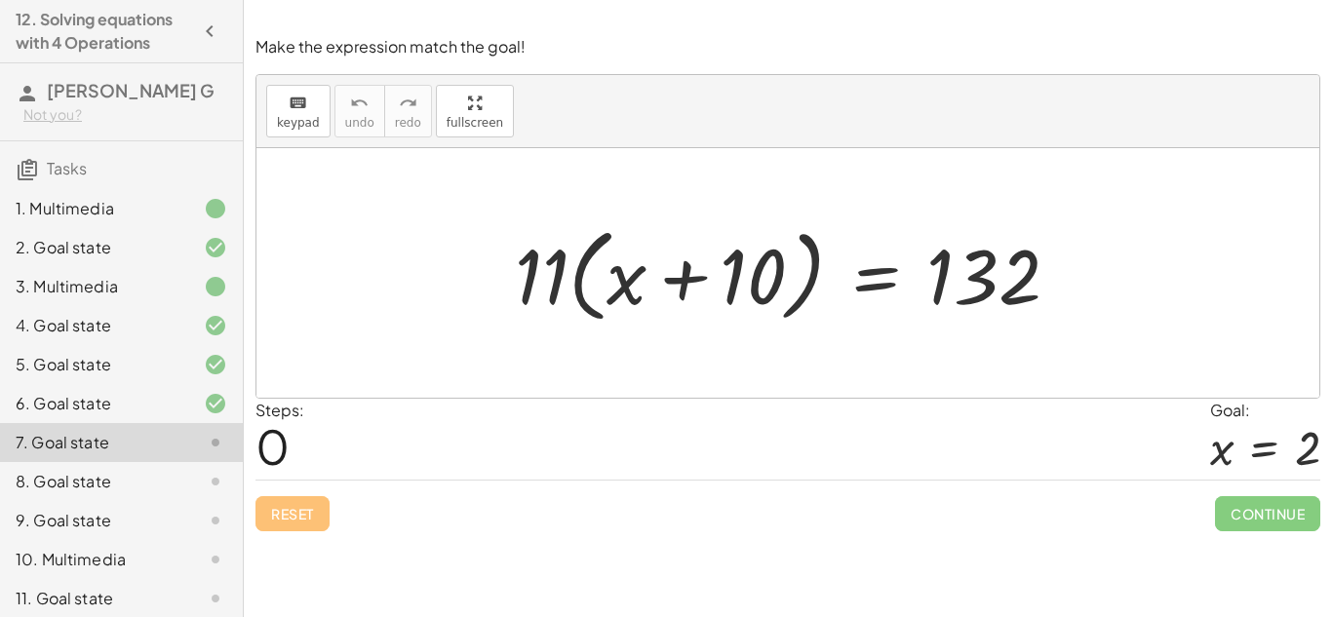
click at [686, 291] on div at bounding box center [794, 273] width 579 height 112
click at [844, 290] on div at bounding box center [794, 273] width 579 height 112
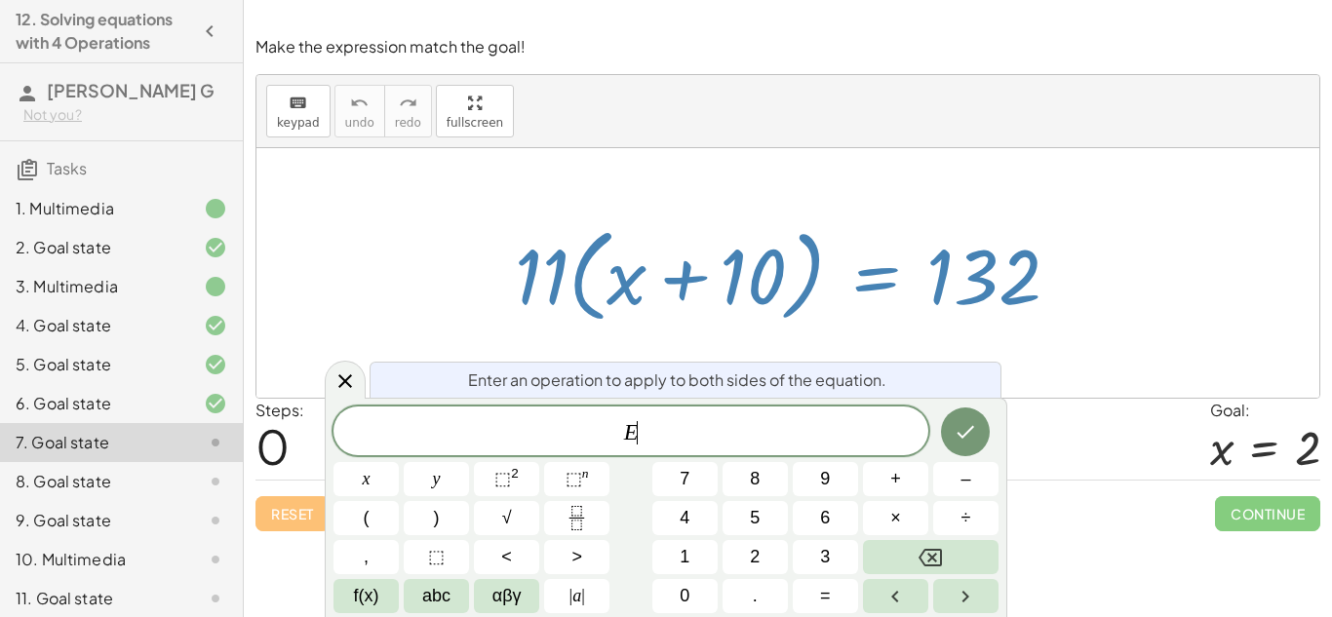
scroll to position [6, 0]
click at [577, 275] on div at bounding box center [794, 273] width 579 height 112
click at [541, 263] on div at bounding box center [794, 273] width 579 height 112
click at [613, 293] on div at bounding box center [794, 273] width 579 height 112
click at [614, 293] on div at bounding box center [794, 273] width 579 height 112
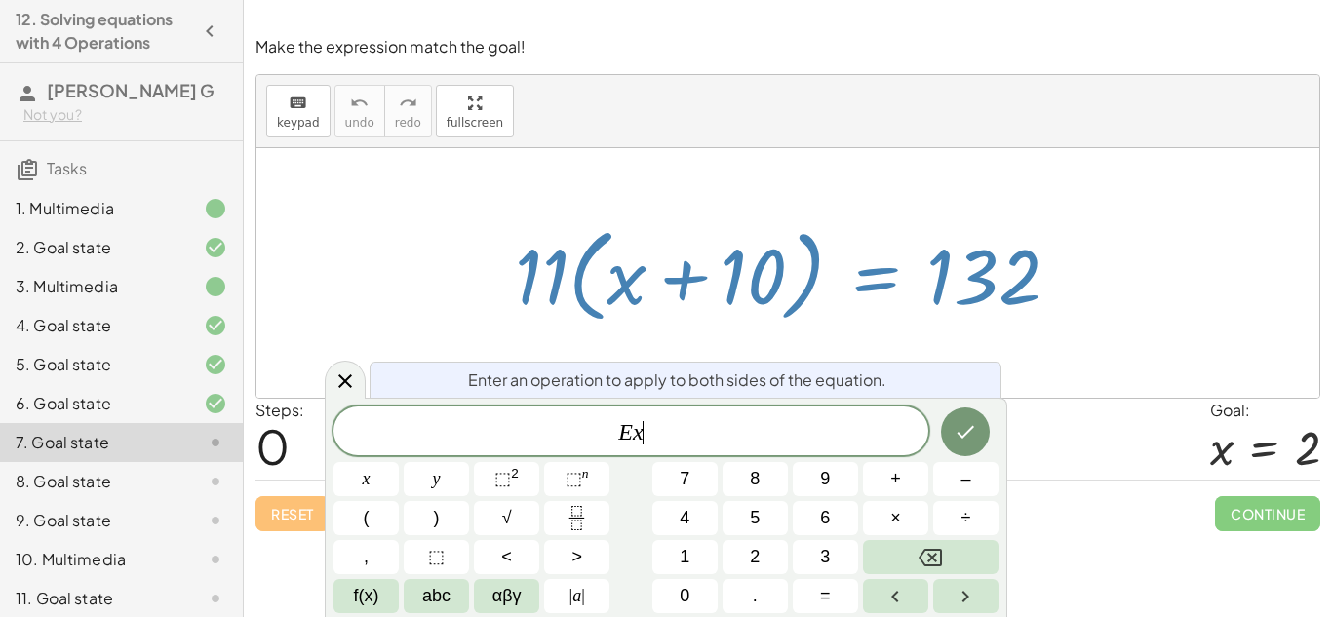
scroll to position [7, 0]
click at [887, 521] on button "×" at bounding box center [895, 518] width 65 height 34
click at [959, 424] on icon "Done" at bounding box center [965, 431] width 23 height 23
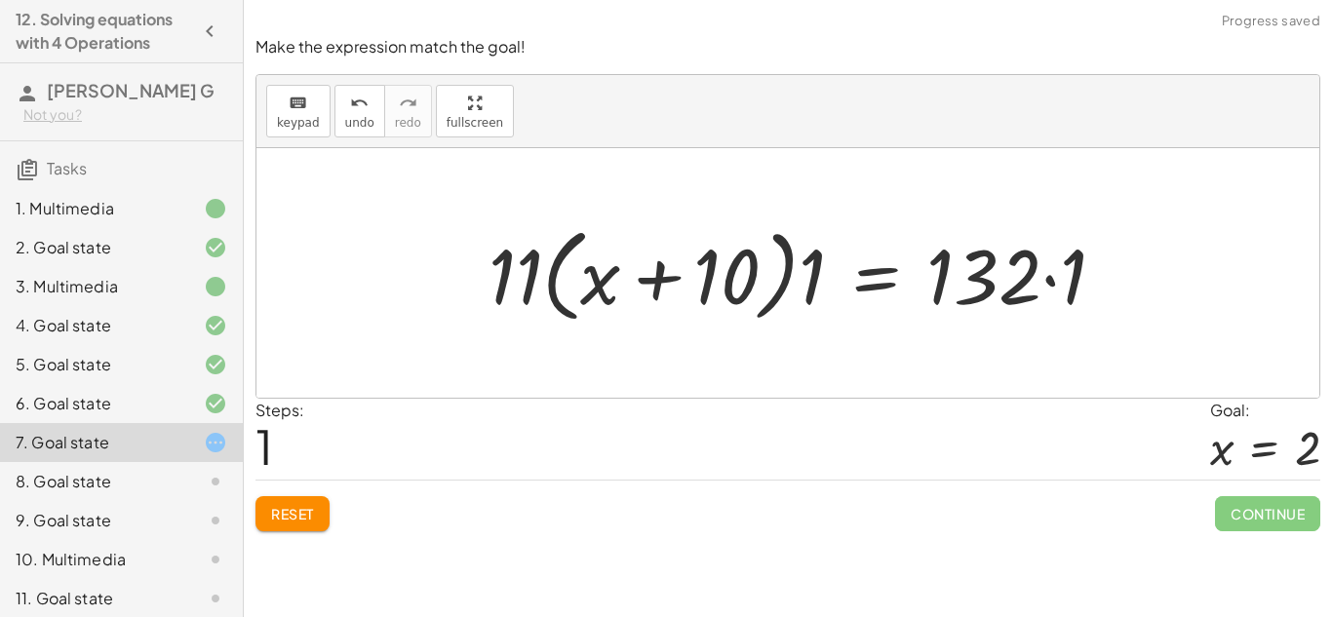
click at [1051, 276] on div at bounding box center [804, 273] width 651 height 112
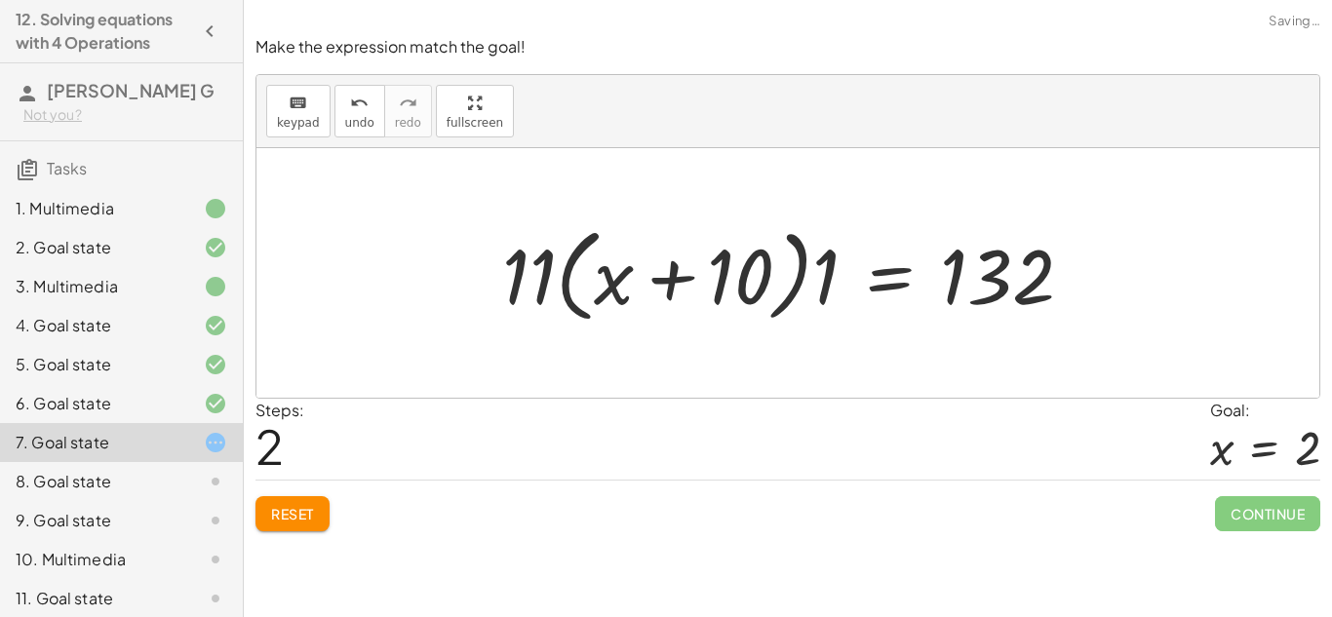
click at [817, 262] on div at bounding box center [796, 273] width 607 height 112
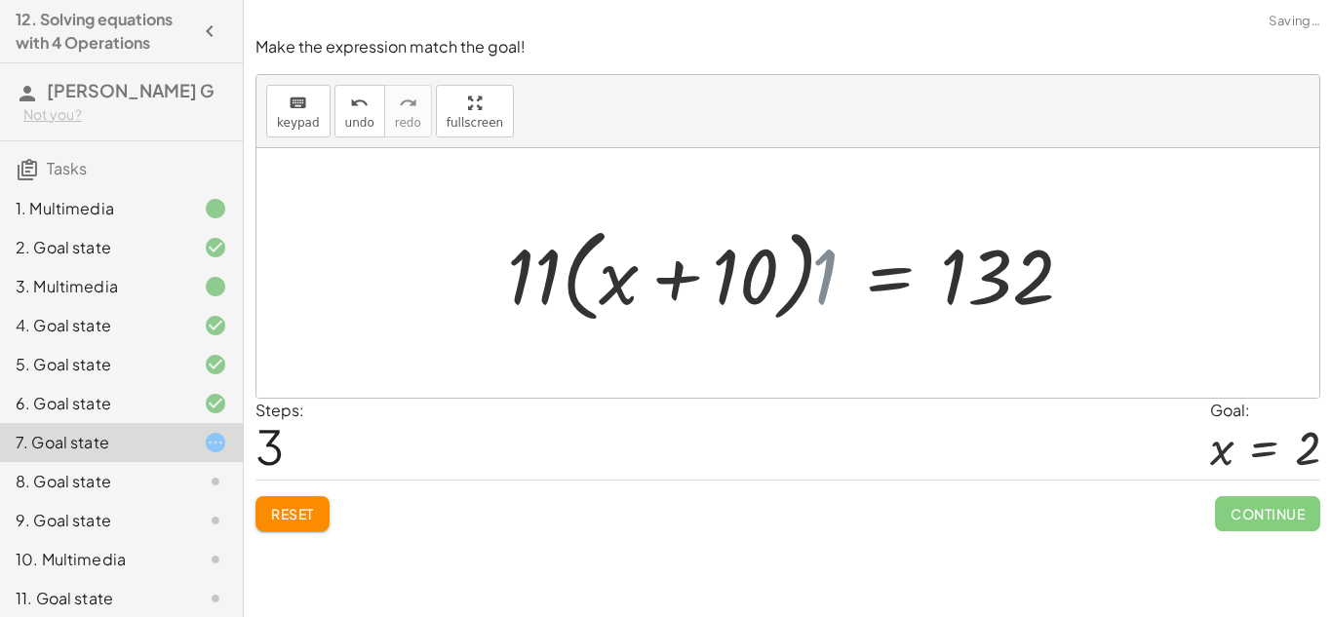
click at [796, 265] on div at bounding box center [808, 273] width 579 height 112
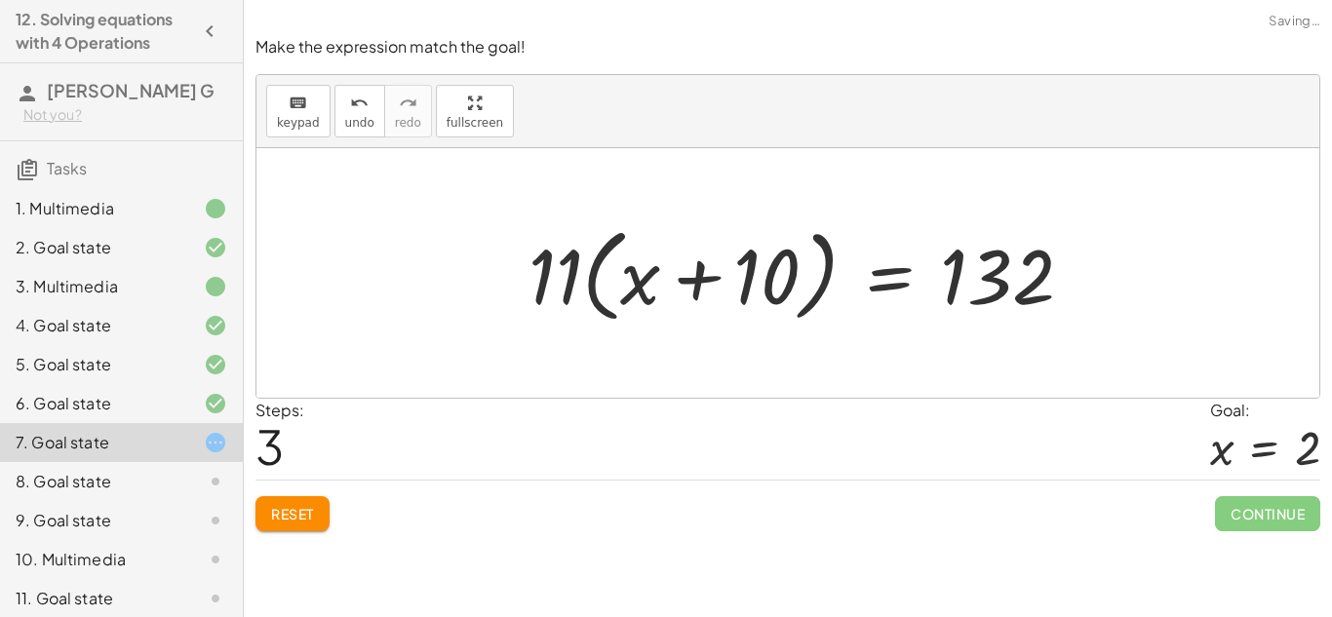
click at [816, 271] on div at bounding box center [808, 273] width 579 height 112
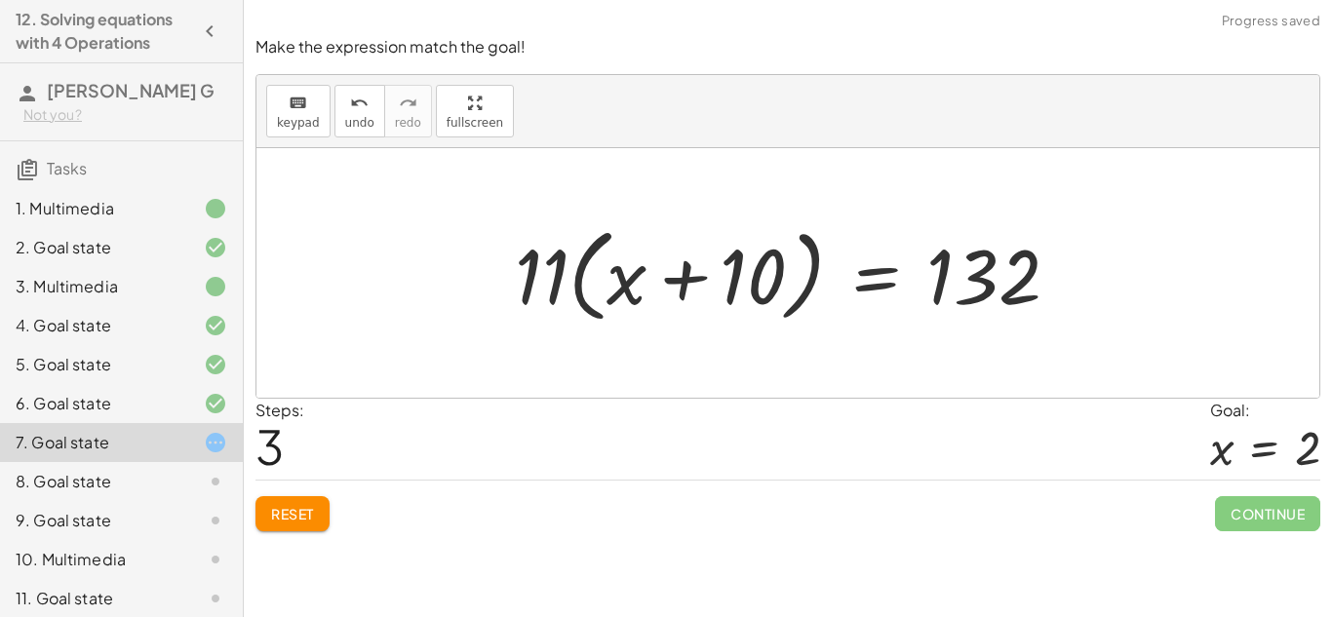
click at [762, 248] on div at bounding box center [794, 273] width 579 height 112
click at [877, 264] on div at bounding box center [794, 273] width 579 height 112
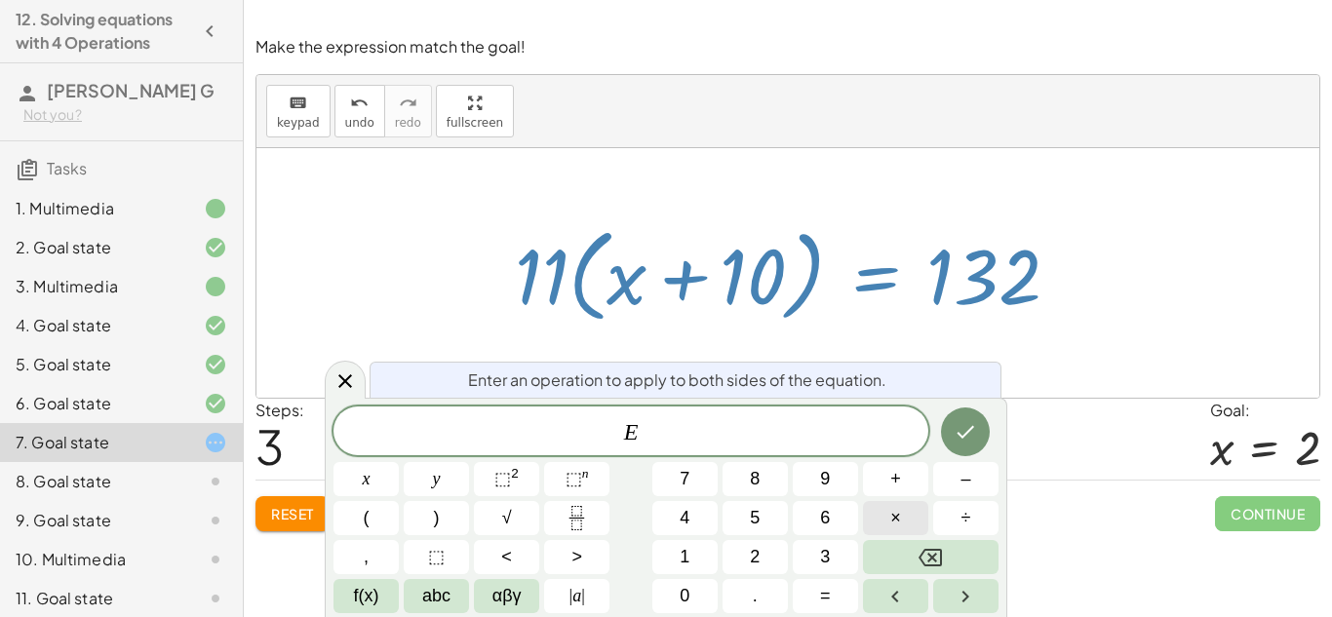
click at [881, 522] on button "×" at bounding box center [895, 518] width 65 height 34
click at [744, 525] on button "5" at bounding box center [755, 518] width 65 height 34
click at [967, 415] on button "Done" at bounding box center [965, 432] width 49 height 49
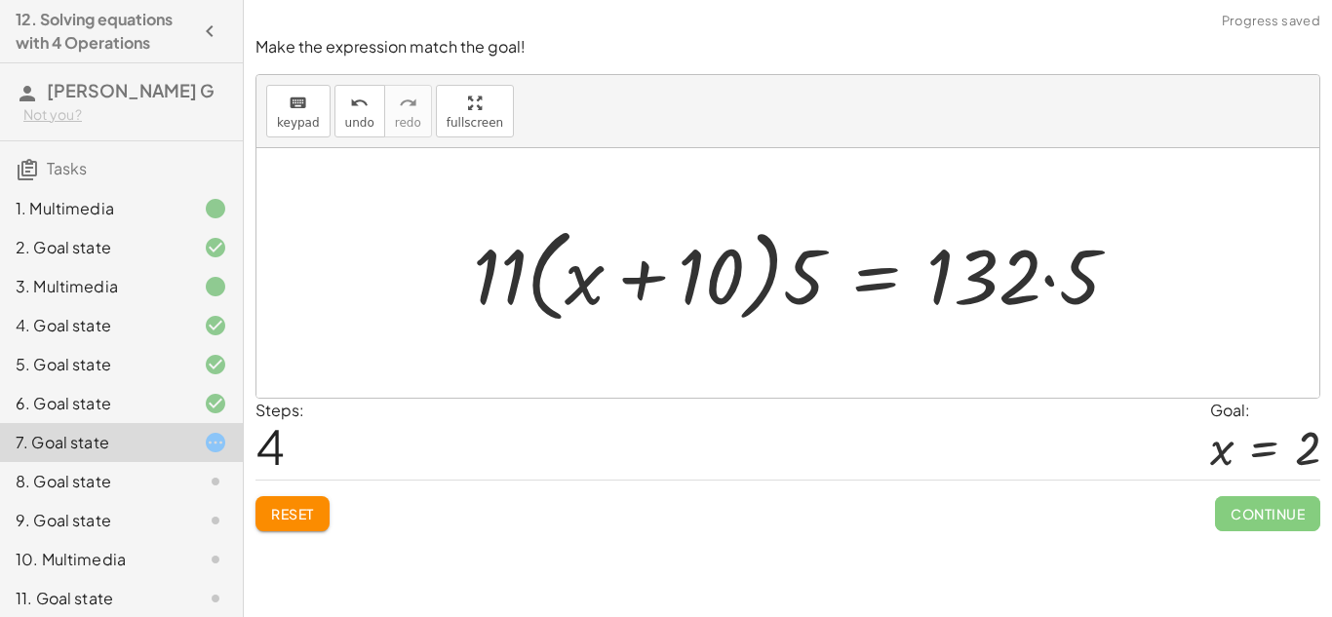
click at [1038, 279] on div at bounding box center [804, 273] width 682 height 112
click at [1050, 284] on div at bounding box center [804, 273] width 682 height 112
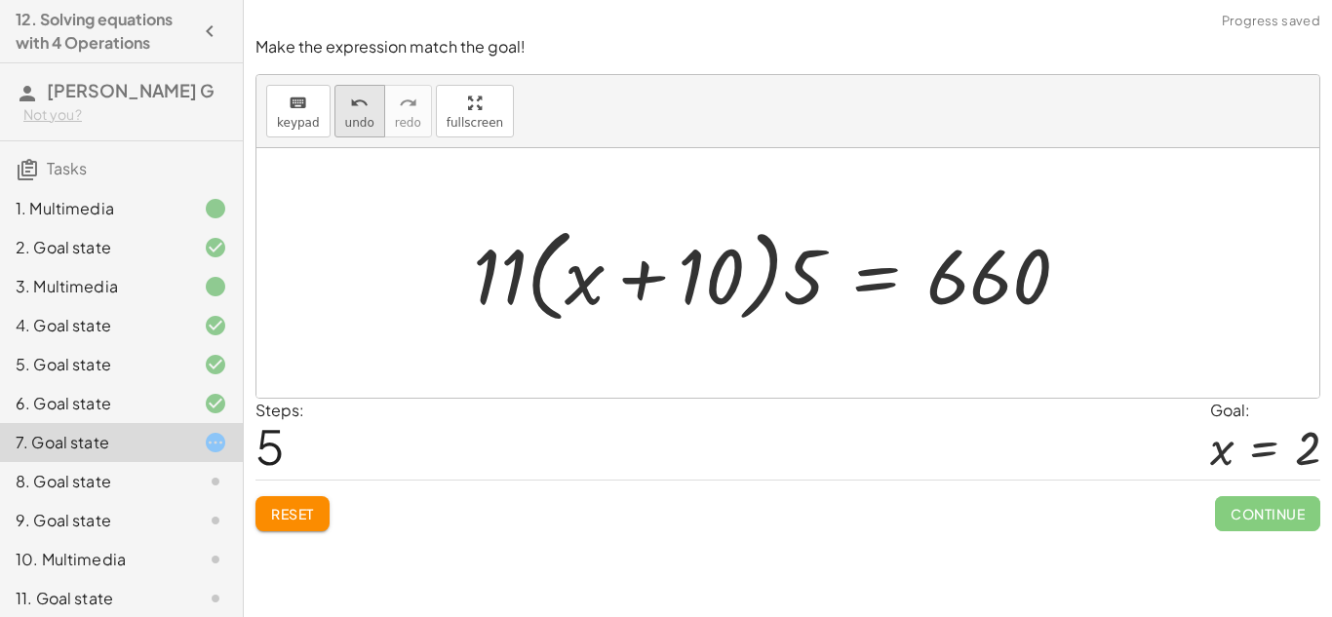
click at [362, 107] on icon "undo" at bounding box center [359, 103] width 19 height 23
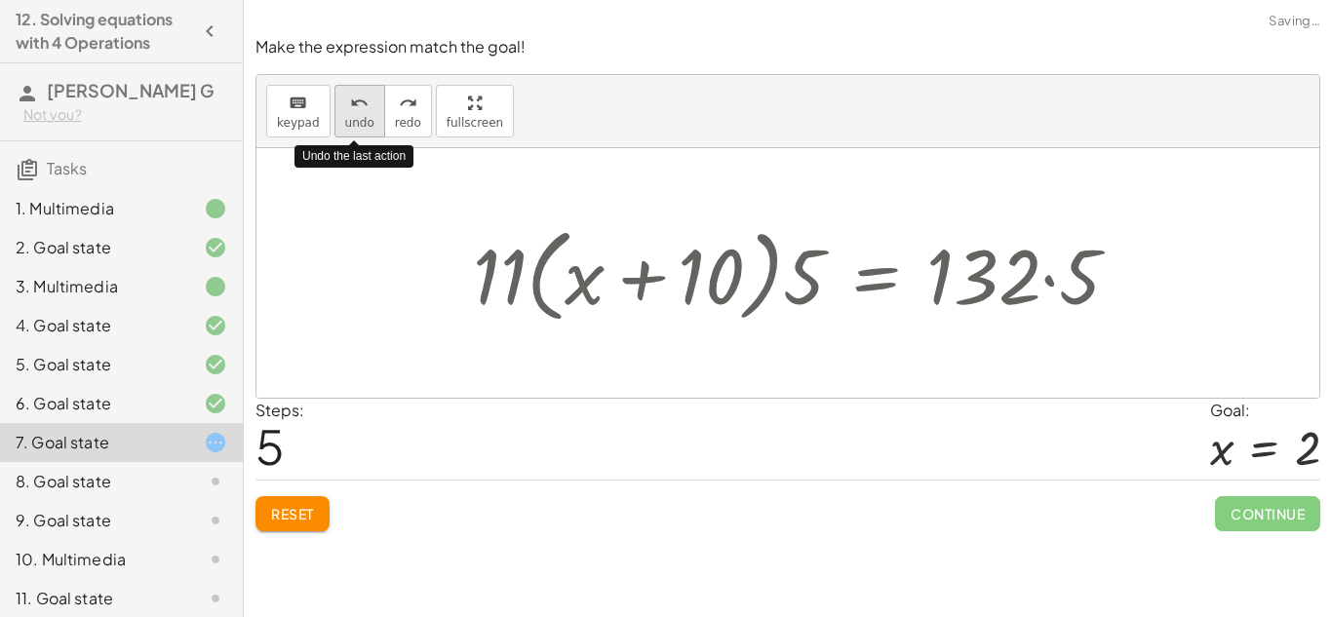
click at [362, 107] on icon "undo" at bounding box center [359, 103] width 19 height 23
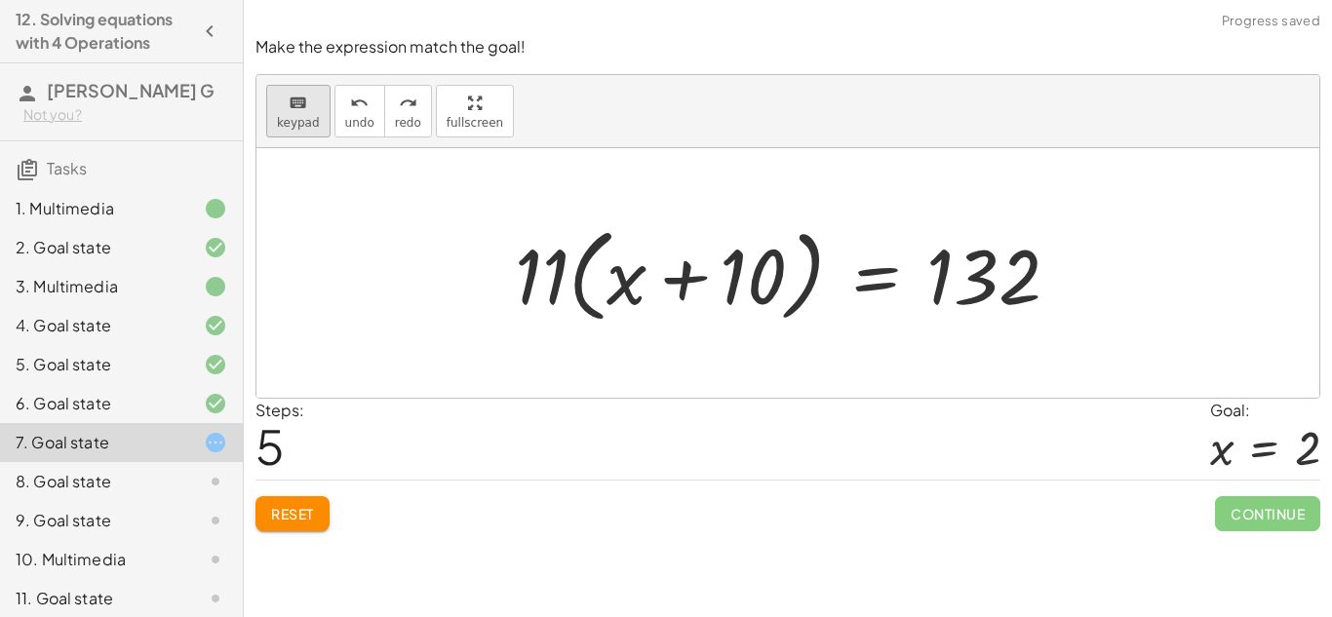
click at [321, 106] on button "keyboard keypad" at bounding box center [298, 111] width 64 height 53
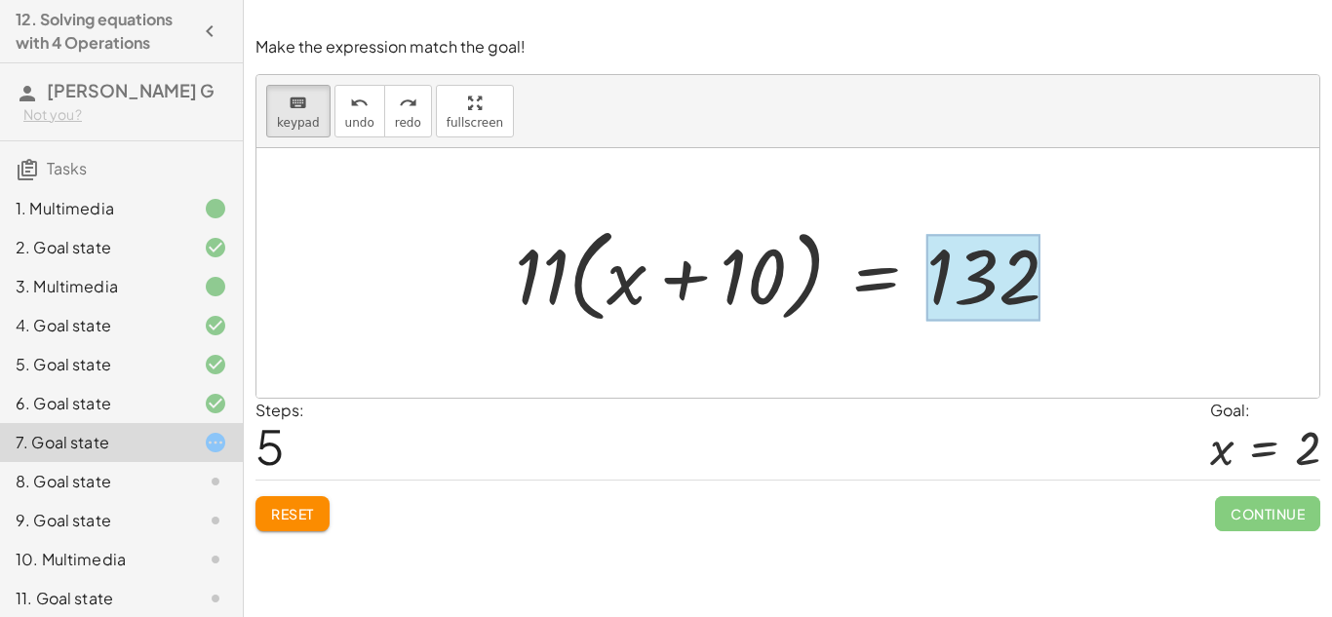
click at [934, 272] on div at bounding box center [984, 277] width 114 height 87
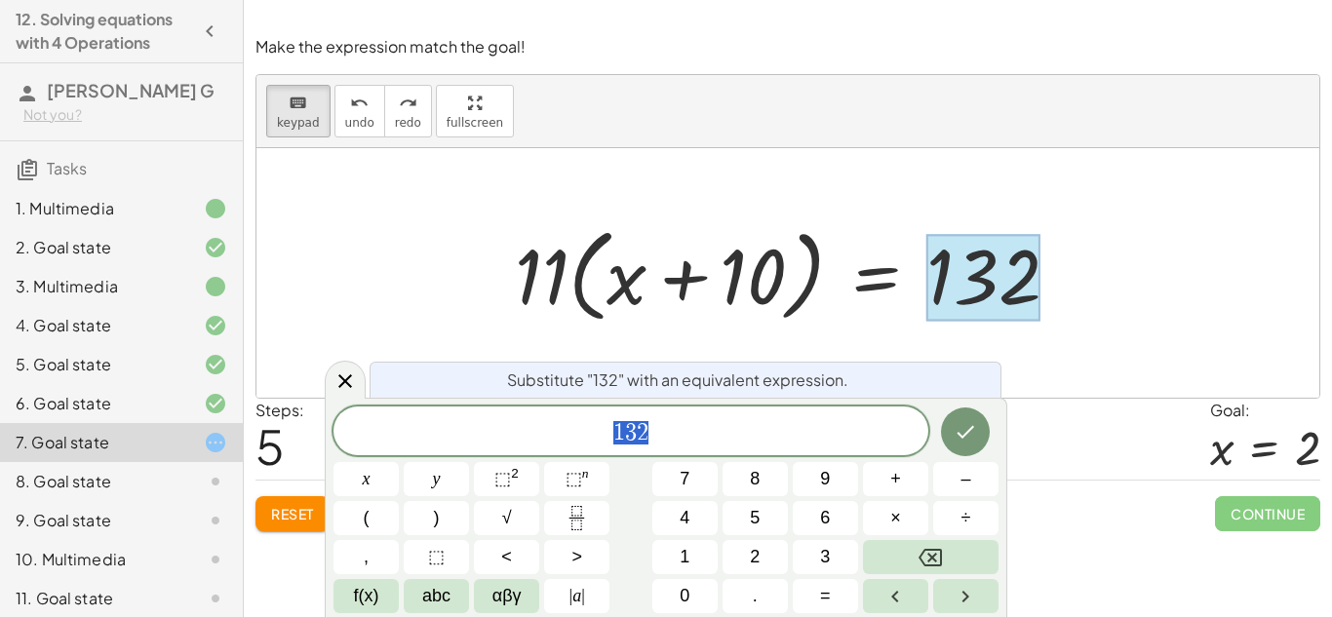
scroll to position [10, 0]
click at [943, 507] on button "÷" at bounding box center [965, 518] width 65 height 34
click at [685, 567] on span "1" at bounding box center [685, 557] width 10 height 26
click at [776, 509] on button "5" at bounding box center [755, 518] width 65 height 34
click at [611, 433] on span "÷" at bounding box center [620, 432] width 28 height 23
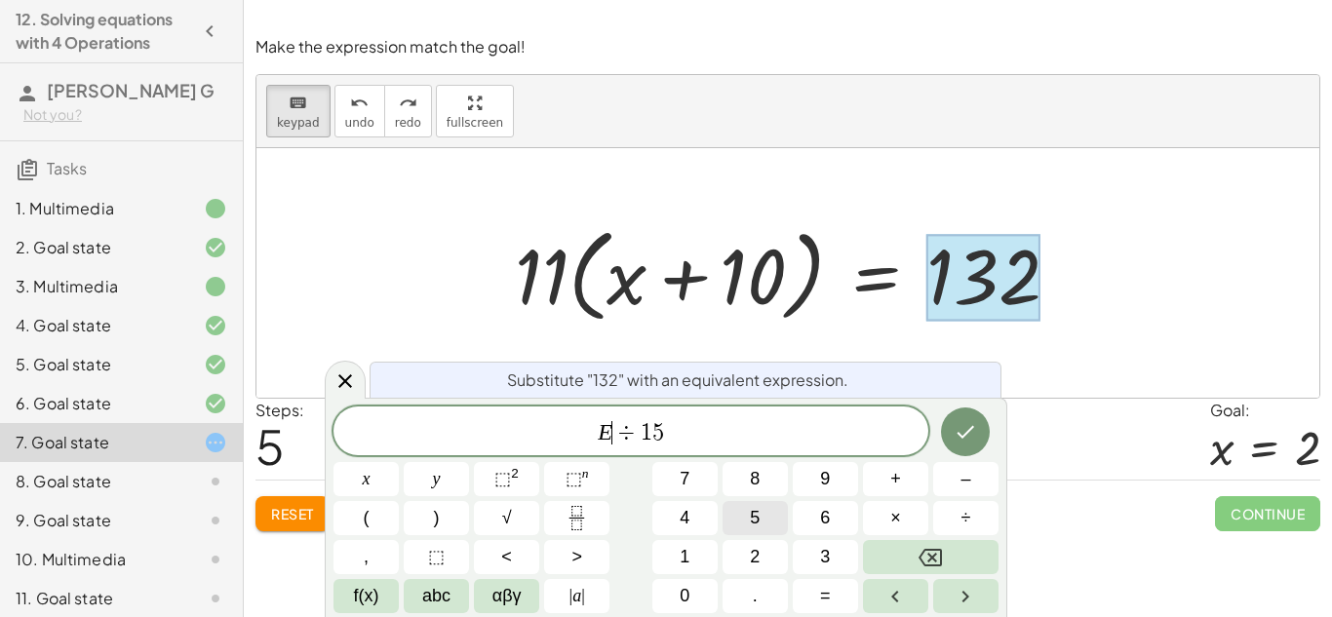
scroll to position [12, 0]
click at [956, 430] on icon "Done" at bounding box center [965, 431] width 23 height 23
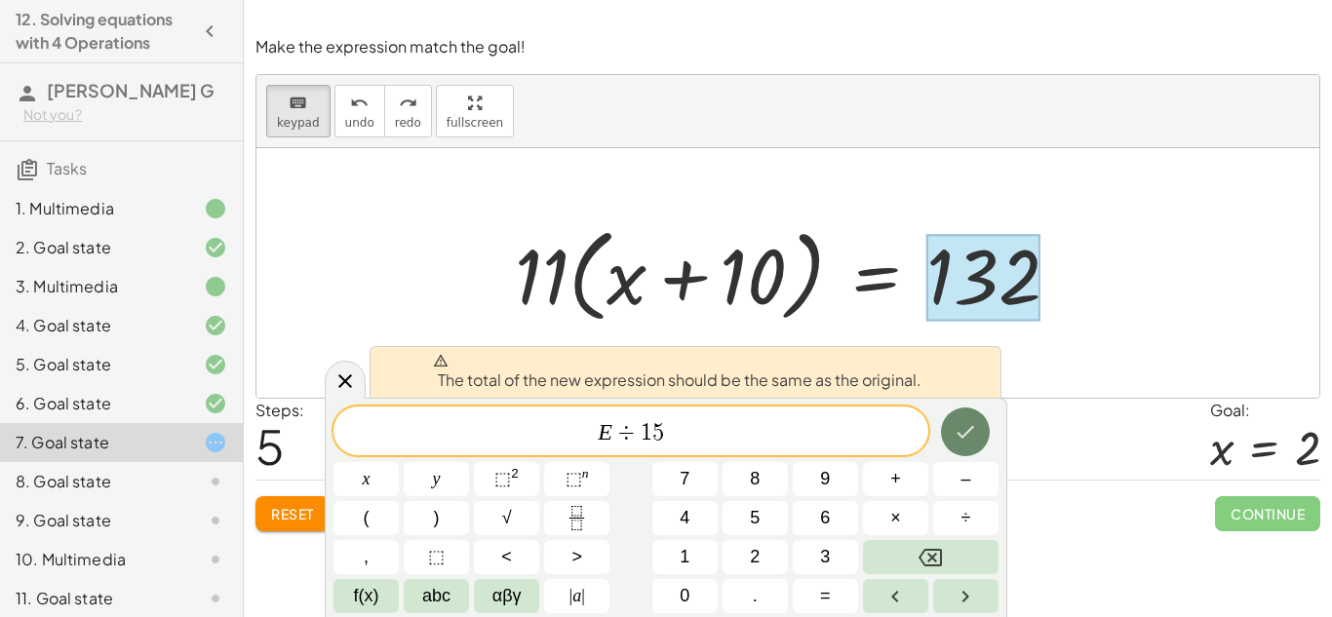
click at [956, 430] on icon "Done" at bounding box center [965, 431] width 23 height 23
click at [851, 430] on span "E ​ ÷ 1 5" at bounding box center [631, 432] width 595 height 27
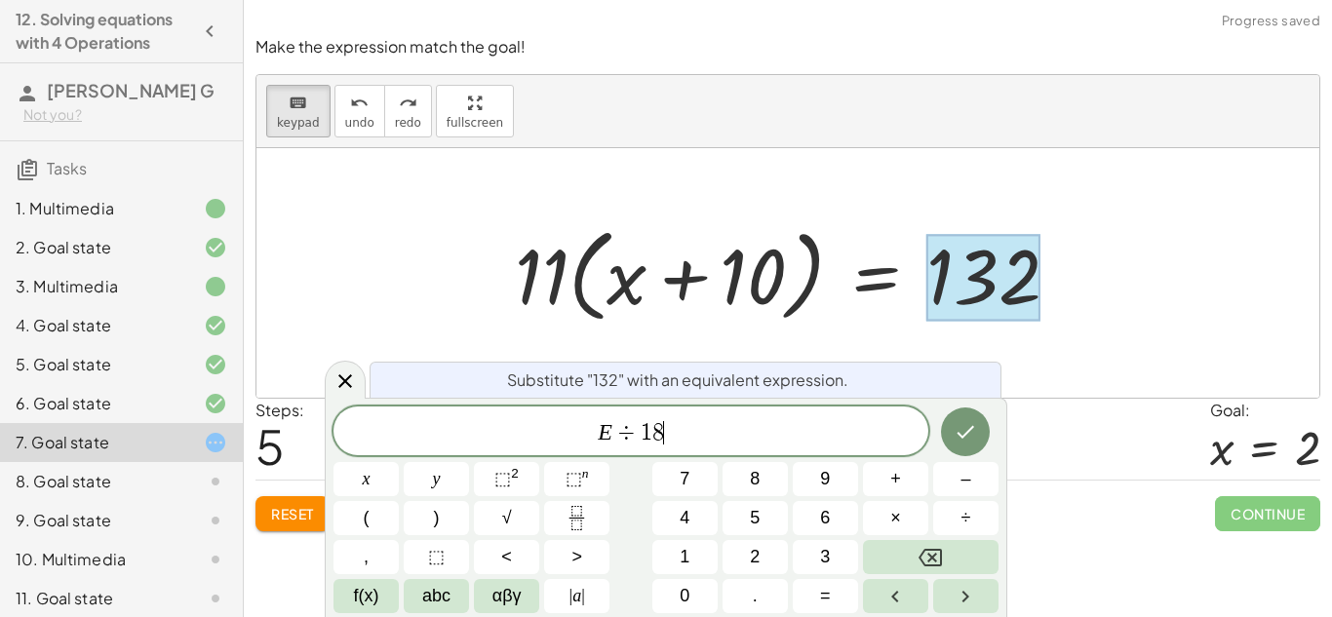
scroll to position [13, 0]
click at [969, 434] on icon "Done" at bounding box center [965, 431] width 23 height 23
click at [673, 281] on div at bounding box center [794, 273] width 579 height 112
click at [820, 289] on div at bounding box center [794, 273] width 579 height 112
click at [931, 331] on div "· 11 · ( + x + 10 ) = 132 · 11 · ( + x + 10 ) · 1 = · 132 · 1 · 11 · ( + x + 10…" at bounding box center [788, 274] width 604 height 122
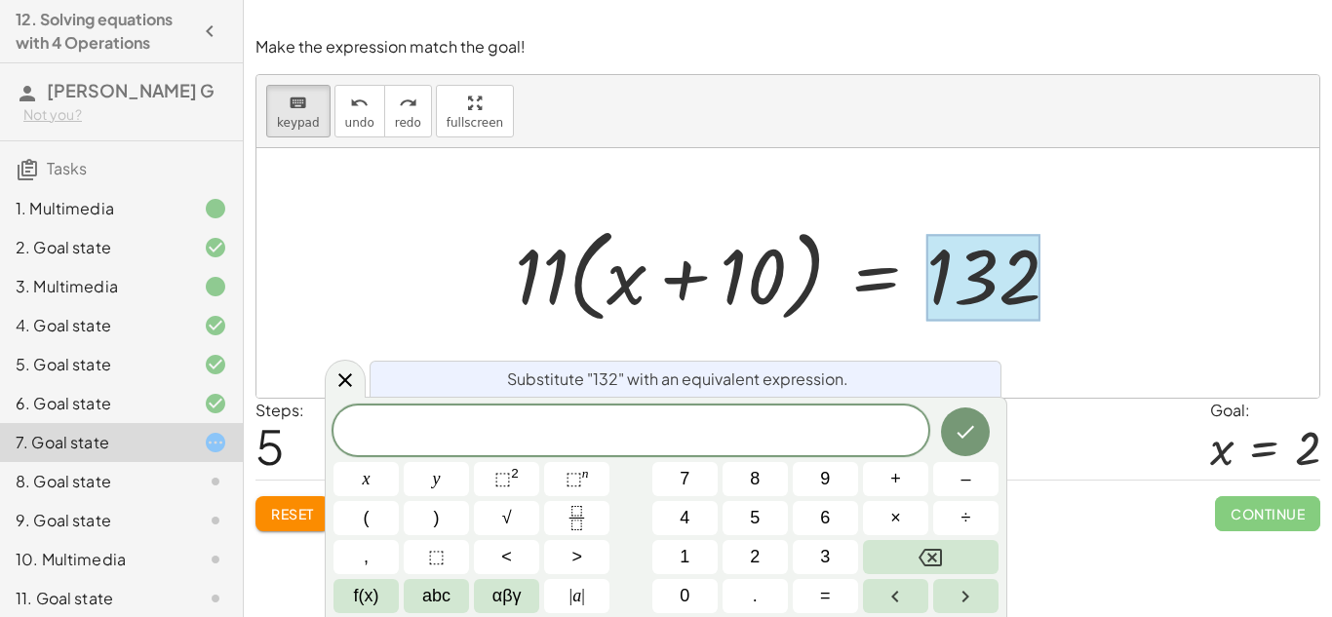
click at [823, 430] on span at bounding box center [631, 431] width 595 height 29
click at [328, 392] on div at bounding box center [345, 380] width 41 height 38
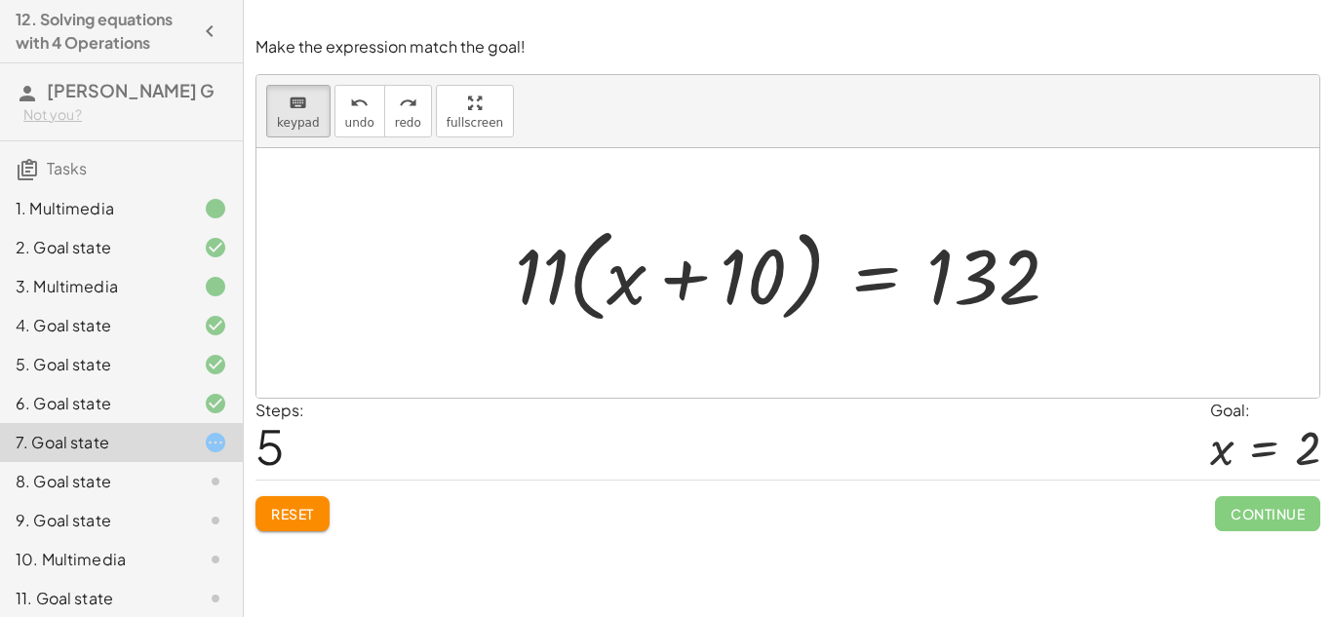
click at [300, 505] on span "Reset" at bounding box center [292, 514] width 43 height 18
drag, startPoint x: 949, startPoint y: 315, endPoint x: 563, endPoint y: 281, distance: 387.7
drag, startPoint x: 1025, startPoint y: 271, endPoint x: 624, endPoint y: 229, distance: 403.0
click at [274, 91] on button "keyboard keypad" at bounding box center [298, 111] width 64 height 53
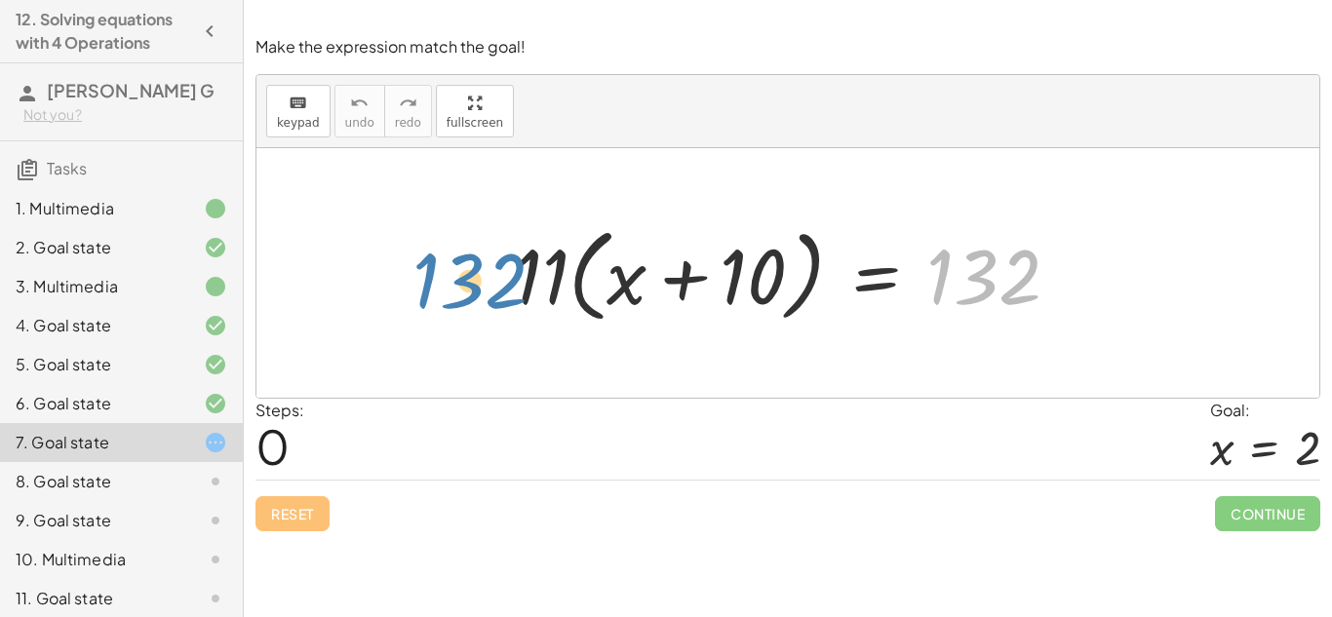
drag, startPoint x: 982, startPoint y: 284, endPoint x: 458, endPoint y: 289, distance: 523.7
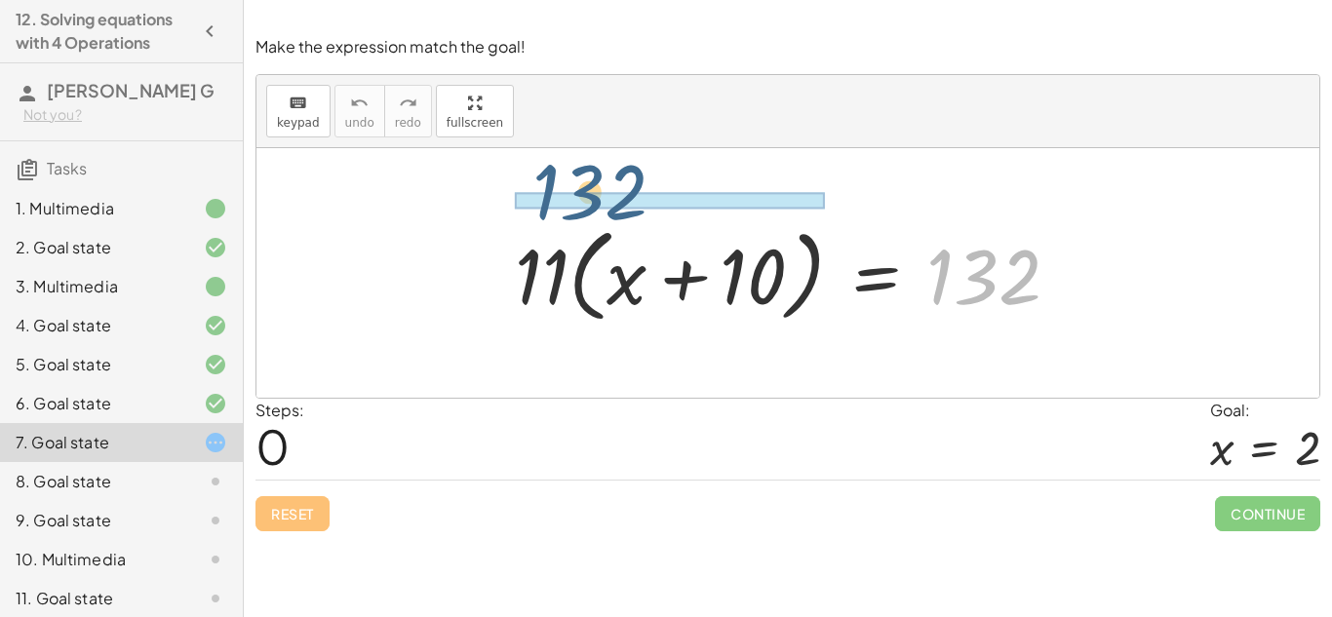
drag, startPoint x: 959, startPoint y: 251, endPoint x: 539, endPoint y: 163, distance: 428.5
click at [539, 163] on div "132 · 11 · ( + x + 10 ) = 132" at bounding box center [787, 273] width 1063 height 250
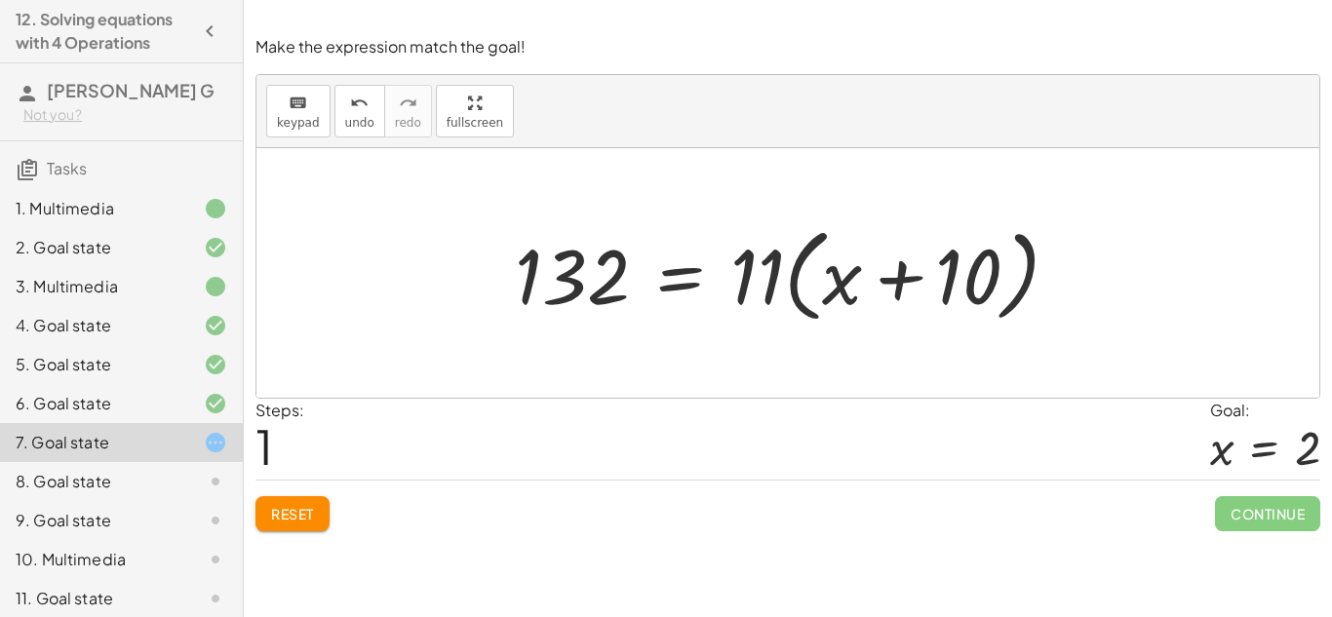
click at [898, 279] on div at bounding box center [794, 273] width 579 height 112
click at [808, 256] on div at bounding box center [794, 273] width 579 height 112
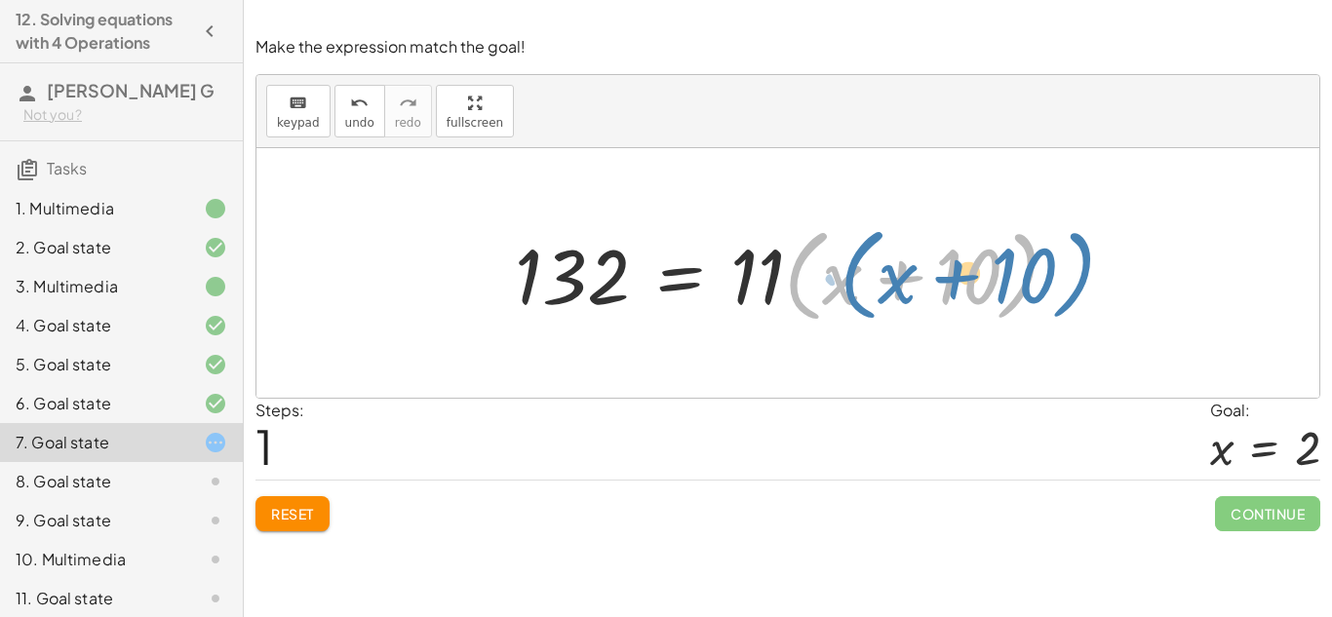
drag, startPoint x: 802, startPoint y: 250, endPoint x: 871, endPoint y: 250, distance: 69.2
click at [871, 250] on div at bounding box center [794, 273] width 579 height 112
